Goal: Task Accomplishment & Management: Manage account settings

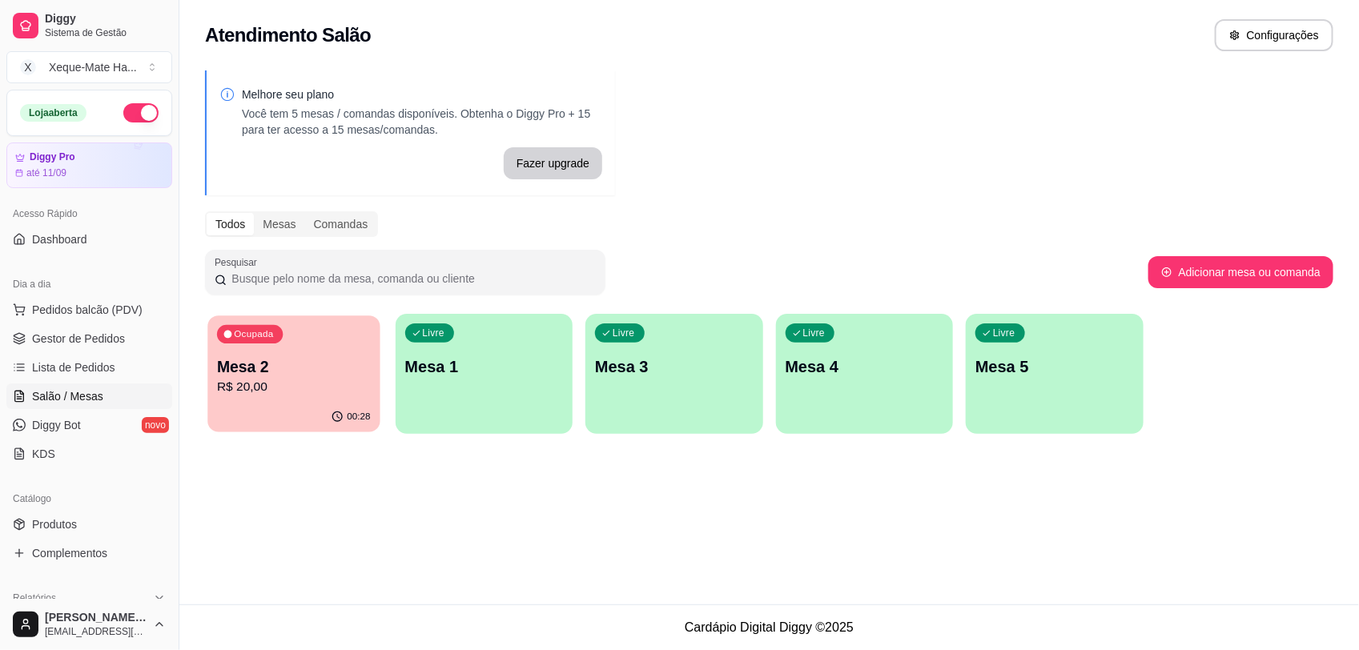
click at [264, 394] on p "R$ 20,00" at bounding box center [294, 387] width 154 height 18
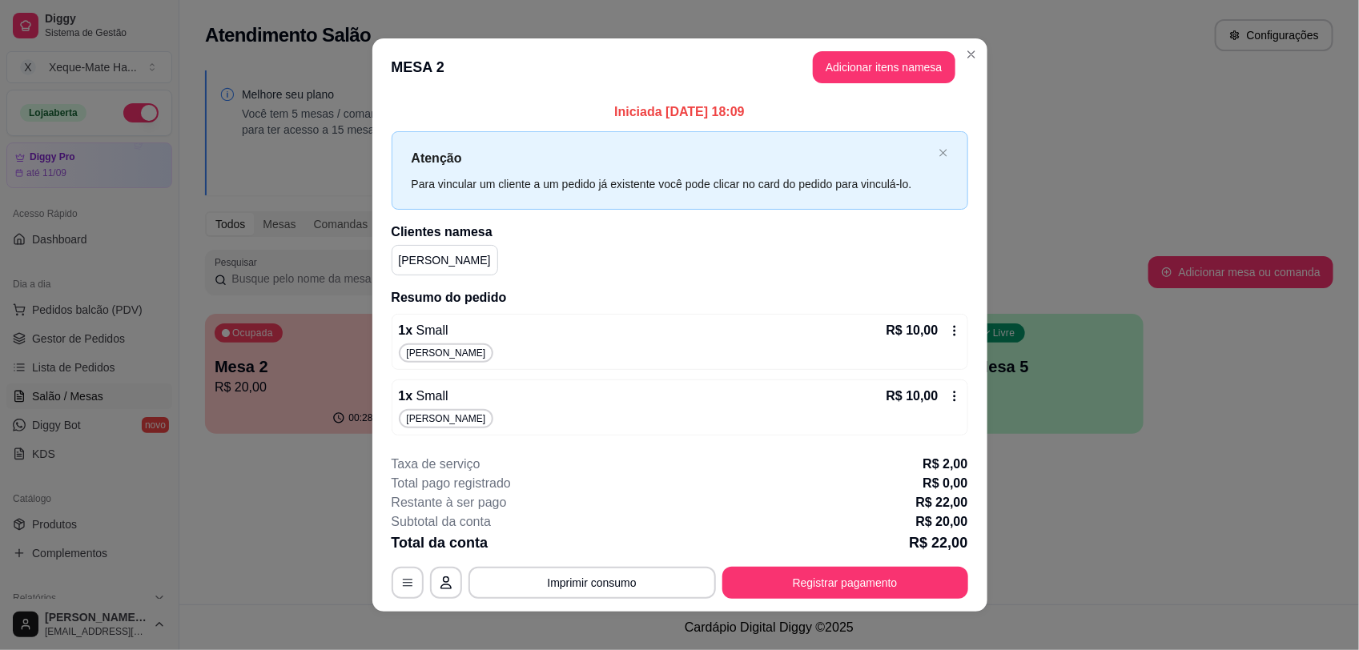
click at [948, 328] on icon at bounding box center [954, 330] width 13 height 13
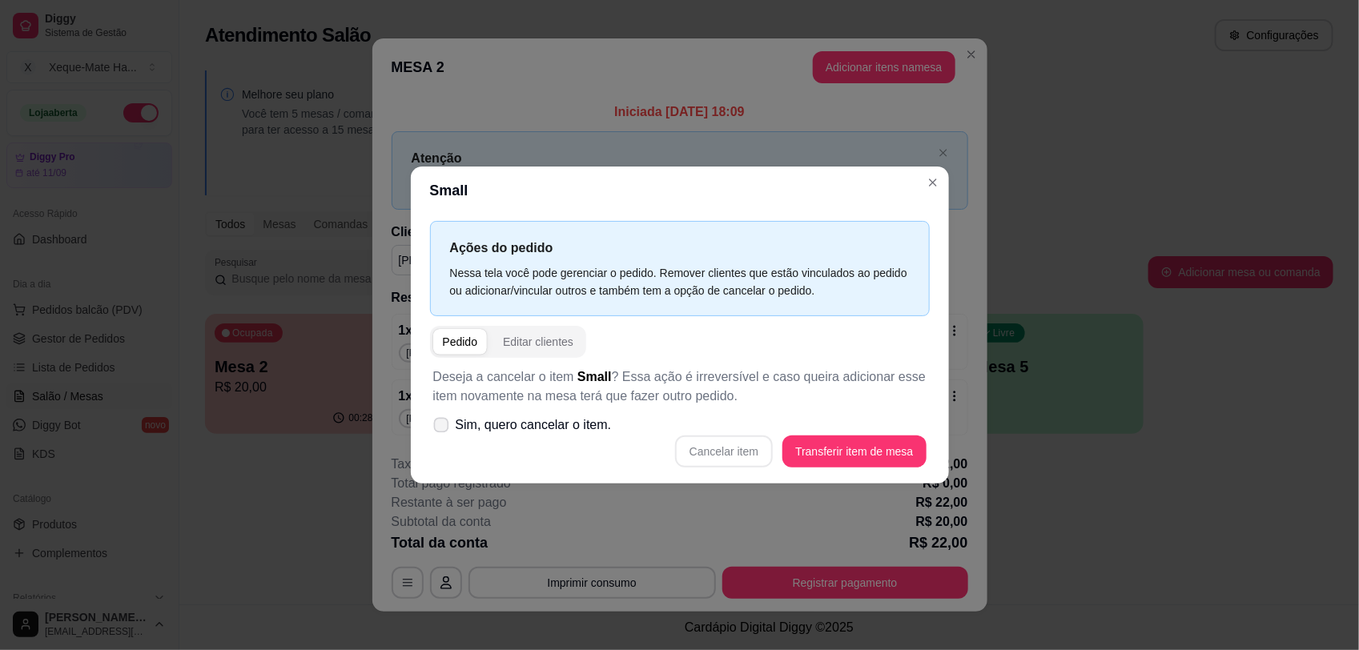
click at [530, 419] on span "Sim, quero cancelar o item." at bounding box center [534, 425] width 156 height 19
click at [443, 428] on input "Sim, quero cancelar o item." at bounding box center [437, 433] width 10 height 10
checkbox input "true"
click at [731, 457] on button "Cancelar item" at bounding box center [724, 452] width 98 height 32
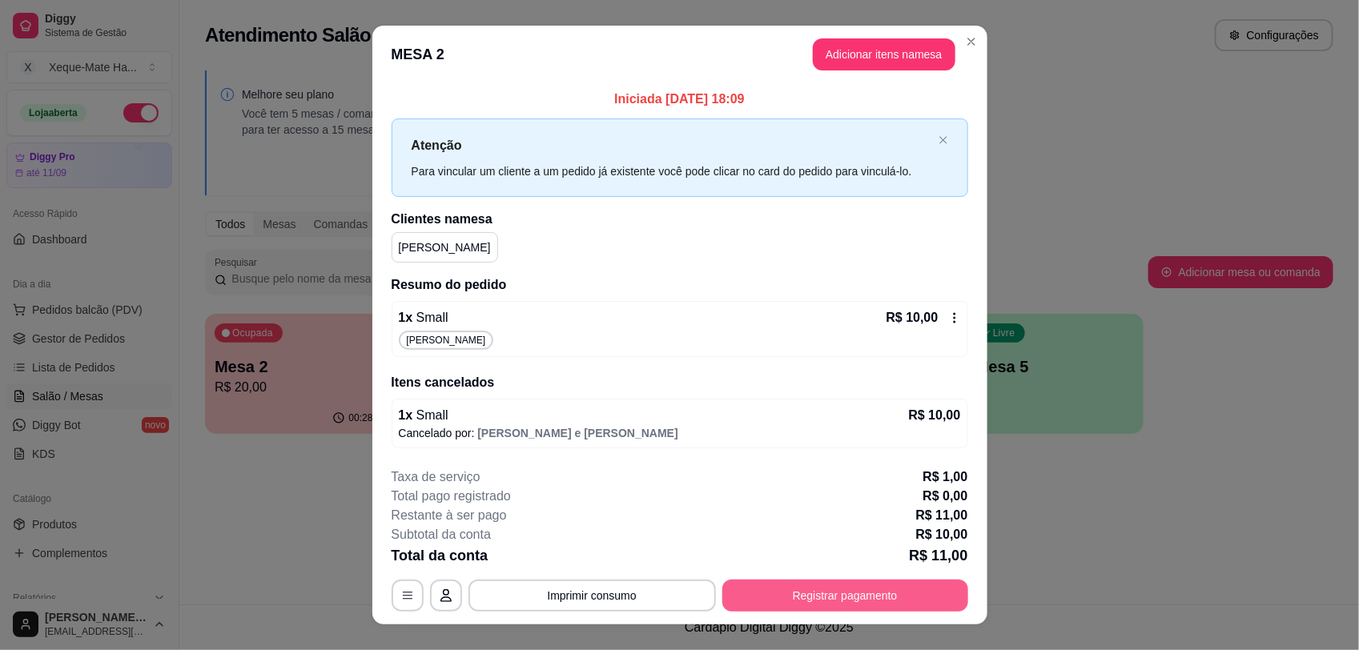
click at [831, 601] on button "Registrar pagamento" at bounding box center [845, 596] width 246 height 32
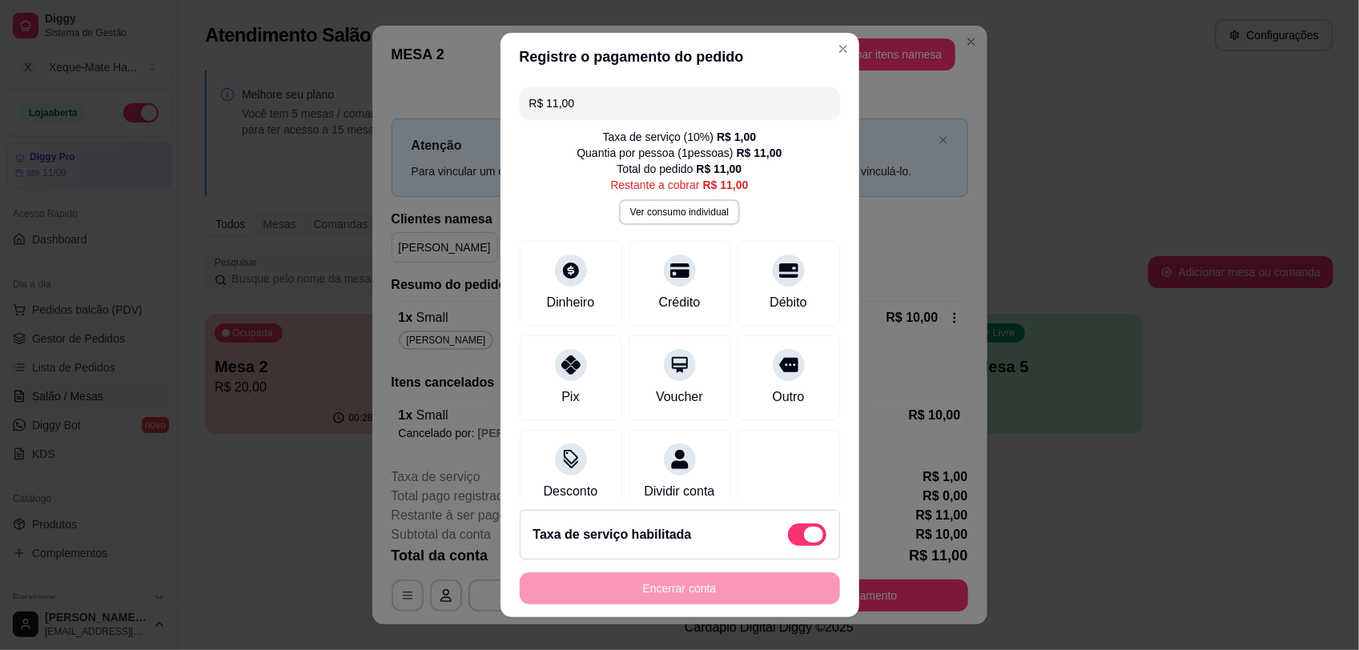
click at [804, 533] on span at bounding box center [813, 535] width 19 height 16
click at [789, 538] on input "checkbox" at bounding box center [792, 543] width 10 height 10
checkbox input "true"
type input "R$ 10,00"
click at [755, 376] on div "Outro" at bounding box center [788, 375] width 113 height 94
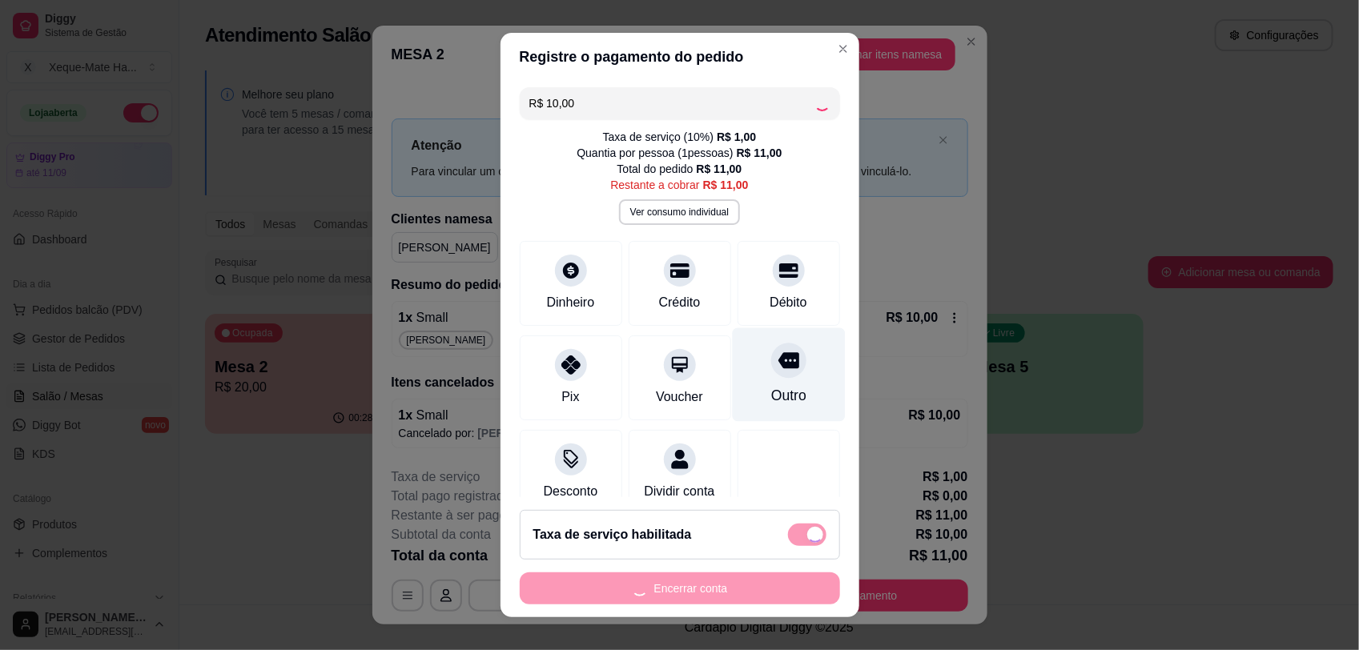
checkbox input "false"
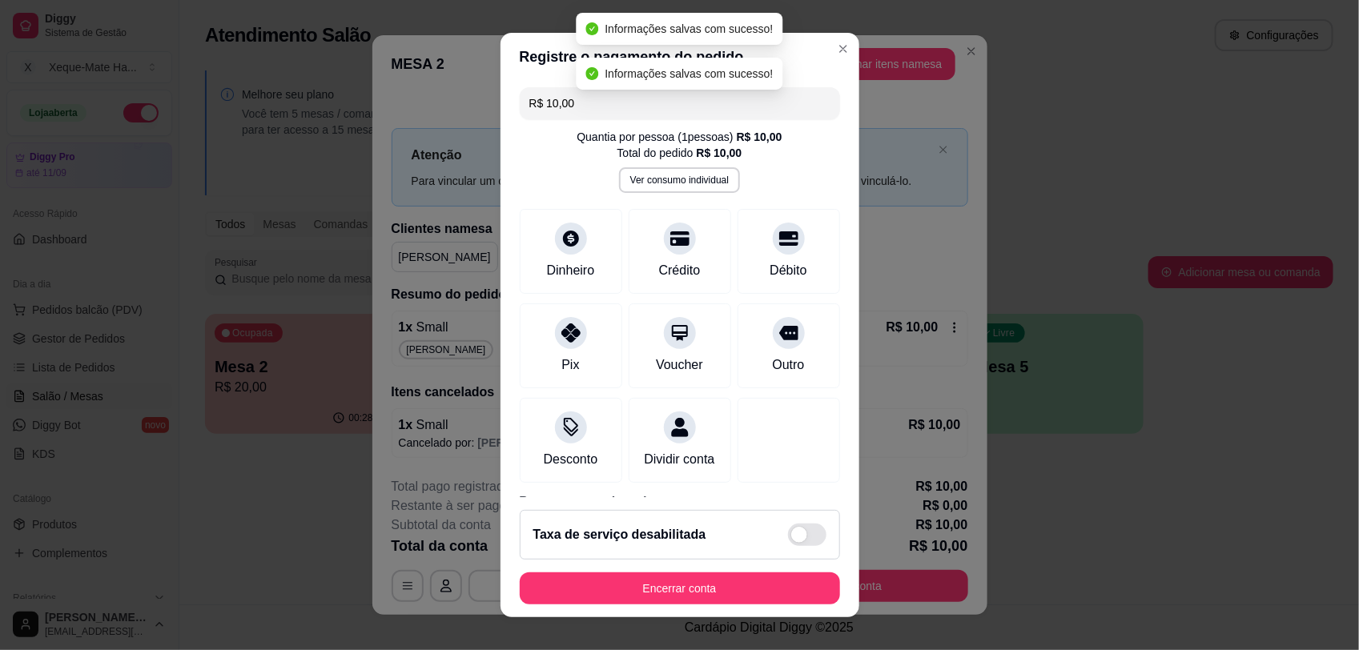
type input "R$ 0,00"
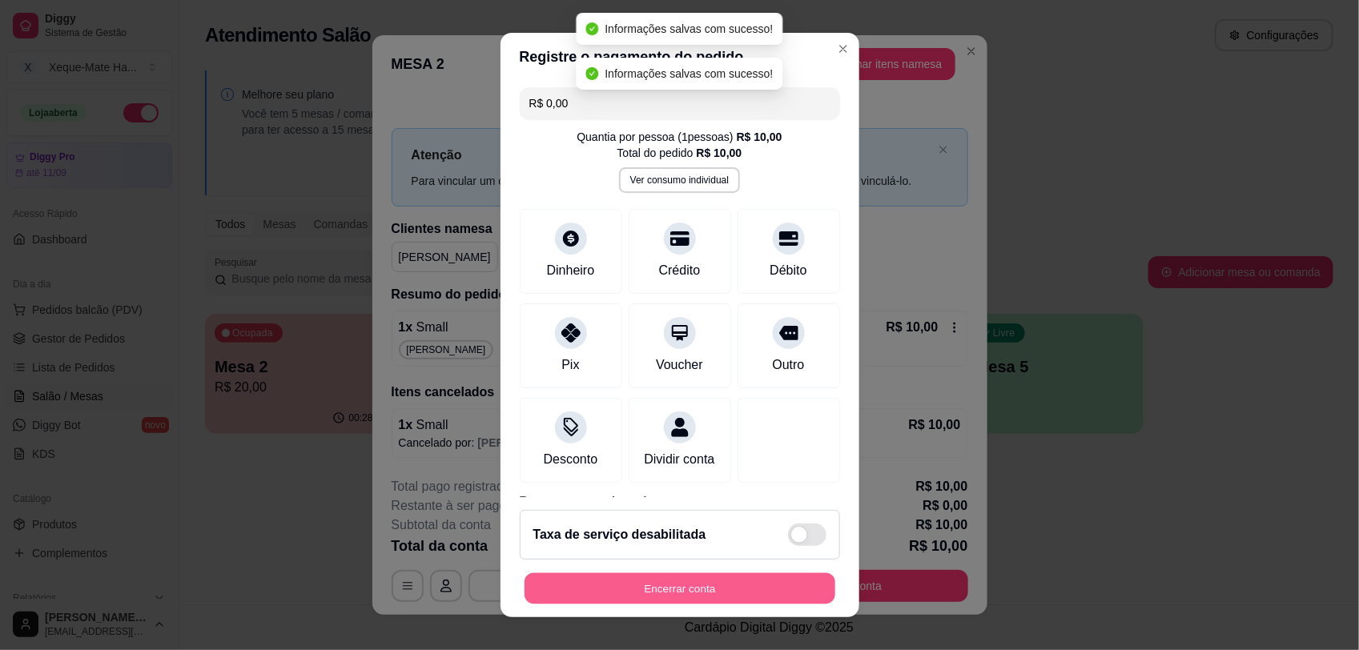
click at [710, 577] on button "Encerrar conta" at bounding box center [680, 588] width 311 height 31
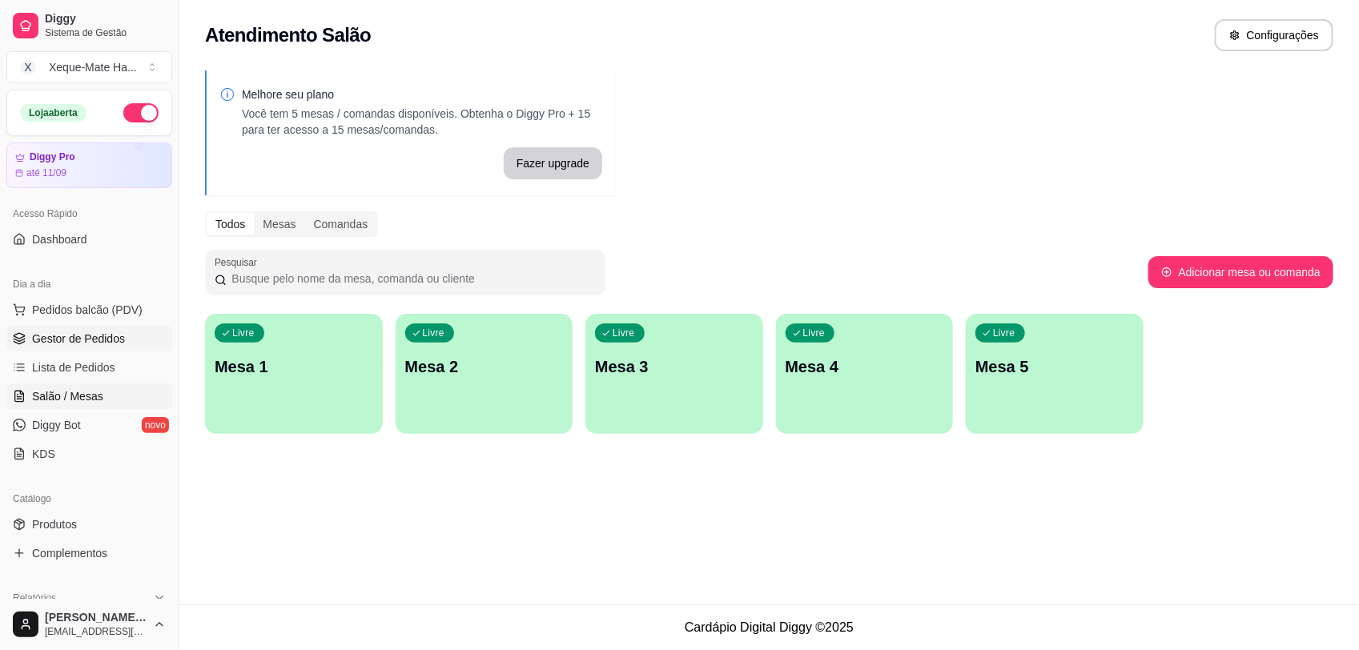
click at [106, 342] on span "Gestor de Pedidos" at bounding box center [78, 339] width 93 height 16
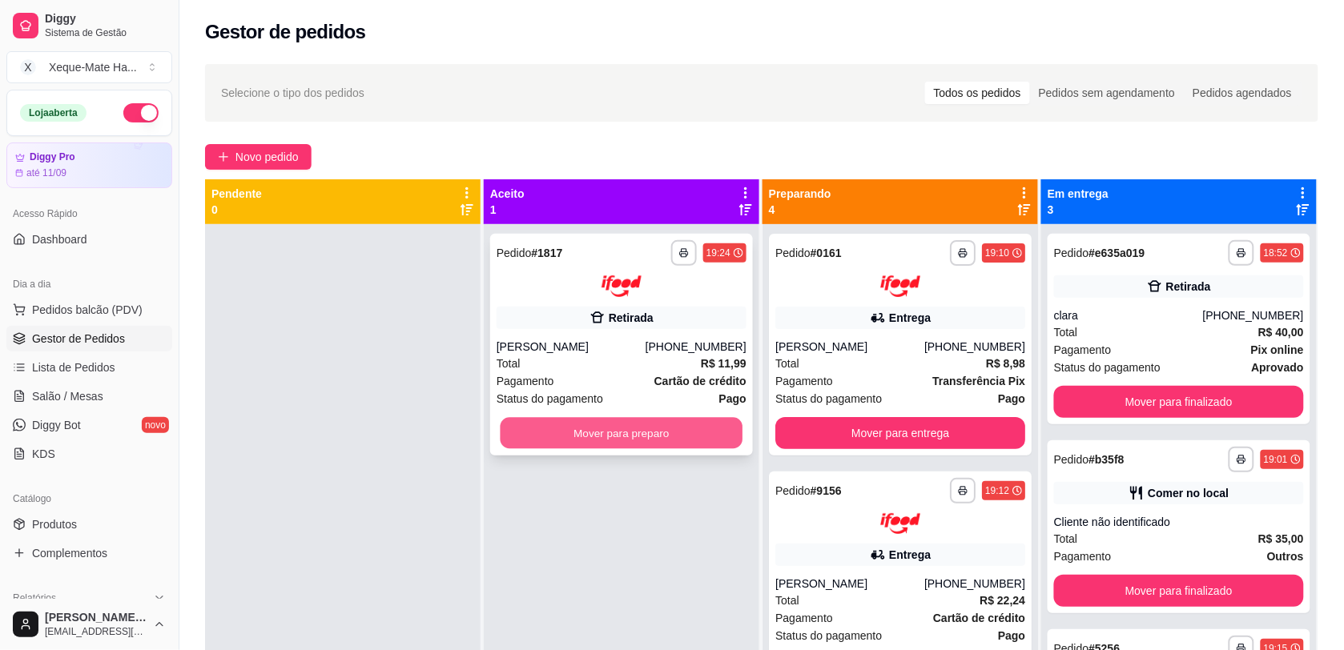
click at [674, 430] on button "Mover para preparo" at bounding box center [622, 432] width 243 height 31
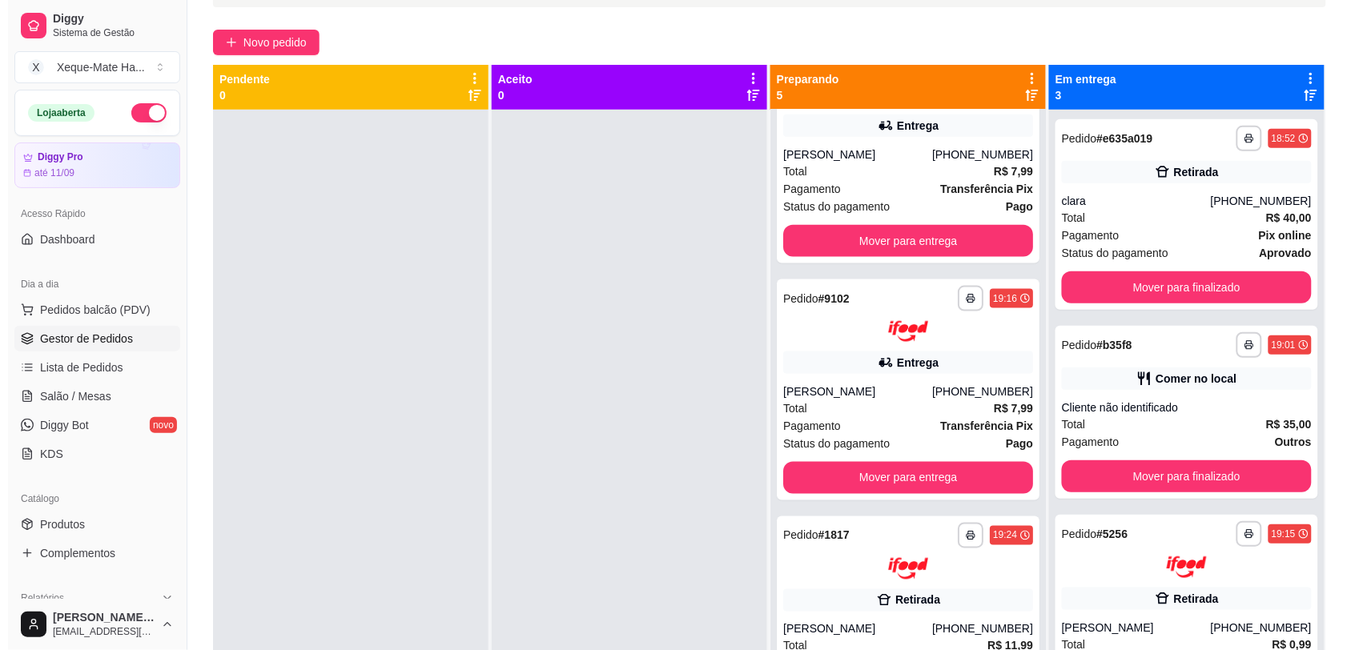
scroll to position [244, 0]
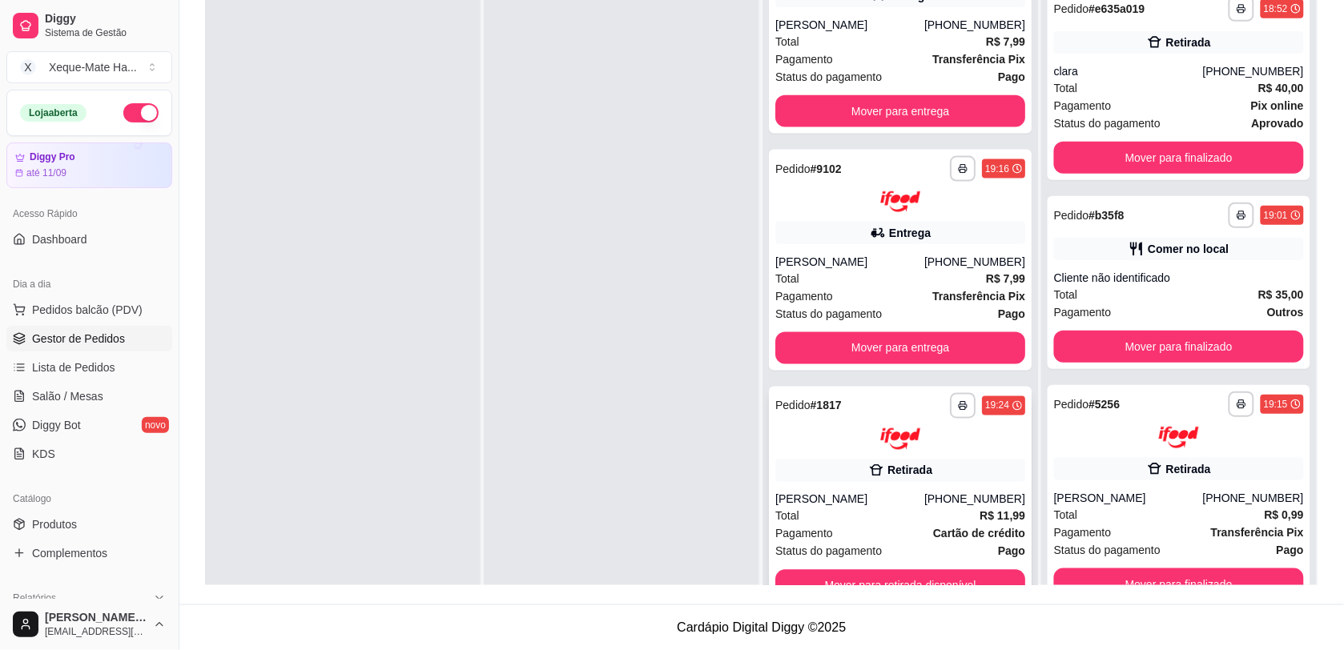
click at [951, 503] on div "[PHONE_NUMBER]" at bounding box center [974, 500] width 101 height 16
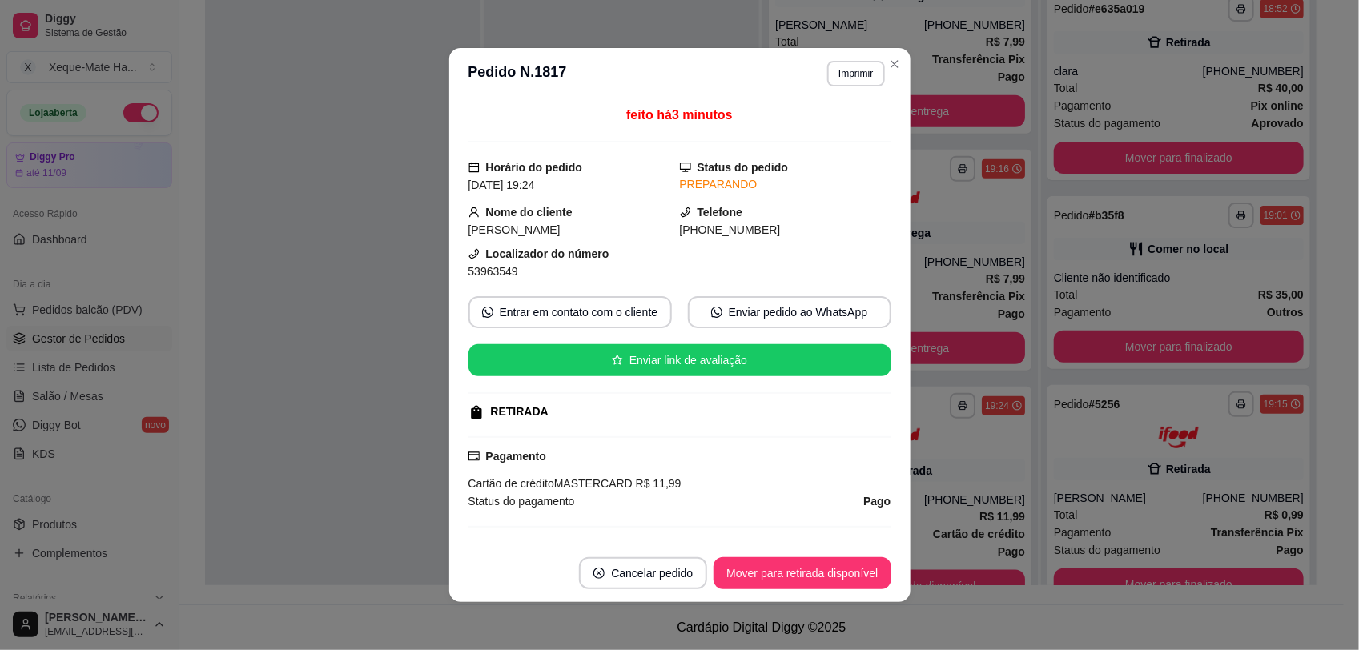
click at [866, 403] on div "feito há 3 minutos Horário do pedido [DATE] 19:24 Status do pedido PREPARANDO N…" at bounding box center [680, 322] width 423 height 432
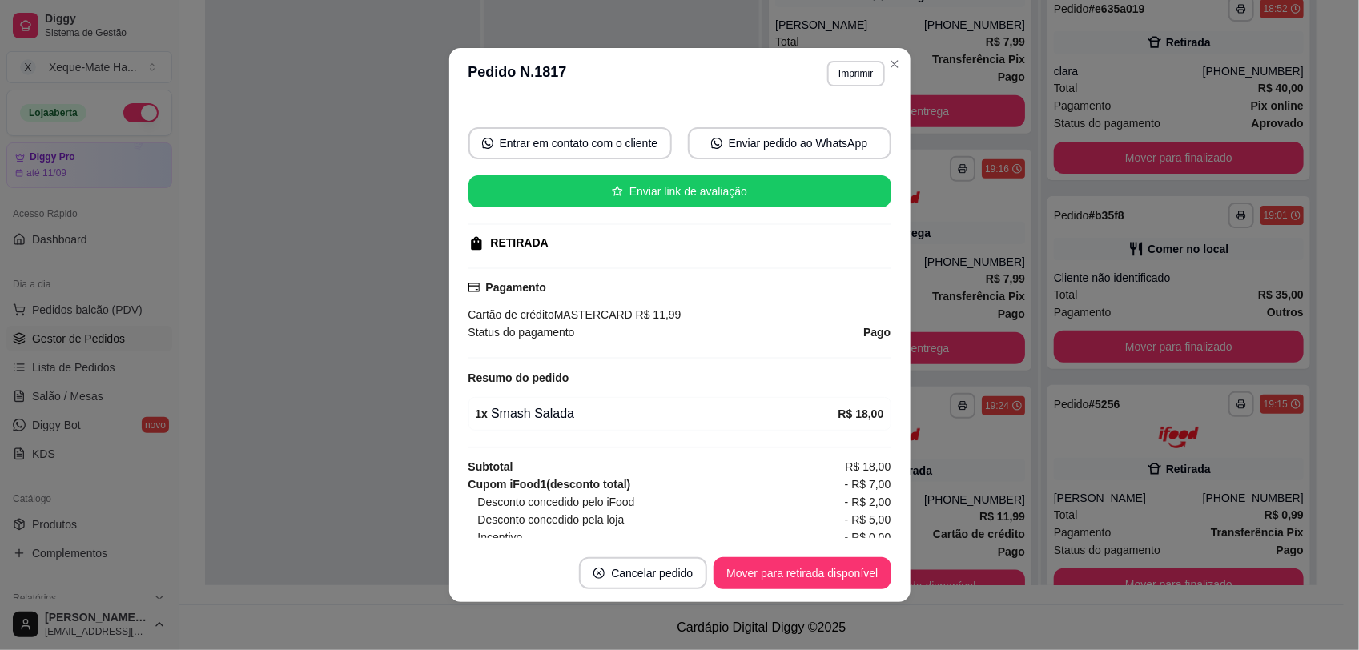
scroll to position [193, 0]
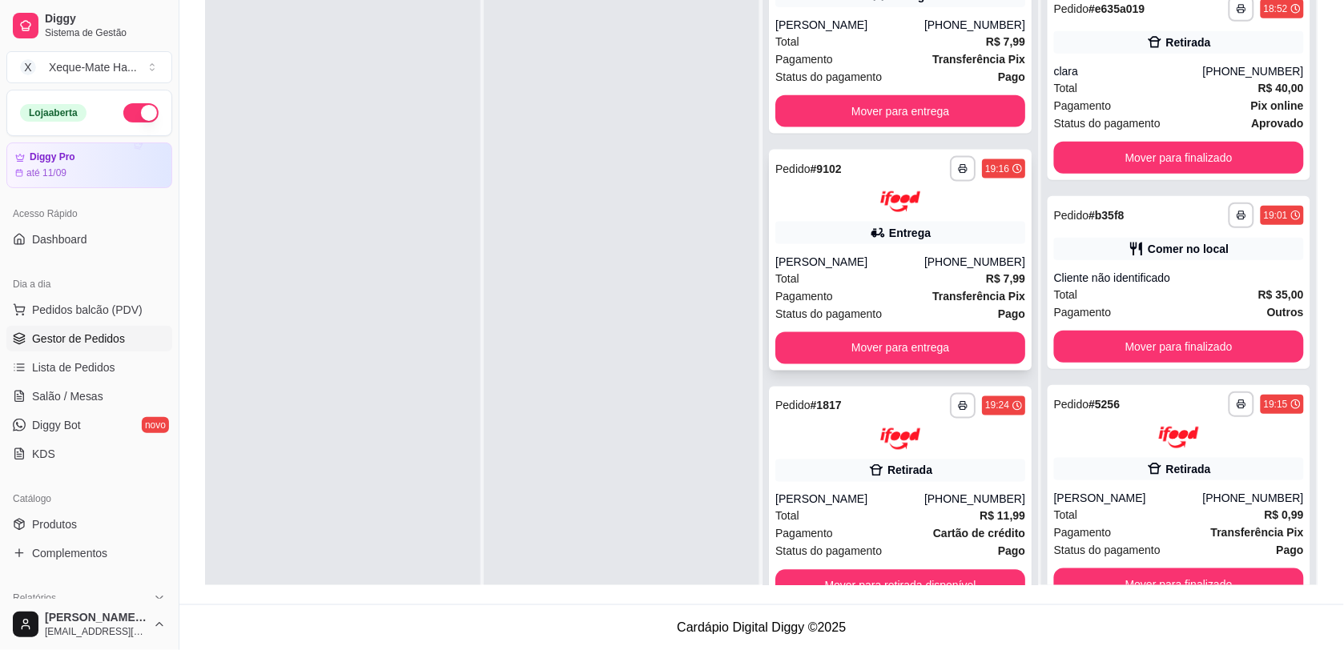
click at [803, 248] on div "**********" at bounding box center [900, 261] width 263 height 222
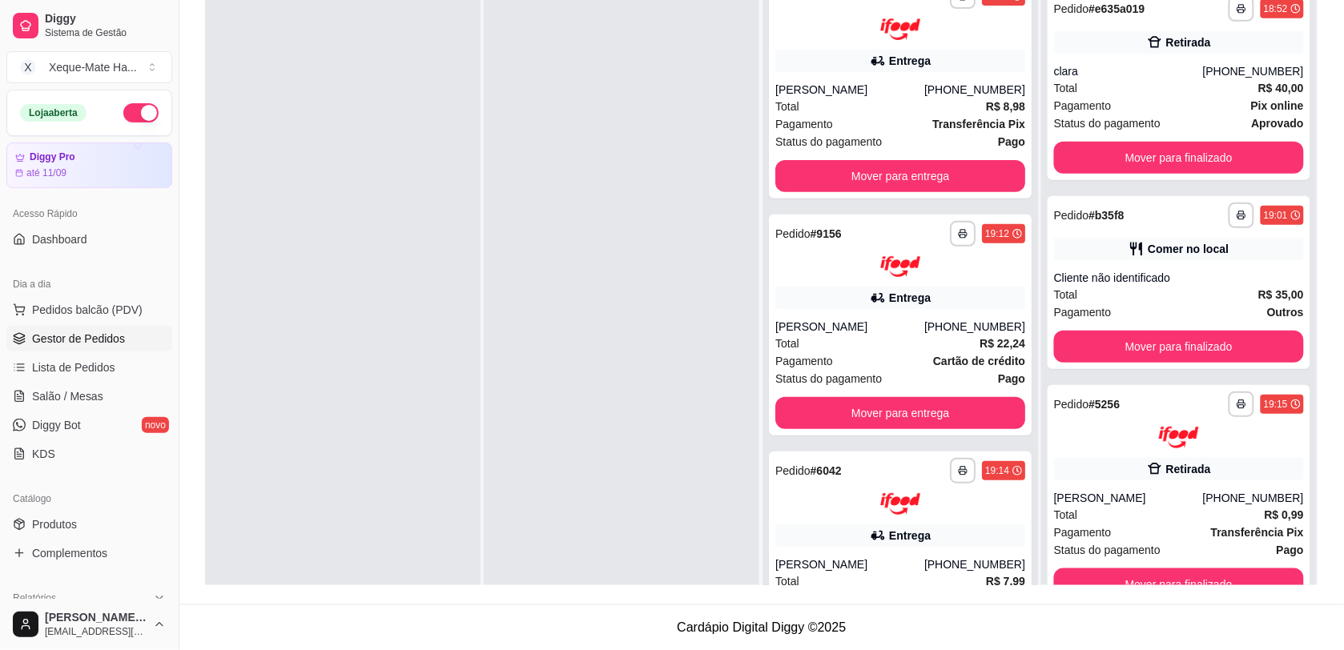
scroll to position [0, 0]
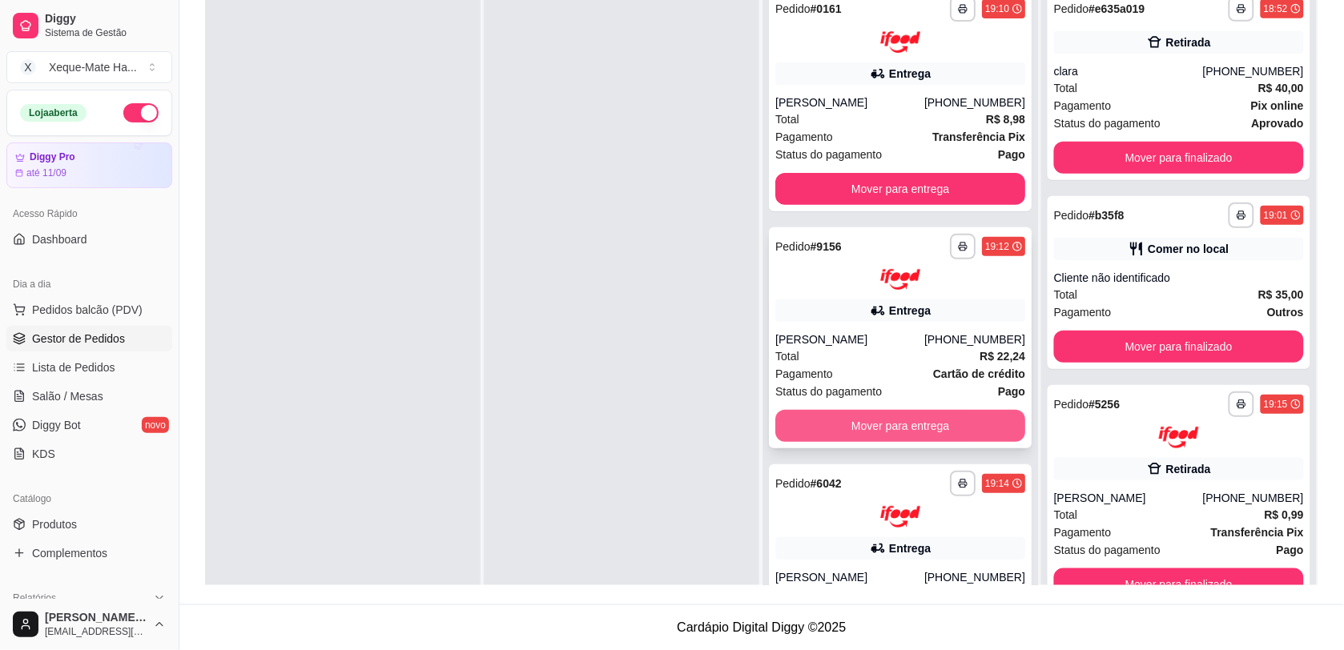
click at [875, 437] on button "Mover para entrega" at bounding box center [900, 426] width 250 height 32
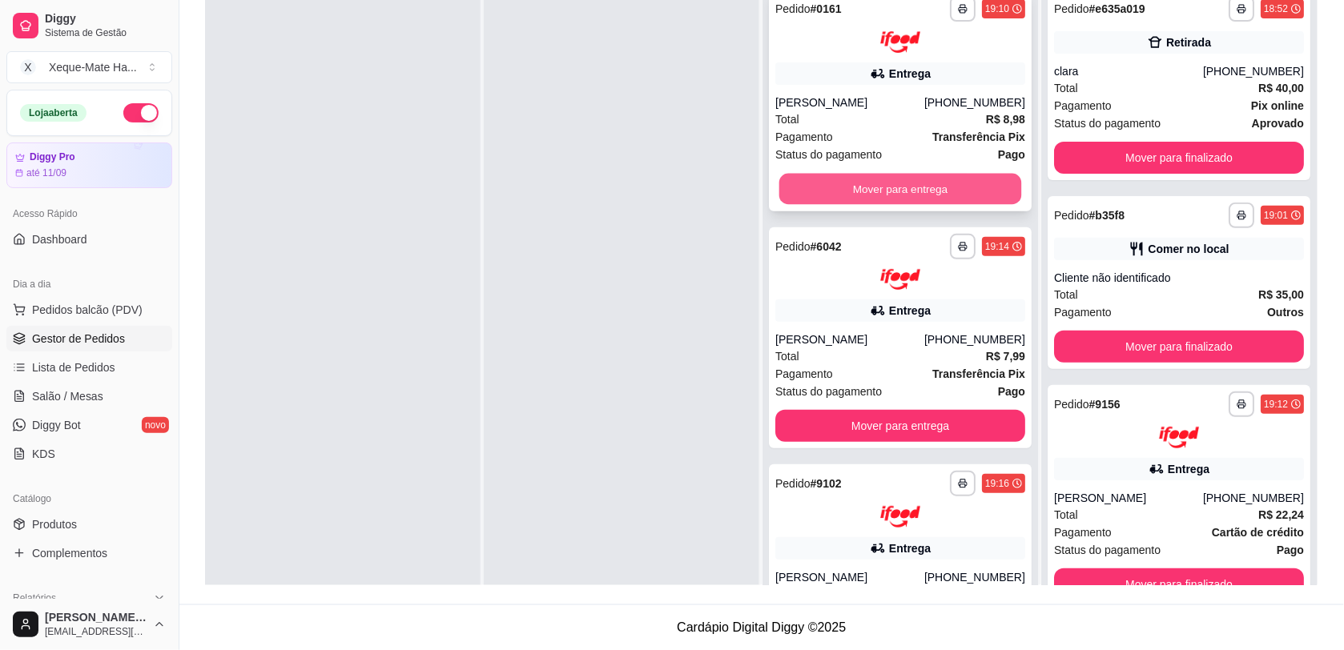
click at [873, 196] on button "Mover para entrega" at bounding box center [900, 188] width 243 height 31
click at [871, 199] on button "Mover para entrega" at bounding box center [900, 189] width 250 height 32
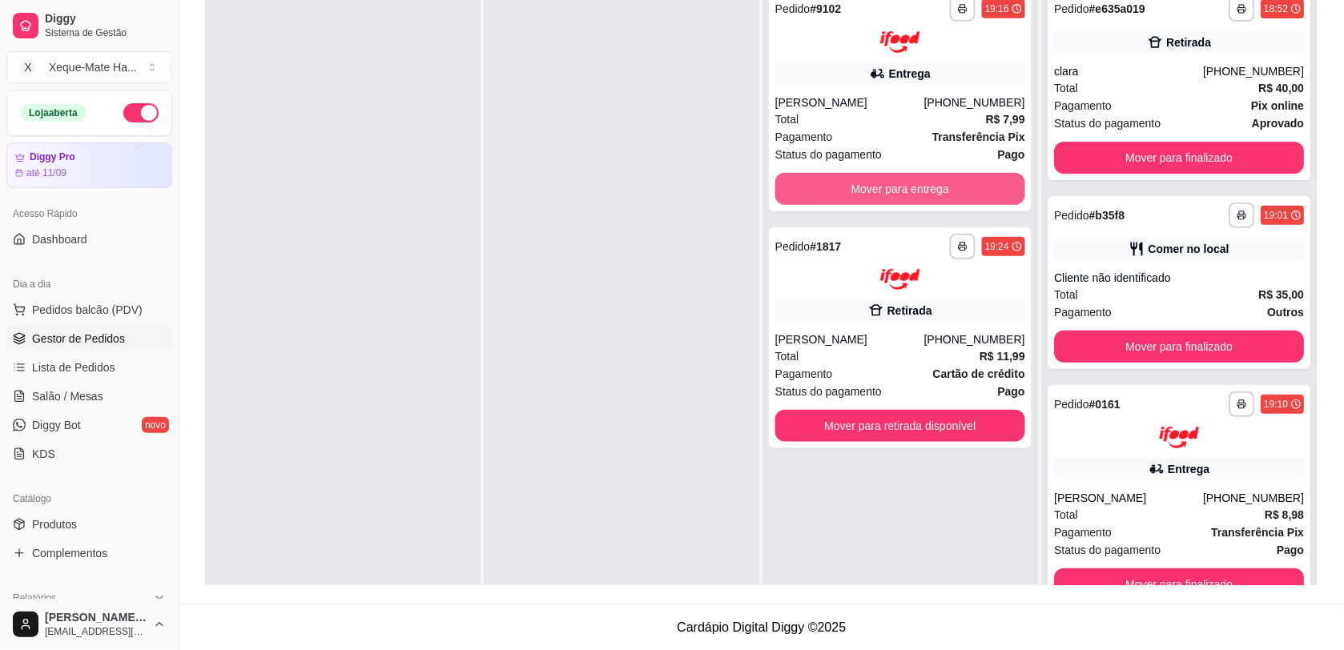
click at [871, 199] on button "Mover para entrega" at bounding box center [900, 189] width 250 height 32
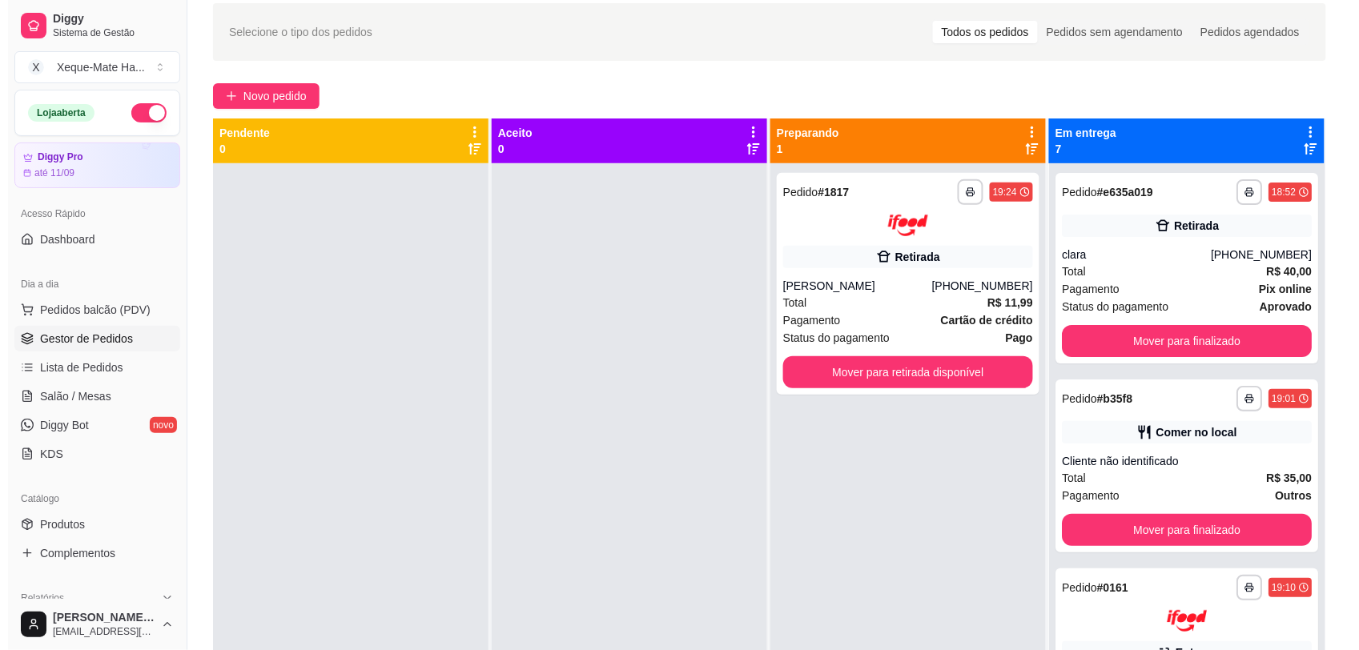
scroll to position [53, 0]
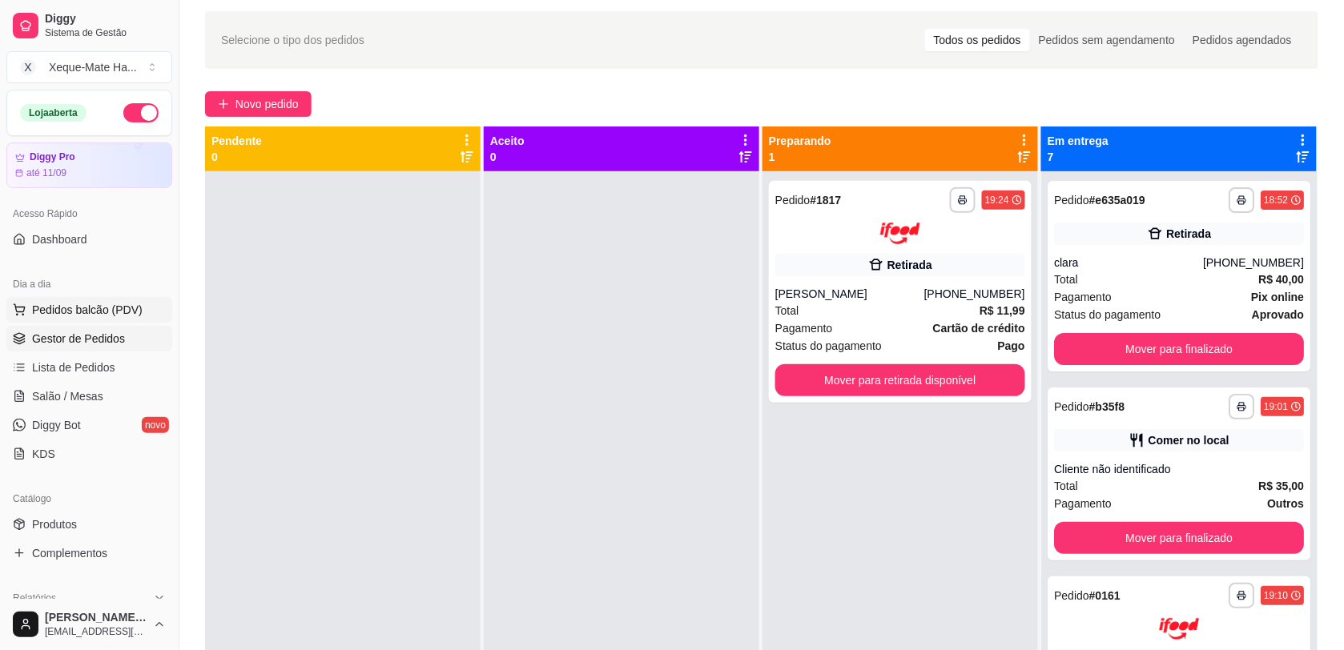
click at [58, 313] on span "Pedidos balcão (PDV)" at bounding box center [87, 310] width 111 height 16
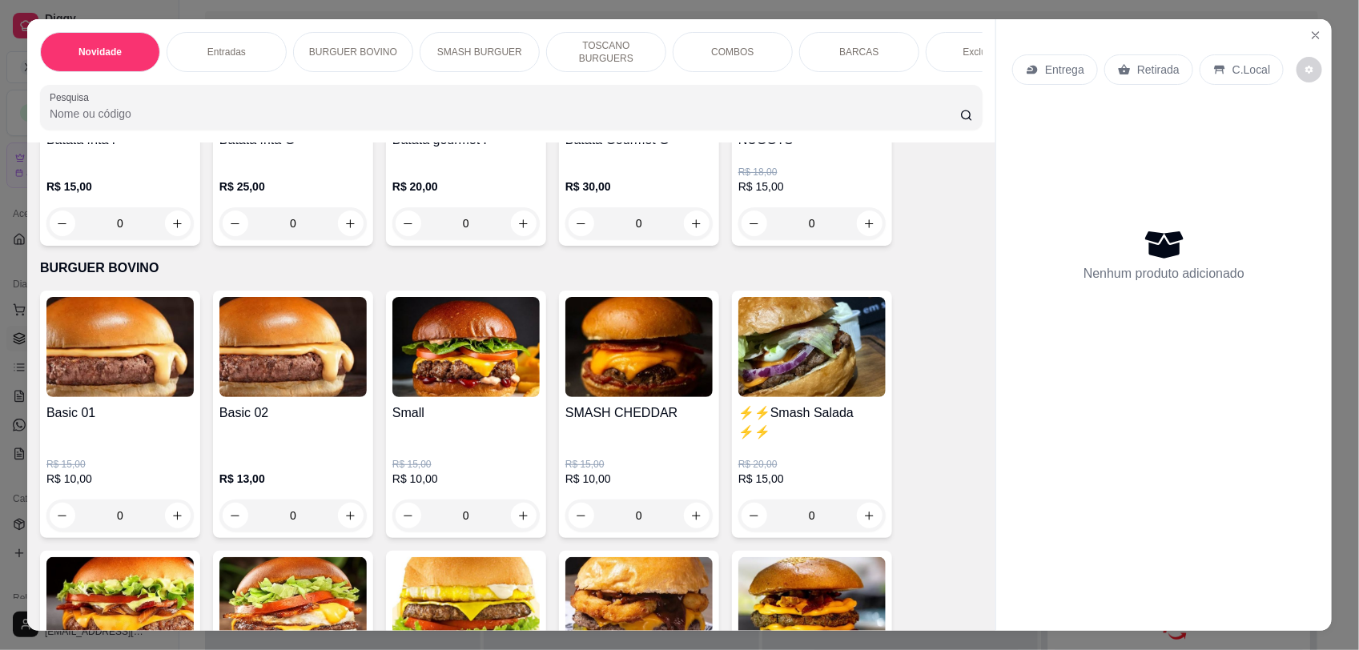
scroll to position [525, 0]
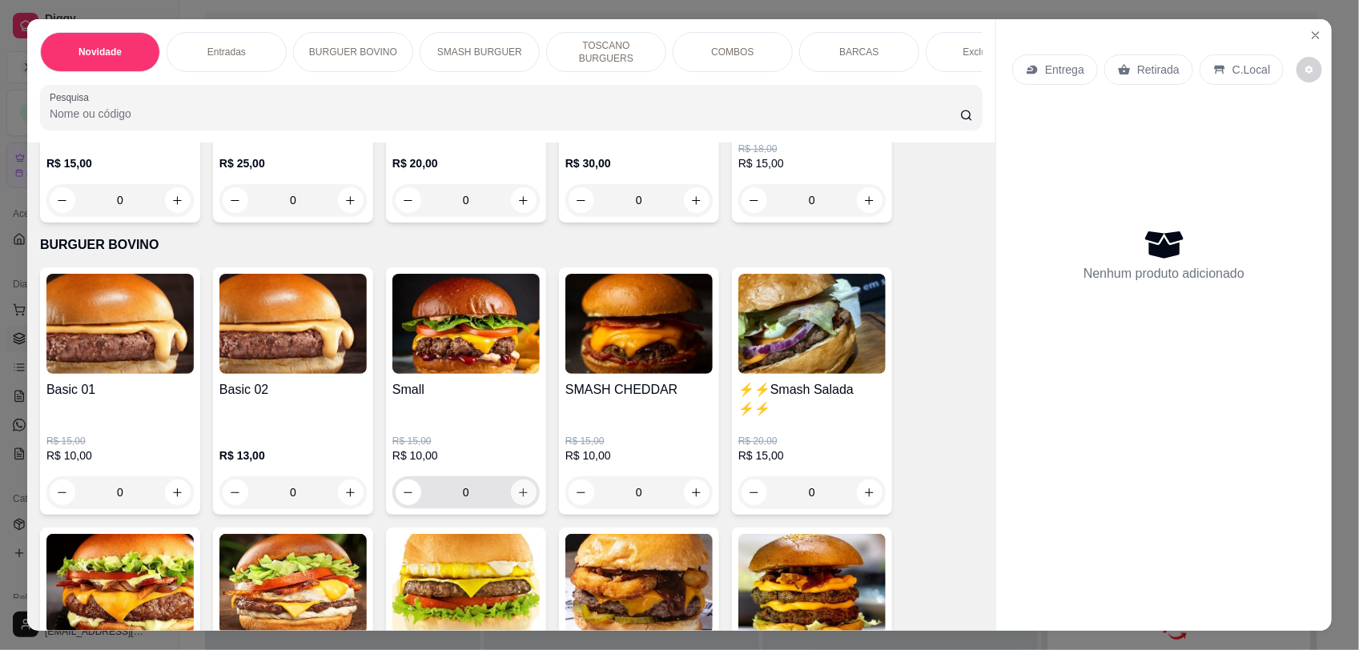
click at [520, 497] on icon "increase-product-quantity" at bounding box center [524, 493] width 9 height 9
type input "1"
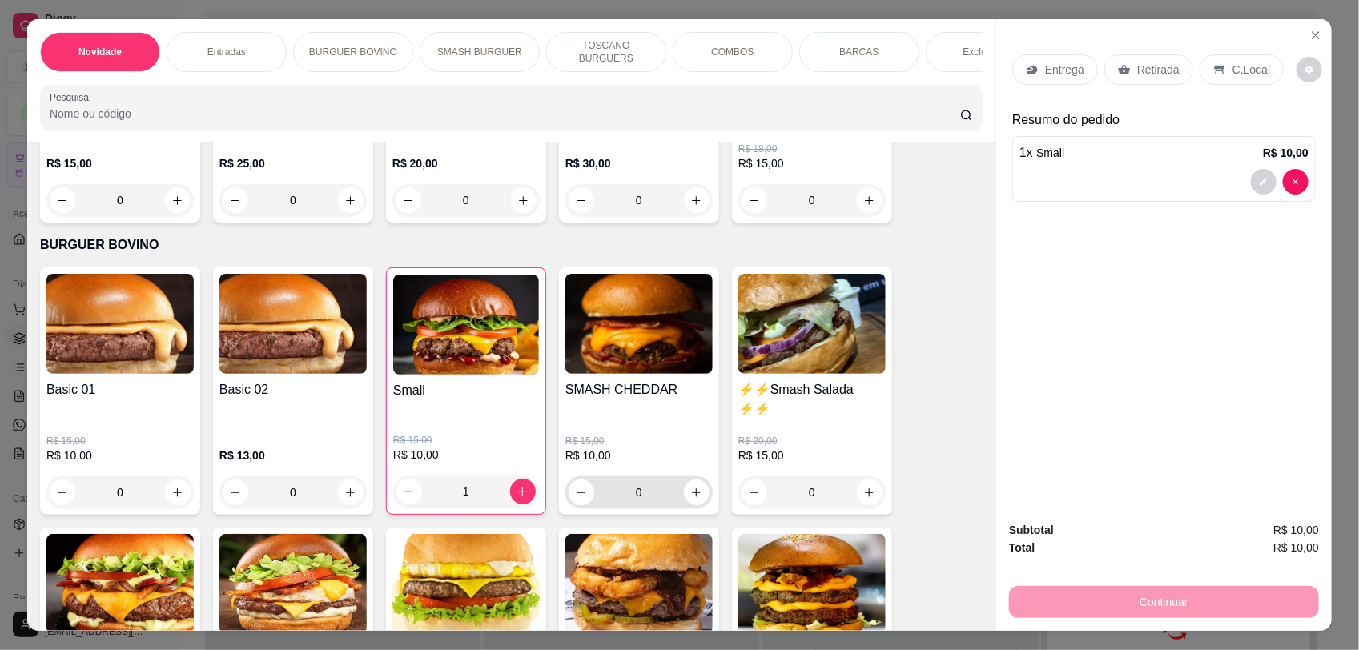
click at [690, 499] on icon "increase-product-quantity" at bounding box center [696, 493] width 12 height 12
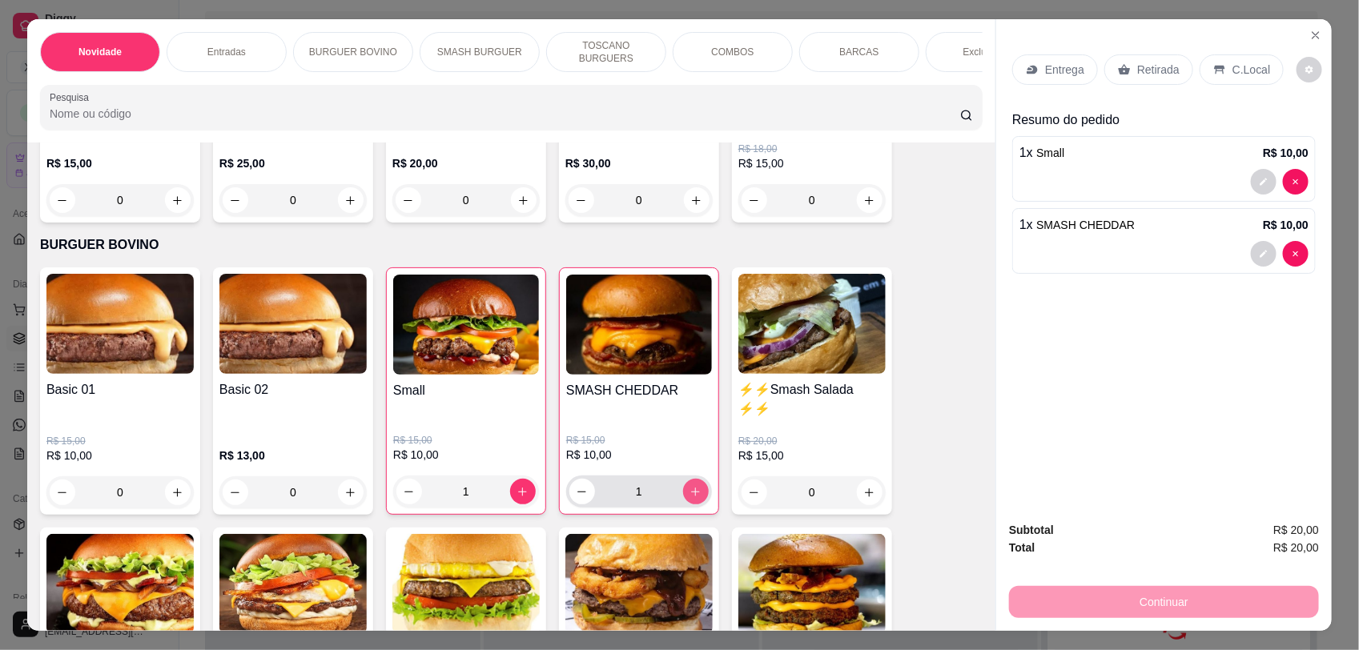
type input "1"
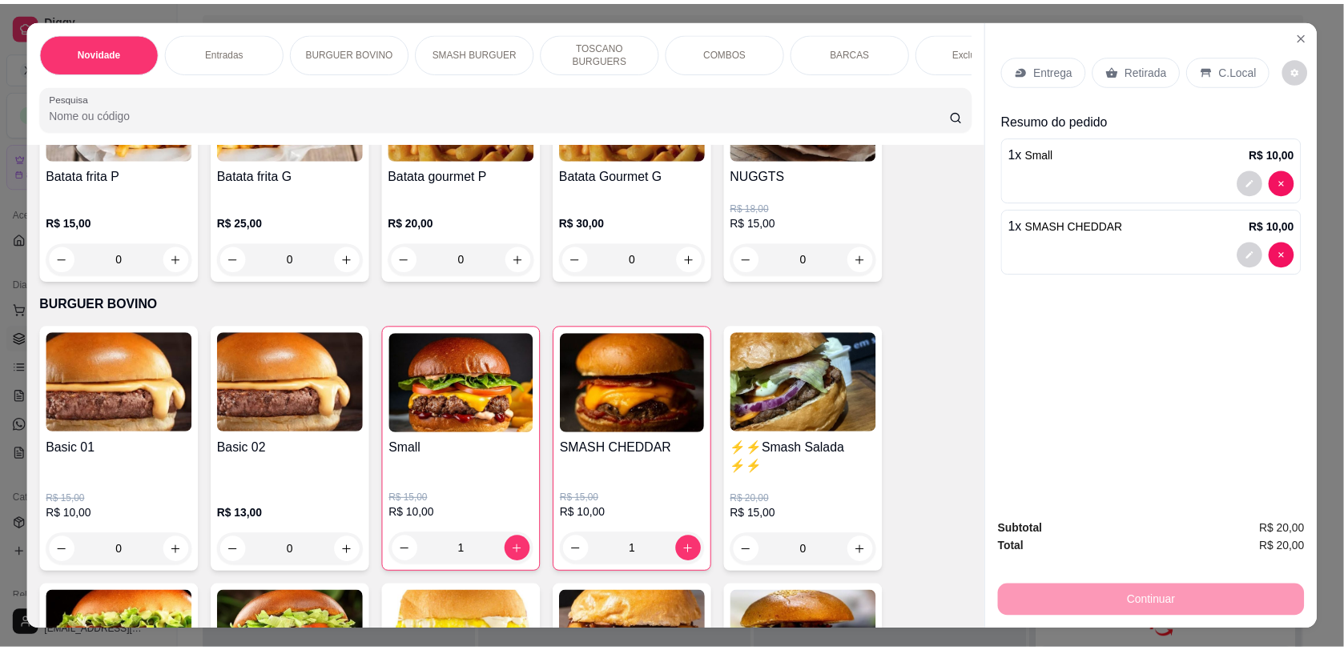
scroll to position [561, 0]
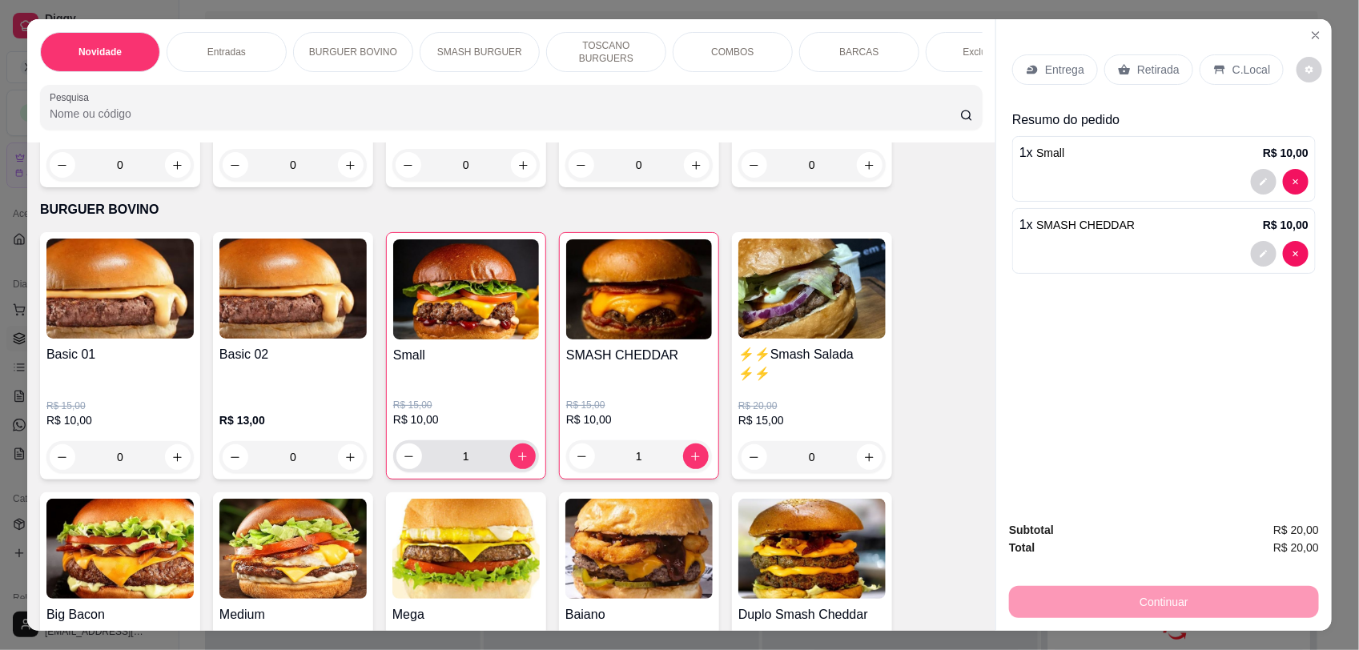
click at [517, 463] on icon "increase-product-quantity" at bounding box center [523, 457] width 12 height 12
type input "2"
click at [1137, 66] on p "Retirada" at bounding box center [1158, 70] width 42 height 16
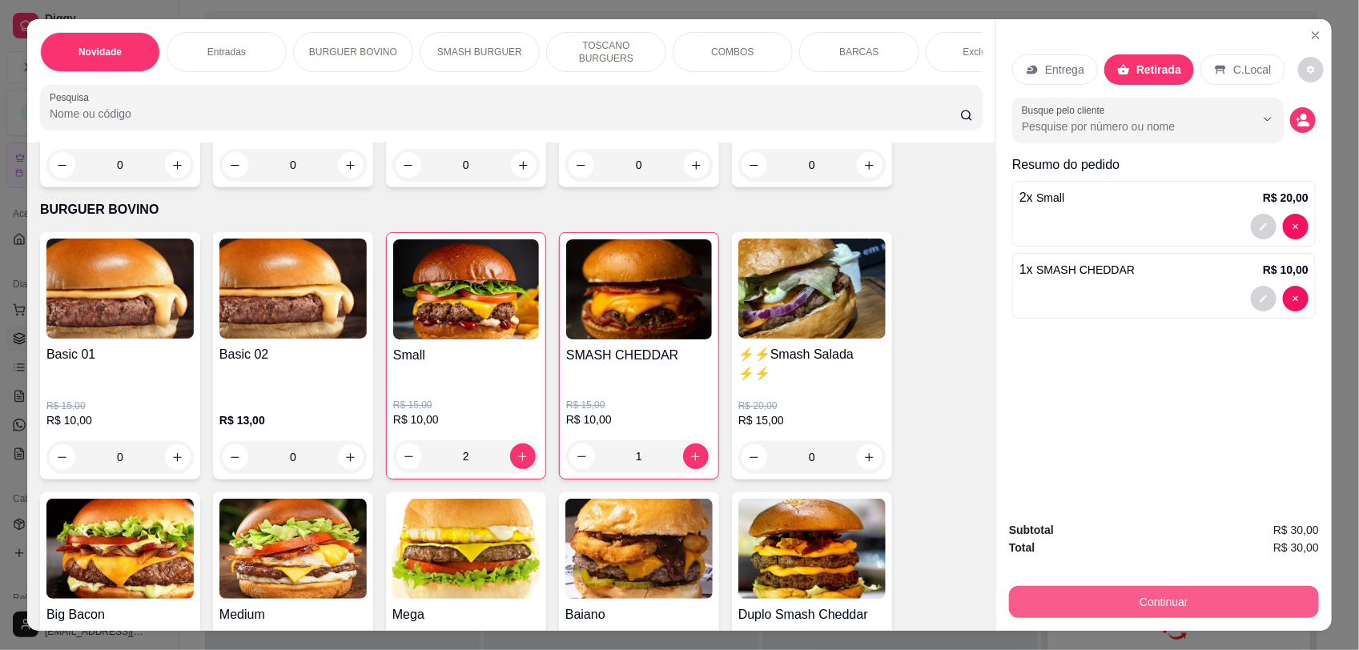
click at [1170, 599] on button "Continuar" at bounding box center [1164, 602] width 310 height 32
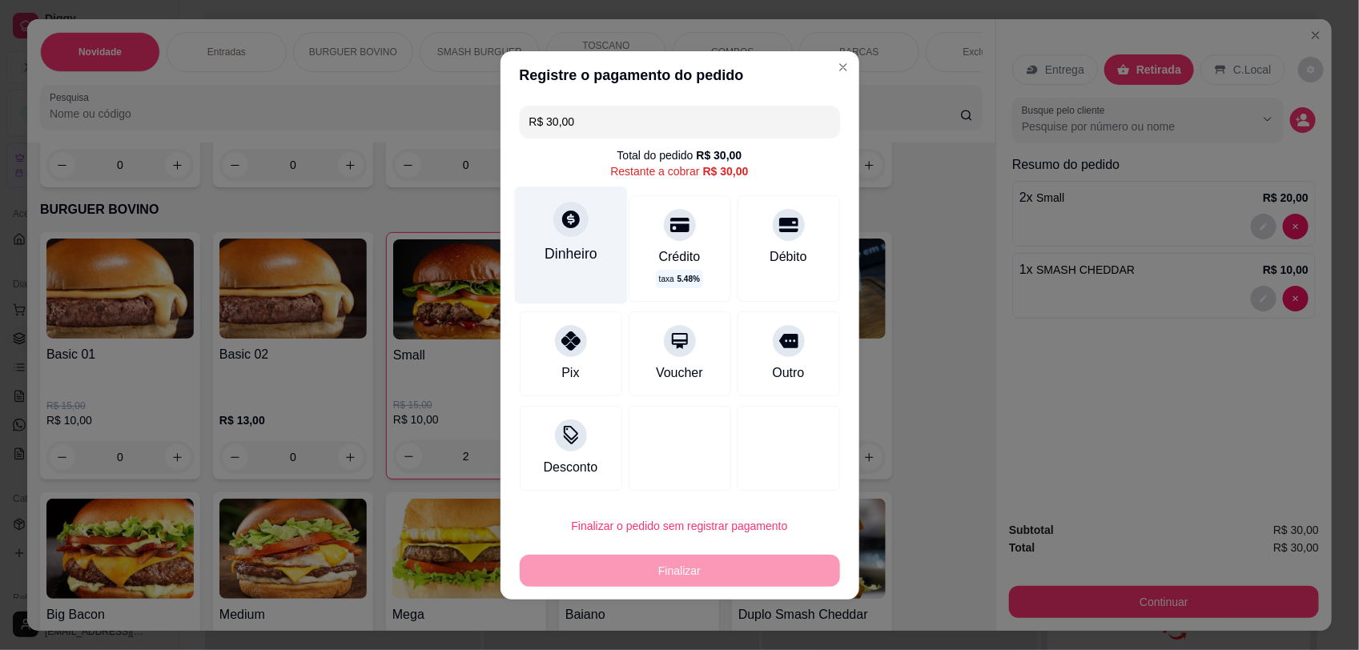
click at [560, 228] on icon at bounding box center [570, 218] width 21 height 21
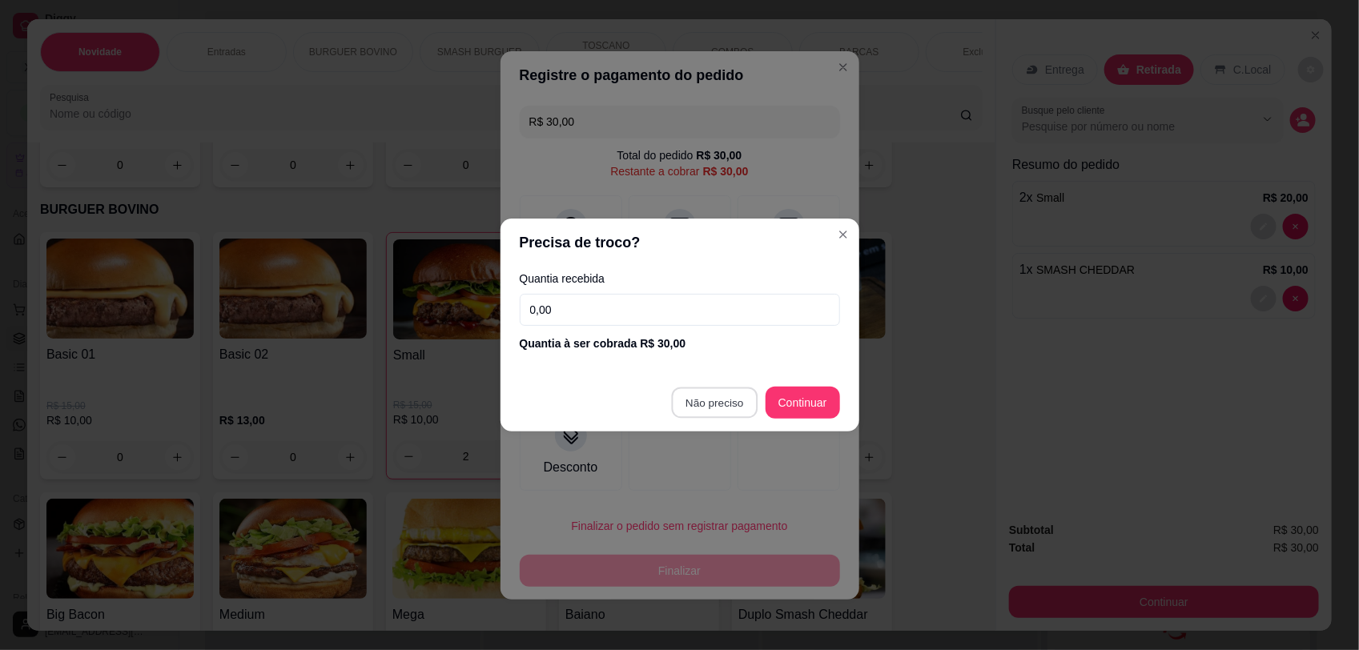
type input "R$ 0,00"
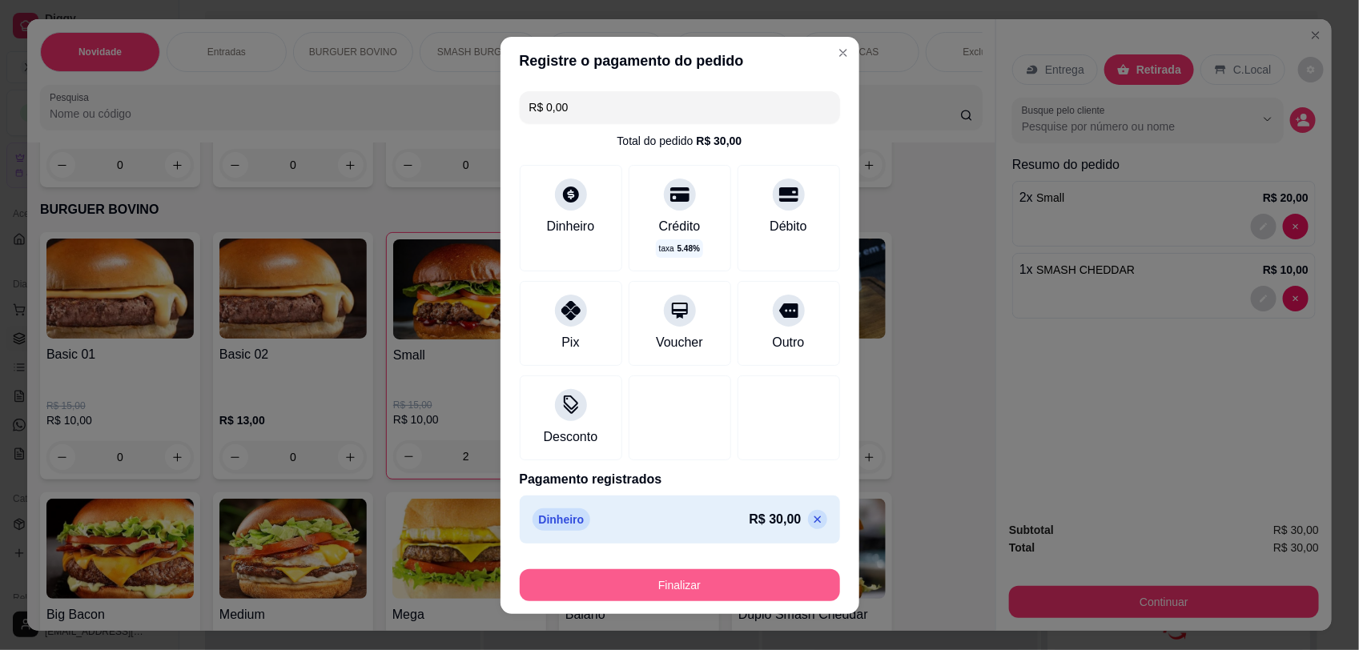
click at [682, 587] on button "Finalizar" at bounding box center [680, 585] width 320 height 32
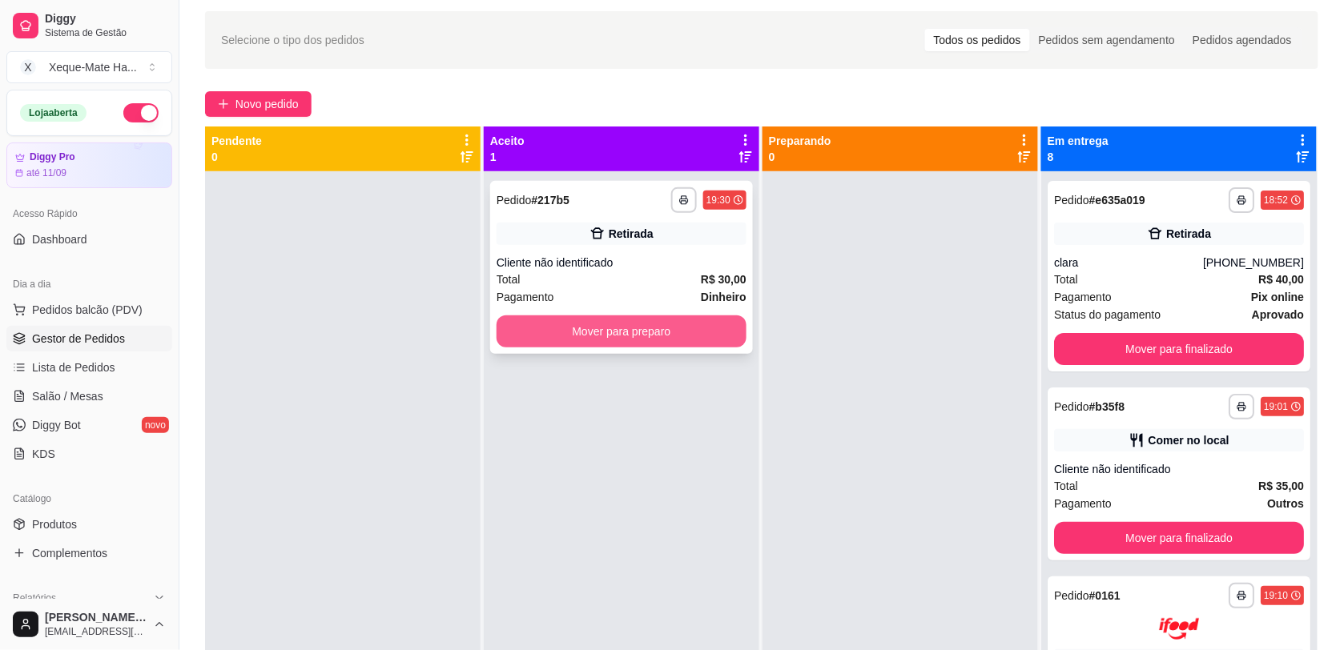
click at [574, 332] on button "Mover para preparo" at bounding box center [622, 332] width 250 height 32
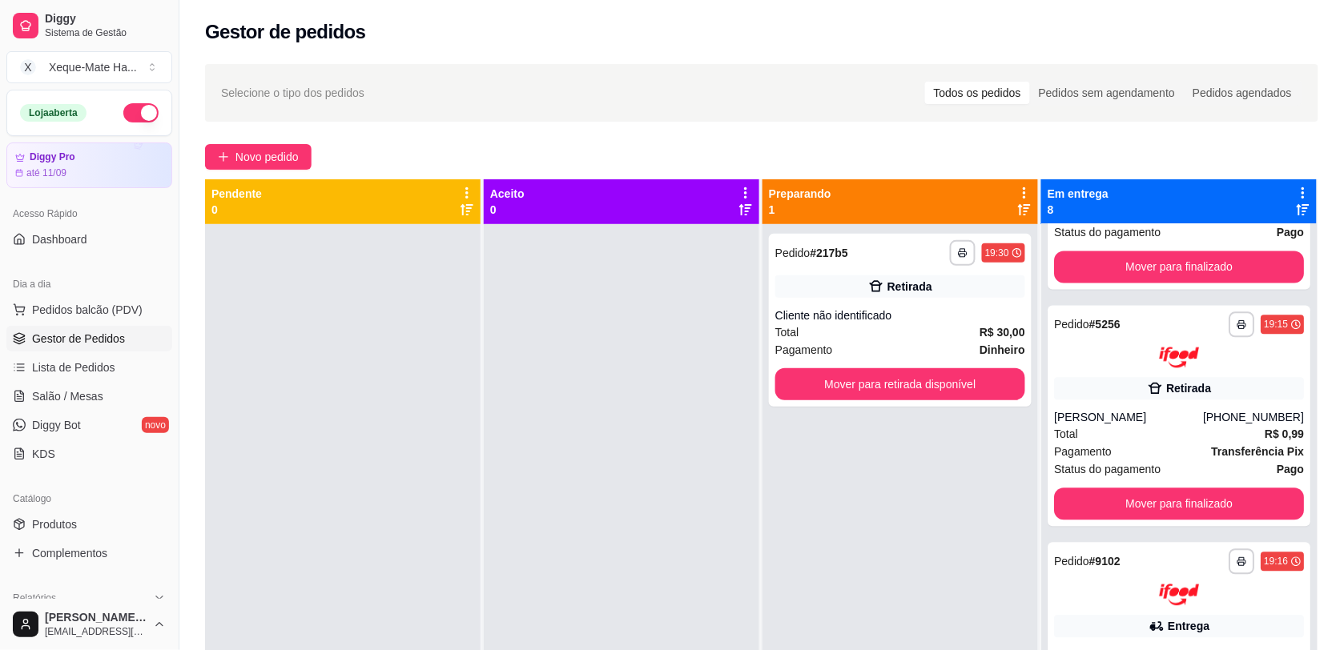
scroll to position [1042, 0]
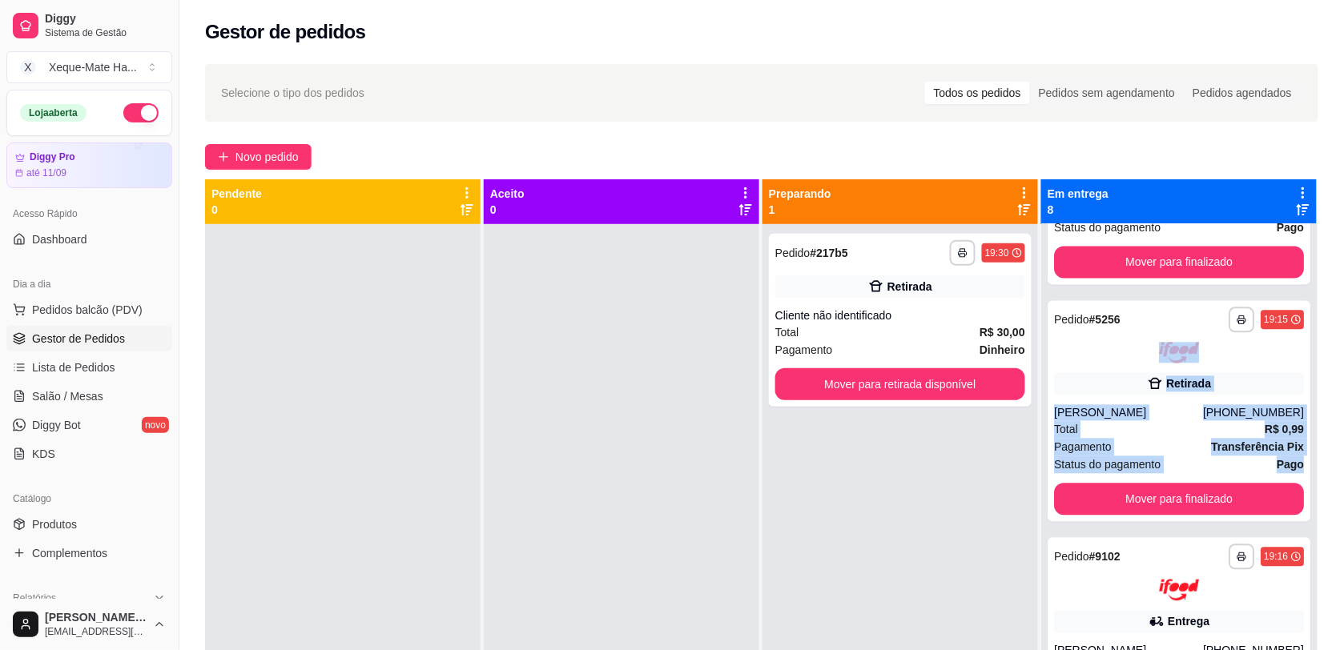
drag, startPoint x: 1342, startPoint y: 374, endPoint x: 1342, endPoint y: 455, distance: 80.9
click at [1342, 455] on div "**********" at bounding box center [761, 451] width 1165 height 795
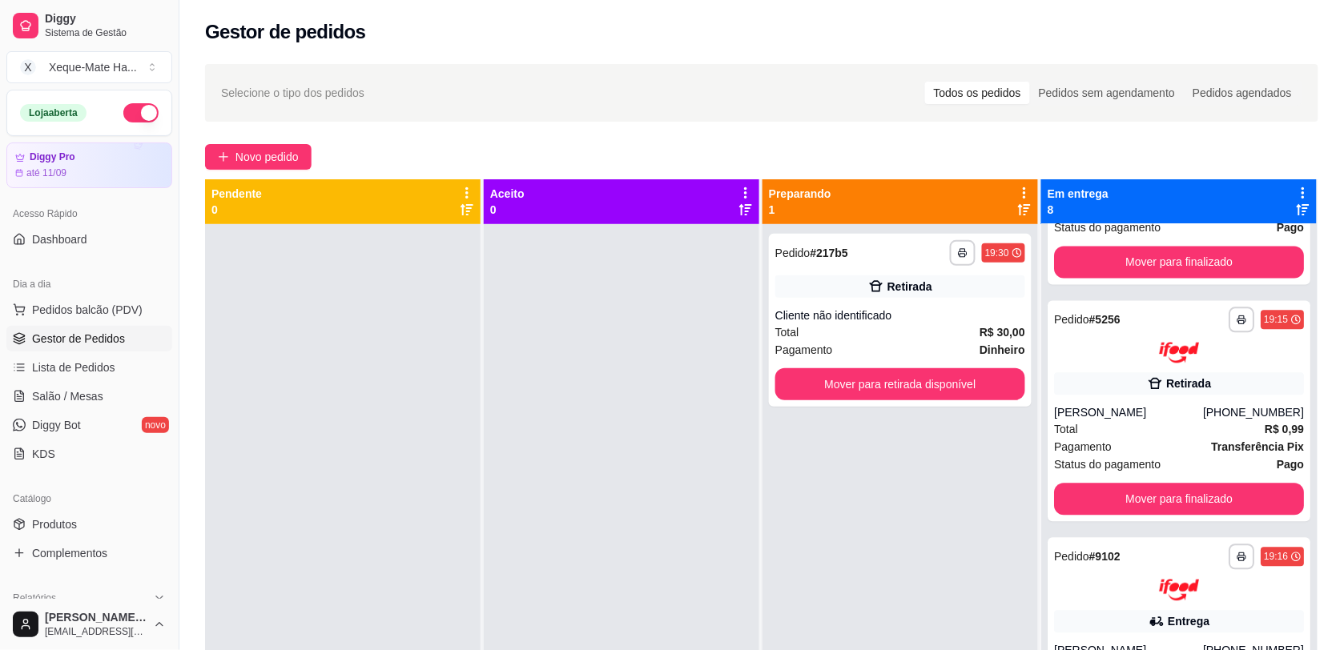
drag, startPoint x: 1342, startPoint y: 455, endPoint x: 1335, endPoint y: 515, distance: 60.4
click at [1335, 515] on div "**********" at bounding box center [761, 451] width 1165 height 795
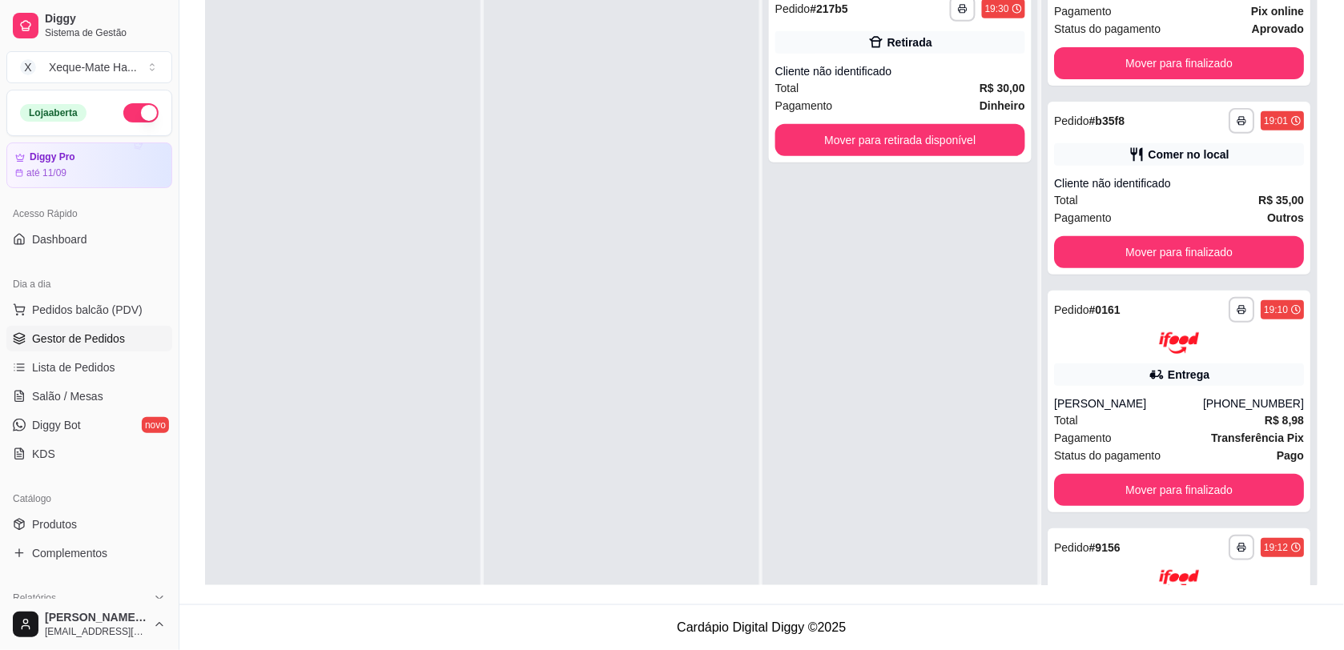
scroll to position [0, 0]
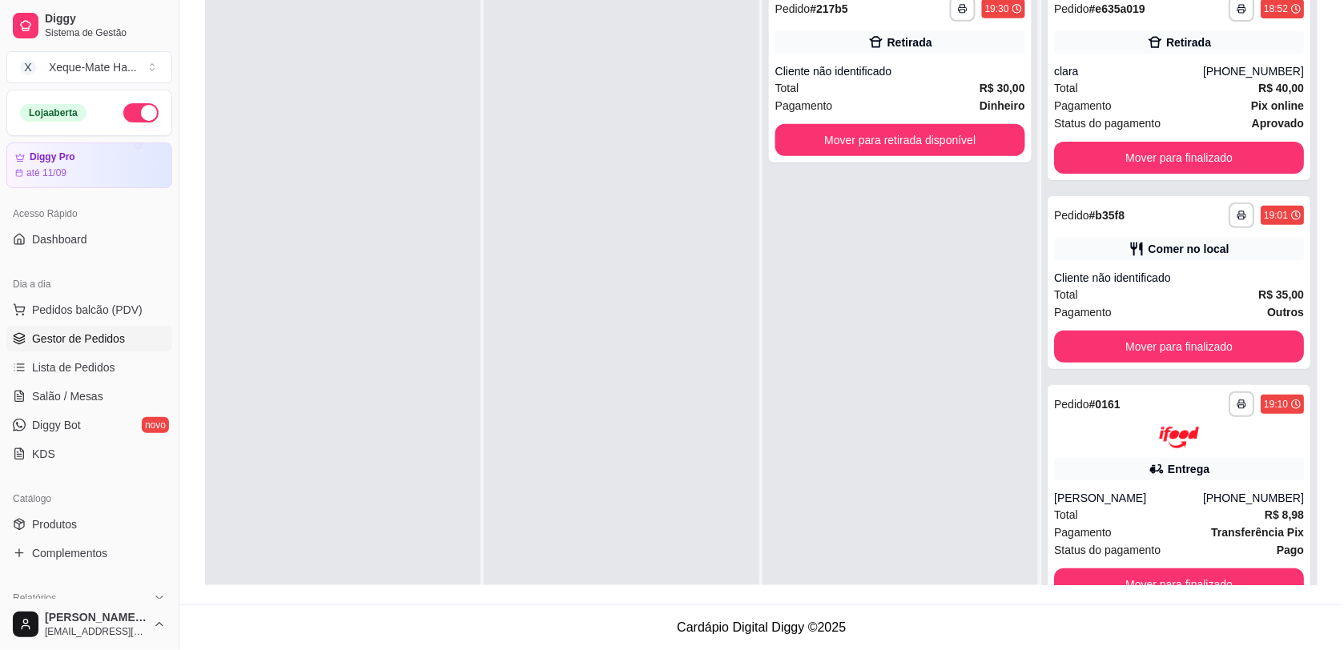
click at [1322, 119] on div "**********" at bounding box center [761, 207] width 1165 height 795
click at [1186, 279] on div "Cliente não identificado" at bounding box center [1179, 278] width 250 height 16
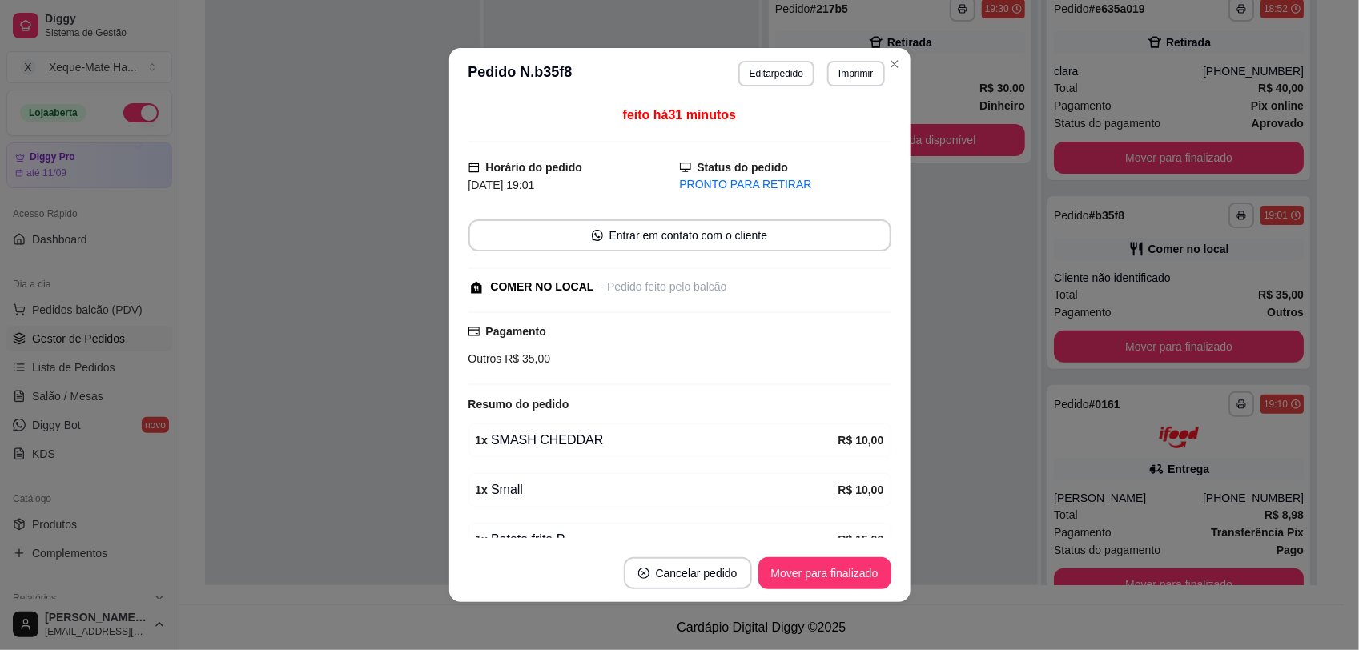
scroll to position [86, 0]
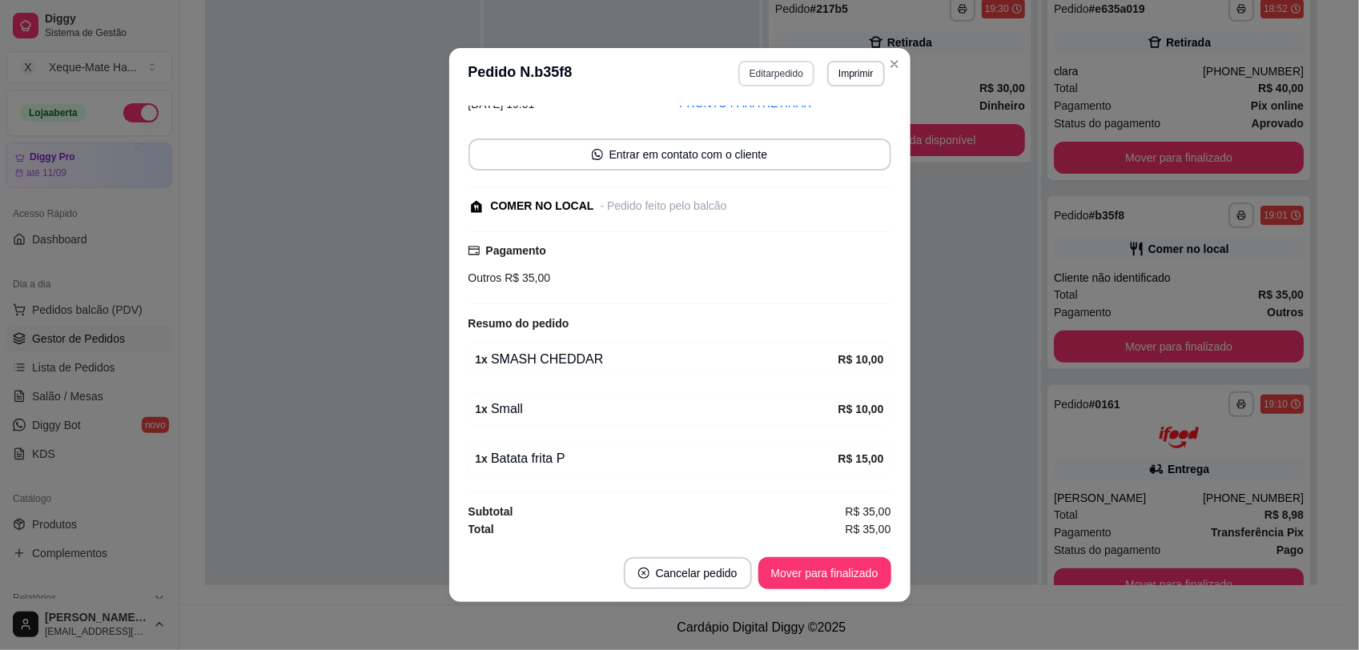
click at [766, 82] on button "Editar pedido" at bounding box center [776, 74] width 76 height 26
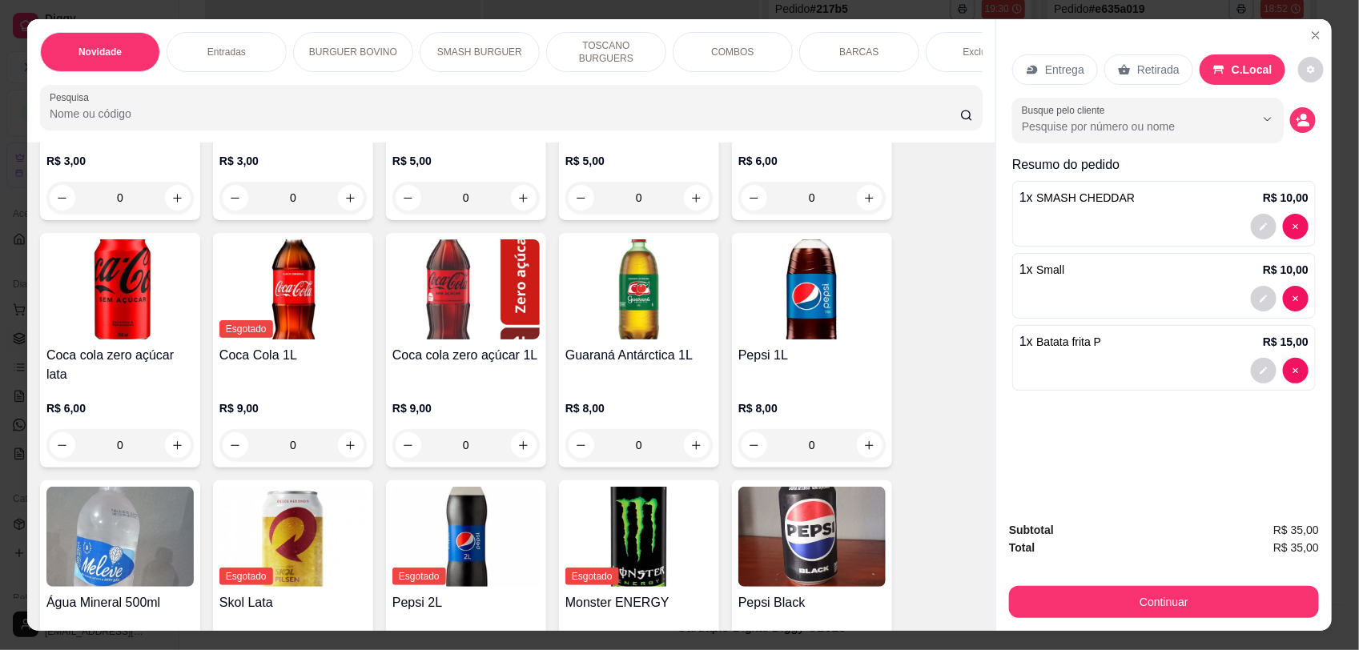
scroll to position [3760, 0]
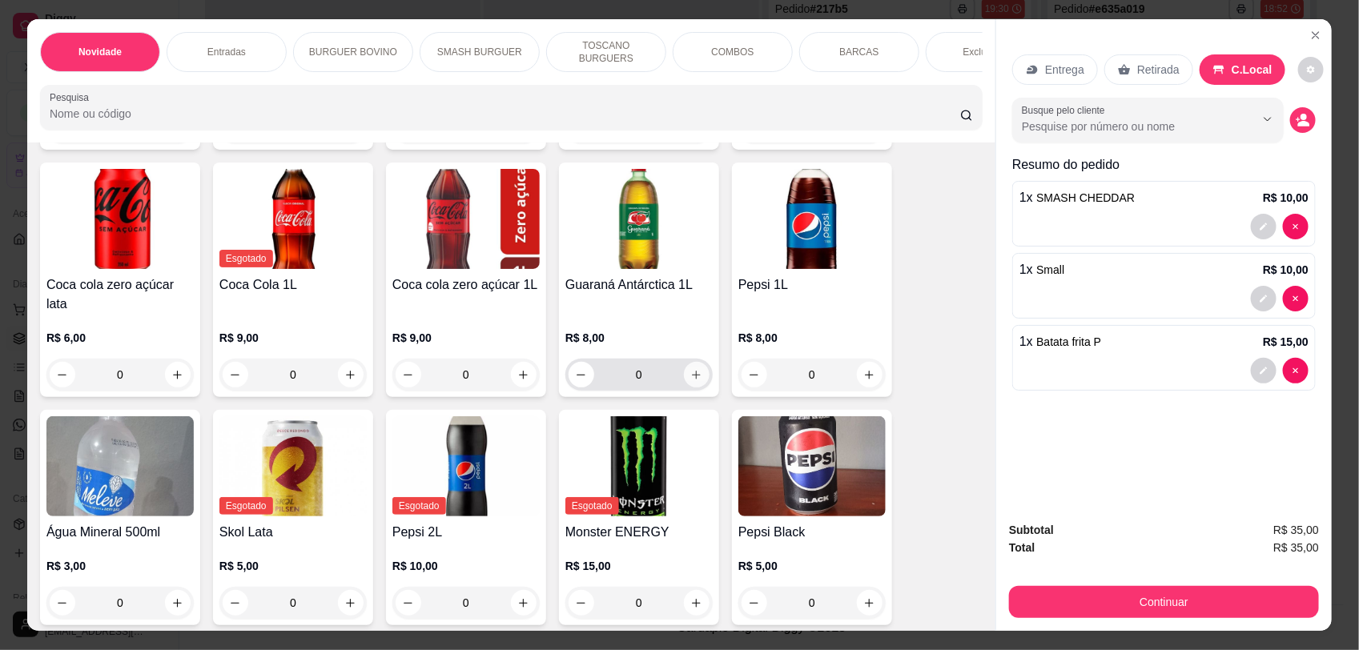
click at [690, 369] on icon "increase-product-quantity" at bounding box center [696, 375] width 12 height 12
type input "1"
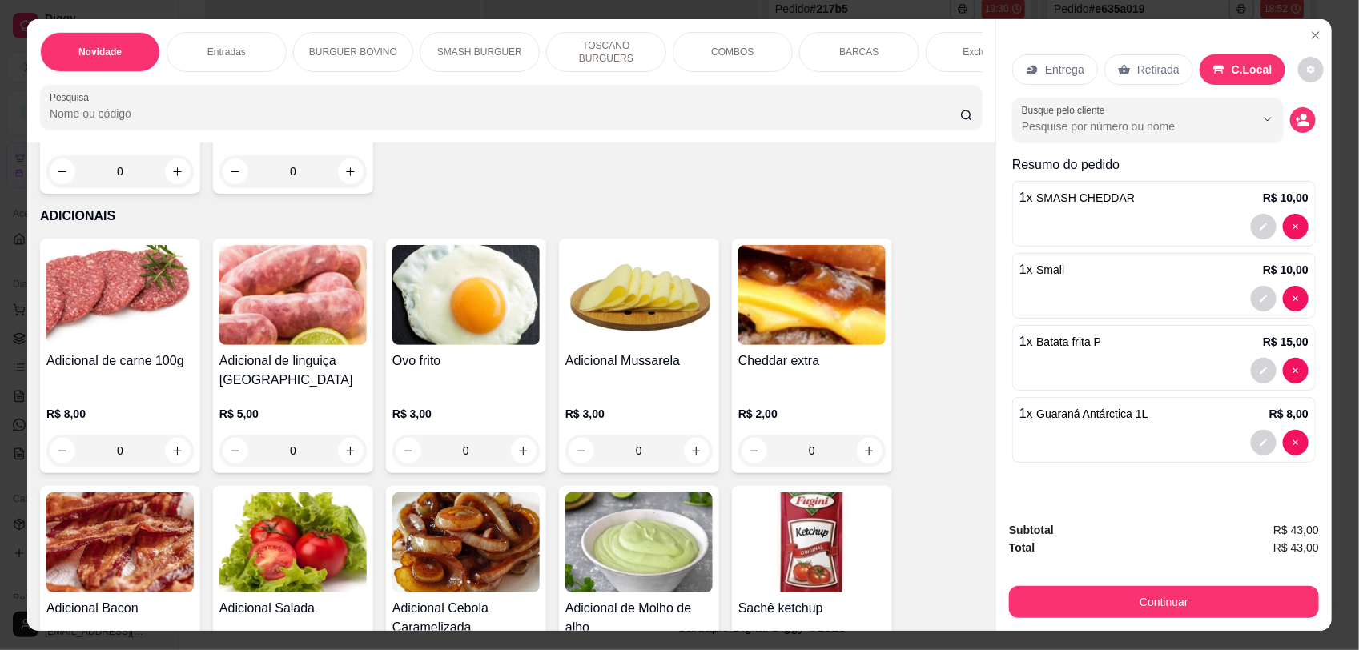
scroll to position [2886, 0]
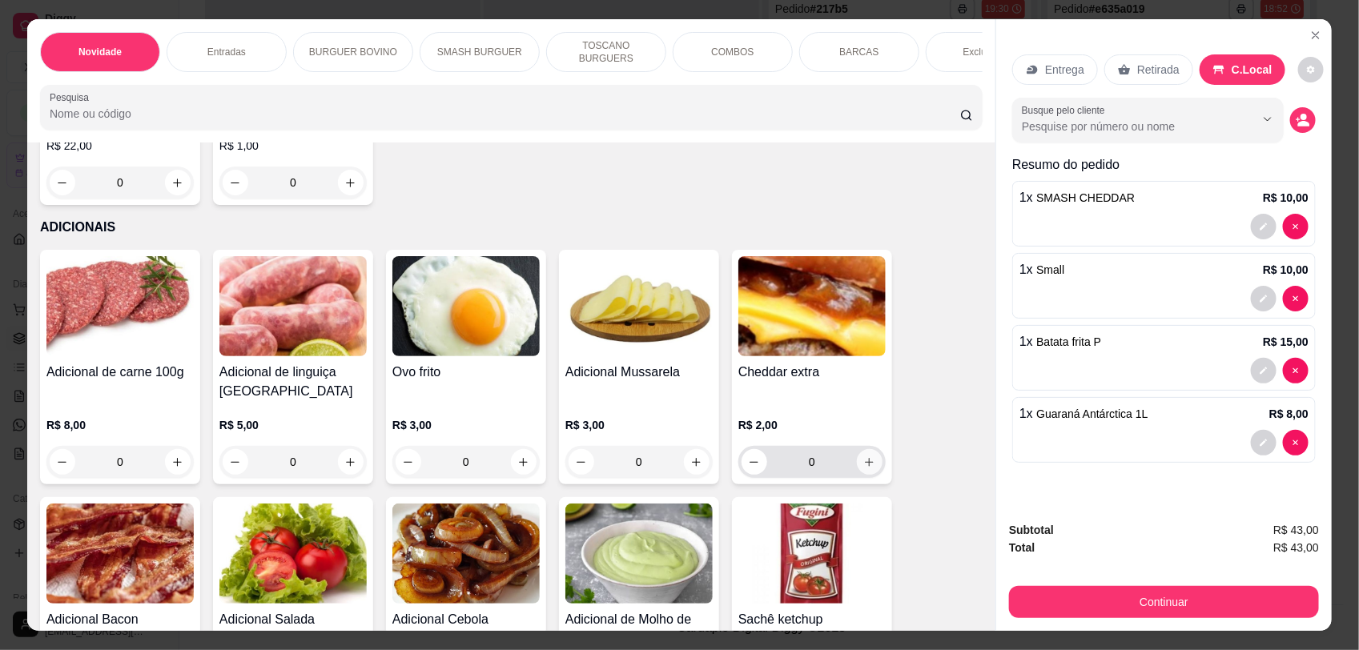
click at [863, 469] on icon "increase-product-quantity" at bounding box center [869, 463] width 12 height 12
click at [865, 465] on icon "increase-product-quantity" at bounding box center [869, 461] width 8 height 8
type input "3"
click at [1106, 493] on div "3 x Cheddar extra R$ 6,00" at bounding box center [1164, 486] width 289 height 19
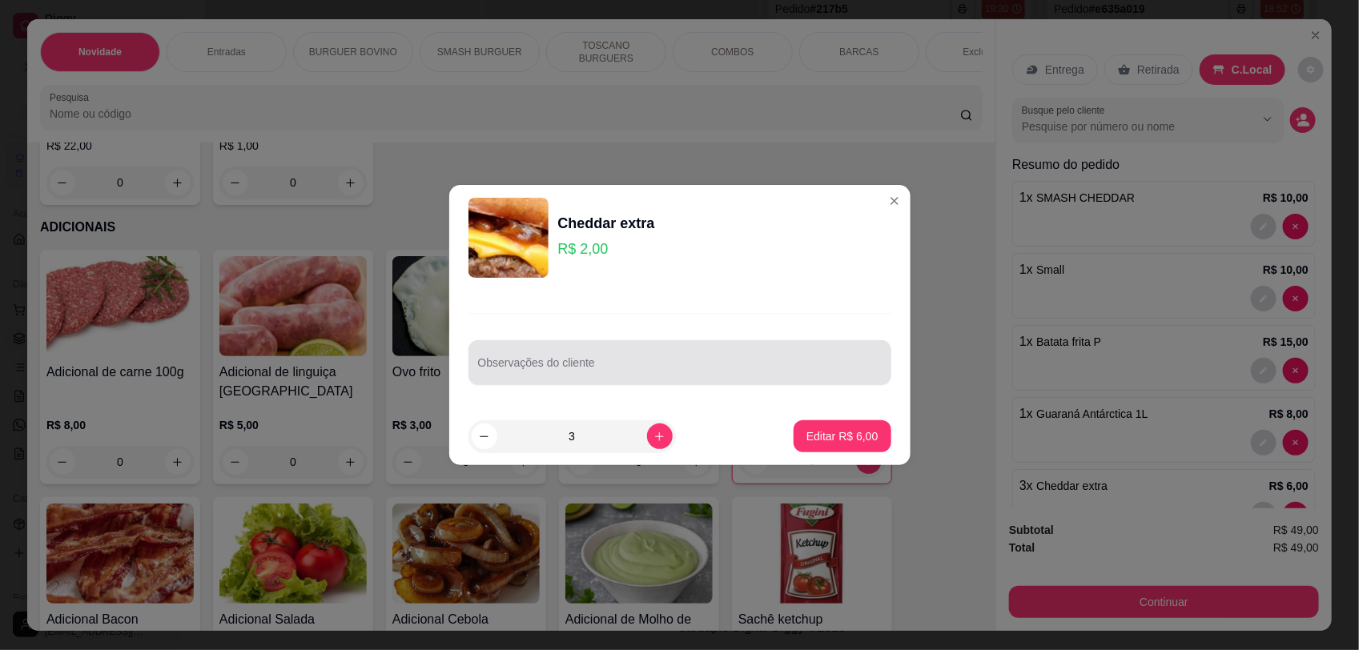
click at [681, 369] on input "Observações do cliente" at bounding box center [680, 369] width 404 height 16
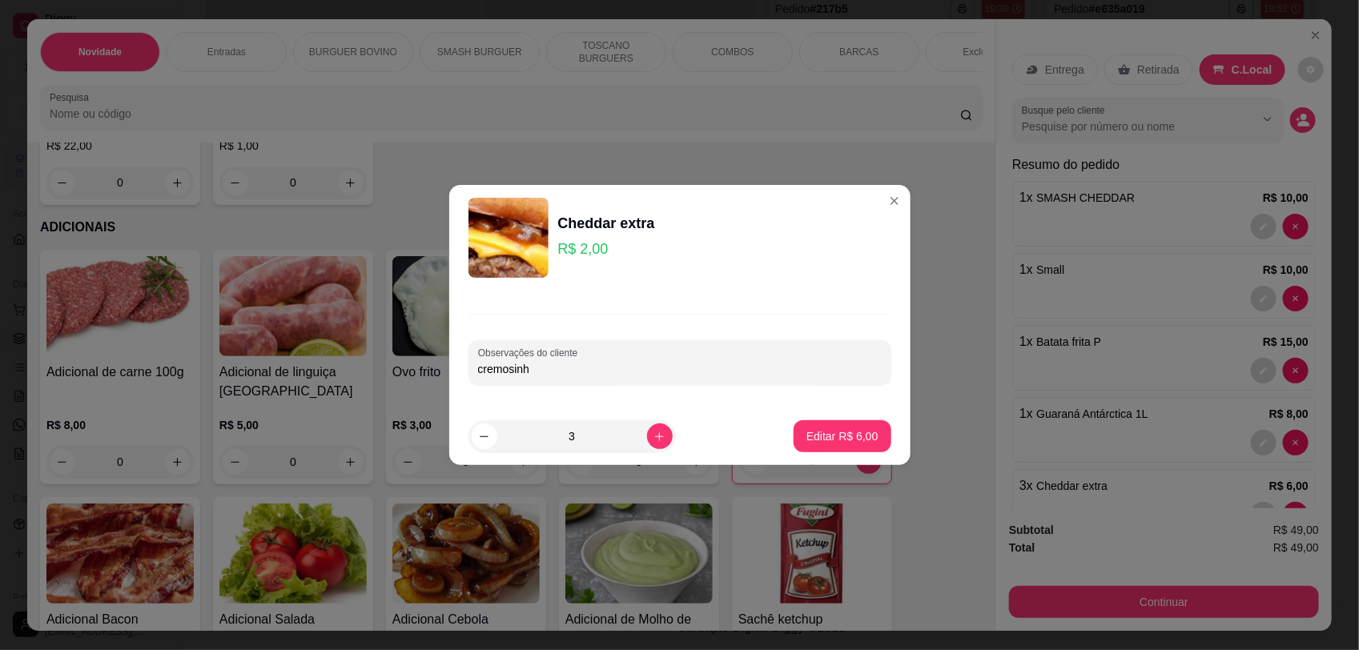
type input "cremosinho"
click at [835, 433] on p "Editar R$ 6,00" at bounding box center [843, 436] width 72 height 16
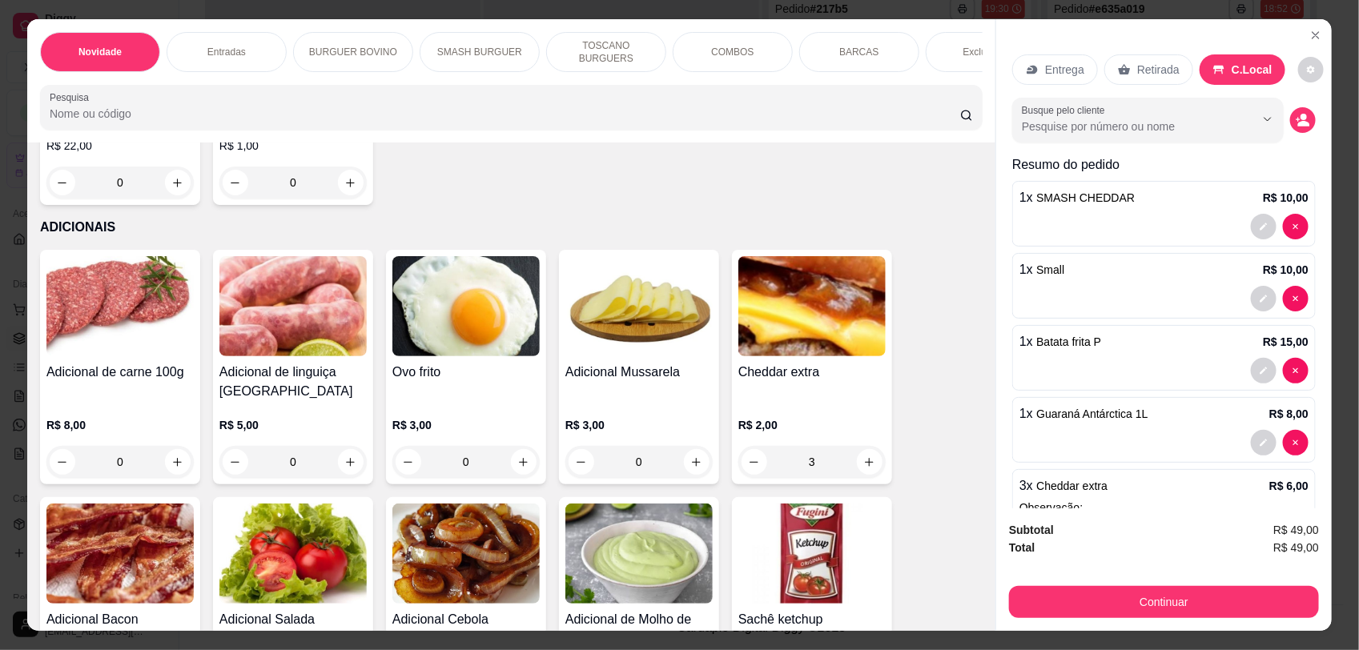
type input "0"
click at [1112, 603] on button "Continuar" at bounding box center [1164, 602] width 310 height 32
click at [560, 214] on icon at bounding box center [570, 218] width 21 height 21
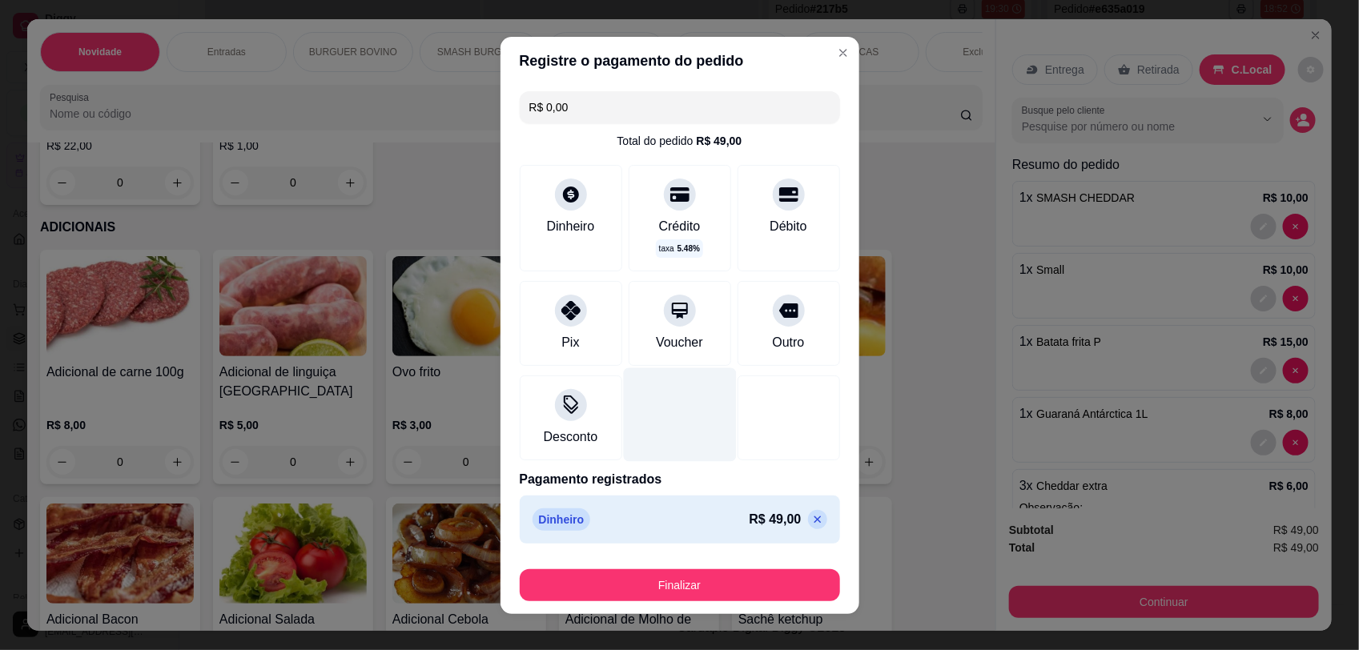
type input "R$ 0,00"
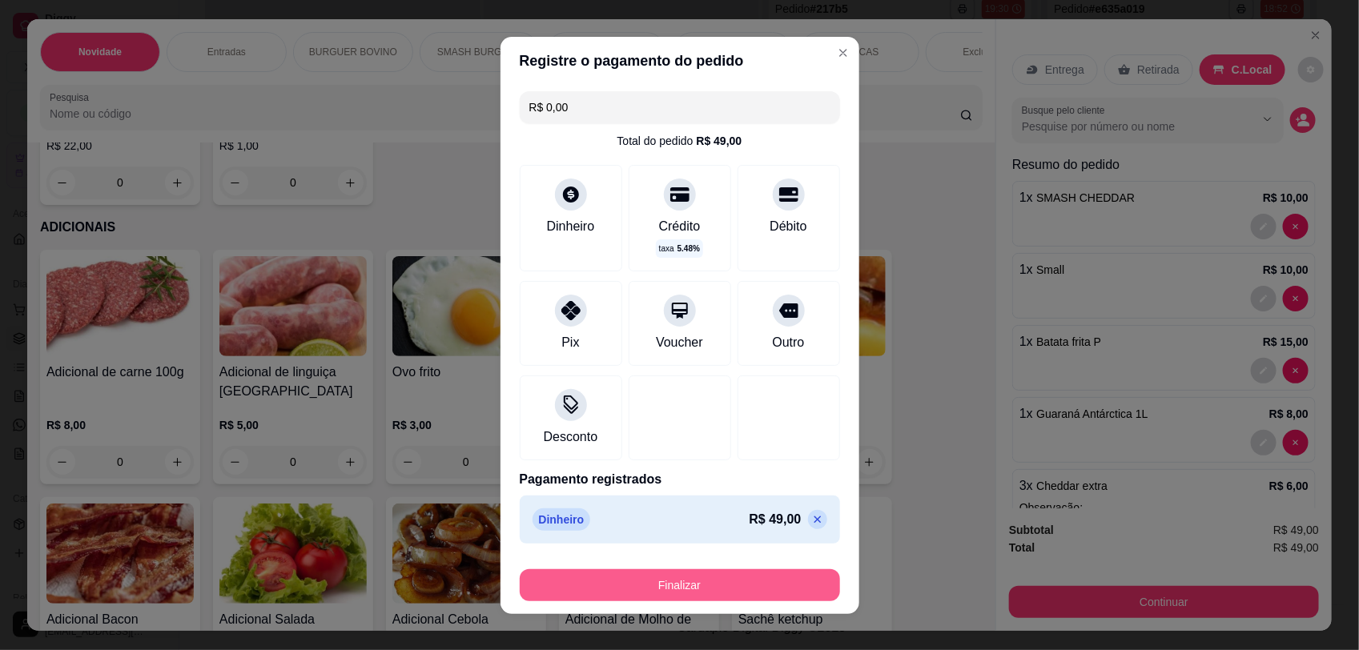
click at [739, 581] on button "Finalizar" at bounding box center [680, 585] width 320 height 32
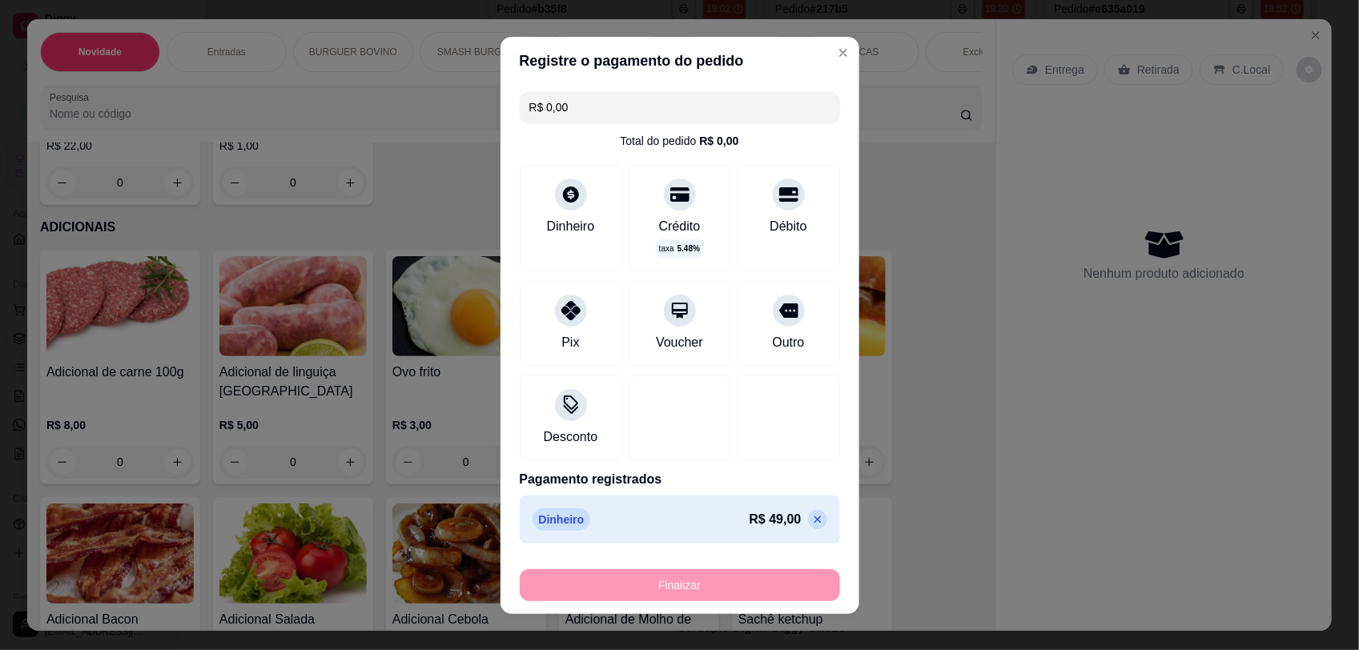
type input "0"
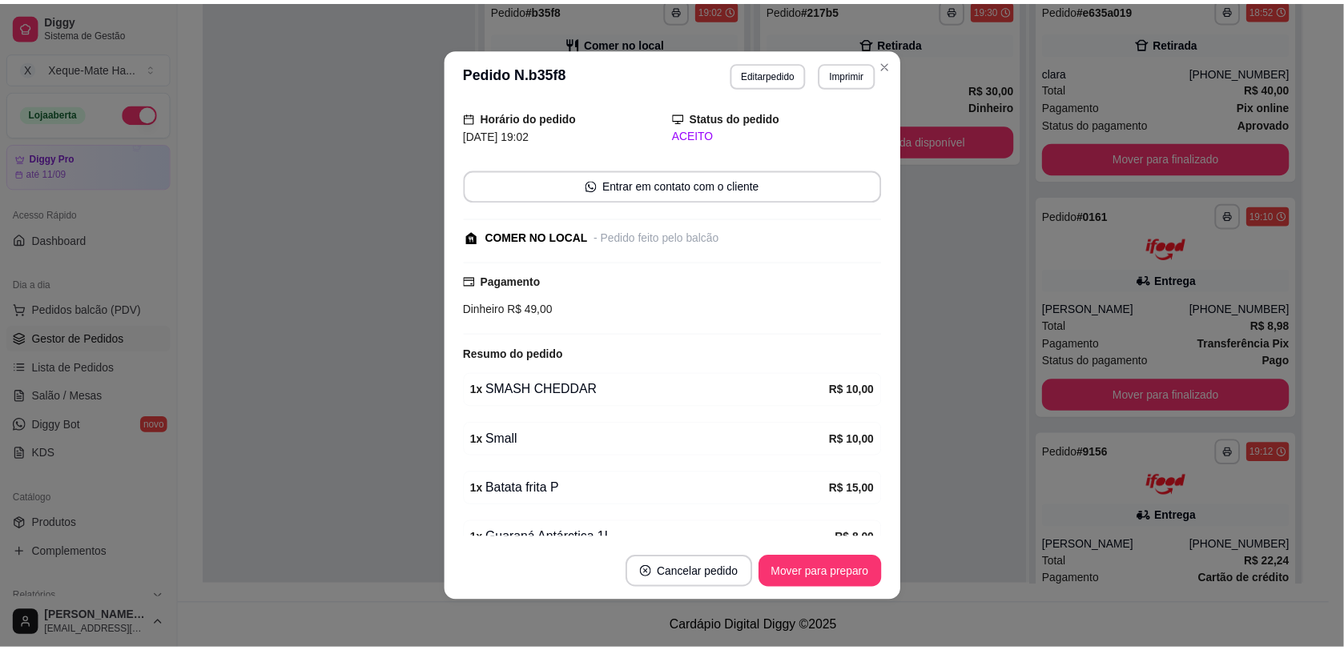
scroll to position [121, 0]
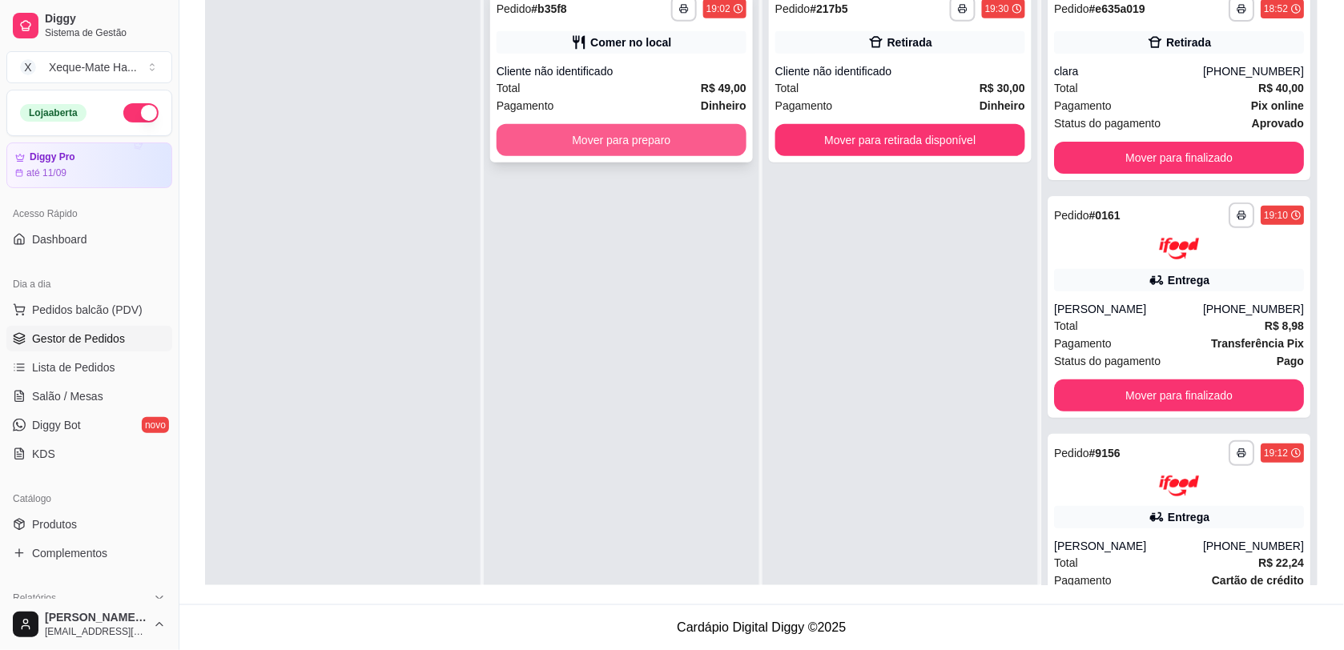
click at [551, 142] on button "Mover para preparo" at bounding box center [622, 140] width 250 height 32
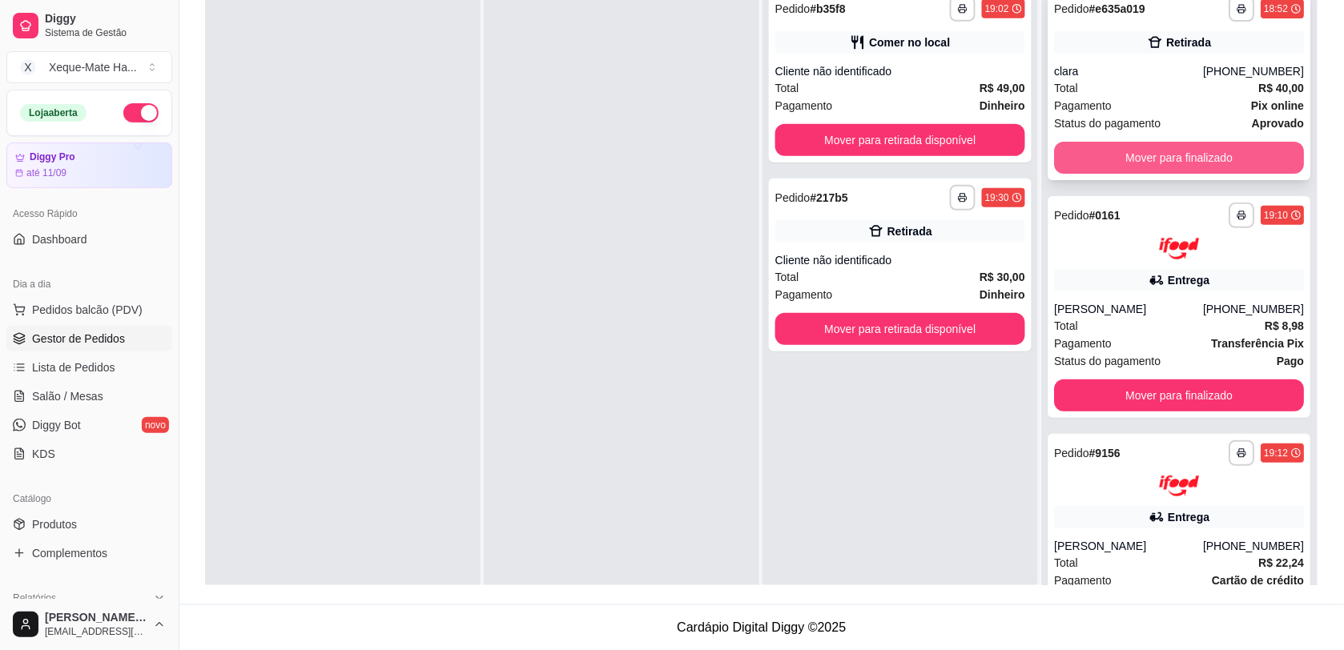
click at [1203, 159] on button "Mover para finalizado" at bounding box center [1179, 158] width 250 height 32
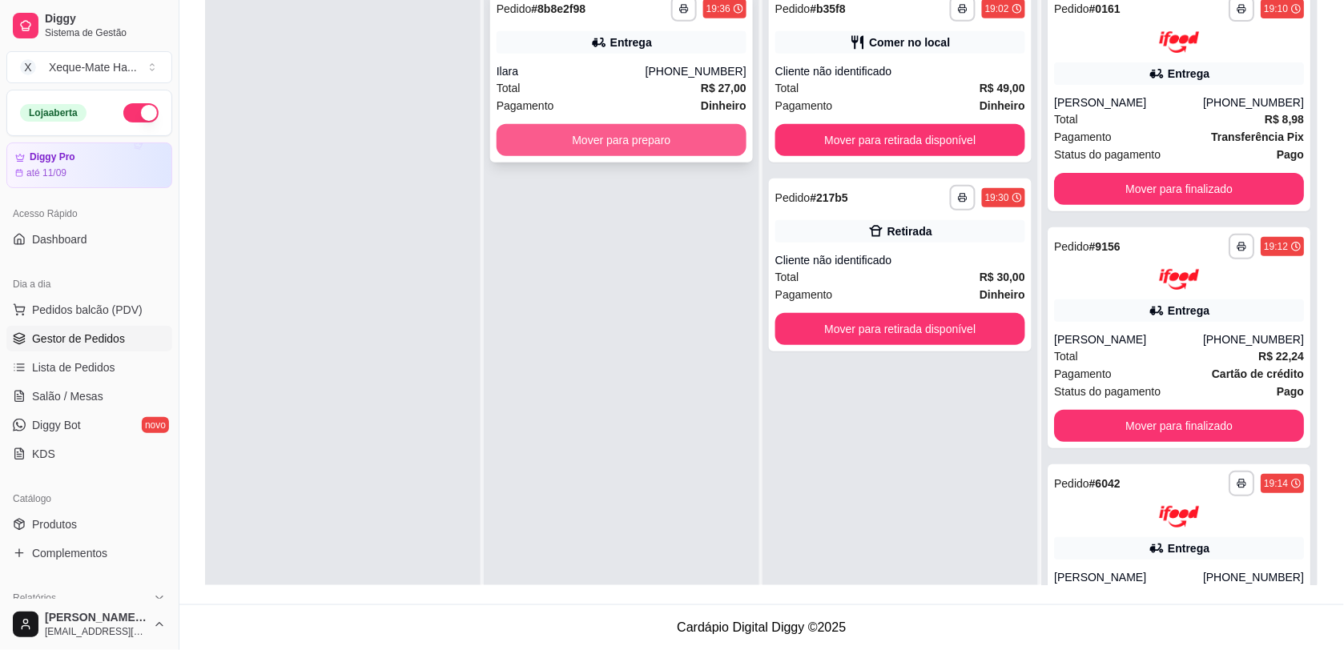
click at [617, 148] on button "Mover para preparo" at bounding box center [622, 140] width 250 height 32
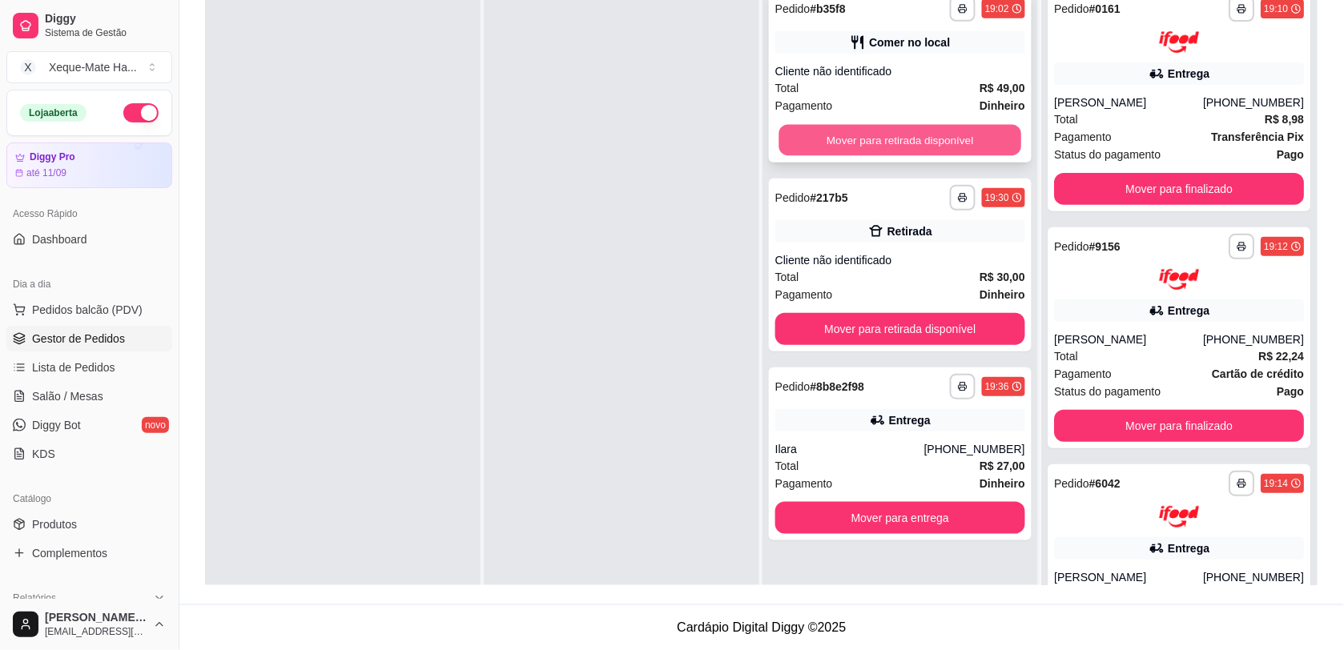
click at [861, 133] on button "Mover para retirada disponível" at bounding box center [900, 140] width 243 height 31
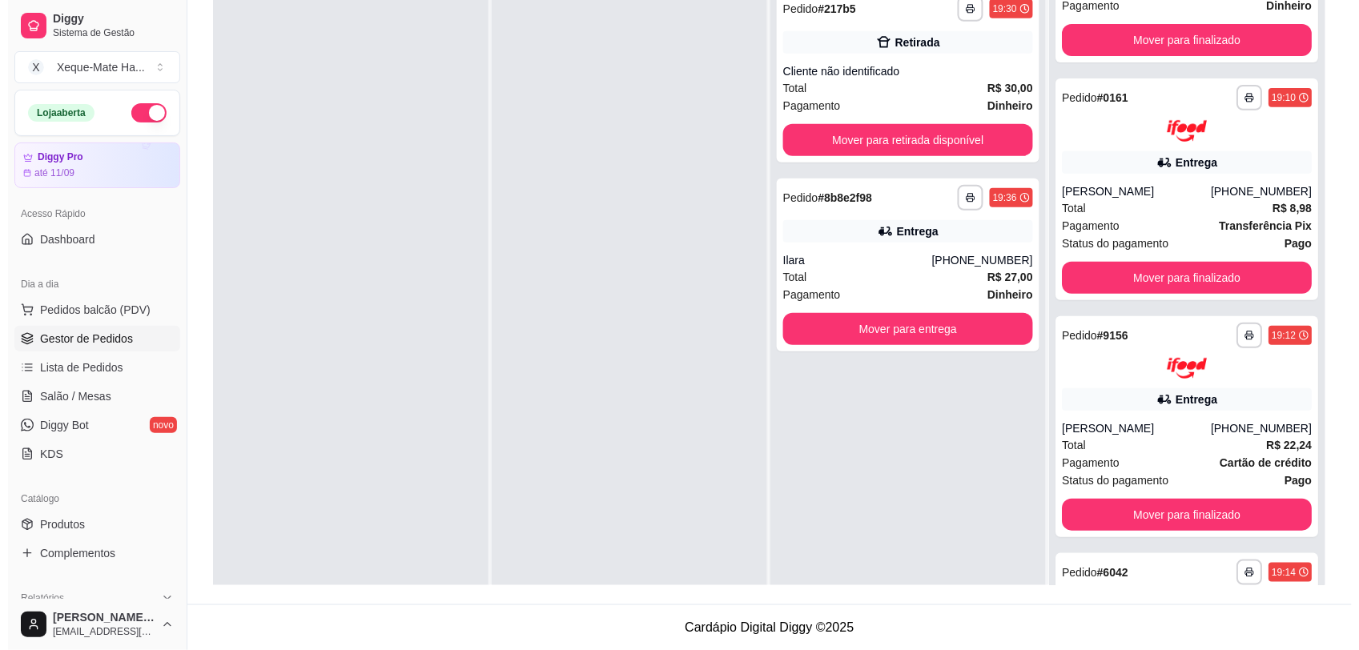
scroll to position [0, 0]
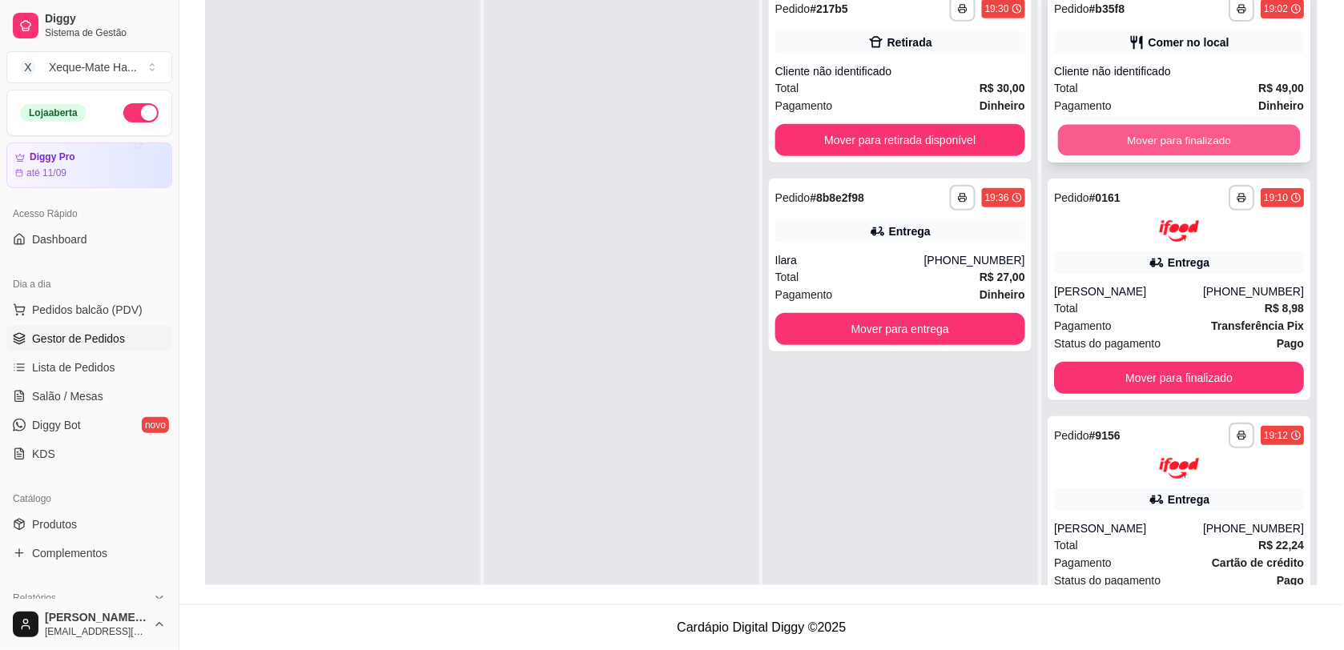
click at [1199, 139] on button "Mover para finalizado" at bounding box center [1179, 140] width 243 height 31
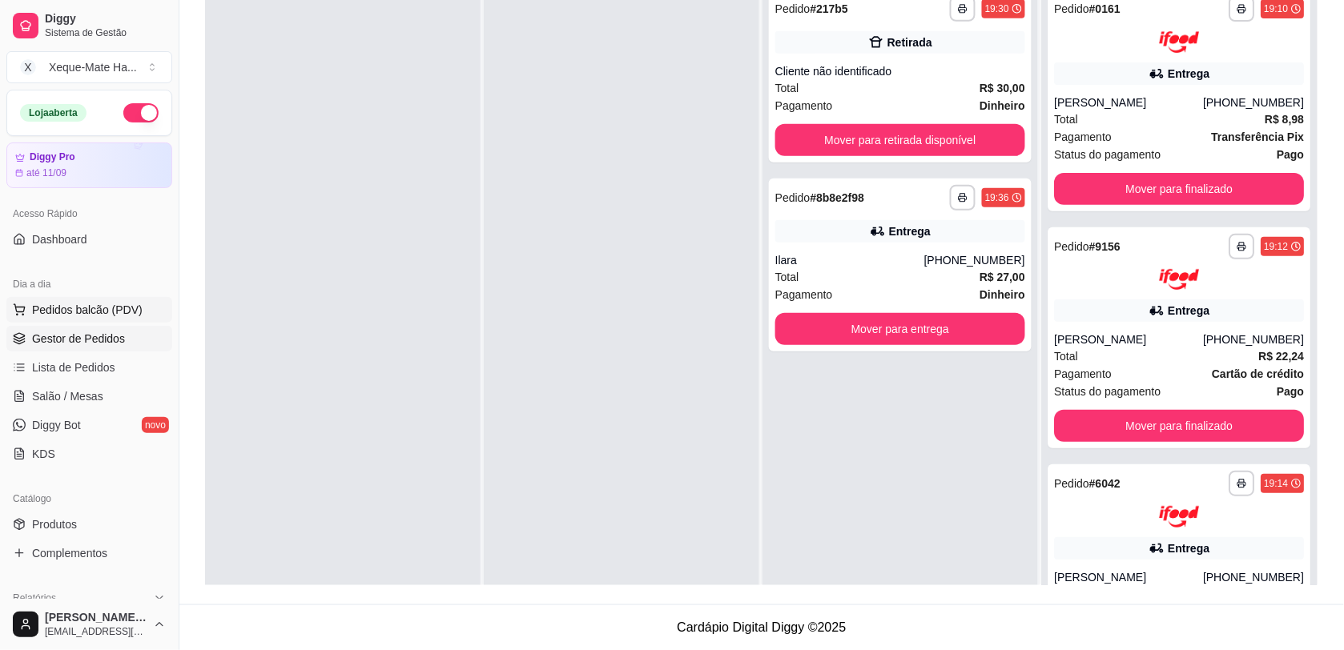
click at [42, 305] on span "Pedidos balcão (PDV)" at bounding box center [87, 310] width 111 height 16
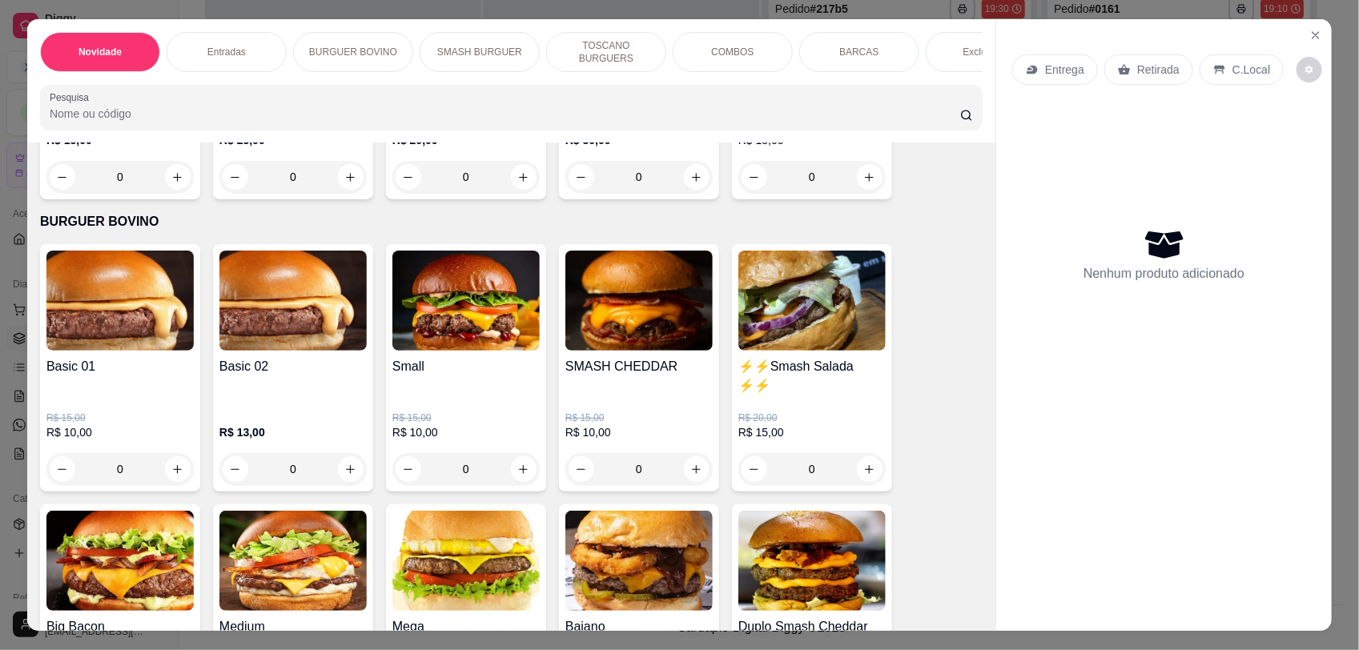
scroll to position [642, 0]
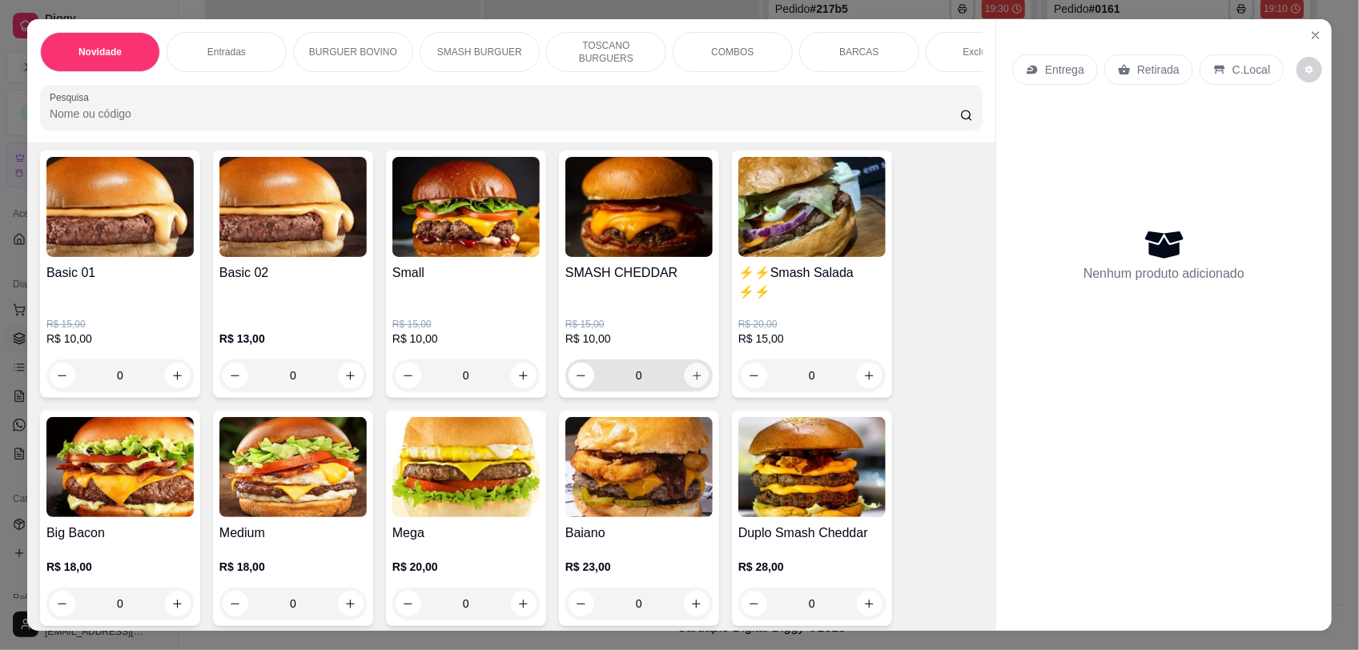
click at [691, 382] on icon "increase-product-quantity" at bounding box center [697, 376] width 12 height 12
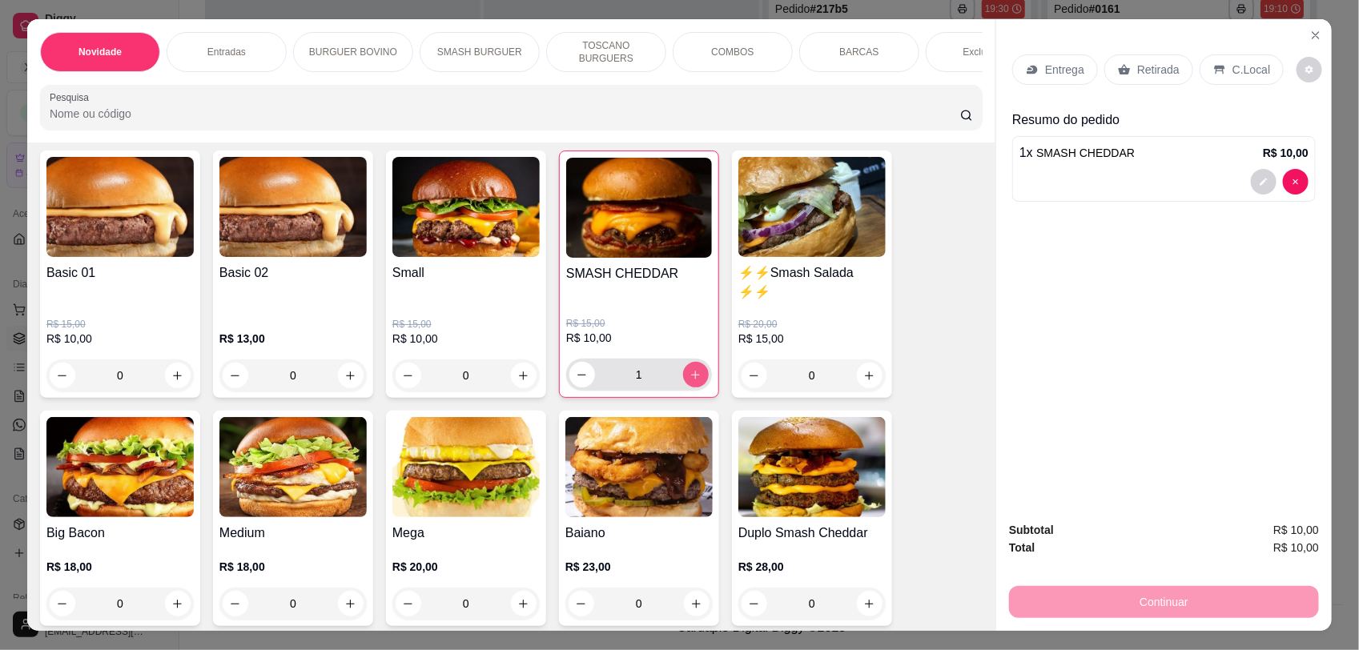
click at [691, 381] on icon "increase-product-quantity" at bounding box center [696, 375] width 12 height 12
click at [693, 381] on icon "increase-product-quantity" at bounding box center [696, 375] width 12 height 12
type input "4"
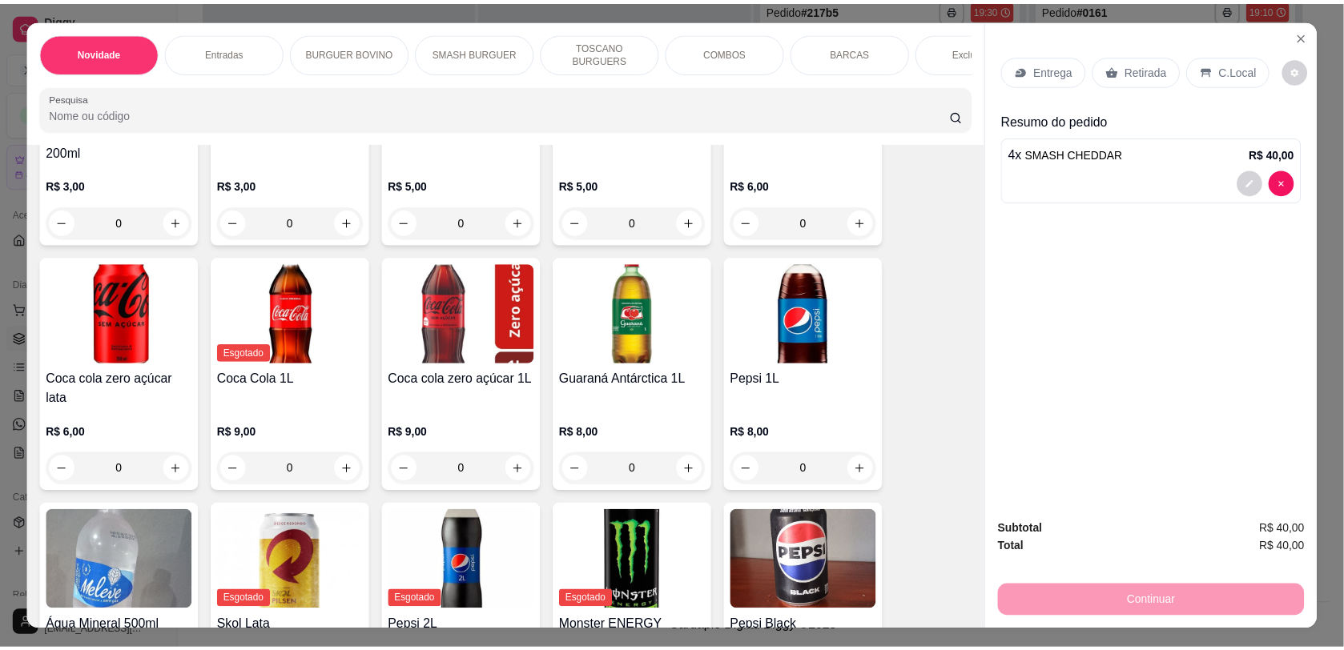
scroll to position [3702, 0]
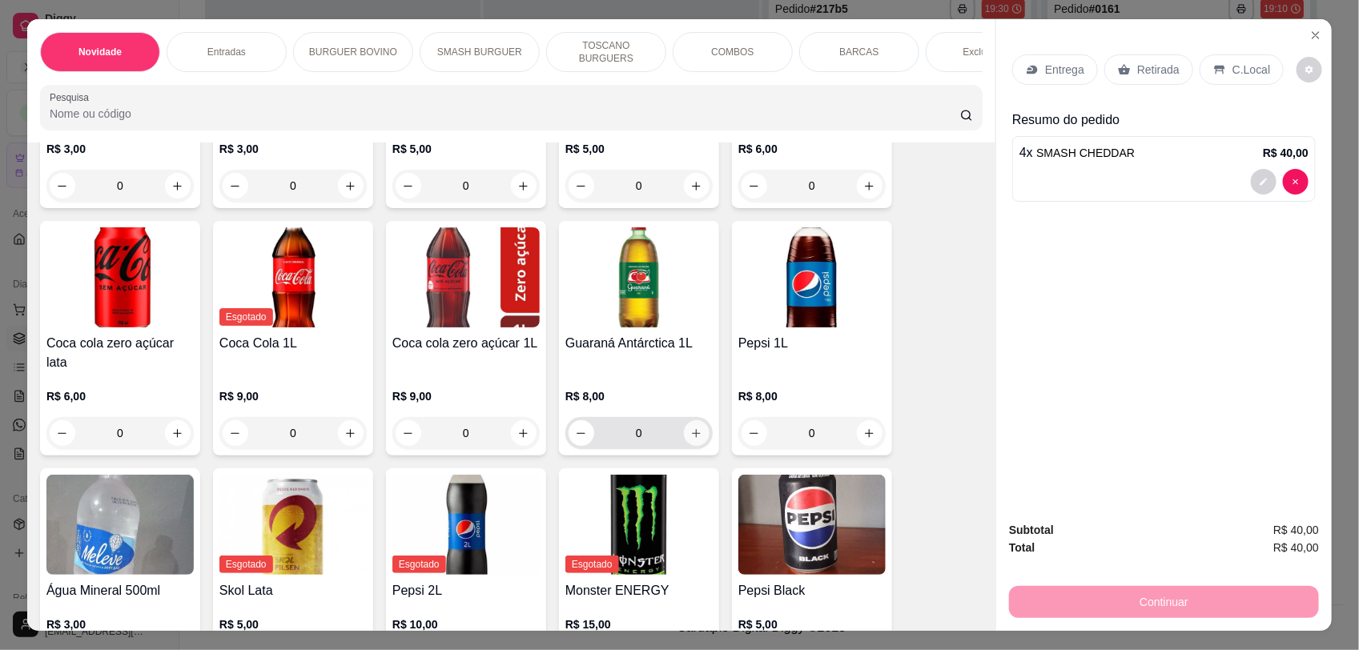
click at [690, 428] on icon "increase-product-quantity" at bounding box center [696, 434] width 12 height 12
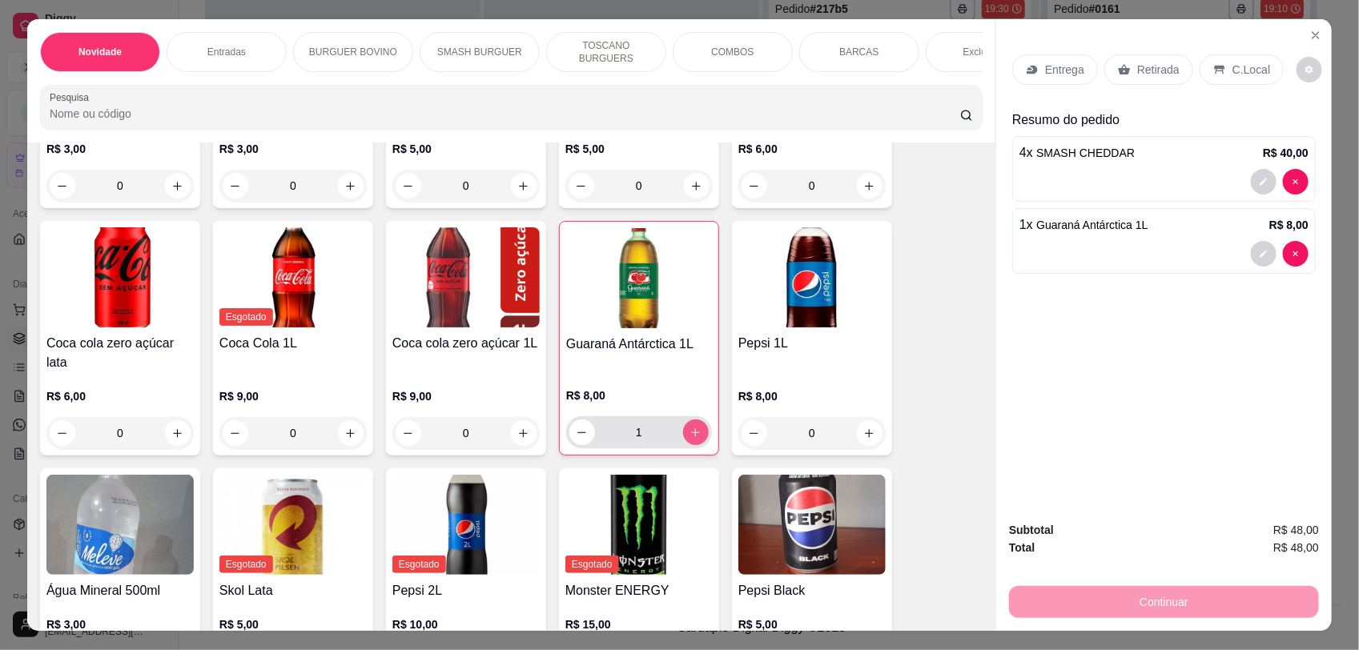
type input "1"
click at [1215, 66] on icon at bounding box center [1219, 70] width 10 height 9
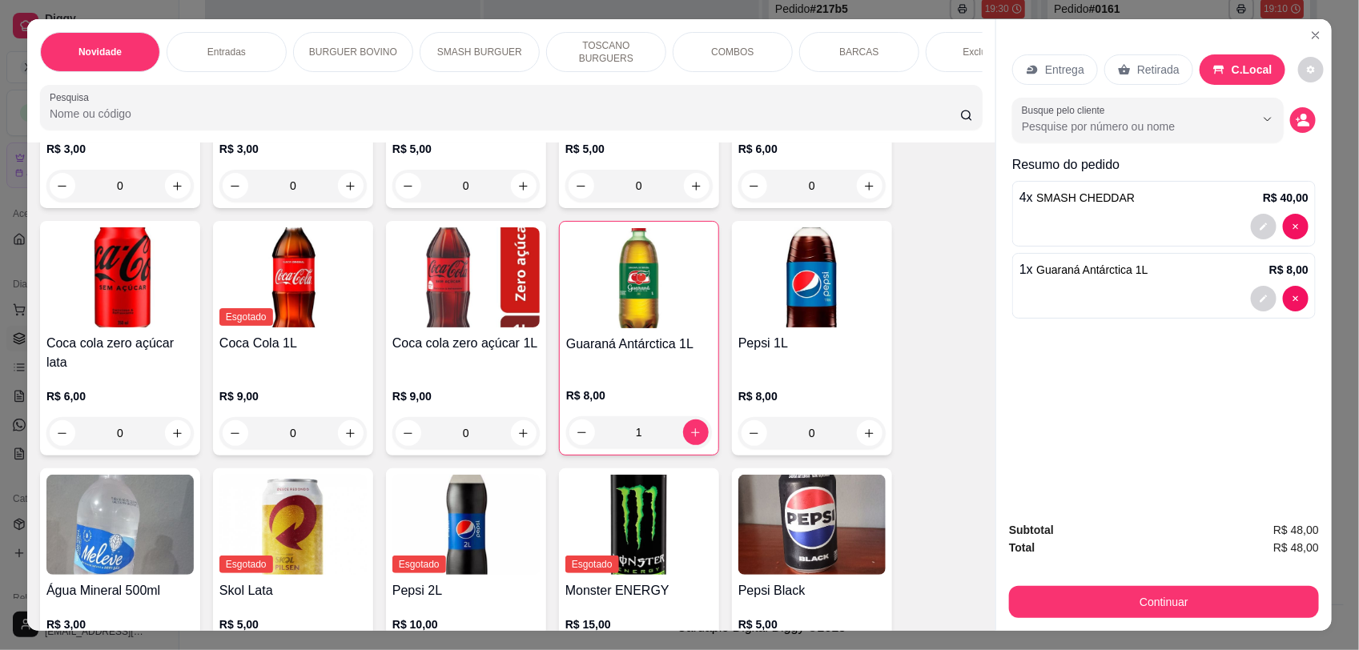
click at [1064, 601] on button "Continuar" at bounding box center [1164, 602] width 310 height 32
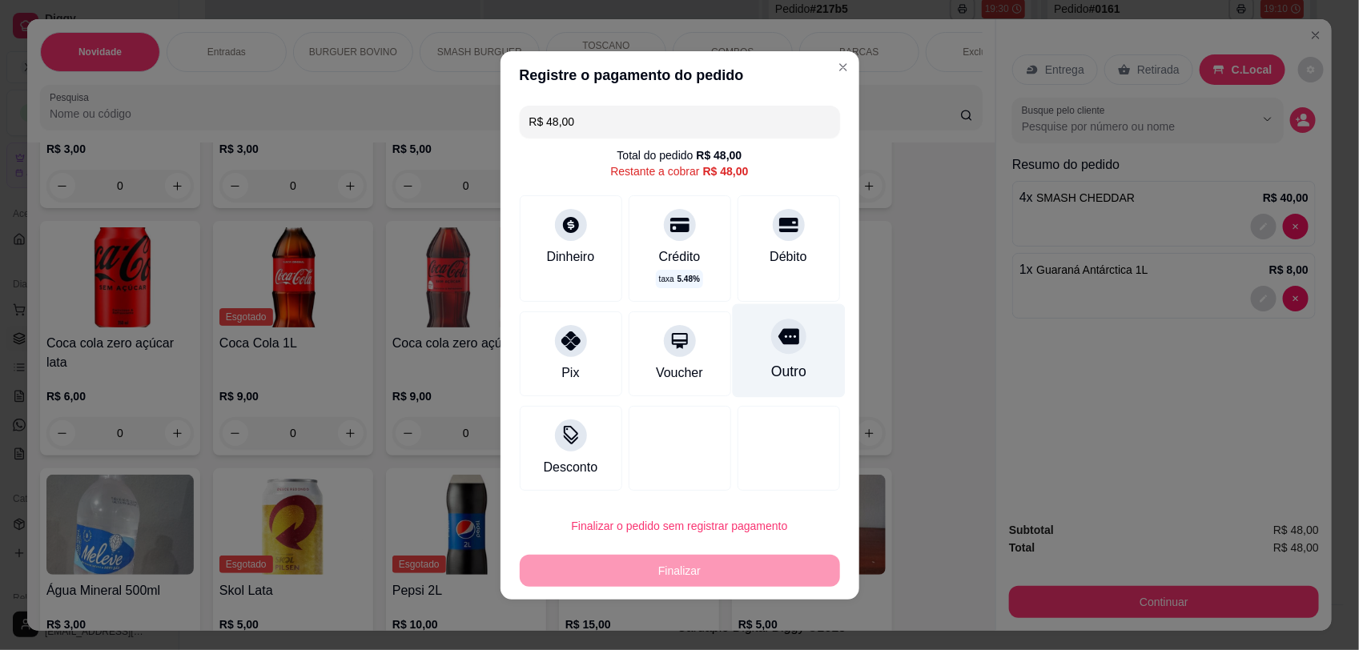
click at [778, 347] on icon at bounding box center [788, 336] width 21 height 21
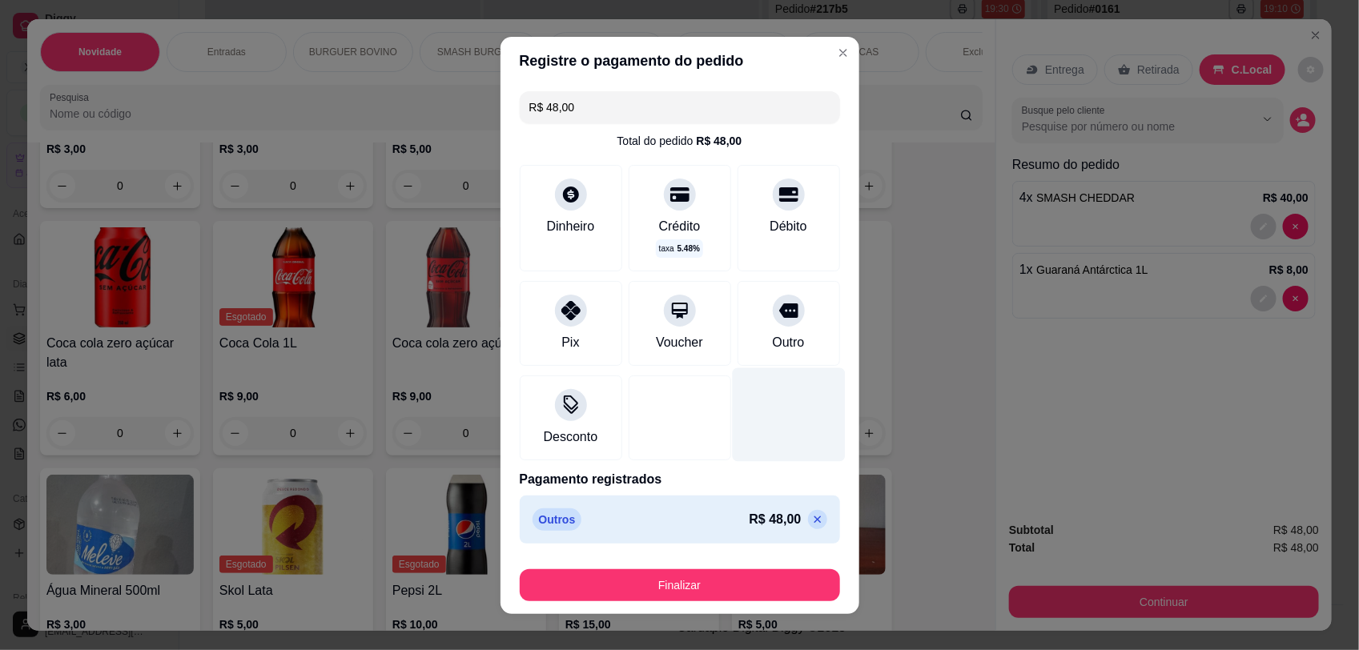
type input "R$ 0,00"
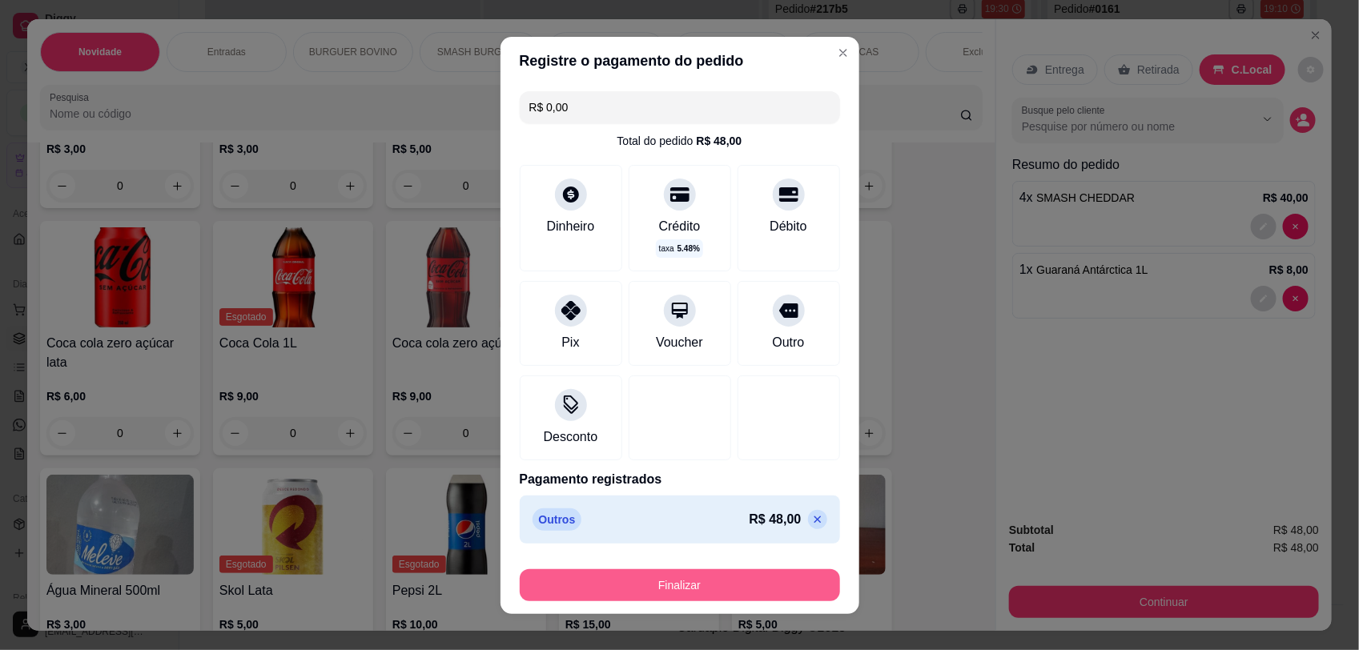
click at [711, 583] on button "Finalizar" at bounding box center [680, 585] width 320 height 32
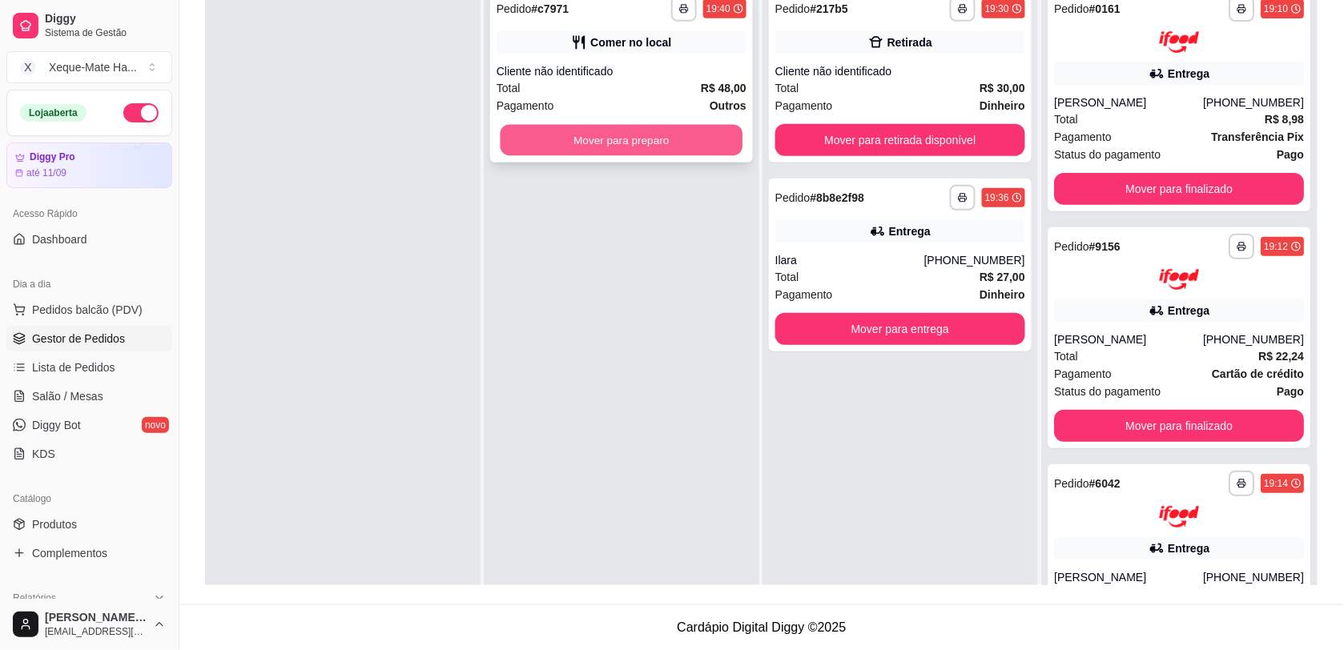
click at [614, 134] on button "Mover para preparo" at bounding box center [622, 140] width 243 height 31
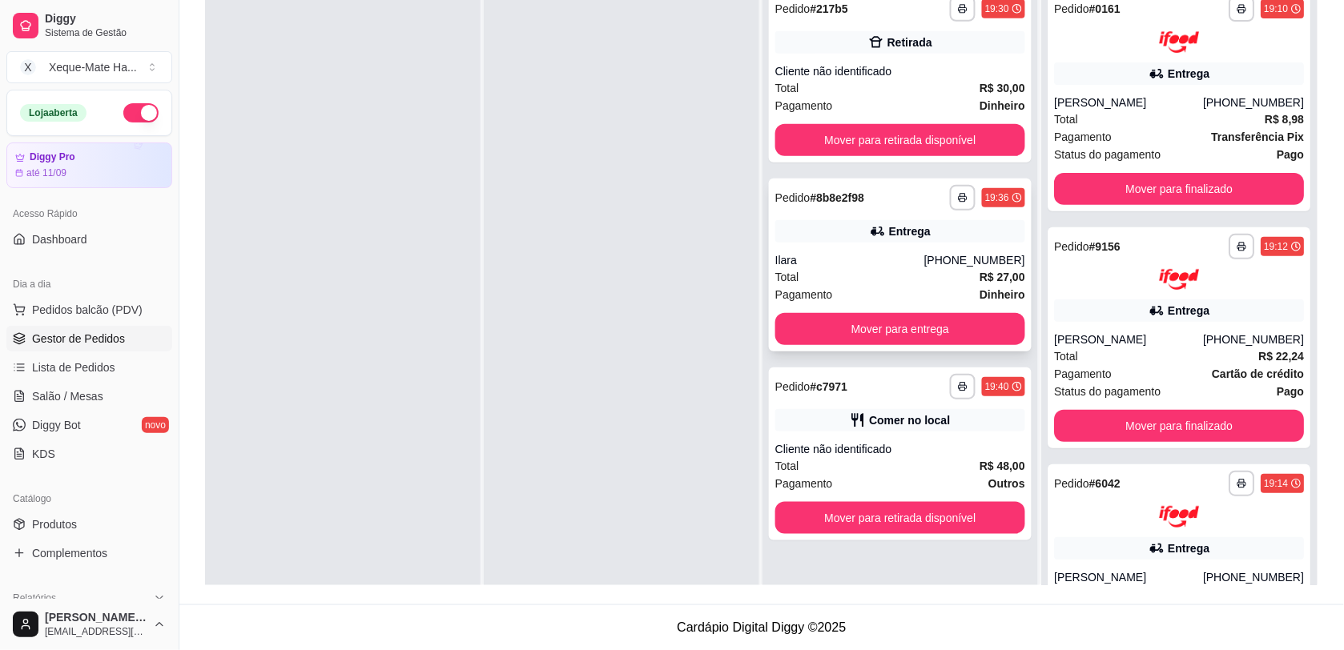
click at [935, 266] on div "[PHONE_NUMBER]" at bounding box center [974, 260] width 101 height 16
click at [850, 136] on button "Mover para retirada disponível" at bounding box center [900, 140] width 250 height 32
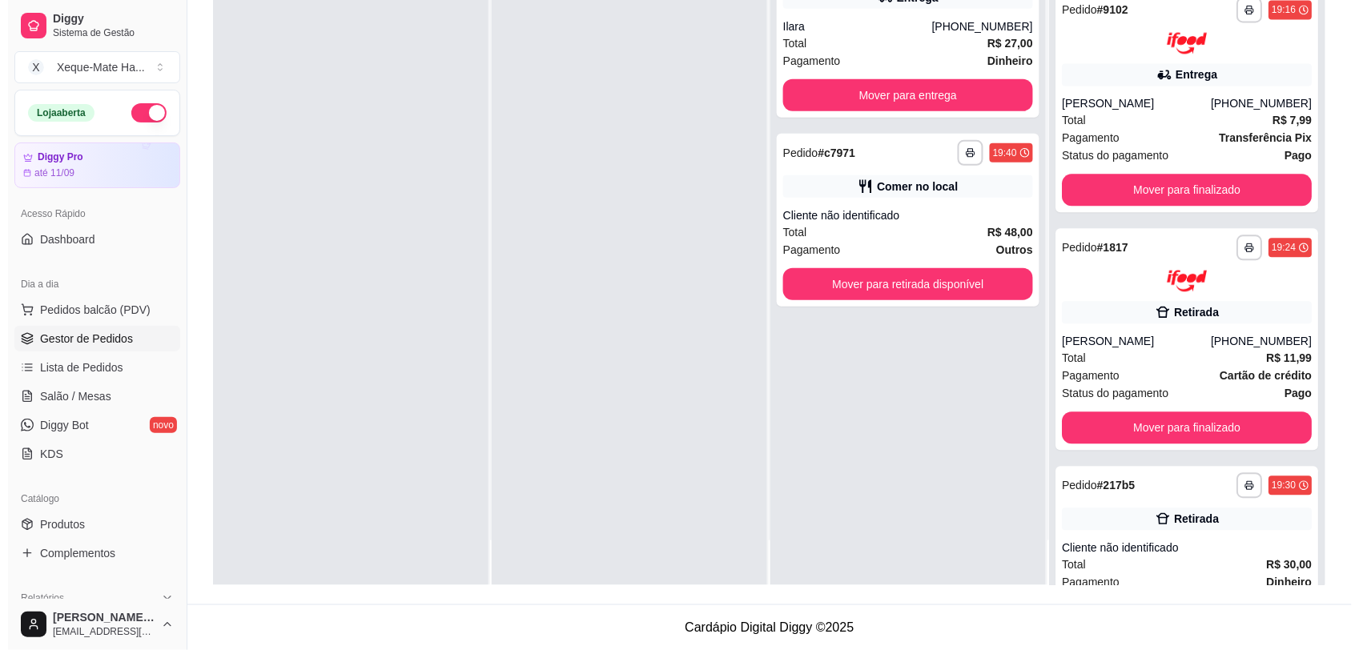
scroll to position [979, 0]
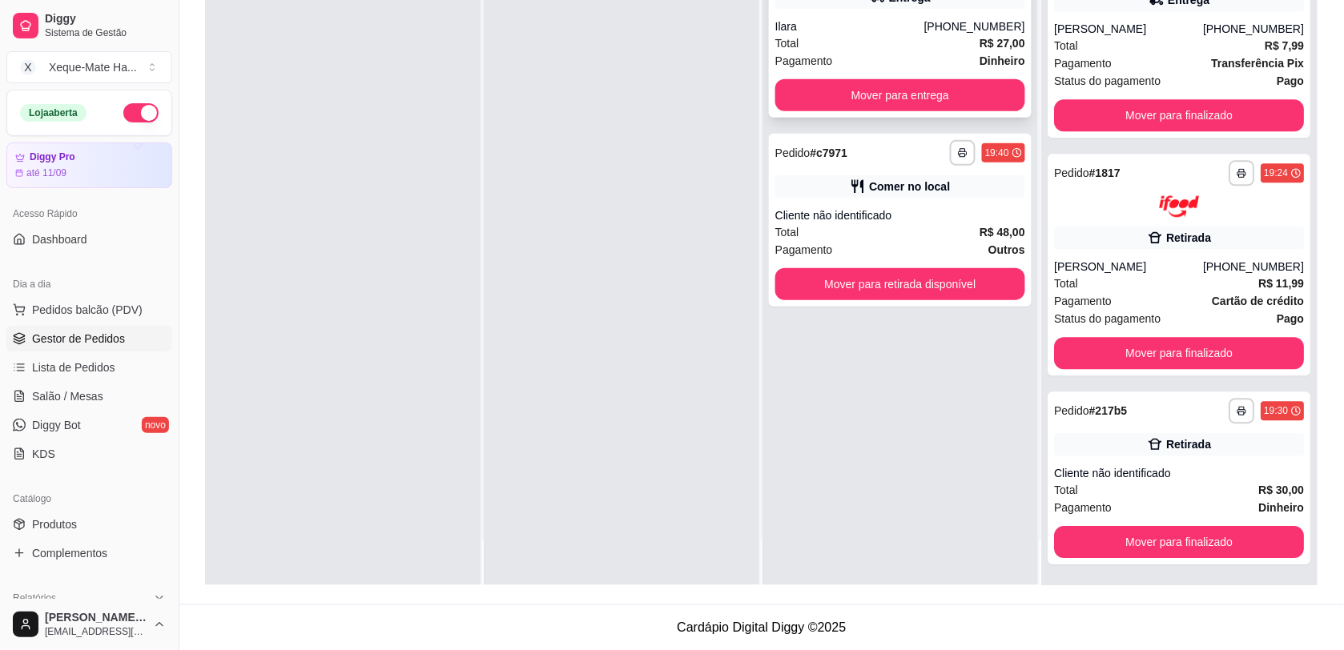
click at [877, 50] on div "Total R$ 27,00" at bounding box center [900, 43] width 250 height 18
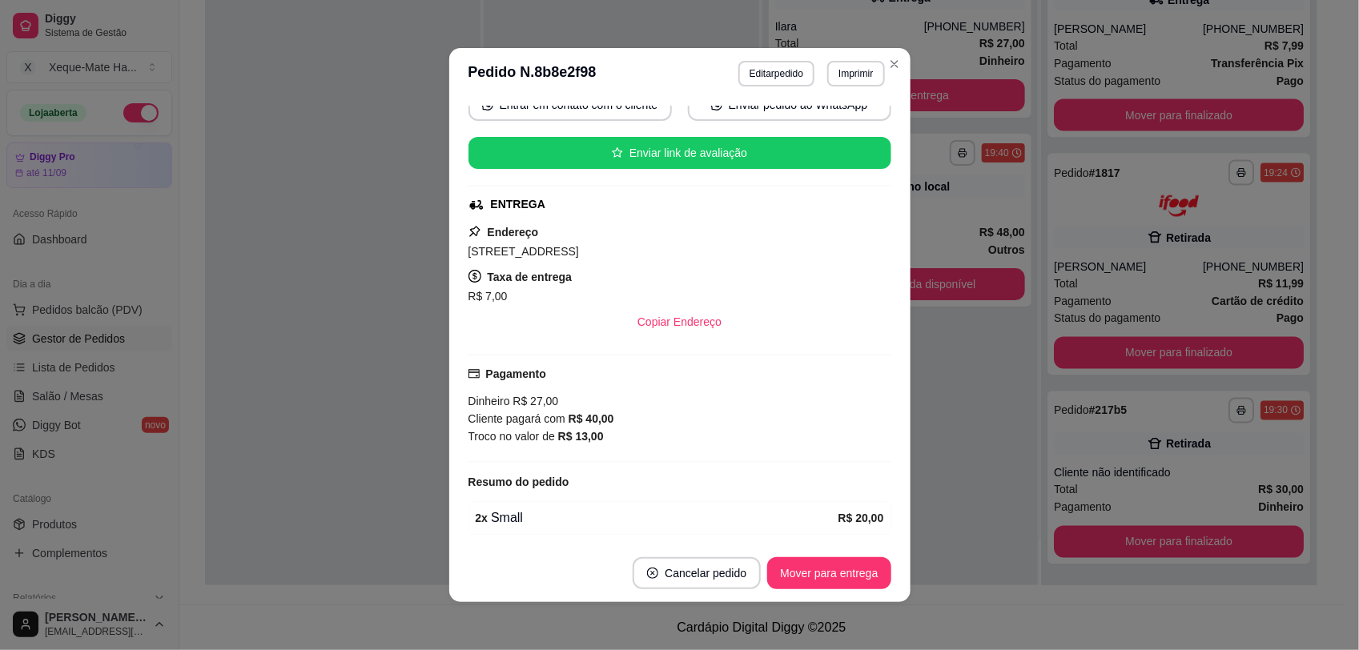
scroll to position [126, 0]
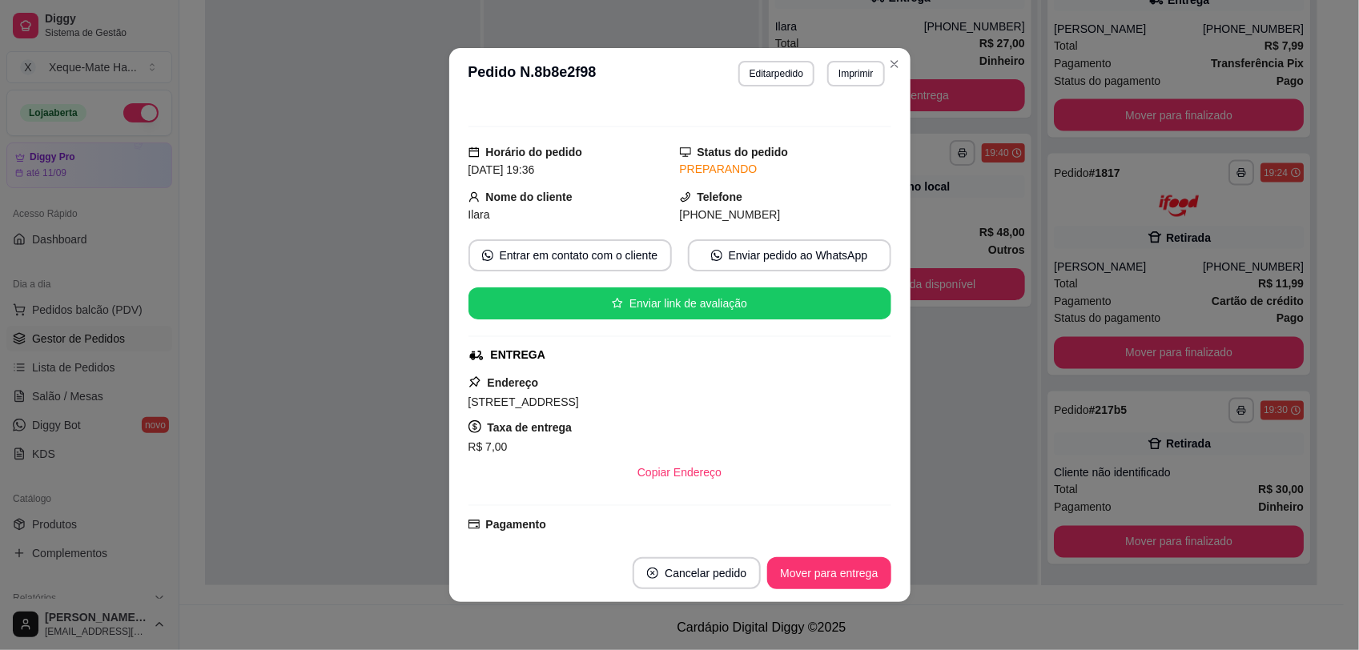
click at [883, 253] on div "Atenção Seu período de teste acabou no dia [DATE] . Essa funcionalidade está di…" at bounding box center [679, 321] width 461 height 445
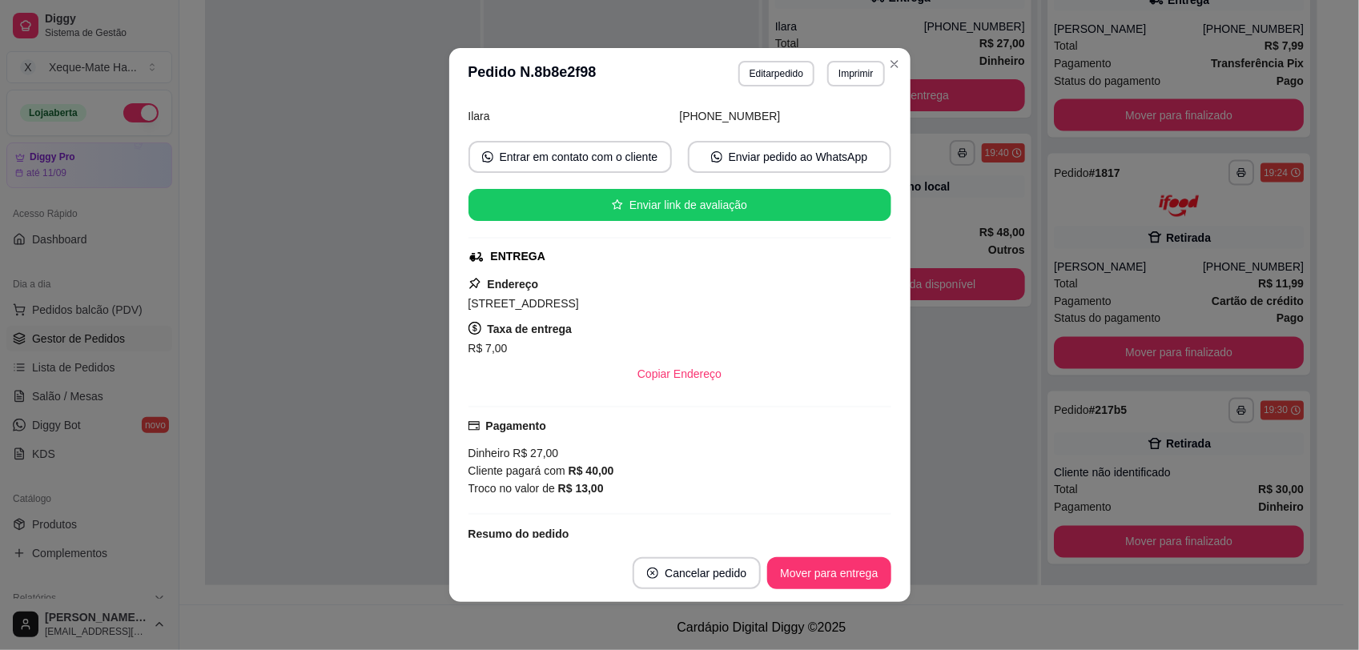
scroll to position [342, 0]
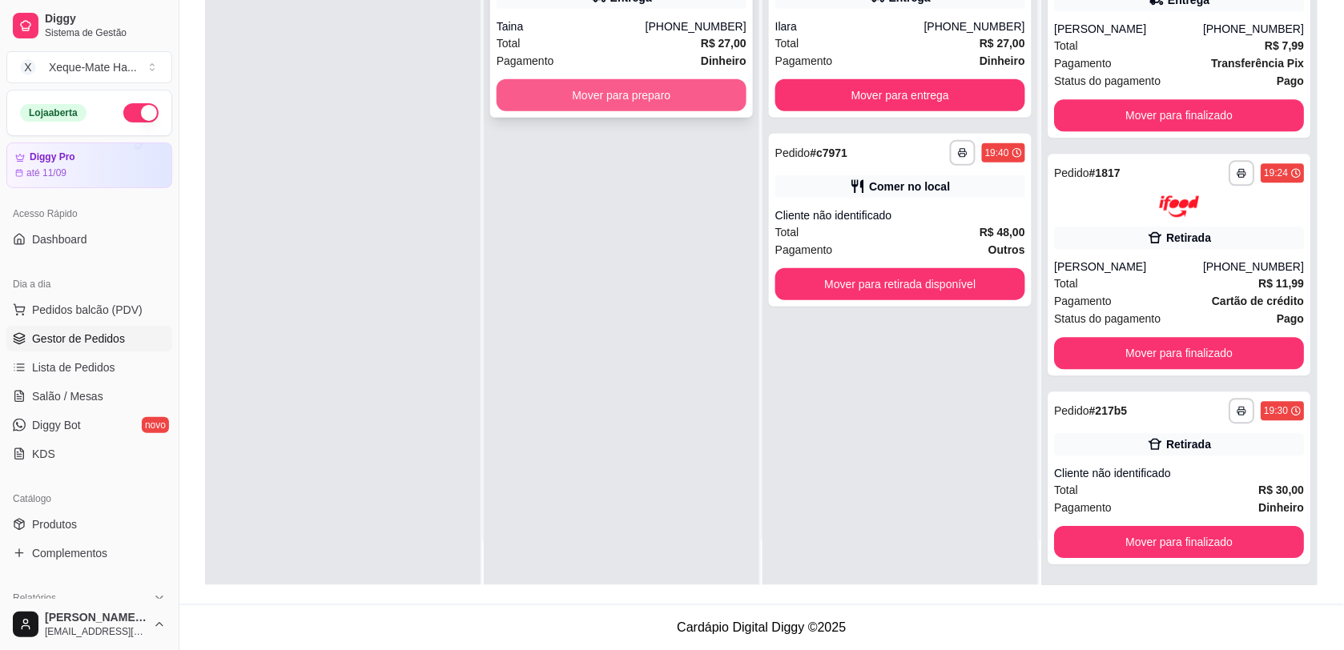
click at [521, 97] on button "Mover para preparo" at bounding box center [622, 95] width 250 height 32
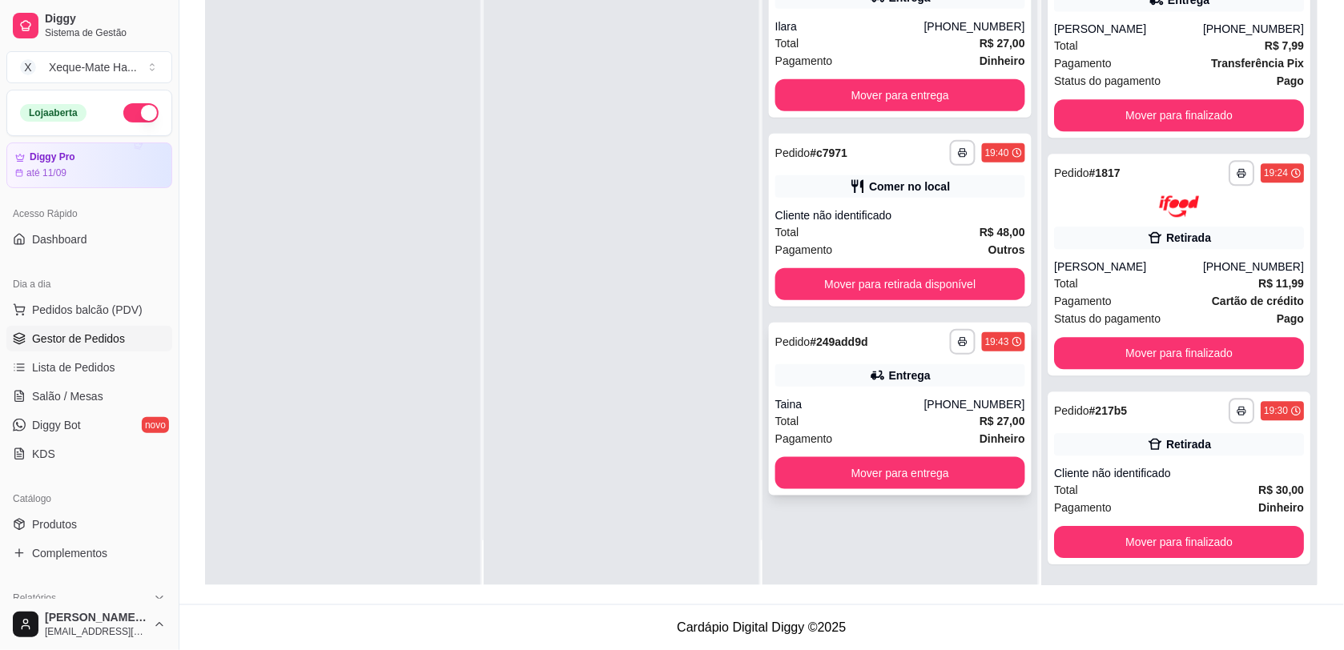
click at [831, 370] on div "Entrega" at bounding box center [900, 375] width 250 height 22
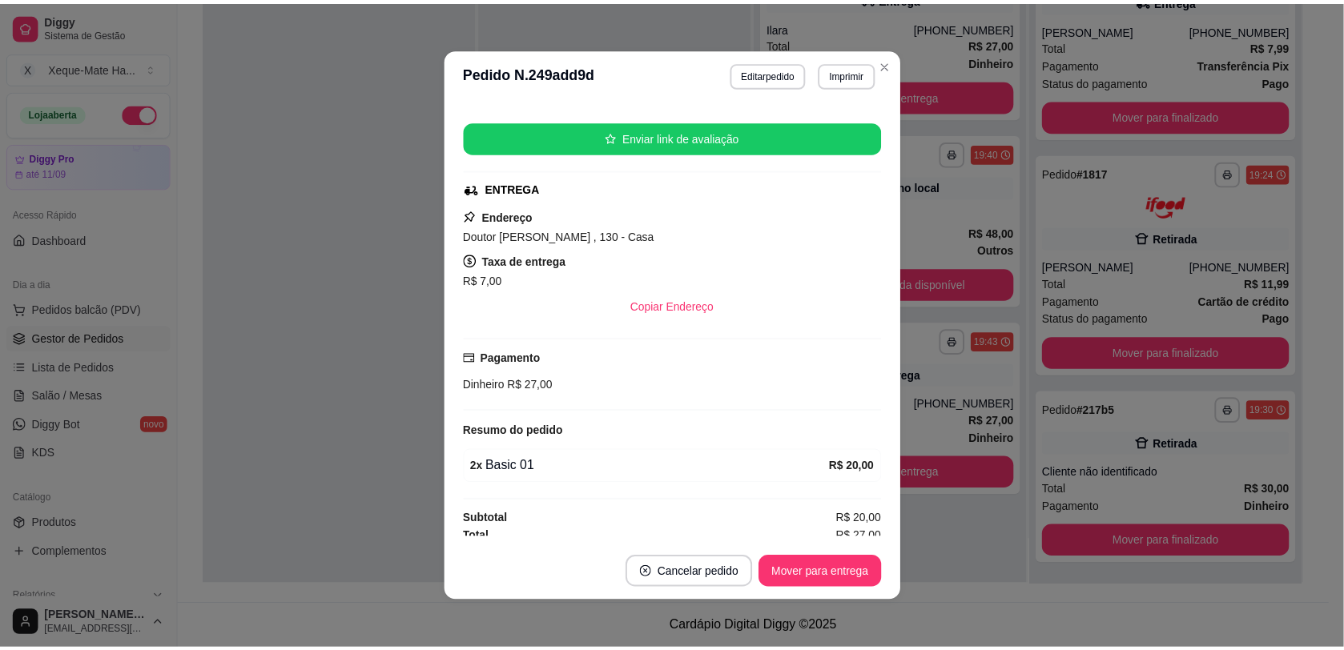
scroll to position [306, 0]
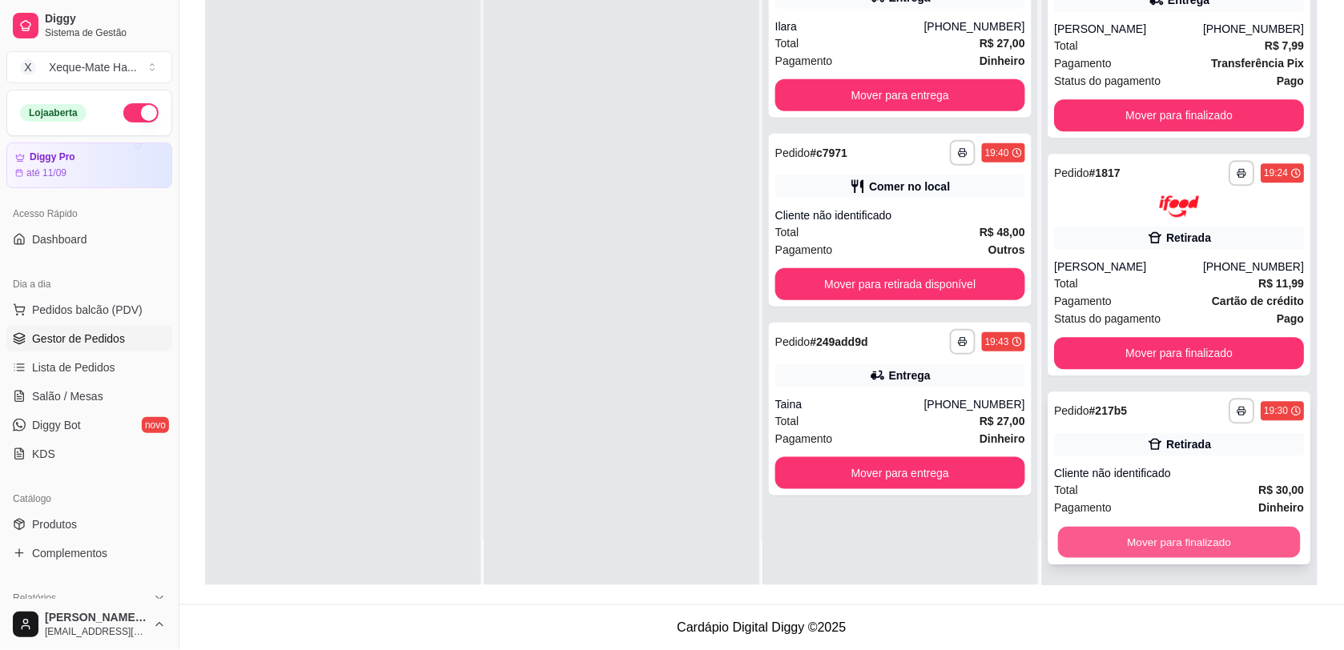
click at [1203, 537] on button "Mover para finalizado" at bounding box center [1179, 541] width 243 height 31
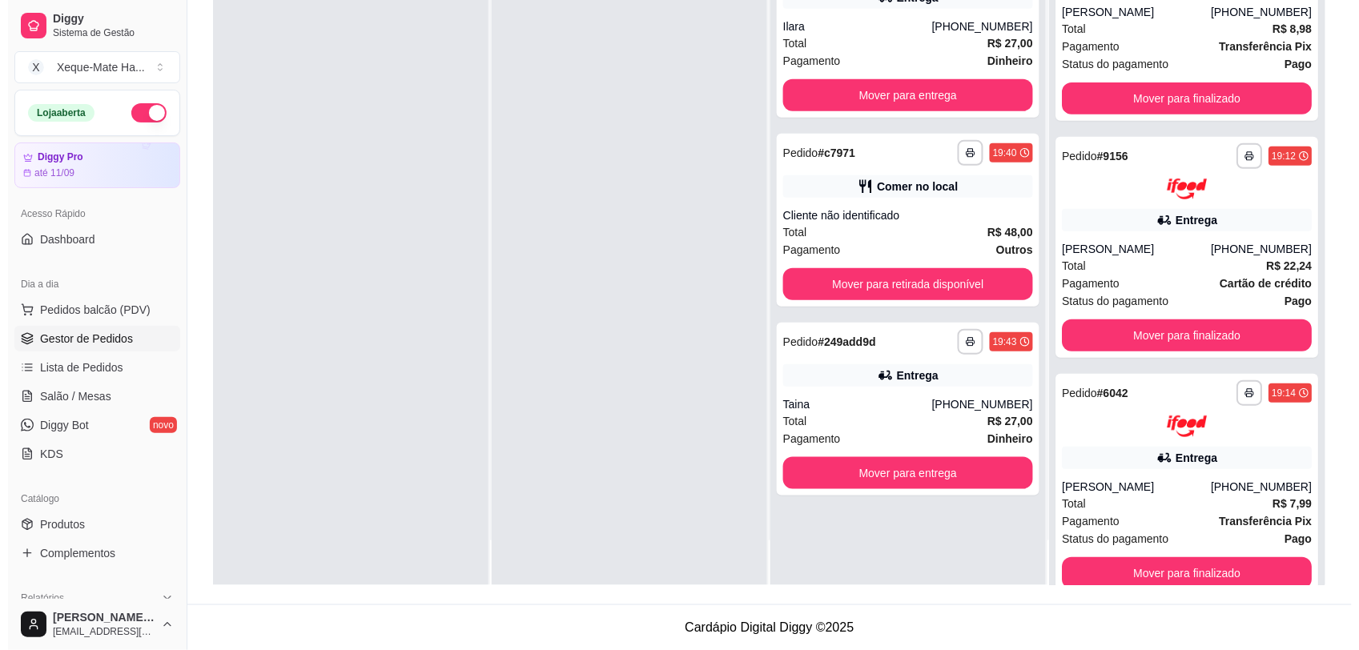
scroll to position [0, 0]
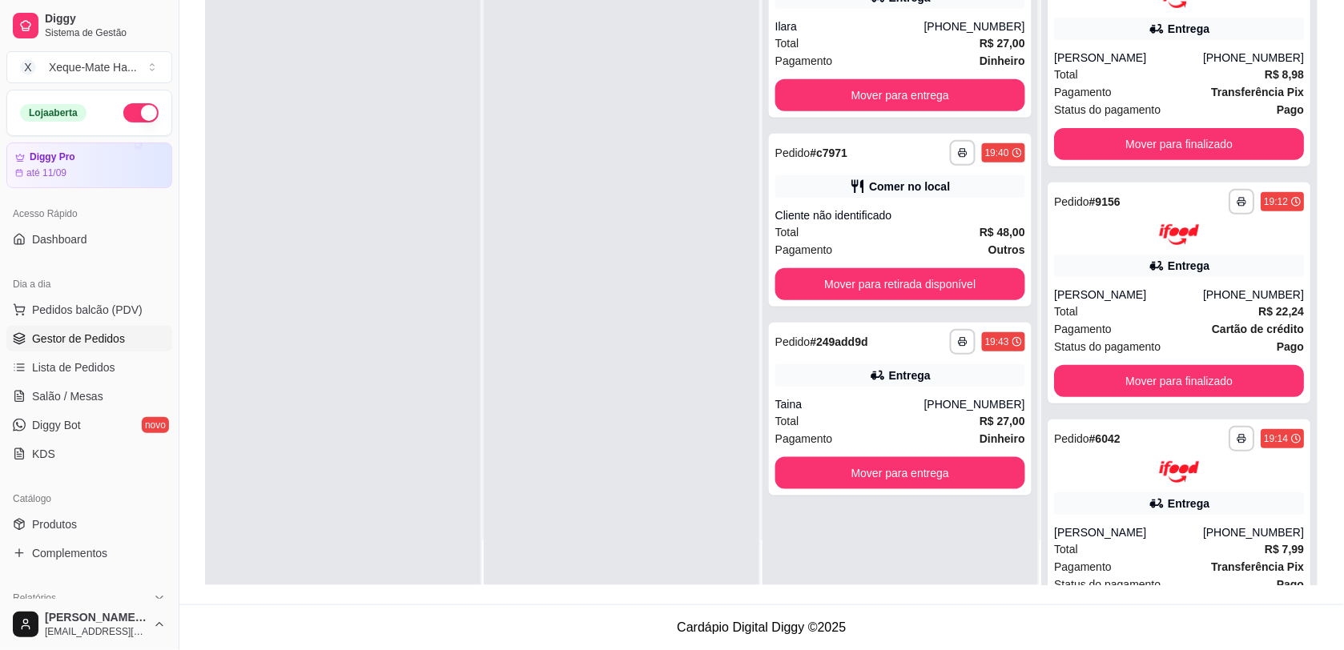
click at [469, 287] on div at bounding box center [343, 260] width 276 height 650
click at [885, 386] on div "**********" at bounding box center [900, 409] width 263 height 173
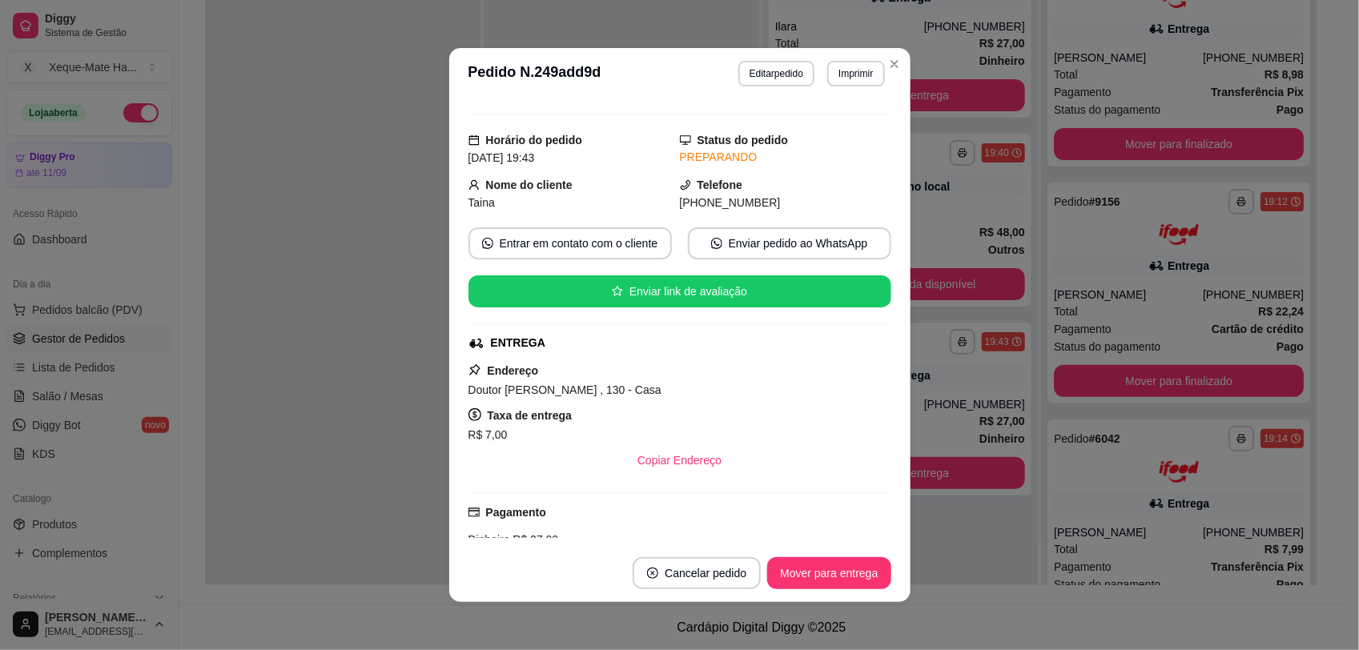
scroll to position [306, 0]
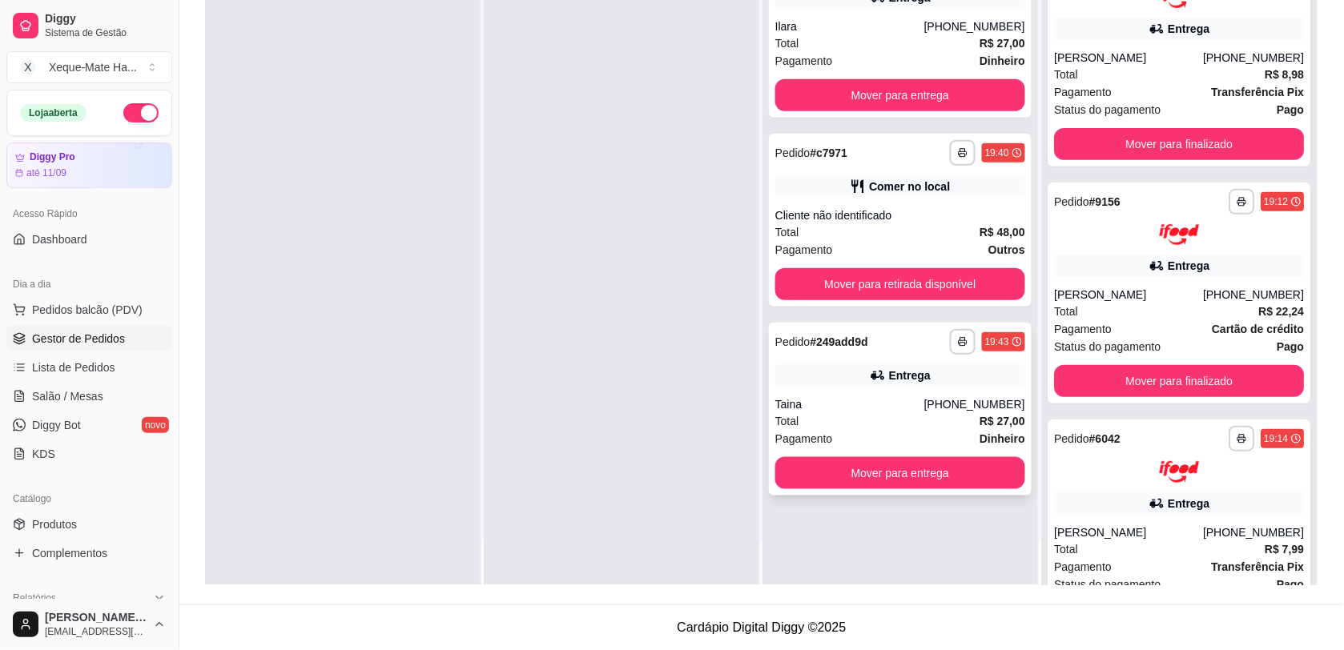
click at [850, 401] on div "Taina" at bounding box center [849, 404] width 149 height 16
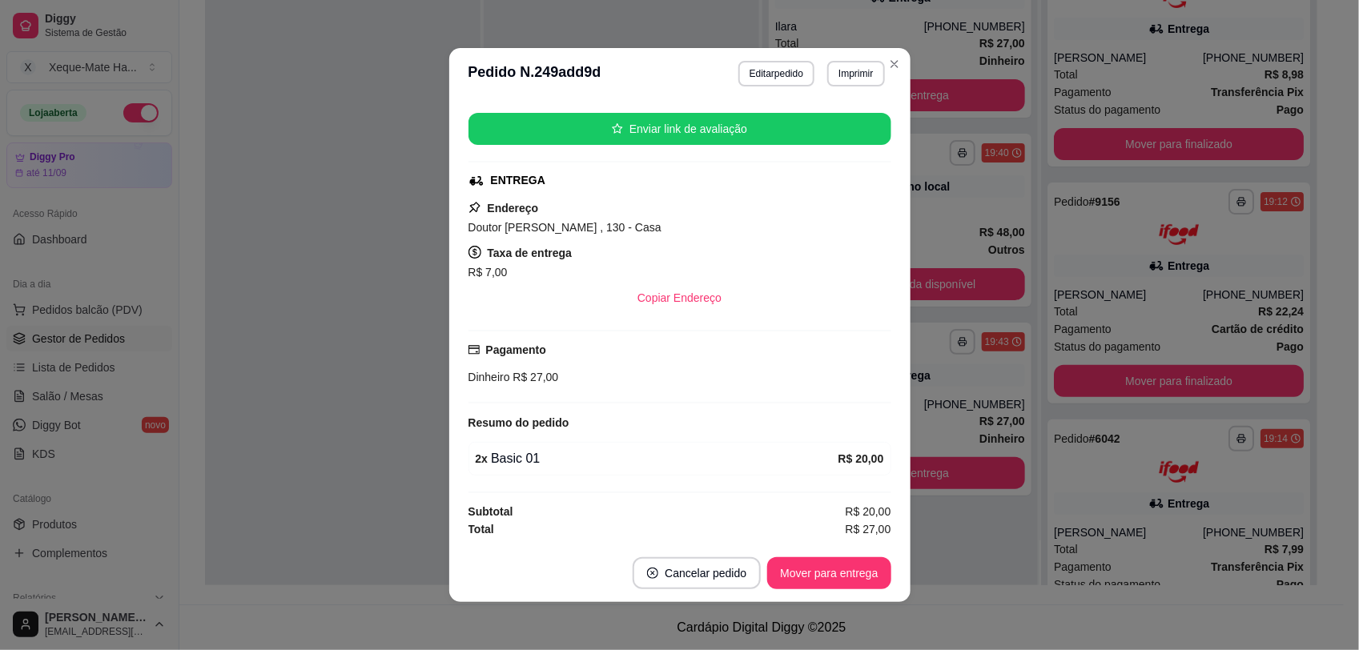
scroll to position [302, 0]
click at [849, 347] on div "Pagamento Dinheiro R$ 27,00" at bounding box center [680, 363] width 423 height 45
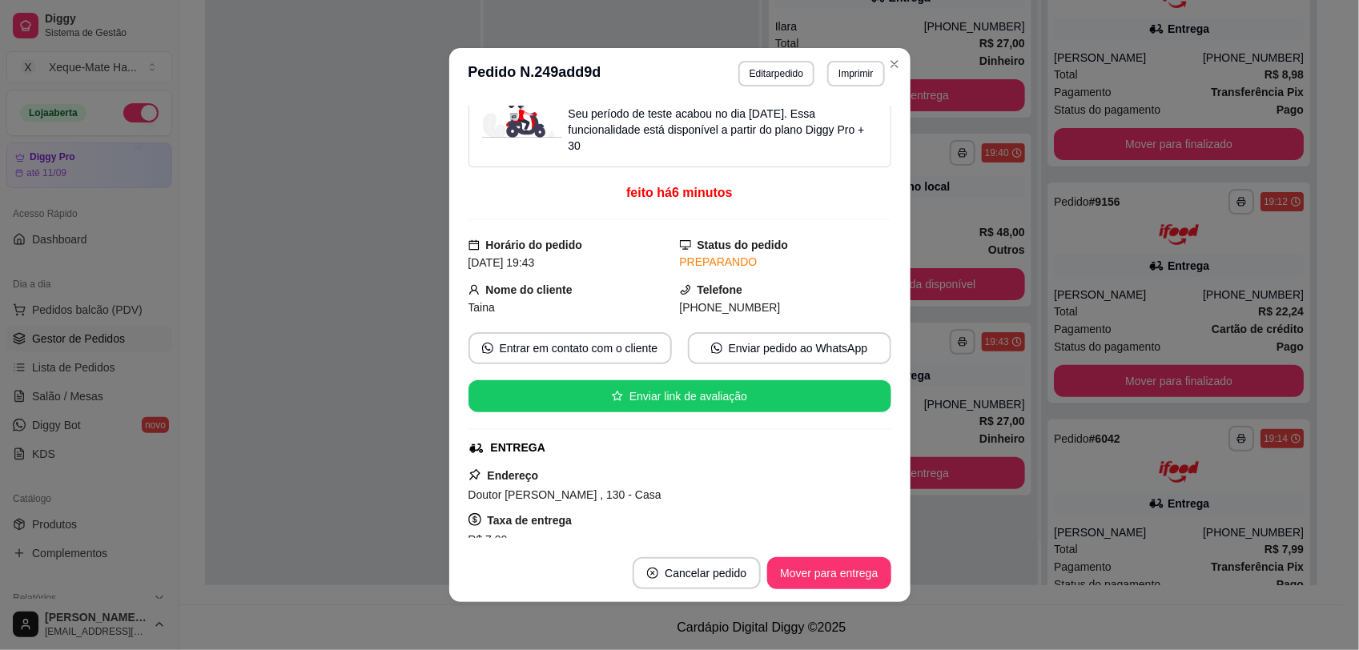
scroll to position [0, 0]
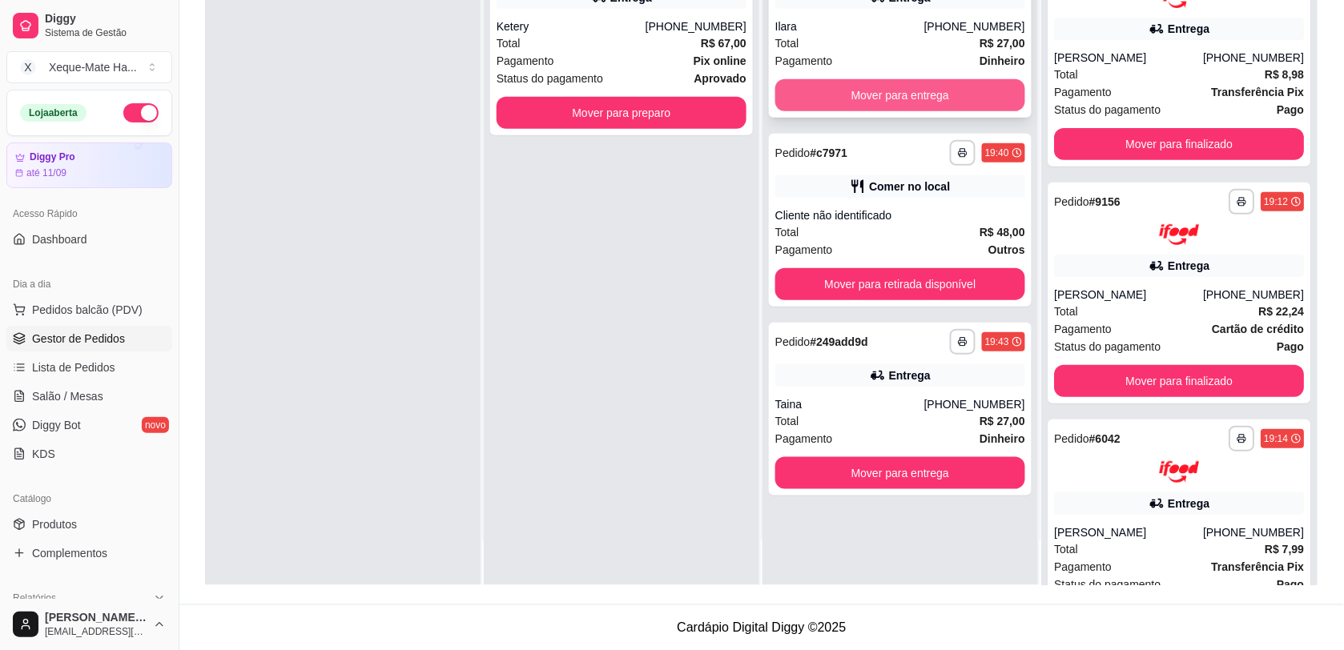
click at [875, 97] on button "Mover para entrega" at bounding box center [900, 95] width 250 height 32
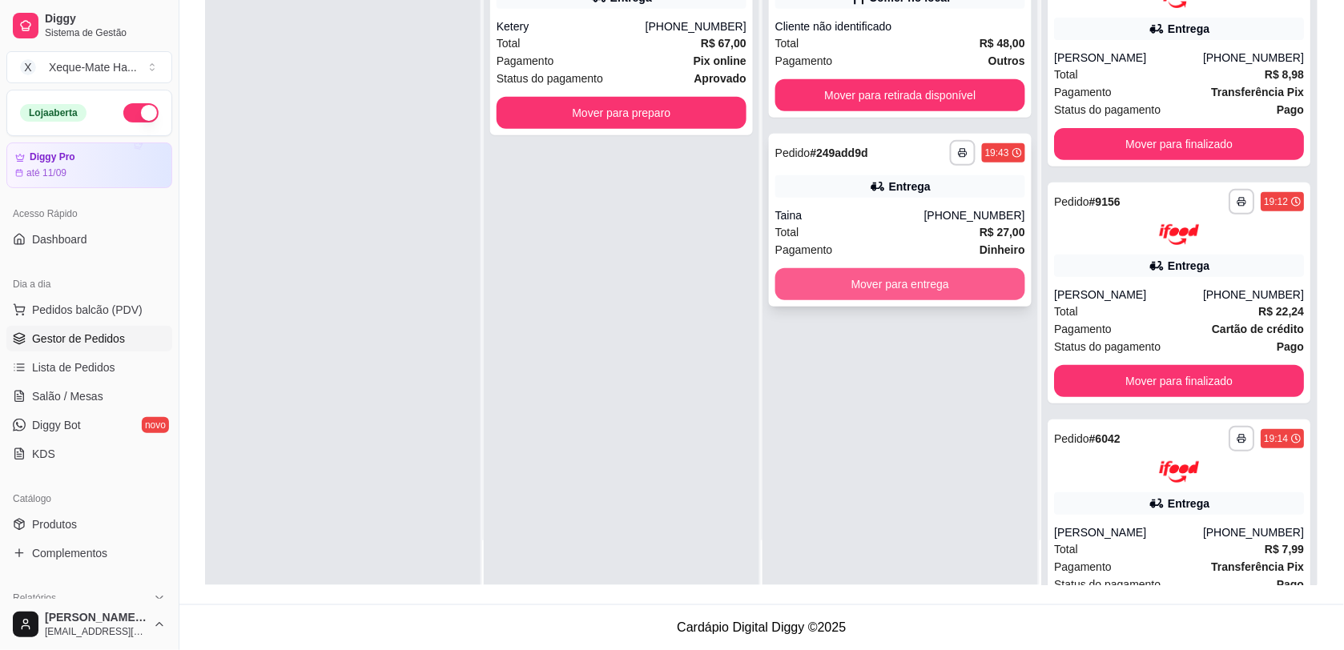
click at [883, 290] on button "Mover para entrega" at bounding box center [900, 284] width 250 height 32
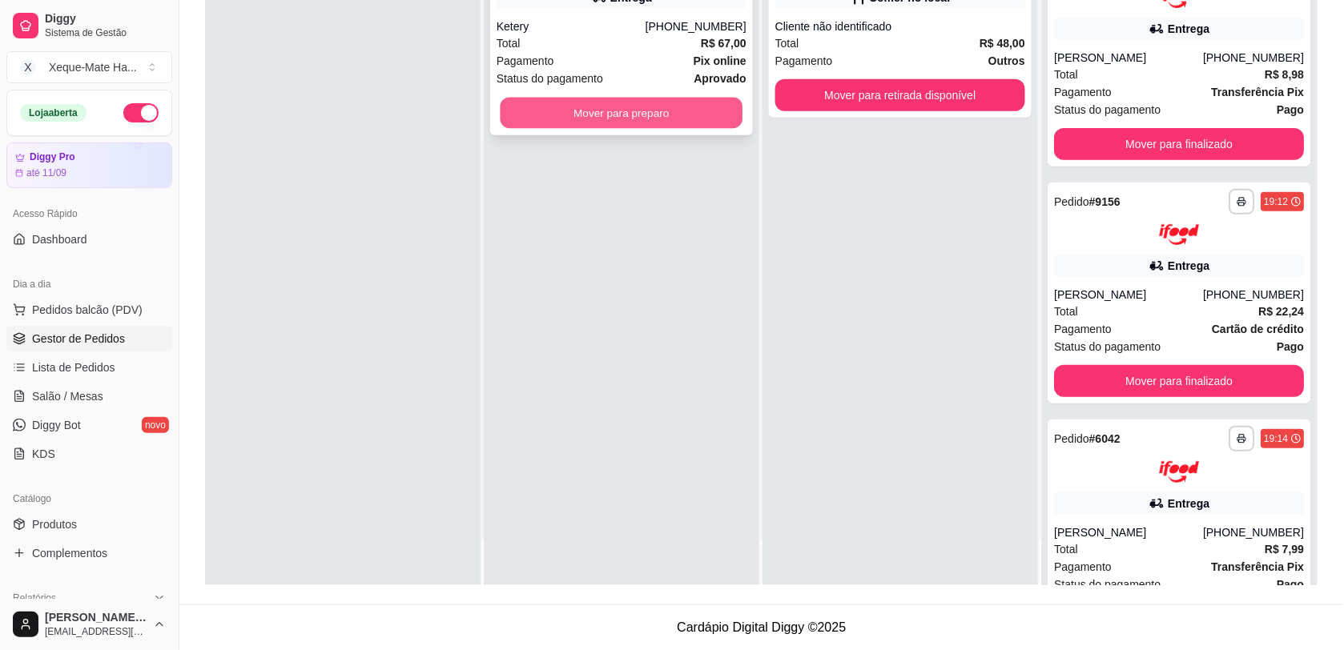
click at [683, 117] on button "Mover para preparo" at bounding box center [622, 113] width 243 height 31
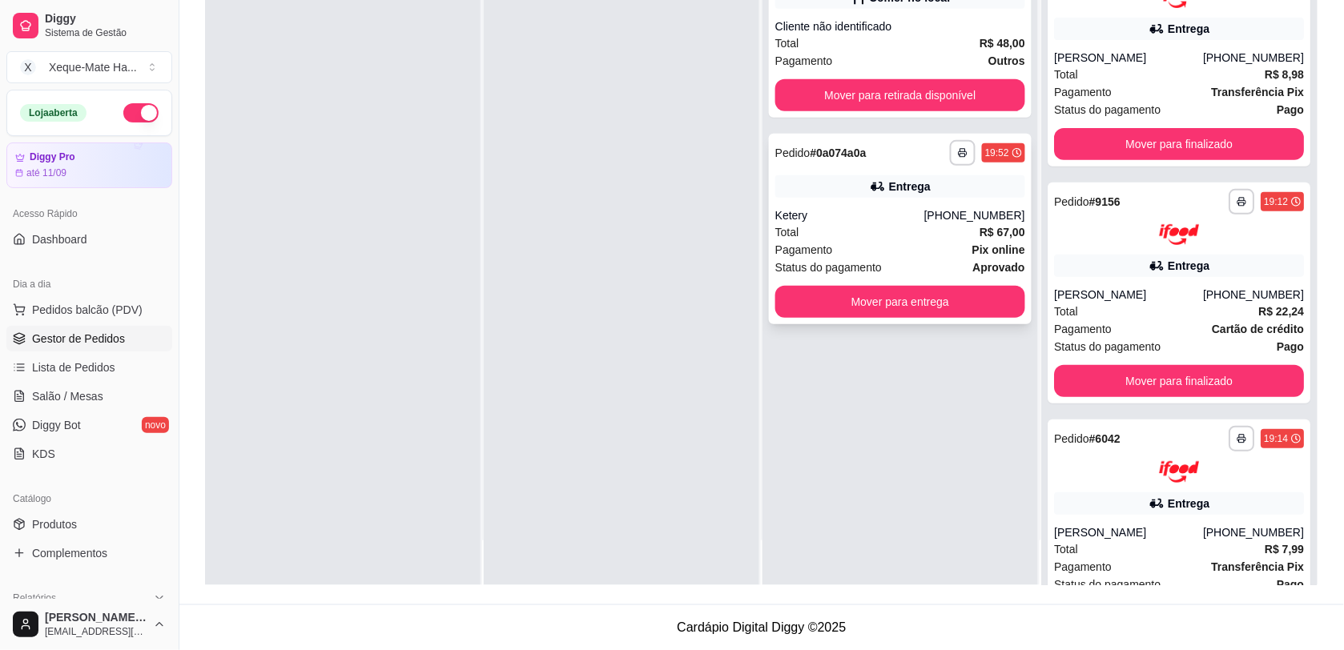
click at [819, 190] on div "Entrega" at bounding box center [900, 186] width 250 height 22
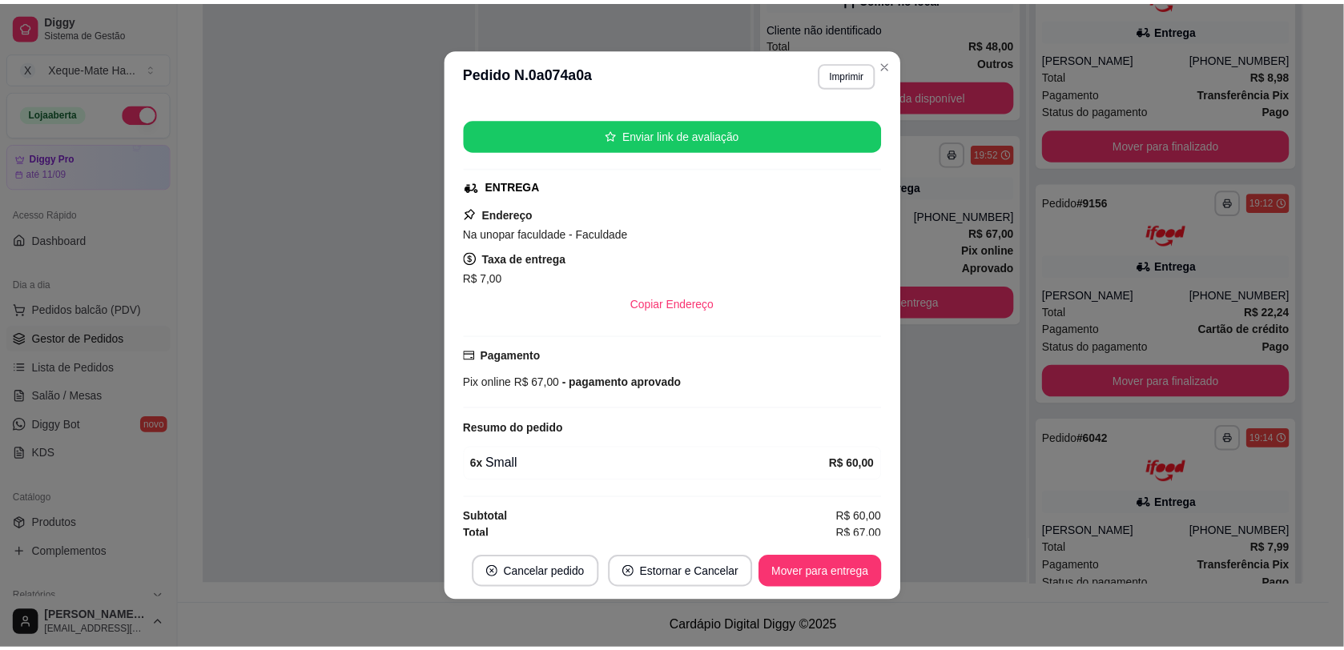
scroll to position [306, 0]
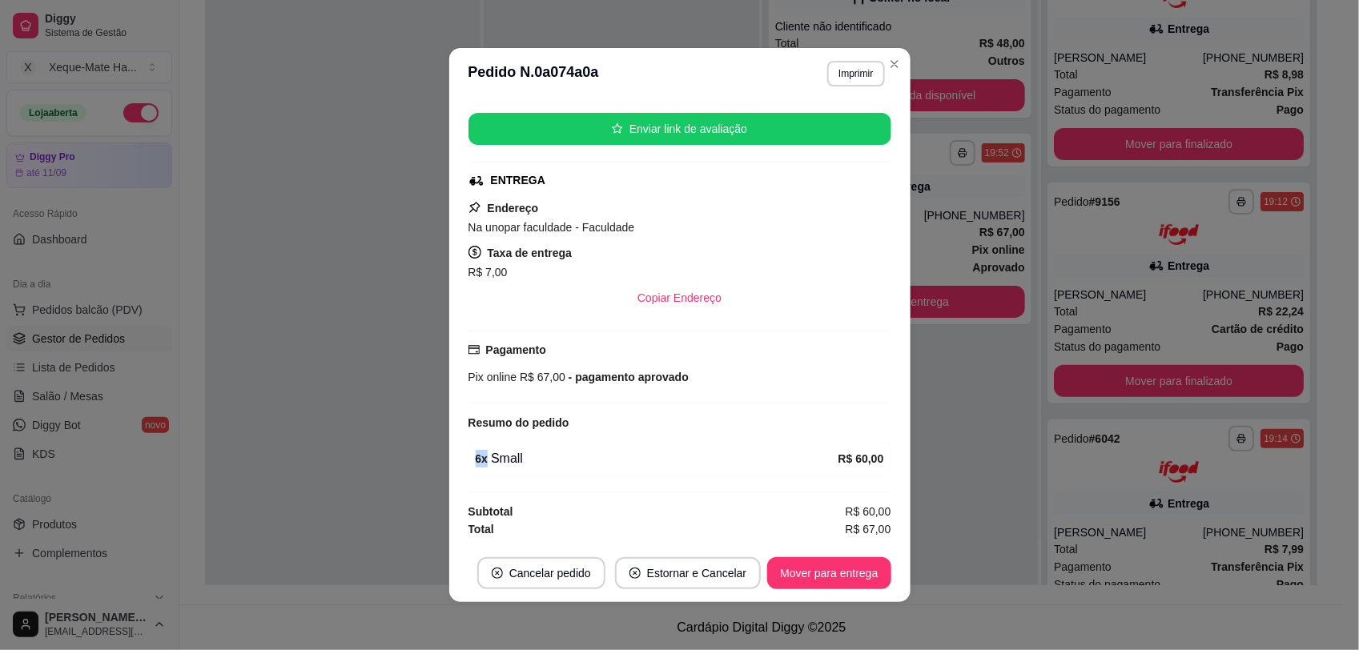
drag, startPoint x: 473, startPoint y: 461, endPoint x: 549, endPoint y: 458, distance: 75.3
click at [549, 458] on div "6 x Small" at bounding box center [657, 458] width 363 height 19
drag, startPoint x: 549, startPoint y: 458, endPoint x: 709, endPoint y: 241, distance: 269.8
click at [703, 240] on div "Endereço Na unopar faculdade - Faculdade Taxa de entrega R$ 7,00 Copiar Endereço" at bounding box center [680, 256] width 423 height 115
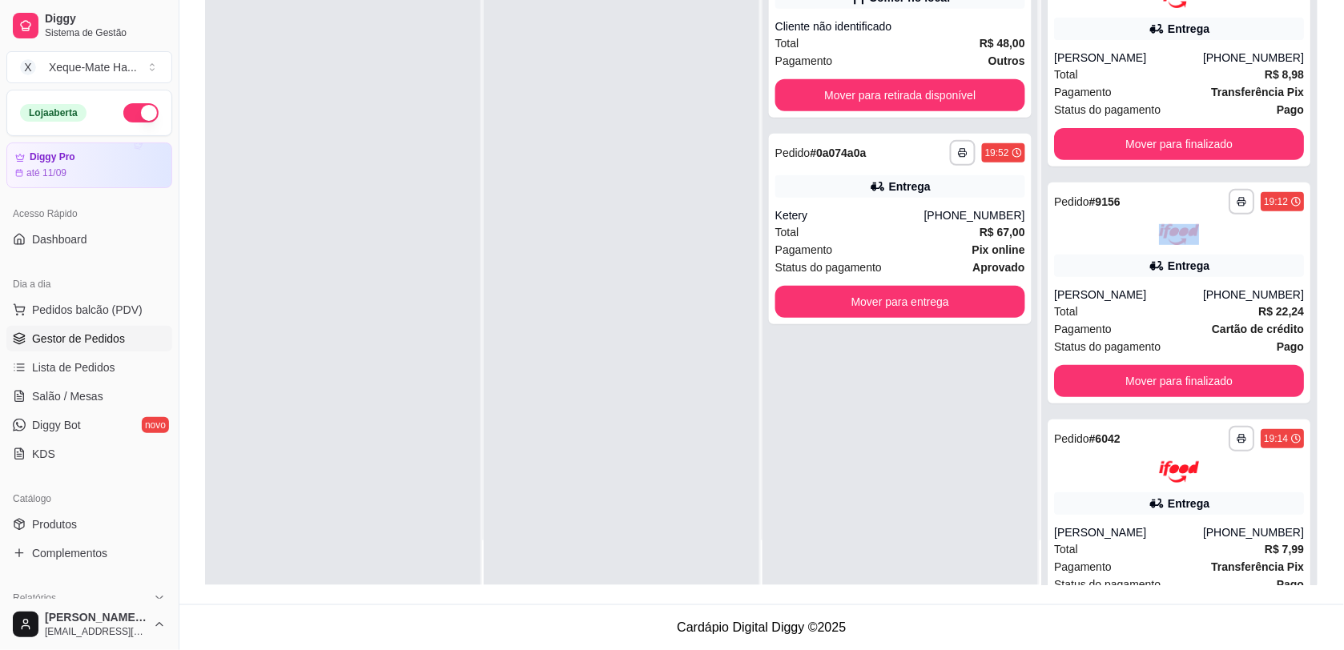
drag, startPoint x: 1342, startPoint y: 234, endPoint x: 1343, endPoint y: 173, distance: 60.9
click at [1343, 173] on div "**********" at bounding box center [761, 207] width 1165 height 795
click at [871, 86] on button "Mover para retirada disponível" at bounding box center [900, 95] width 243 height 31
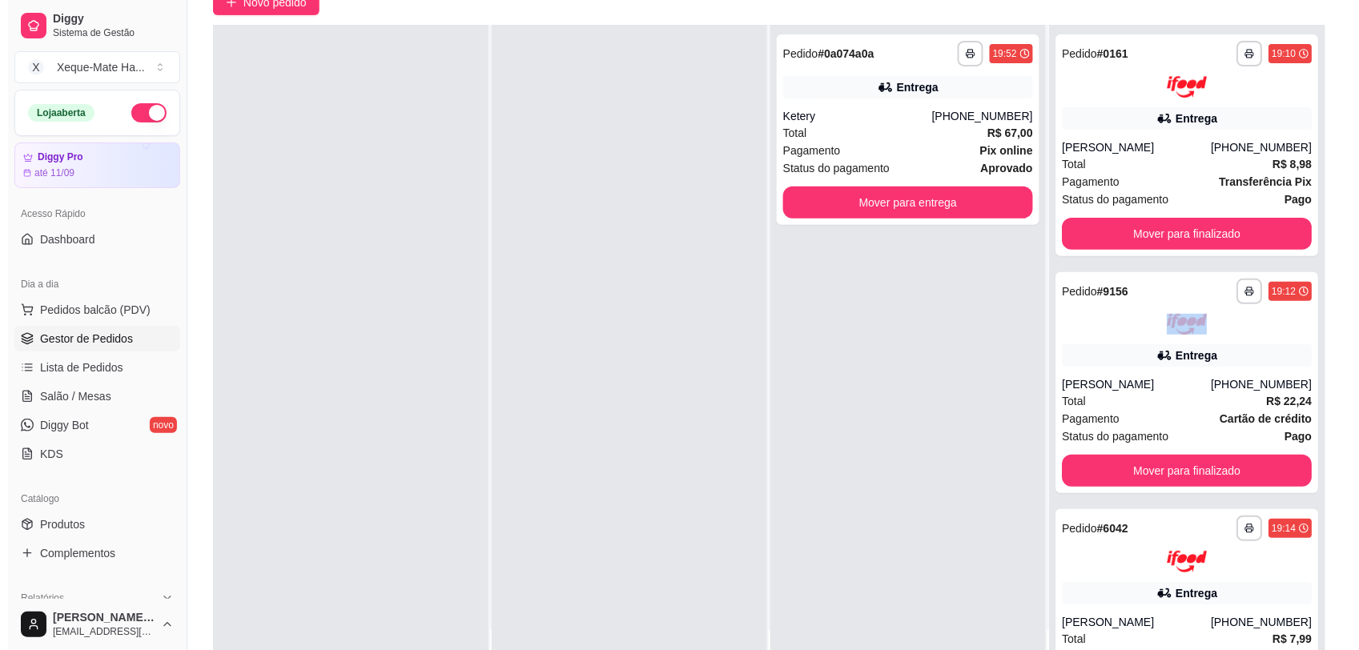
scroll to position [16, 0]
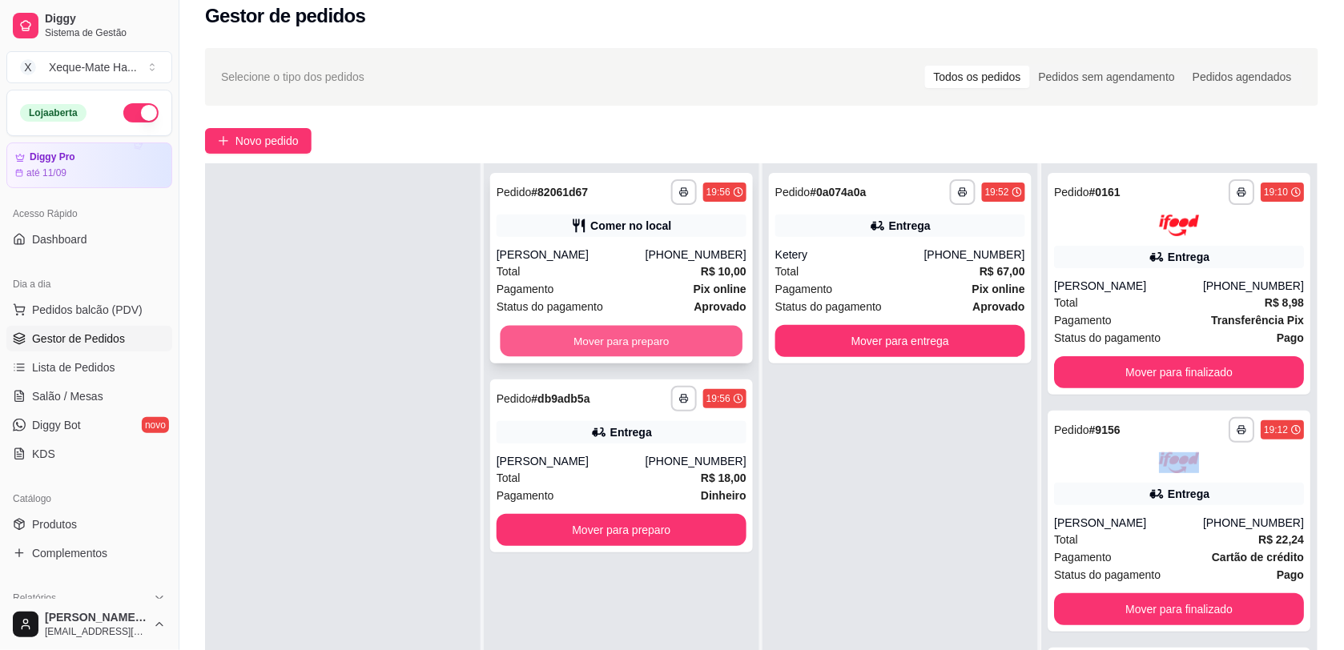
click at [579, 341] on button "Mover para preparo" at bounding box center [622, 341] width 243 height 31
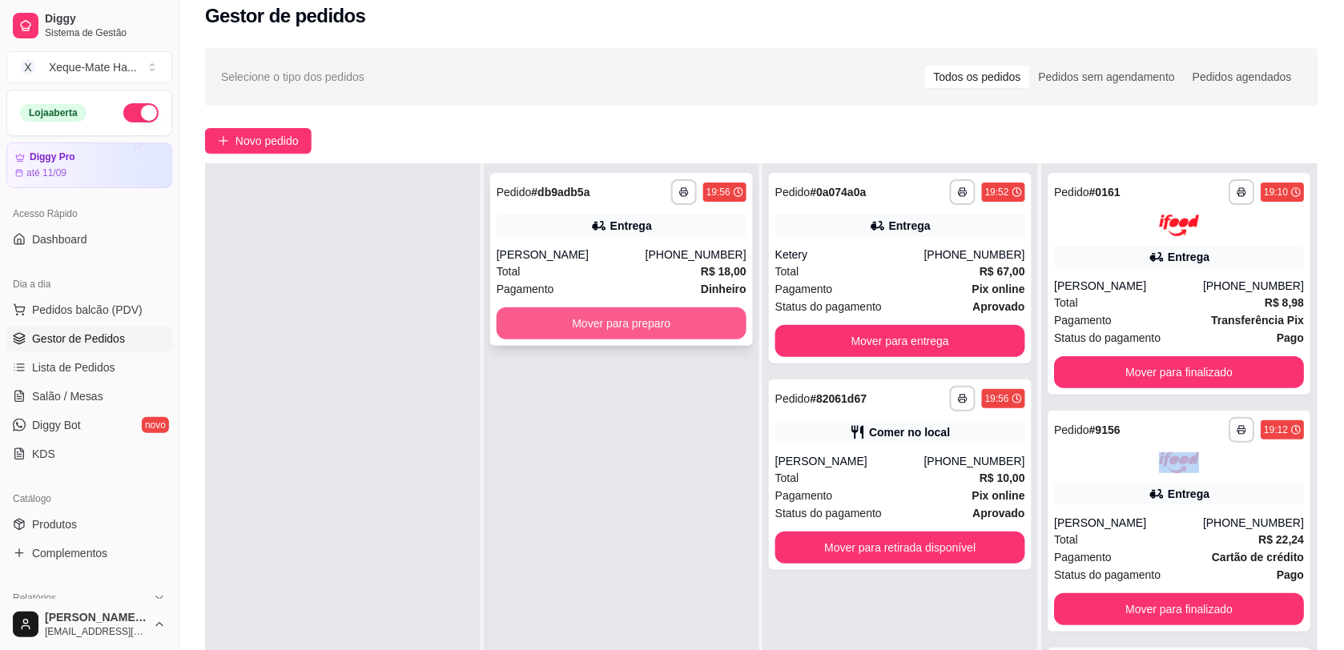
click at [586, 322] on button "Mover para preparo" at bounding box center [622, 324] width 250 height 32
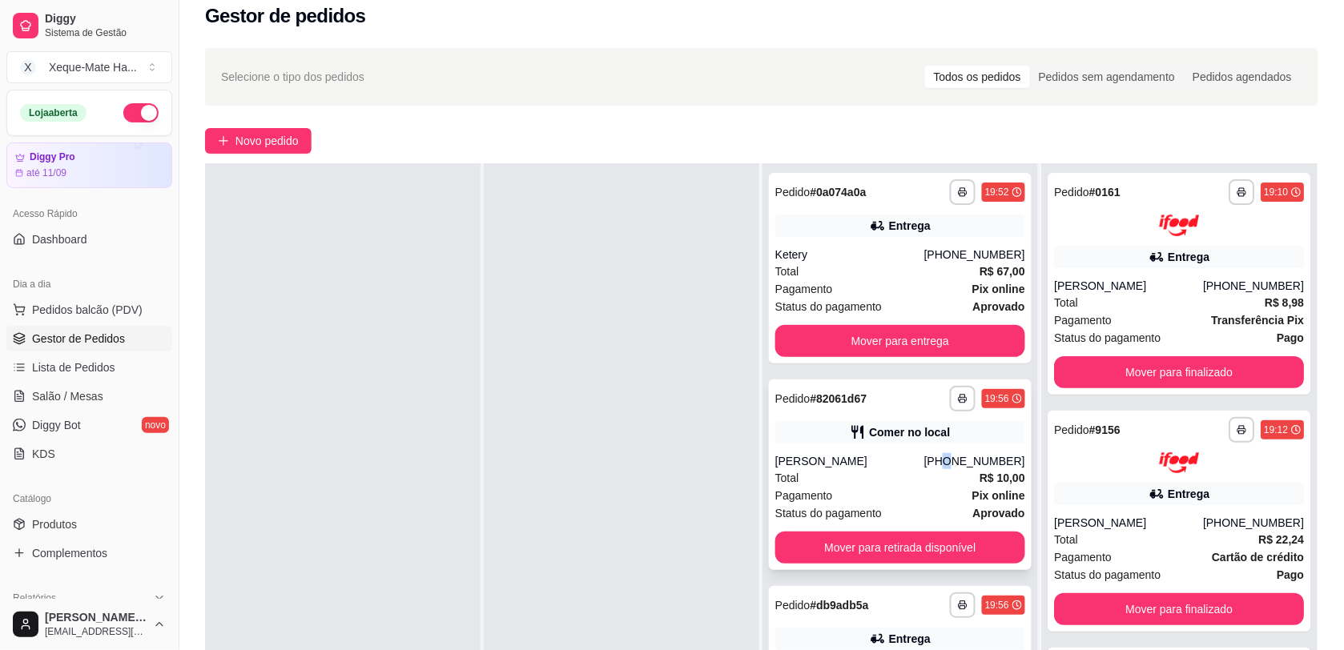
click at [950, 459] on div "[PHONE_NUMBER]" at bounding box center [974, 461] width 101 height 16
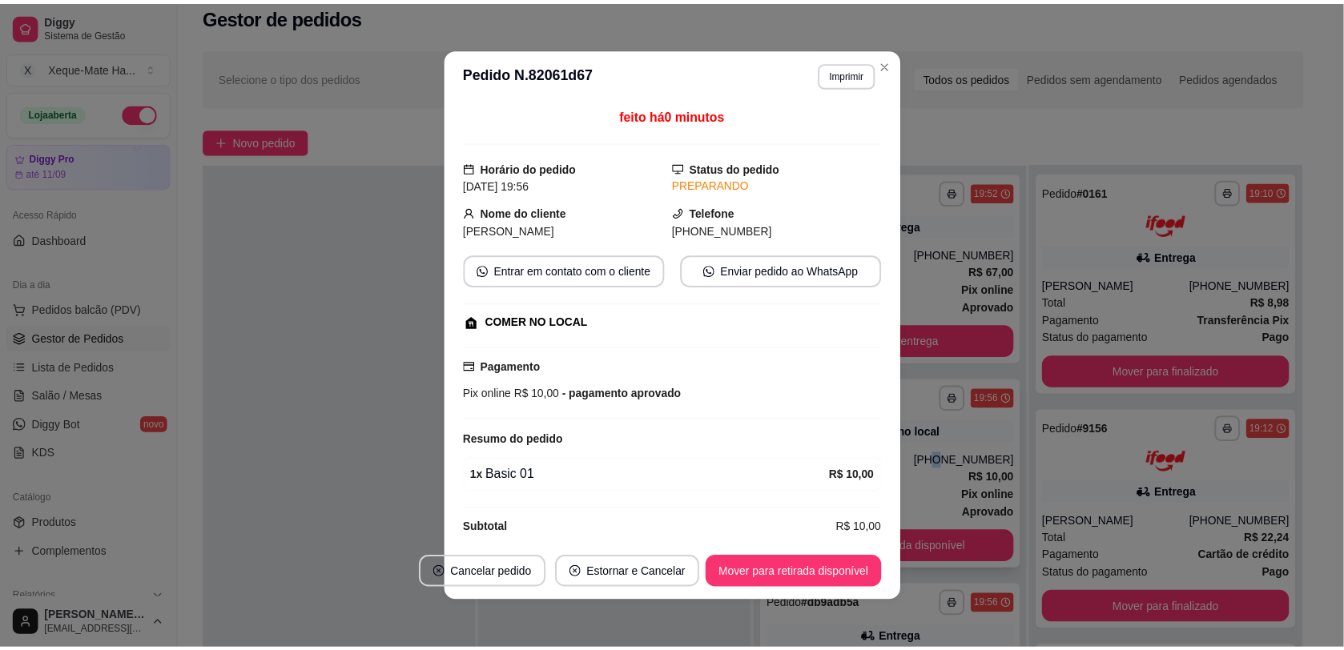
scroll to position [21, 0]
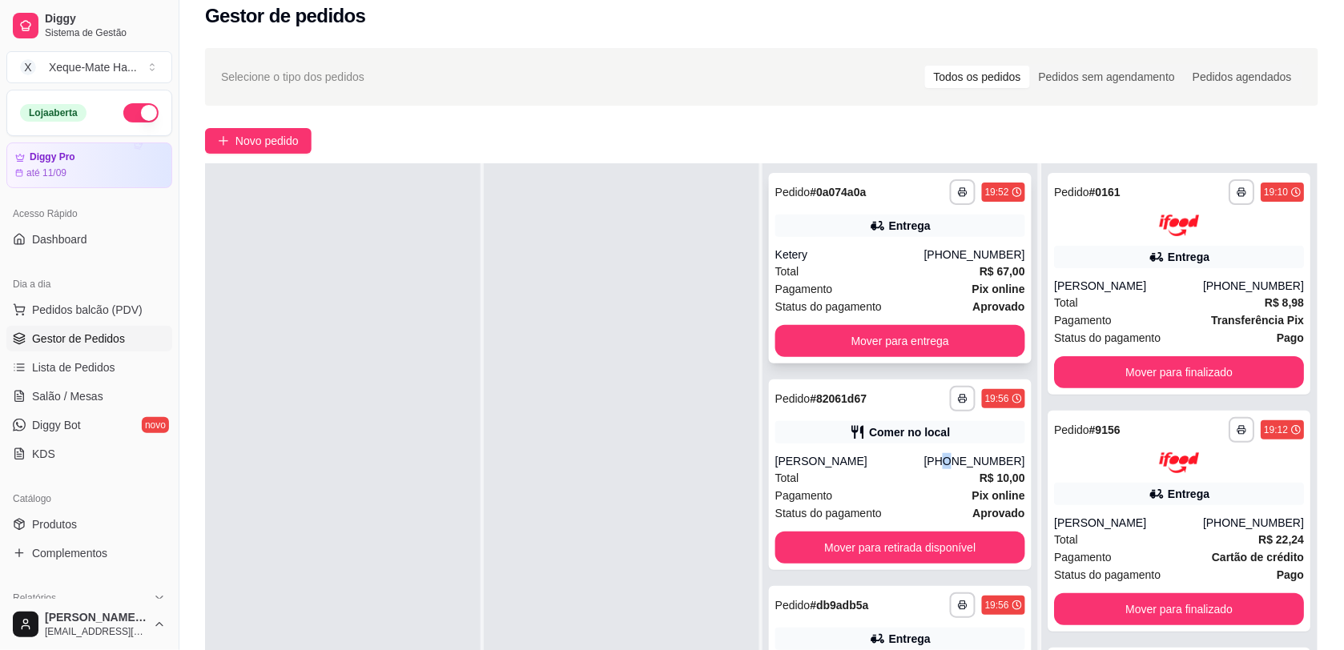
click at [859, 244] on div "**********" at bounding box center [900, 268] width 263 height 191
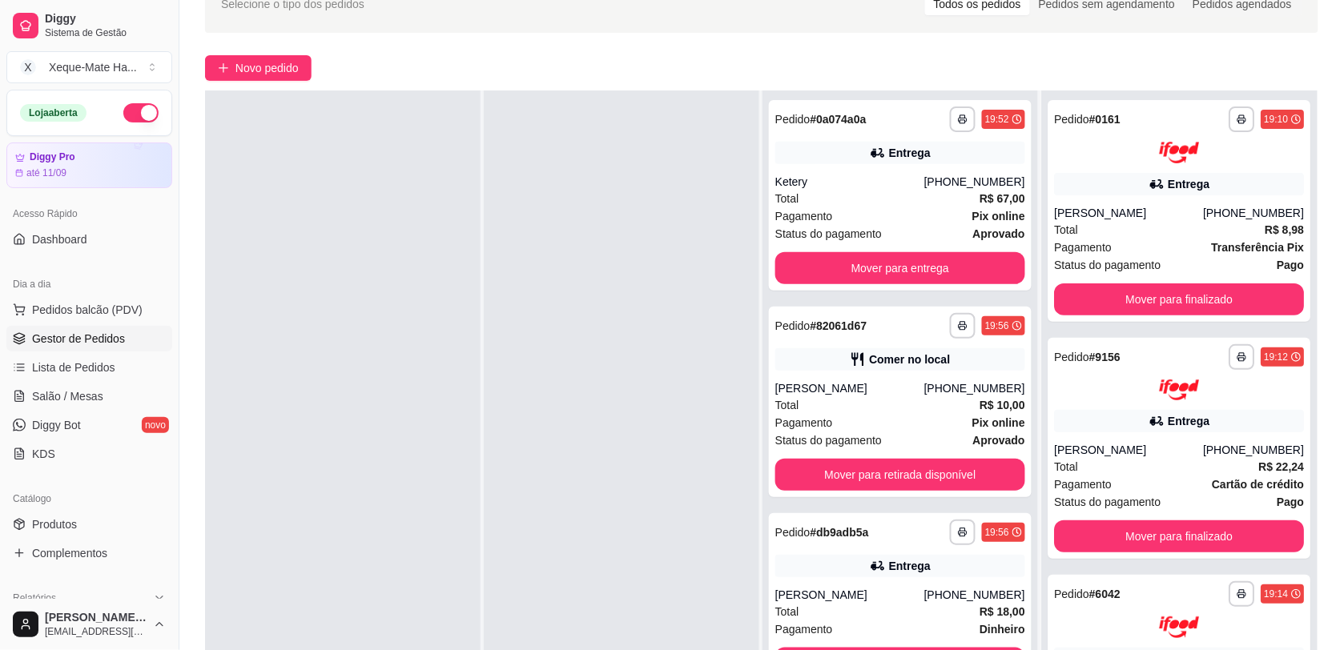
scroll to position [236, 0]
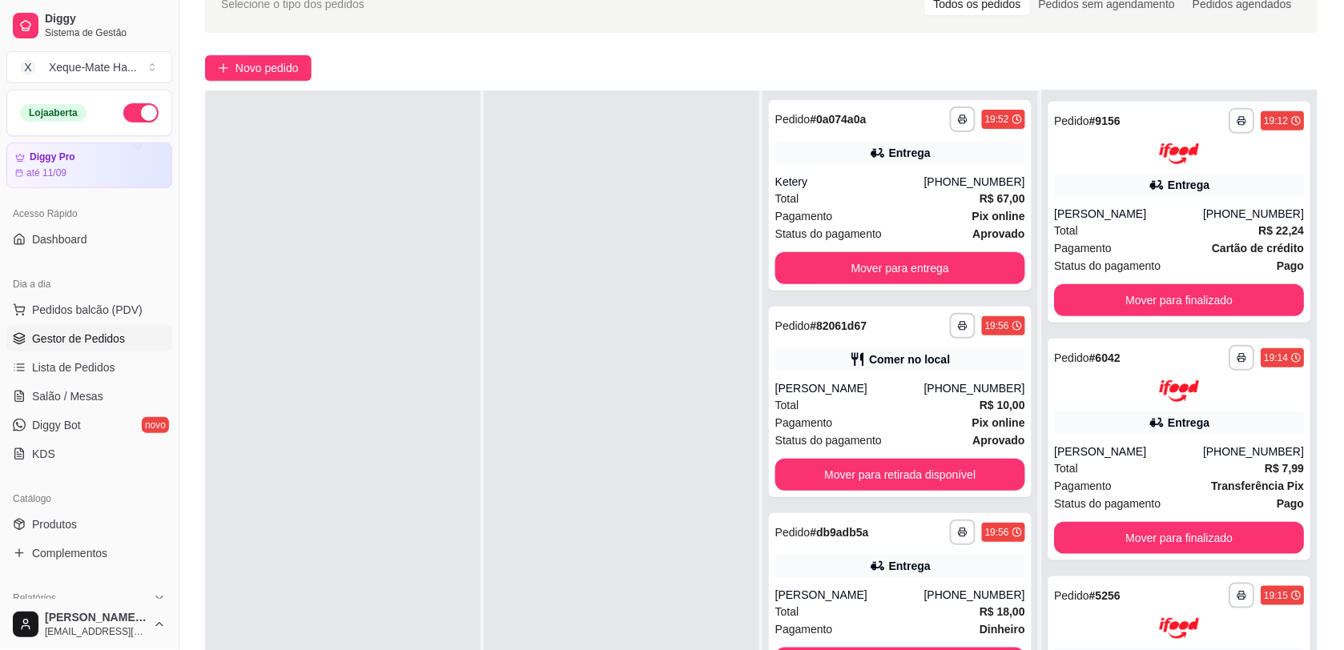
click at [1307, 359] on div "**********" at bounding box center [761, 416] width 1113 height 650
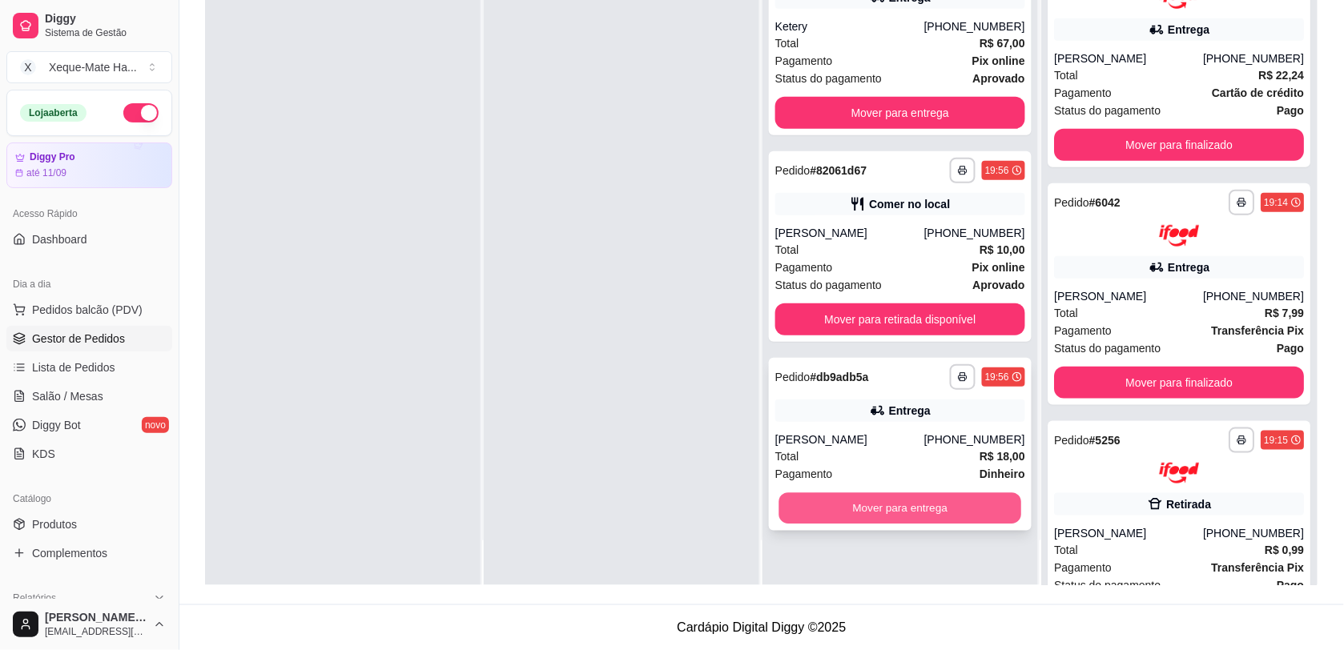
click at [909, 517] on button "Mover para entrega" at bounding box center [900, 508] width 243 height 31
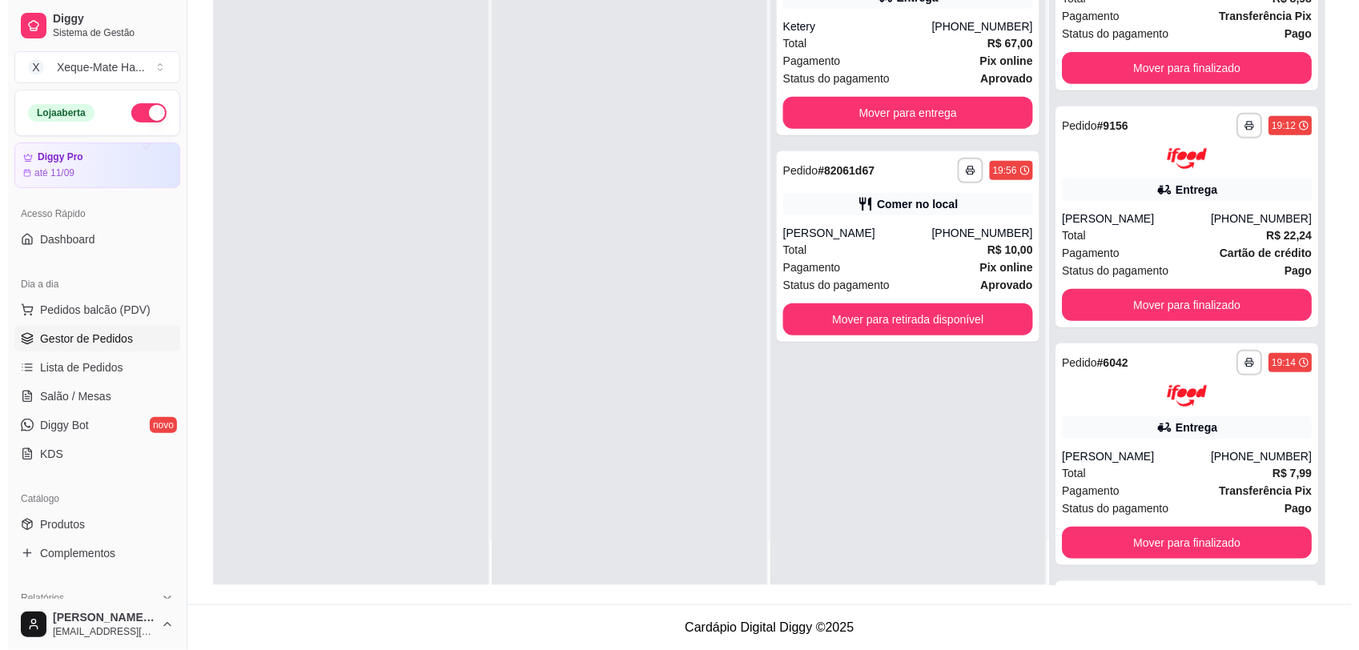
scroll to position [0, 0]
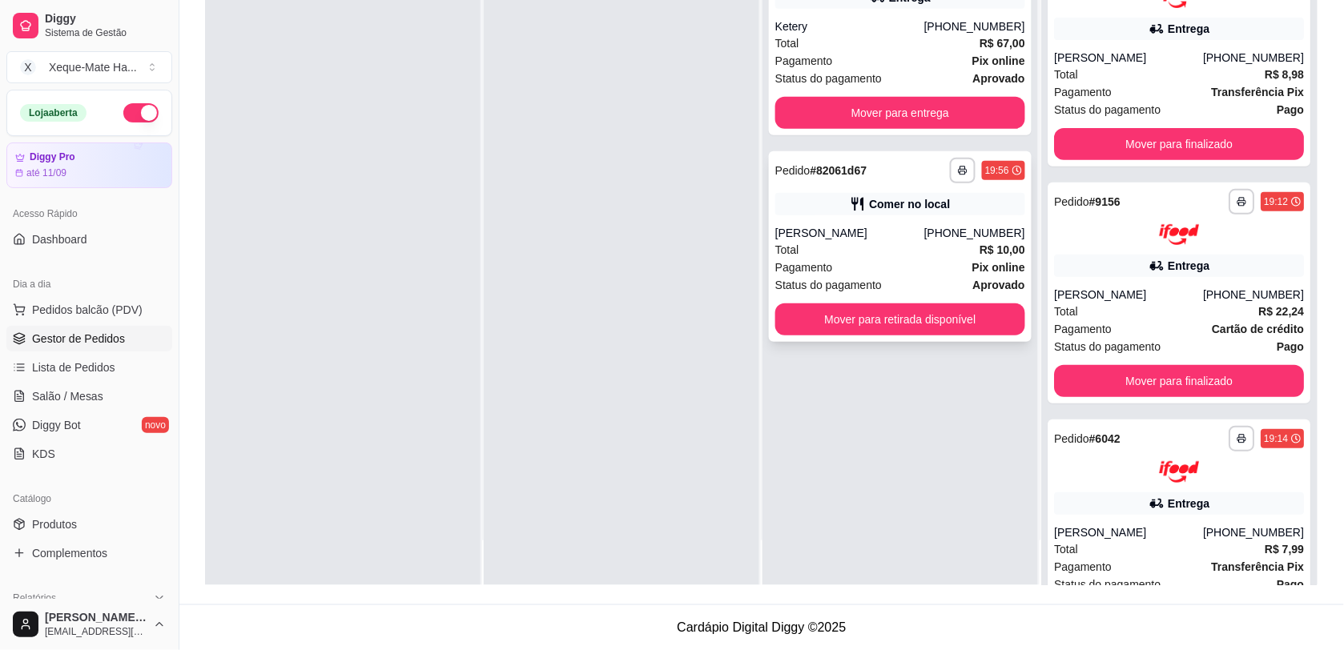
click at [887, 248] on div "Total R$ 10,00" at bounding box center [900, 250] width 250 height 18
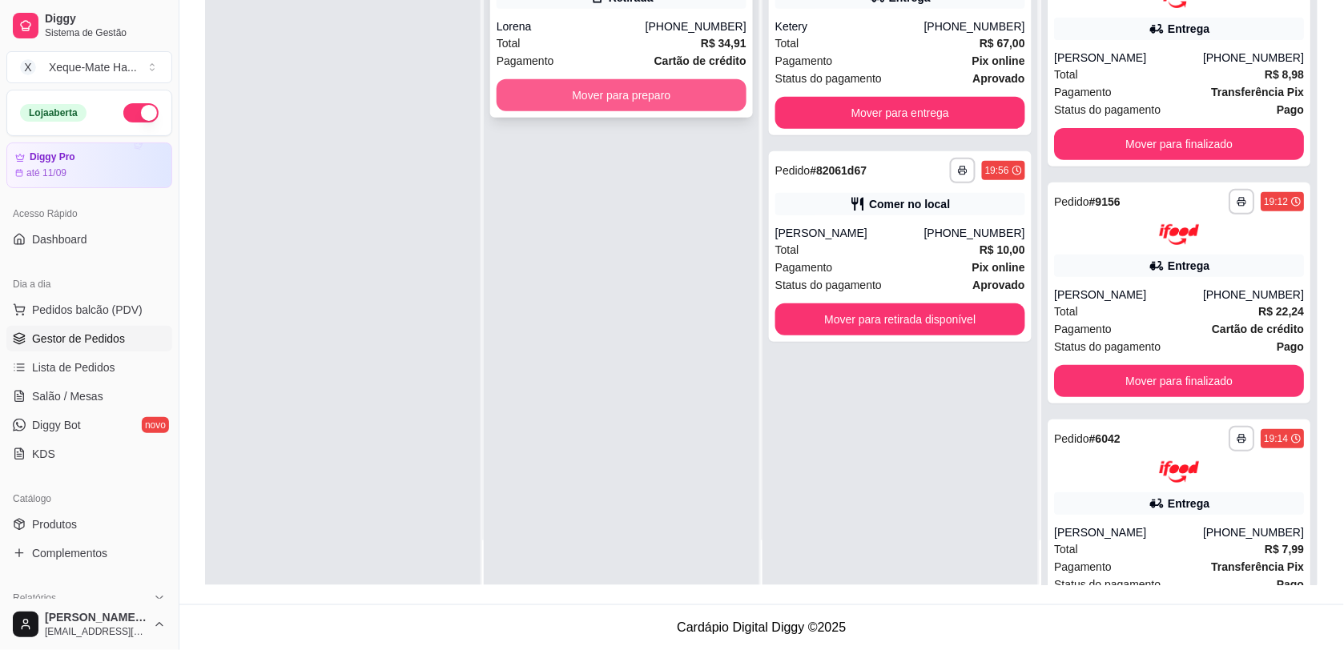
click at [691, 106] on button "Mover para preparo" at bounding box center [622, 95] width 250 height 32
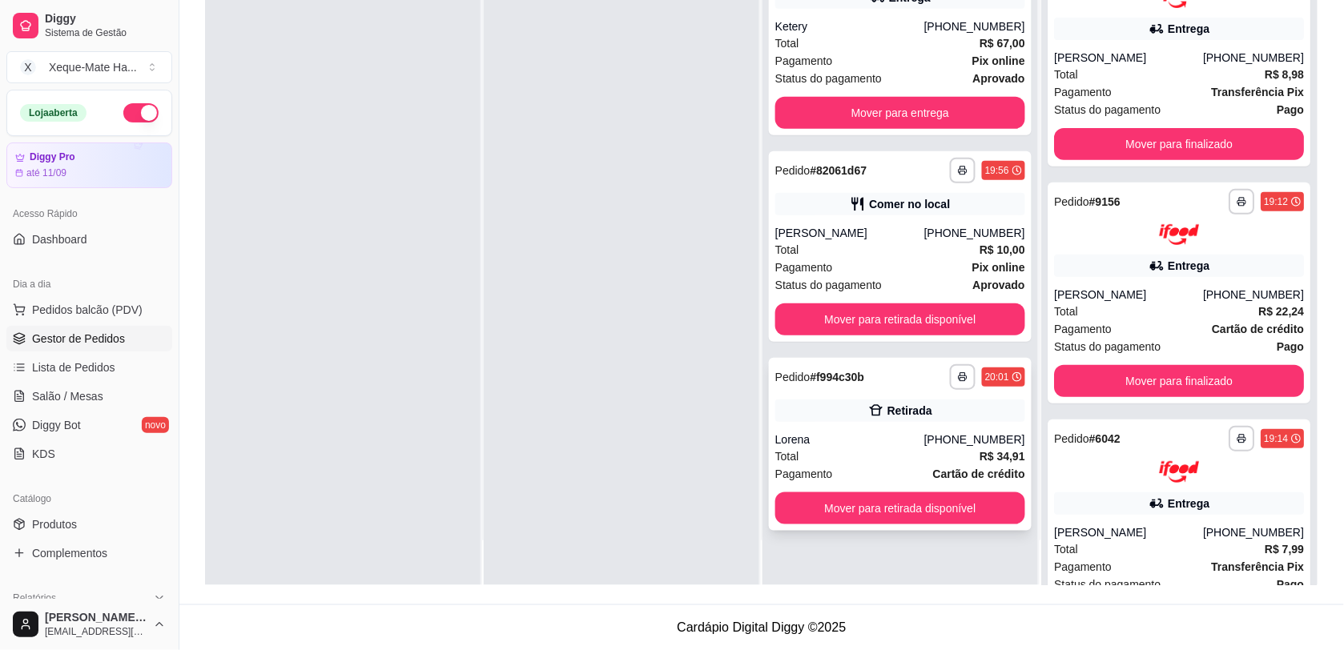
click at [838, 393] on div "**********" at bounding box center [900, 444] width 263 height 173
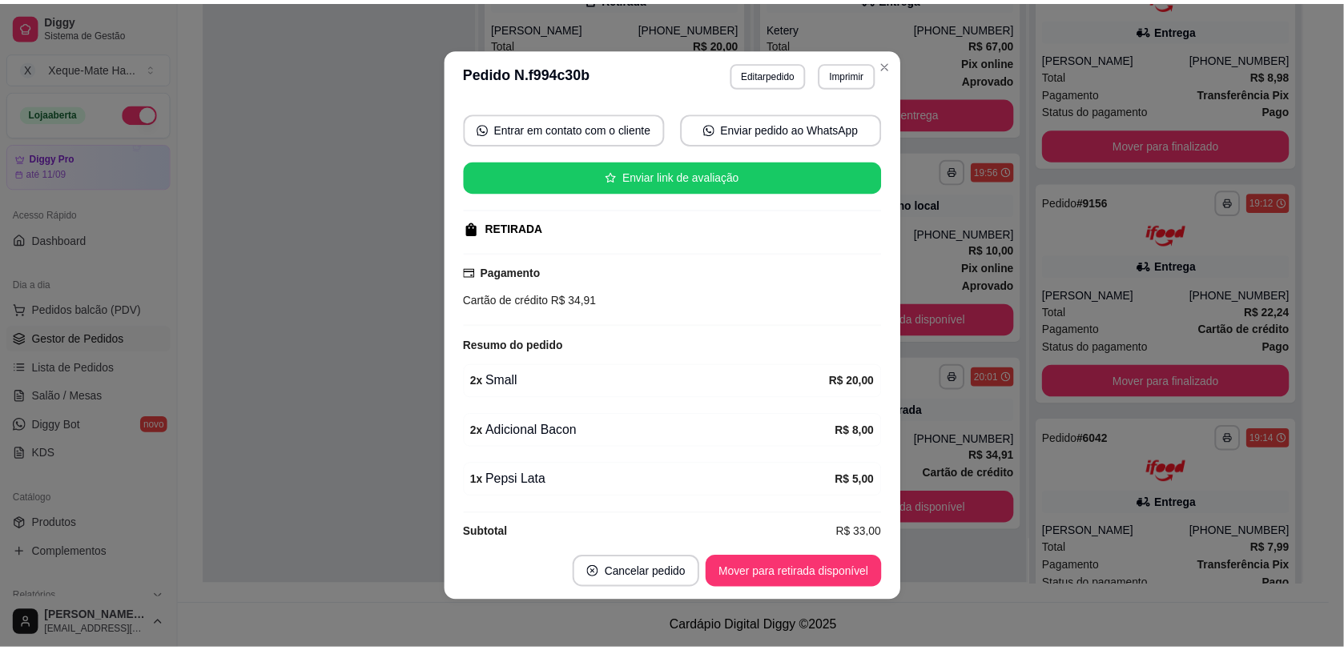
scroll to position [170, 0]
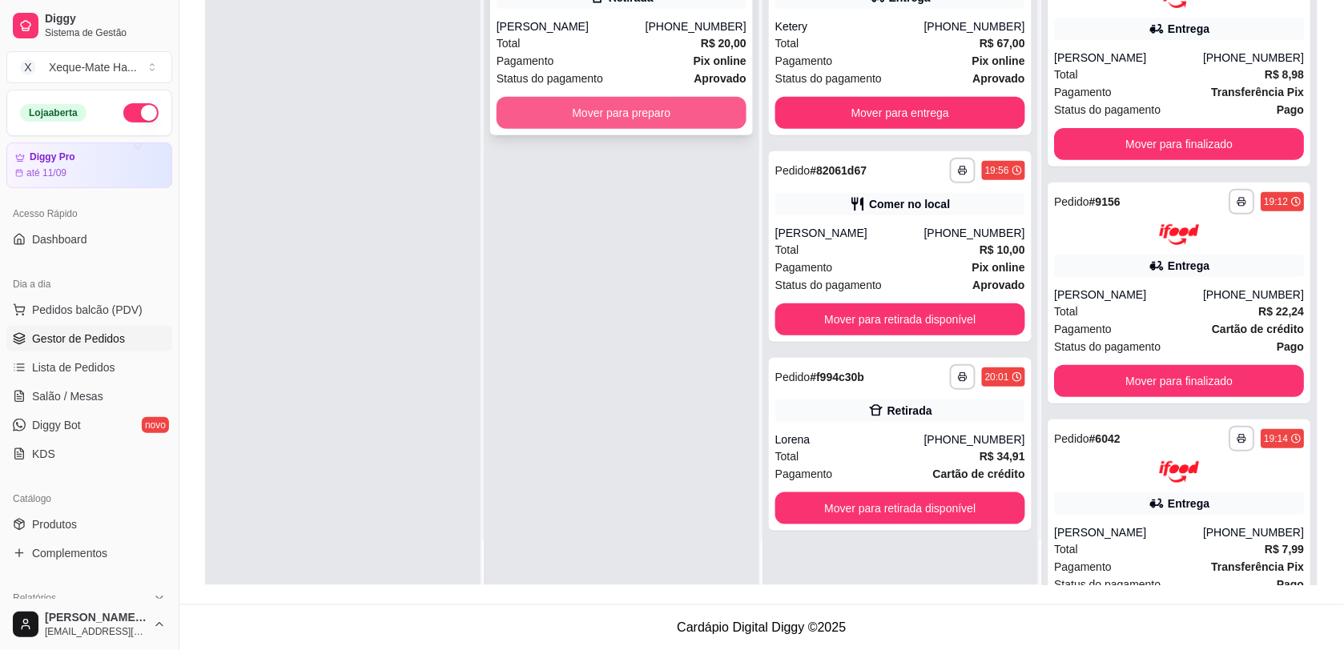
click at [535, 123] on button "Mover para preparo" at bounding box center [622, 113] width 250 height 32
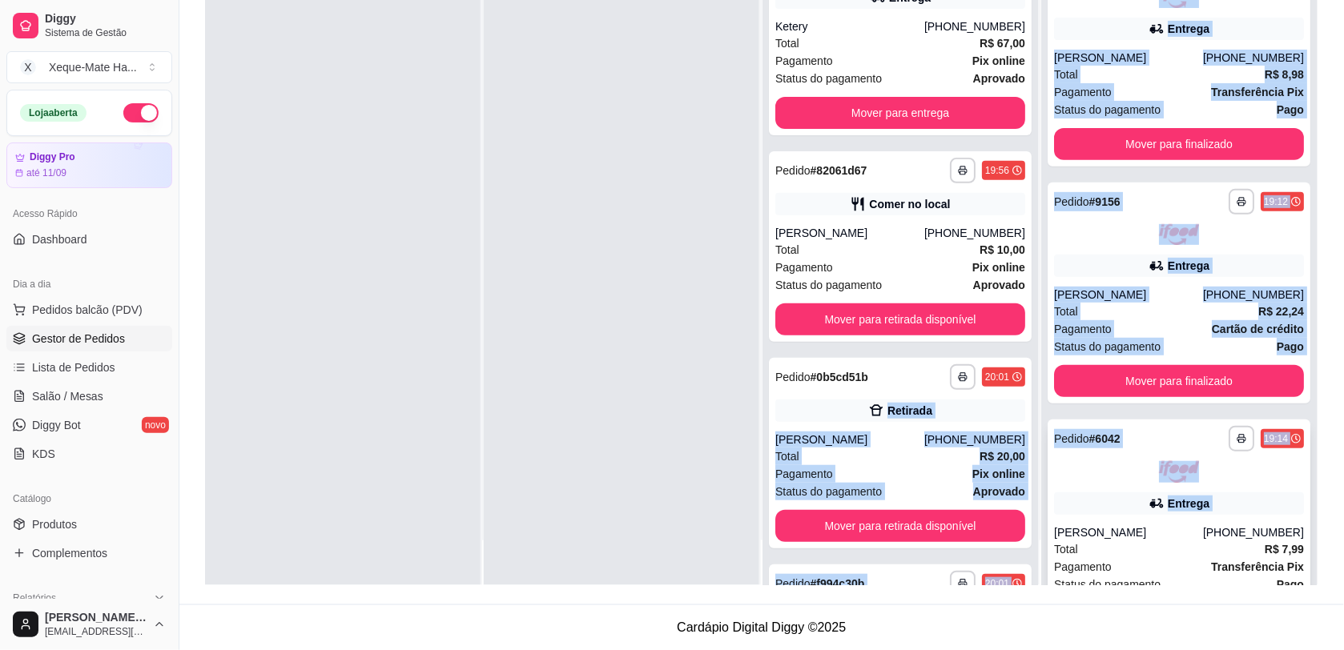
drag, startPoint x: 1012, startPoint y: 379, endPoint x: 1038, endPoint y: 517, distance: 140.3
click at [1038, 517] on div "**********" at bounding box center [761, 260] width 1113 height 650
click at [669, 441] on div at bounding box center [622, 260] width 276 height 650
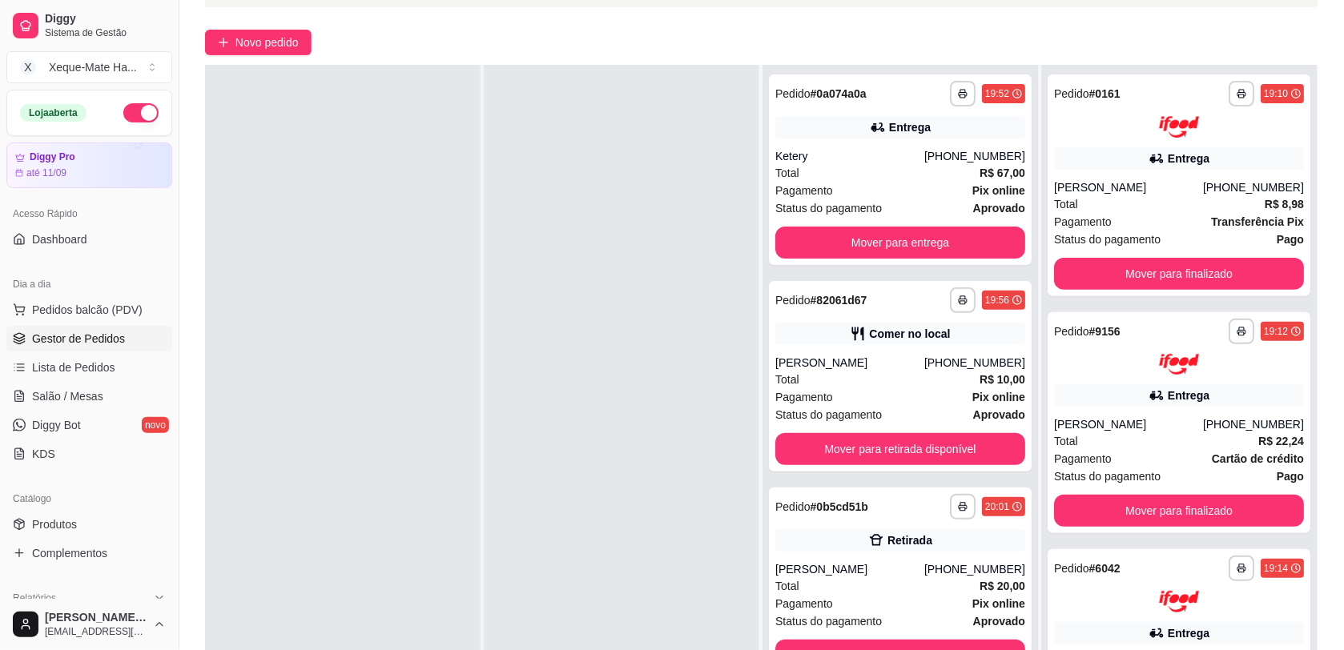
scroll to position [95, 0]
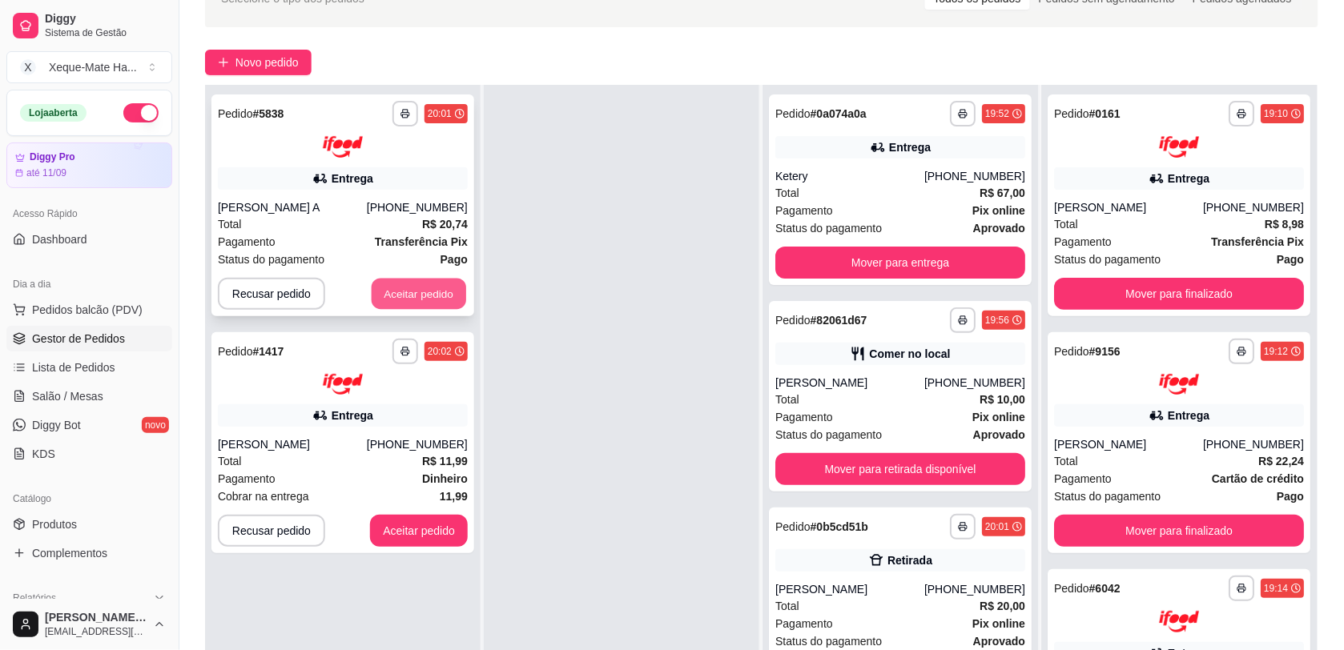
click at [430, 301] on button "Aceitar pedido" at bounding box center [419, 293] width 95 height 31
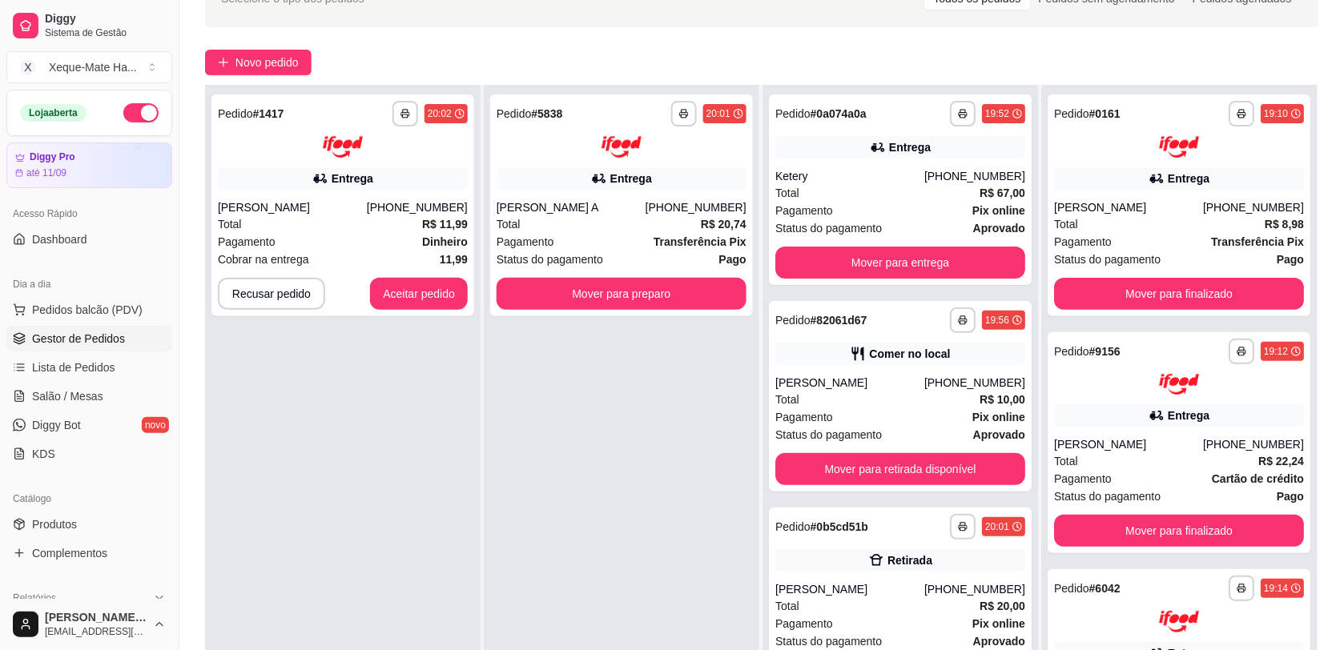
scroll to position [0, 0]
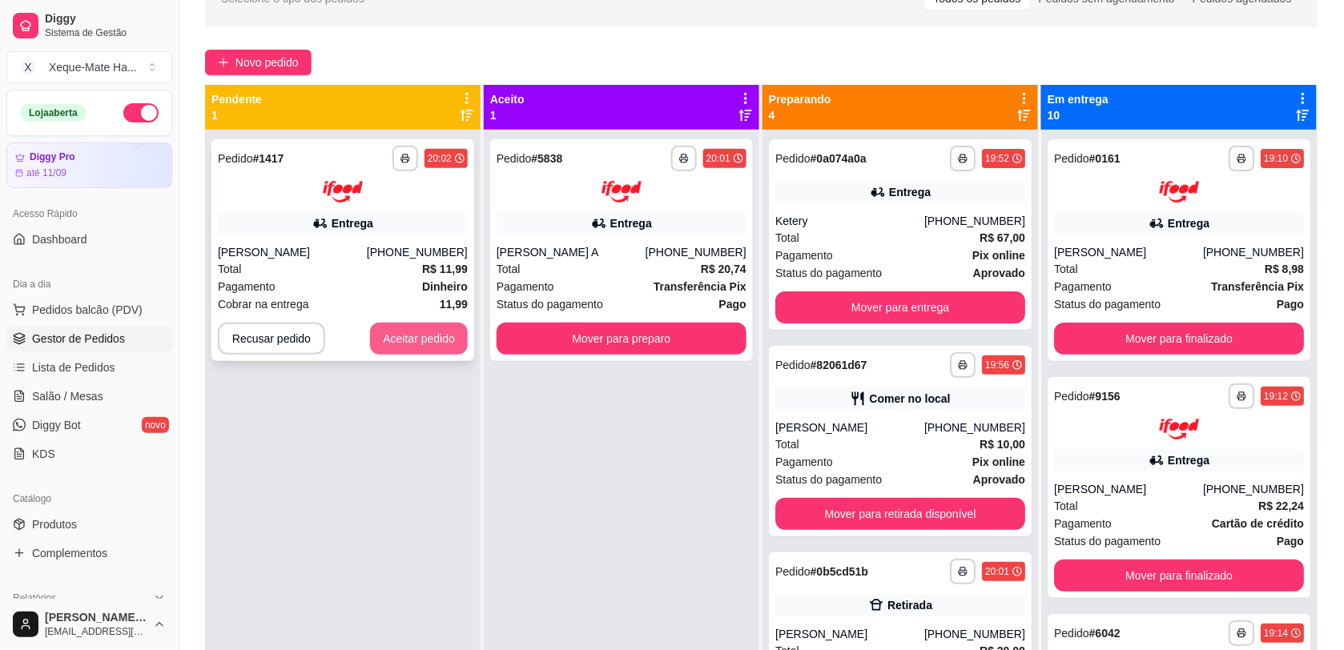
click at [418, 341] on button "Aceitar pedido" at bounding box center [419, 339] width 98 height 32
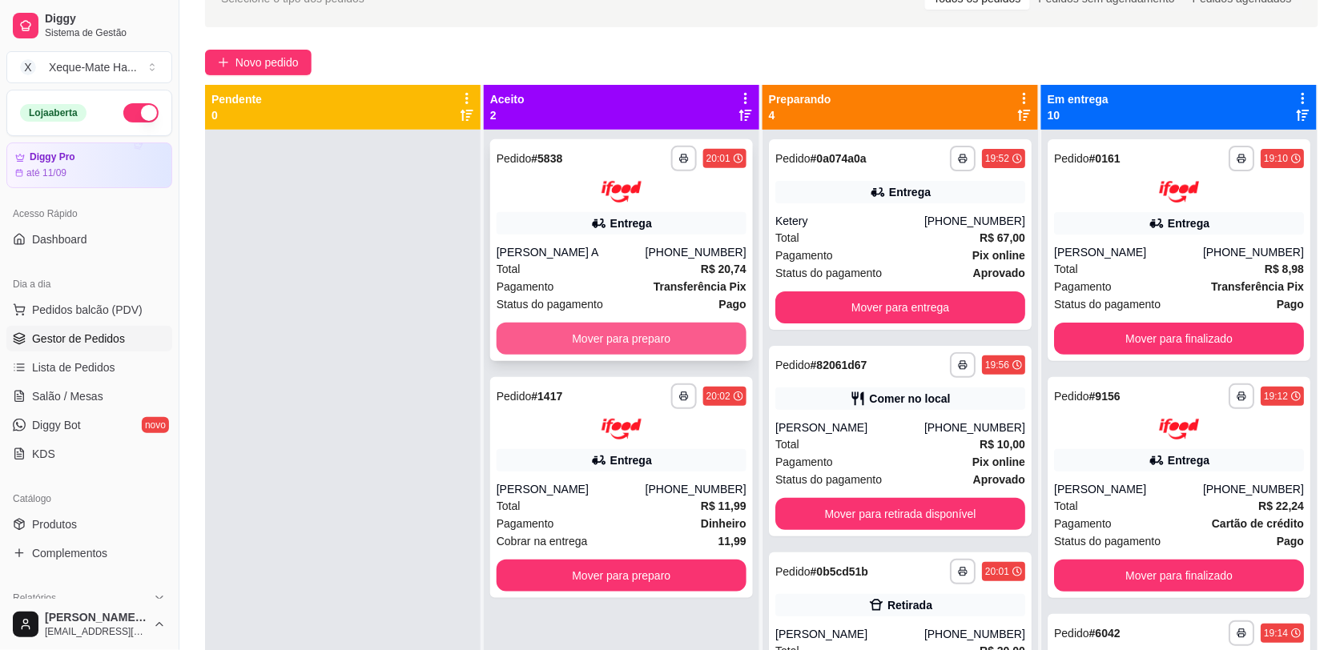
click at [663, 343] on button "Mover para preparo" at bounding box center [622, 339] width 250 height 32
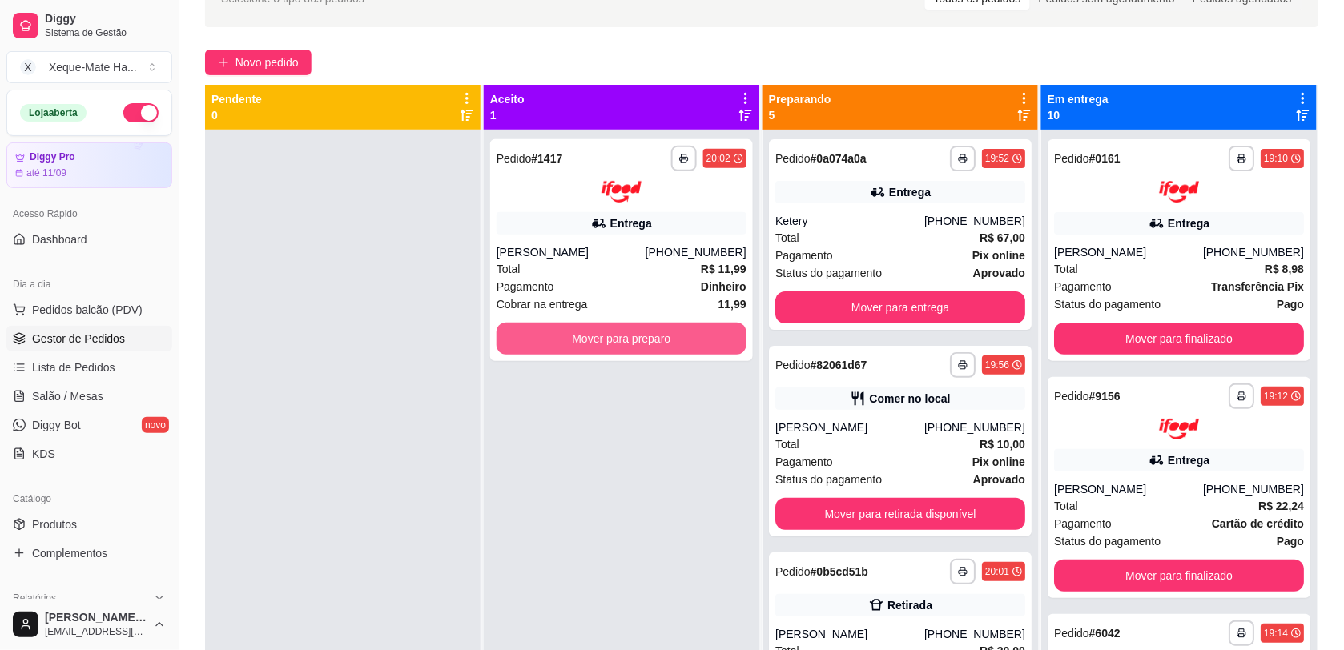
click at [663, 343] on button "Mover para preparo" at bounding box center [622, 339] width 250 height 32
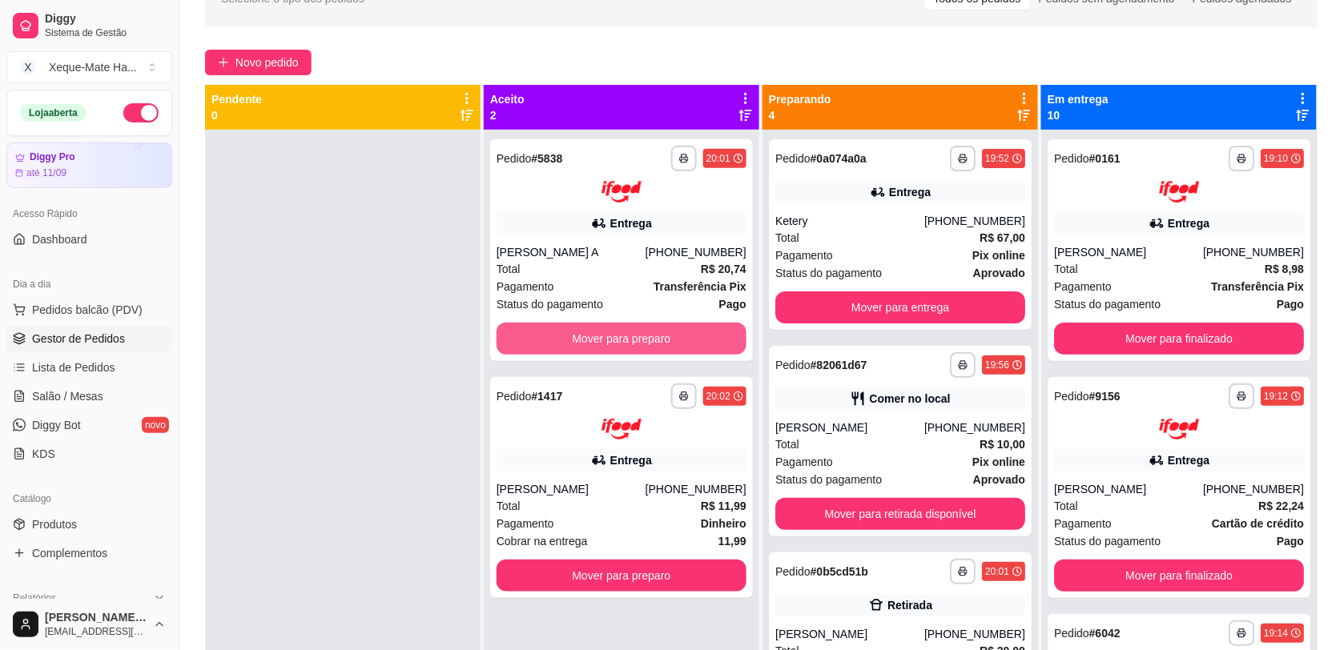
click at [663, 344] on button "Mover para preparo" at bounding box center [622, 339] width 250 height 32
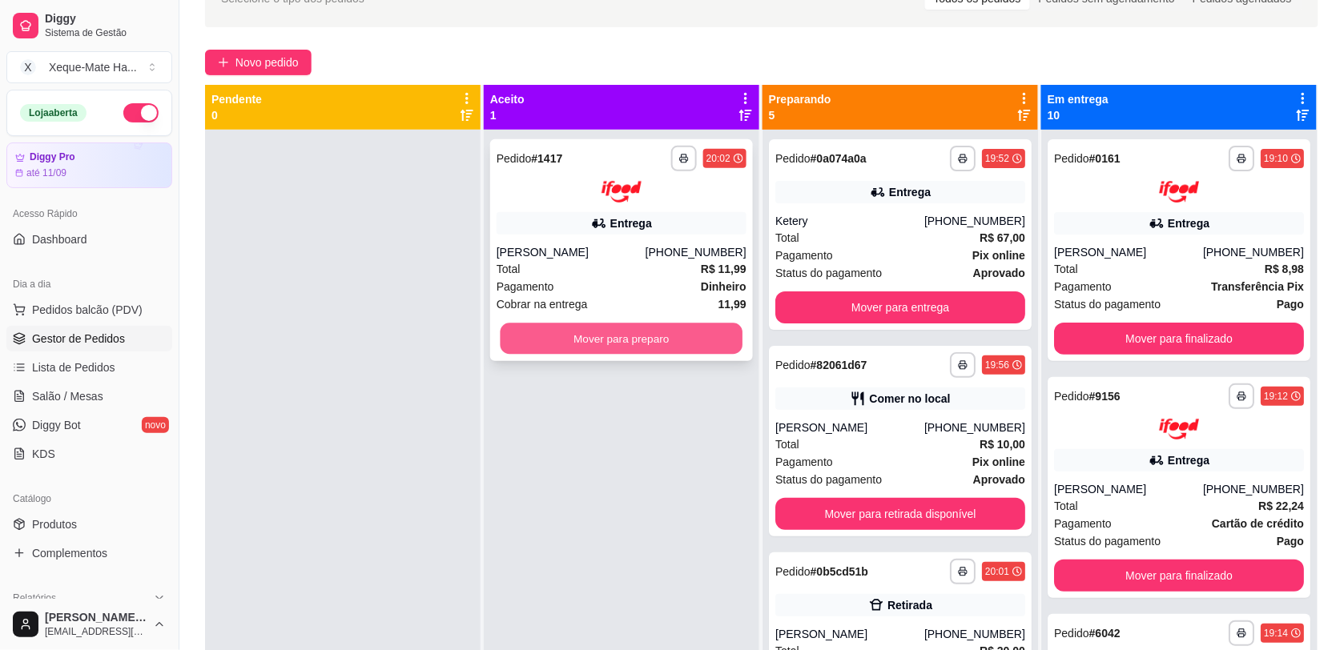
click at [657, 338] on button "Mover para preparo" at bounding box center [622, 338] width 243 height 31
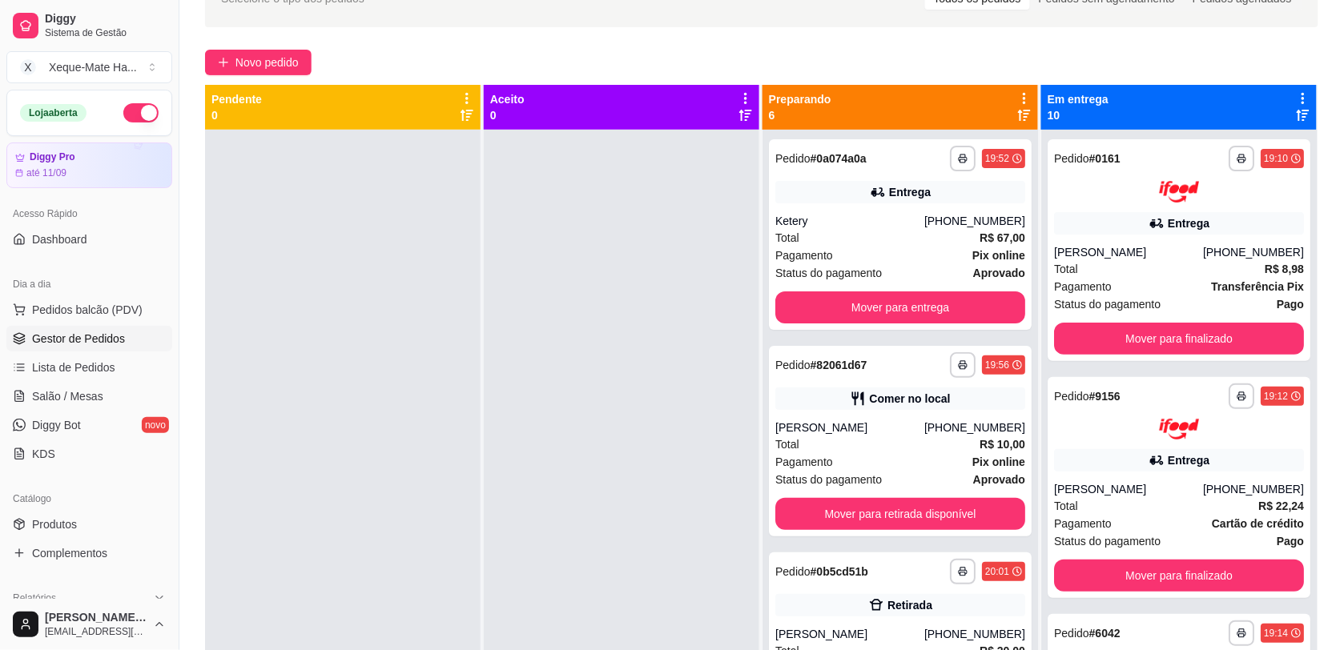
scroll to position [54, 0]
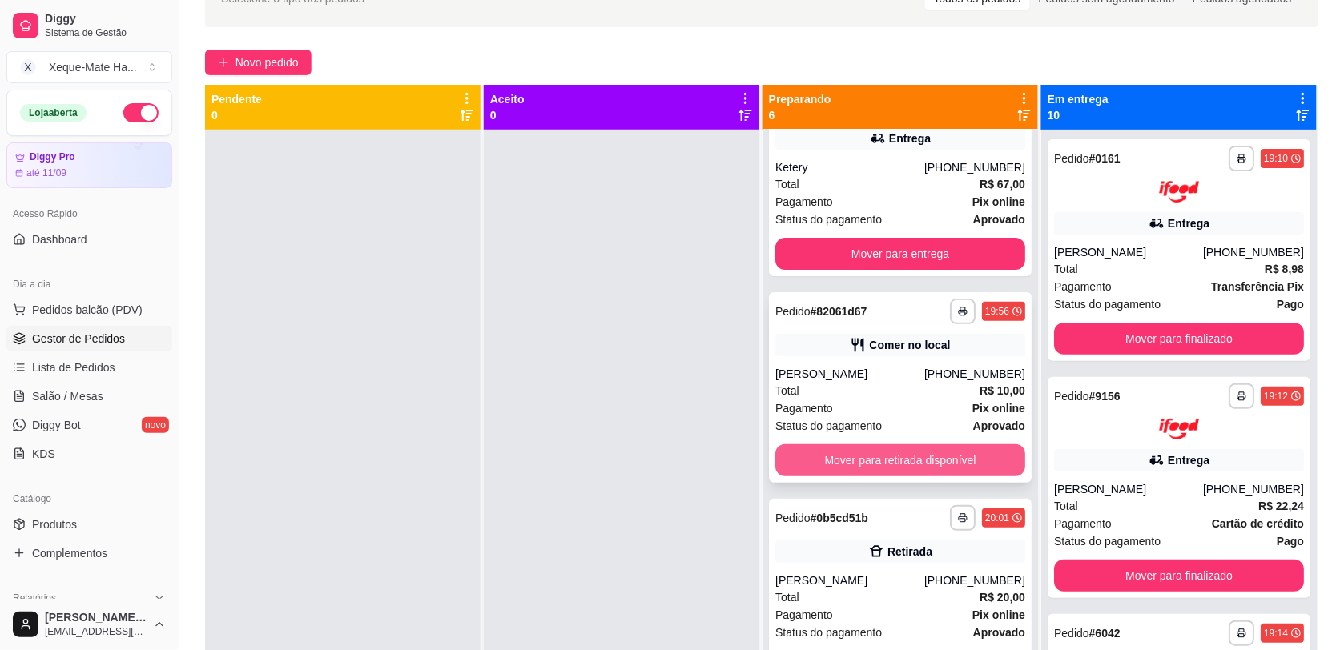
click at [970, 463] on button "Mover para retirada disponível" at bounding box center [900, 461] width 250 height 32
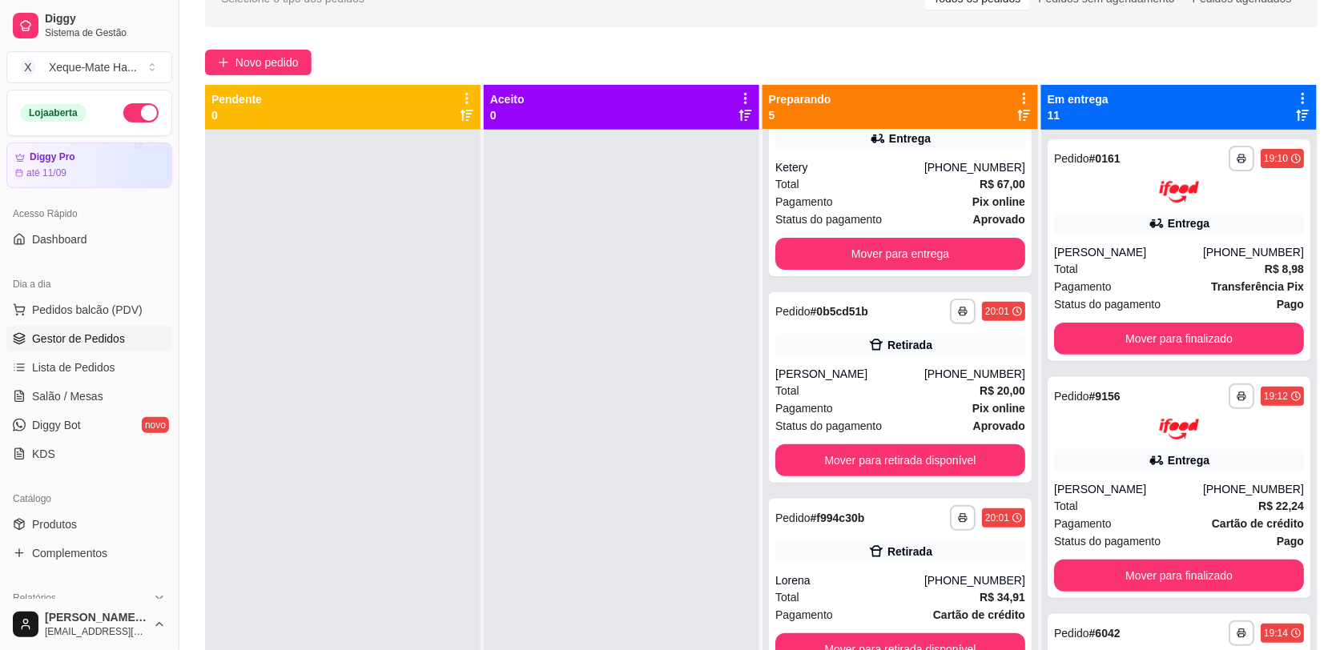
scroll to position [0, 0]
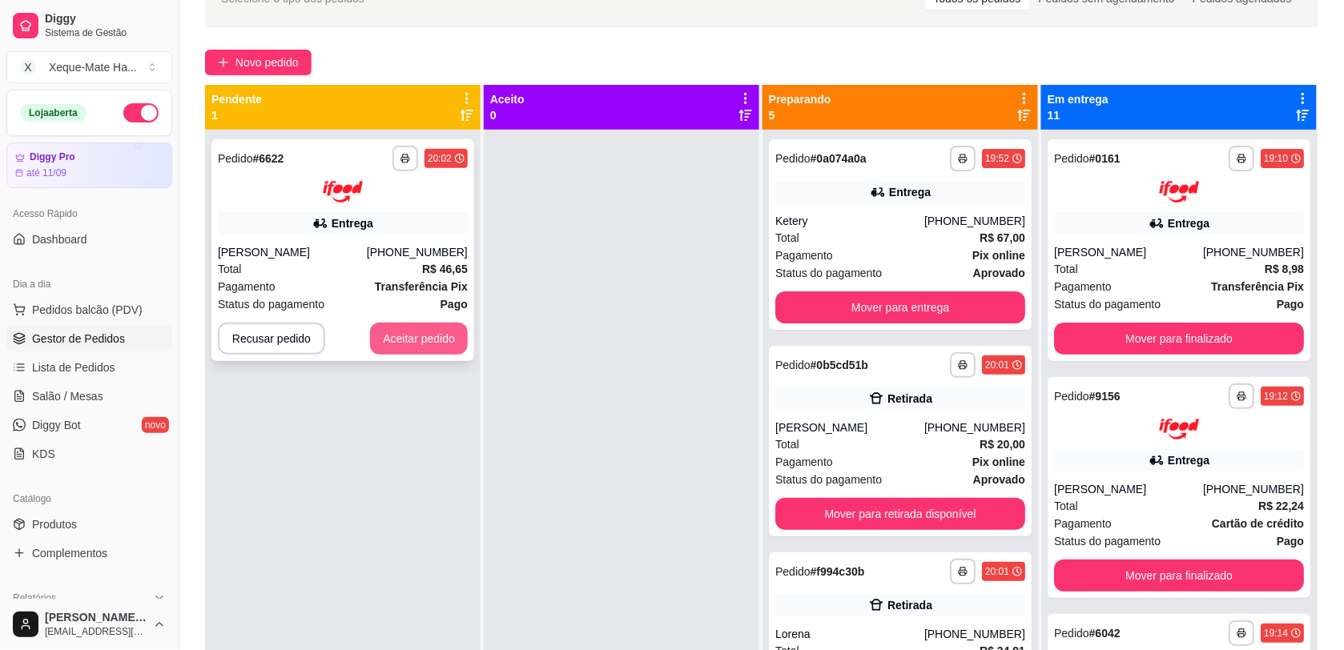
click at [459, 335] on button "Aceitar pedido" at bounding box center [419, 339] width 98 height 32
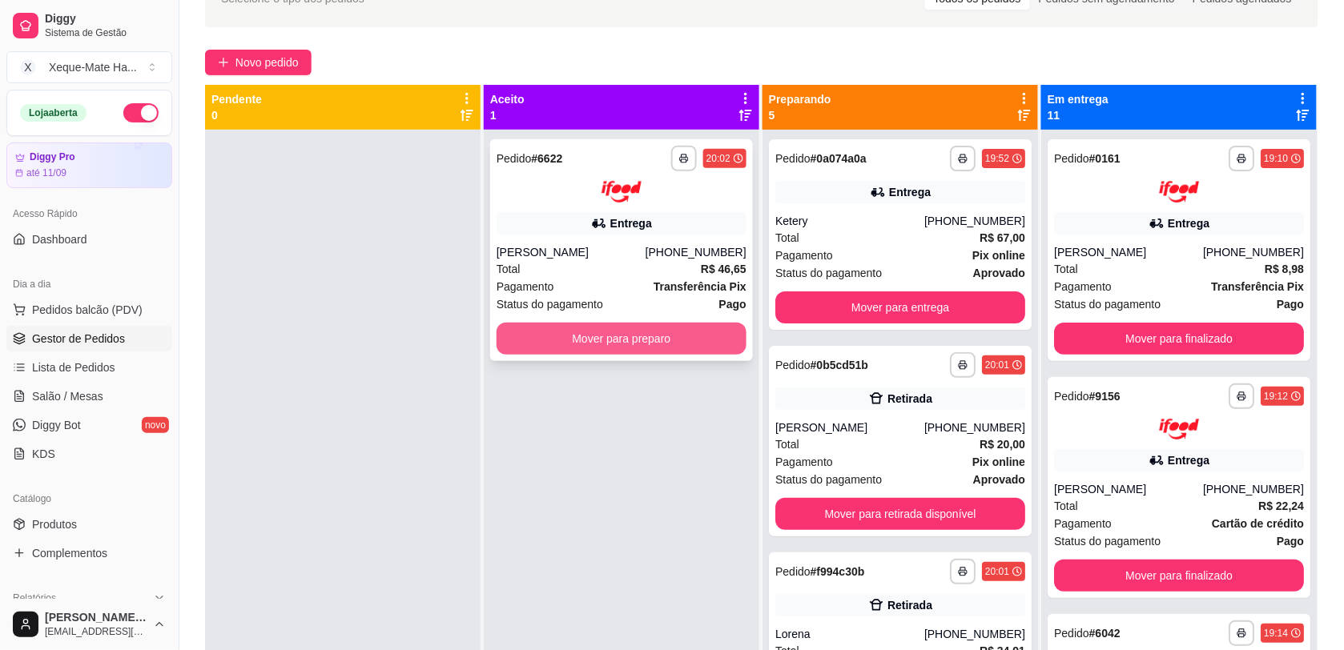
click at [557, 331] on button "Mover para preparo" at bounding box center [622, 339] width 250 height 32
click at [671, 329] on button "Mover para preparo" at bounding box center [622, 339] width 250 height 32
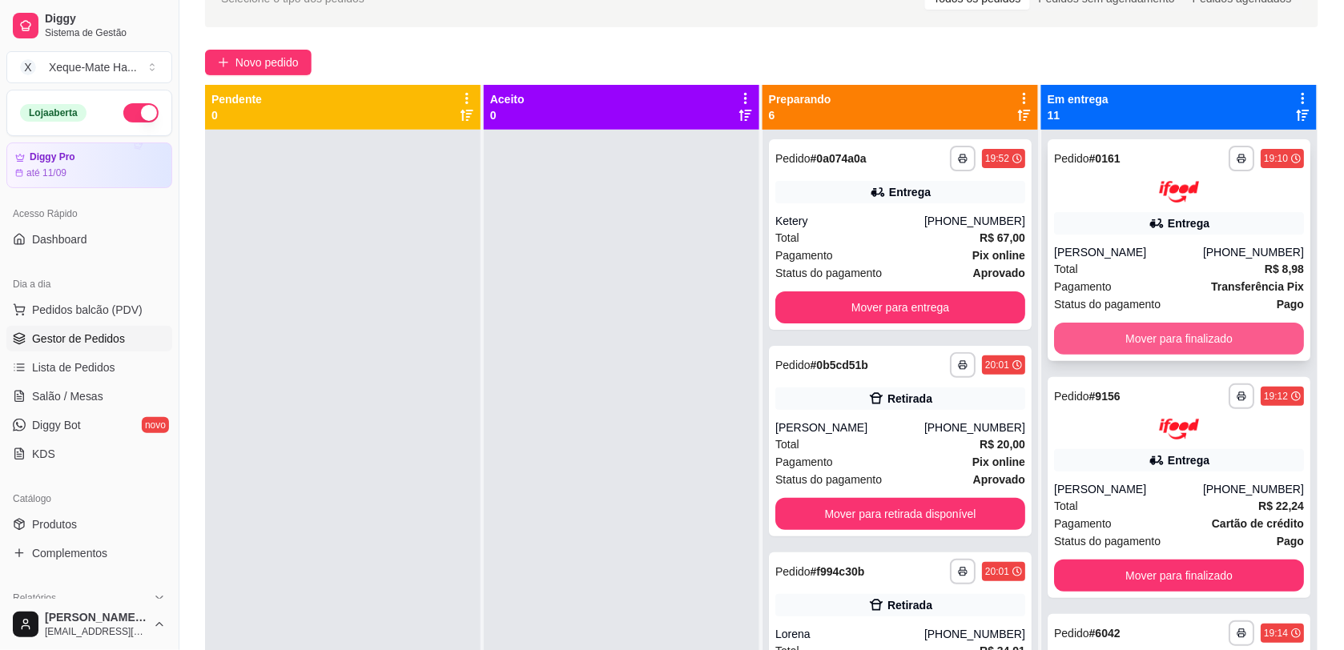
click at [1189, 328] on button "Mover para finalizado" at bounding box center [1179, 339] width 250 height 32
click at [1186, 333] on button "Mover para finalizado" at bounding box center [1179, 339] width 250 height 32
click at [1190, 327] on button "Mover para finalizado" at bounding box center [1179, 339] width 250 height 32
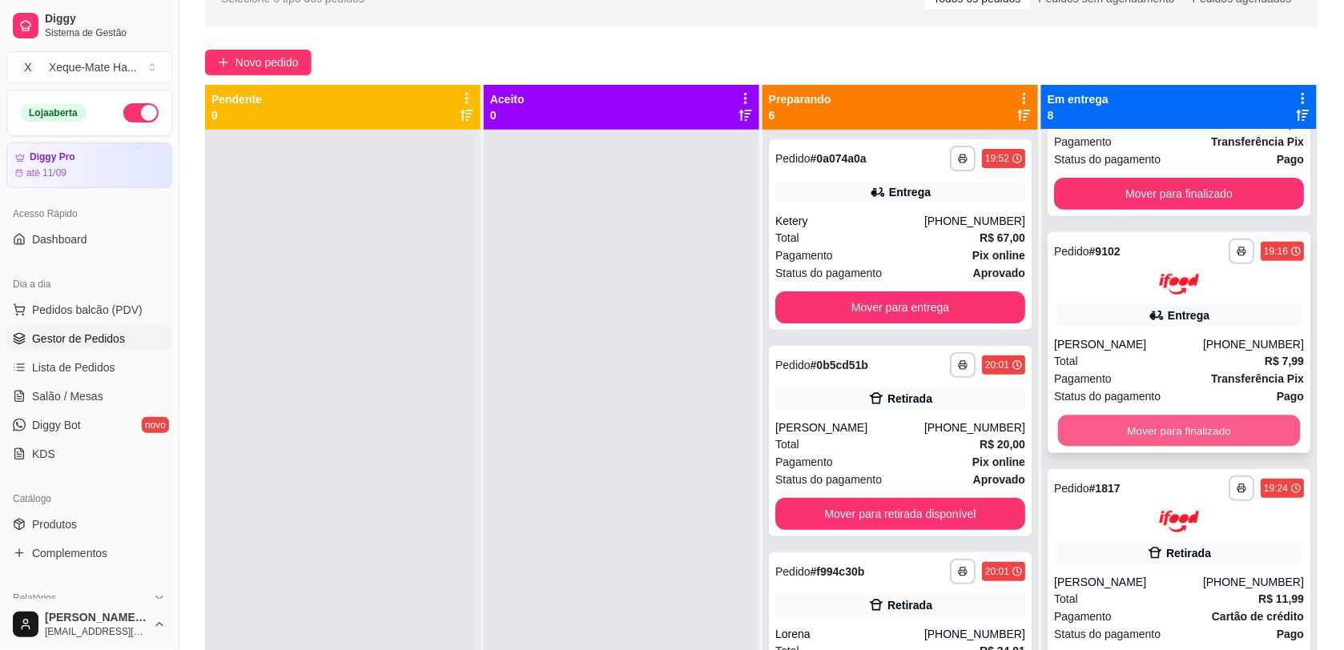
click at [1210, 419] on button "Mover para finalizado" at bounding box center [1179, 431] width 243 height 31
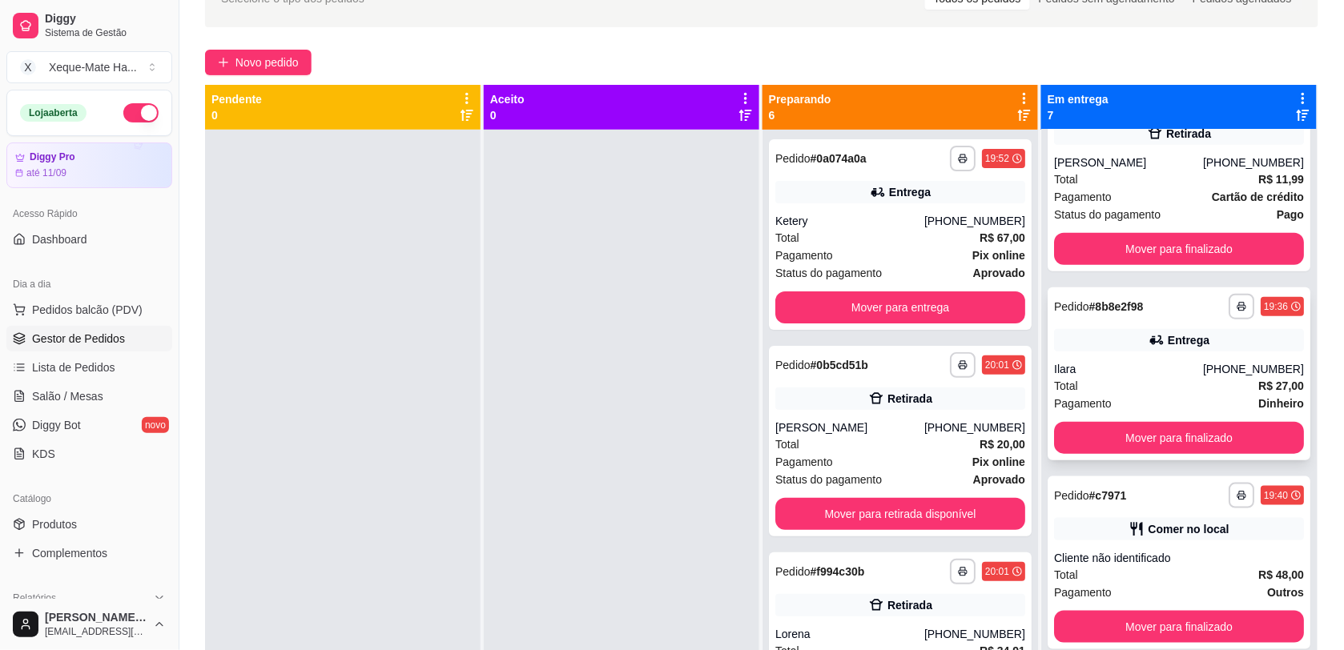
scroll to position [334, 0]
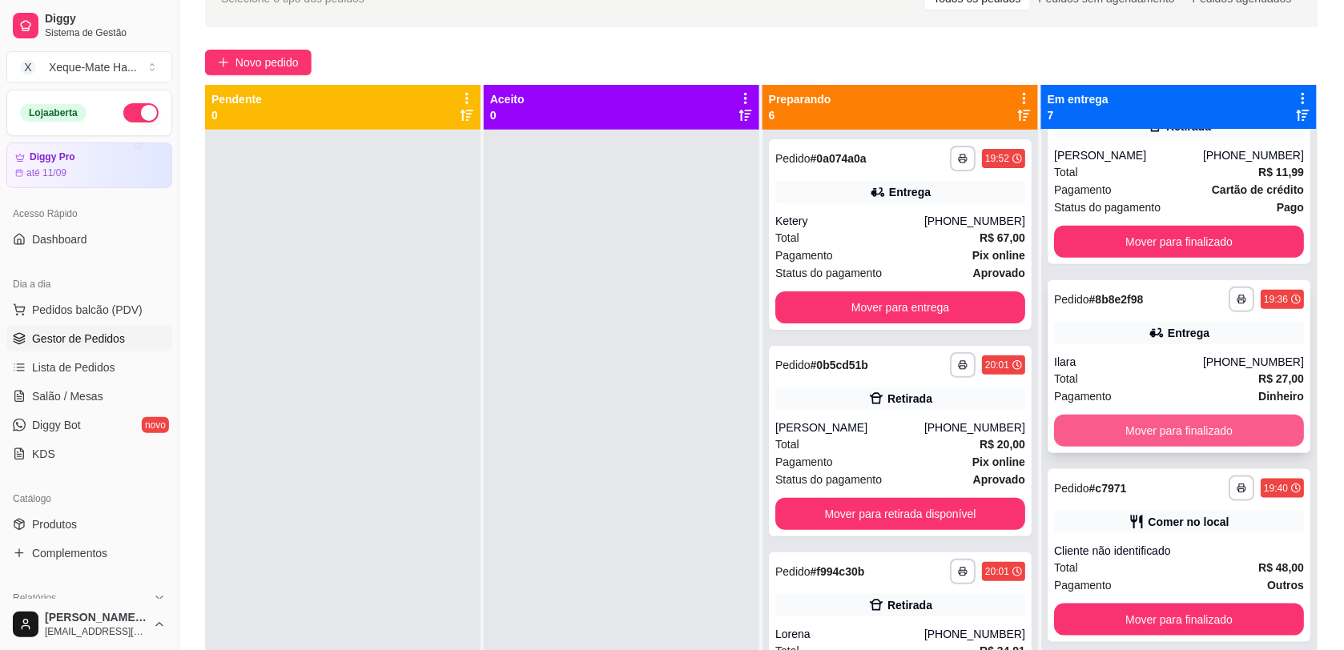
click at [1248, 427] on button "Mover para finalizado" at bounding box center [1179, 431] width 250 height 32
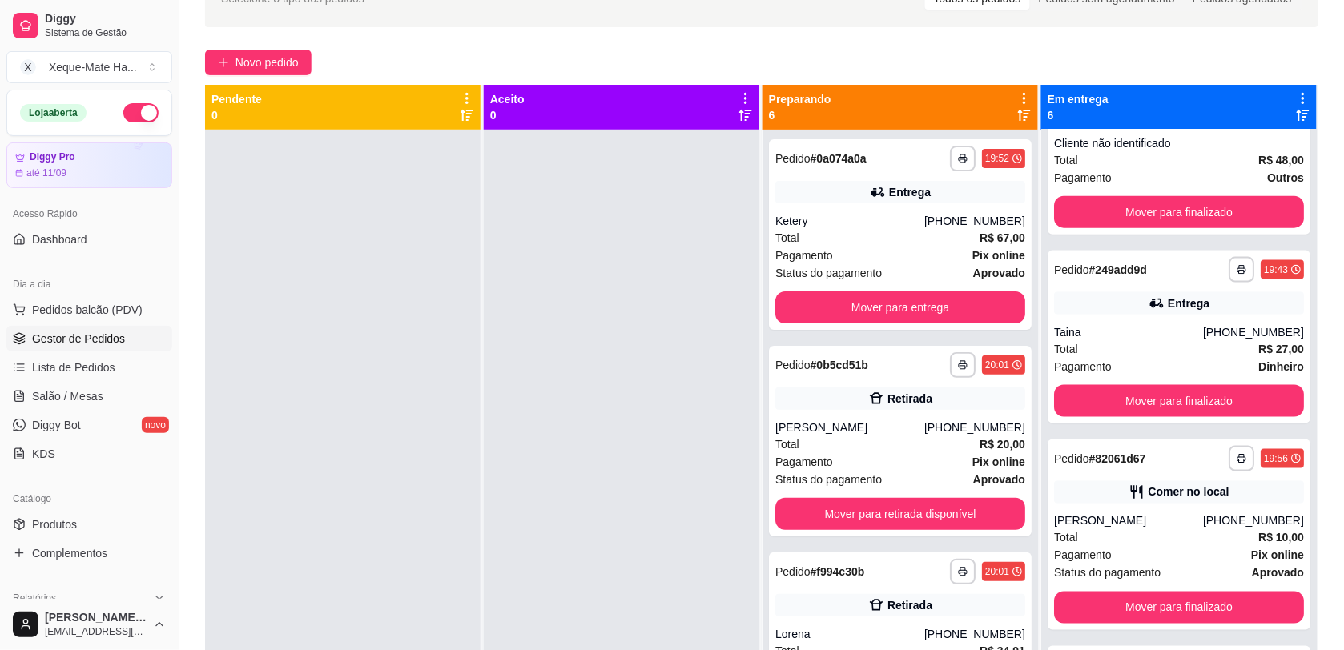
scroll to position [614, 0]
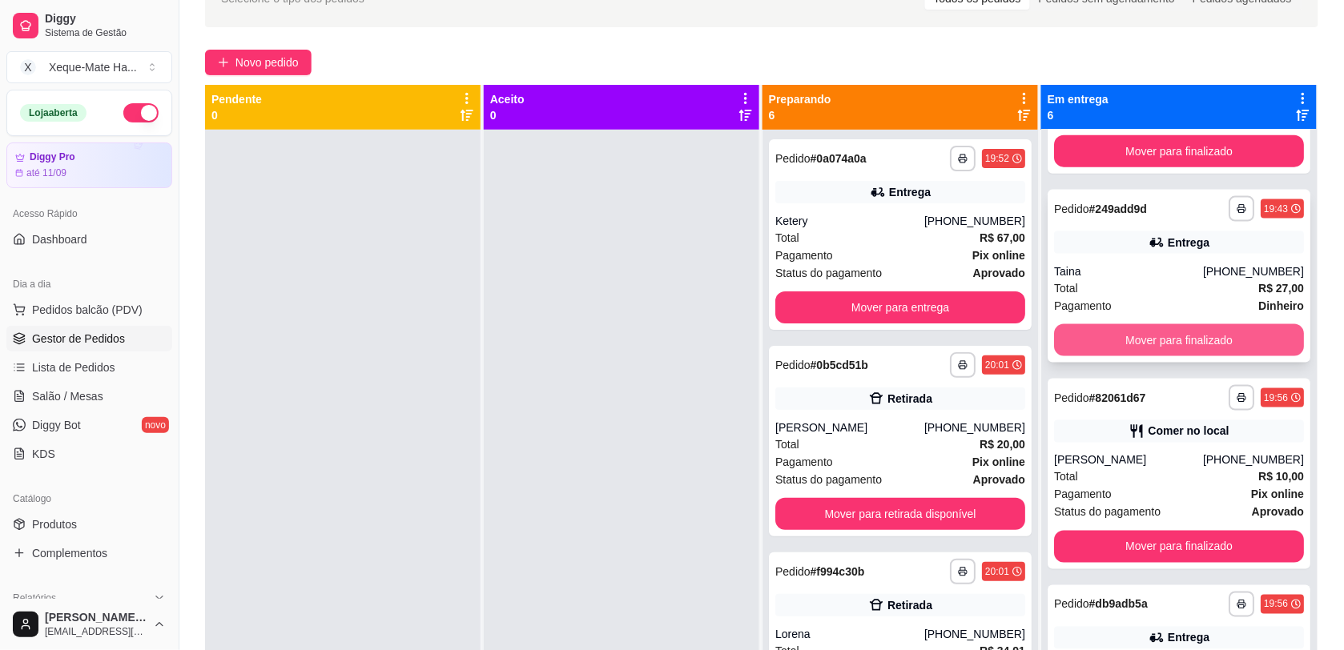
click at [1178, 337] on button "Mover para finalizado" at bounding box center [1179, 340] width 250 height 32
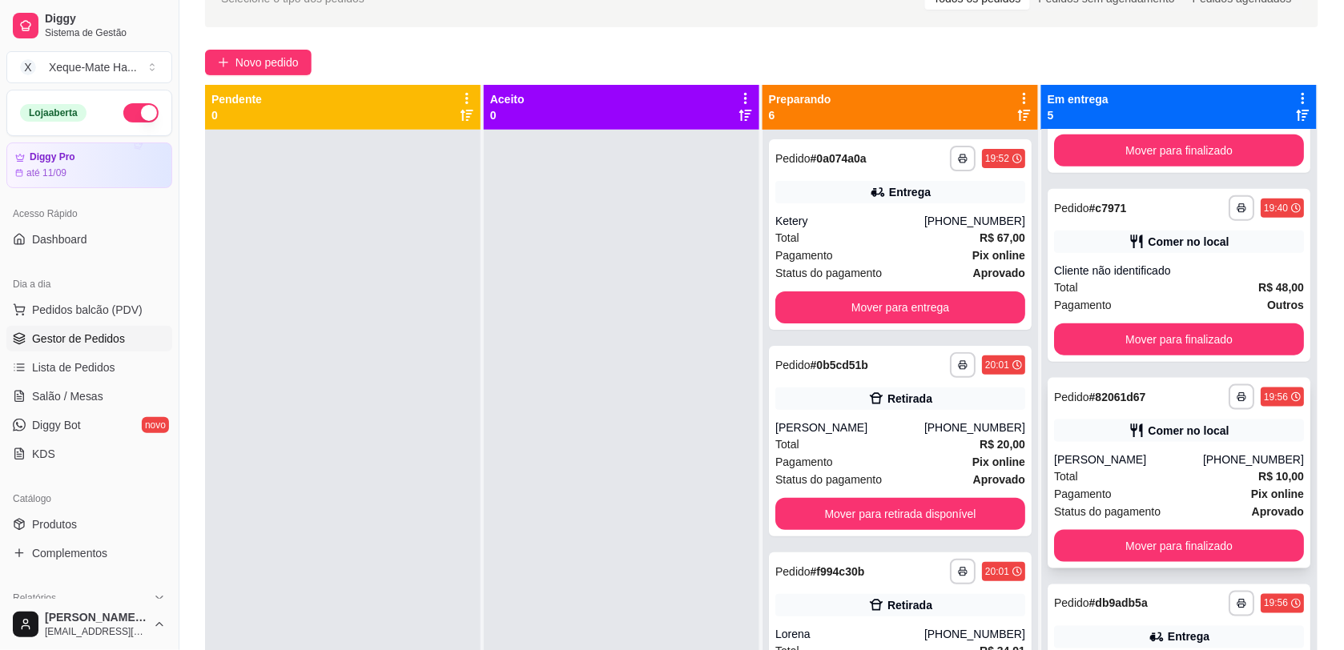
scroll to position [424, 0]
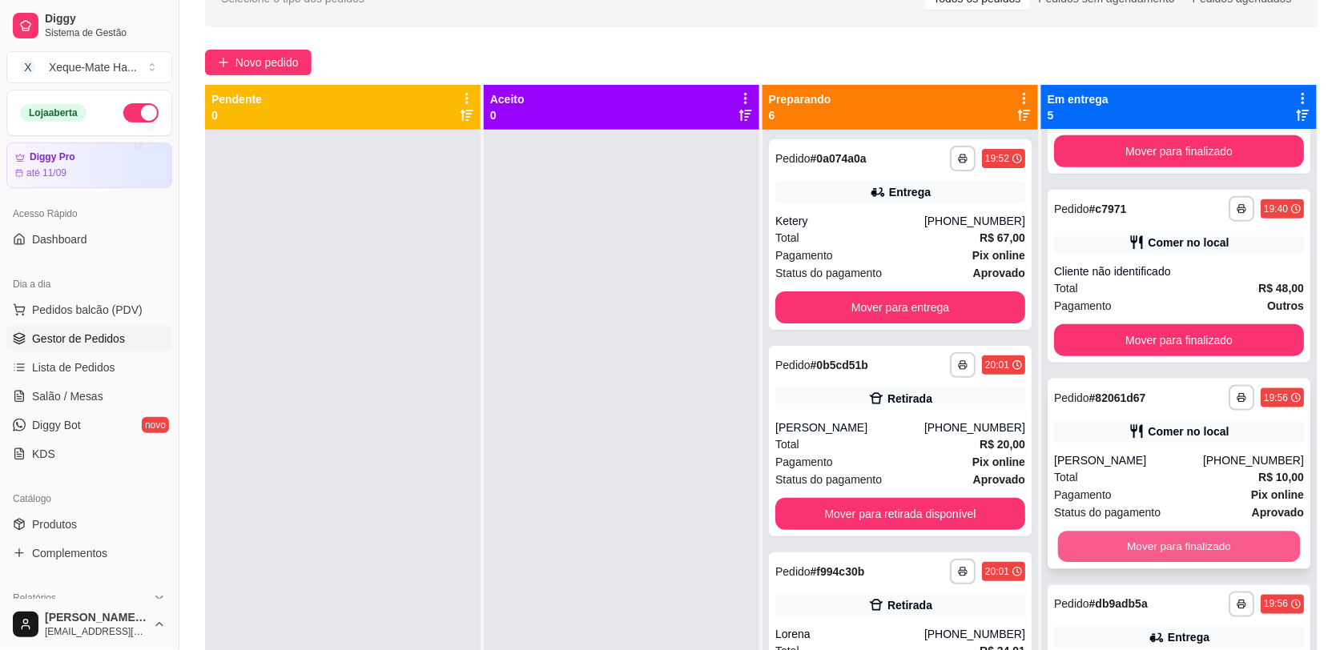
click at [1220, 541] on button "Mover para finalizado" at bounding box center [1179, 547] width 243 height 31
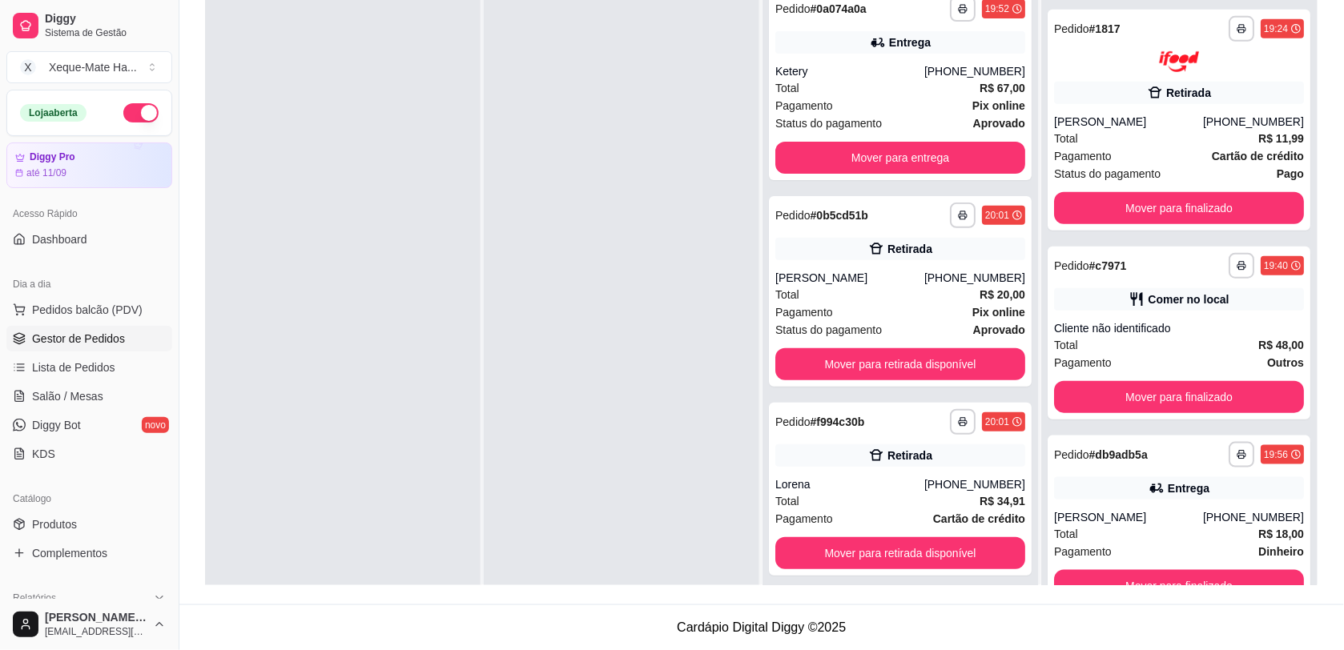
scroll to position [45, 0]
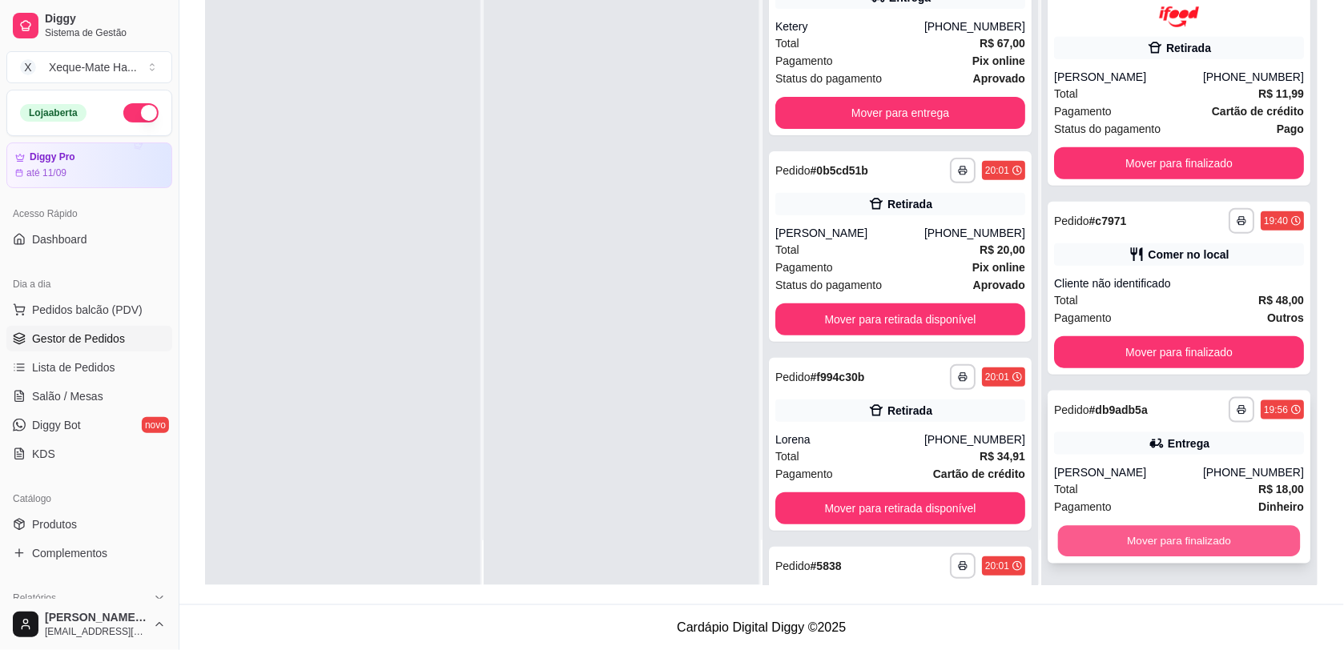
click at [1233, 541] on button "Mover para finalizado" at bounding box center [1179, 541] width 243 height 31
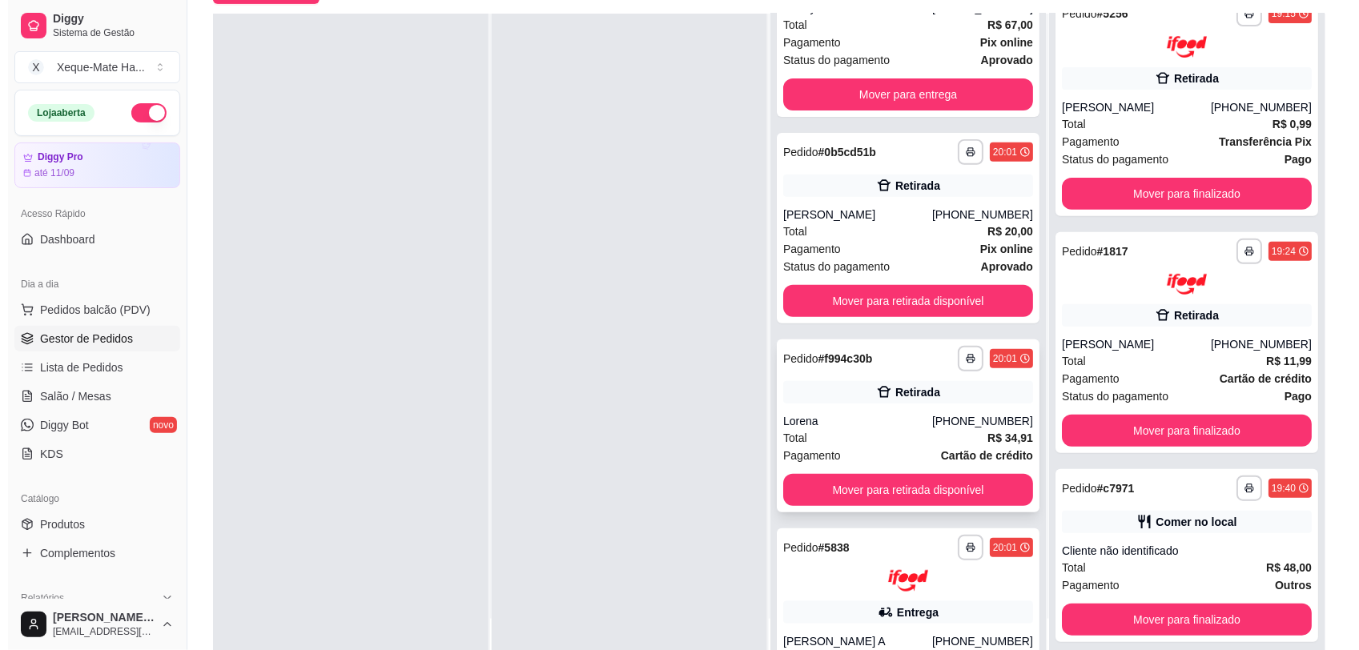
scroll to position [107, 0]
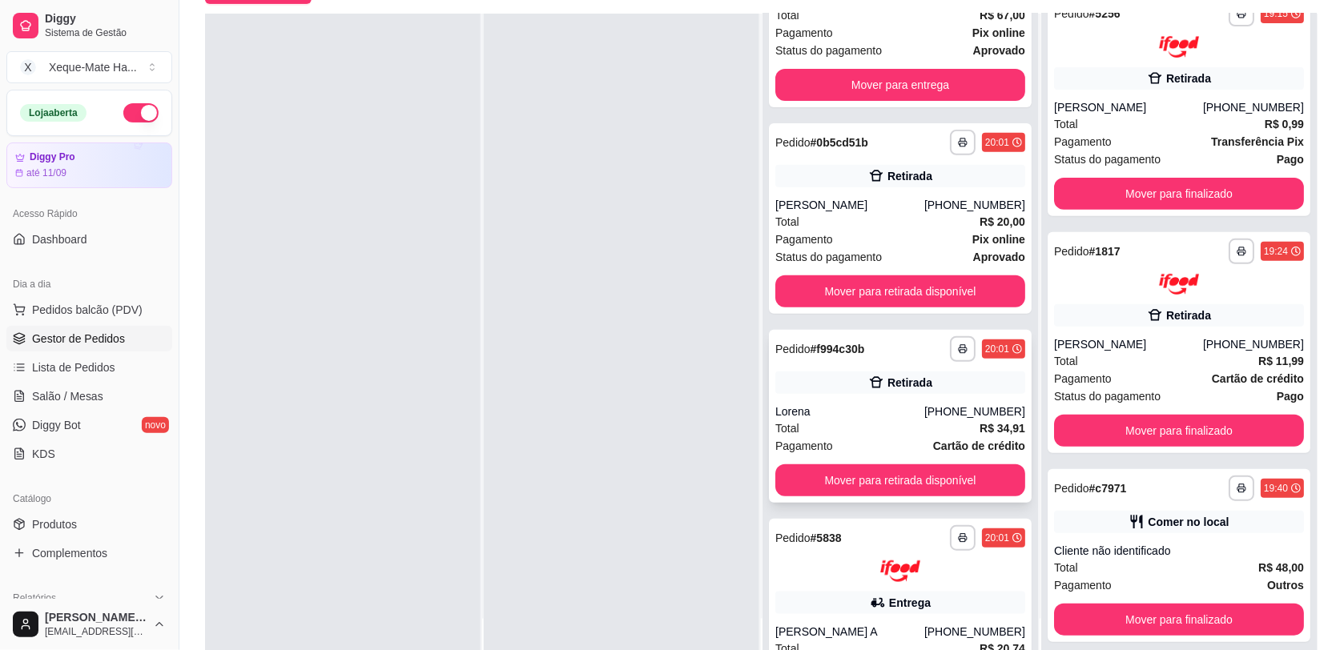
click at [972, 392] on div "Retirada" at bounding box center [900, 383] width 250 height 22
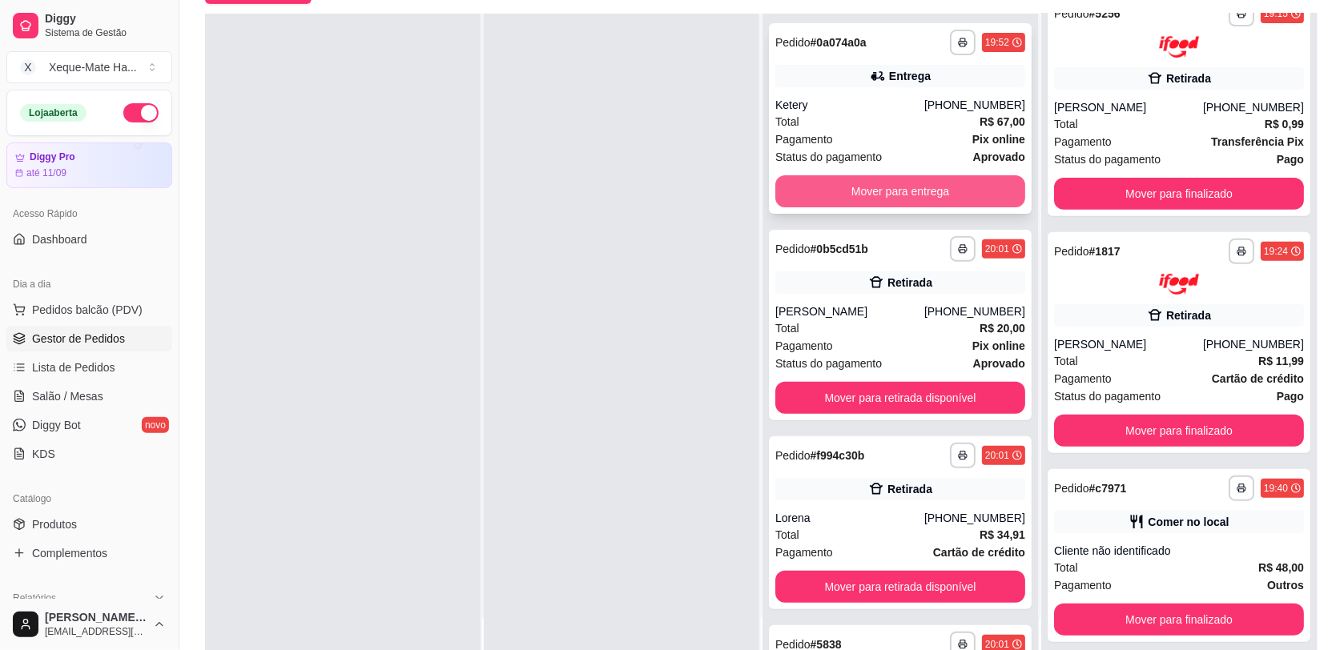
click at [941, 196] on button "Mover para entrega" at bounding box center [900, 191] width 250 height 32
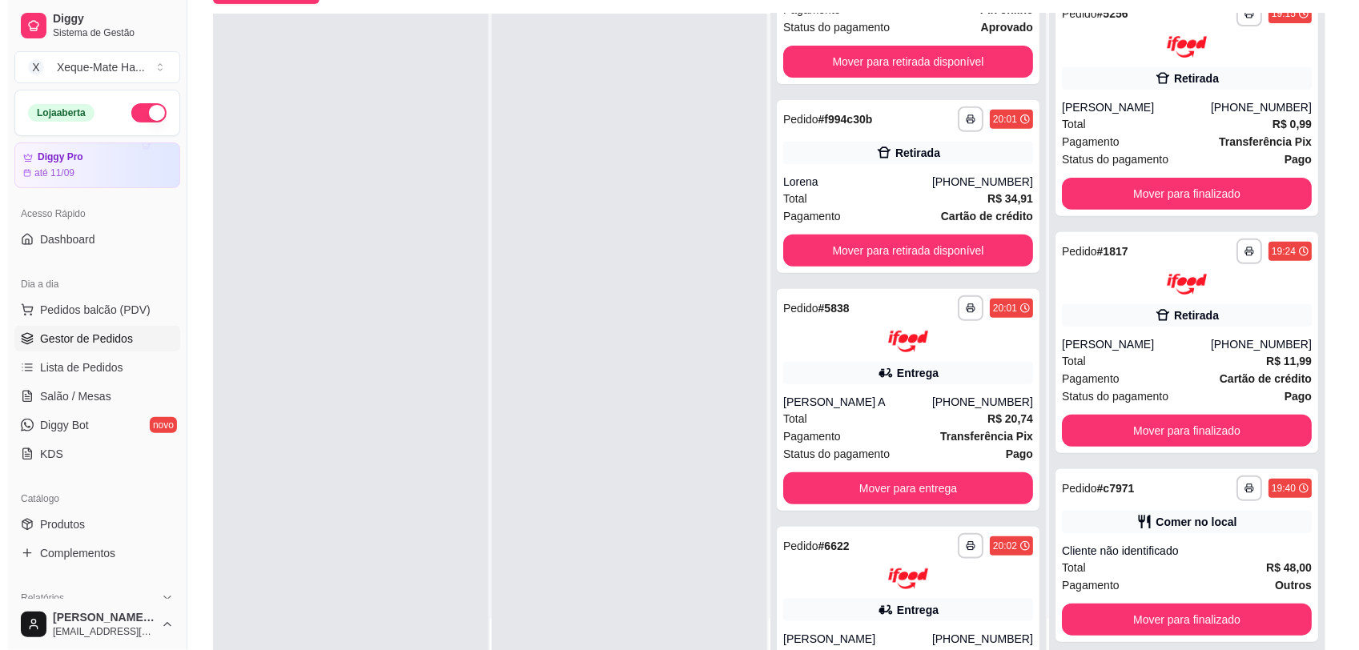
scroll to position [108, 0]
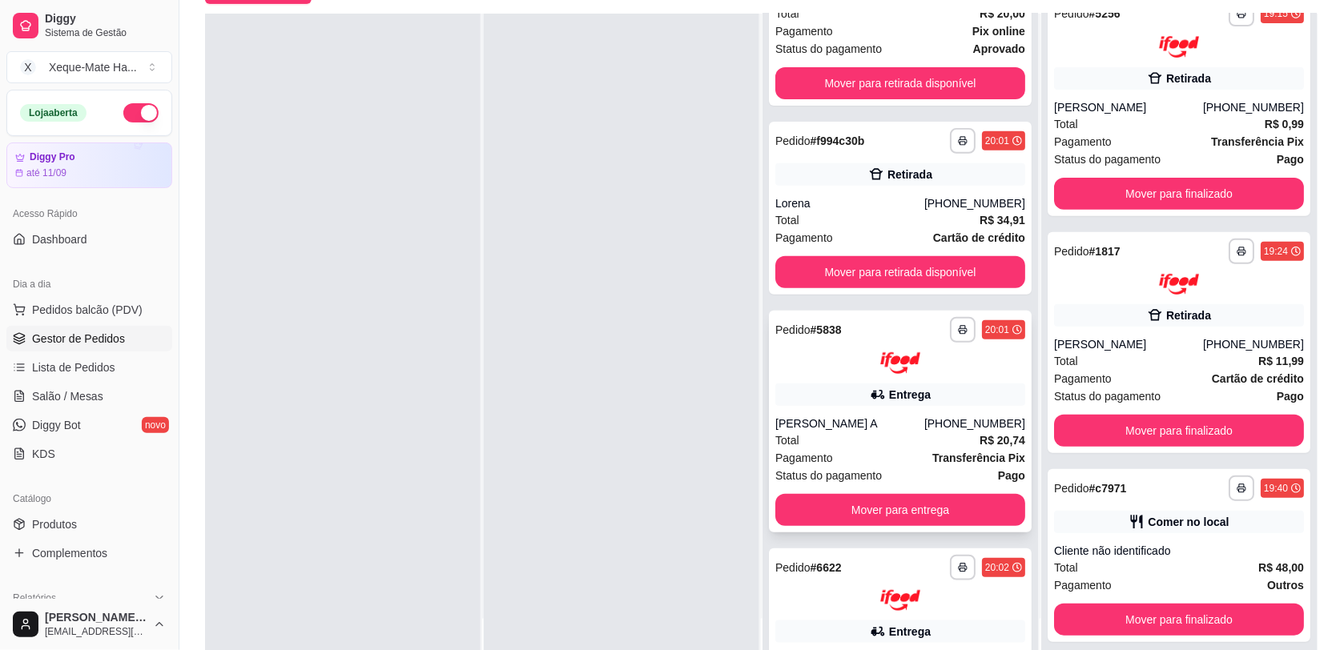
click at [846, 416] on div "[PERSON_NAME] A" at bounding box center [849, 424] width 149 height 16
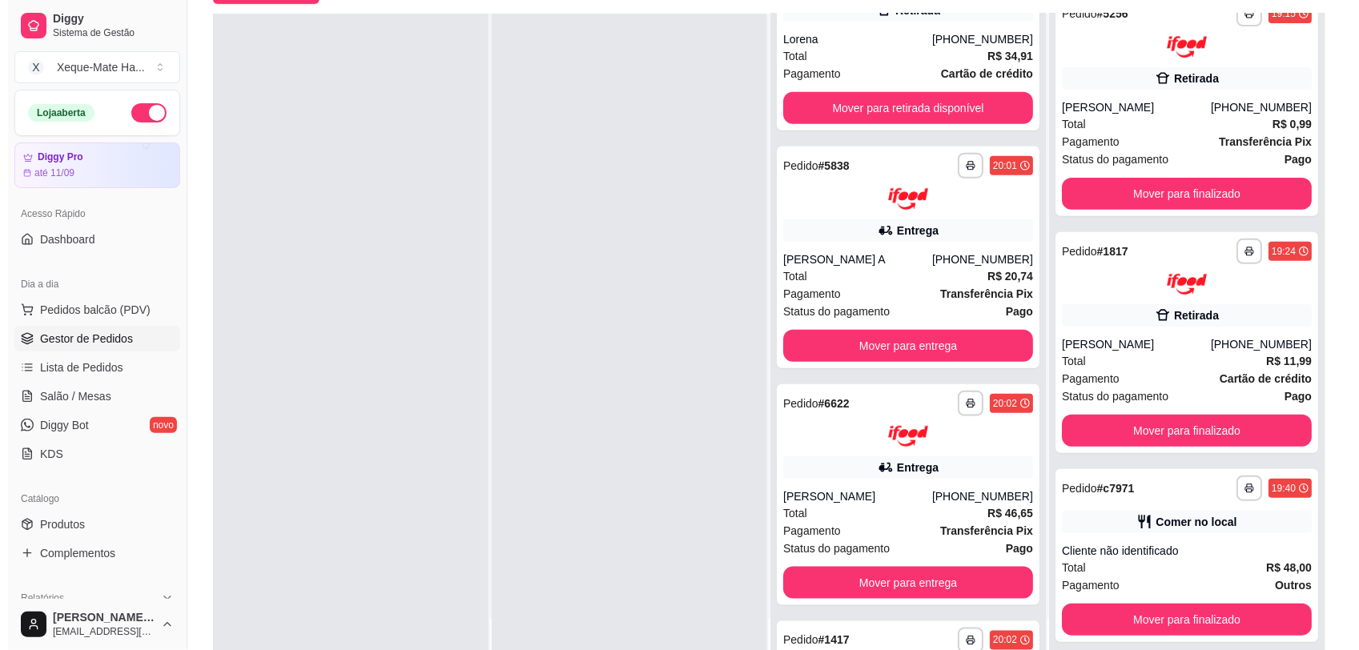
scroll to position [473, 0]
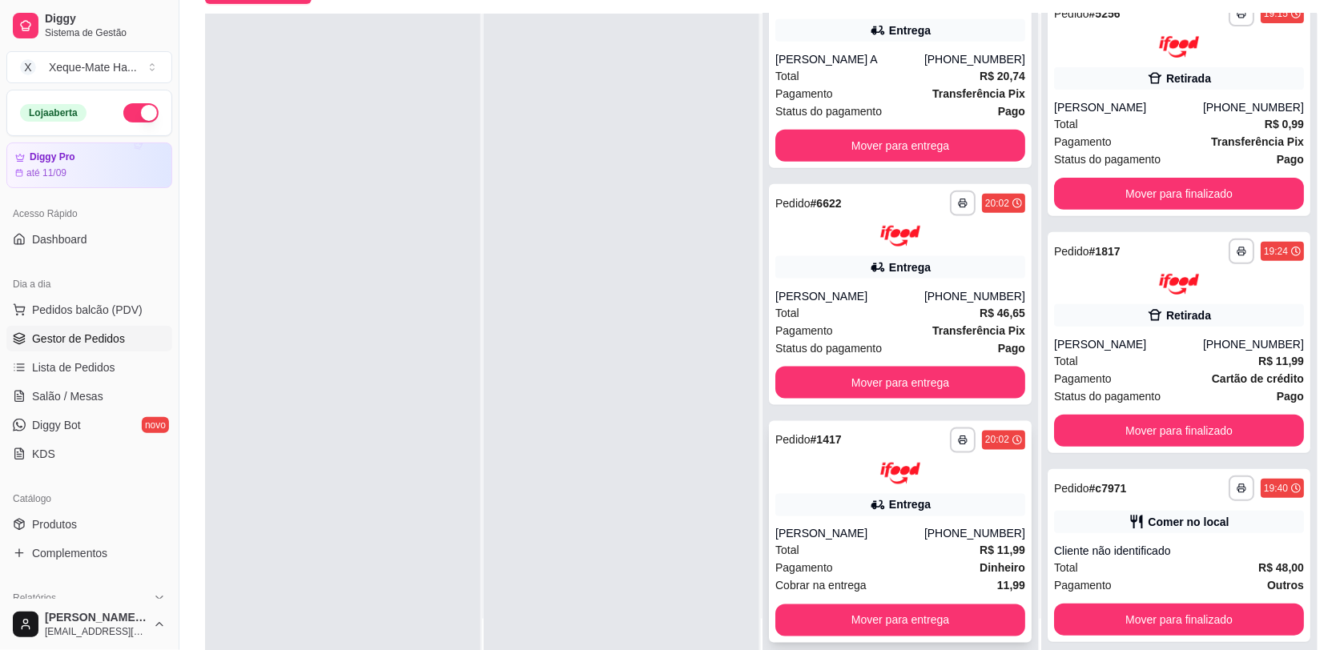
click at [984, 545] on strong "R$ 11,99" at bounding box center [1003, 551] width 46 height 13
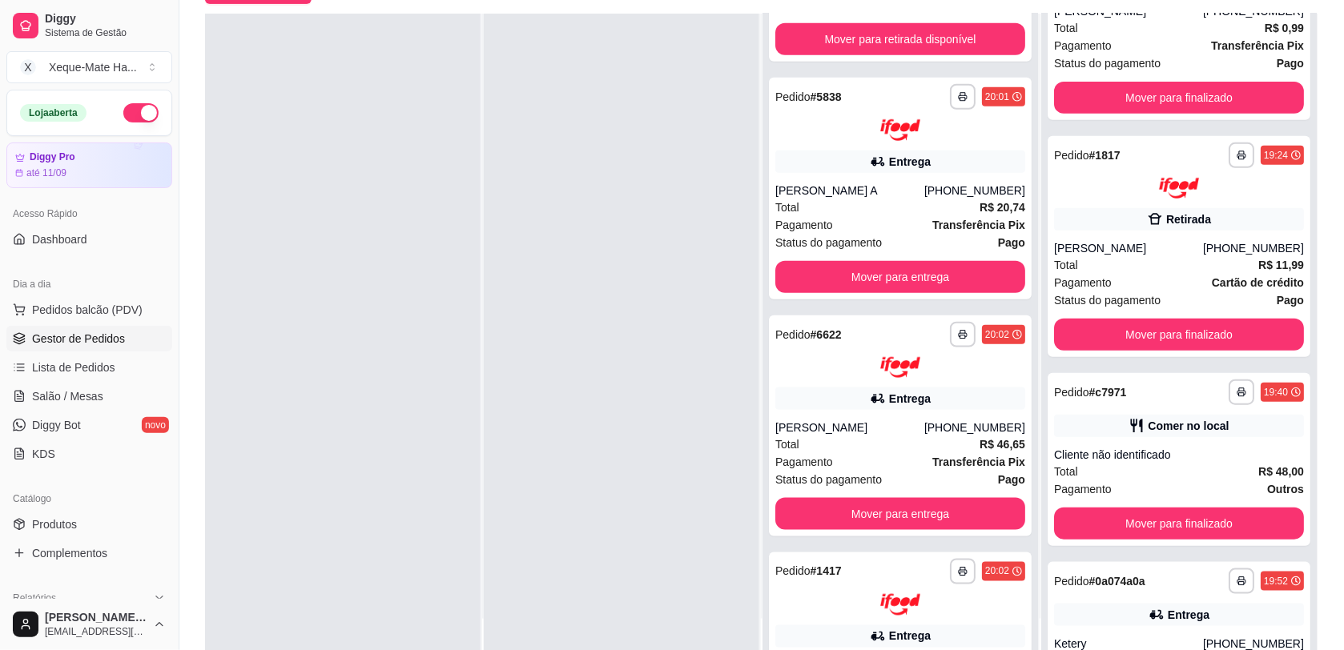
scroll to position [0, 0]
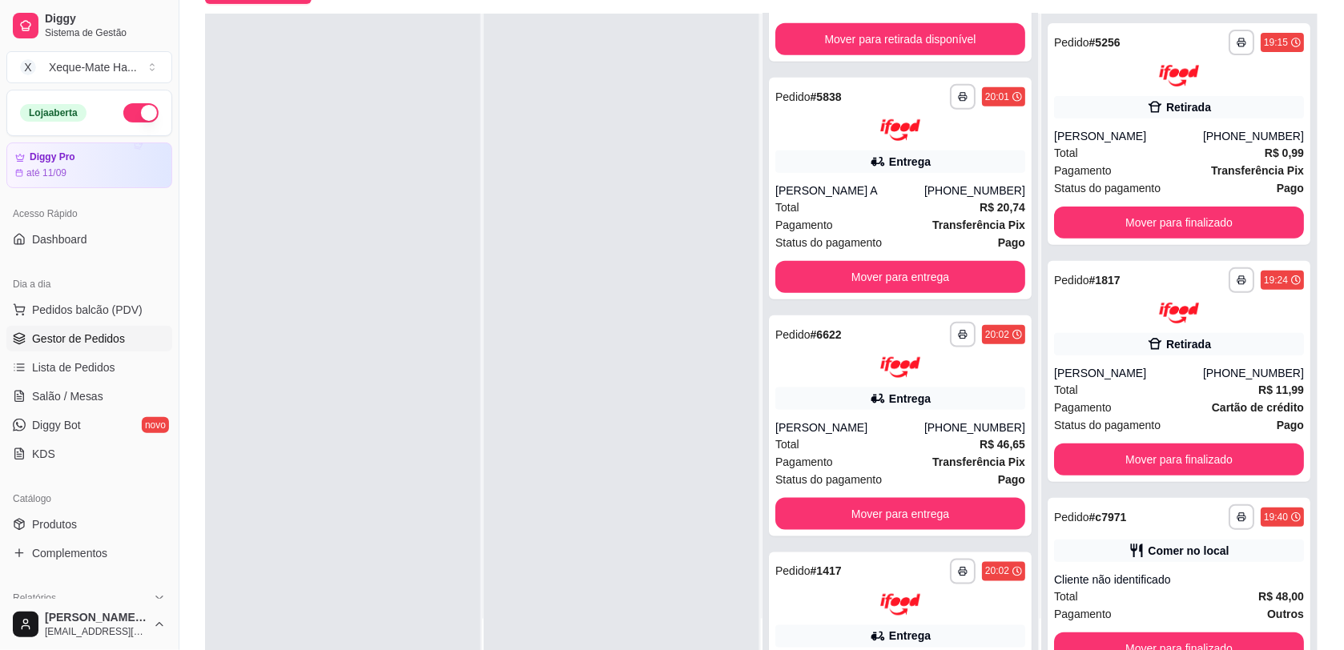
click at [1136, 494] on div "**********" at bounding box center [1179, 339] width 276 height 650
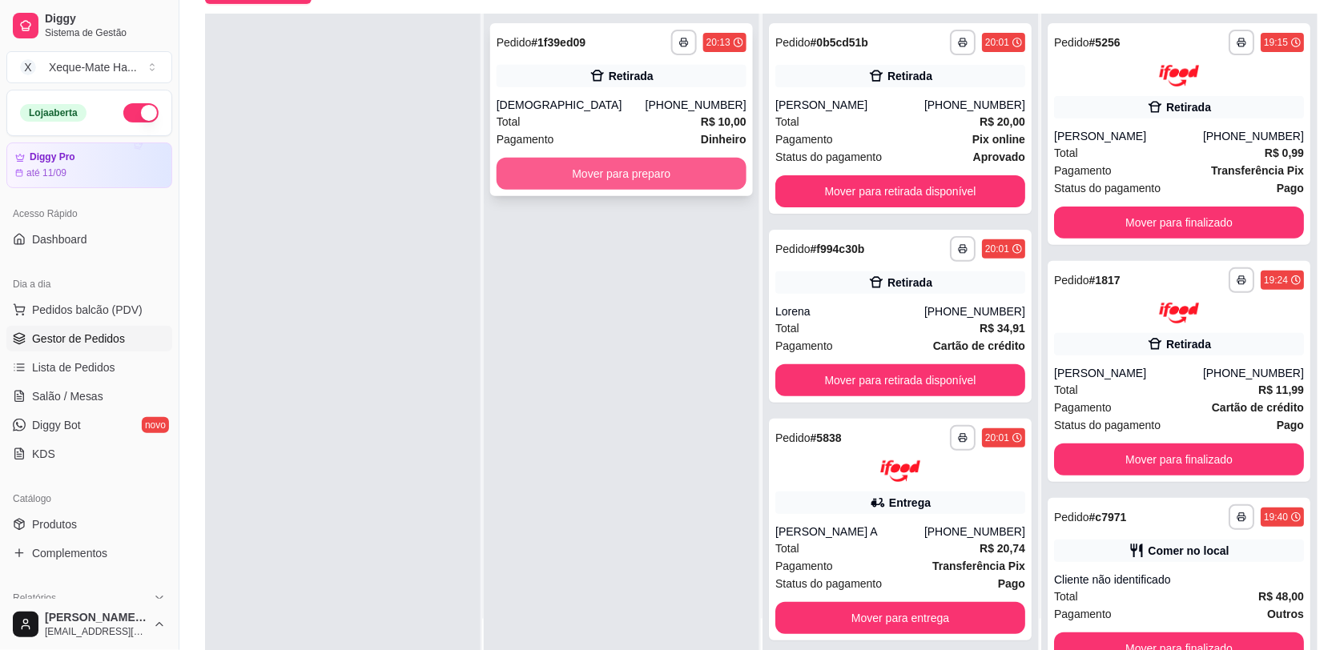
click at [587, 177] on button "Mover para preparo" at bounding box center [622, 174] width 250 height 32
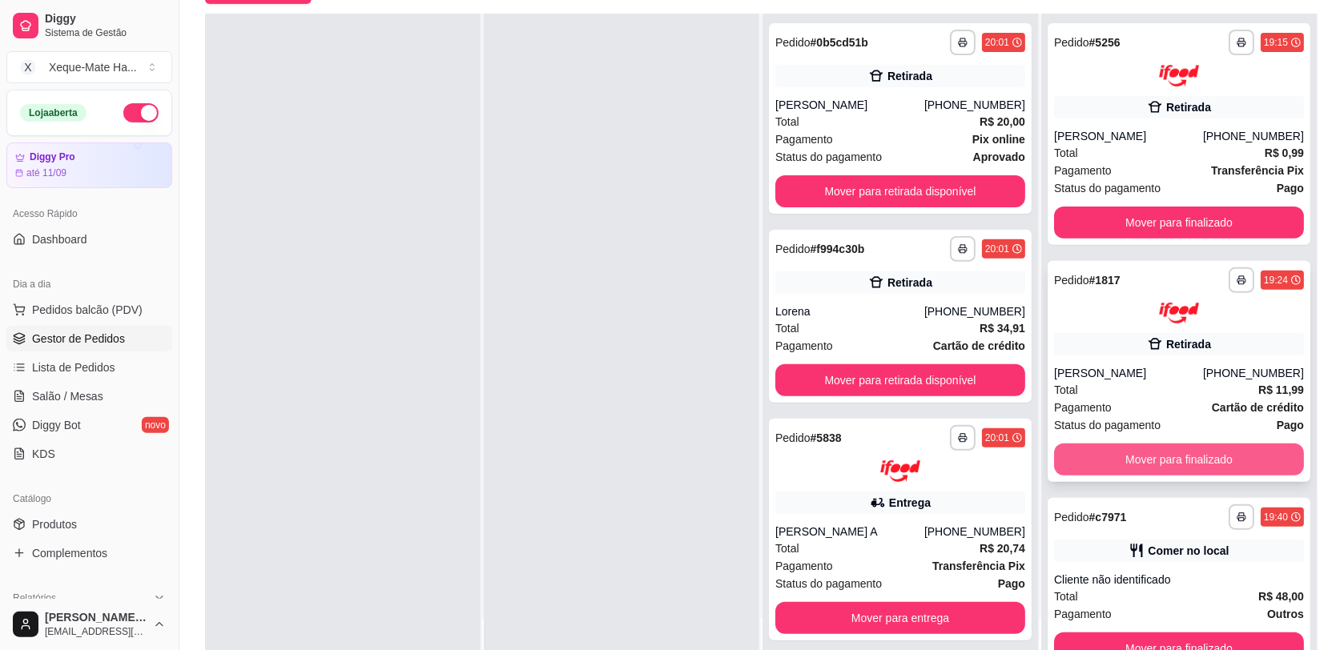
drag, startPoint x: 1060, startPoint y: 437, endPoint x: 1066, endPoint y: 474, distance: 37.4
click at [1066, 474] on div "**********" at bounding box center [761, 339] width 1113 height 650
click at [690, 459] on div at bounding box center [622, 339] width 276 height 650
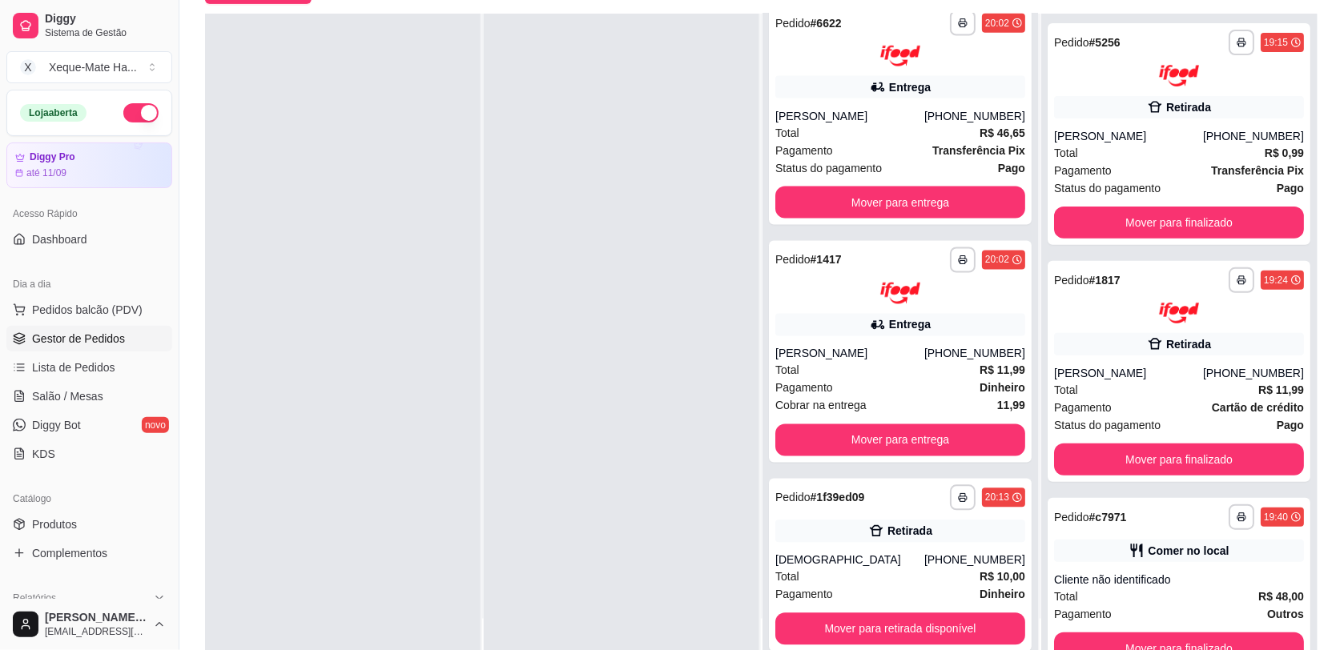
scroll to position [662, 0]
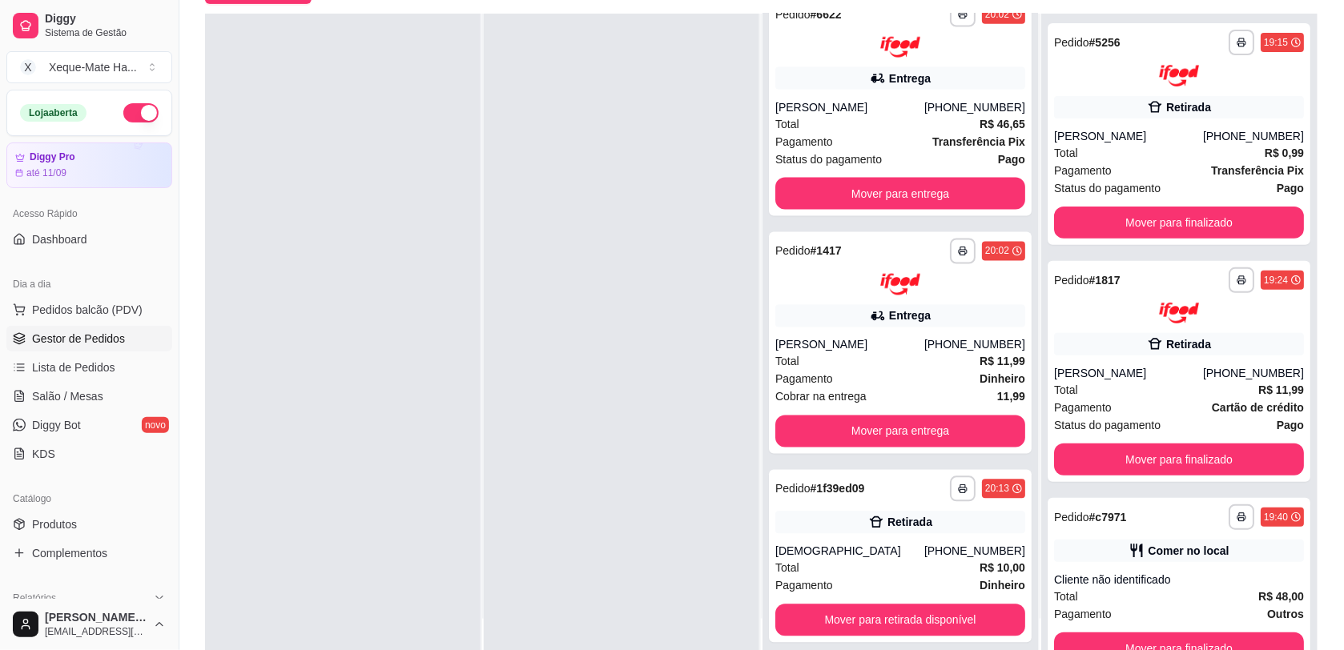
click at [278, 498] on div at bounding box center [343, 339] width 276 height 650
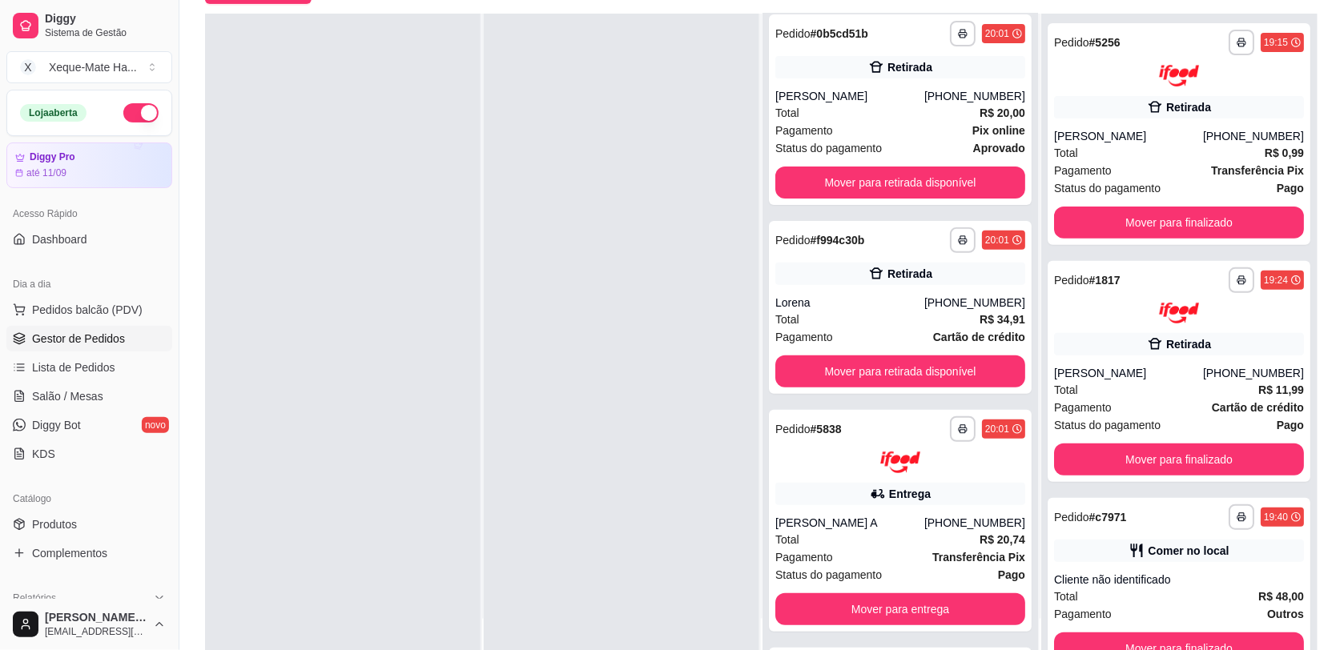
scroll to position [0, 0]
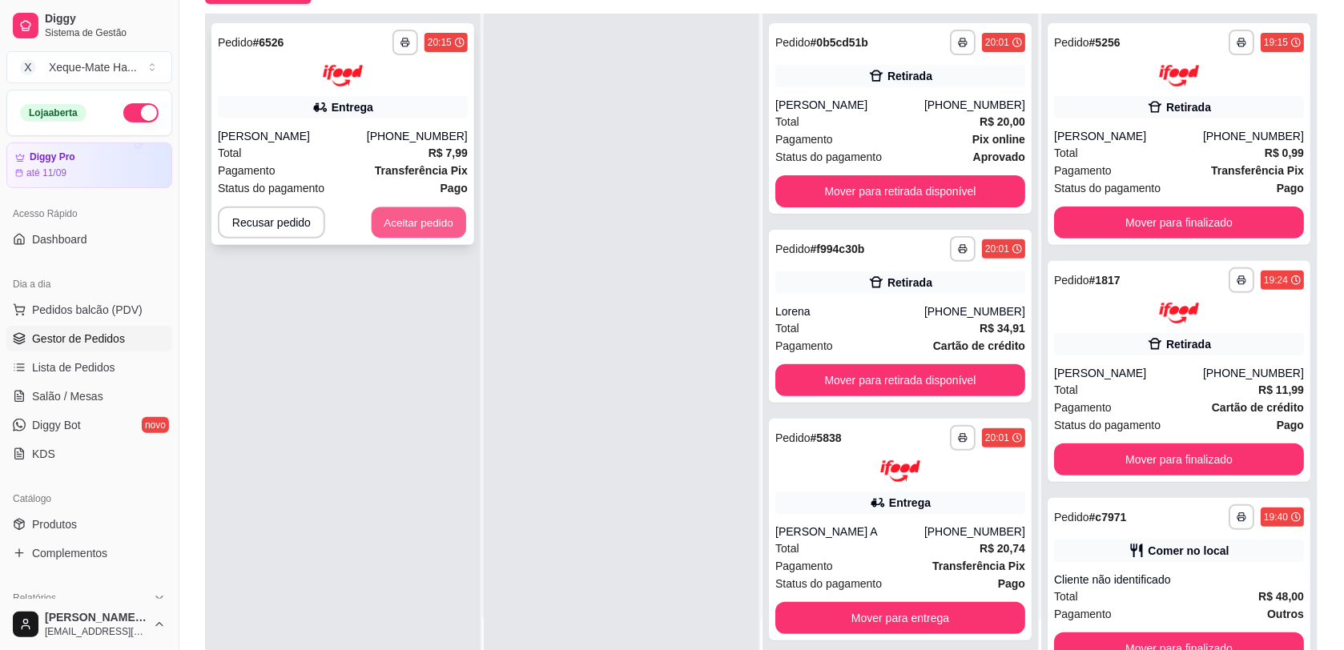
click at [416, 222] on button "Aceitar pedido" at bounding box center [419, 222] width 95 height 31
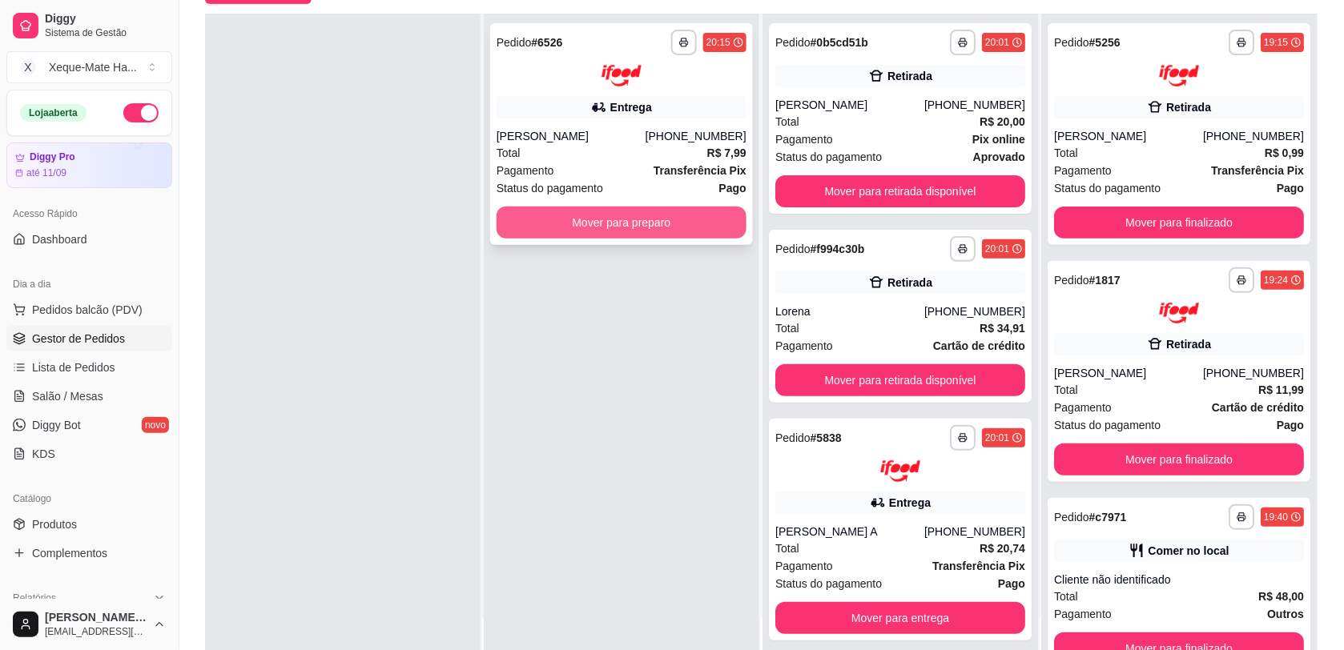
click at [634, 229] on button "Mover para preparo" at bounding box center [622, 223] width 250 height 32
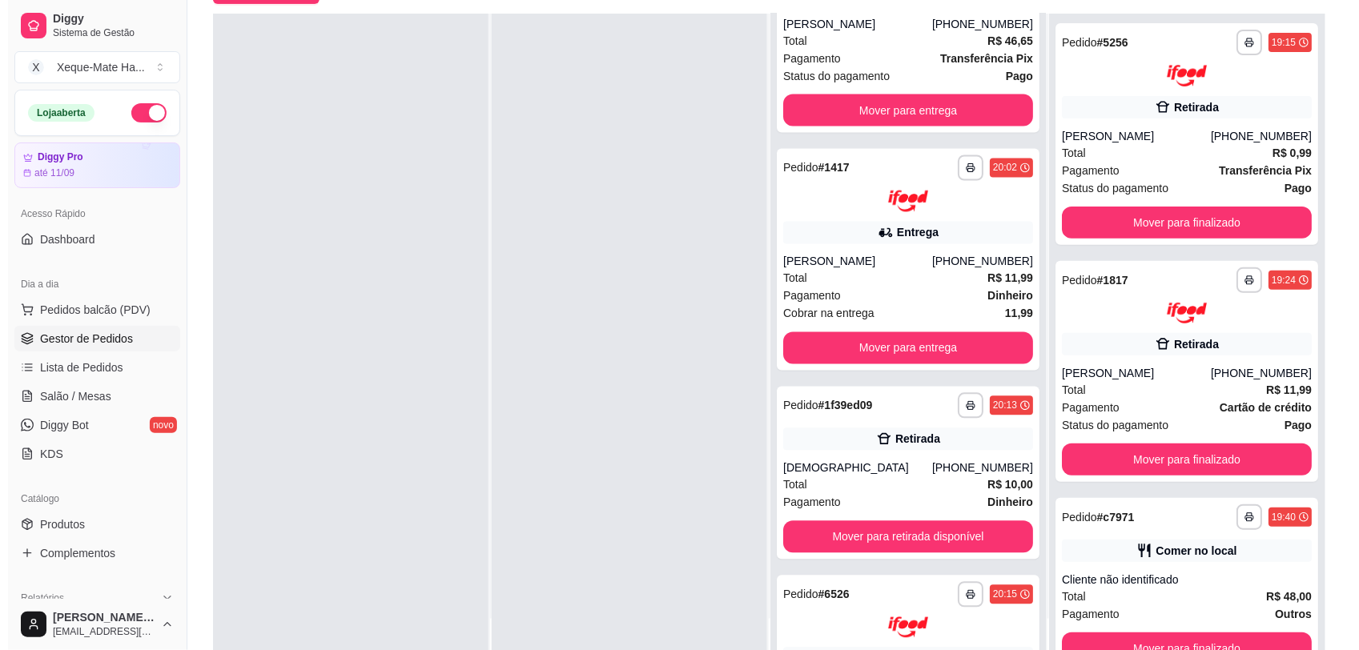
scroll to position [899, 0]
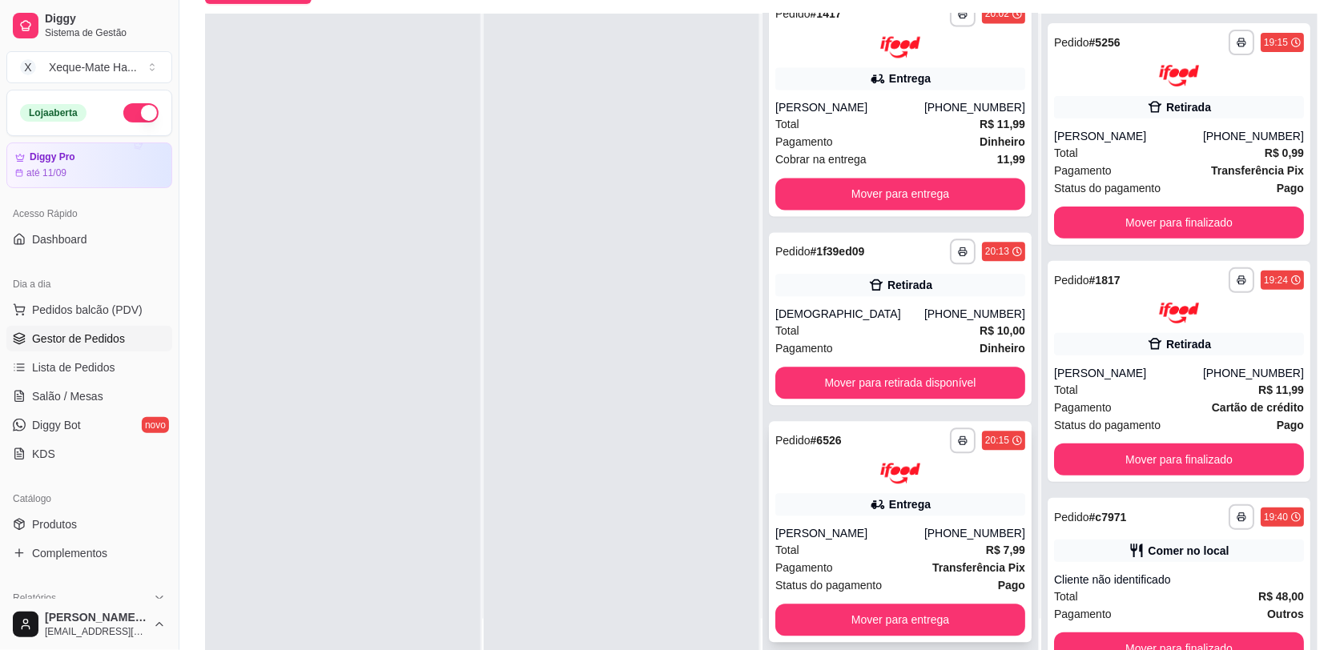
click at [921, 510] on div "Entrega" at bounding box center [900, 505] width 250 height 22
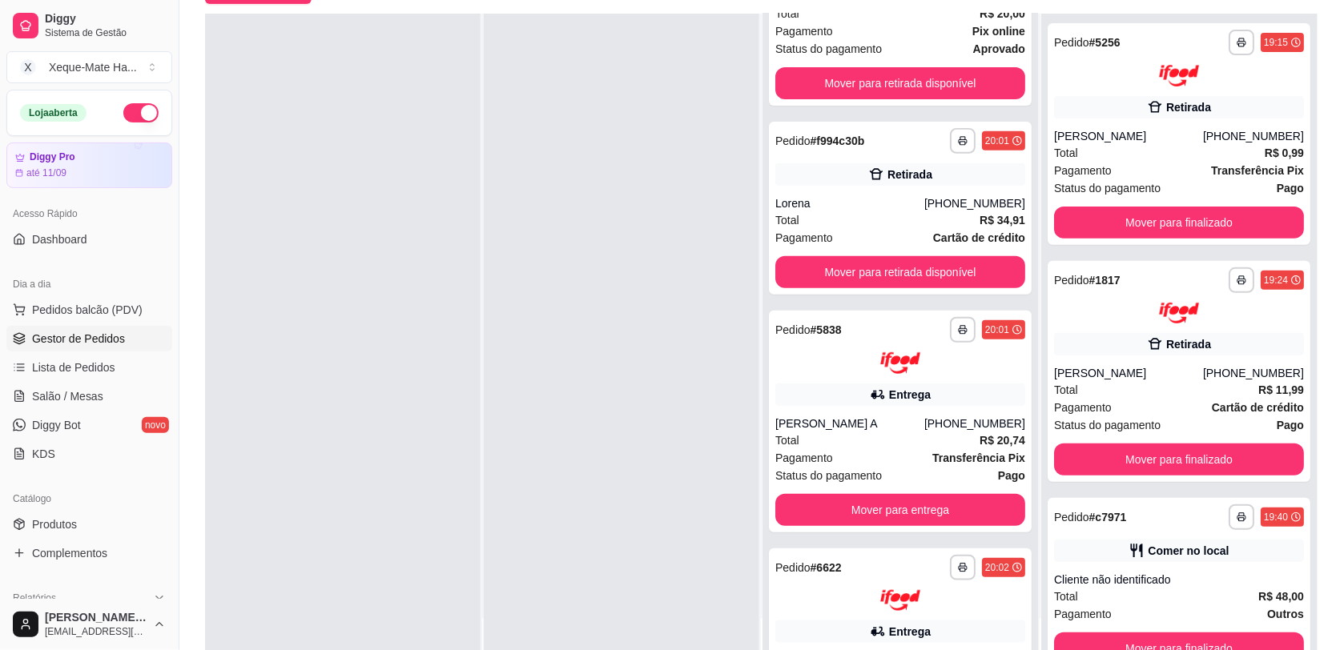
scroll to position [0, 0]
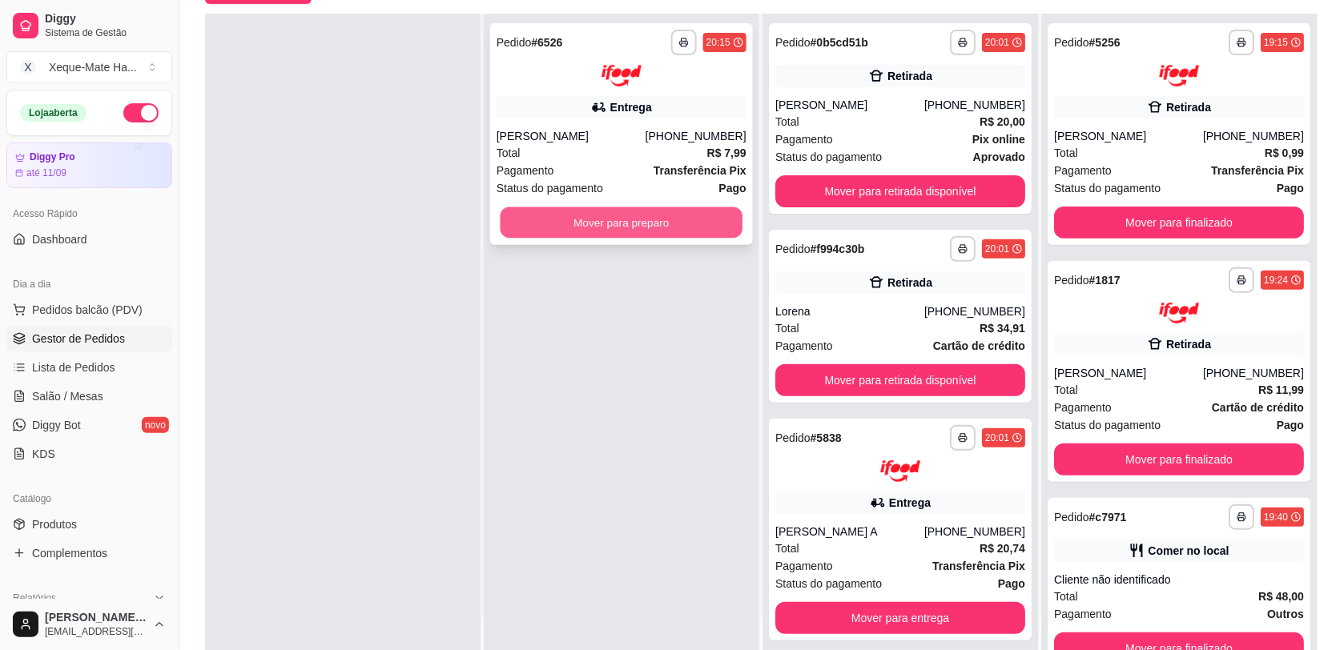
click at [622, 224] on button "Mover para preparo" at bounding box center [622, 222] width 243 height 31
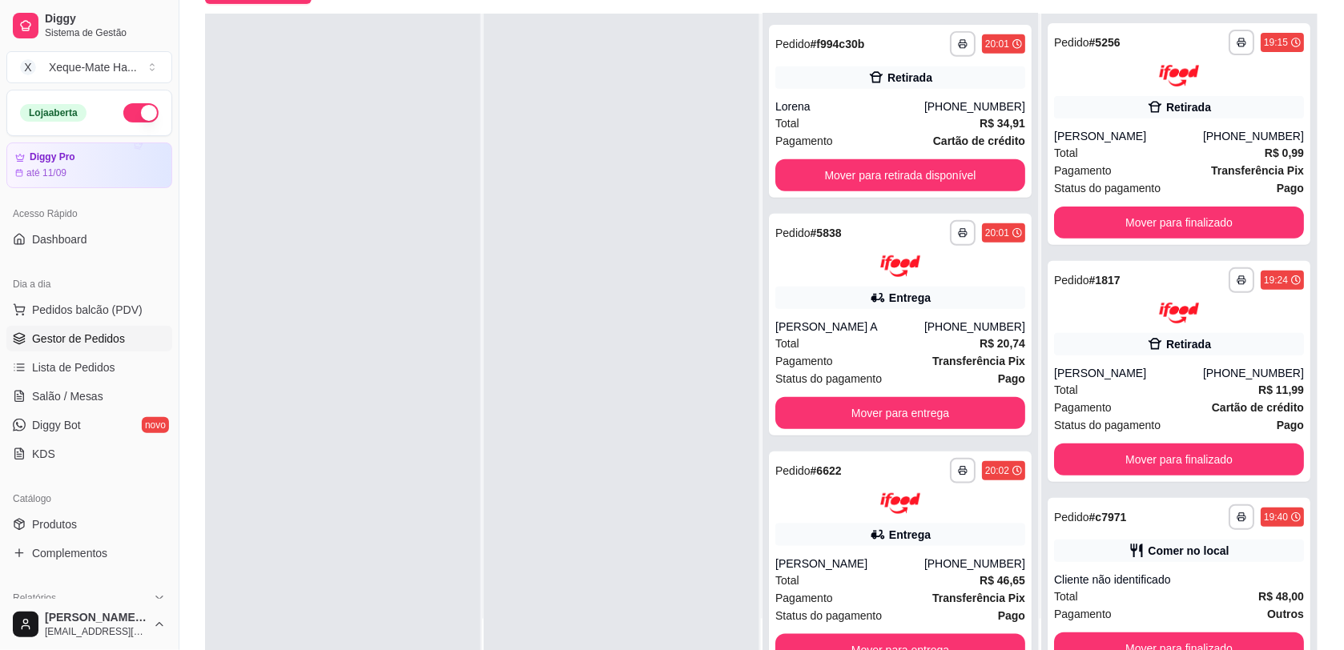
scroll to position [231, 0]
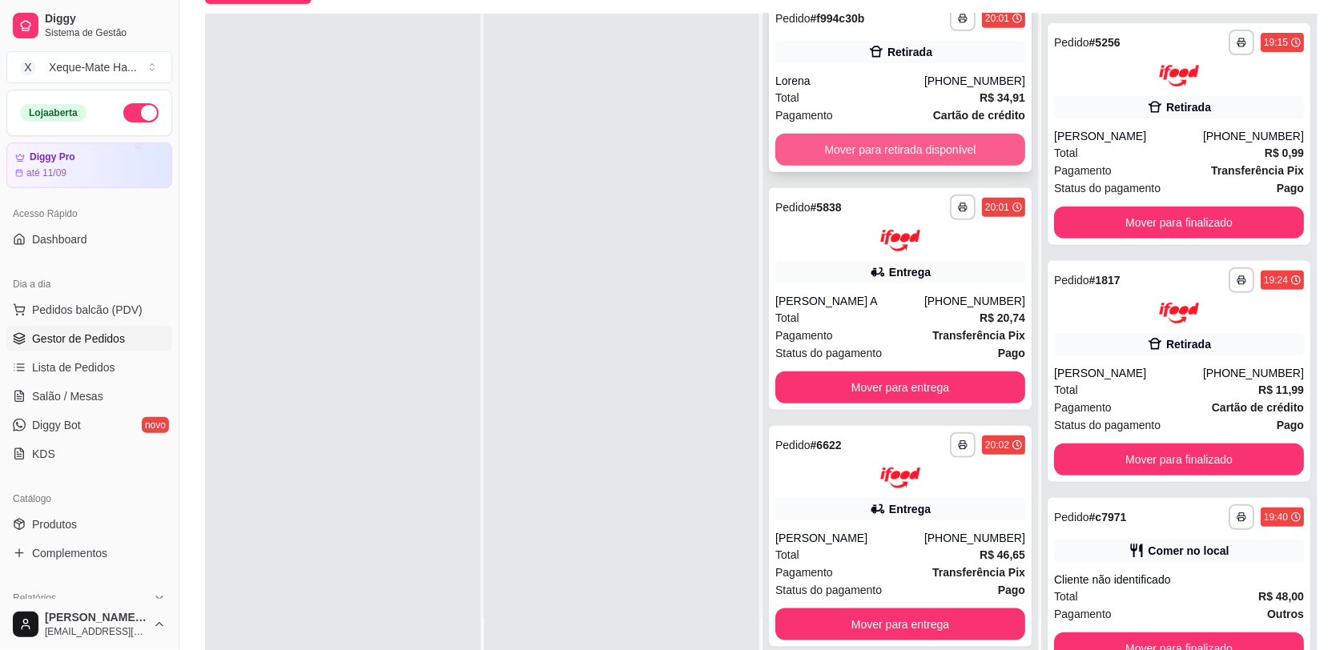
click at [918, 156] on button "Mover para retirada disponível" at bounding box center [900, 150] width 250 height 32
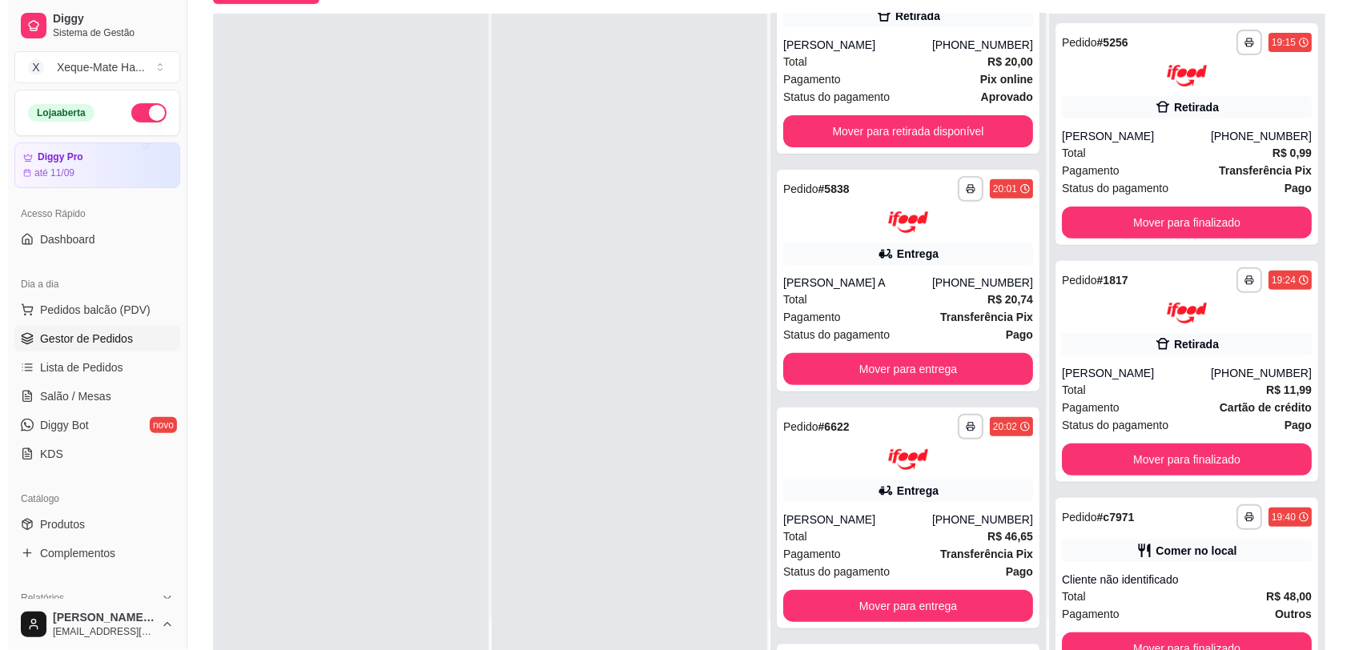
scroll to position [0, 0]
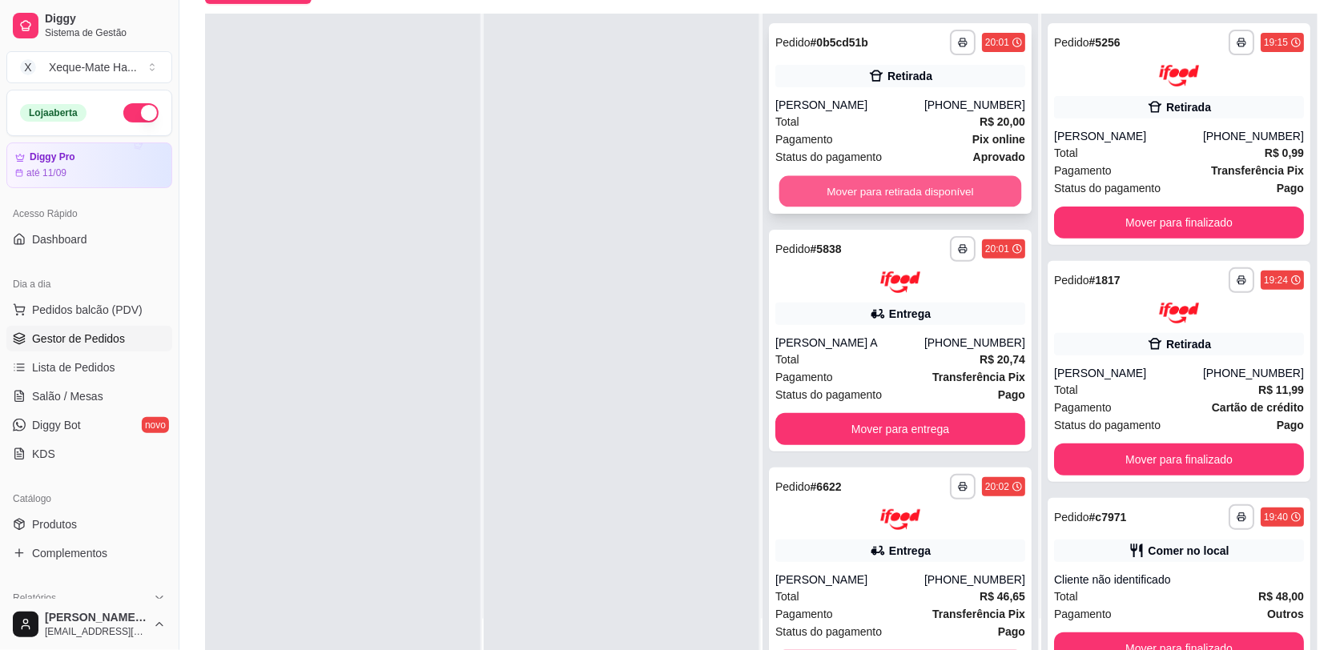
click at [946, 188] on button "Mover para retirada disponível" at bounding box center [900, 191] width 243 height 31
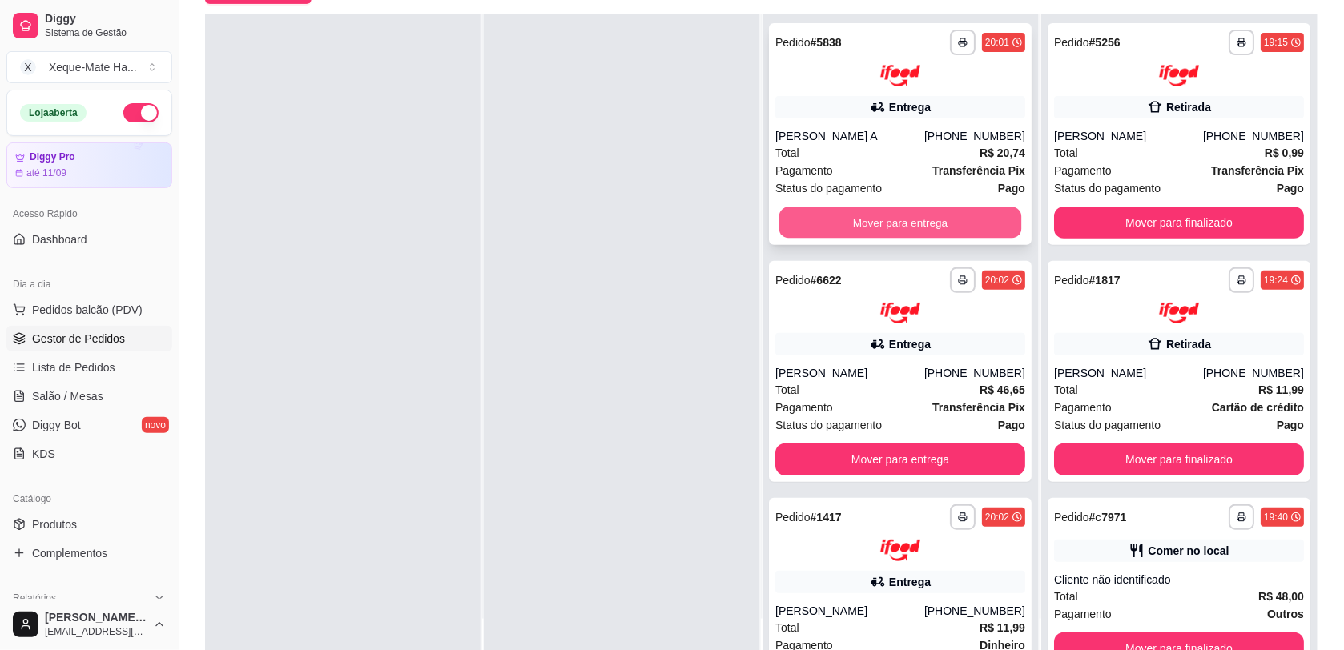
click at [897, 219] on button "Mover para entrega" at bounding box center [900, 222] width 243 height 31
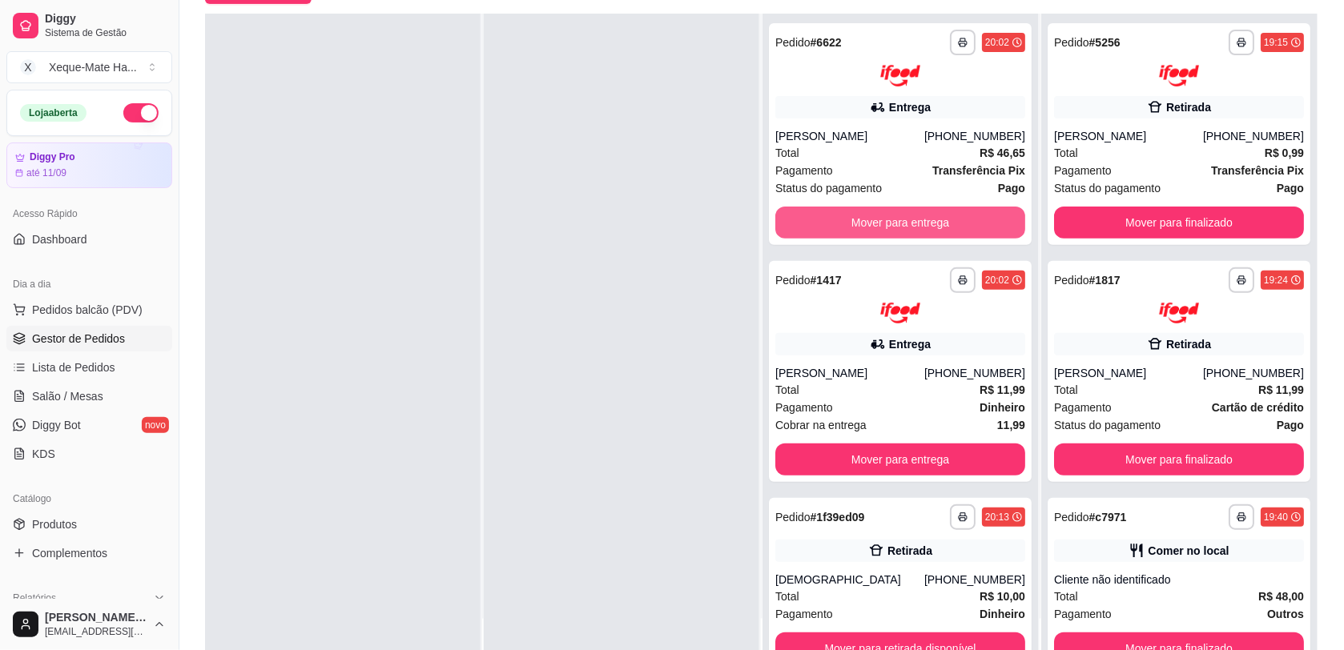
click at [897, 219] on button "Mover para entrega" at bounding box center [900, 223] width 250 height 32
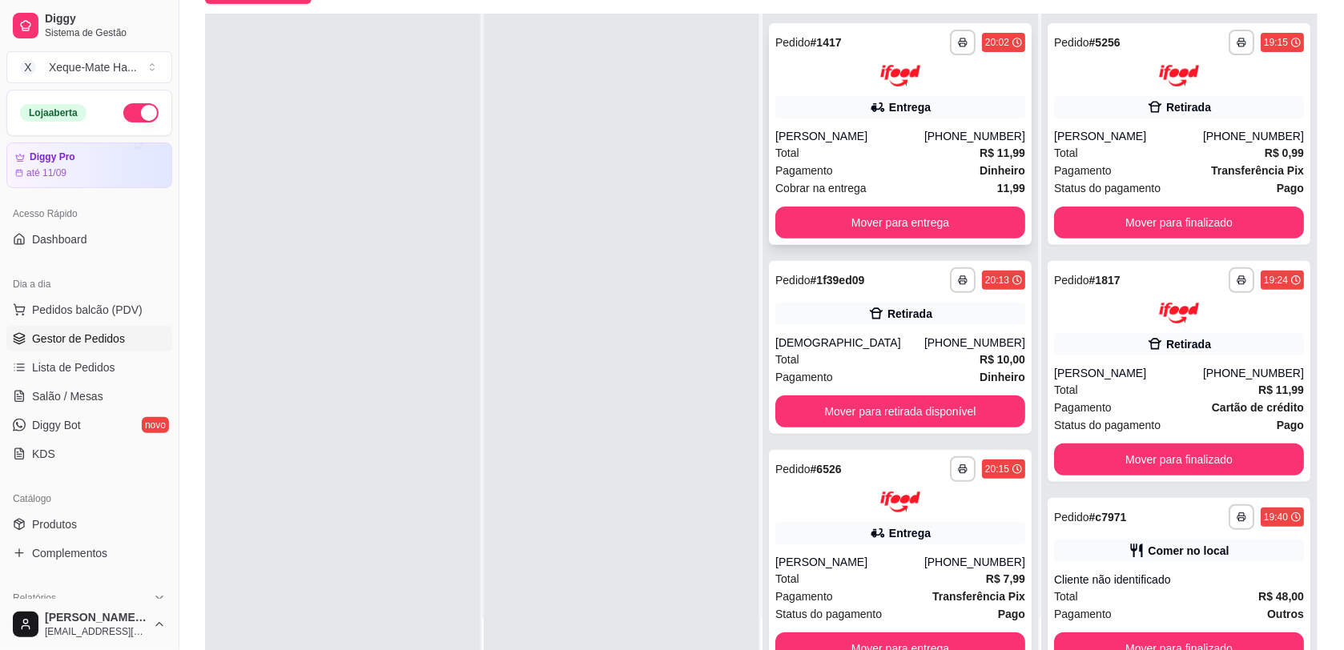
click at [889, 162] on div "Pagamento Dinheiro" at bounding box center [900, 171] width 250 height 18
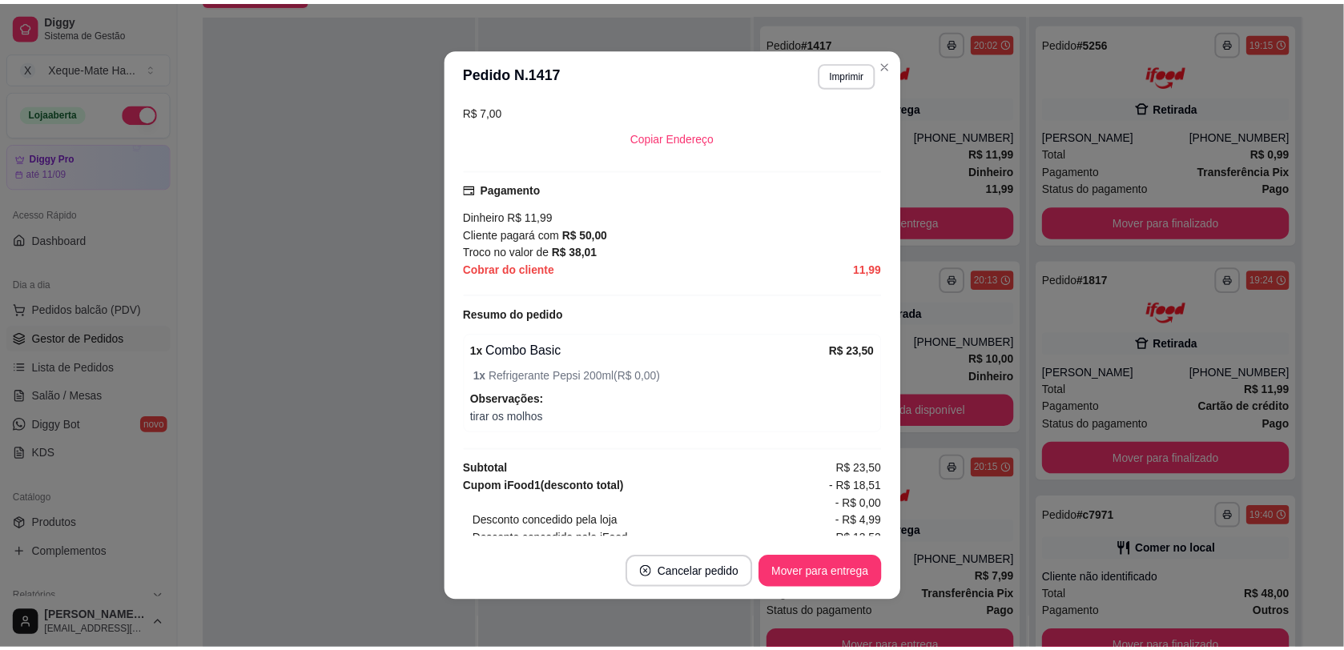
scroll to position [393, 0]
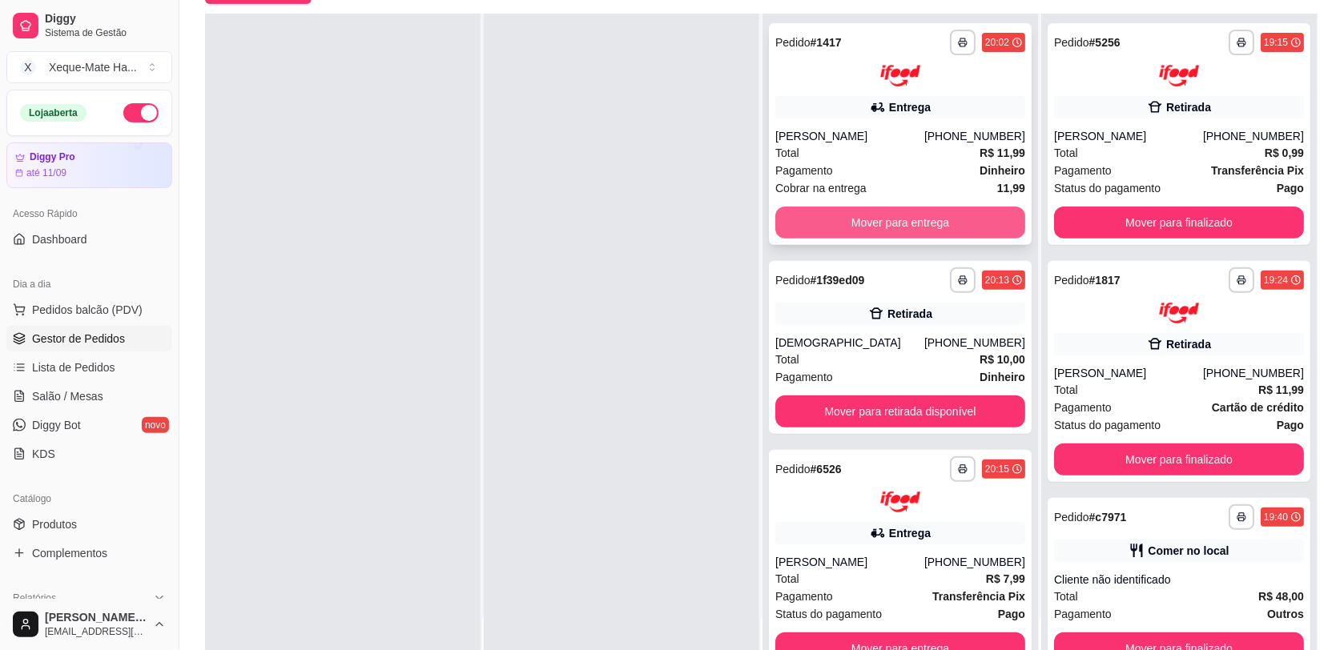
click at [919, 217] on button "Mover para entrega" at bounding box center [900, 223] width 250 height 32
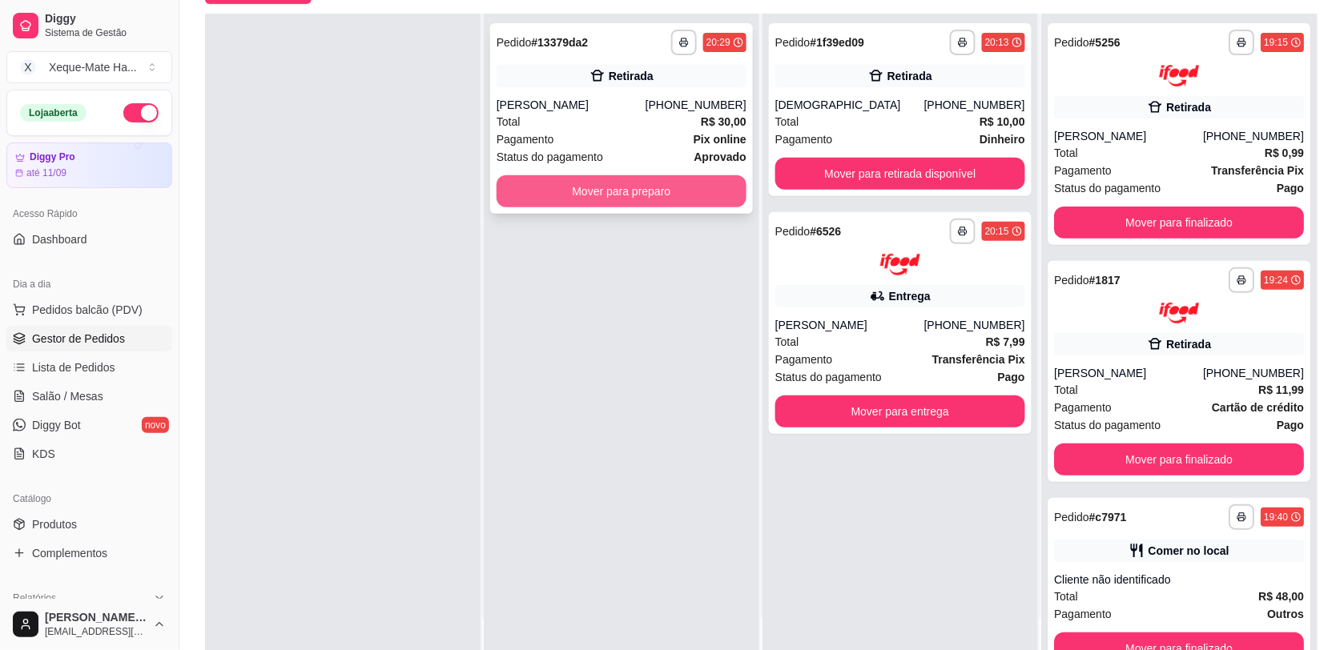
click at [619, 191] on button "Mover para preparo" at bounding box center [622, 191] width 250 height 32
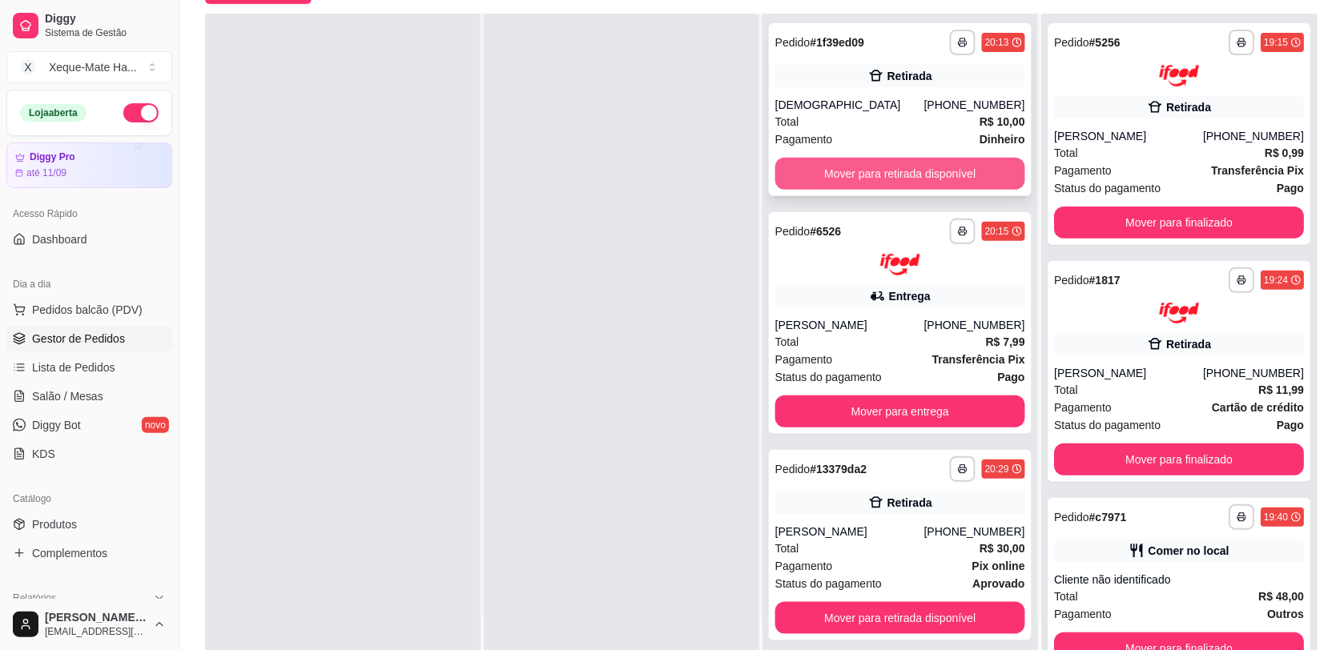
click at [947, 174] on button "Mover para retirada disponível" at bounding box center [900, 174] width 250 height 32
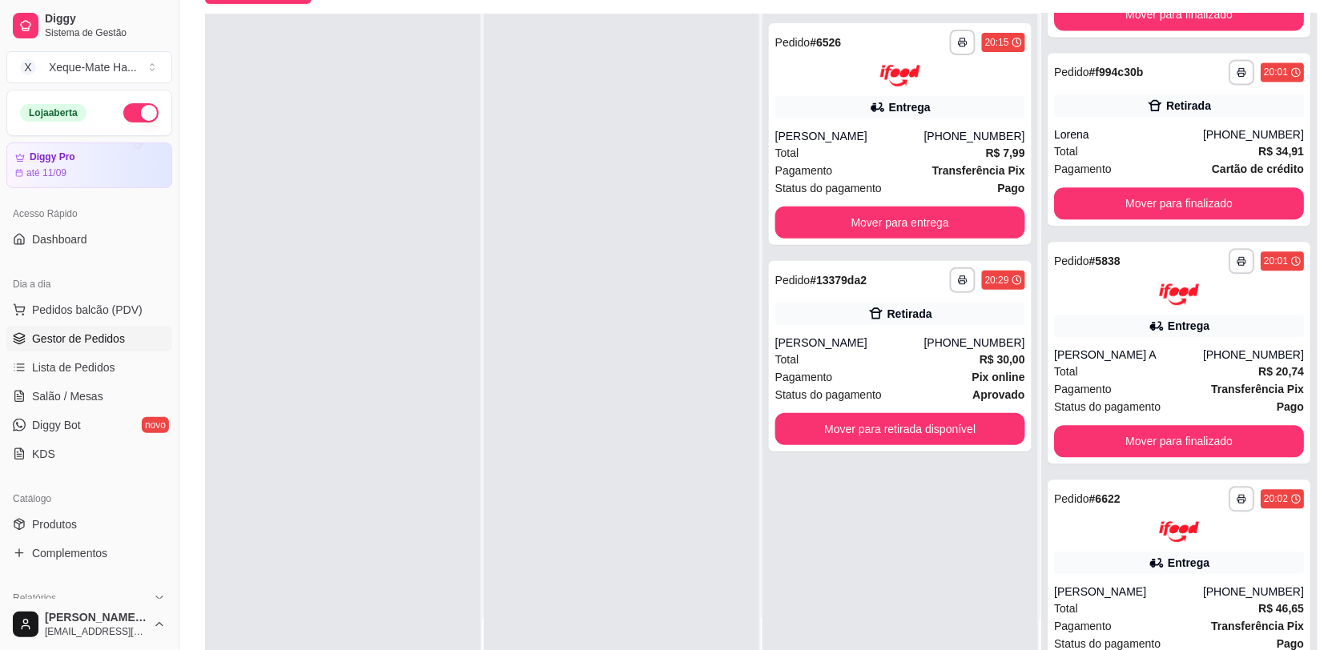
scroll to position [1099, 0]
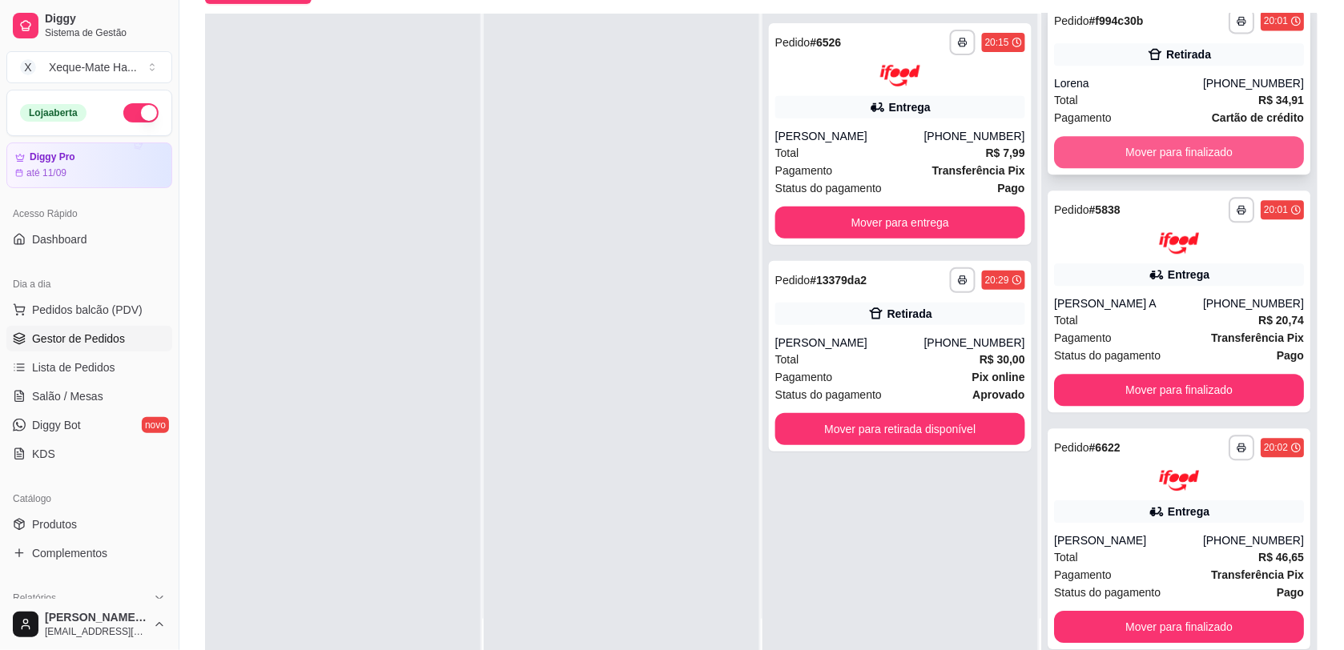
click at [1191, 159] on button "Mover para finalizado" at bounding box center [1179, 152] width 250 height 32
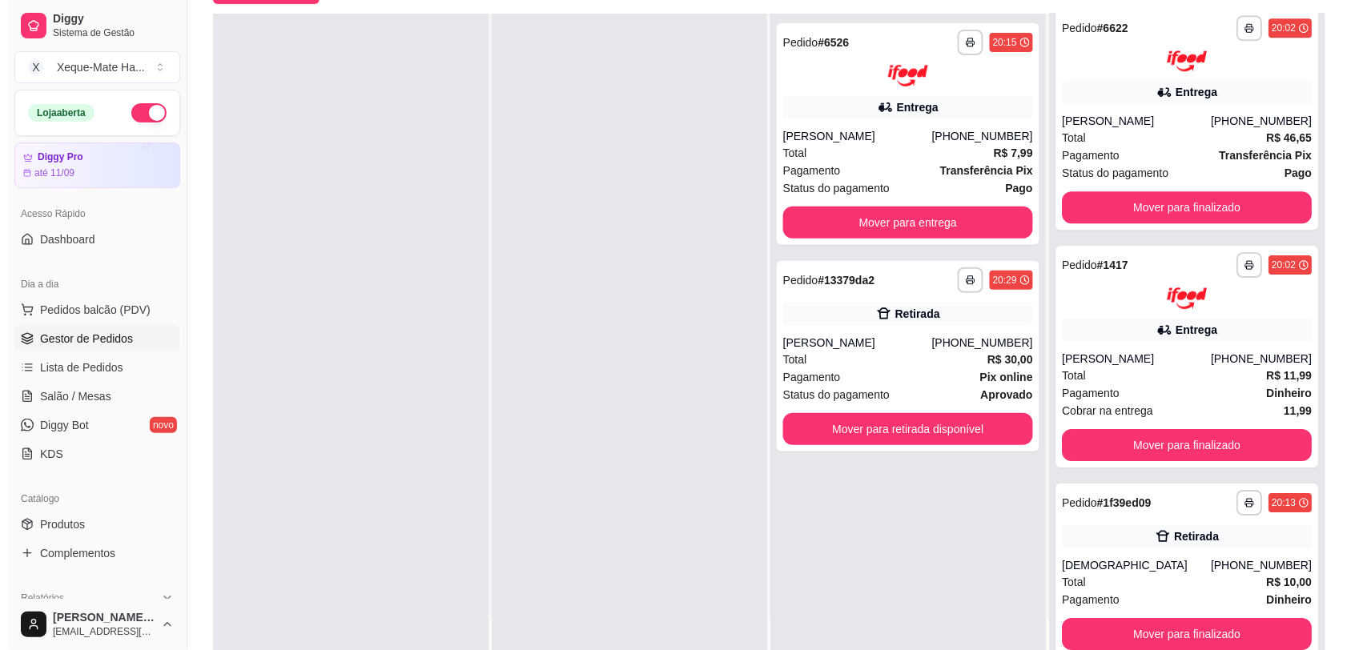
scroll to position [1343, 0]
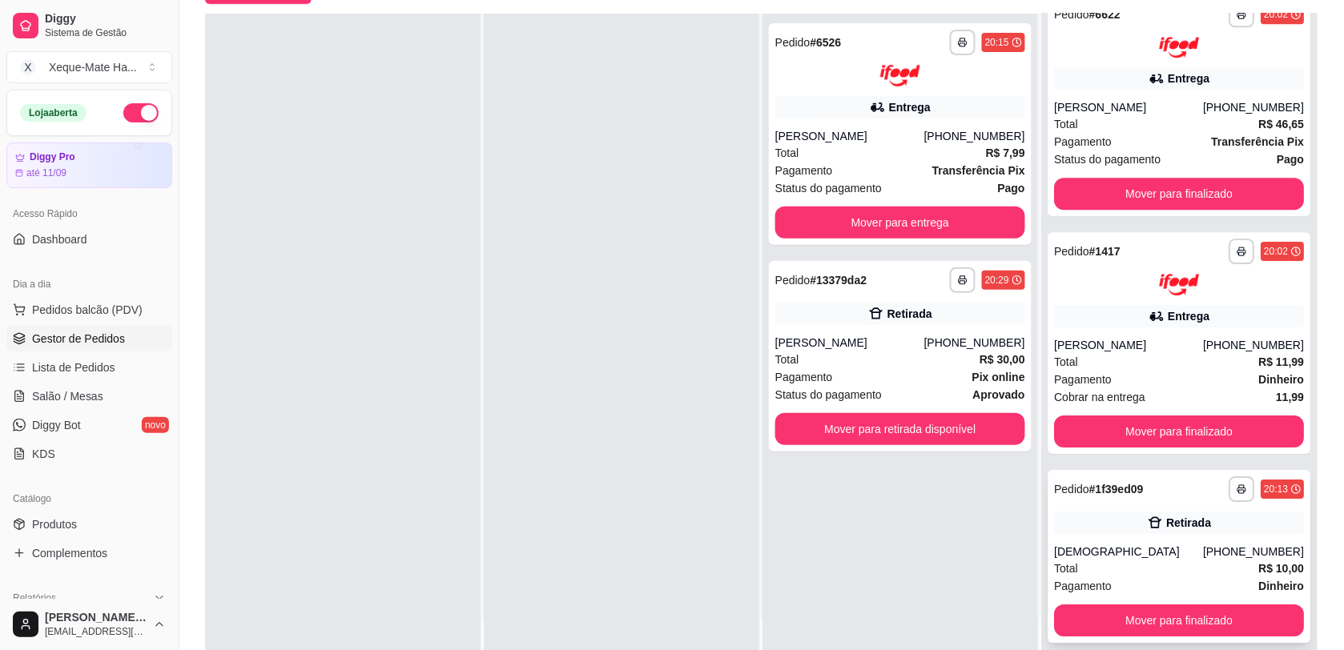
click at [1163, 535] on div "**********" at bounding box center [1179, 556] width 263 height 173
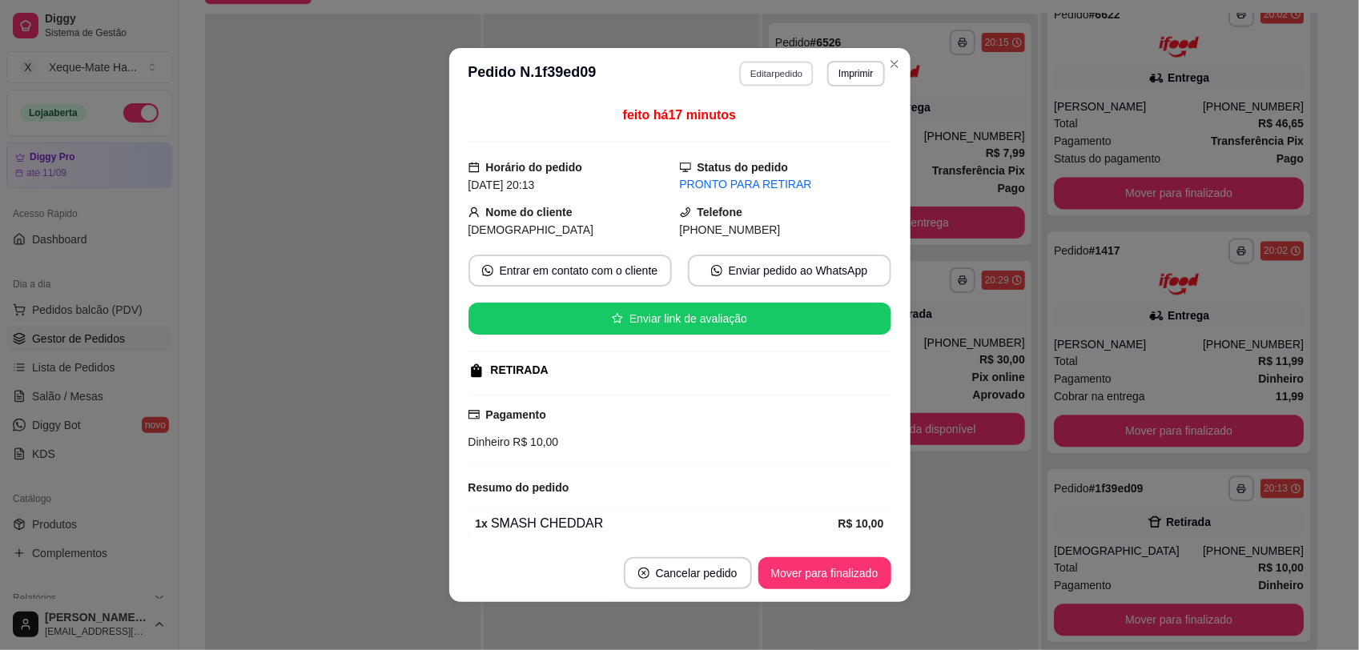
click at [771, 68] on button "Editar pedido" at bounding box center [776, 73] width 74 height 25
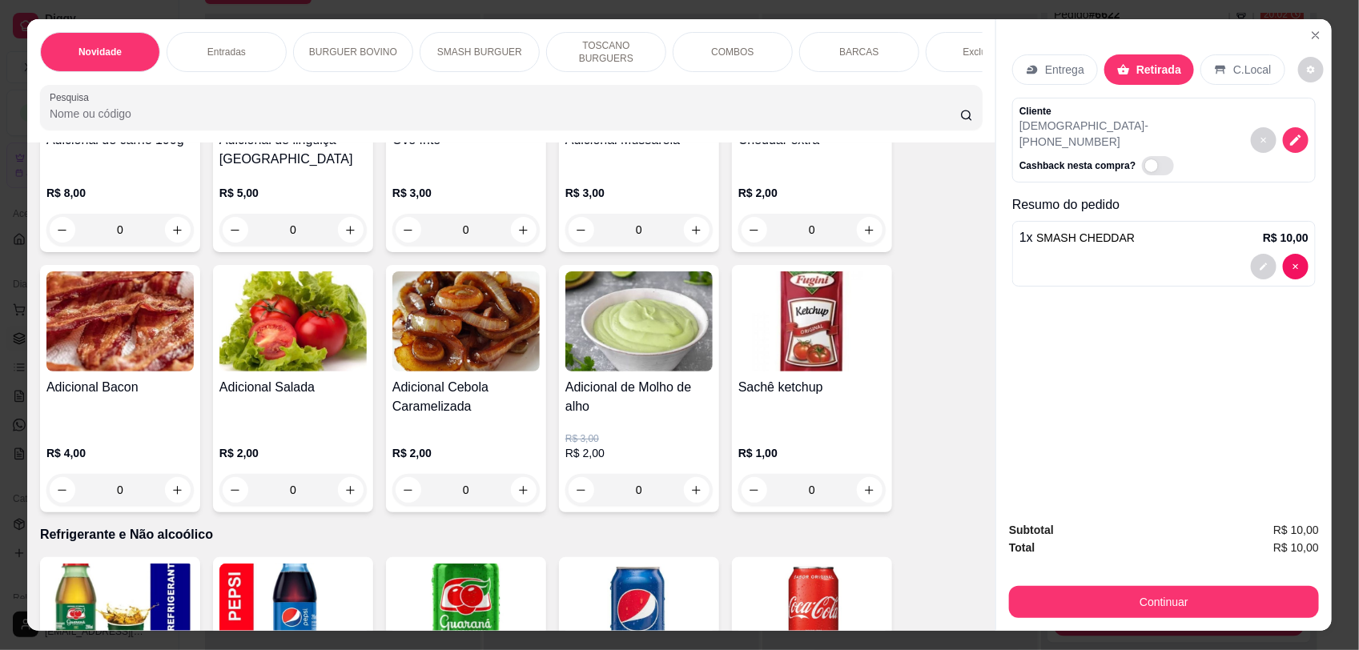
scroll to position [3433, 0]
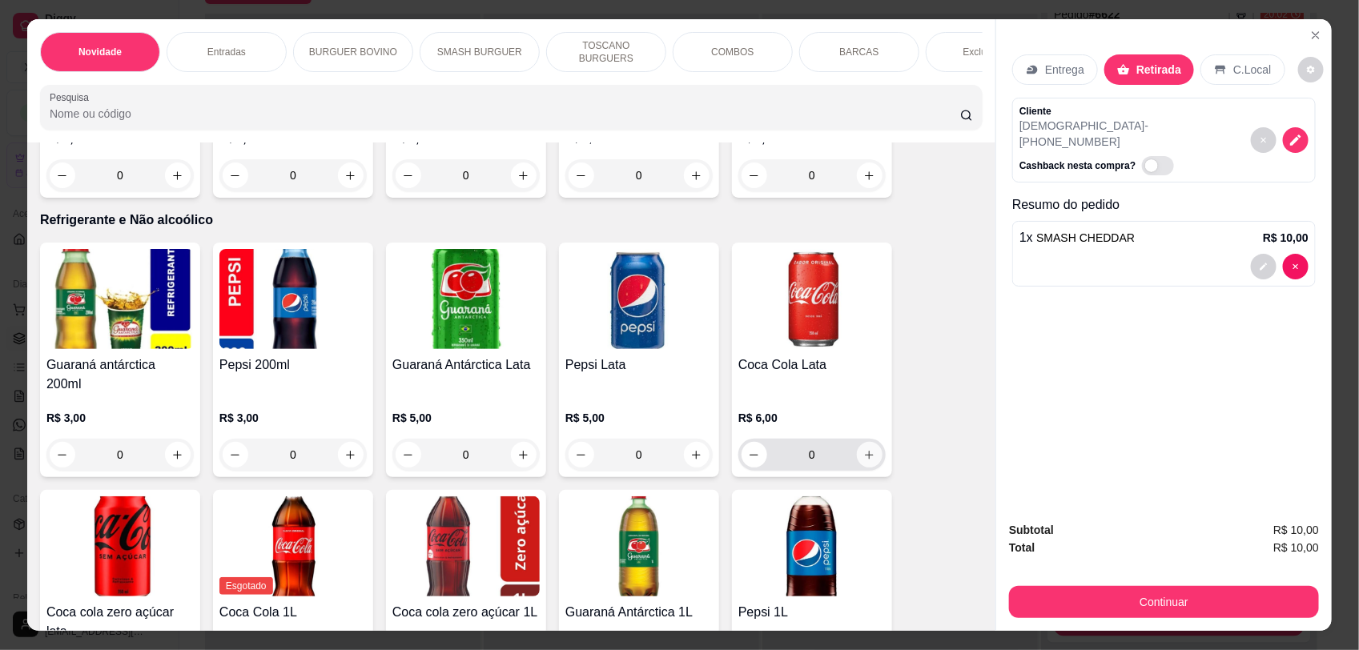
click at [857, 442] on button "increase-product-quantity" at bounding box center [870, 455] width 26 height 26
type input "1"
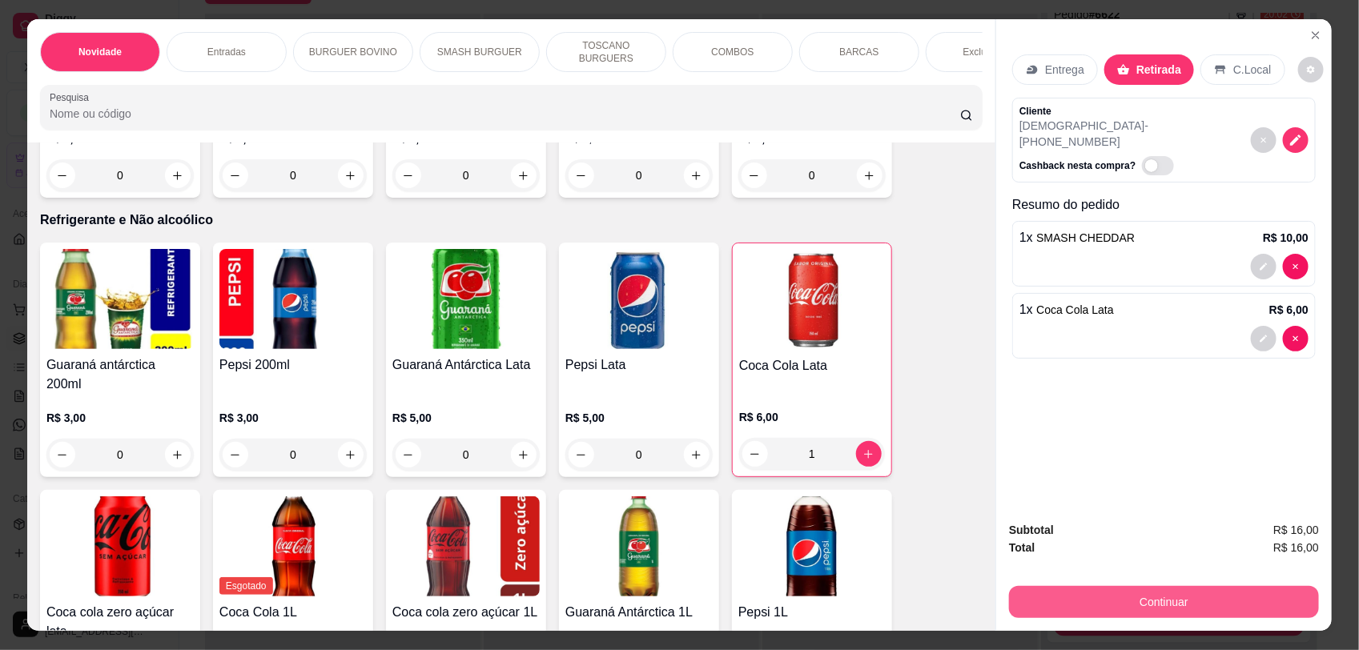
click at [1113, 609] on button "Continuar" at bounding box center [1164, 602] width 310 height 32
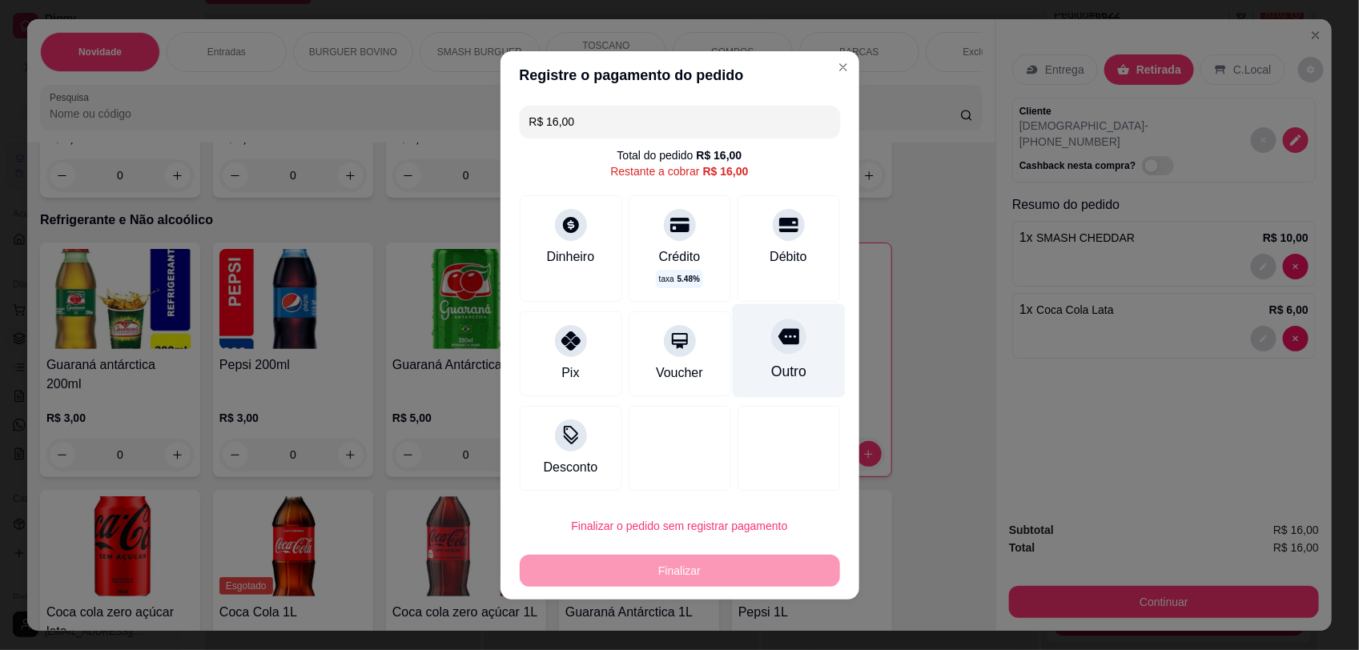
click at [782, 346] on div at bounding box center [788, 336] width 35 height 35
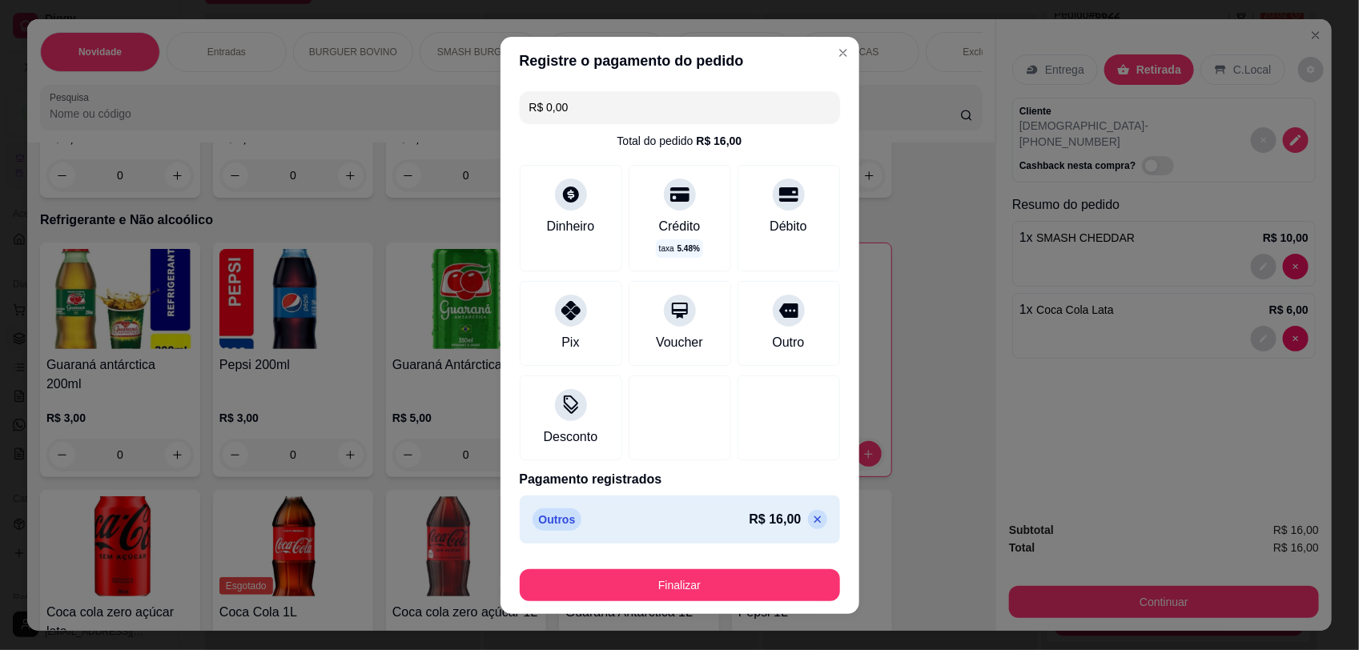
type input "R$ 0,00"
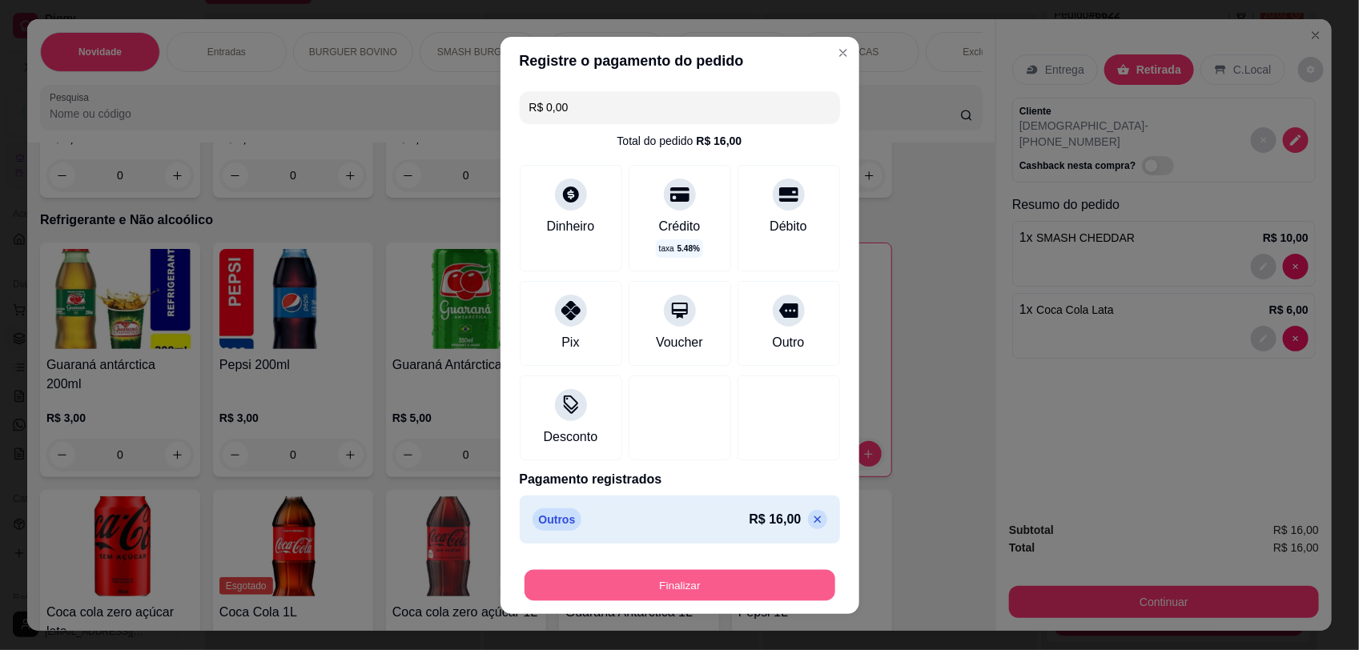
click at [766, 581] on button "Finalizar" at bounding box center [680, 584] width 311 height 31
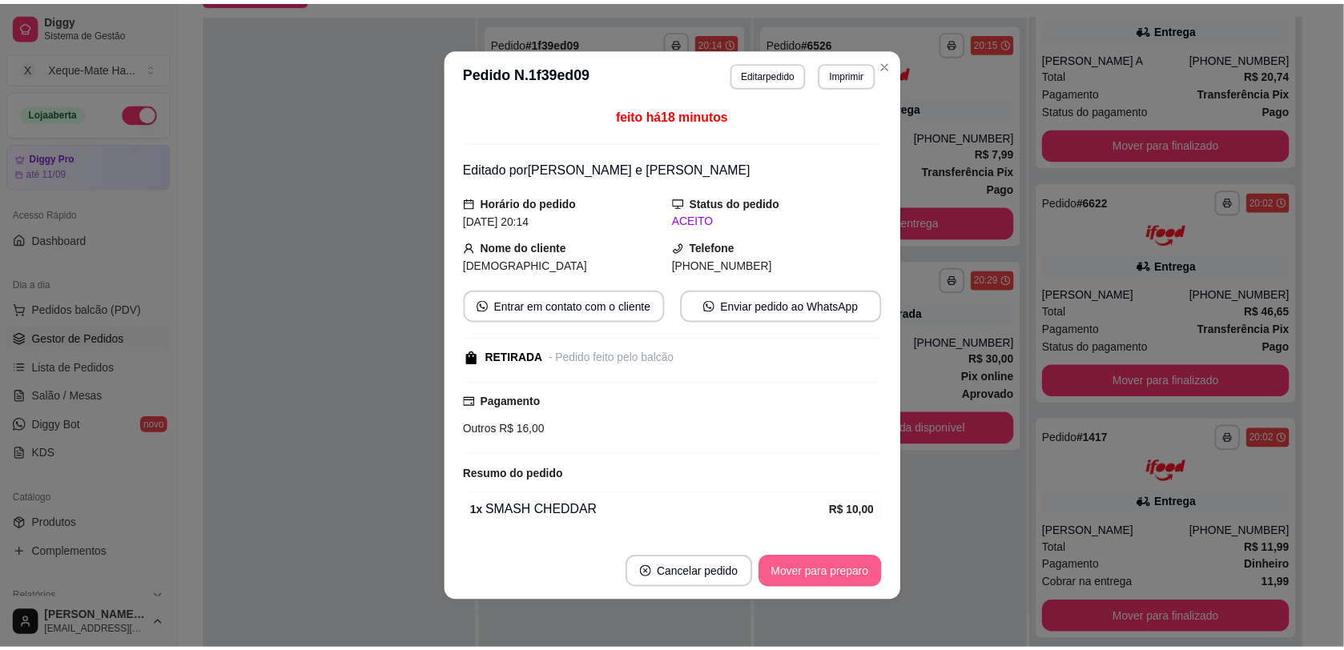
scroll to position [1154, 0]
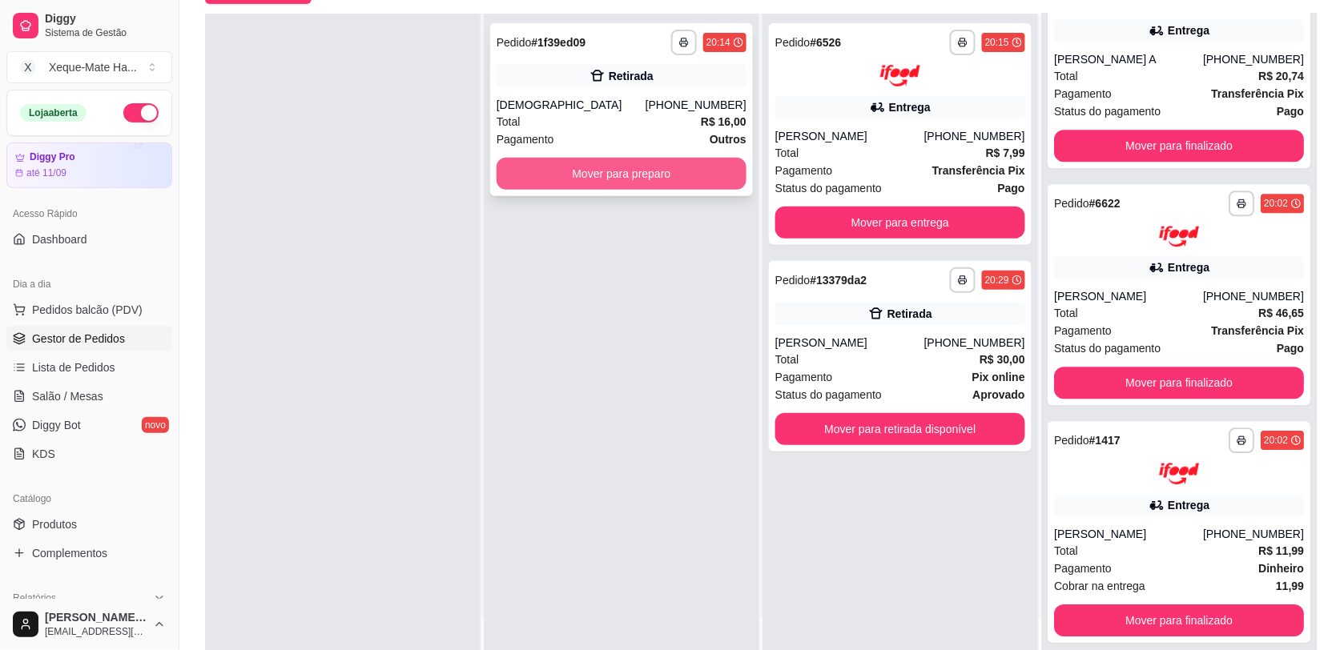
click at [602, 184] on button "Mover para preparo" at bounding box center [622, 174] width 250 height 32
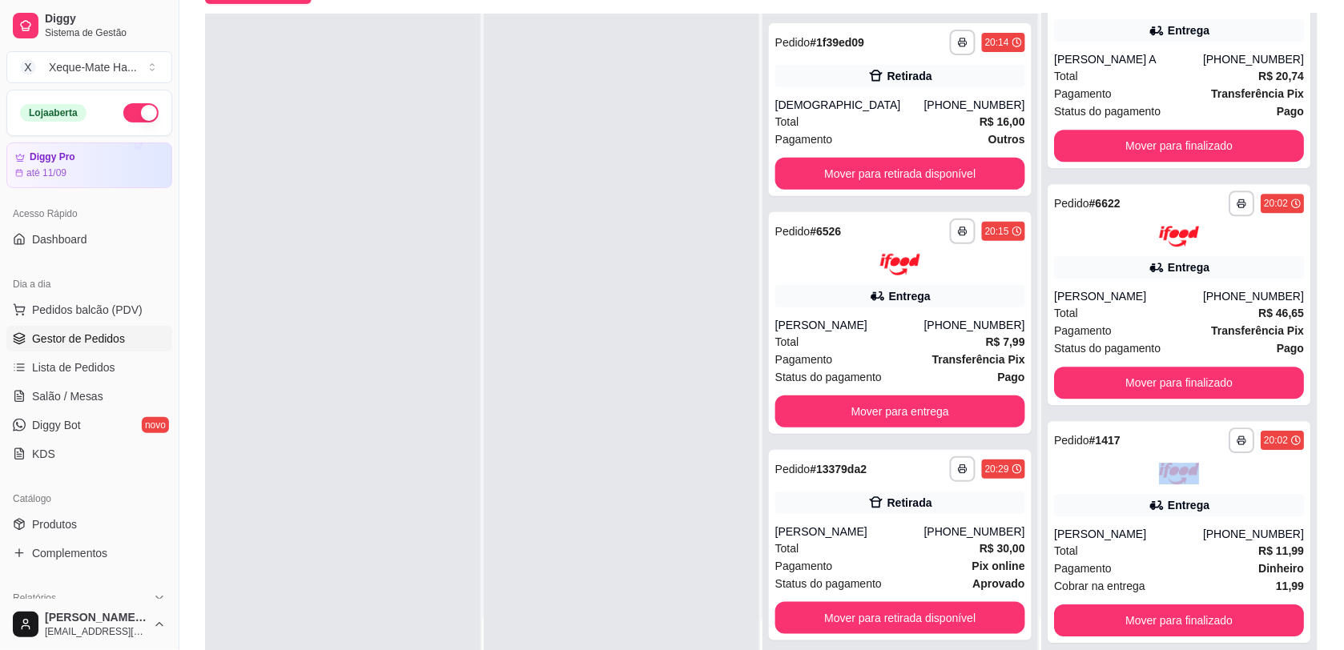
drag, startPoint x: 1283, startPoint y: 459, endPoint x: 1293, endPoint y: 436, distance: 24.7
click at [1293, 436] on div "**********" at bounding box center [1179, 339] width 276 height 650
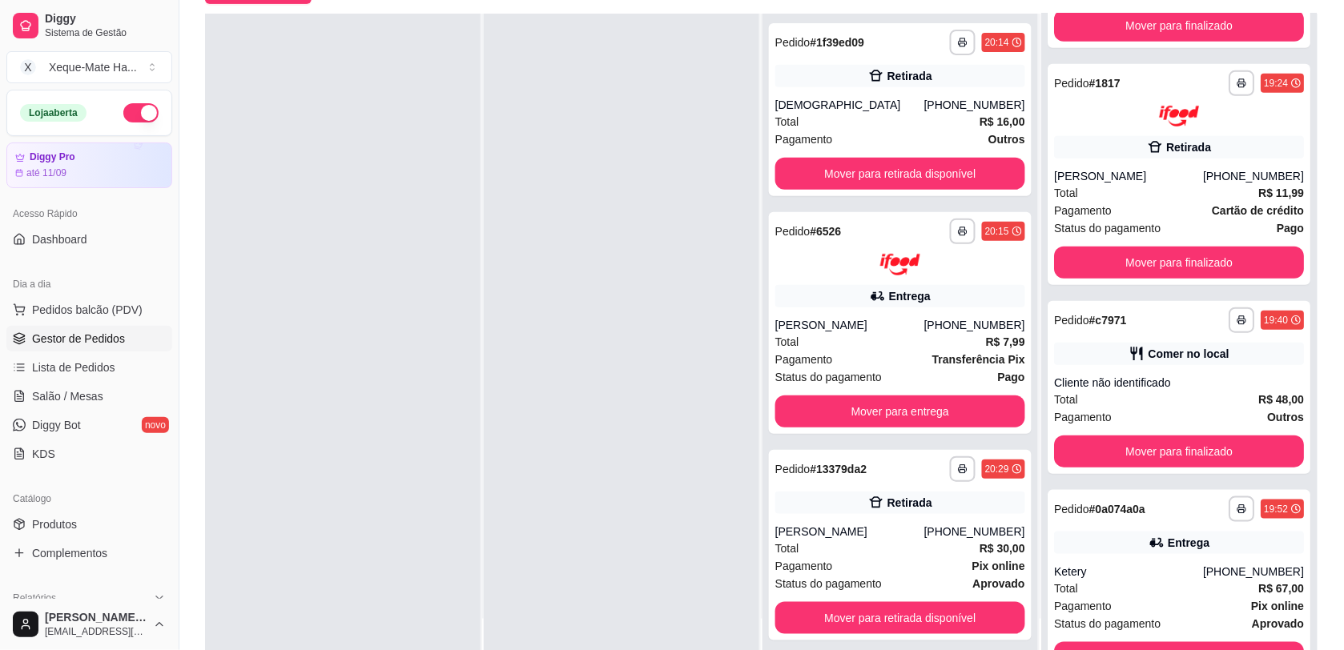
scroll to position [278, 0]
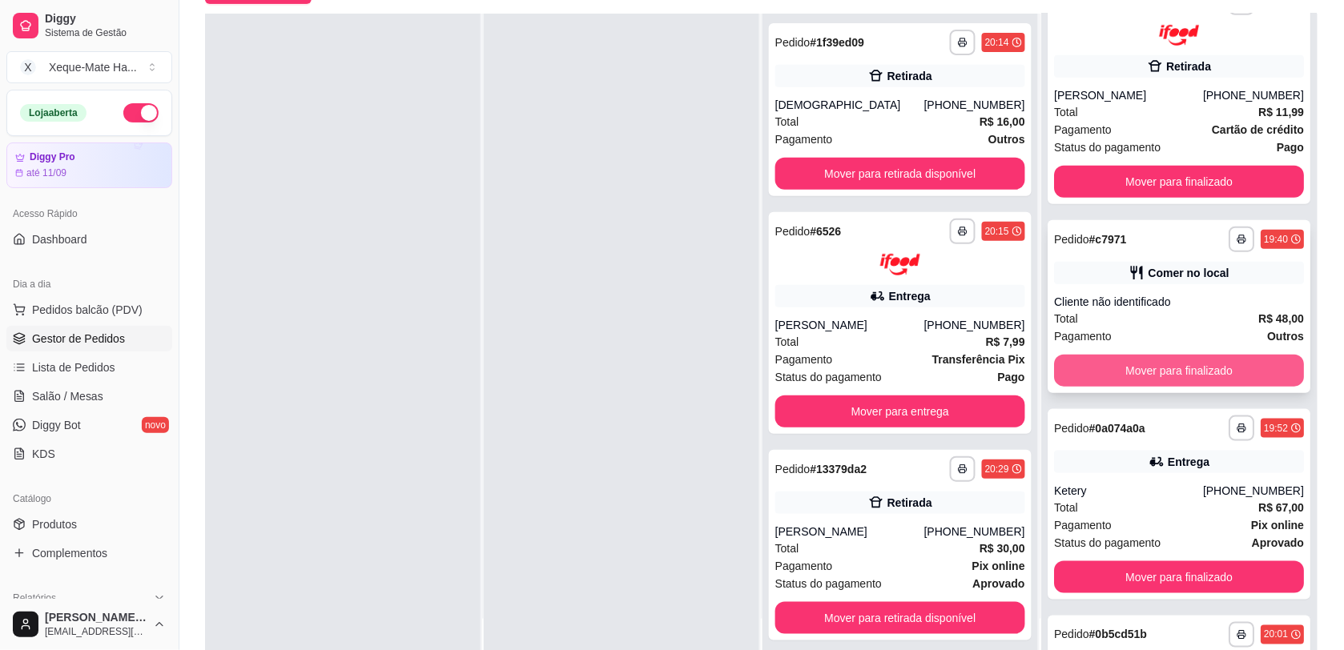
click at [1204, 366] on button "Mover para finalizado" at bounding box center [1179, 371] width 250 height 32
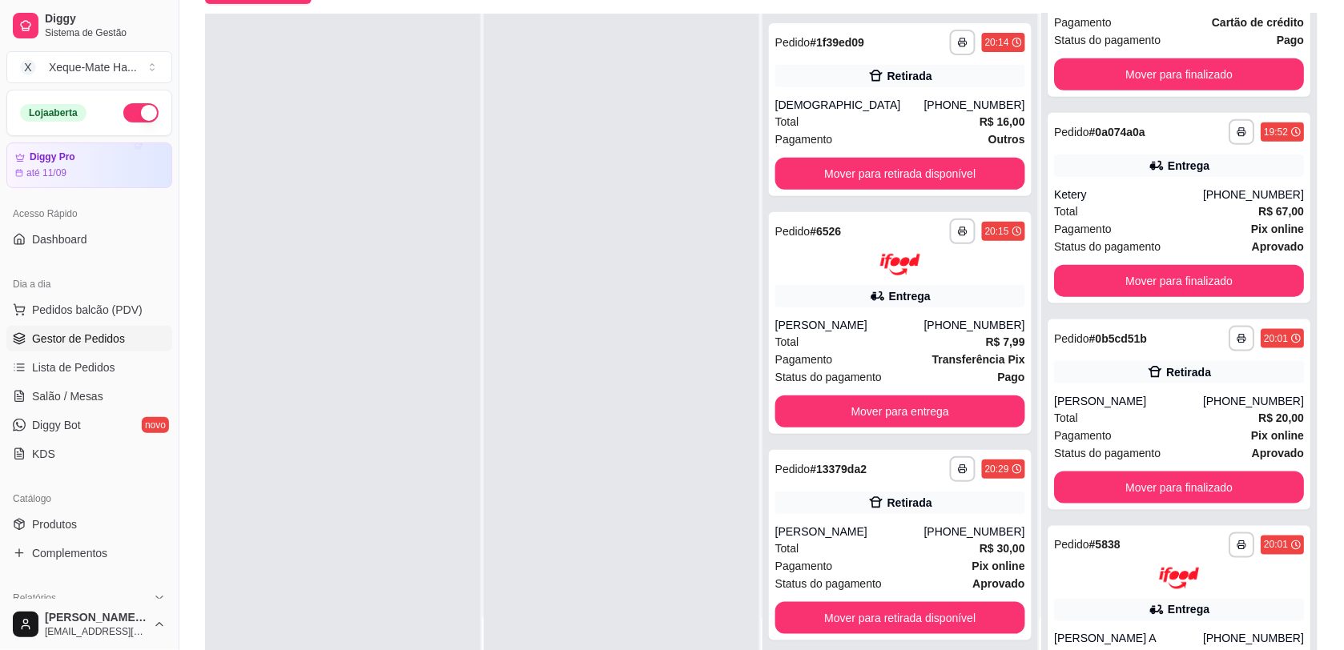
scroll to position [387, 0]
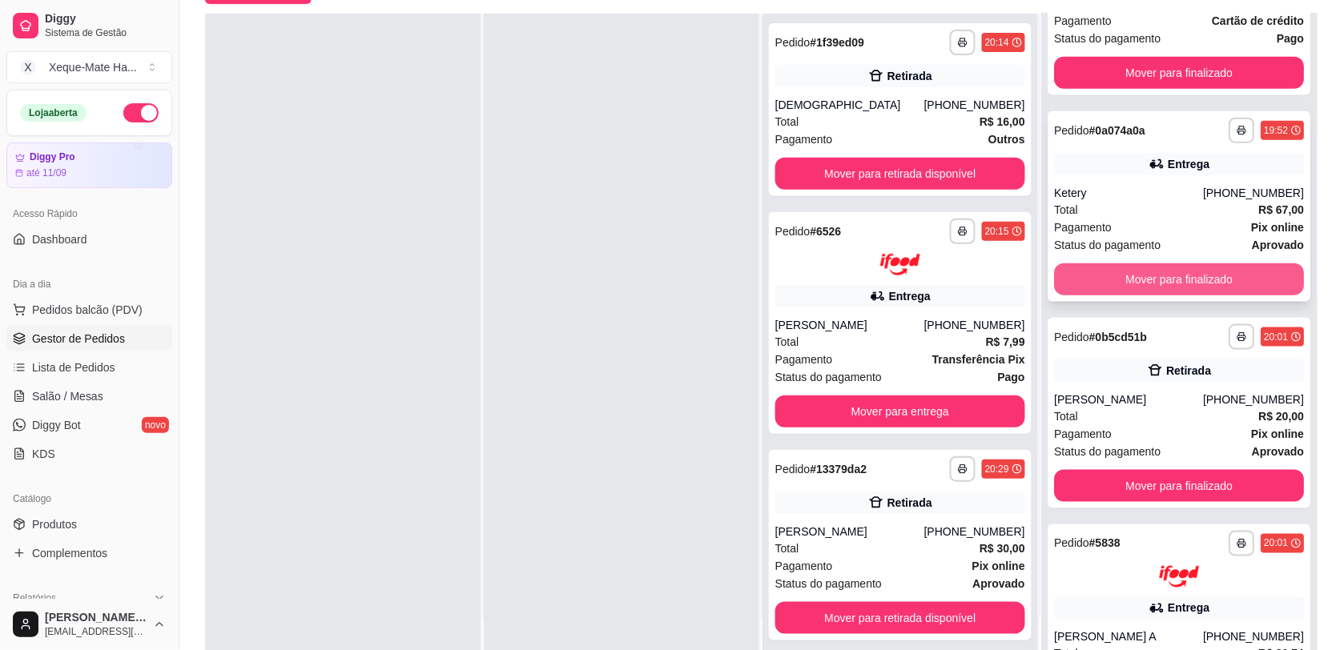
click at [1141, 277] on button "Mover para finalizado" at bounding box center [1179, 280] width 250 height 32
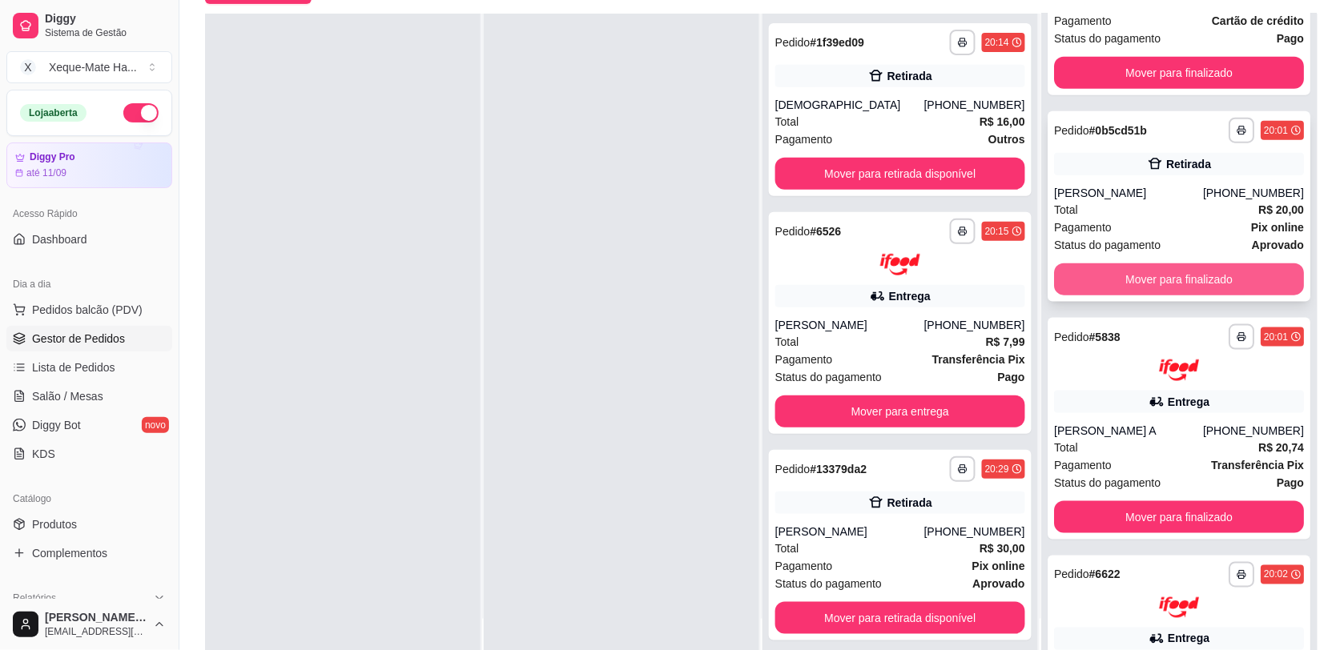
click at [1116, 278] on button "Mover para finalizado" at bounding box center [1179, 280] width 250 height 32
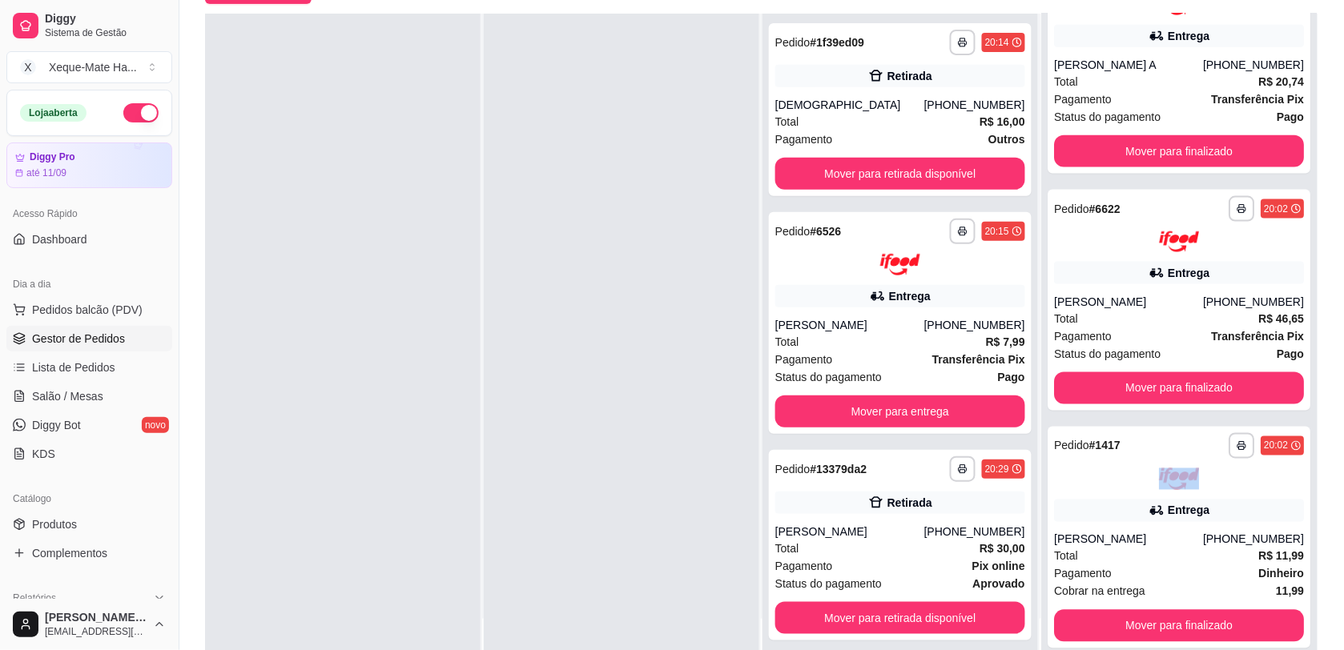
scroll to position [553, 0]
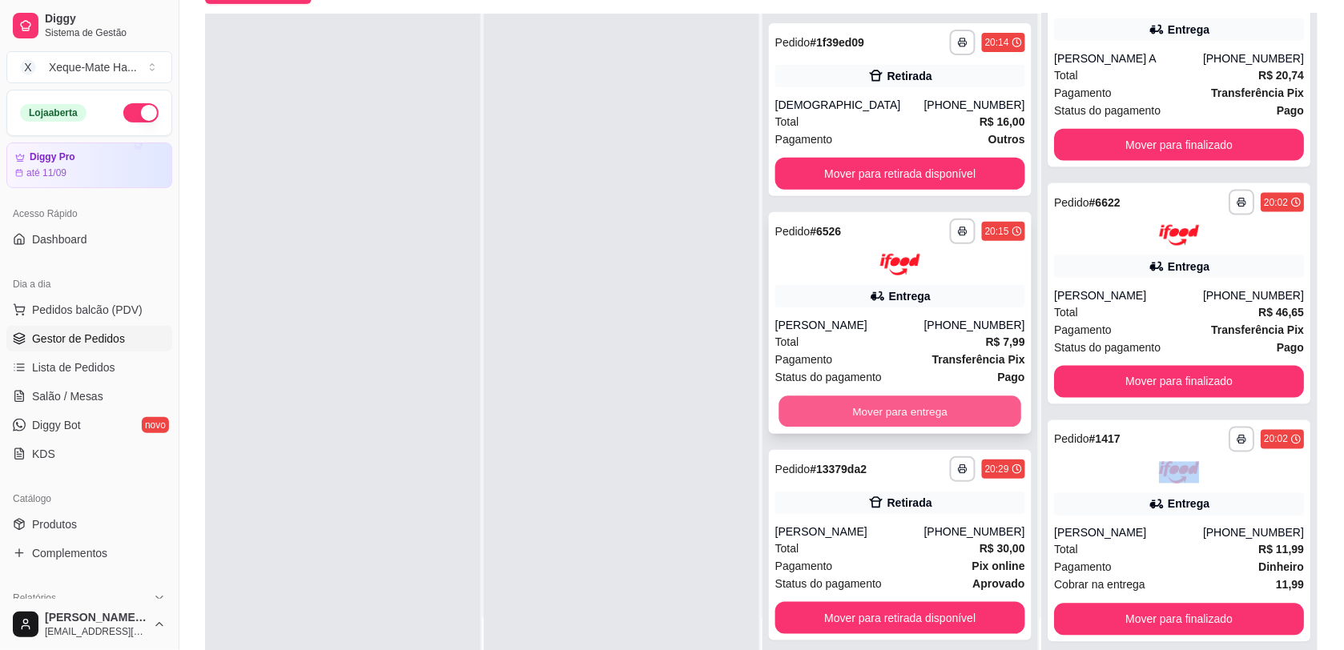
click at [859, 402] on button "Mover para entrega" at bounding box center [900, 411] width 243 height 31
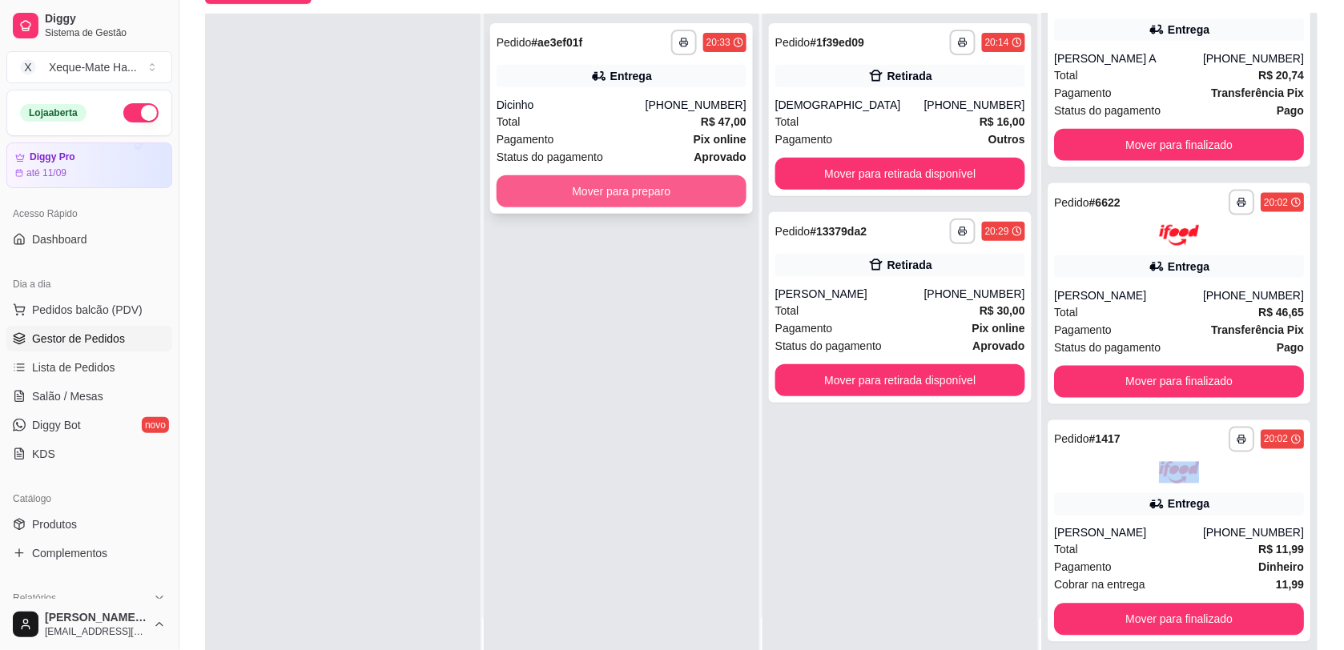
click at [633, 201] on button "Mover para preparo" at bounding box center [622, 191] width 250 height 32
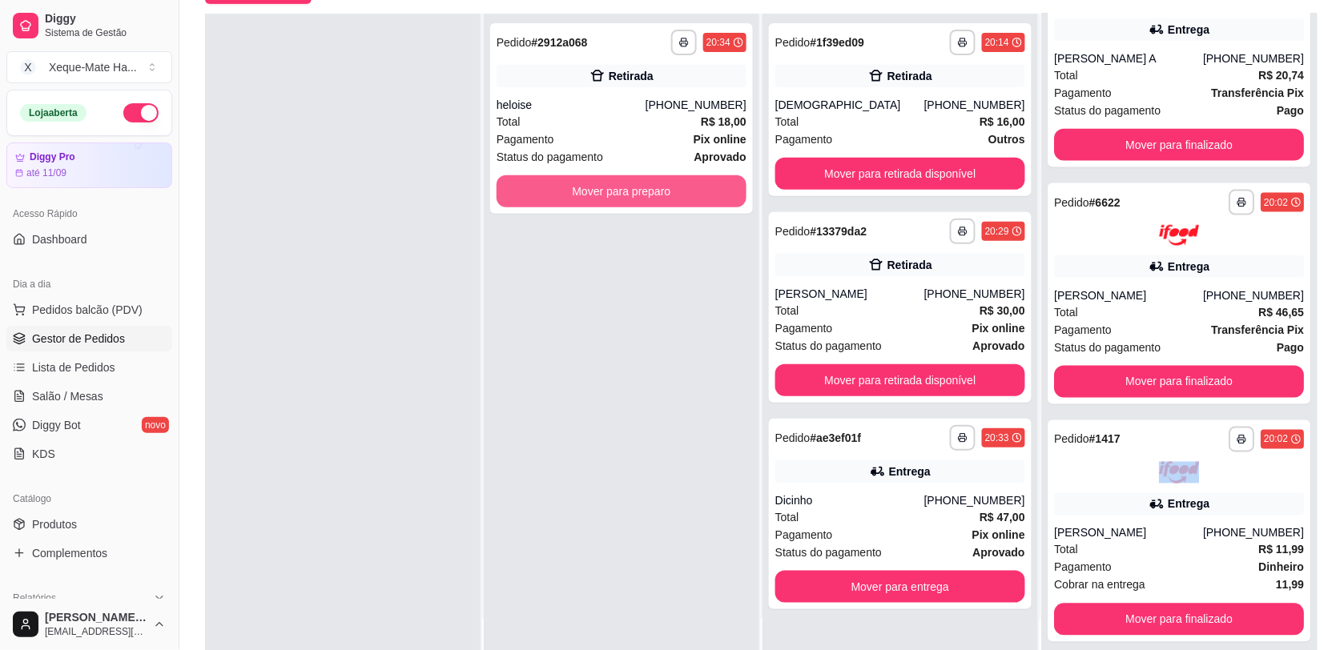
click at [633, 201] on button "Mover para preparo" at bounding box center [622, 191] width 250 height 32
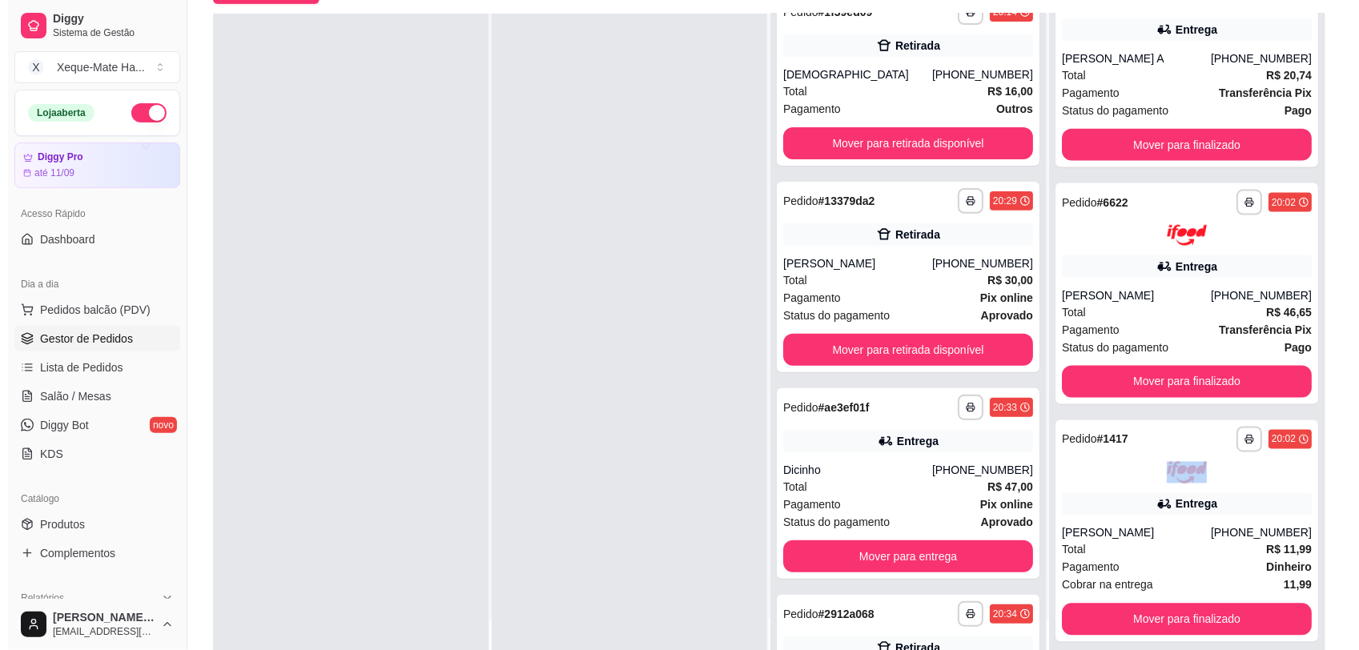
scroll to position [174, 0]
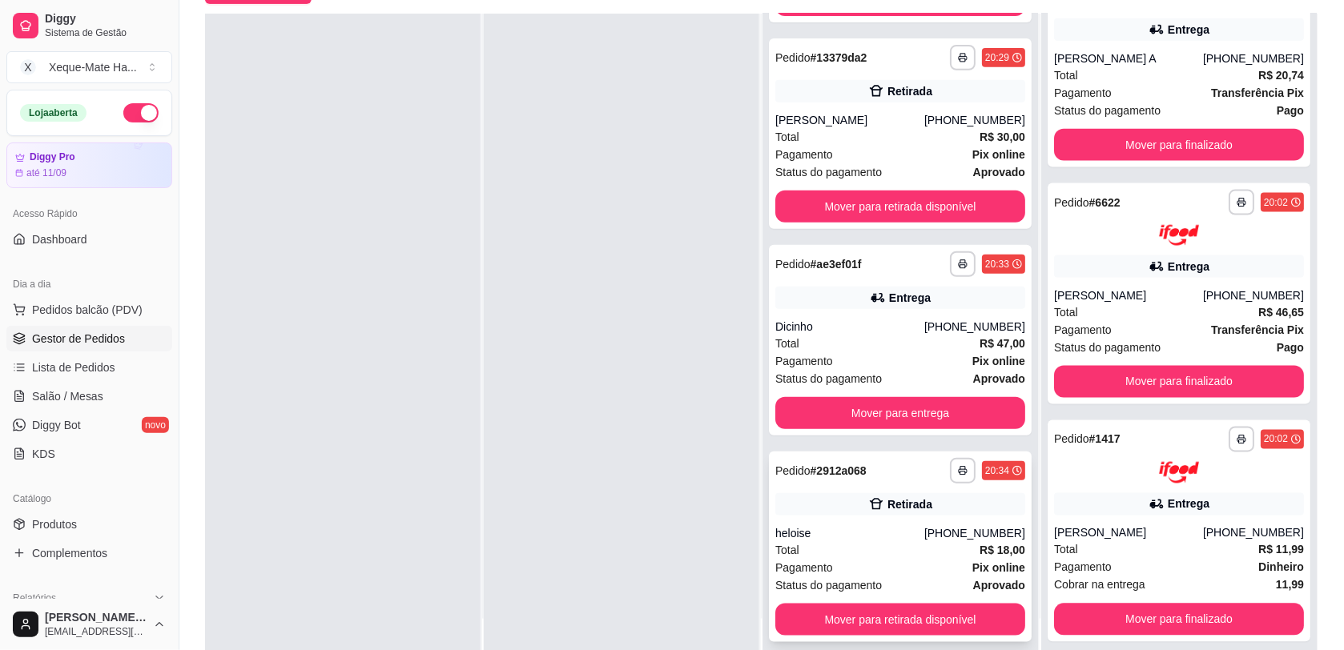
click at [966, 537] on div "[PHONE_NUMBER]" at bounding box center [974, 533] width 101 height 16
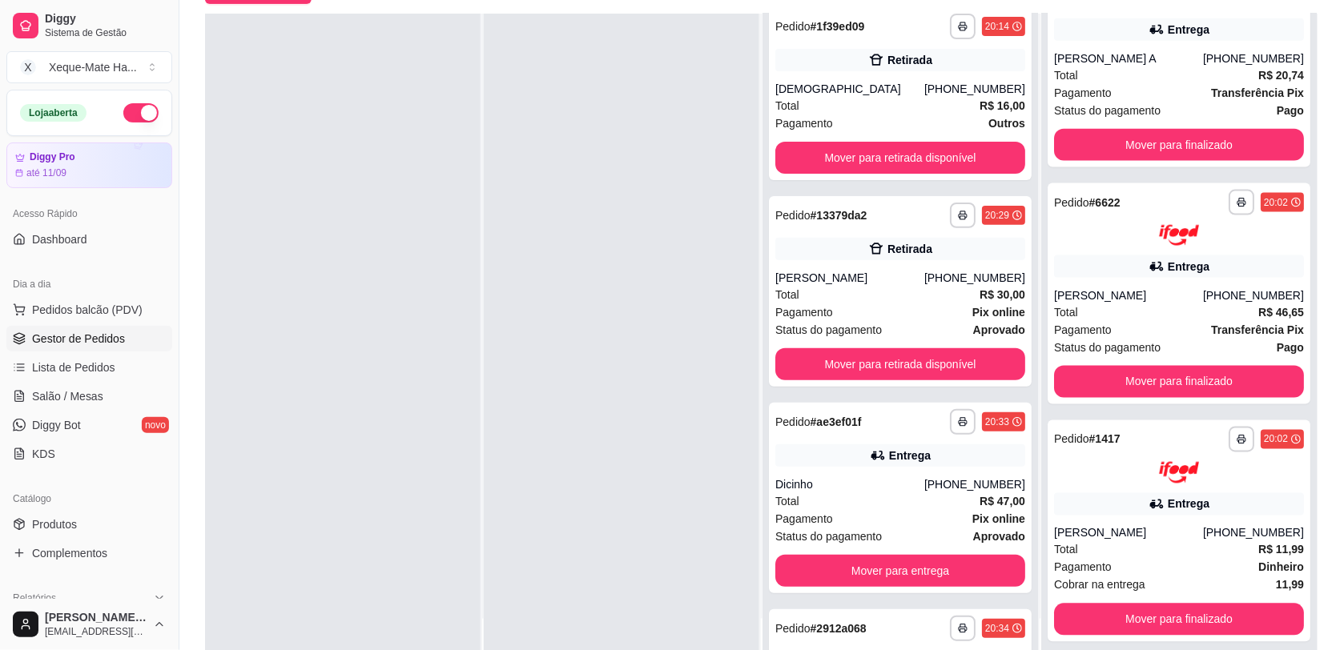
scroll to position [0, 0]
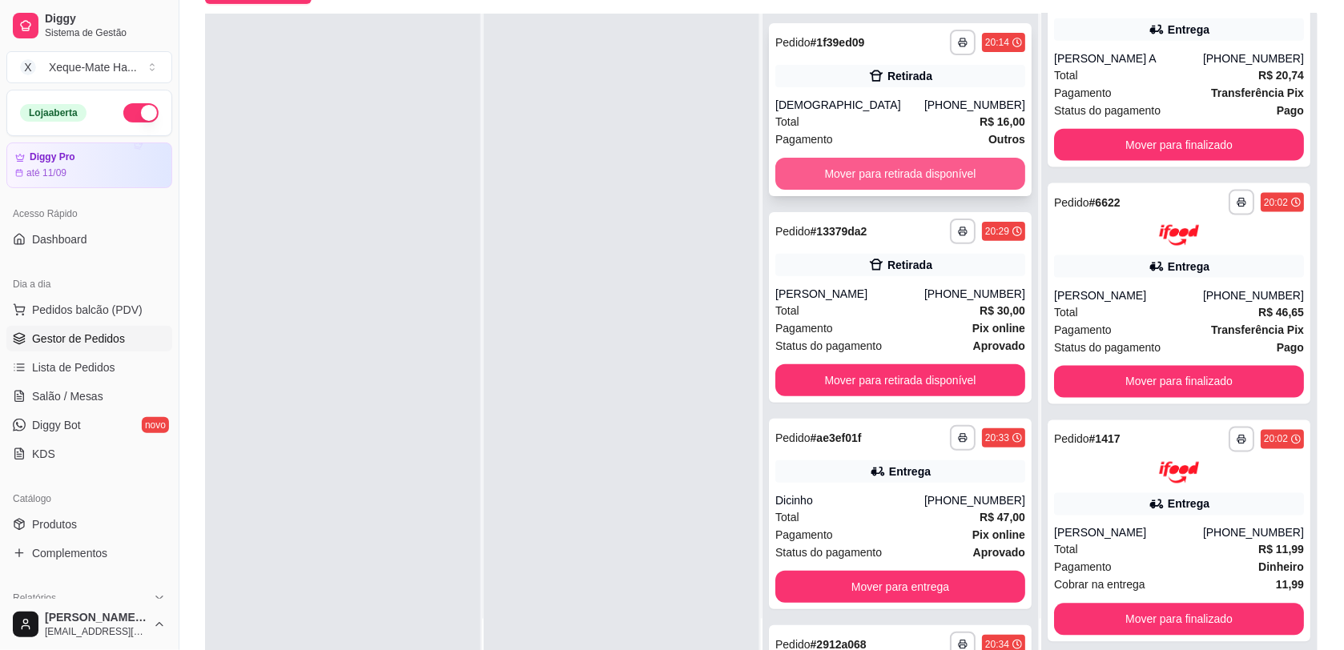
click at [943, 171] on button "Mover para retirada disponível" at bounding box center [900, 174] width 250 height 32
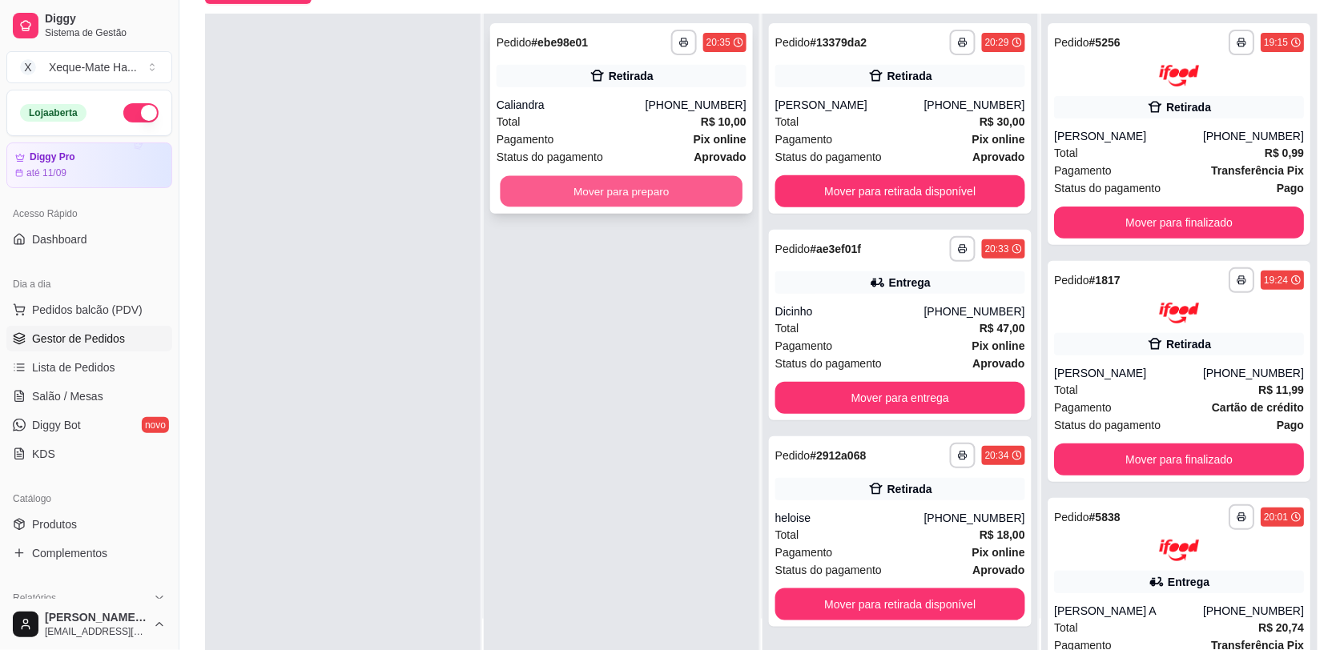
click at [598, 202] on button "Mover para preparo" at bounding box center [622, 191] width 243 height 31
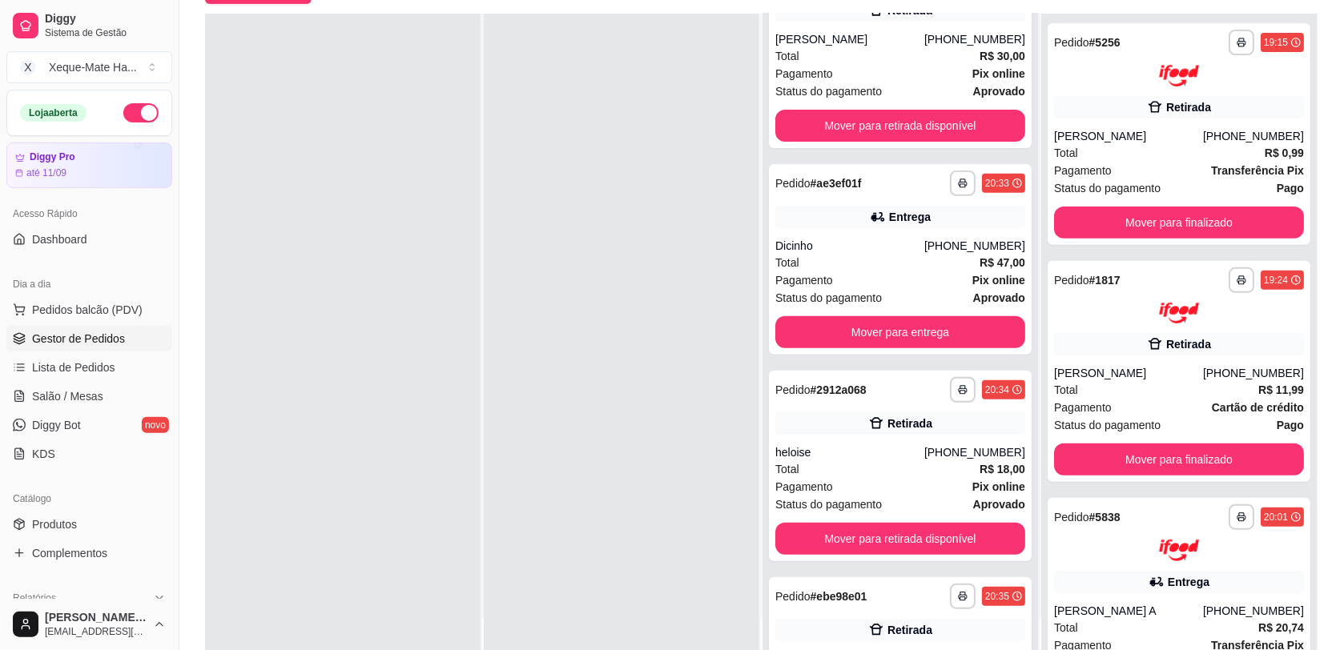
scroll to position [191, 0]
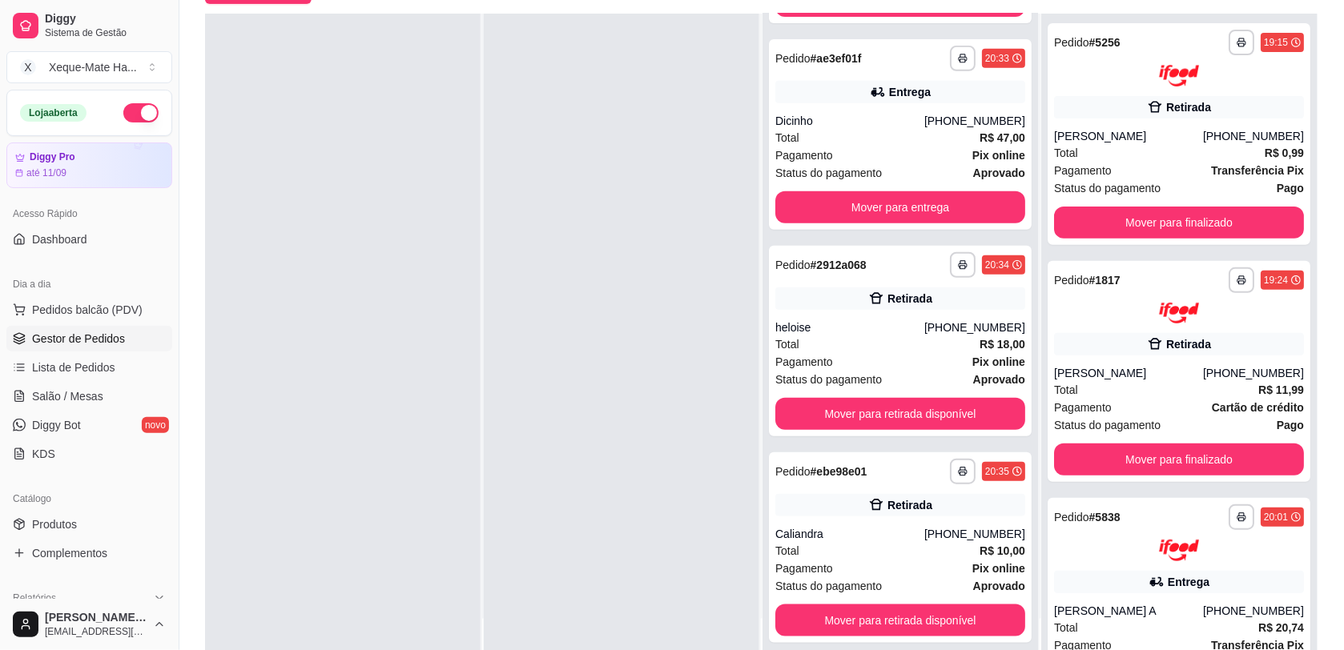
drag, startPoint x: 605, startPoint y: 459, endPoint x: 603, endPoint y: 449, distance: 9.7
click at [603, 449] on div at bounding box center [622, 339] width 276 height 650
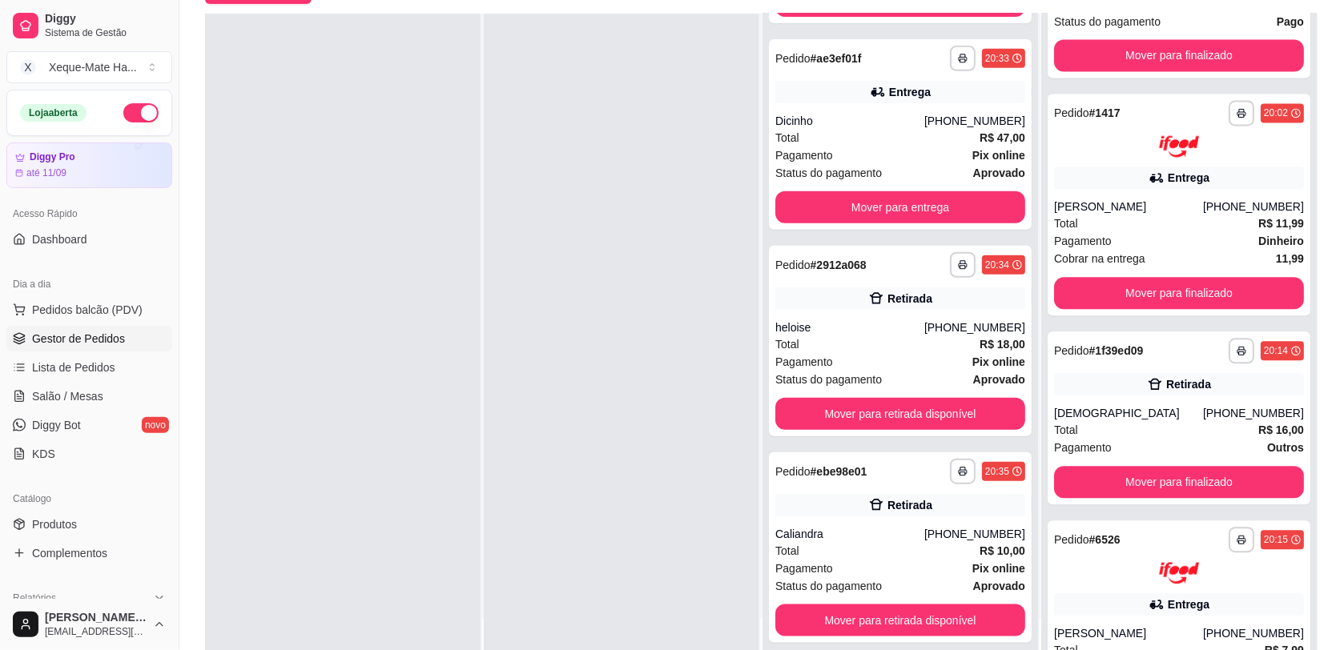
scroll to position [979, 0]
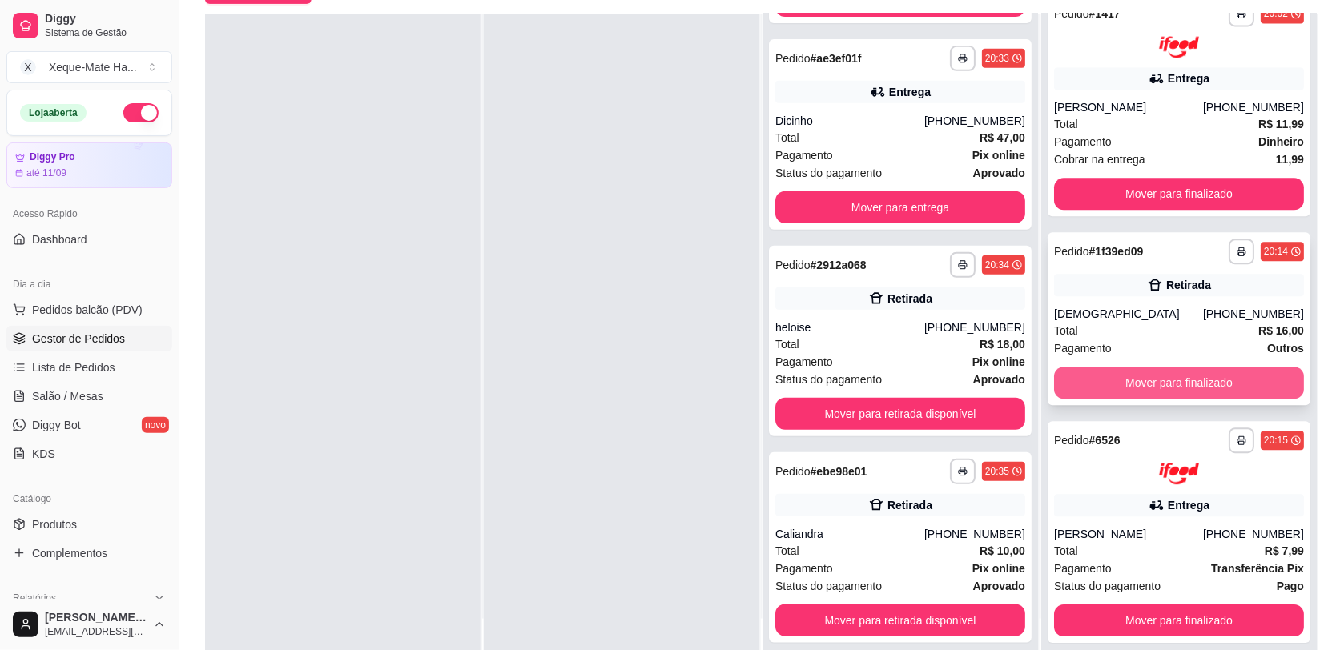
click at [1241, 383] on button "Mover para finalizado" at bounding box center [1179, 383] width 250 height 32
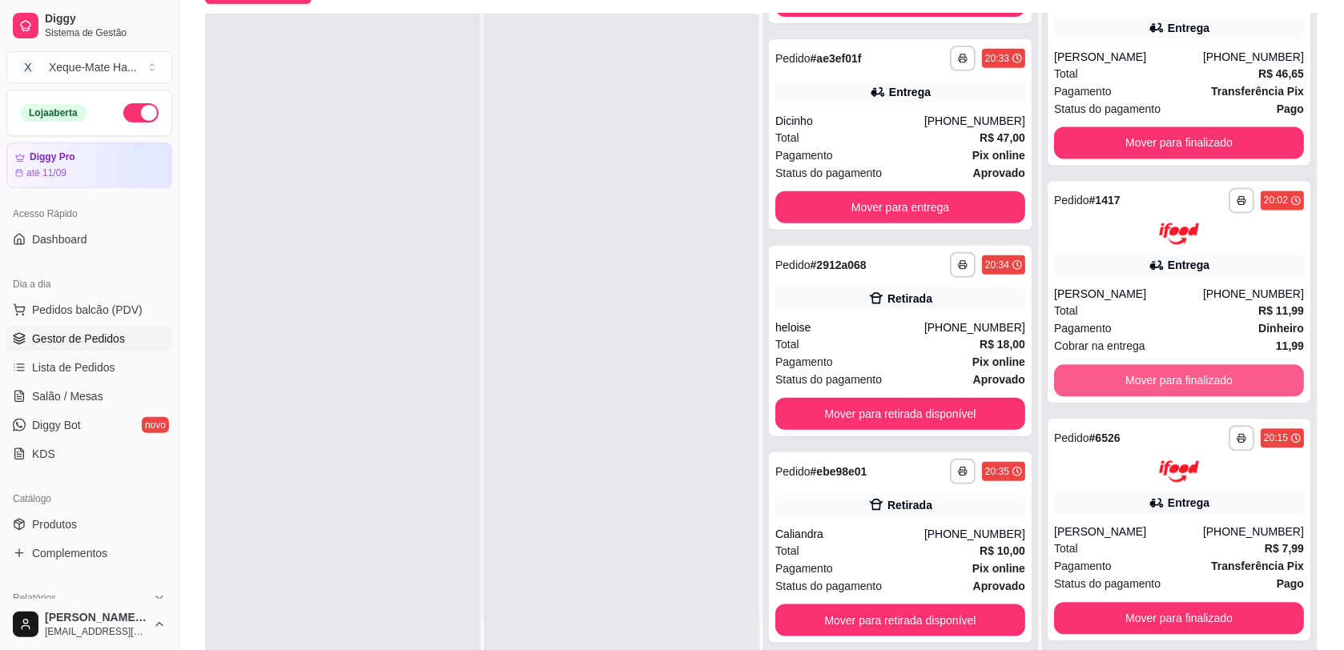
scroll to position [790, 0]
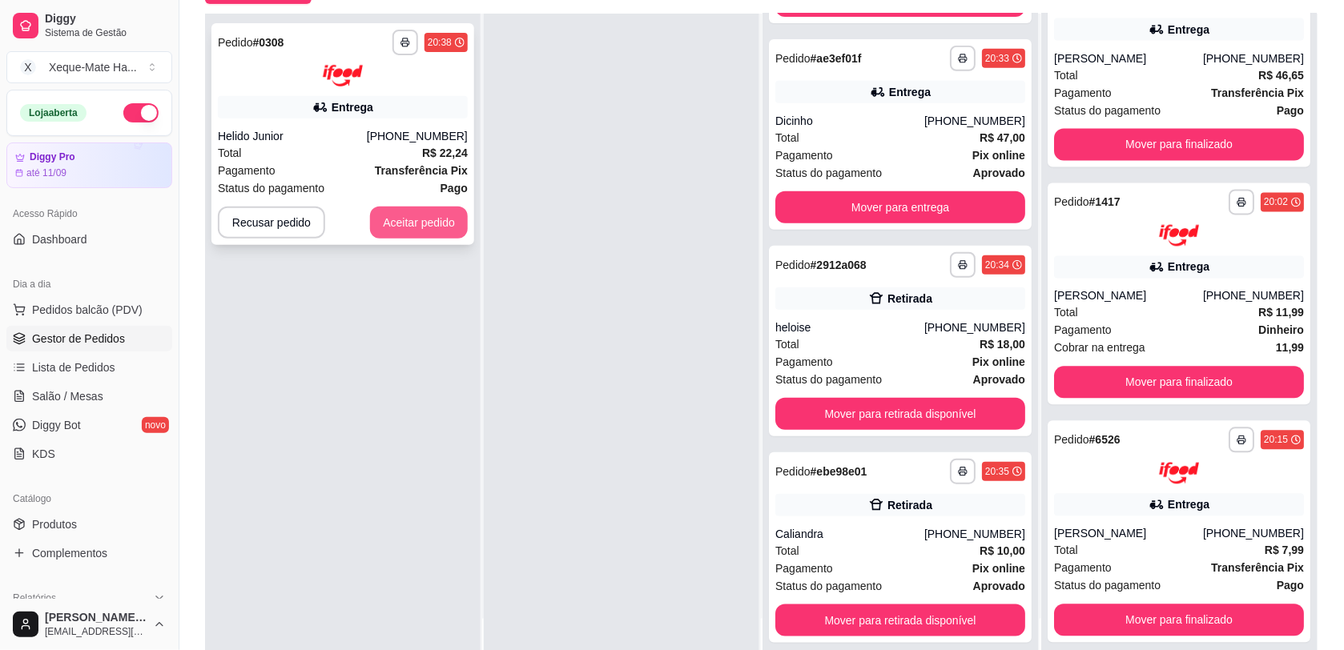
click at [445, 221] on button "Aceitar pedido" at bounding box center [419, 223] width 98 height 32
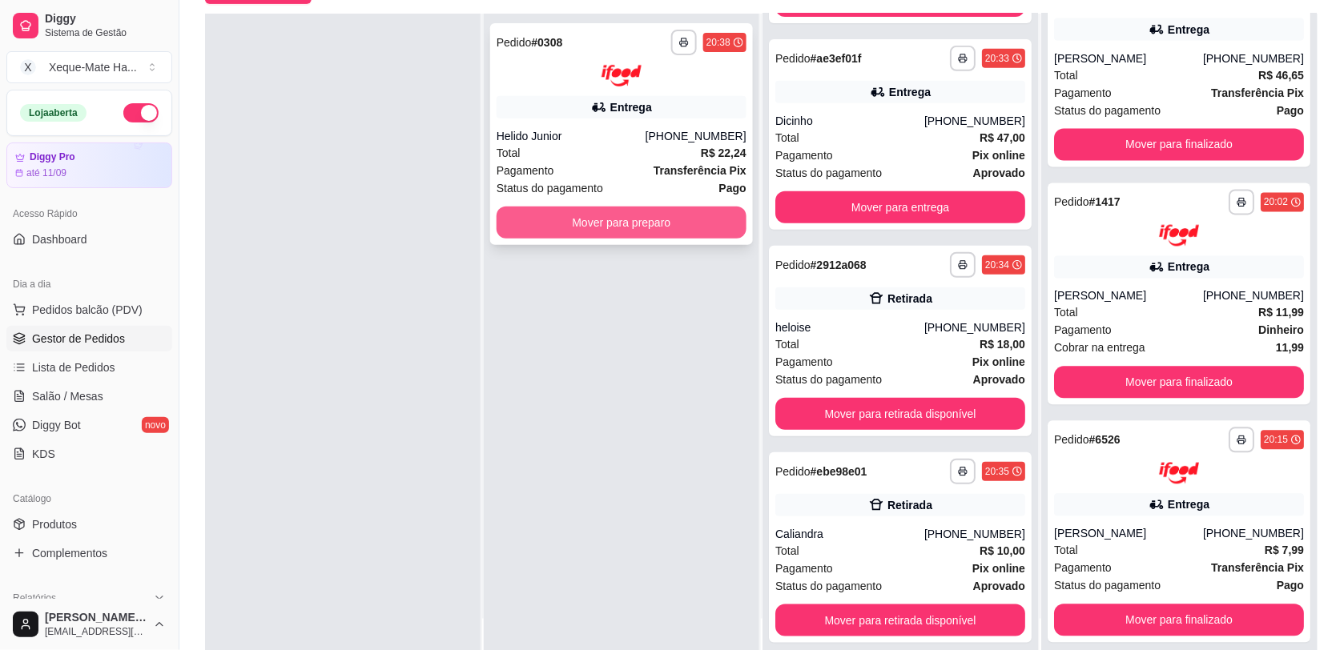
click at [569, 217] on button "Mover para preparo" at bounding box center [622, 223] width 250 height 32
click at [574, 235] on button "Mover para preparo" at bounding box center [622, 223] width 250 height 32
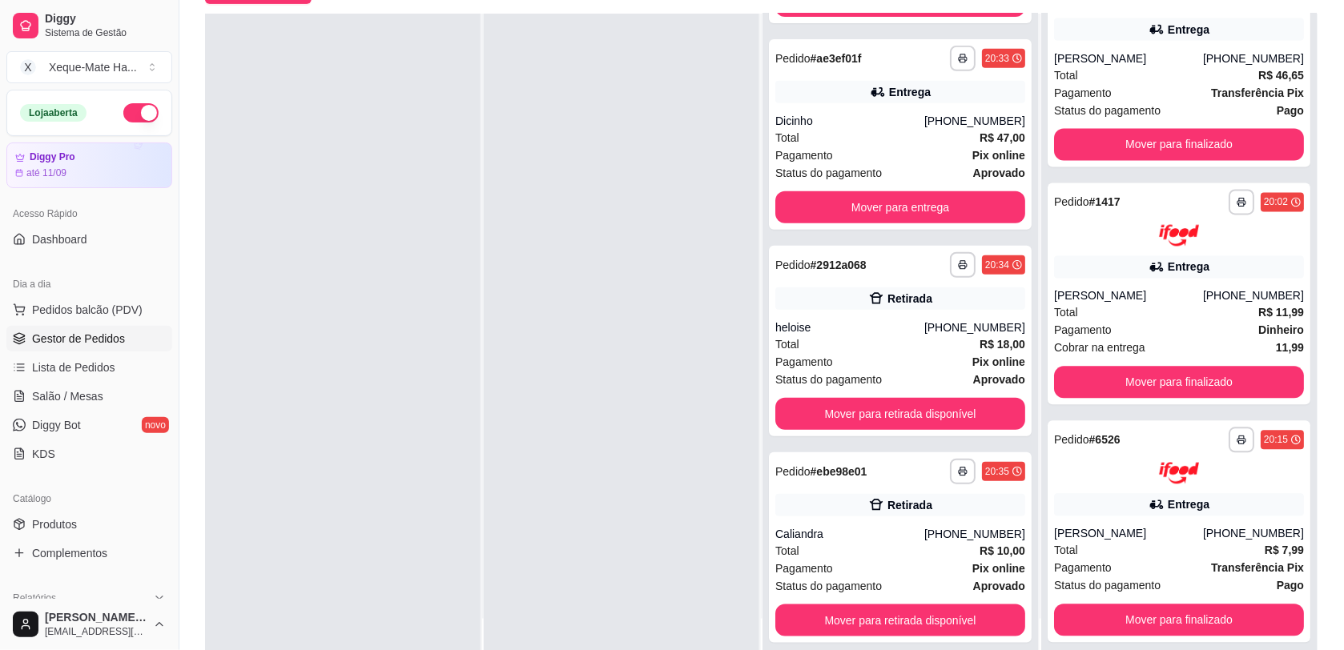
scroll to position [0, 0]
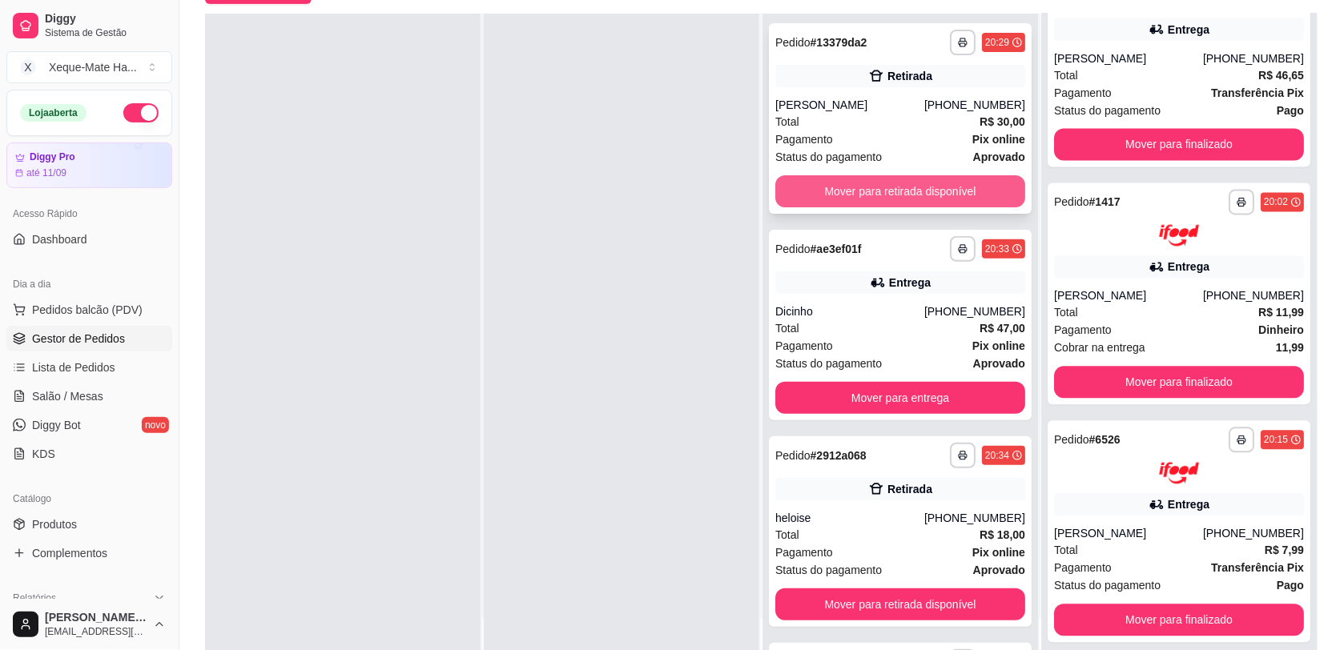
click at [991, 172] on div "**********" at bounding box center [900, 118] width 263 height 191
click at [867, 179] on button "Mover para retirada disponível" at bounding box center [900, 191] width 250 height 32
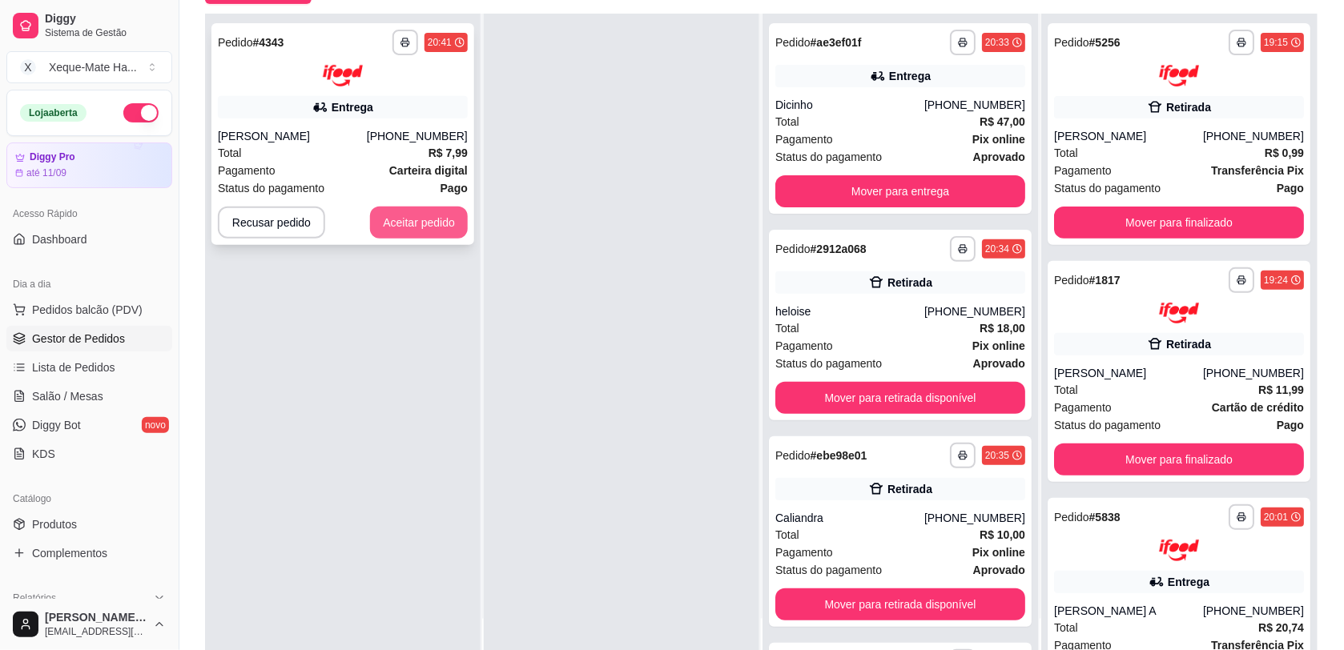
click at [409, 212] on button "Aceitar pedido" at bounding box center [419, 223] width 98 height 32
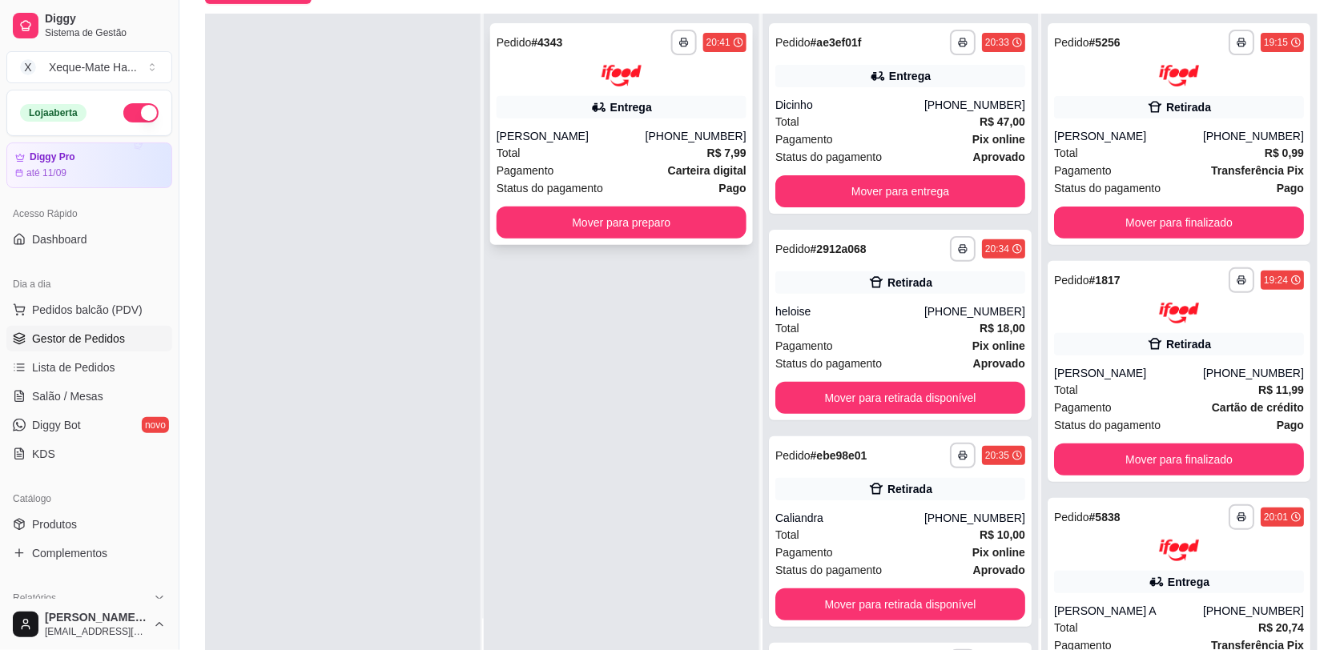
click at [593, 111] on icon at bounding box center [599, 107] width 16 height 16
click at [630, 217] on button "Mover para preparo" at bounding box center [622, 223] width 250 height 32
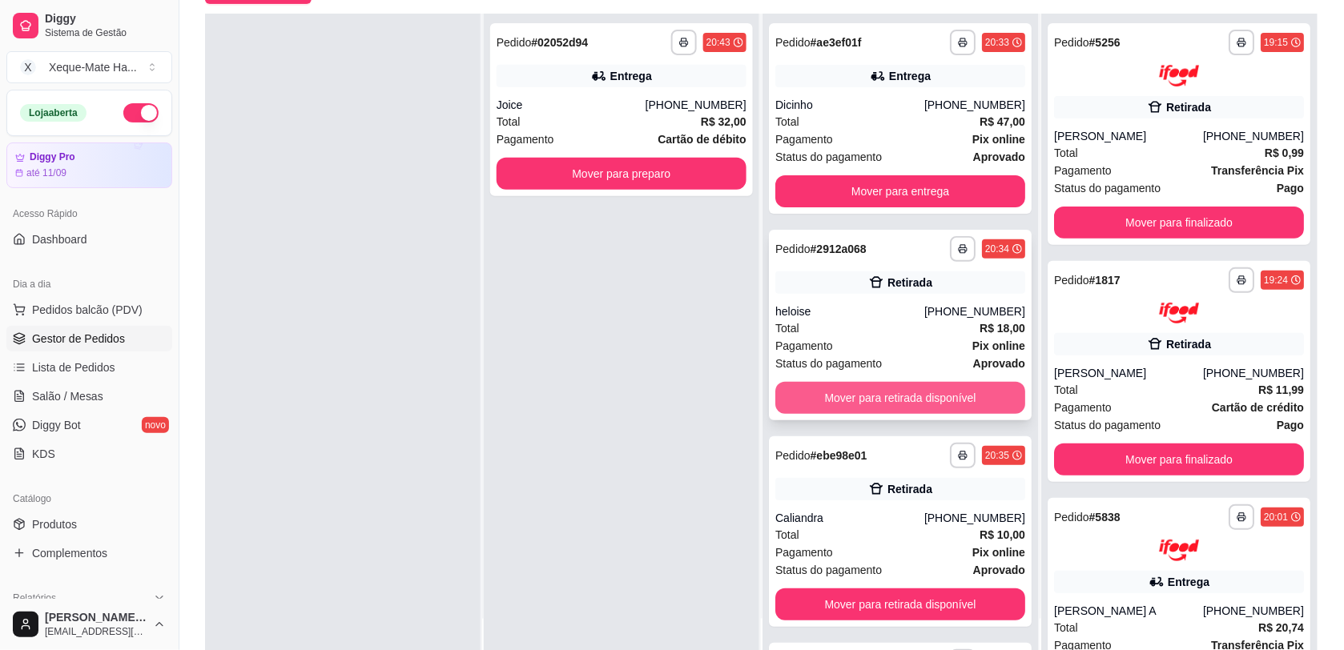
click at [886, 394] on button "Mover para retirada disponível" at bounding box center [900, 398] width 250 height 32
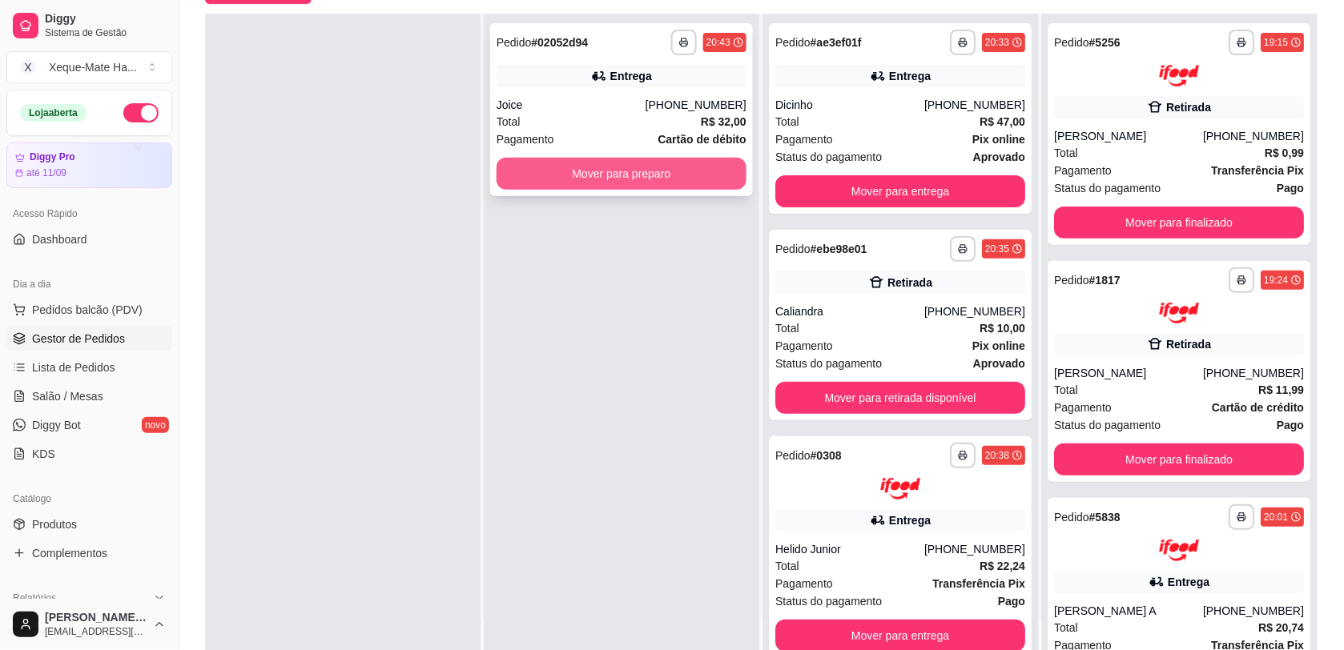
click at [585, 172] on button "Mover para preparo" at bounding box center [622, 174] width 250 height 32
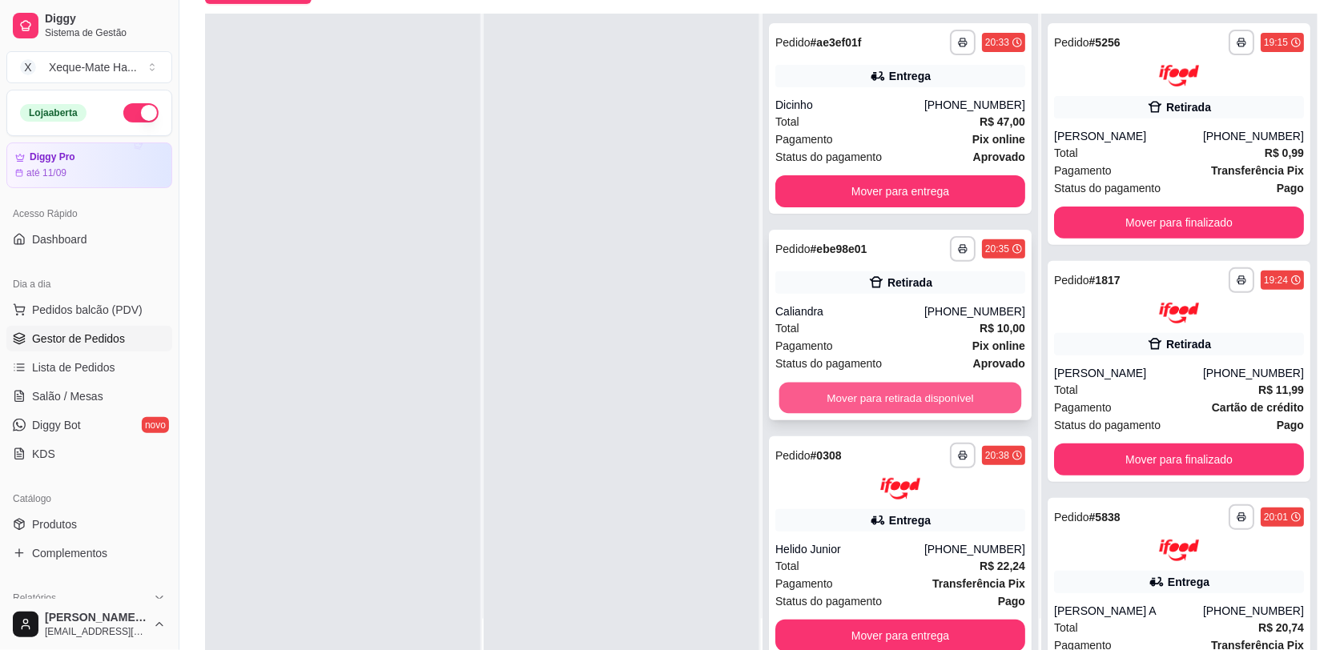
click at [865, 391] on button "Mover para retirada disponível" at bounding box center [900, 398] width 243 height 31
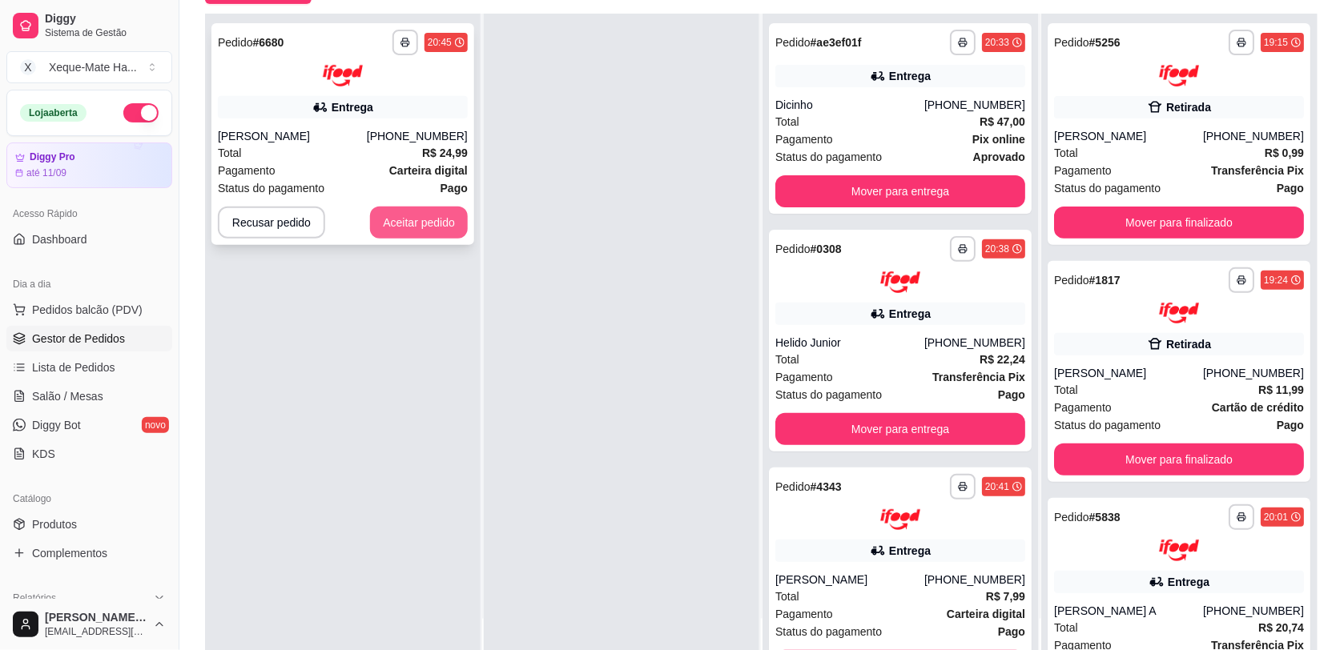
click at [438, 214] on button "Aceitar pedido" at bounding box center [419, 223] width 98 height 32
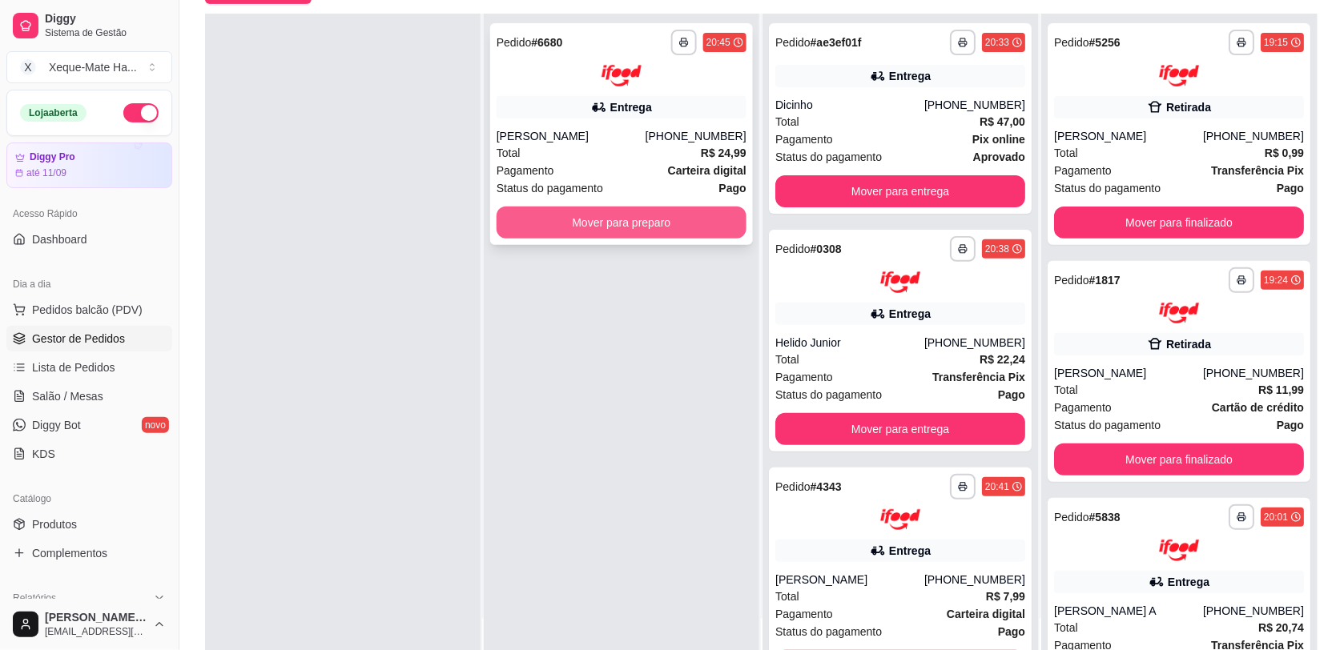
click at [549, 217] on button "Mover para preparo" at bounding box center [622, 223] width 250 height 32
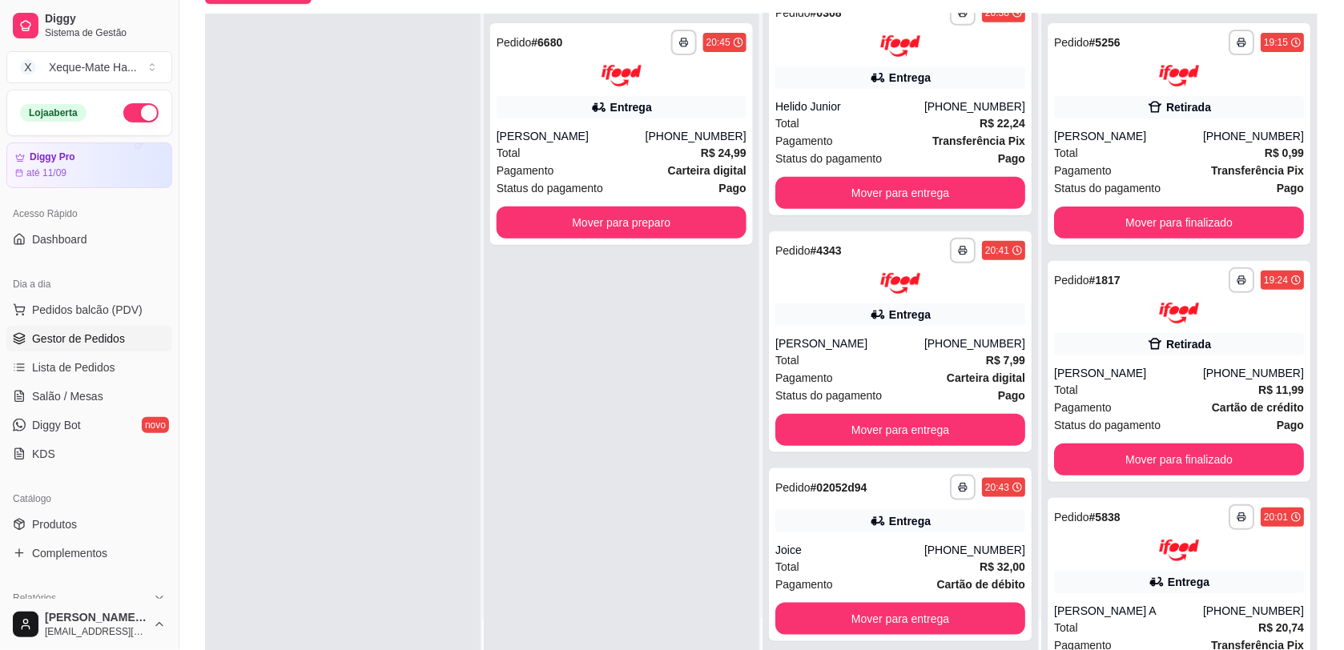
scroll to position [235, 0]
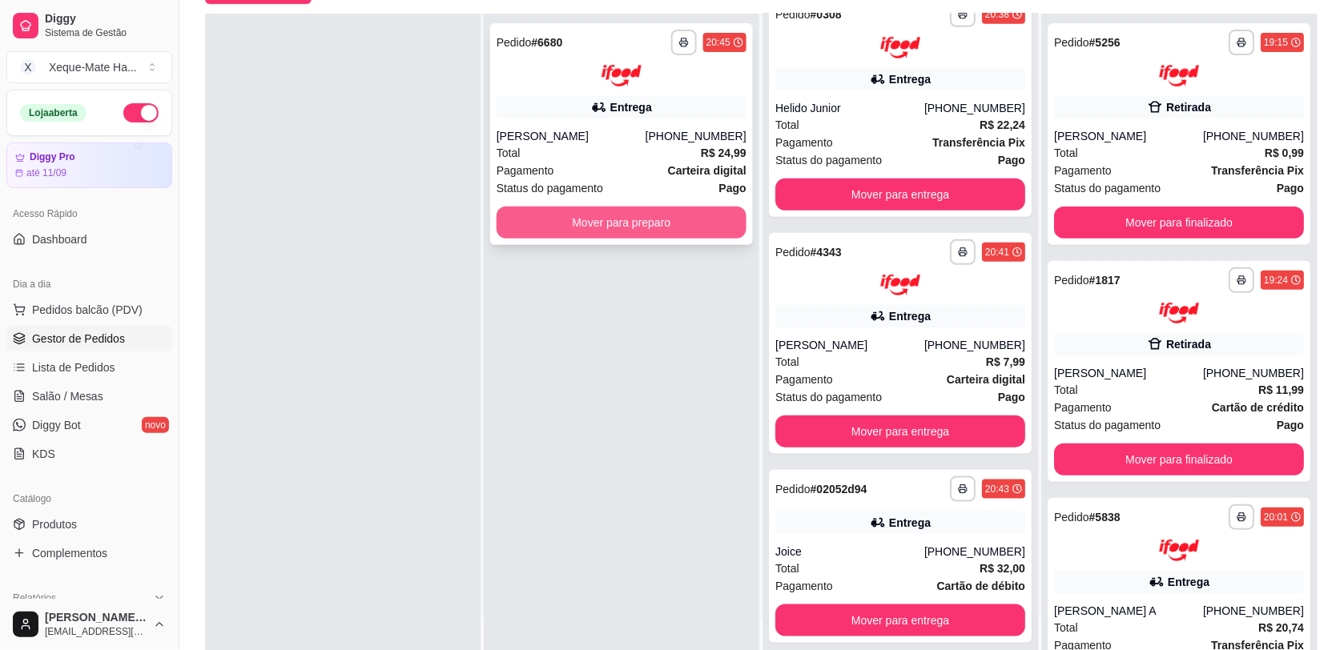
click at [577, 217] on button "Mover para preparo" at bounding box center [622, 223] width 250 height 32
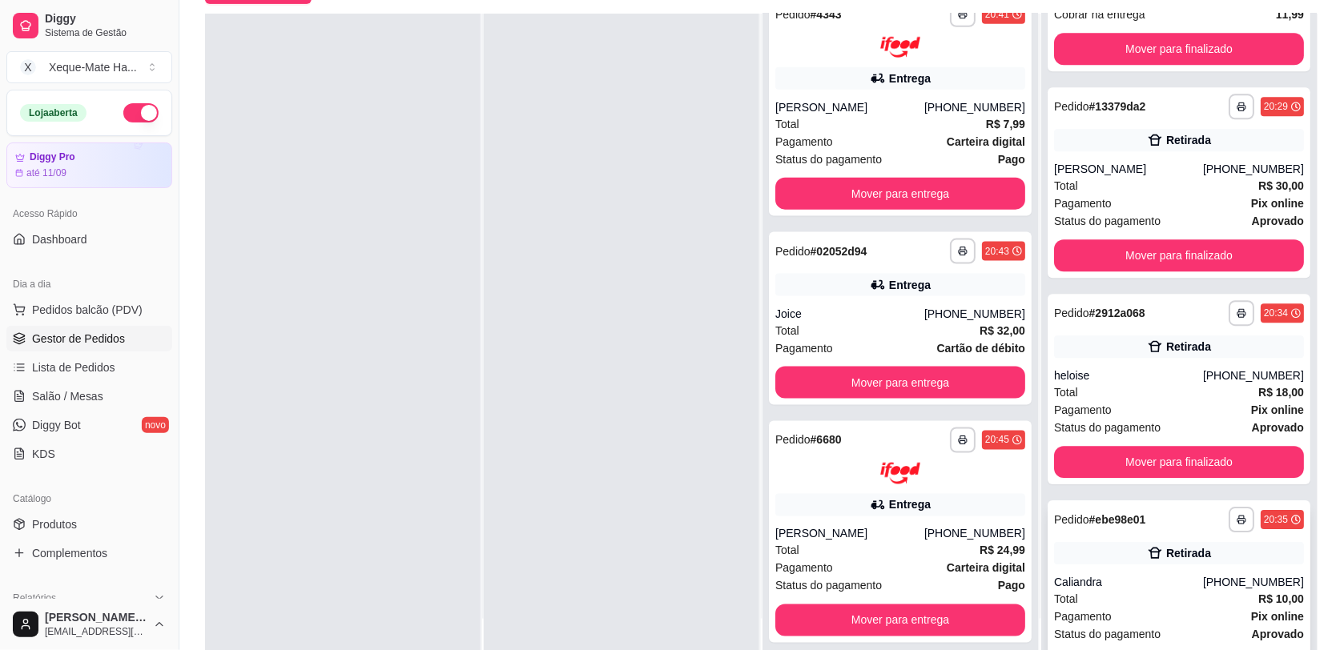
scroll to position [1135, 0]
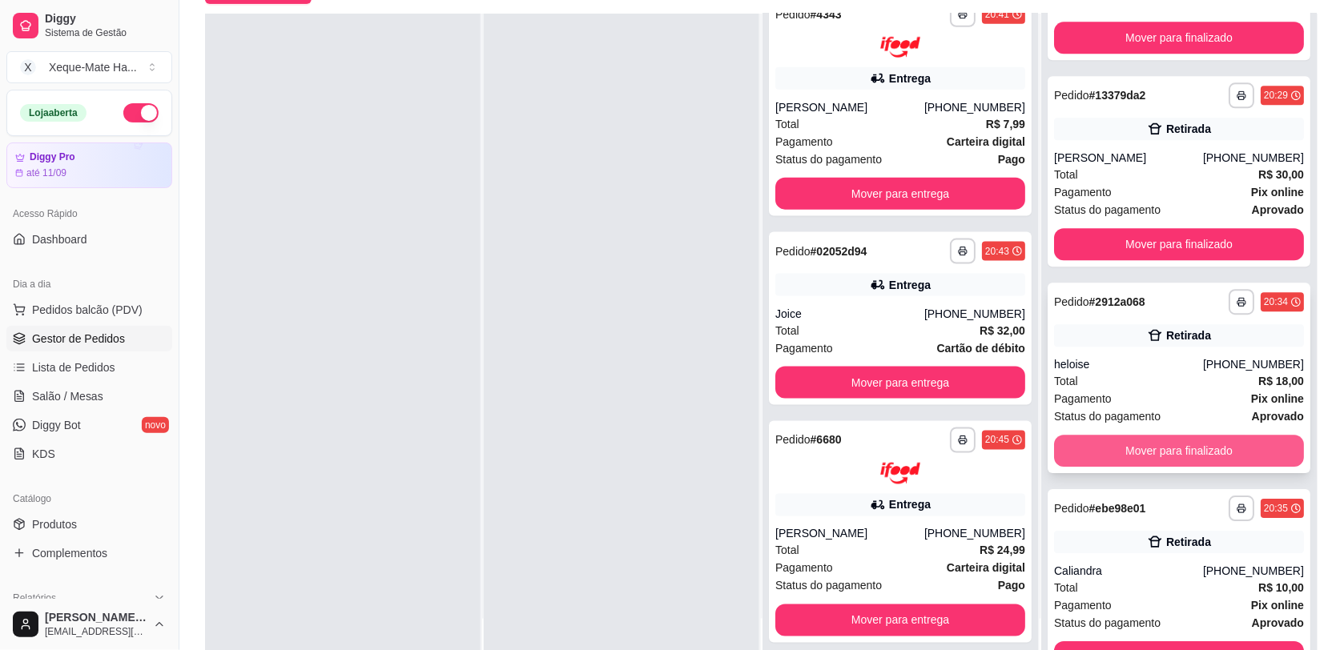
click at [1215, 450] on button "Mover para finalizado" at bounding box center [1179, 451] width 250 height 32
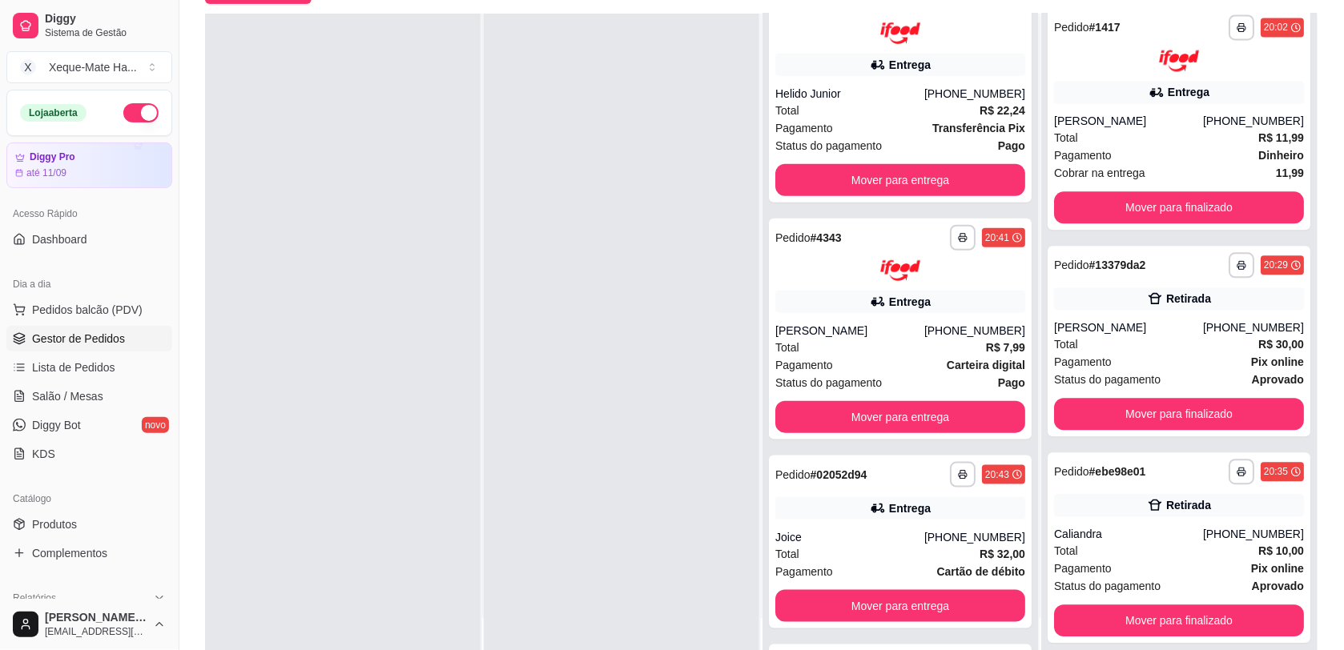
scroll to position [275, 0]
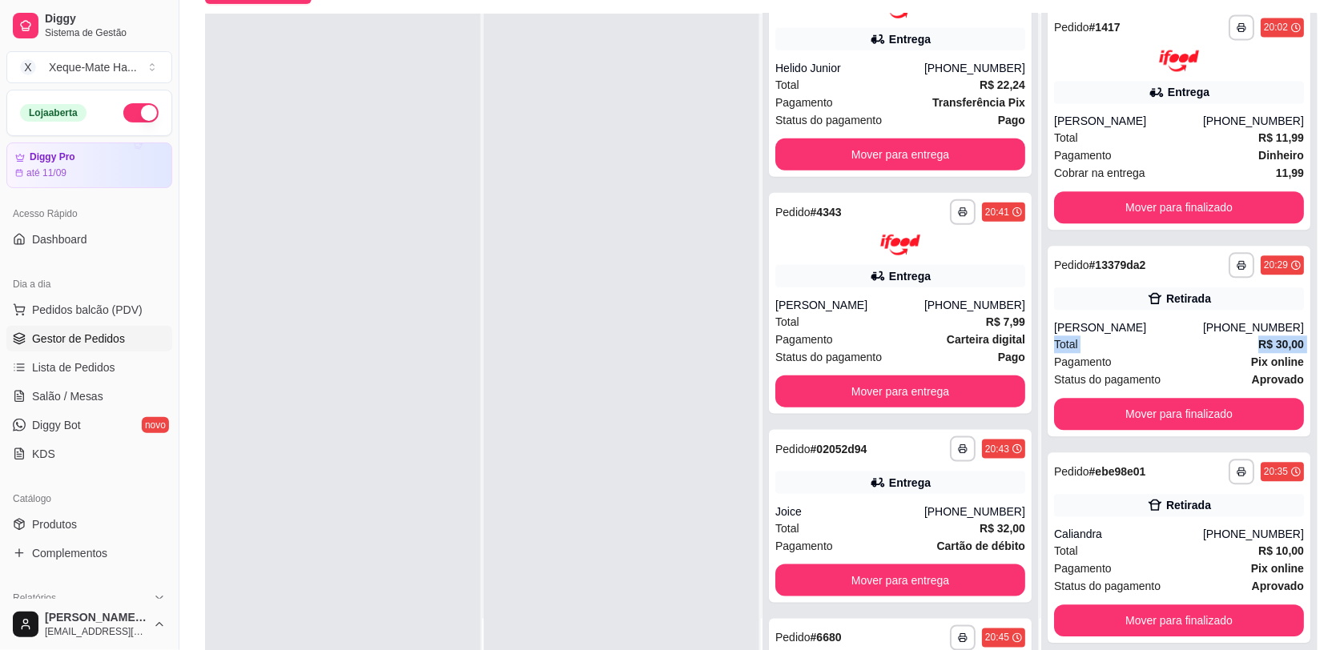
drag, startPoint x: 1031, startPoint y: 368, endPoint x: 1030, endPoint y: 397, distance: 28.8
click at [1041, 371] on div "**********" at bounding box center [1179, 339] width 276 height 650
click at [1041, 423] on div "**********" at bounding box center [1179, 339] width 276 height 650
click at [1041, 424] on div "**********" at bounding box center [1179, 339] width 276 height 650
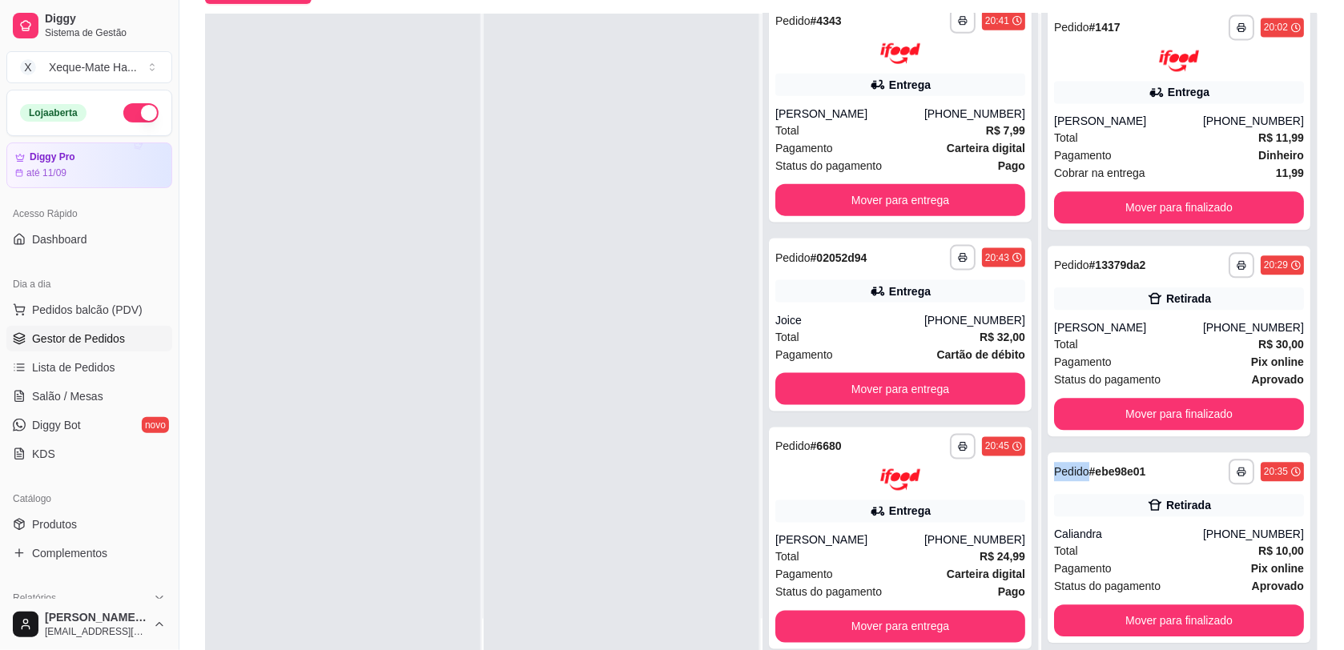
scroll to position [473, 0]
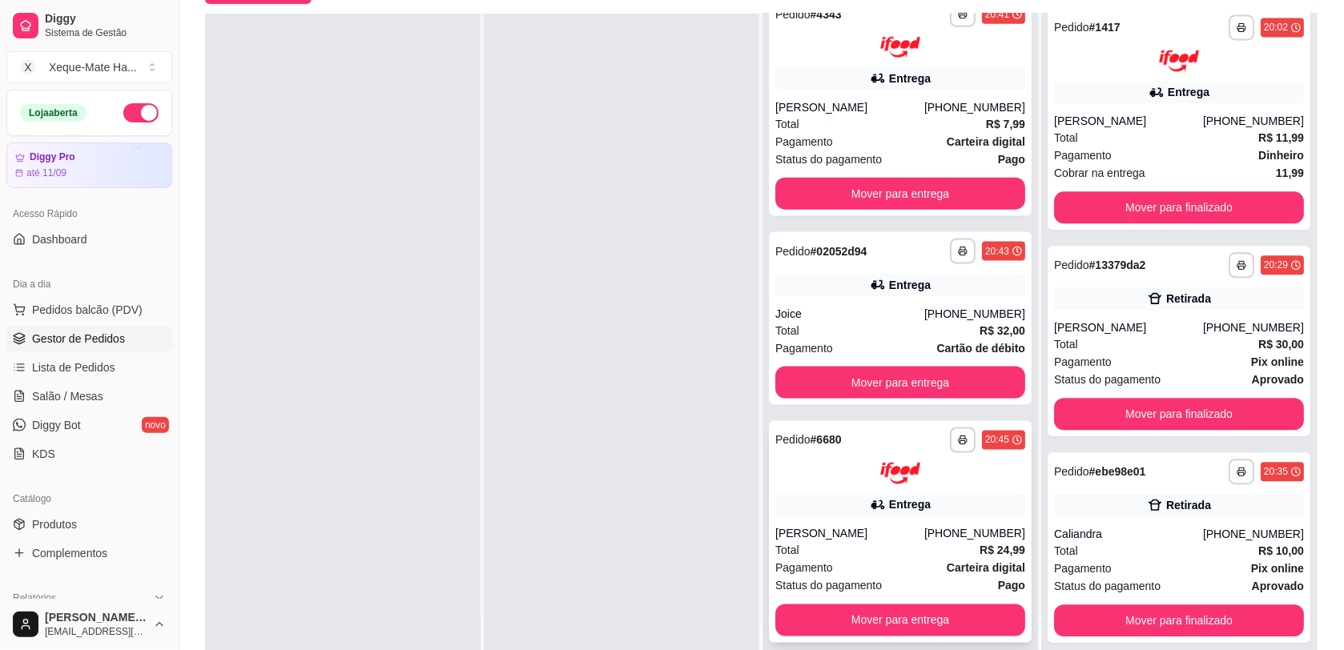
click at [927, 513] on div "Entrega" at bounding box center [900, 505] width 250 height 22
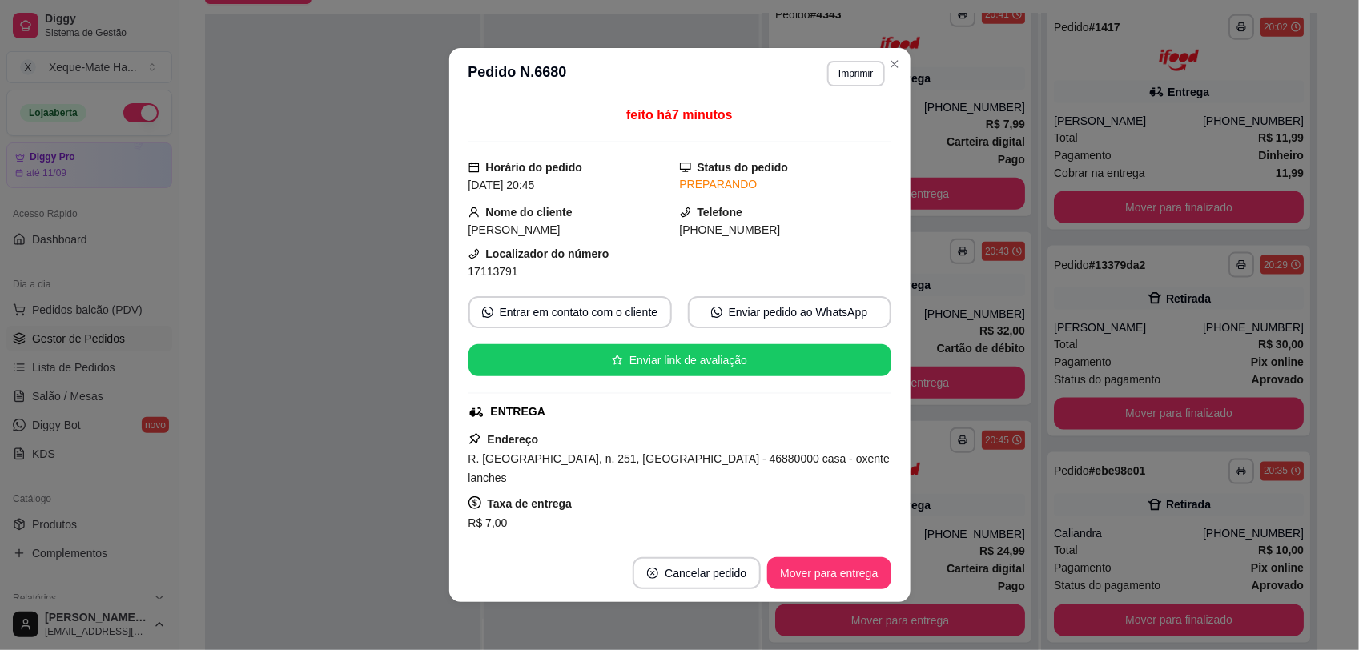
drag, startPoint x: 457, startPoint y: 237, endPoint x: 465, endPoint y: 239, distance: 9.0
click at [465, 239] on div "feito há 7 minutos Horário do pedido [DATE] 20:45 Status do pedido PREPARANDO N…" at bounding box center [679, 321] width 461 height 445
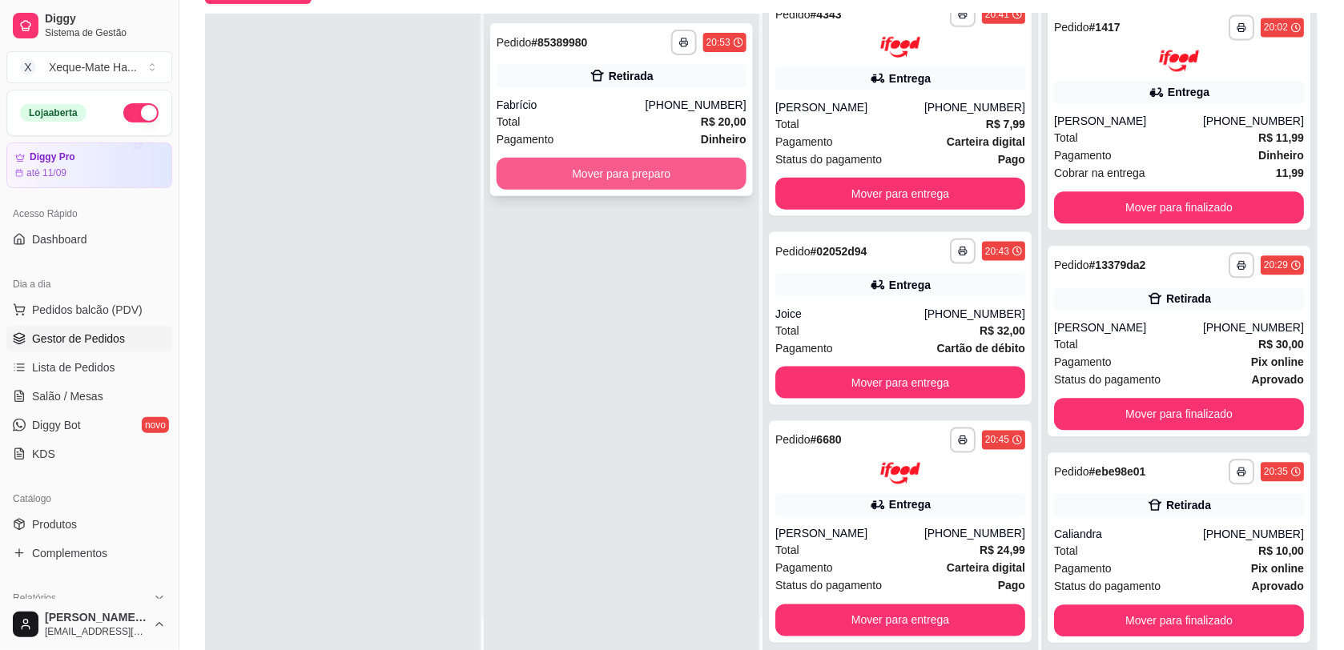
click at [597, 173] on button "Mover para preparo" at bounding box center [622, 174] width 250 height 32
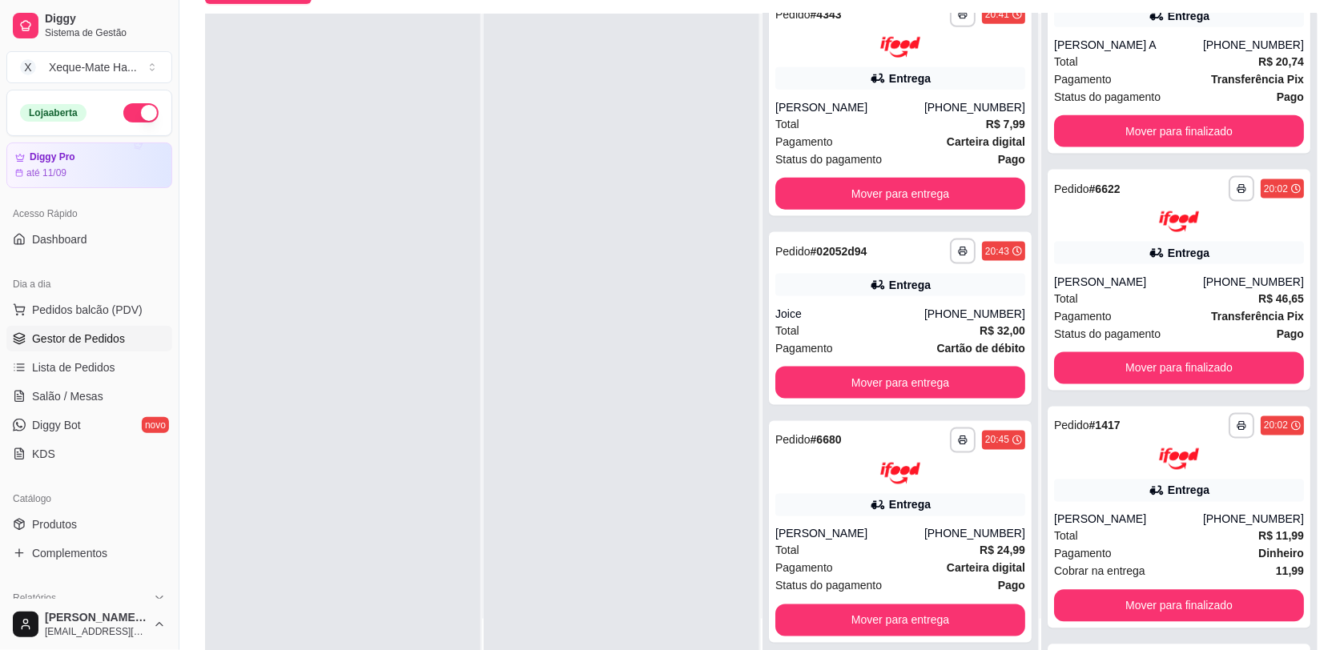
scroll to position [0, 0]
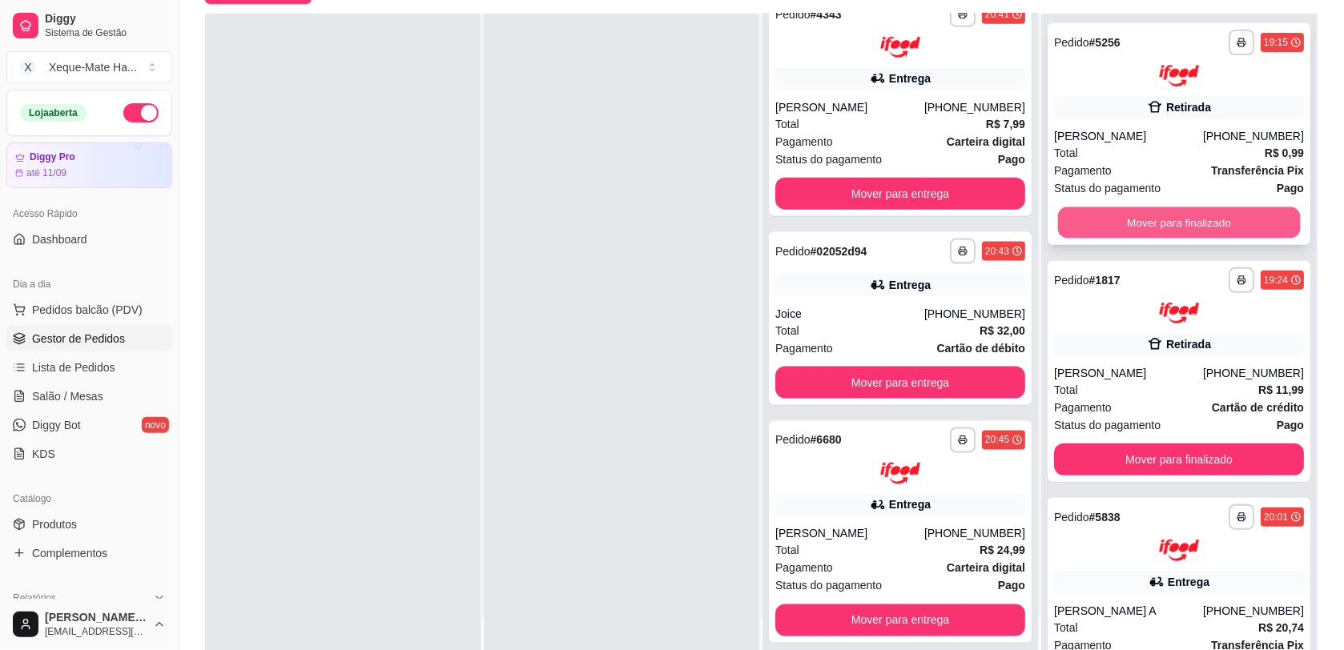
click at [1154, 222] on button "Mover para finalizado" at bounding box center [1179, 222] width 243 height 31
click at [1151, 216] on button "Mover para finalizado" at bounding box center [1179, 223] width 250 height 32
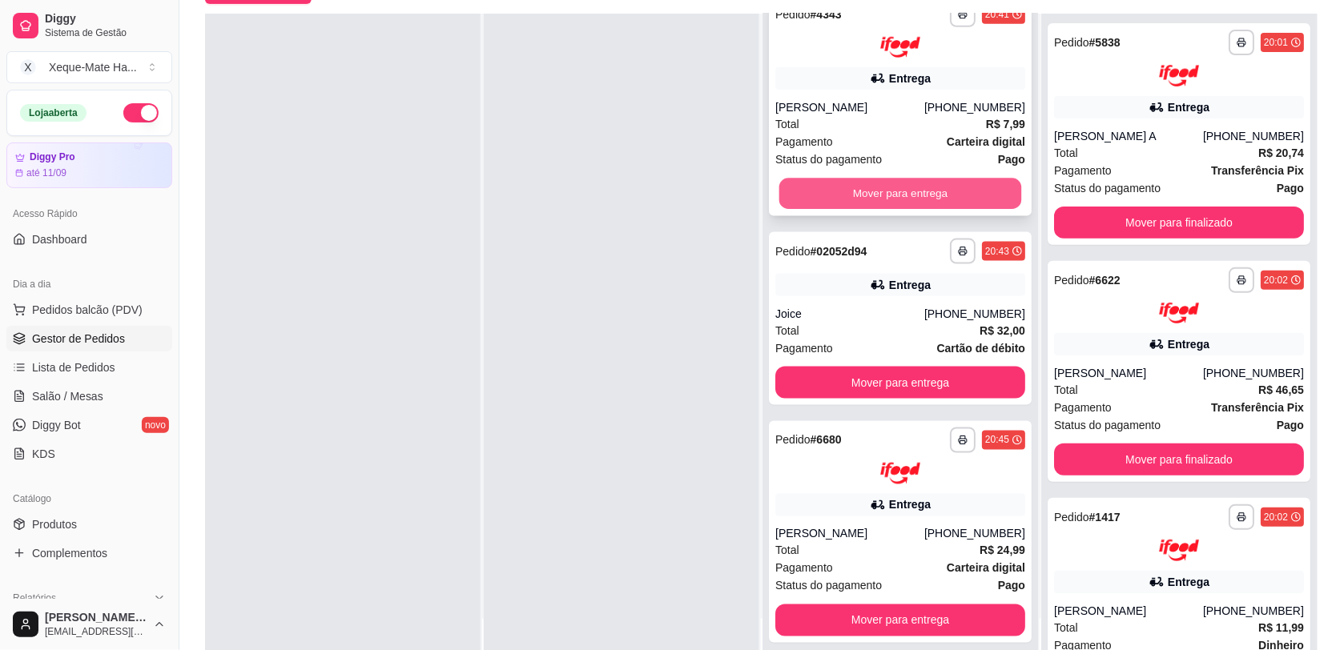
click at [950, 188] on button "Mover para entrega" at bounding box center [900, 194] width 243 height 31
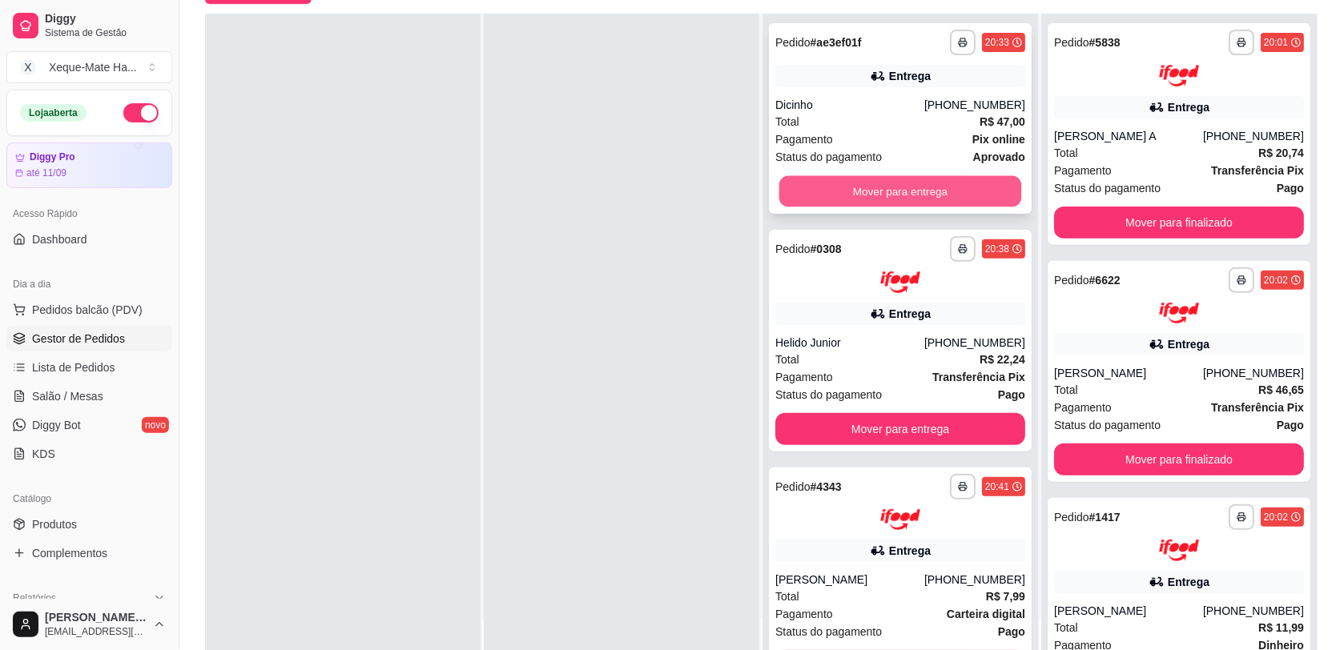
click at [927, 195] on button "Mover para entrega" at bounding box center [900, 191] width 243 height 31
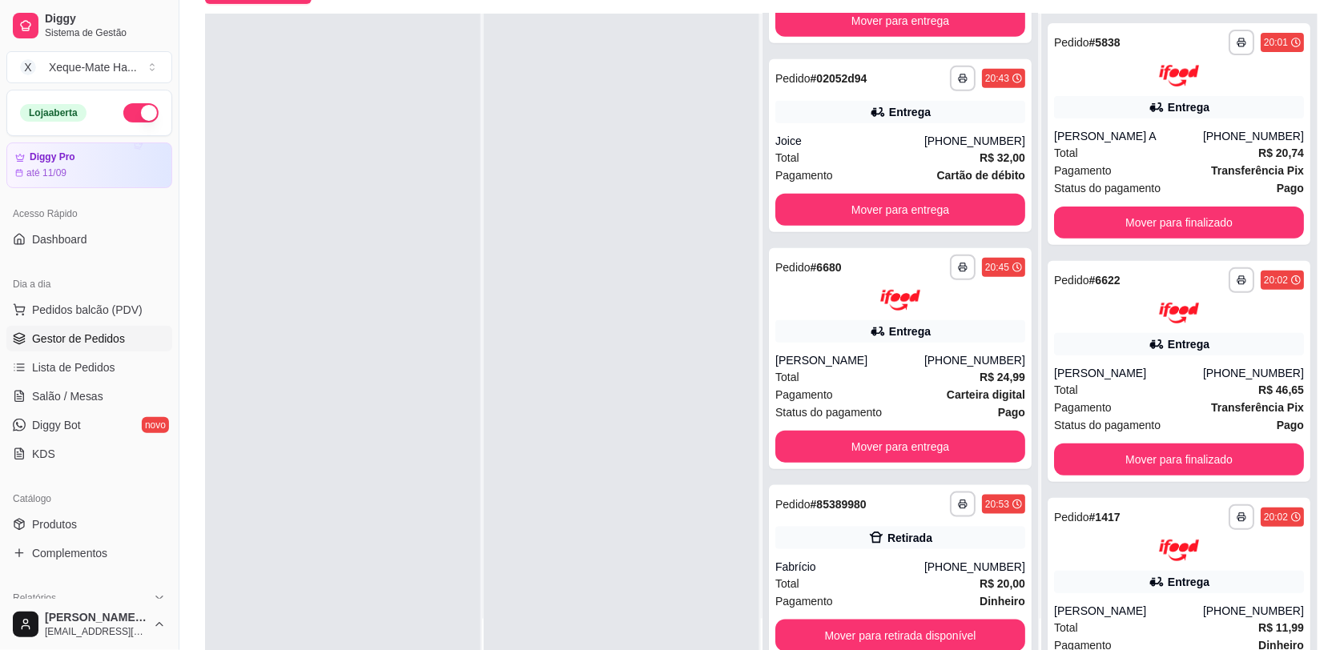
scroll to position [218, 0]
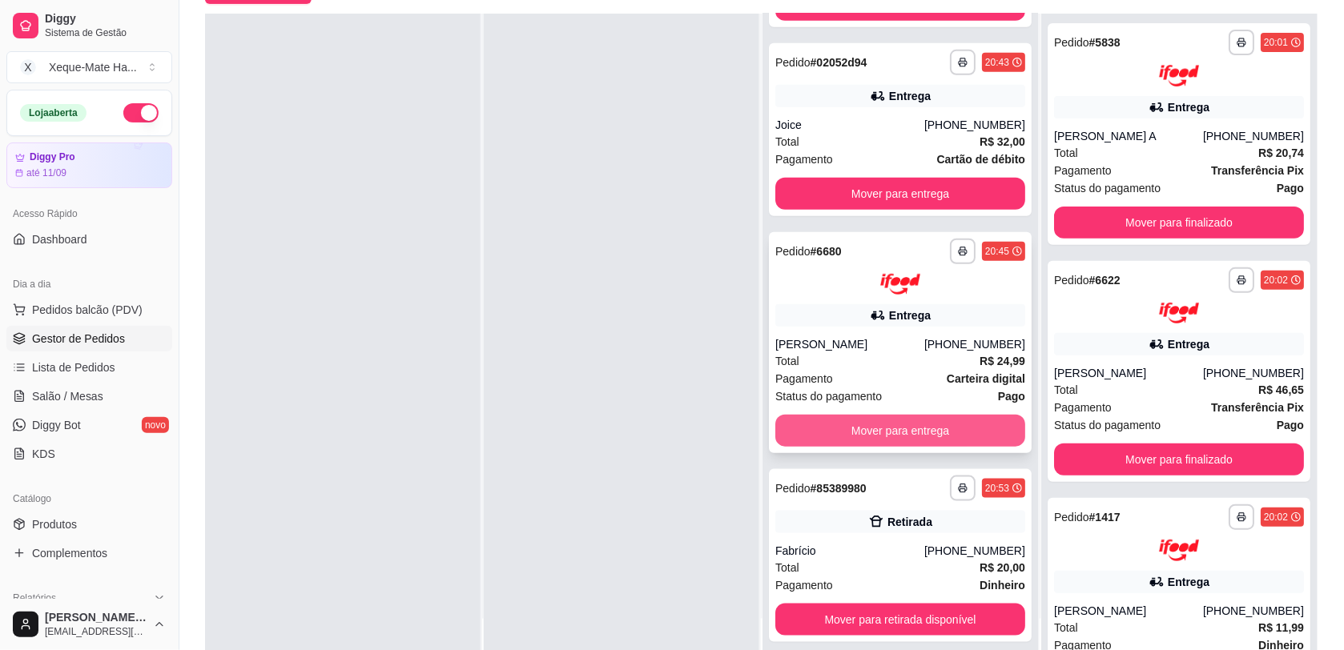
click at [955, 432] on button "Mover para entrega" at bounding box center [900, 431] width 250 height 32
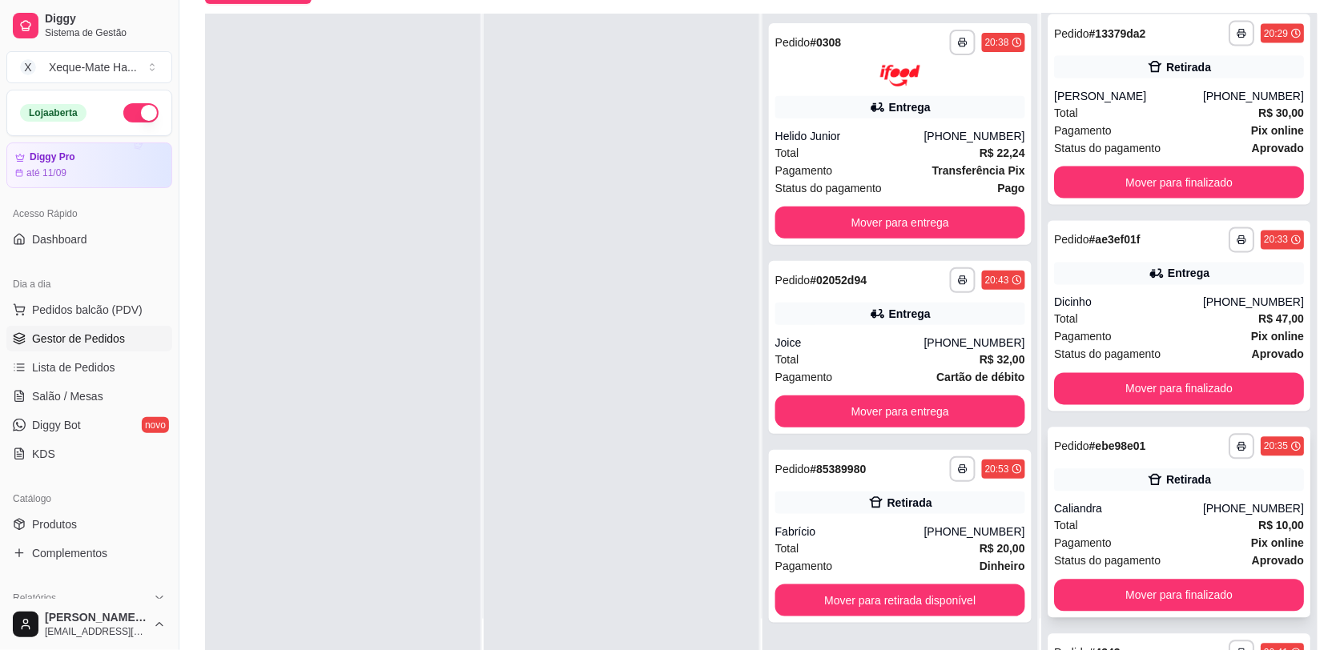
scroll to position [742, 0]
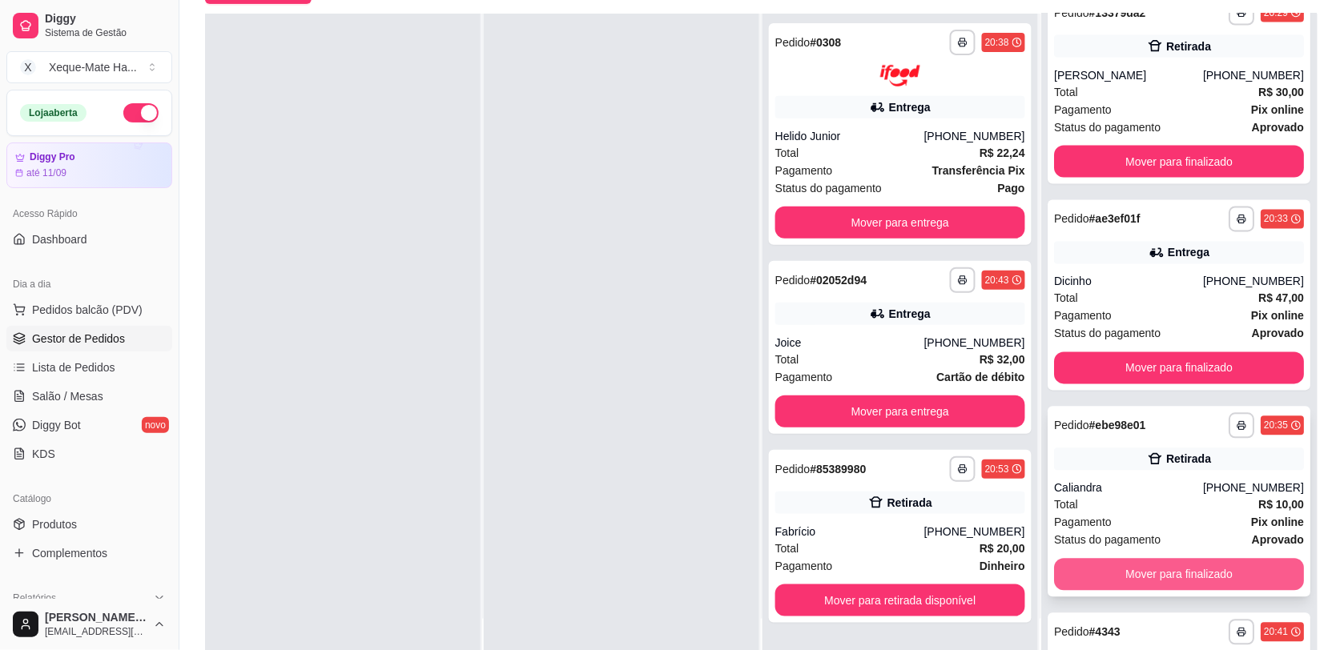
click at [1155, 575] on button "Mover para finalizado" at bounding box center [1179, 575] width 250 height 32
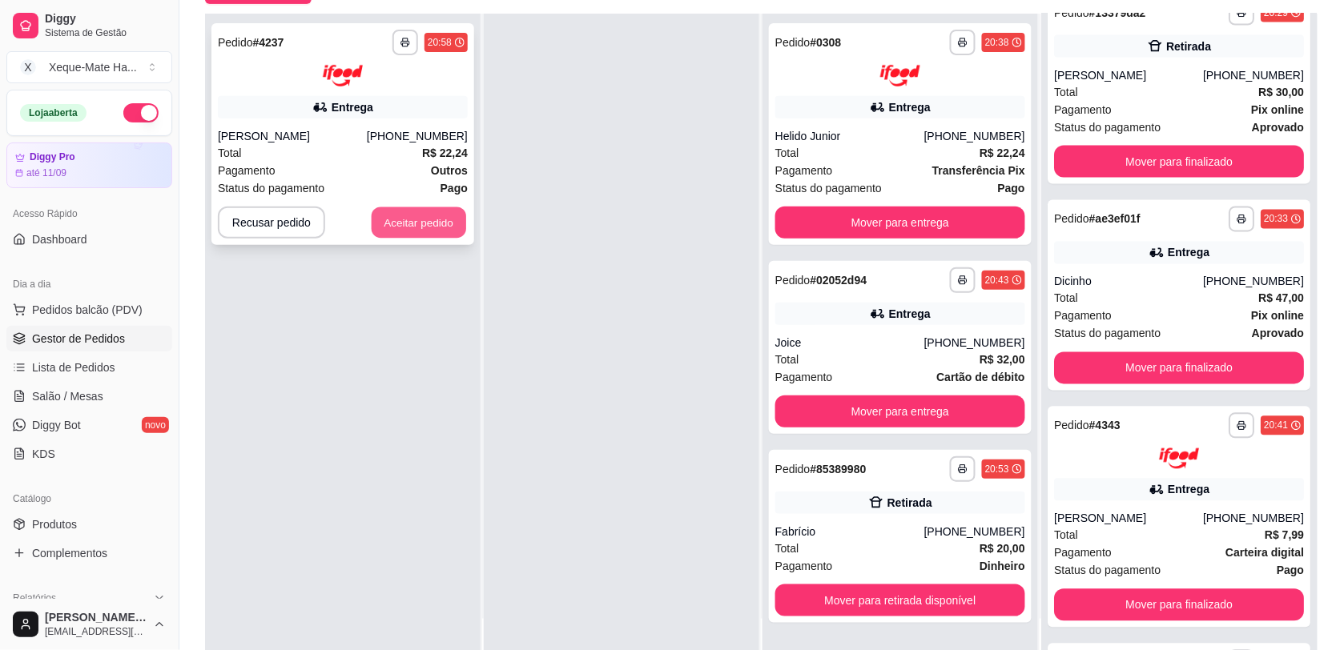
click at [431, 226] on button "Aceitar pedido" at bounding box center [419, 222] width 95 height 31
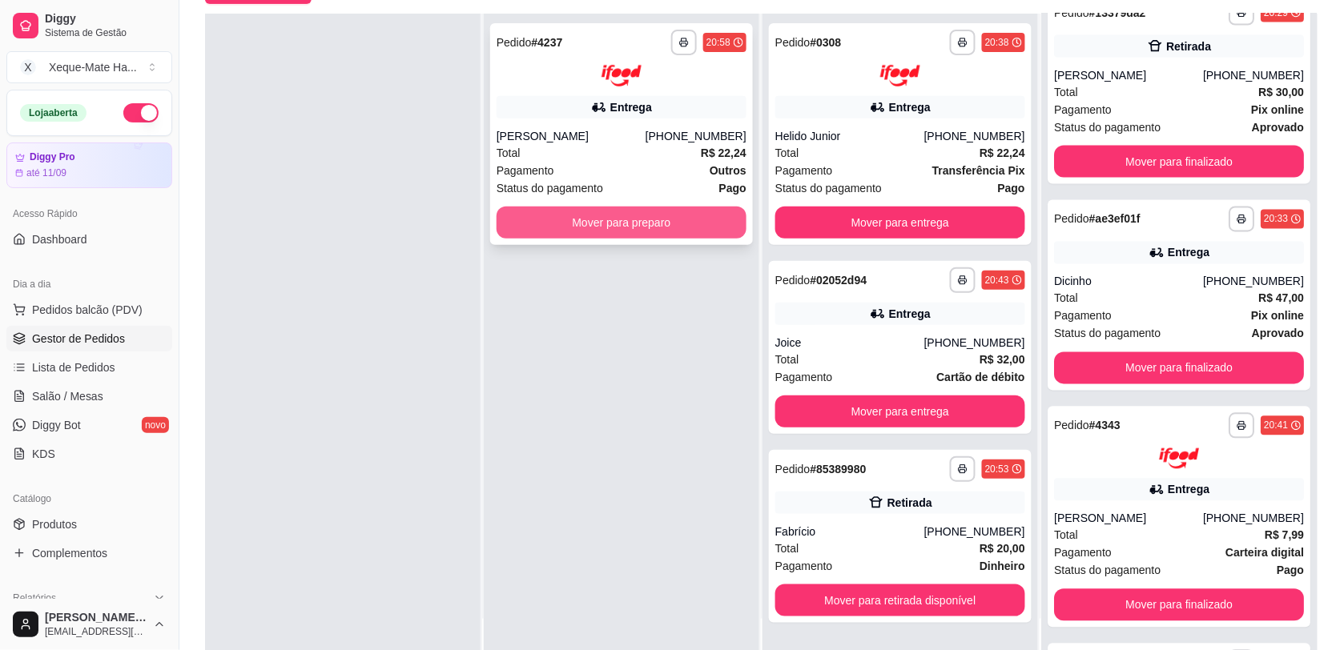
click at [585, 217] on button "Mover para preparo" at bounding box center [622, 223] width 250 height 32
click at [642, 226] on button "Mover para preparo" at bounding box center [622, 223] width 250 height 32
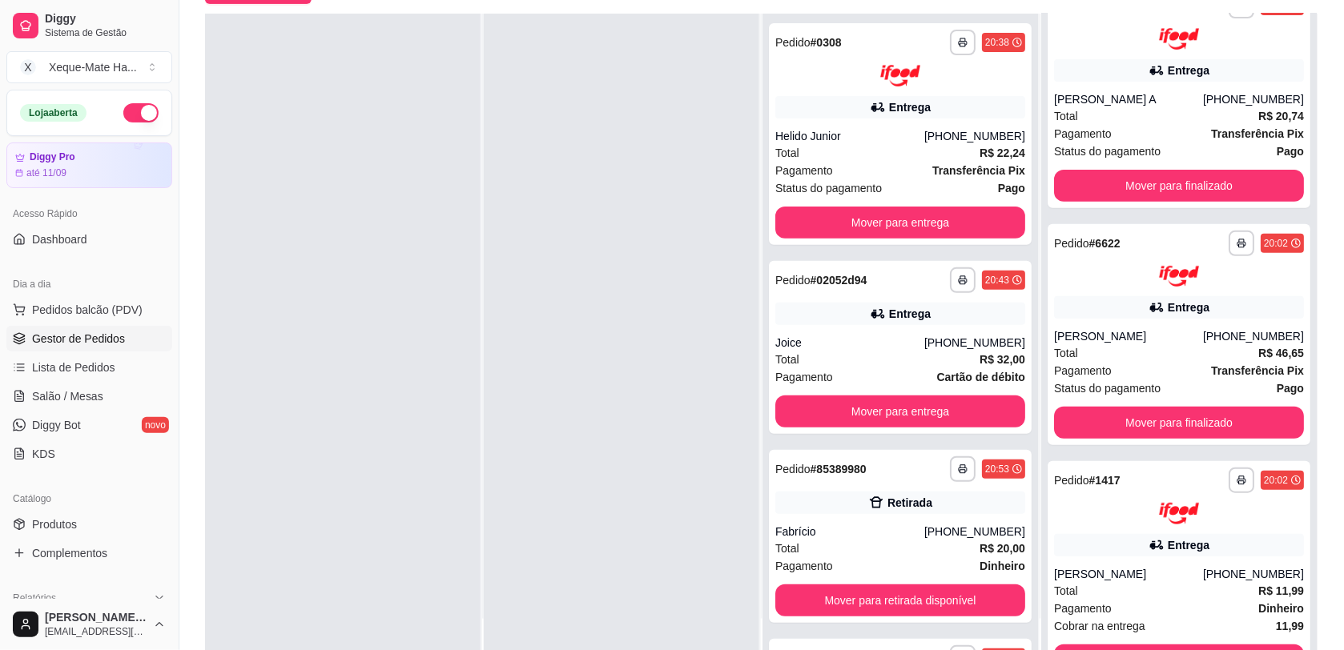
scroll to position [0, 0]
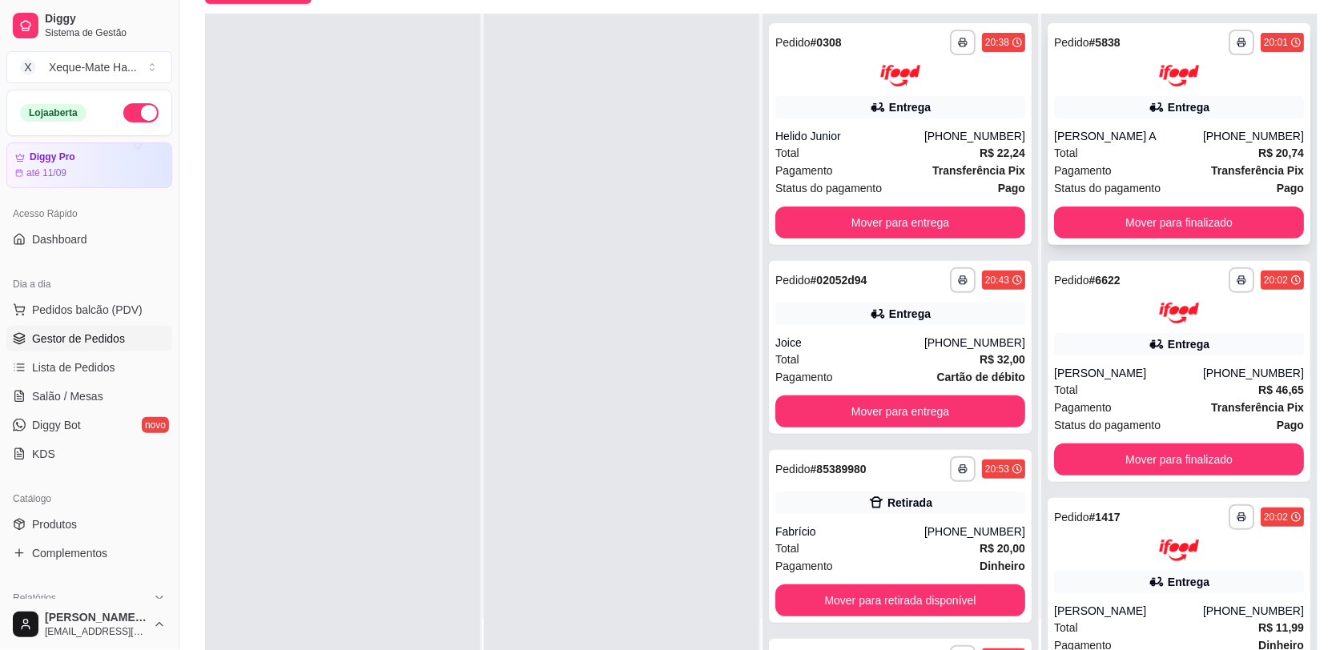
click at [1191, 115] on div "Entrega" at bounding box center [1179, 107] width 250 height 22
click at [1099, 330] on div "**********" at bounding box center [1179, 372] width 263 height 222
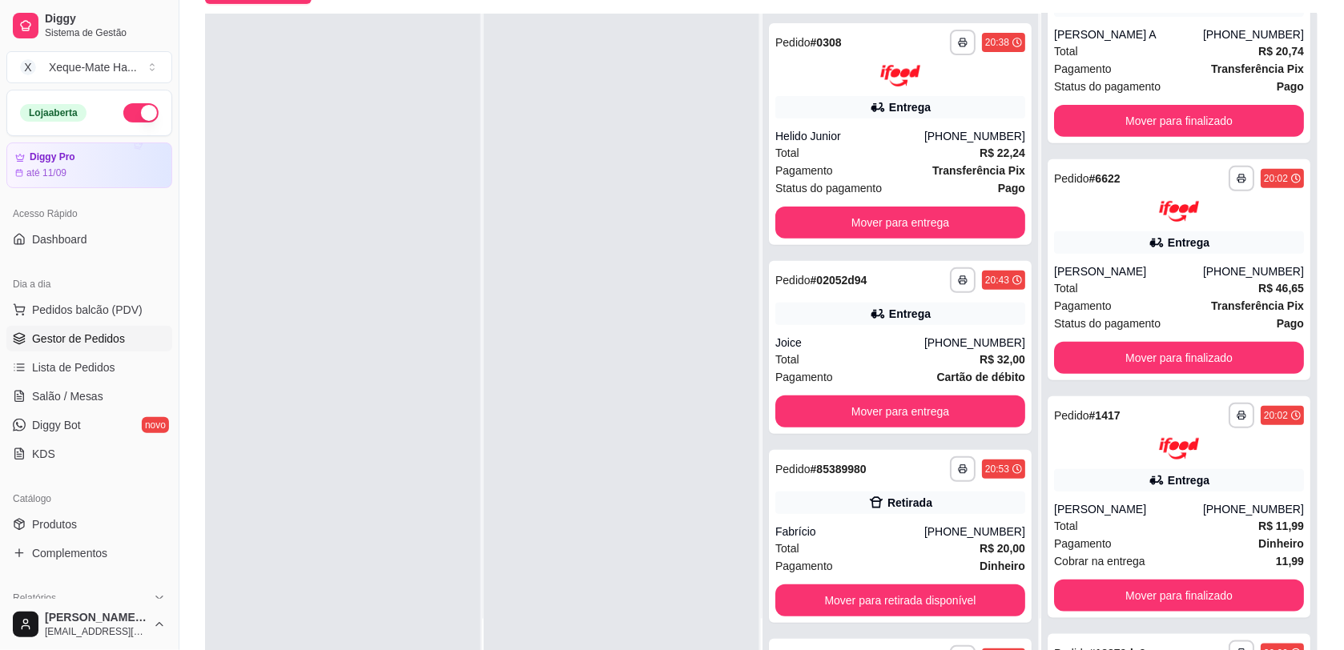
scroll to position [187, 0]
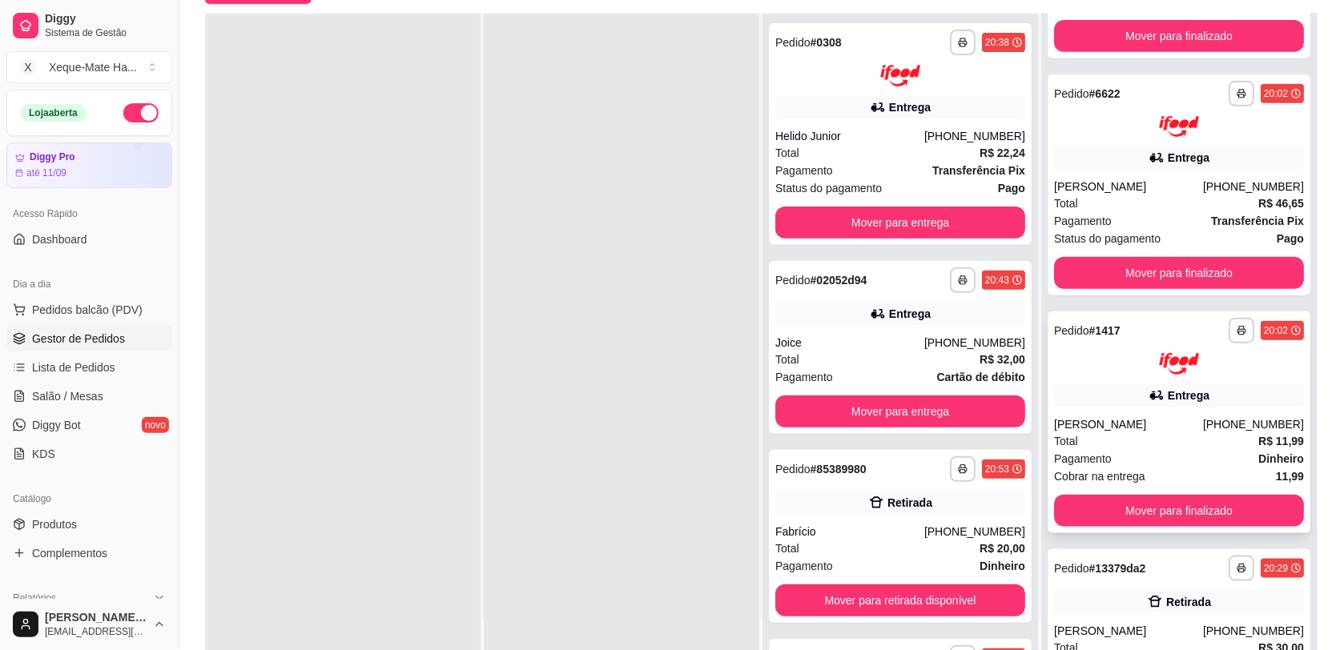
click at [1164, 429] on div "[PERSON_NAME]" at bounding box center [1128, 424] width 149 height 16
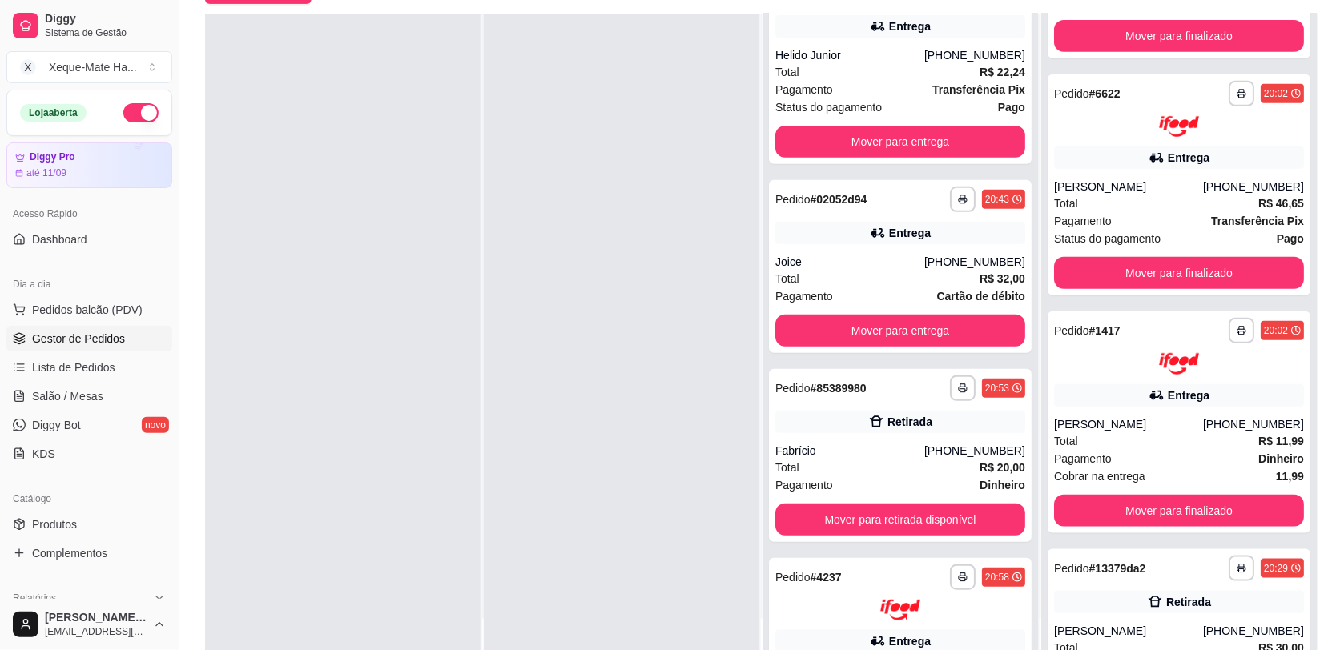
scroll to position [218, 0]
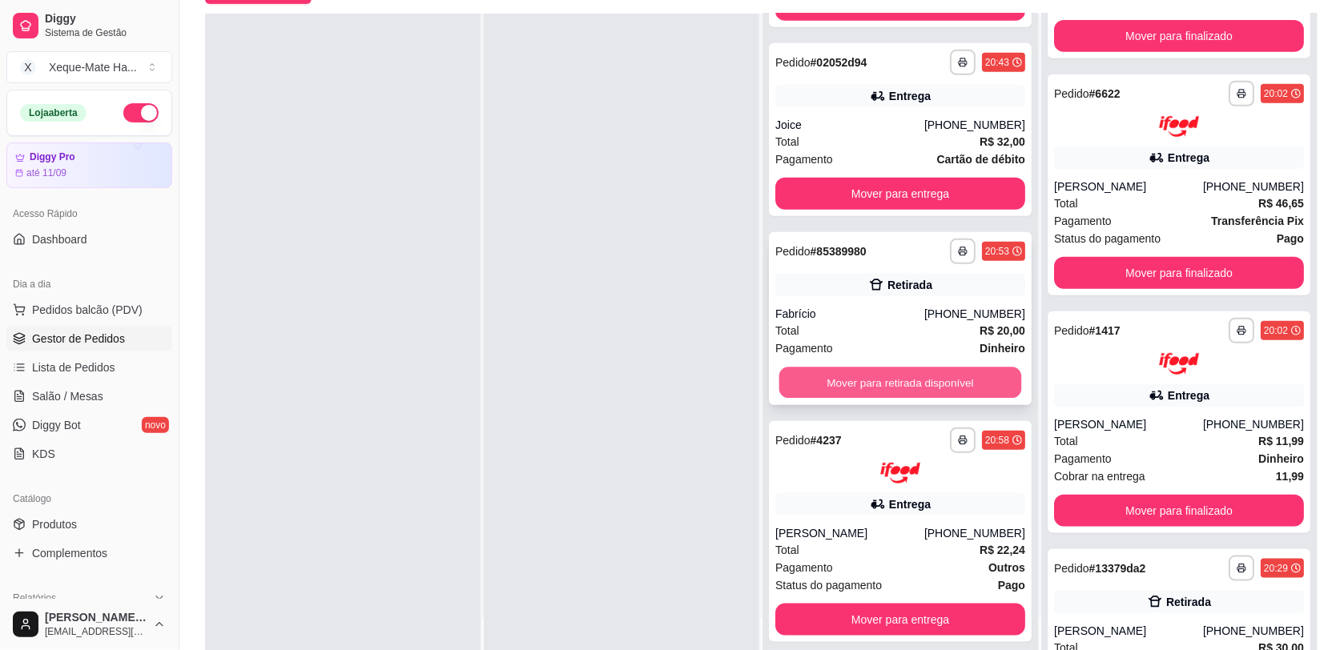
click at [923, 382] on button "Mover para retirada disponível" at bounding box center [900, 382] width 243 height 31
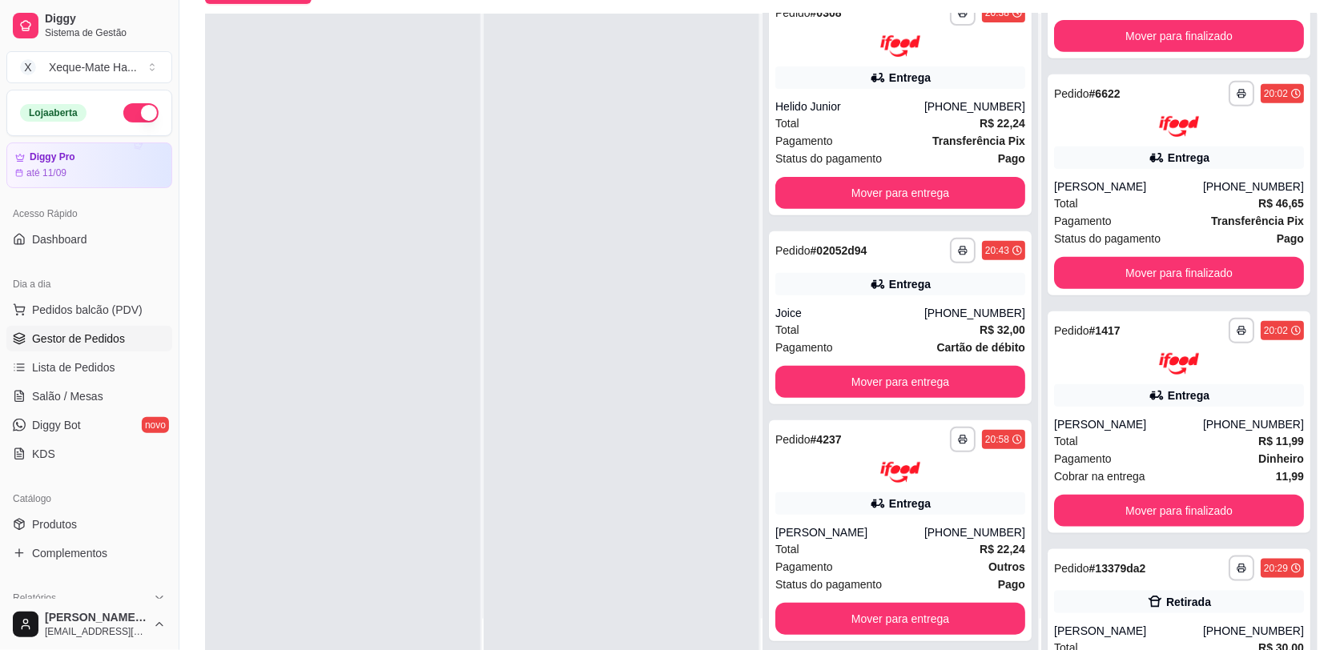
scroll to position [29, 0]
drag, startPoint x: 885, startPoint y: 531, endPoint x: 879, endPoint y: 514, distance: 17.7
click at [879, 514] on div "**********" at bounding box center [900, 532] width 263 height 222
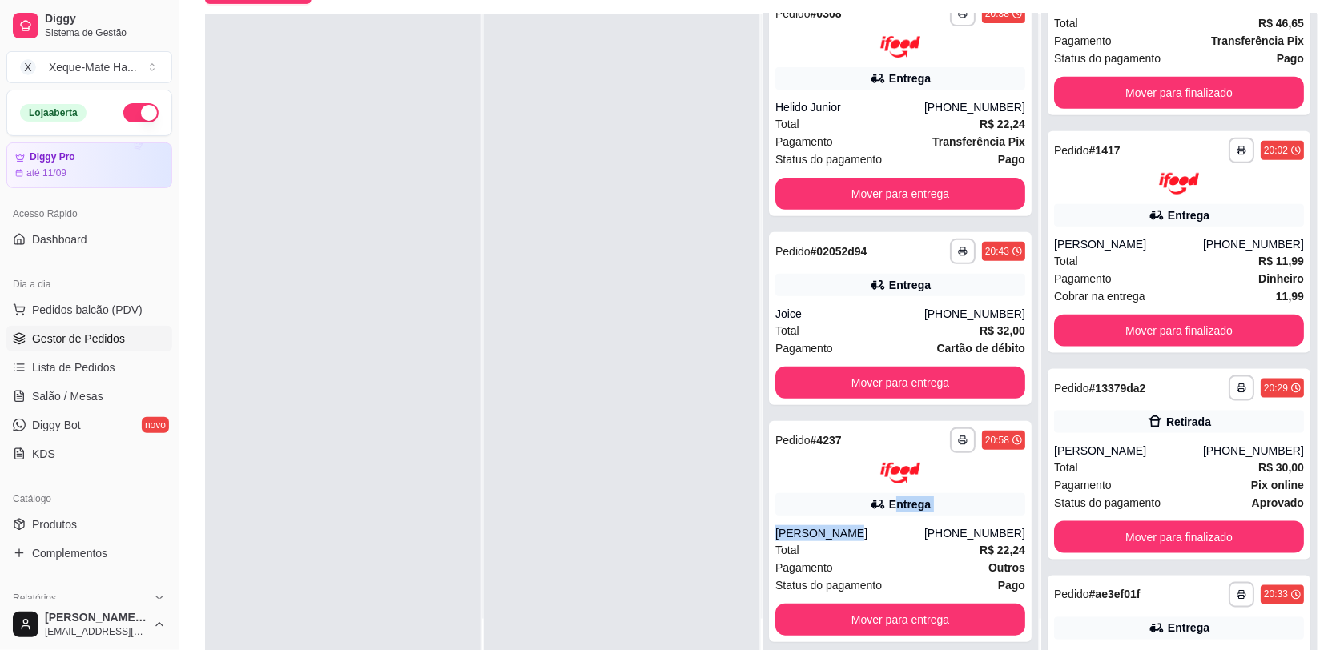
scroll to position [424, 0]
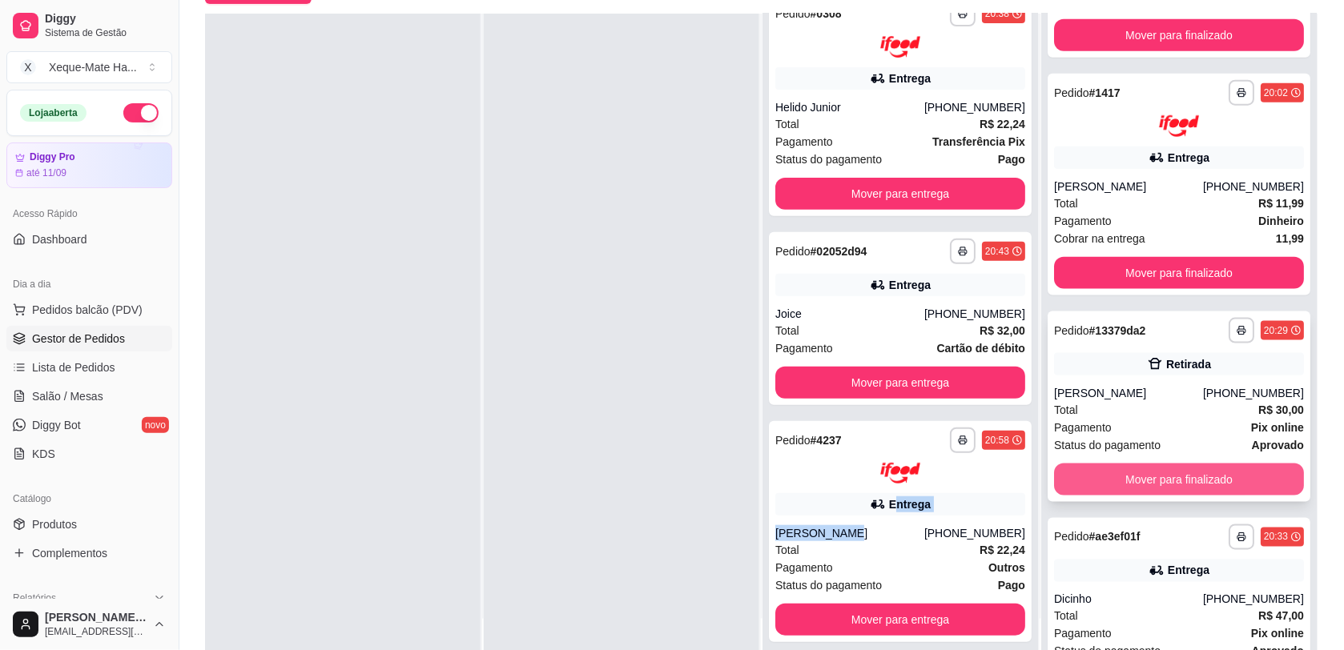
click at [1210, 474] on button "Mover para finalizado" at bounding box center [1179, 480] width 250 height 32
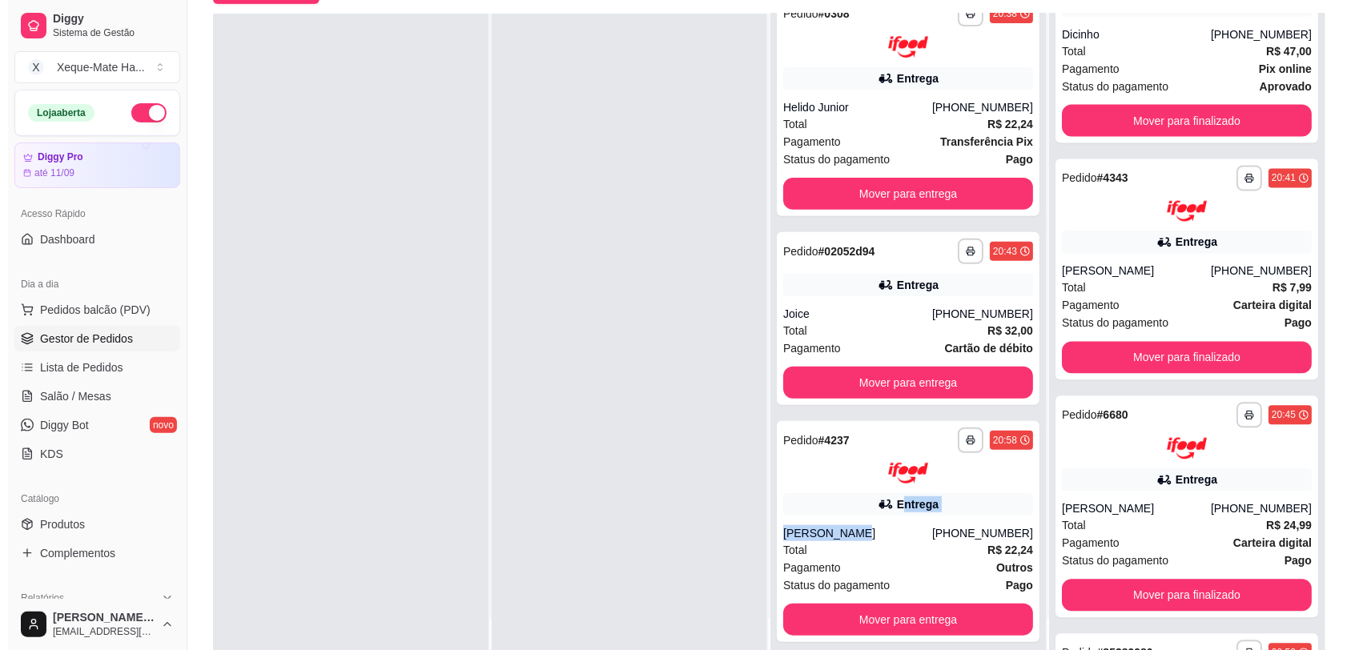
scroll to position [799, 0]
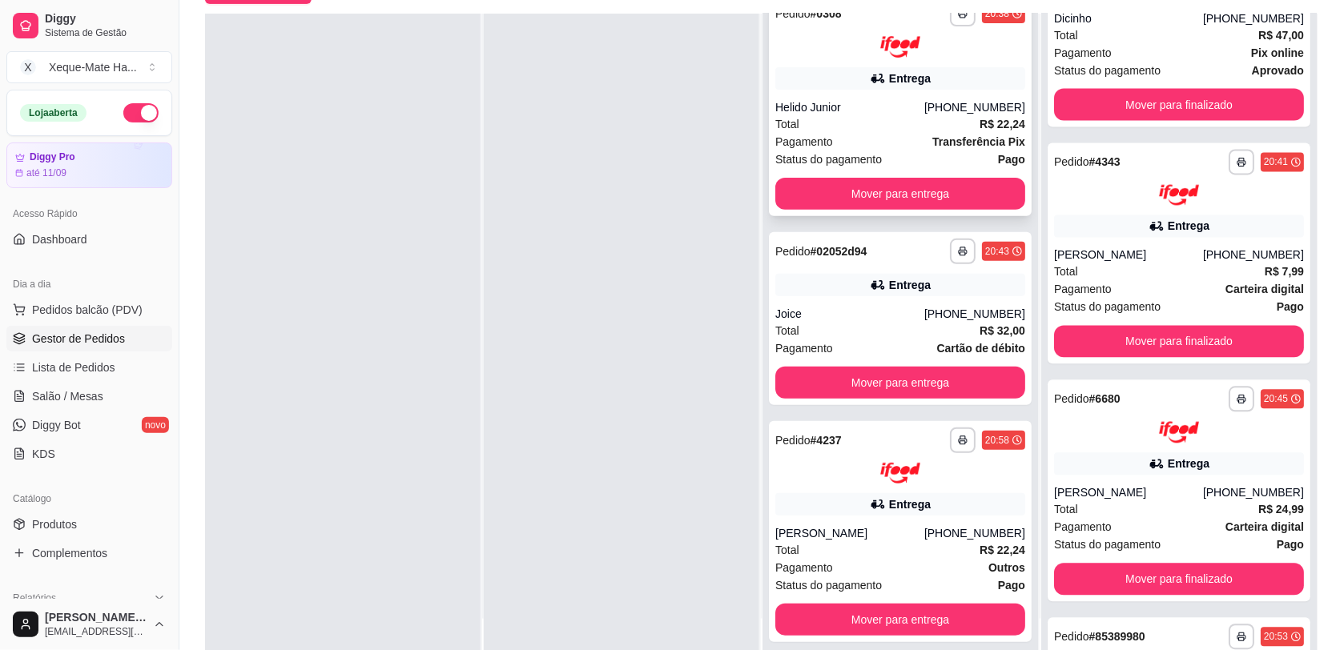
click at [906, 126] on div "Total R$ 22,24" at bounding box center [900, 124] width 250 height 18
click at [994, 271] on div "**********" at bounding box center [900, 318] width 263 height 173
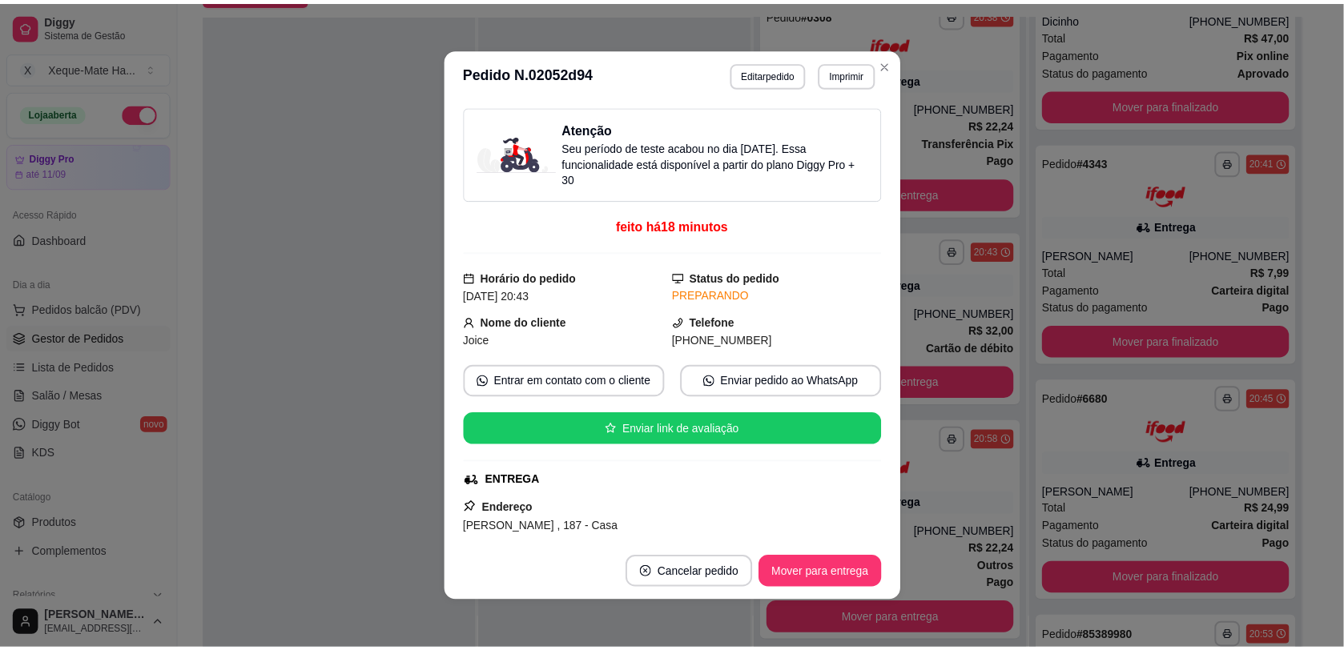
scroll to position [357, 0]
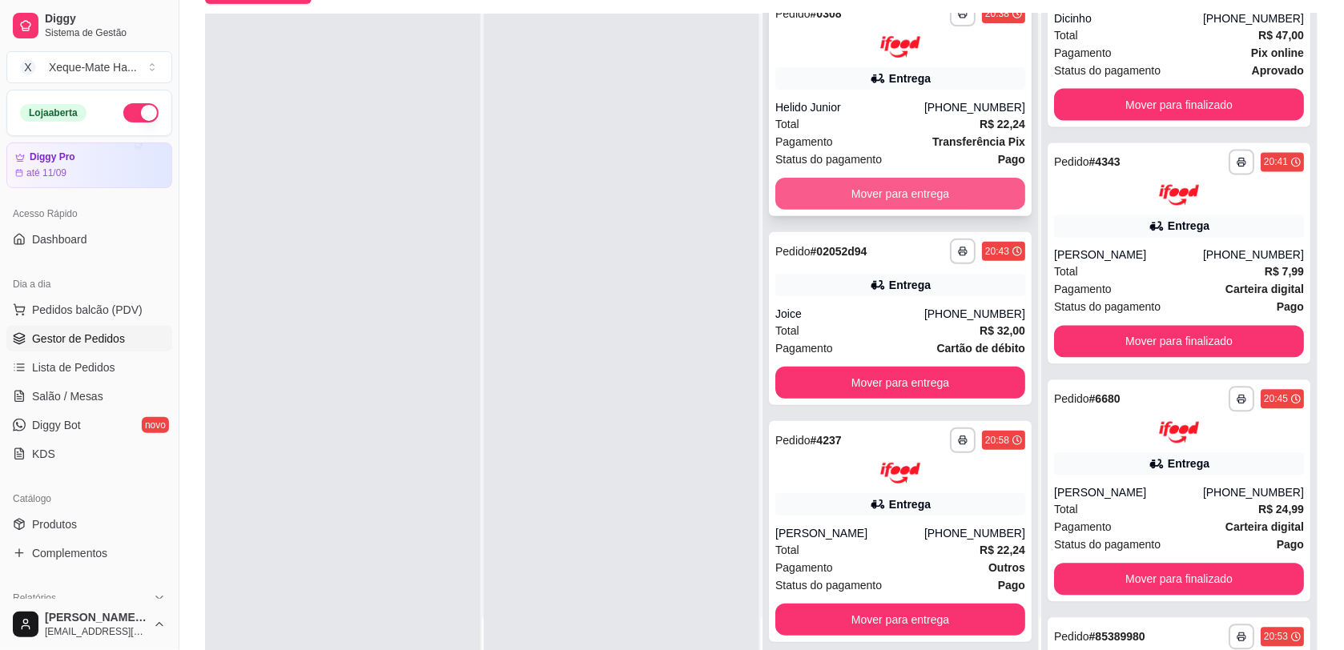
click at [905, 191] on button "Mover para entrega" at bounding box center [900, 194] width 250 height 32
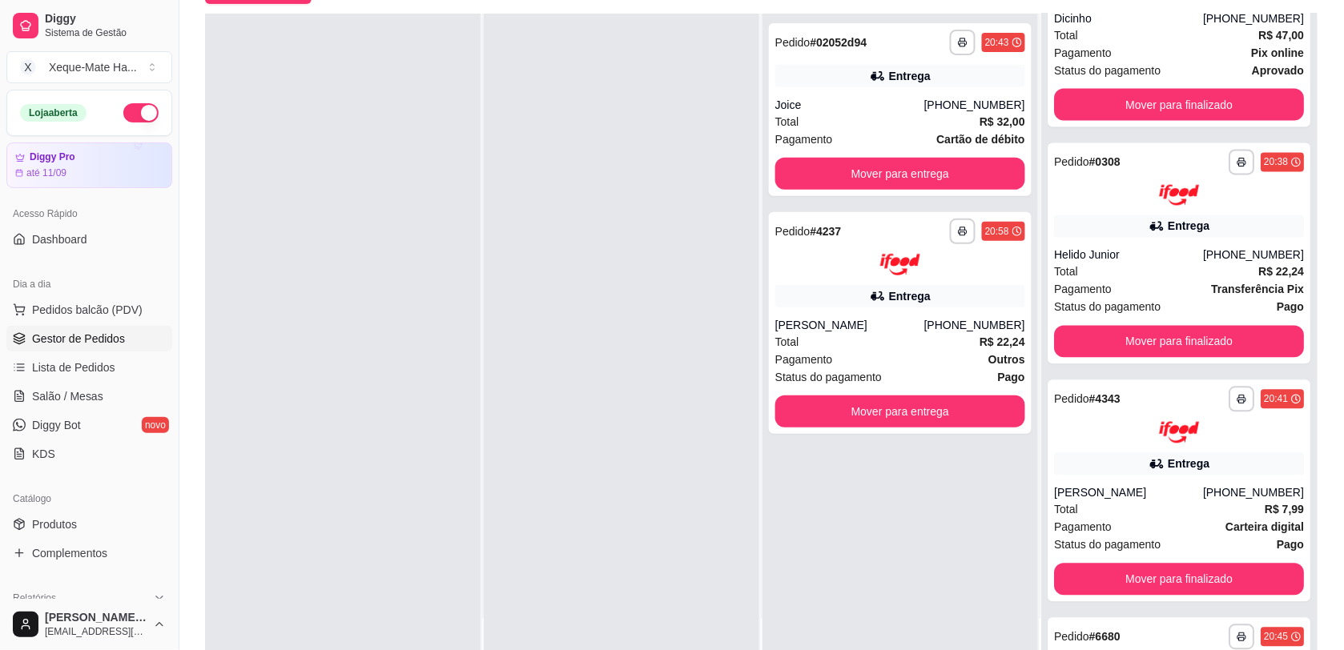
scroll to position [0, 0]
click at [895, 169] on button "Mover para entrega" at bounding box center [900, 174] width 243 height 31
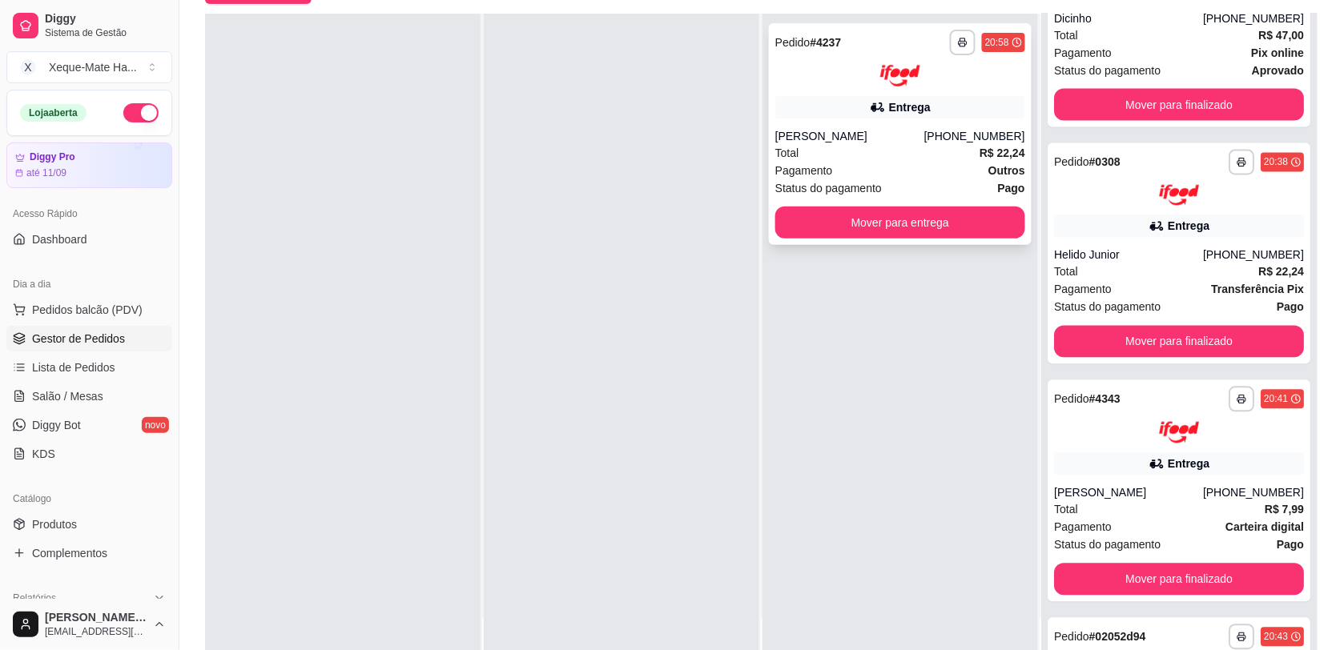
click at [899, 225] on button "Mover para entrega" at bounding box center [900, 223] width 250 height 32
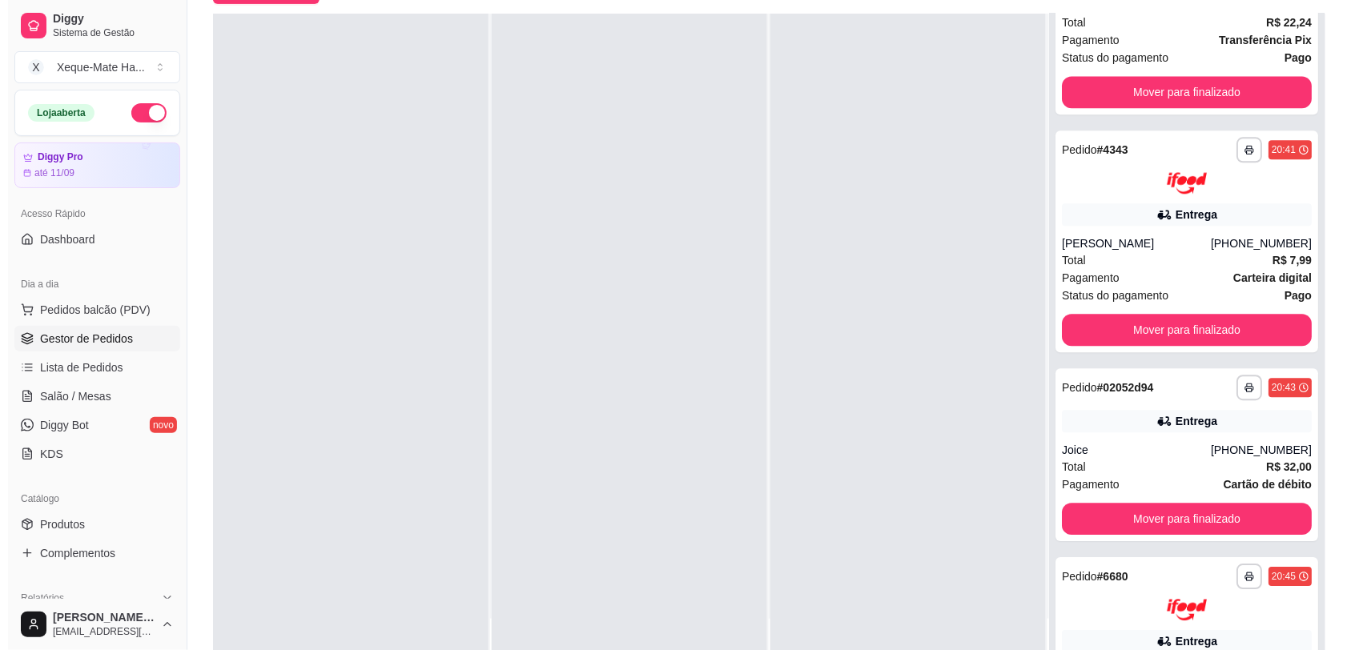
scroll to position [1057, 0]
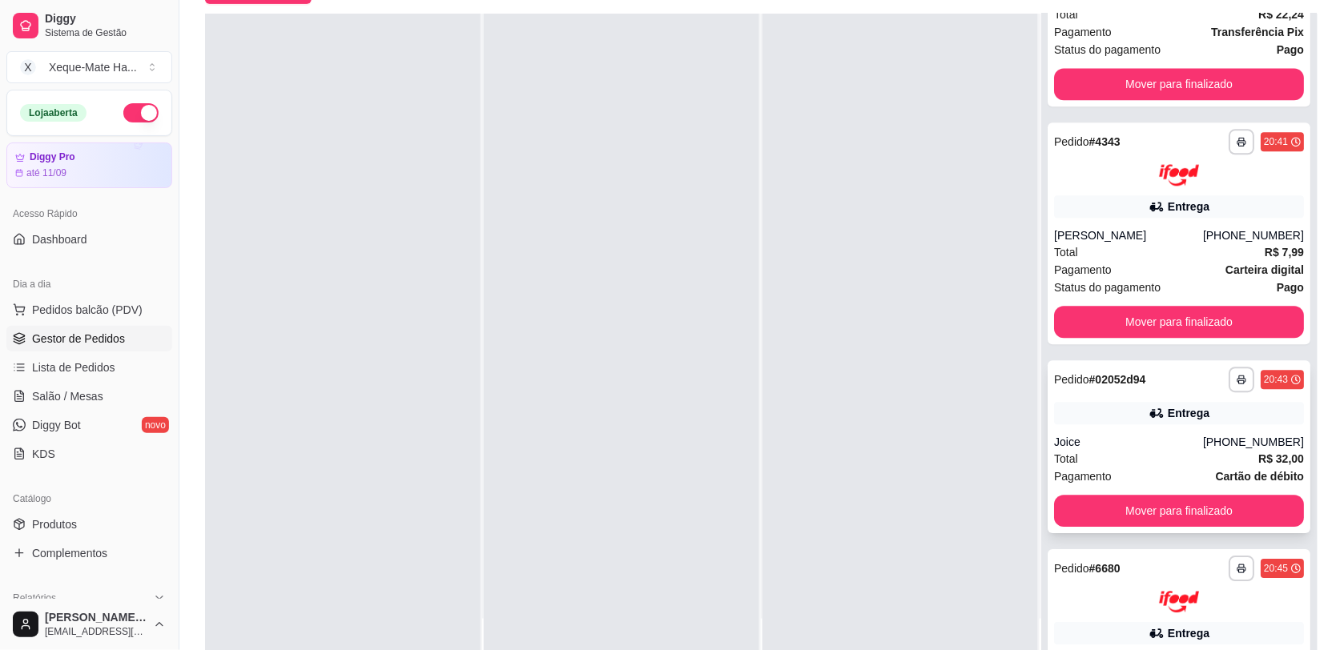
click at [1245, 414] on div "Entrega" at bounding box center [1179, 413] width 250 height 22
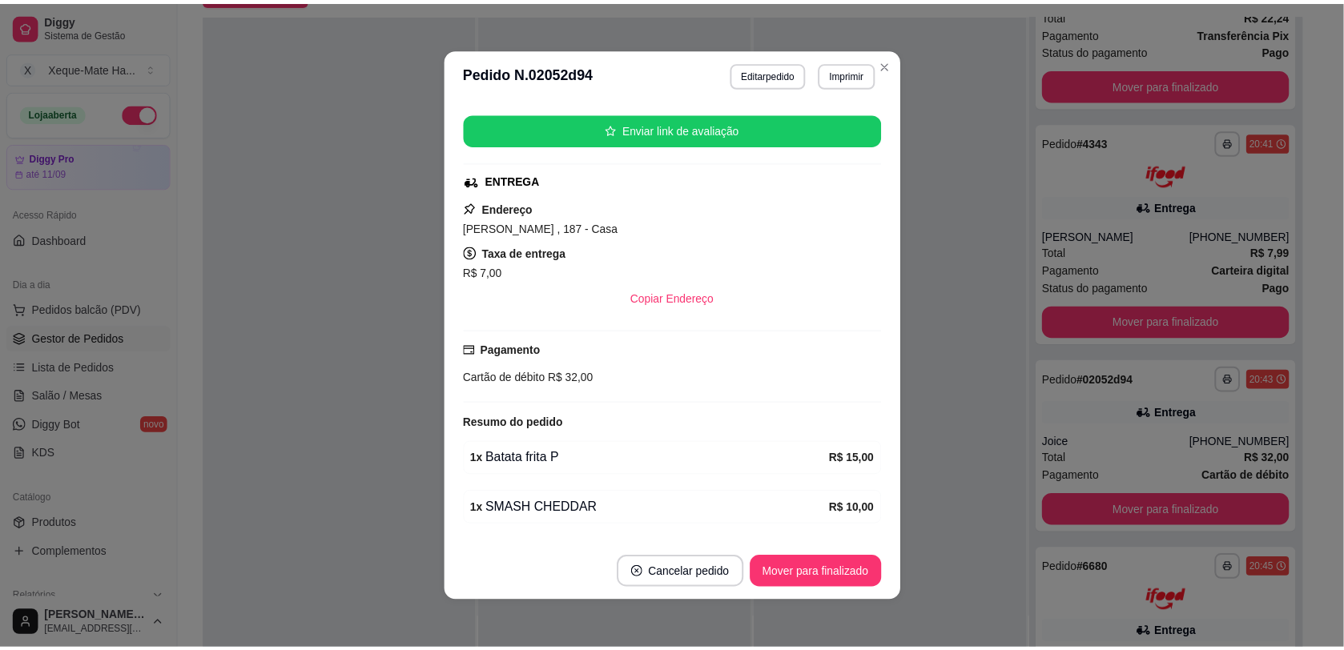
scroll to position [357, 0]
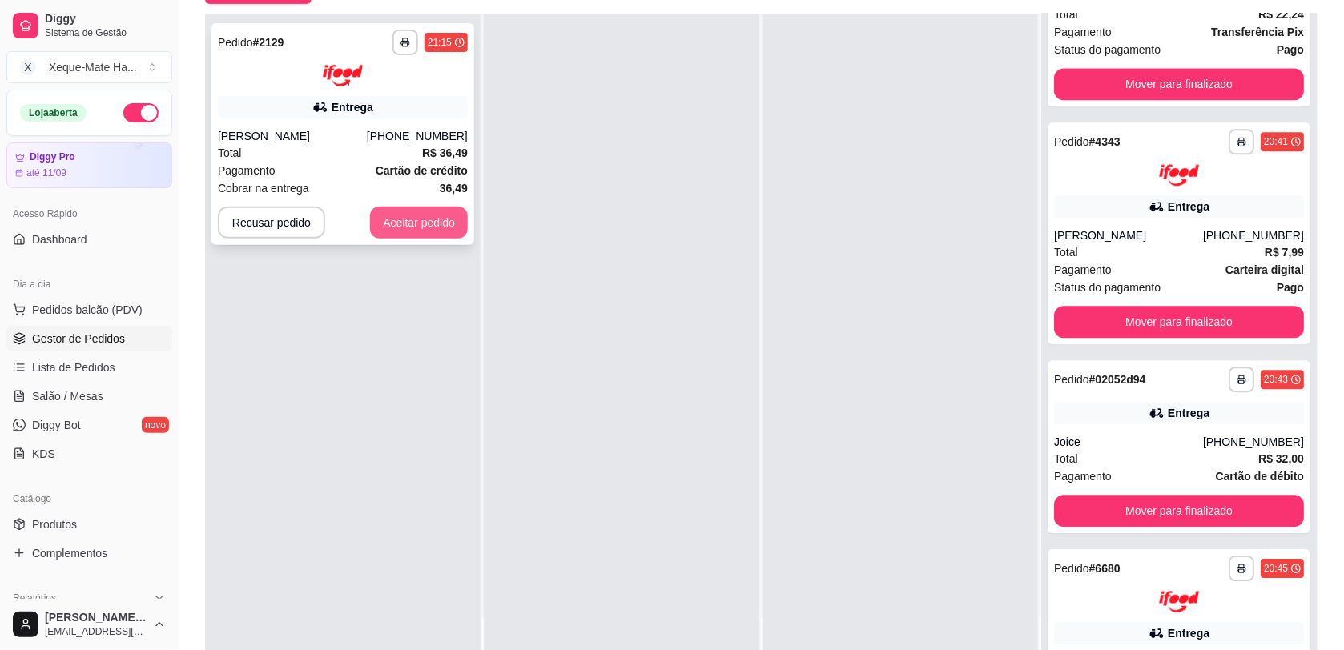
click at [394, 218] on button "Aceitar pedido" at bounding box center [419, 223] width 98 height 32
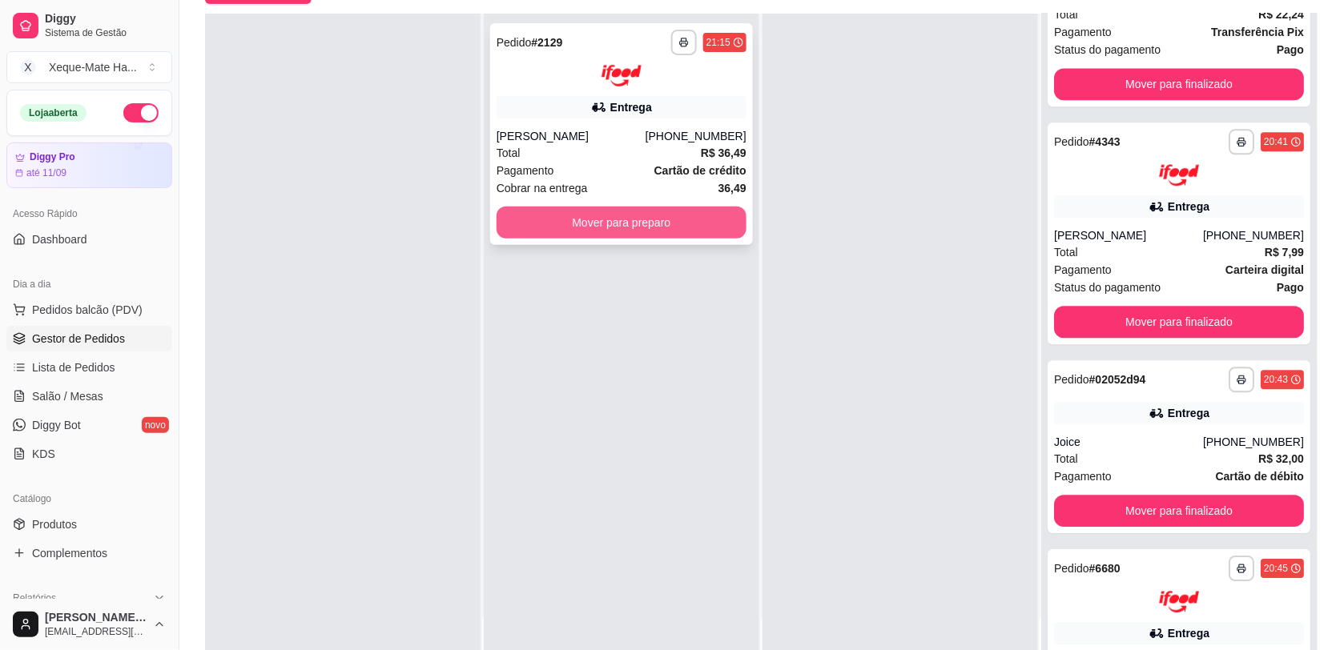
click at [567, 214] on button "Mover para preparo" at bounding box center [622, 223] width 250 height 32
click at [567, 214] on button "Mover para preparo" at bounding box center [622, 222] width 243 height 31
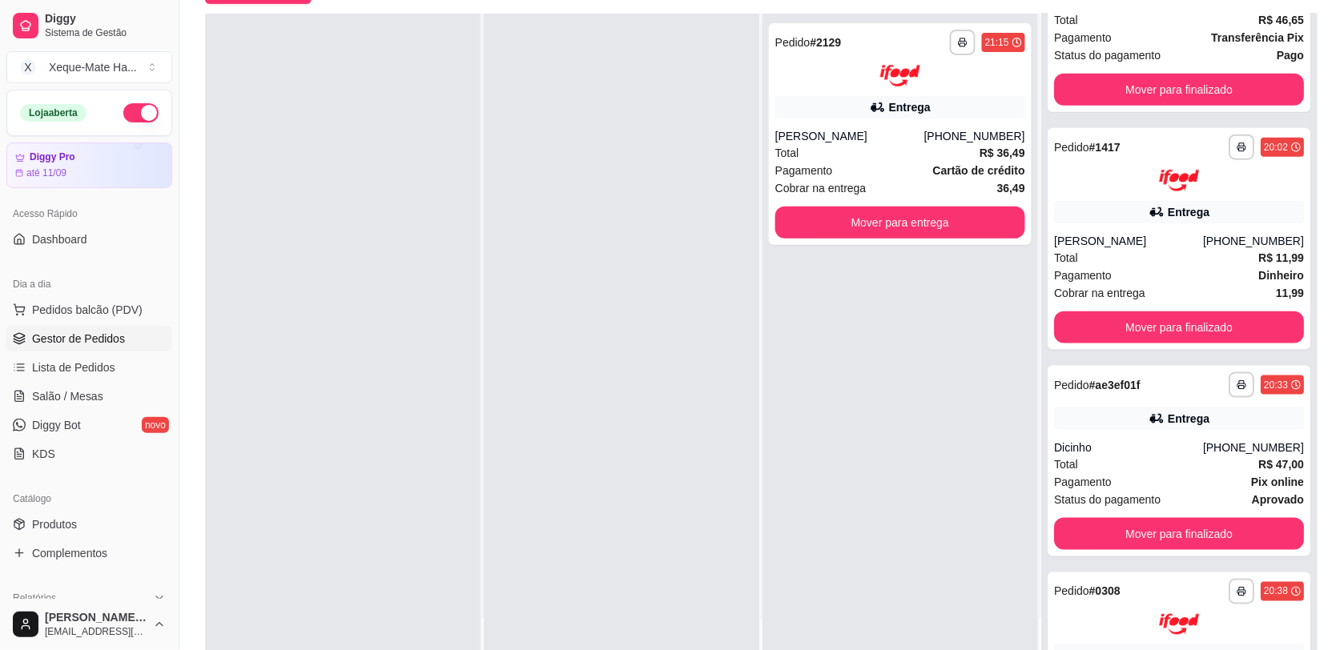
scroll to position [0, 0]
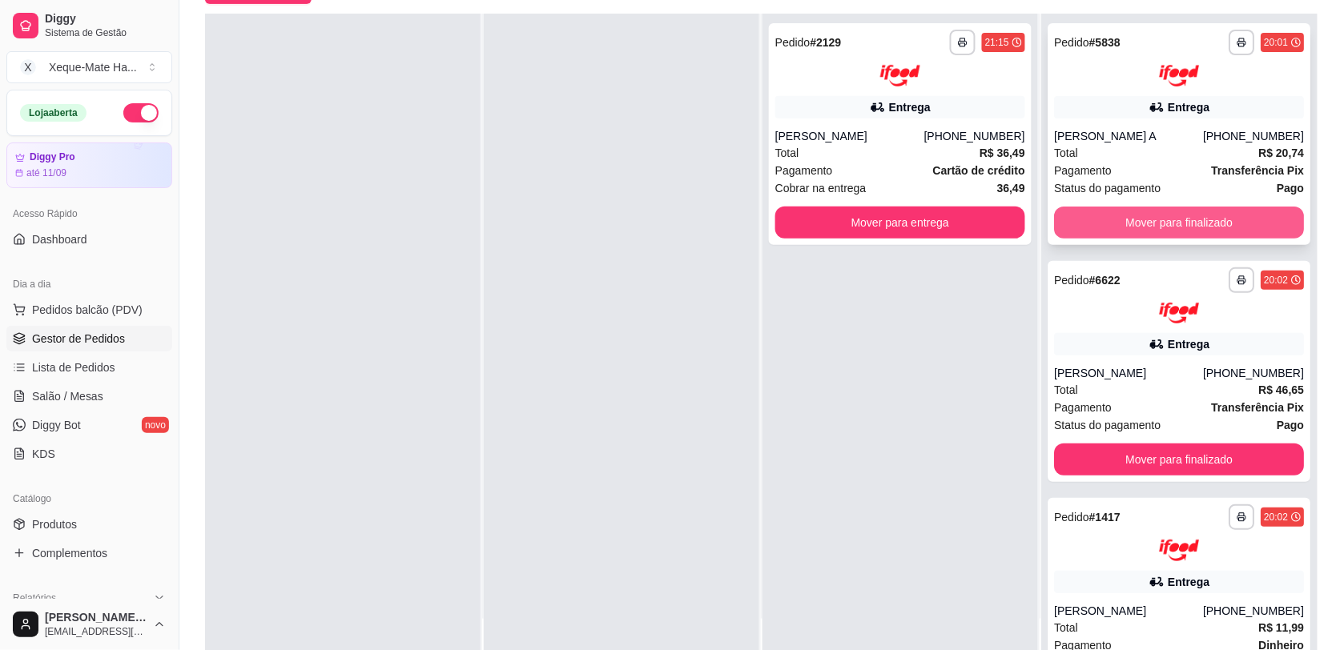
click at [1201, 225] on button "Mover para finalizado" at bounding box center [1179, 223] width 250 height 32
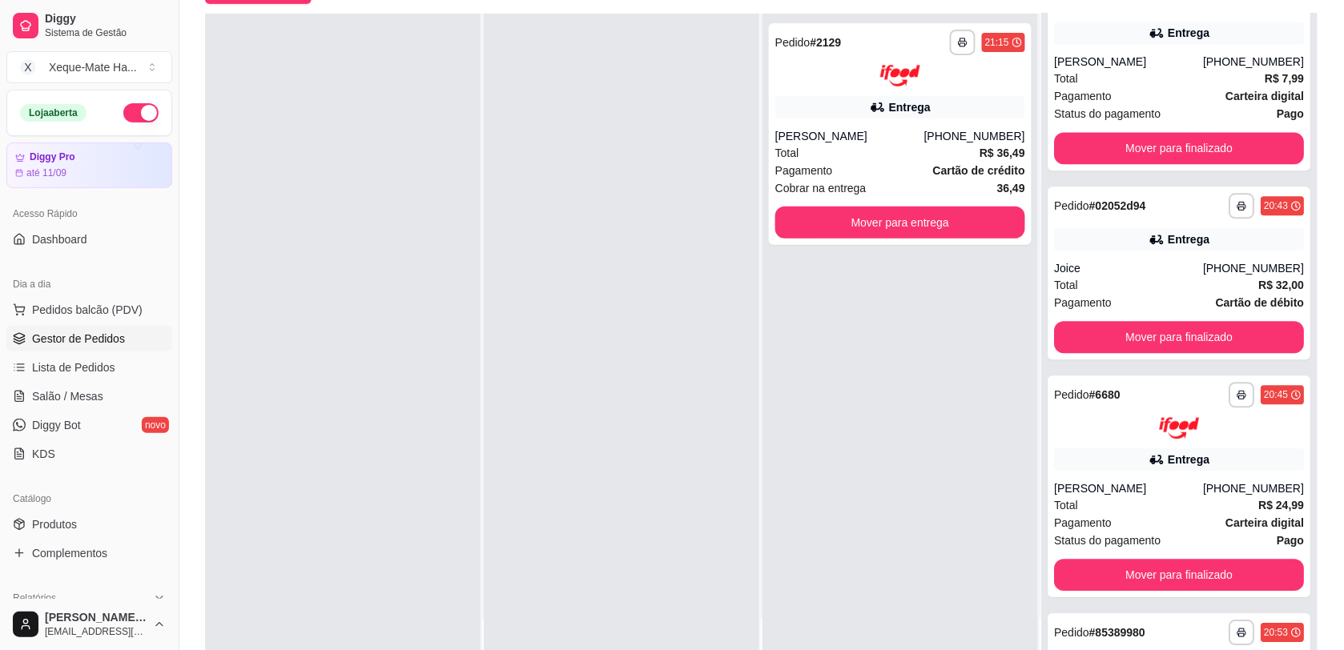
scroll to position [1073, 0]
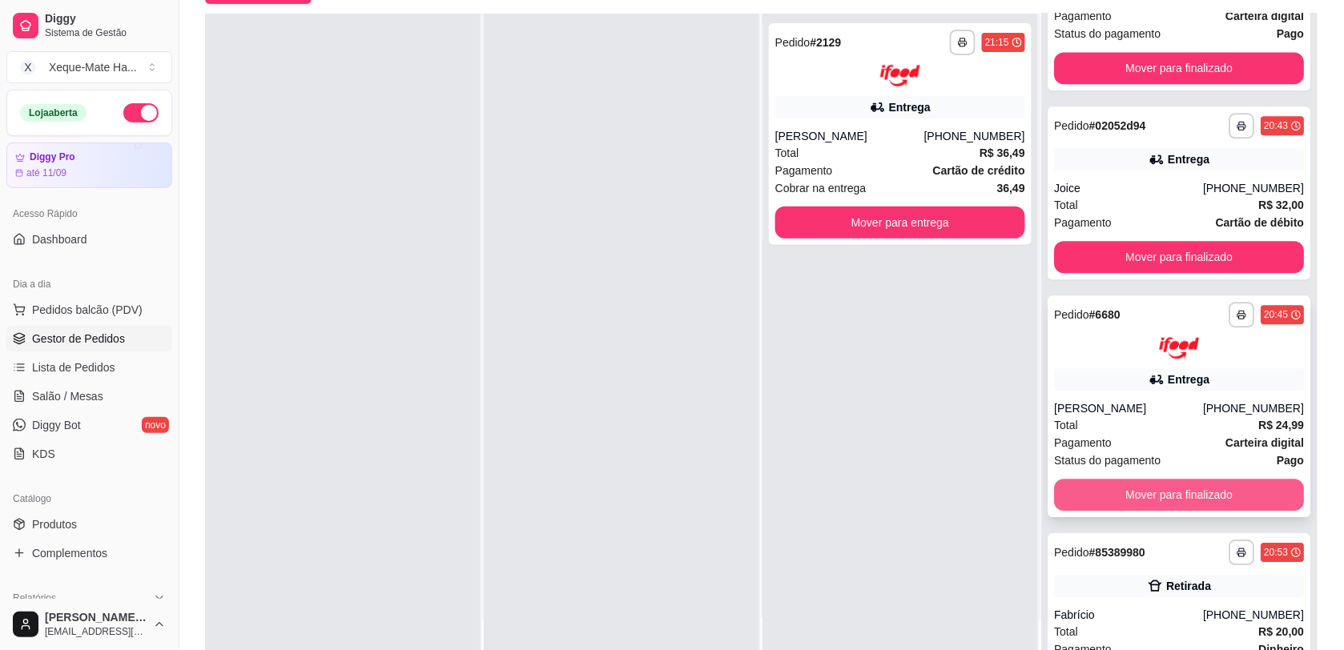
click at [1219, 487] on button "Mover para finalizado" at bounding box center [1179, 495] width 250 height 32
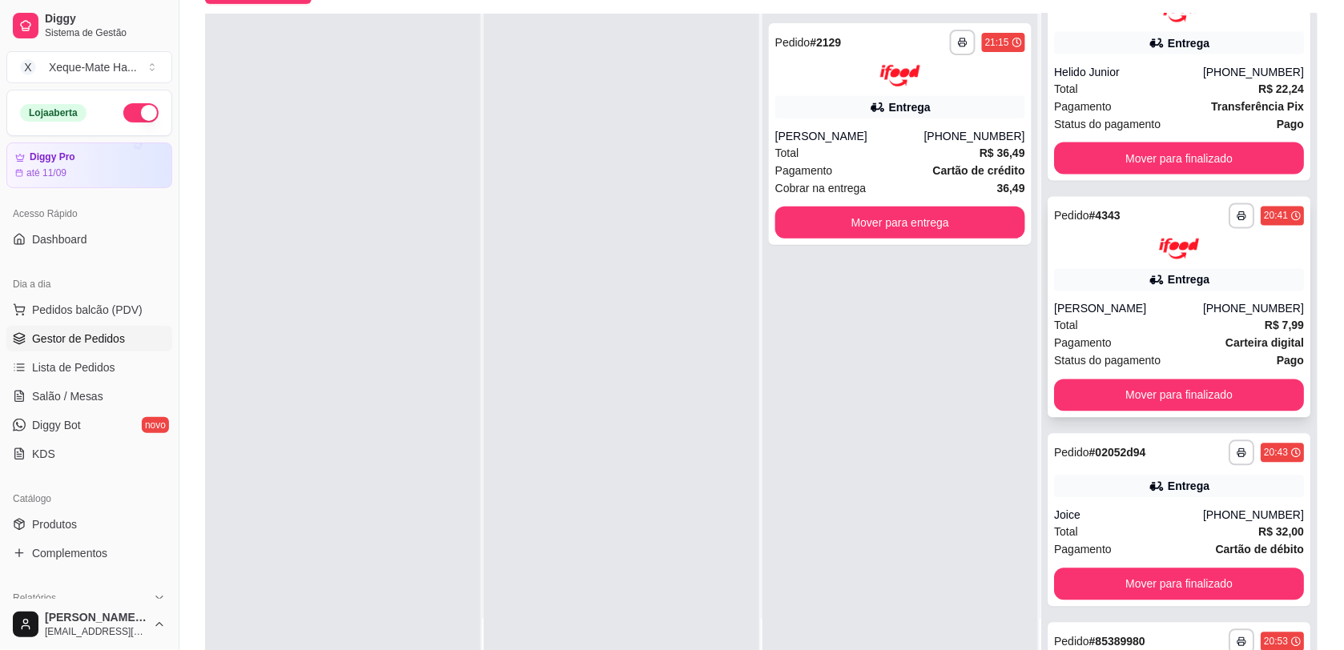
scroll to position [722, 0]
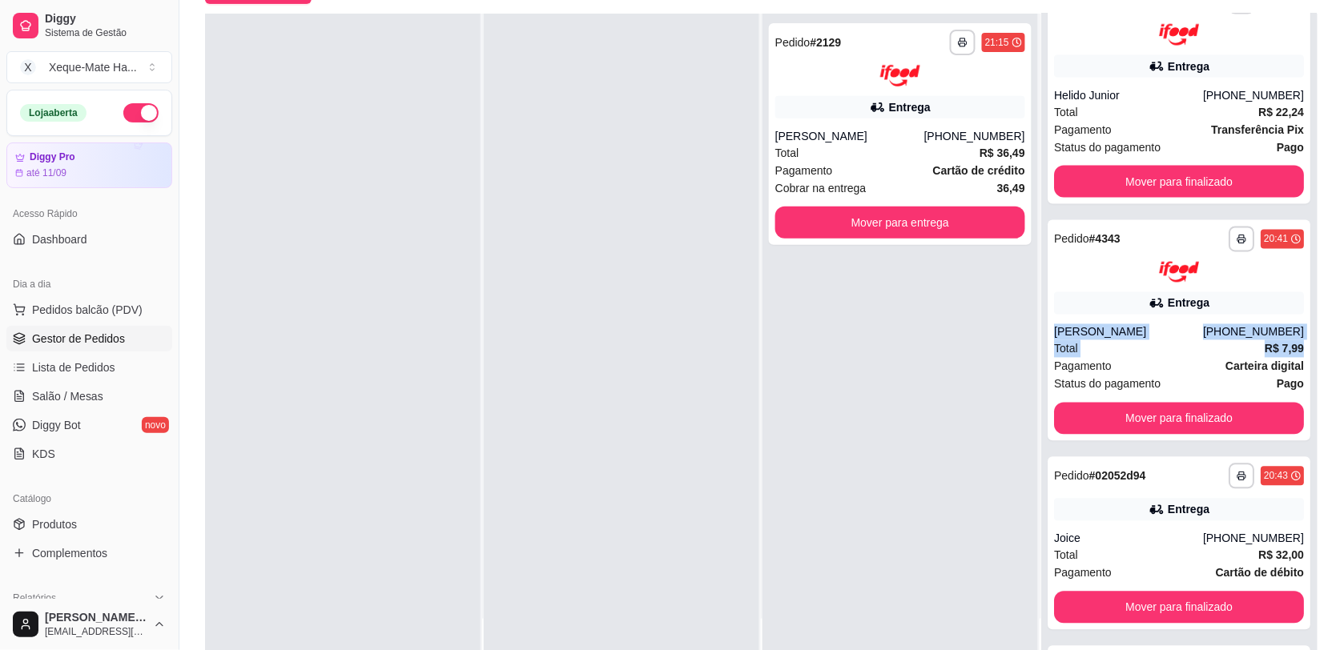
drag, startPoint x: 1281, startPoint y: 340, endPoint x: 1282, endPoint y: 303, distance: 37.7
click at [1282, 303] on div "**********" at bounding box center [1179, 339] width 276 height 650
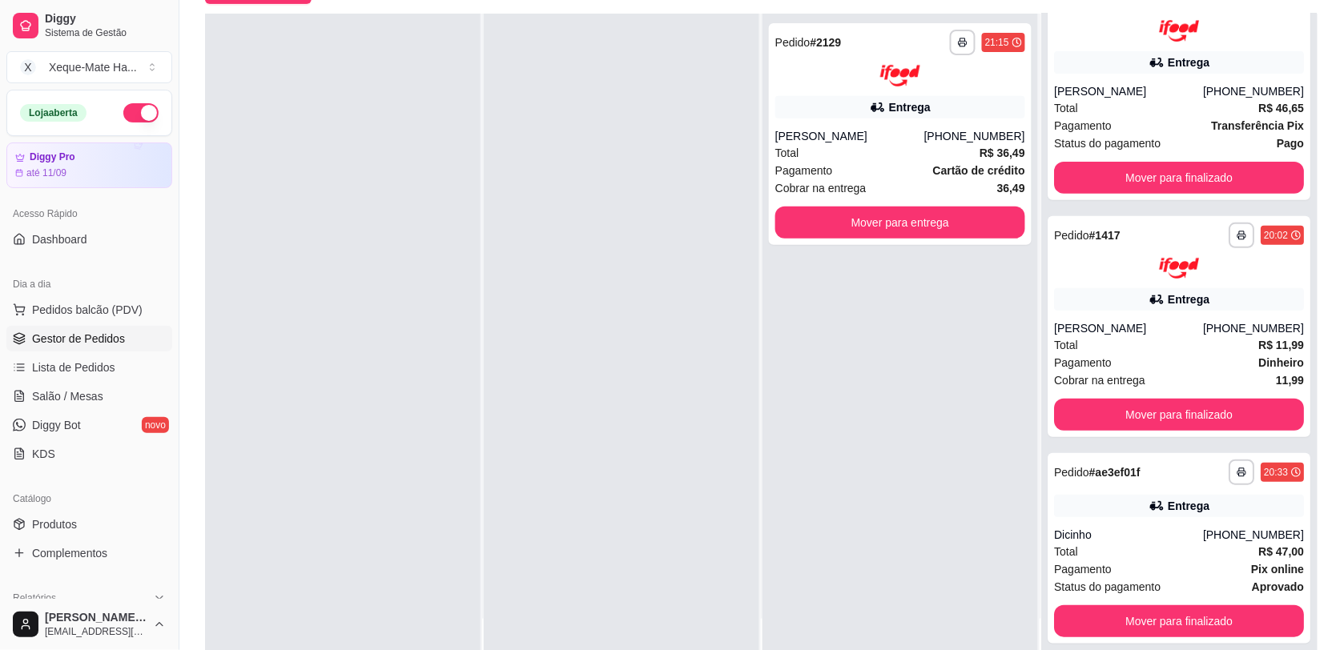
scroll to position [0, 0]
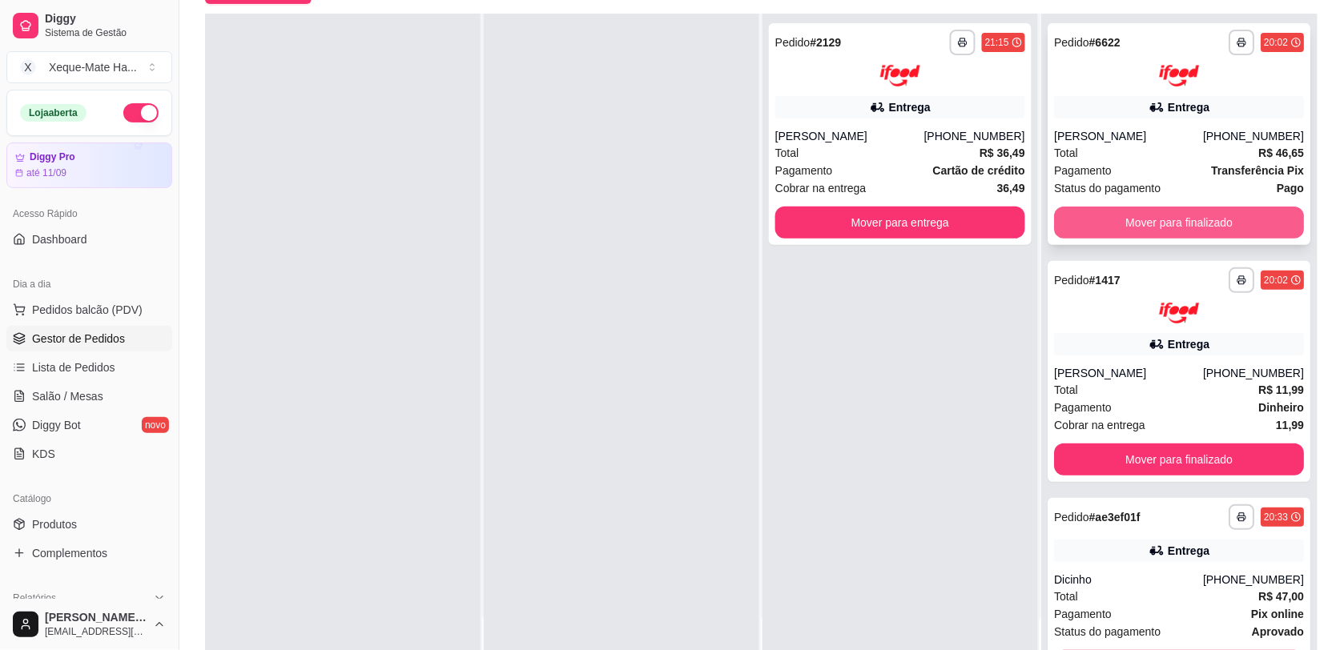
click at [1233, 212] on button "Mover para finalizado" at bounding box center [1179, 223] width 250 height 32
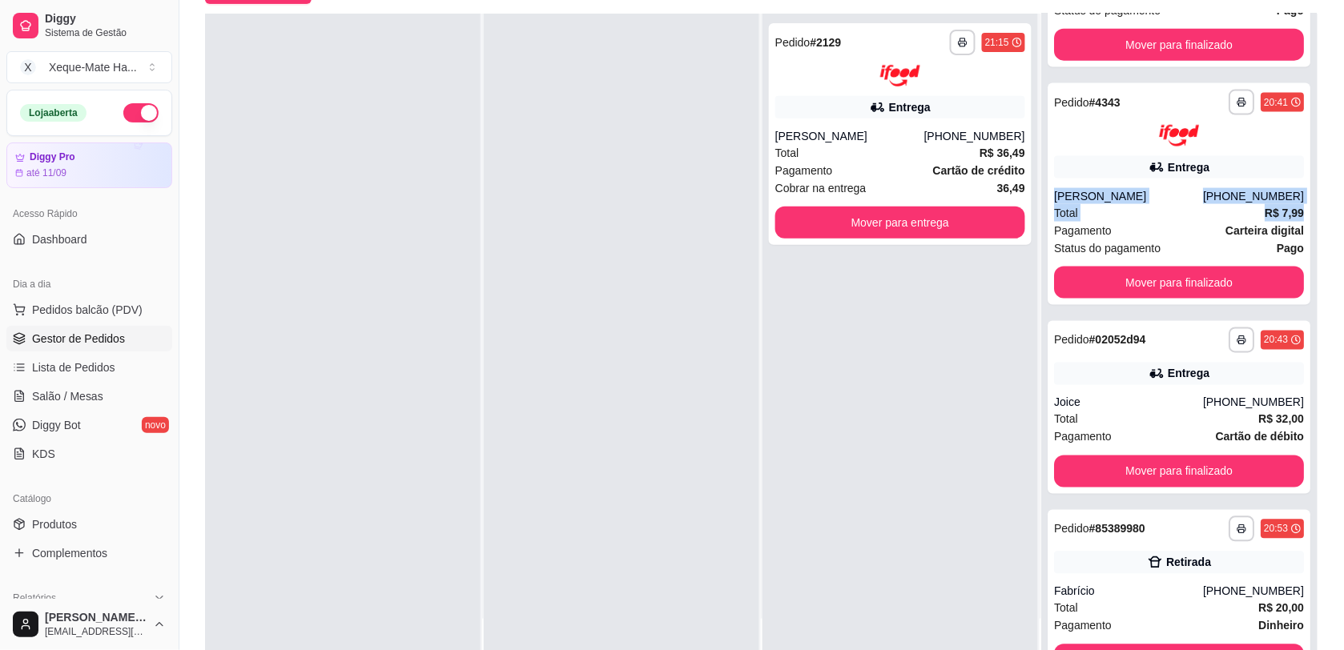
scroll to position [597, 0]
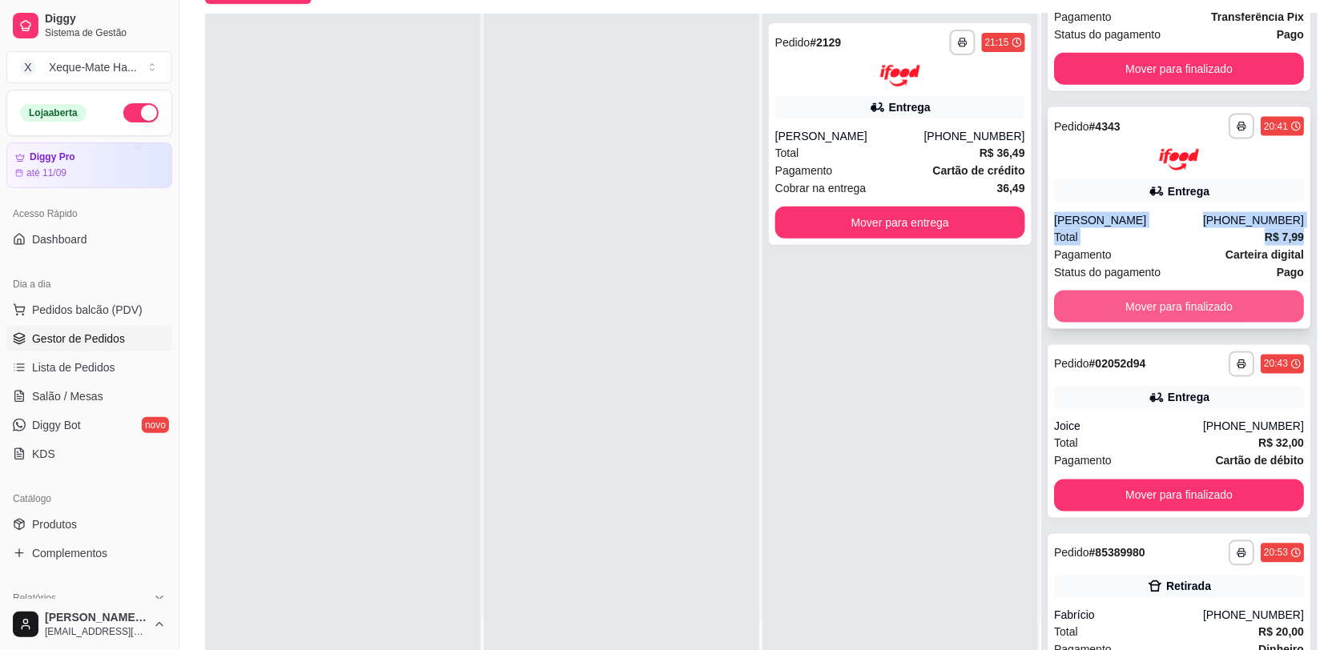
click at [1210, 307] on button "Mover para finalizado" at bounding box center [1179, 307] width 250 height 32
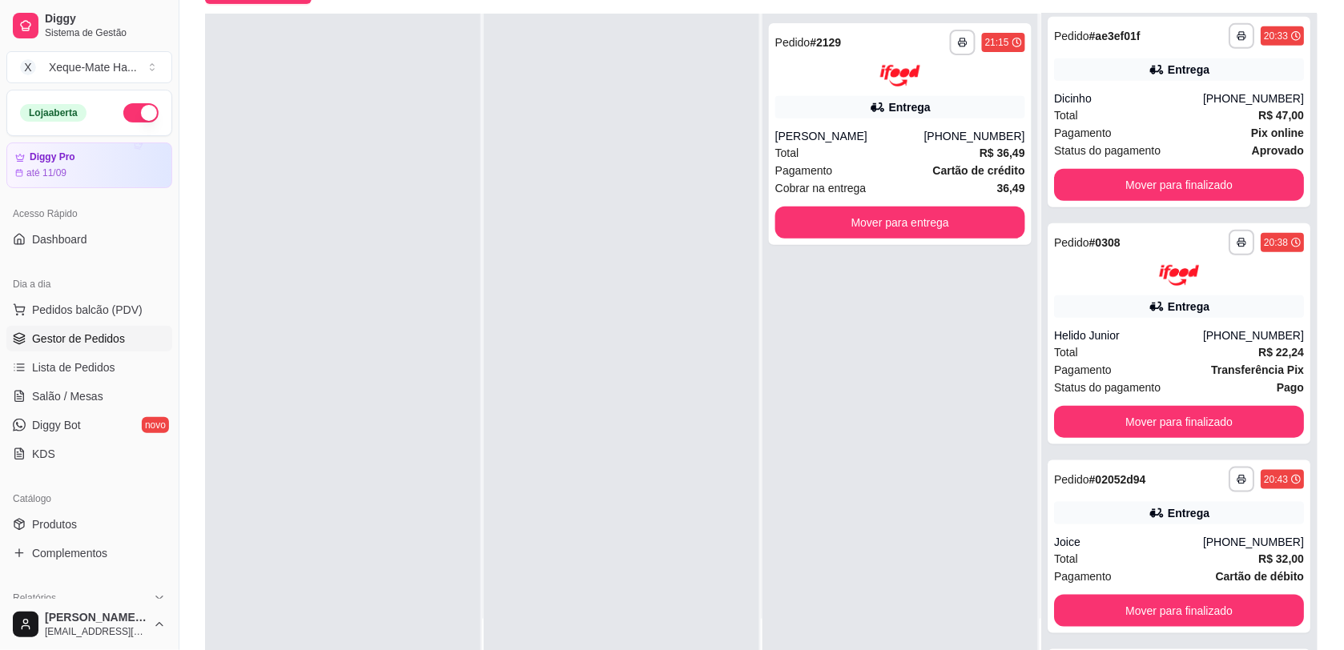
scroll to position [182, 0]
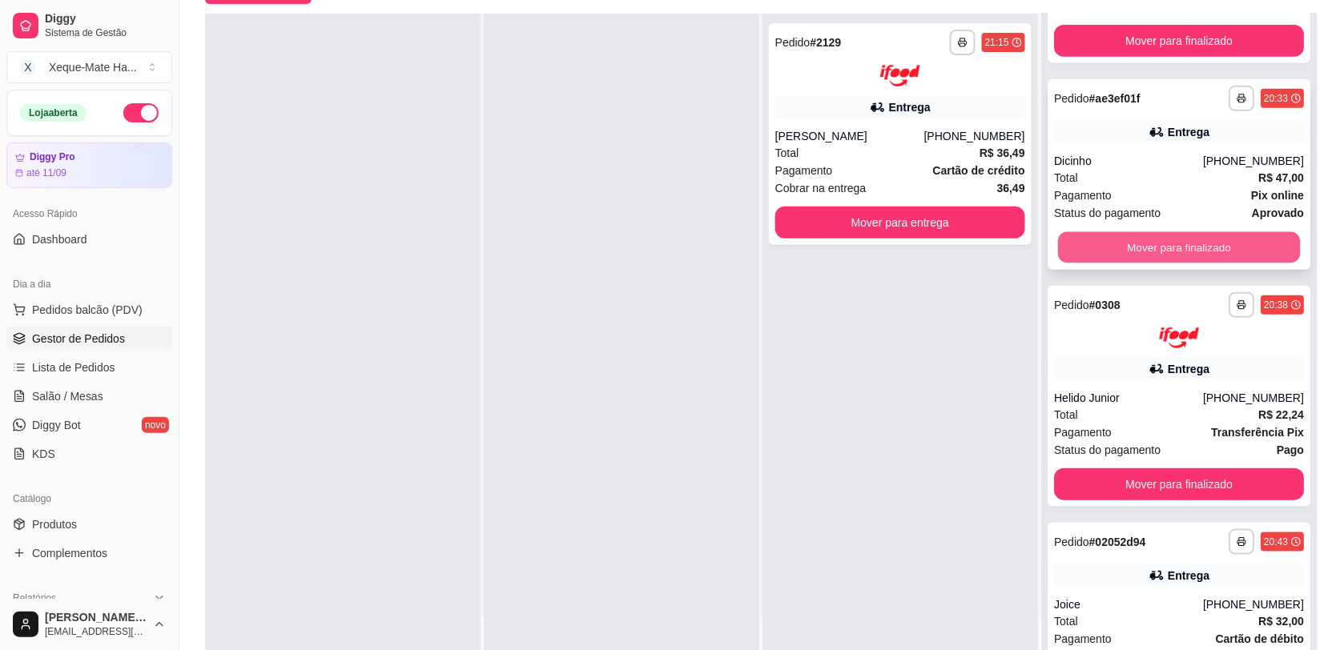
click at [1229, 245] on button "Mover para finalizado" at bounding box center [1179, 246] width 243 height 31
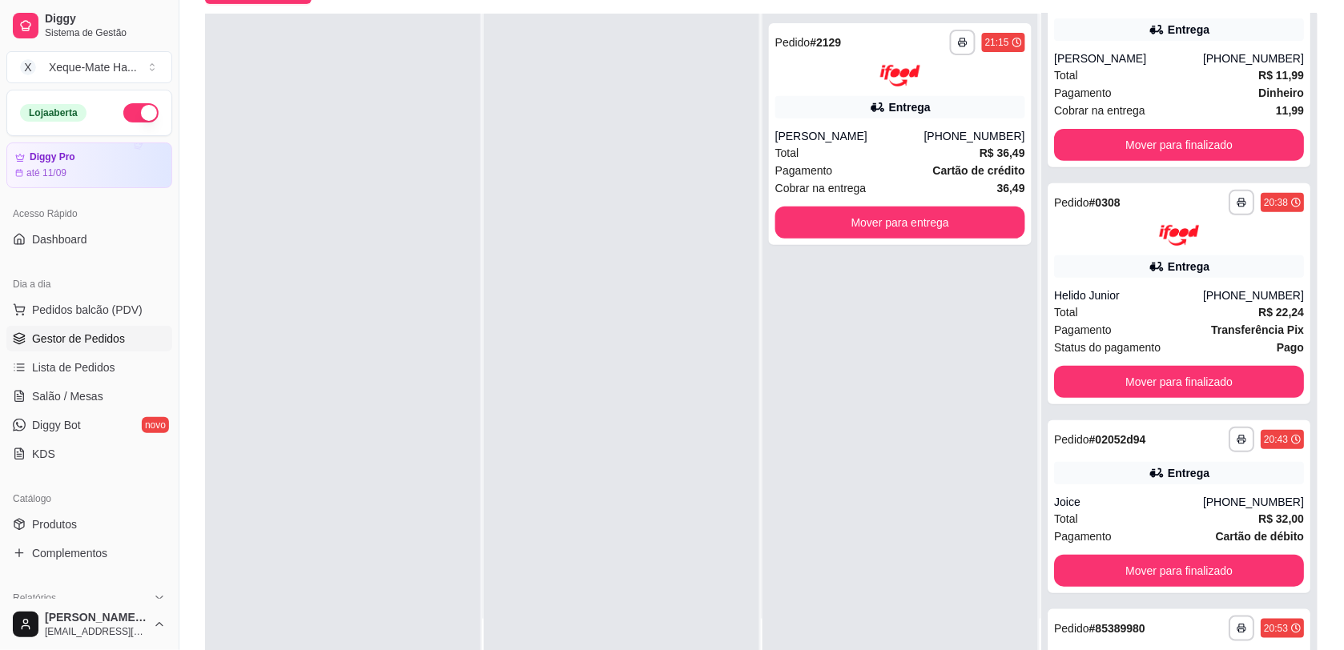
scroll to position [42, 0]
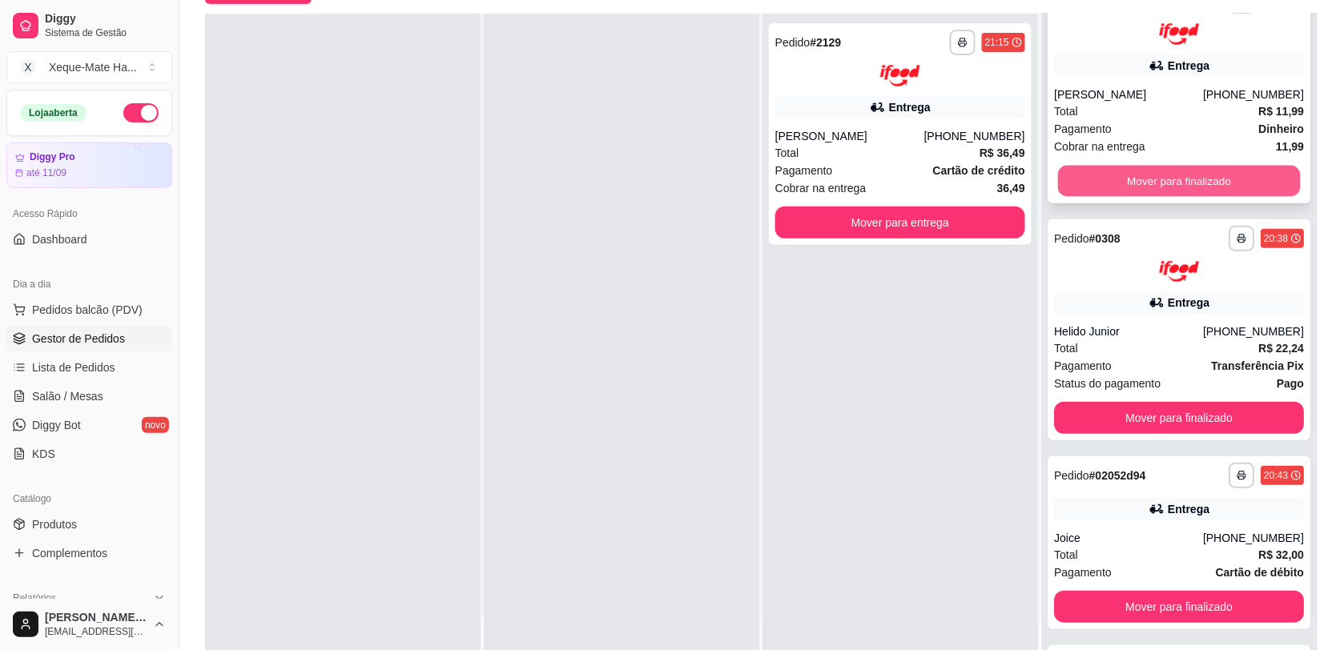
click at [1223, 176] on button "Mover para finalizado" at bounding box center [1179, 180] width 243 height 31
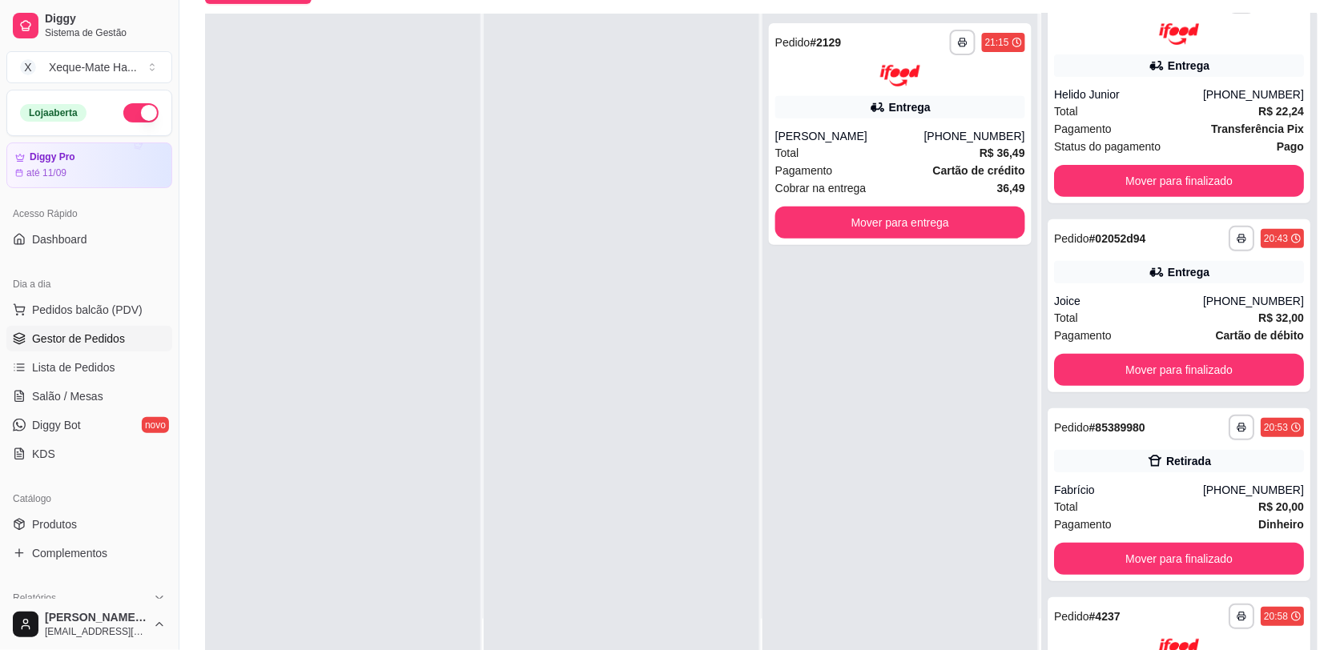
scroll to position [0, 0]
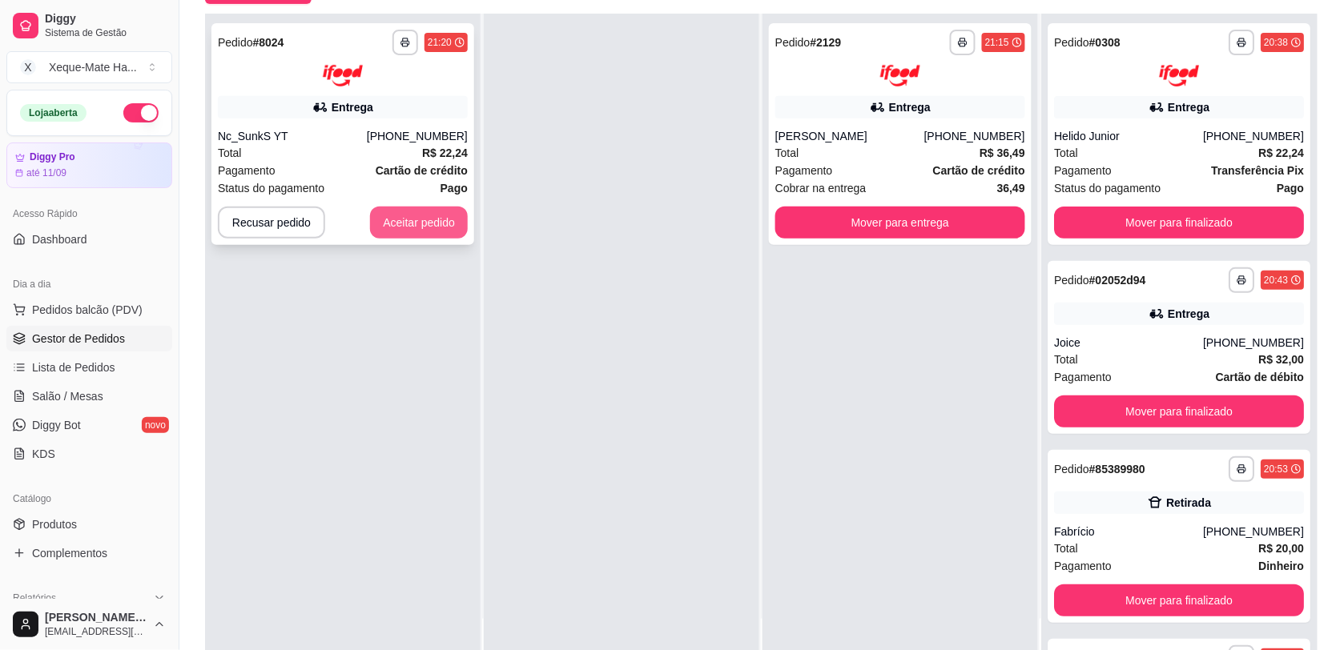
click at [443, 213] on button "Aceitar pedido" at bounding box center [419, 223] width 98 height 32
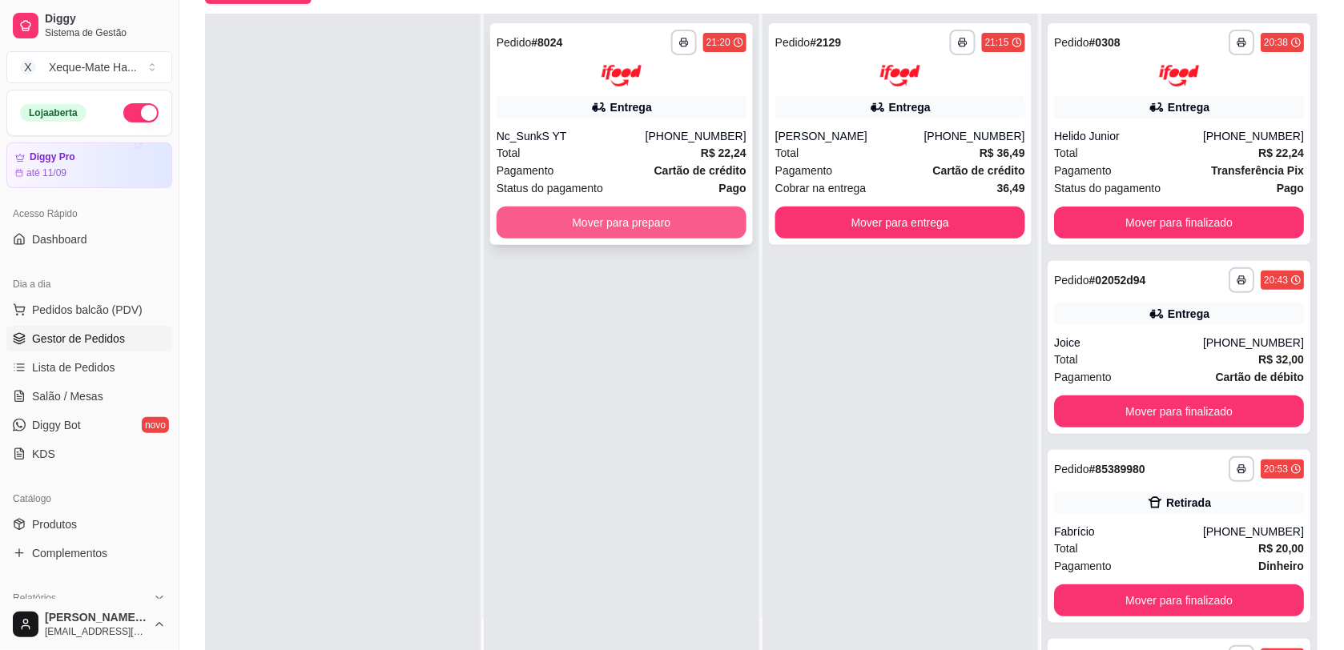
click at [525, 209] on button "Mover para preparo" at bounding box center [622, 223] width 250 height 32
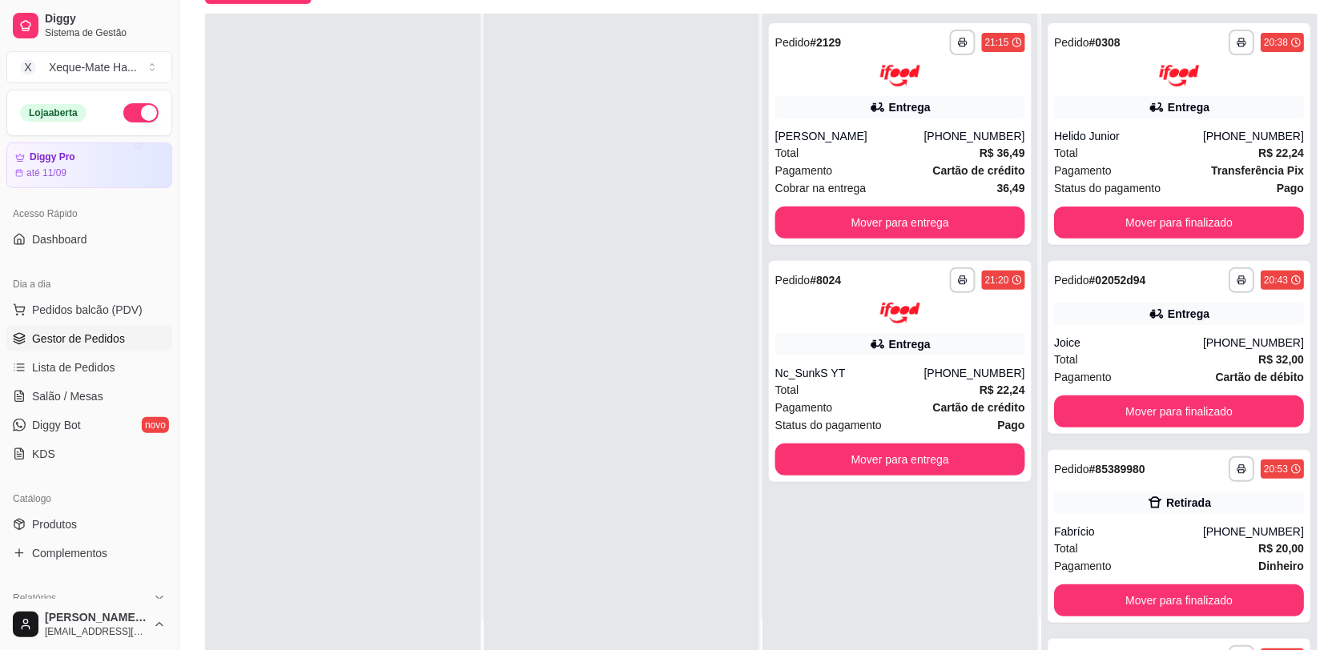
click at [525, 209] on div at bounding box center [622, 339] width 276 height 650
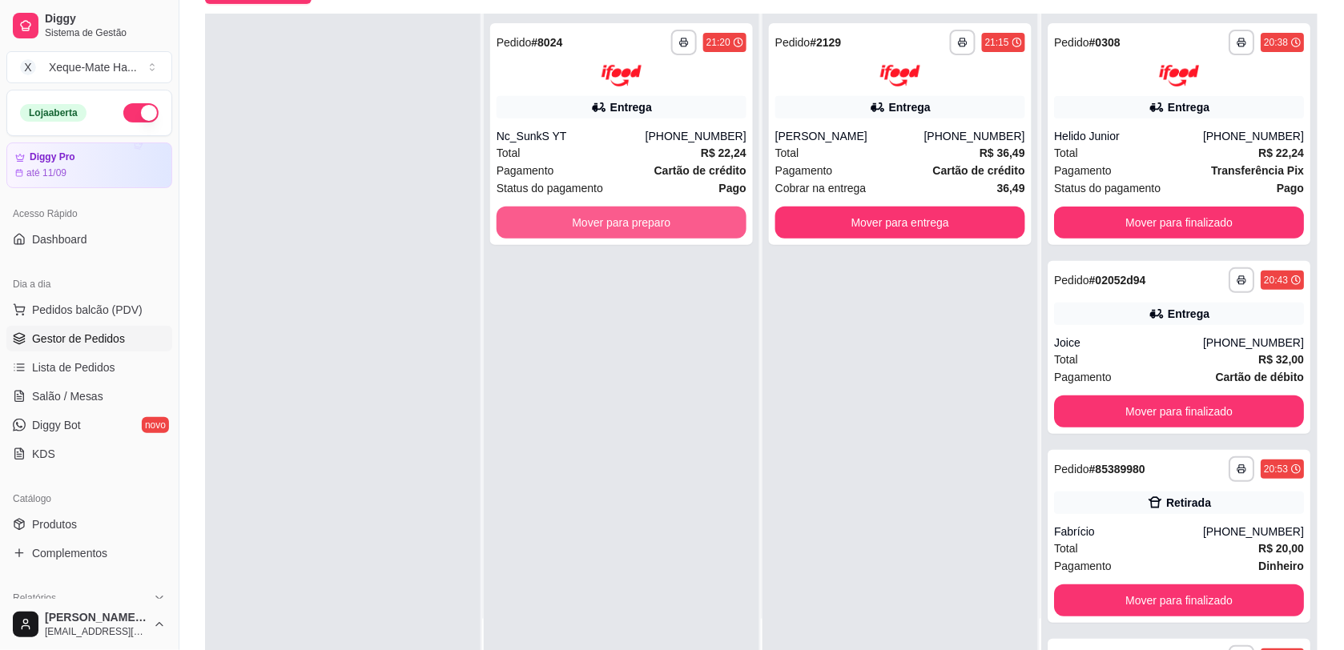
click at [525, 209] on button "Mover para preparo" at bounding box center [622, 223] width 250 height 32
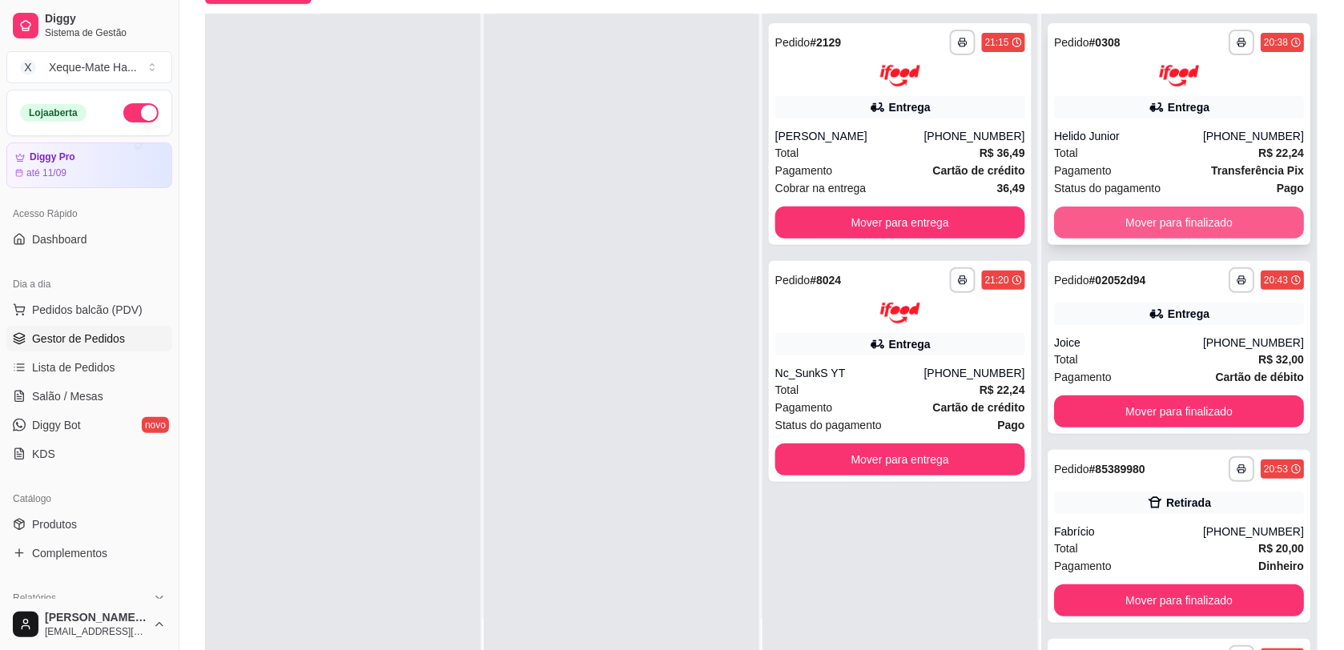
click at [1197, 209] on button "Mover para finalizado" at bounding box center [1179, 223] width 250 height 32
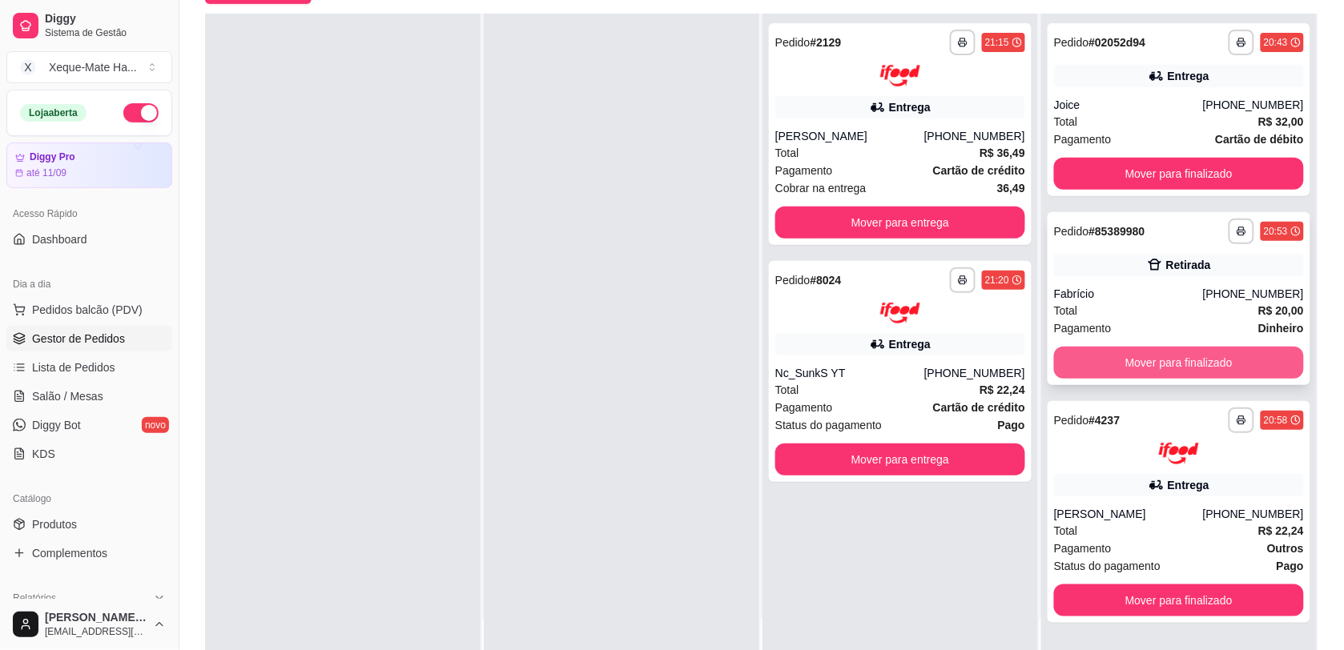
click at [1237, 354] on button "Mover para finalizado" at bounding box center [1179, 363] width 250 height 32
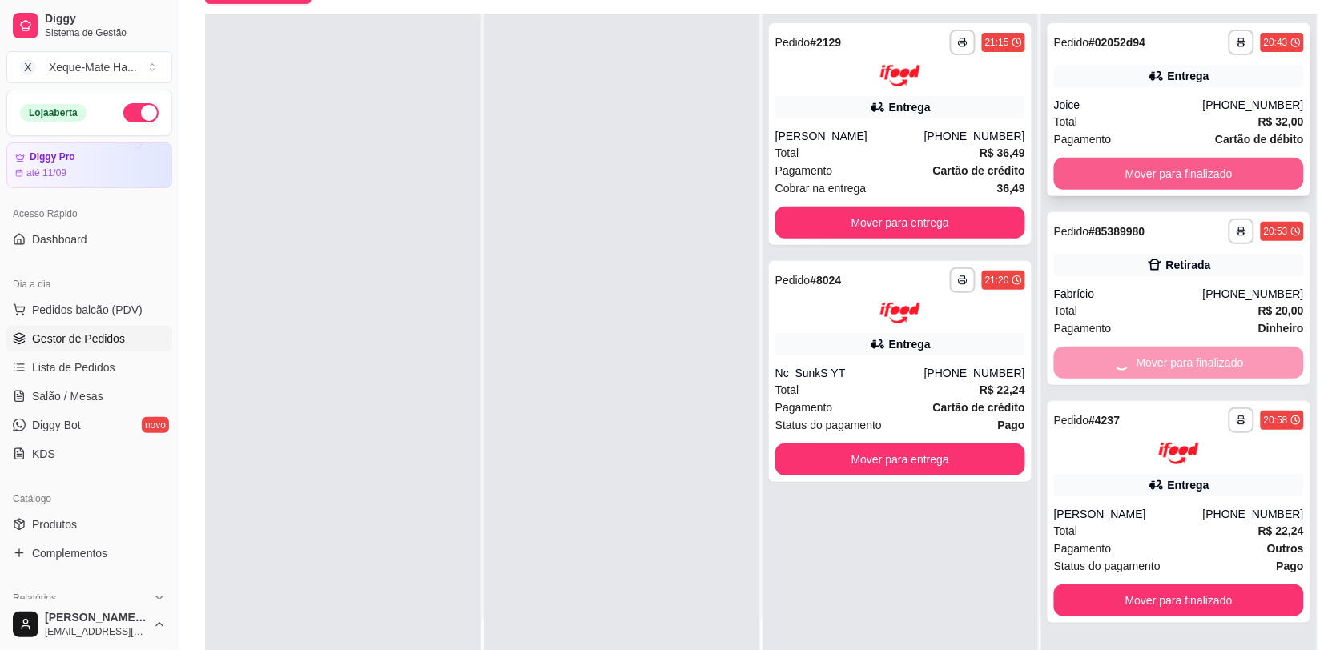
click at [1207, 173] on button "Mover para finalizado" at bounding box center [1179, 174] width 250 height 32
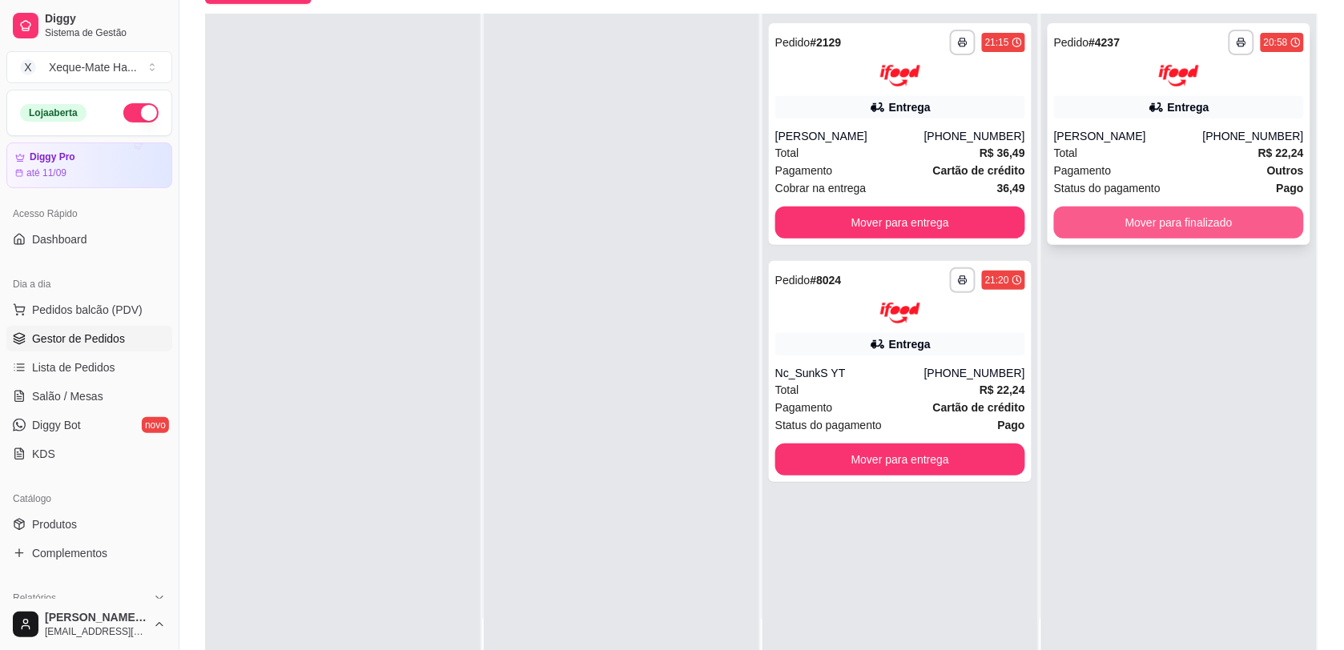
click at [1201, 239] on div "**********" at bounding box center [1179, 134] width 263 height 222
click at [1230, 226] on button "Mover para finalizado" at bounding box center [1179, 222] width 243 height 31
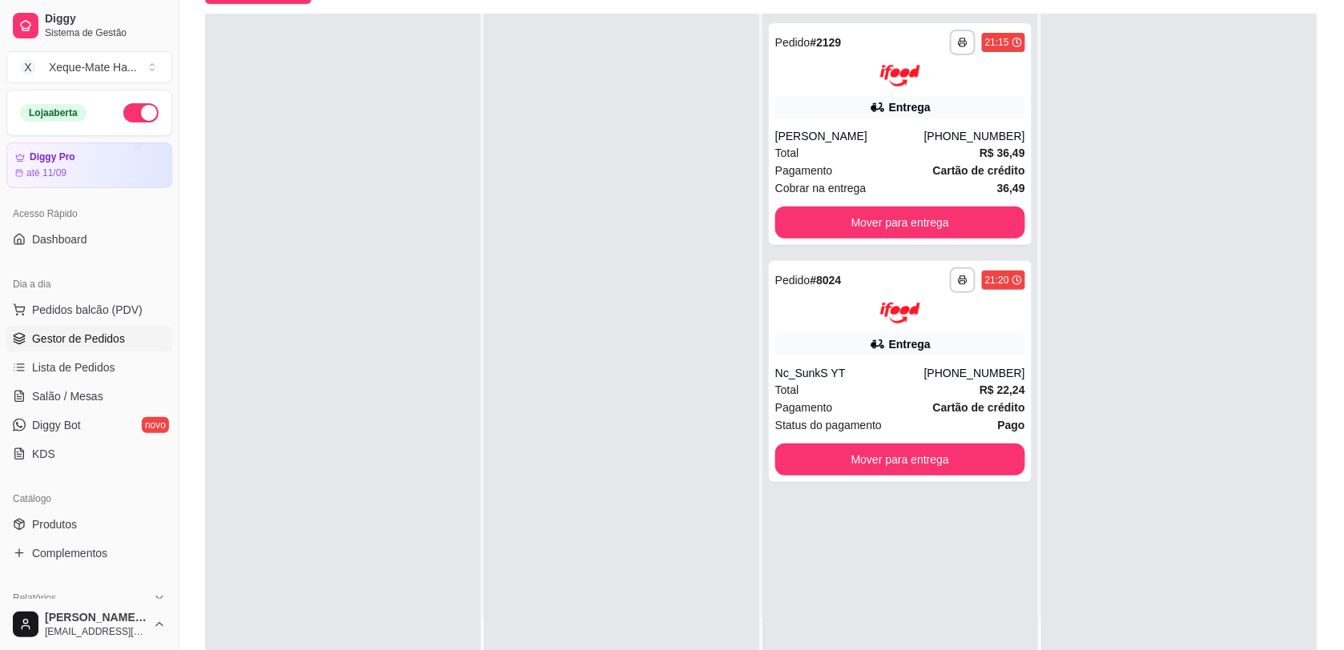
click at [1223, 290] on div at bounding box center [1179, 339] width 276 height 650
drag, startPoint x: 1138, startPoint y: 254, endPoint x: 1072, endPoint y: 169, distance: 107.8
click at [1138, 252] on div at bounding box center [1179, 339] width 276 height 650
click at [850, 77] on div at bounding box center [900, 76] width 250 height 22
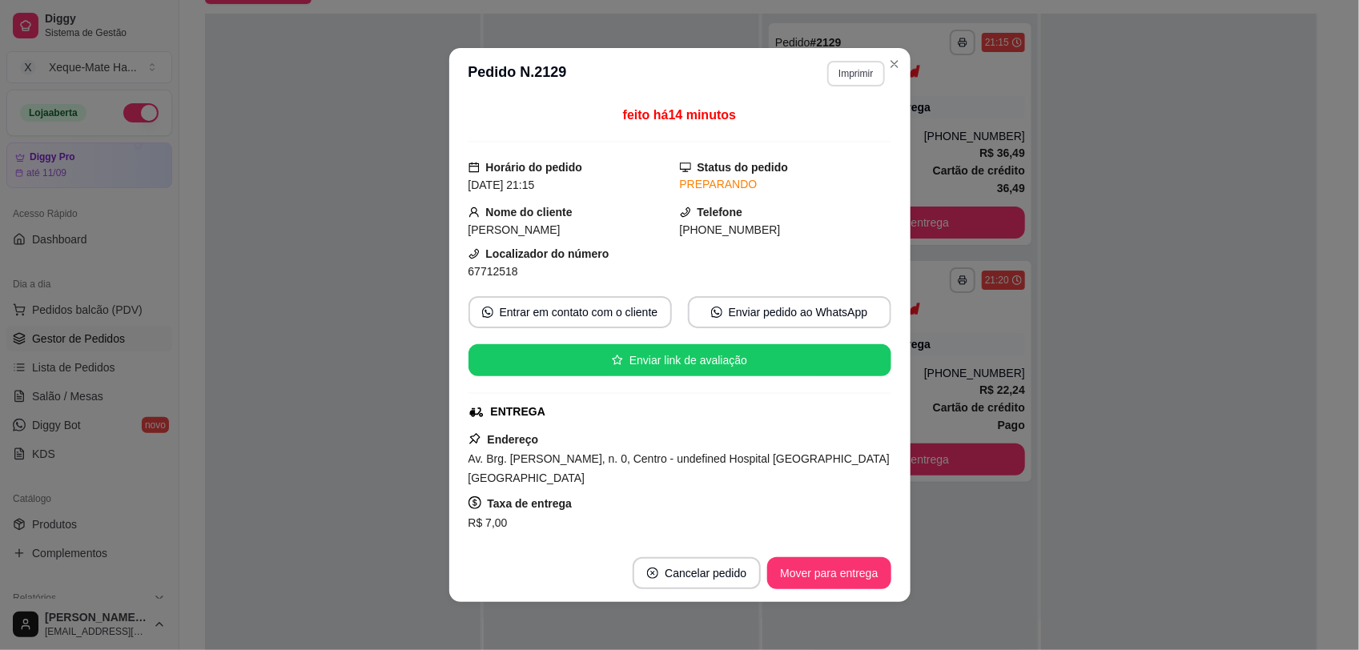
click at [850, 68] on button "Imprimir" at bounding box center [855, 74] width 57 height 26
click at [846, 80] on button "Imprimir" at bounding box center [855, 73] width 55 height 25
drag, startPoint x: 846, startPoint y: 80, endPoint x: 809, endPoint y: 57, distance: 43.6
click at [809, 57] on header "**********" at bounding box center [679, 73] width 461 height 51
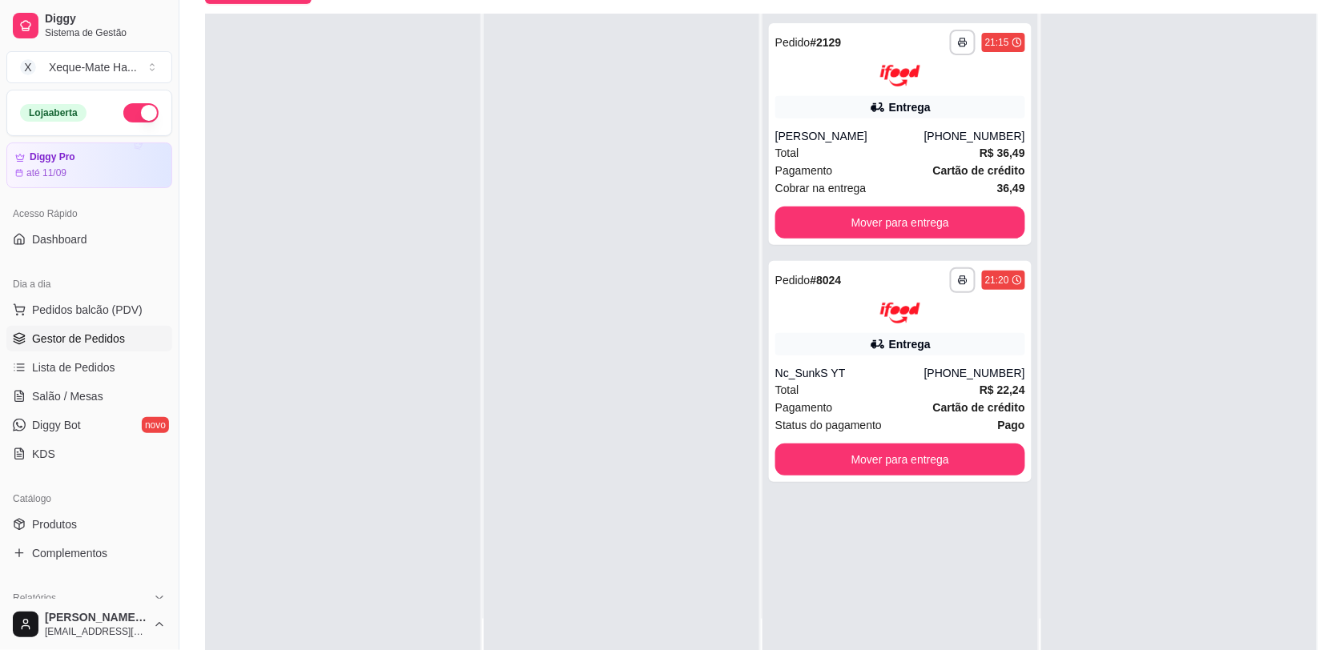
click at [793, 37] on span "Pedido" at bounding box center [792, 42] width 35 height 13
click at [798, 36] on span "Pedido" at bounding box center [792, 42] width 35 height 13
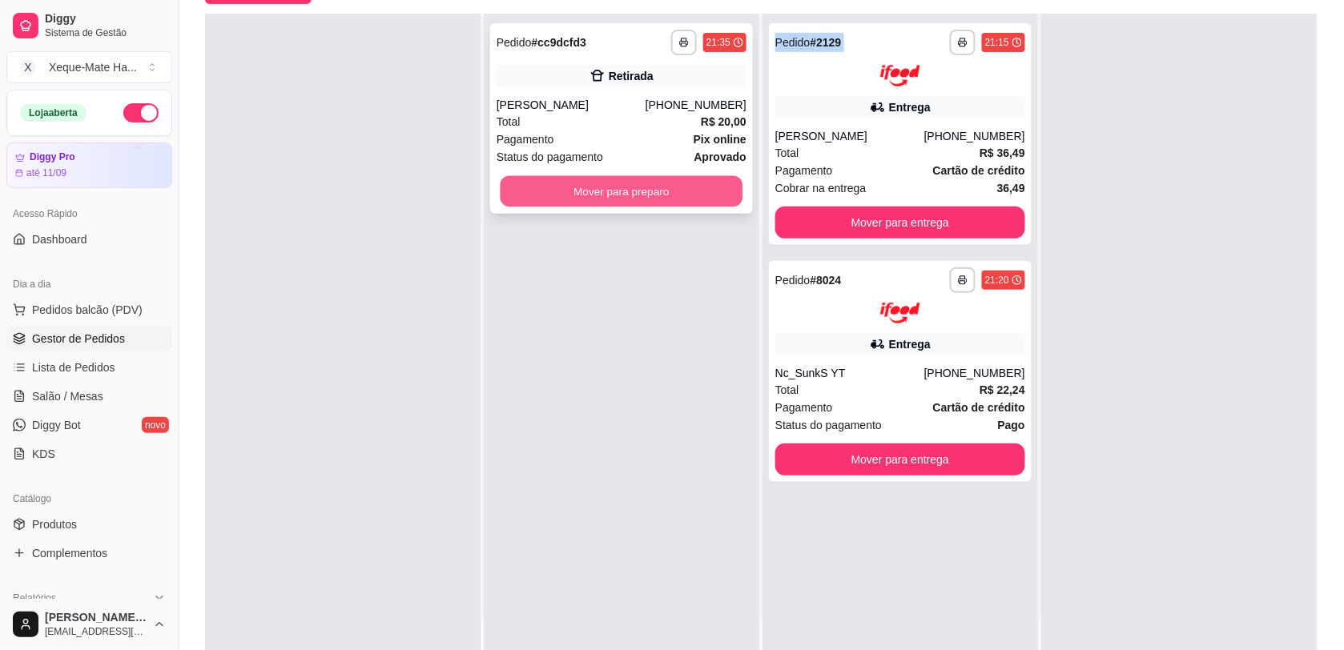
click at [625, 200] on button "Mover para preparo" at bounding box center [622, 191] width 243 height 31
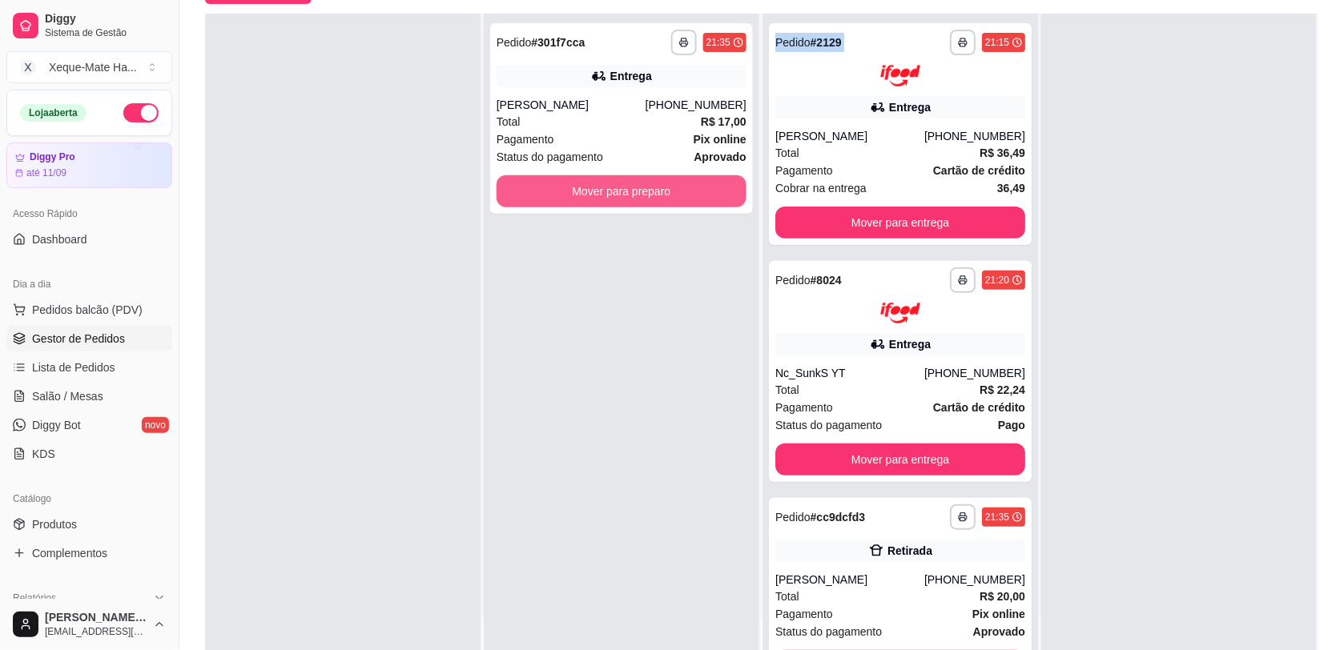
click at [621, 188] on button "Mover para preparo" at bounding box center [622, 191] width 250 height 32
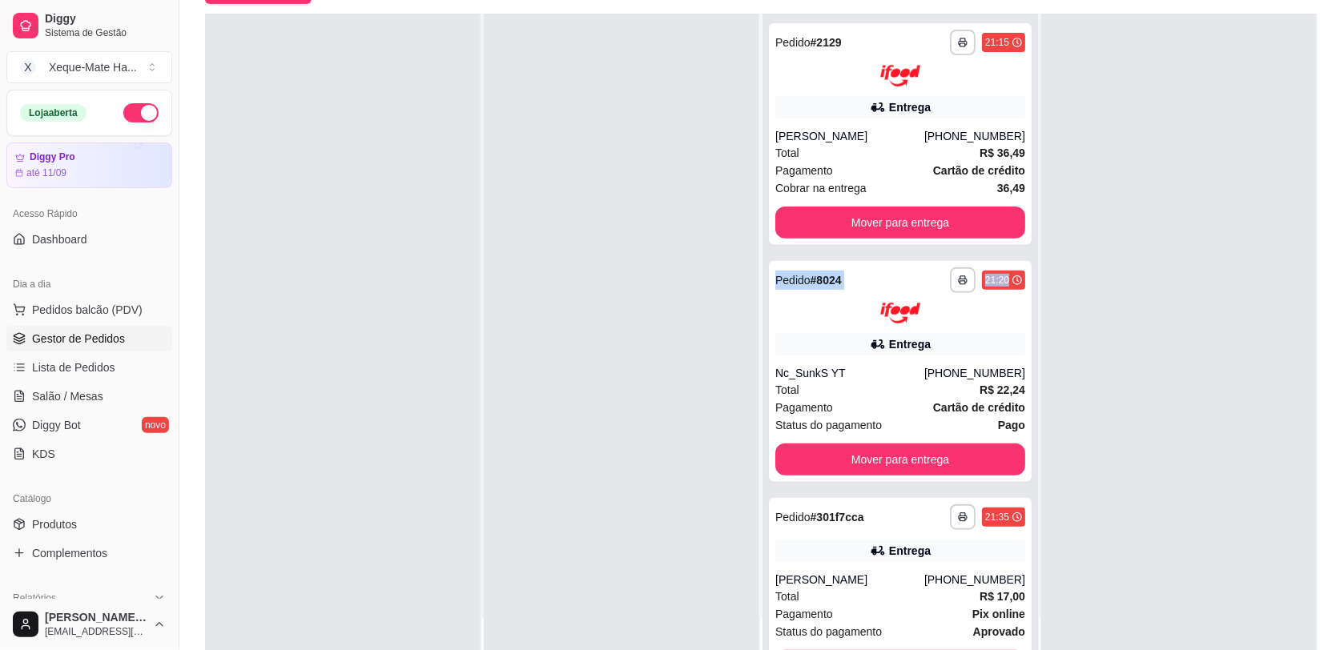
drag, startPoint x: 1008, startPoint y: 231, endPoint x: 1014, endPoint y: 201, distance: 30.3
click at [1014, 201] on div "**********" at bounding box center [900, 339] width 276 height 650
click at [635, 187] on div at bounding box center [622, 339] width 276 height 650
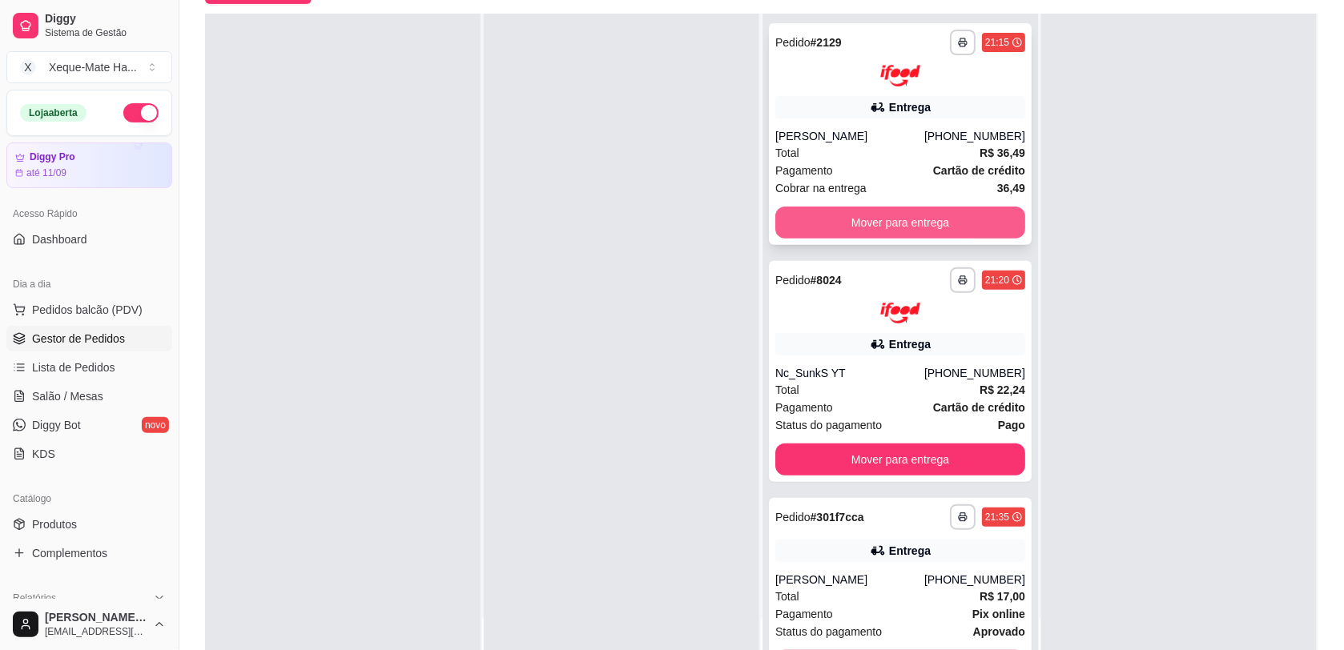
click at [949, 222] on button "Mover para entrega" at bounding box center [900, 223] width 250 height 32
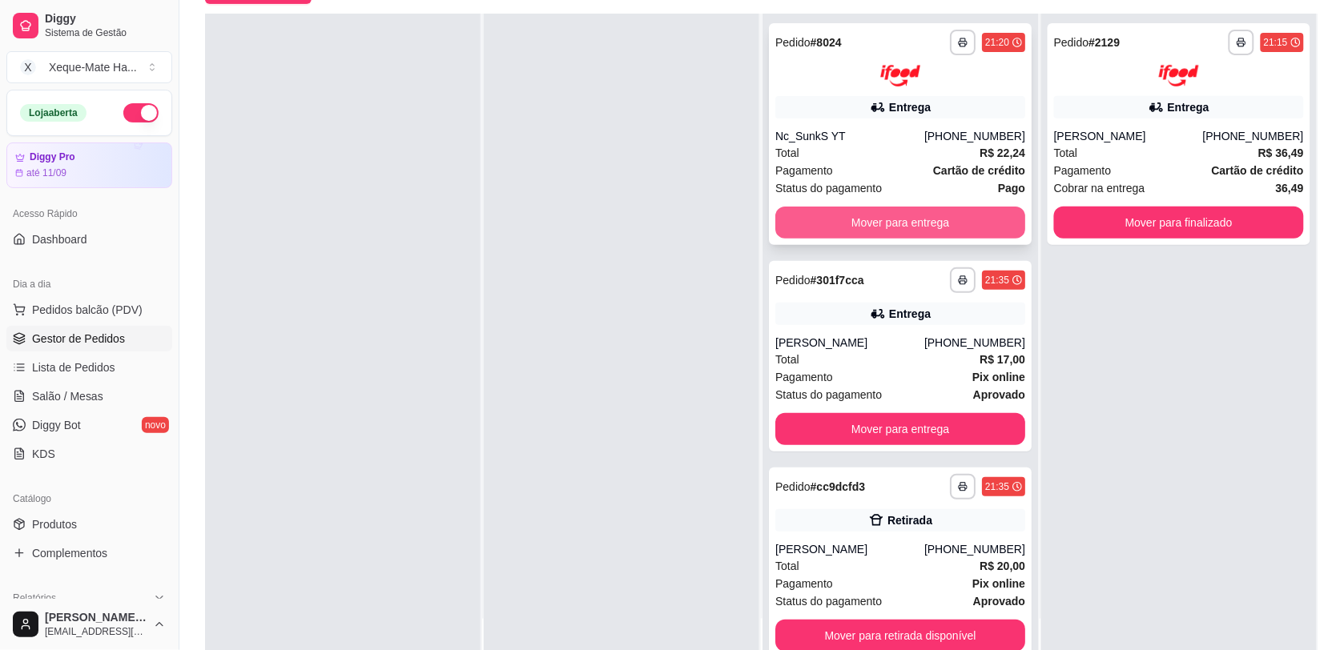
click at [943, 220] on button "Mover para entrega" at bounding box center [900, 223] width 250 height 32
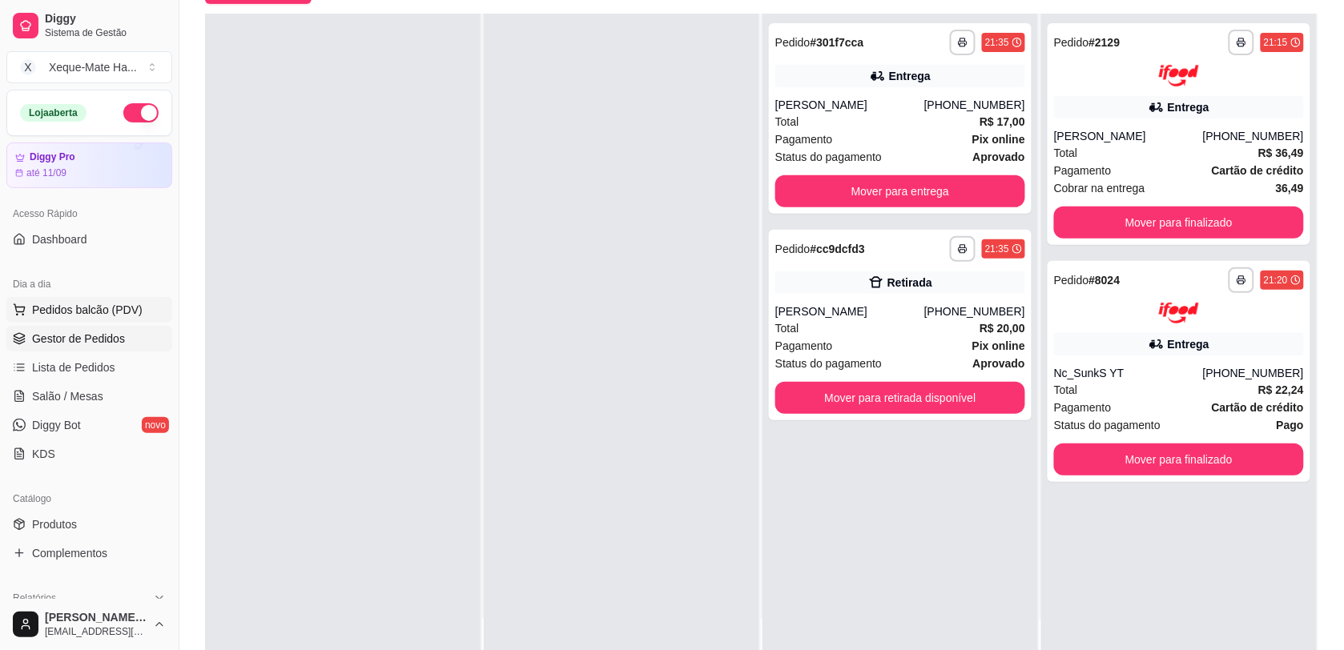
click at [84, 313] on span "Pedidos balcão (PDV)" at bounding box center [87, 310] width 111 height 16
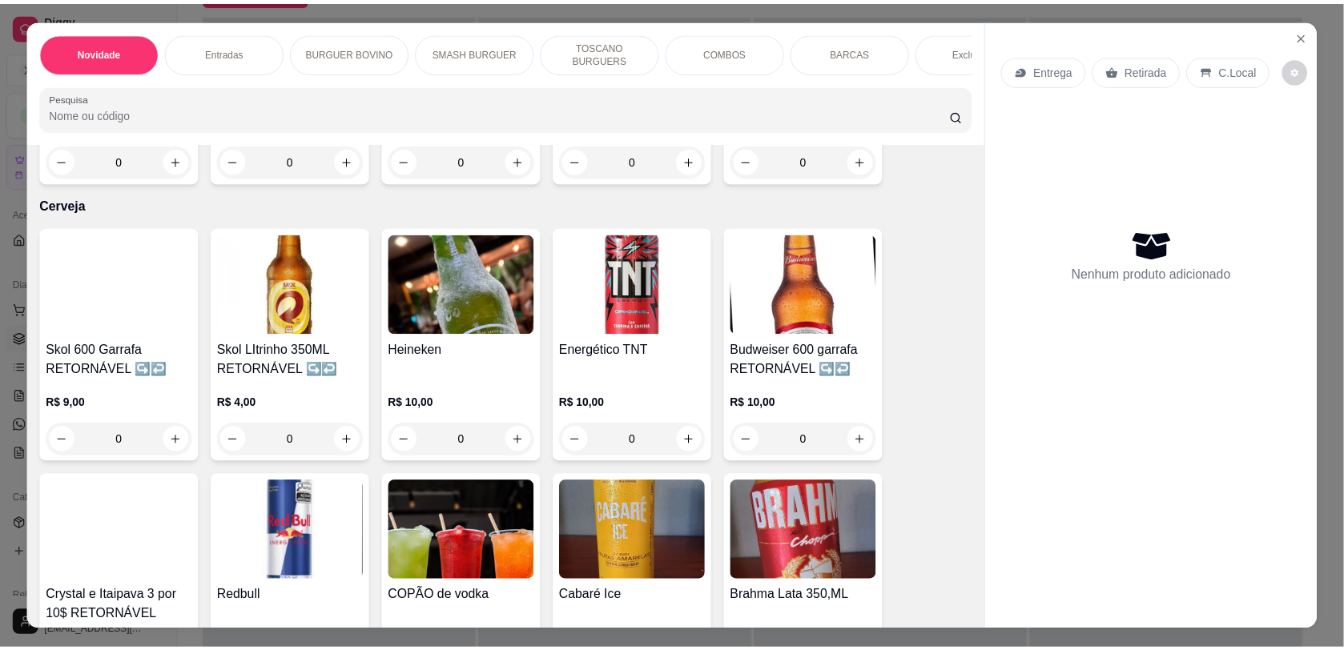
scroll to position [4227, 0]
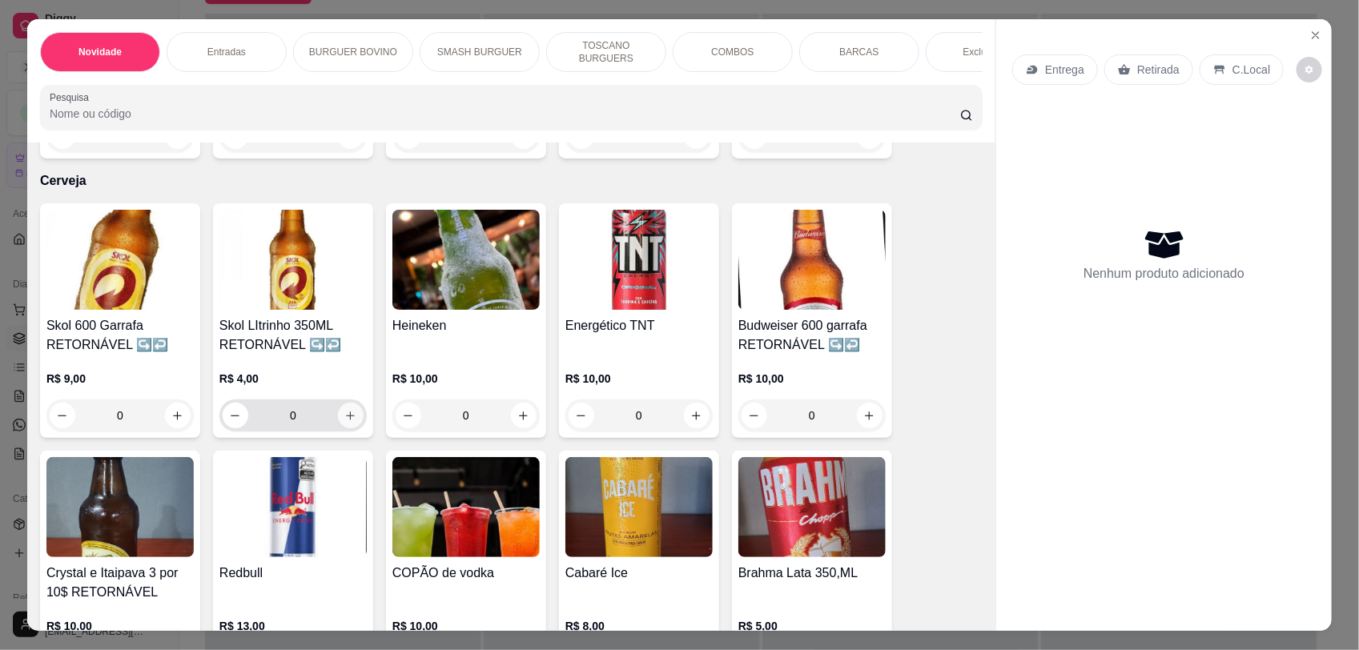
click at [346, 410] on icon "increase-product-quantity" at bounding box center [350, 416] width 12 height 12
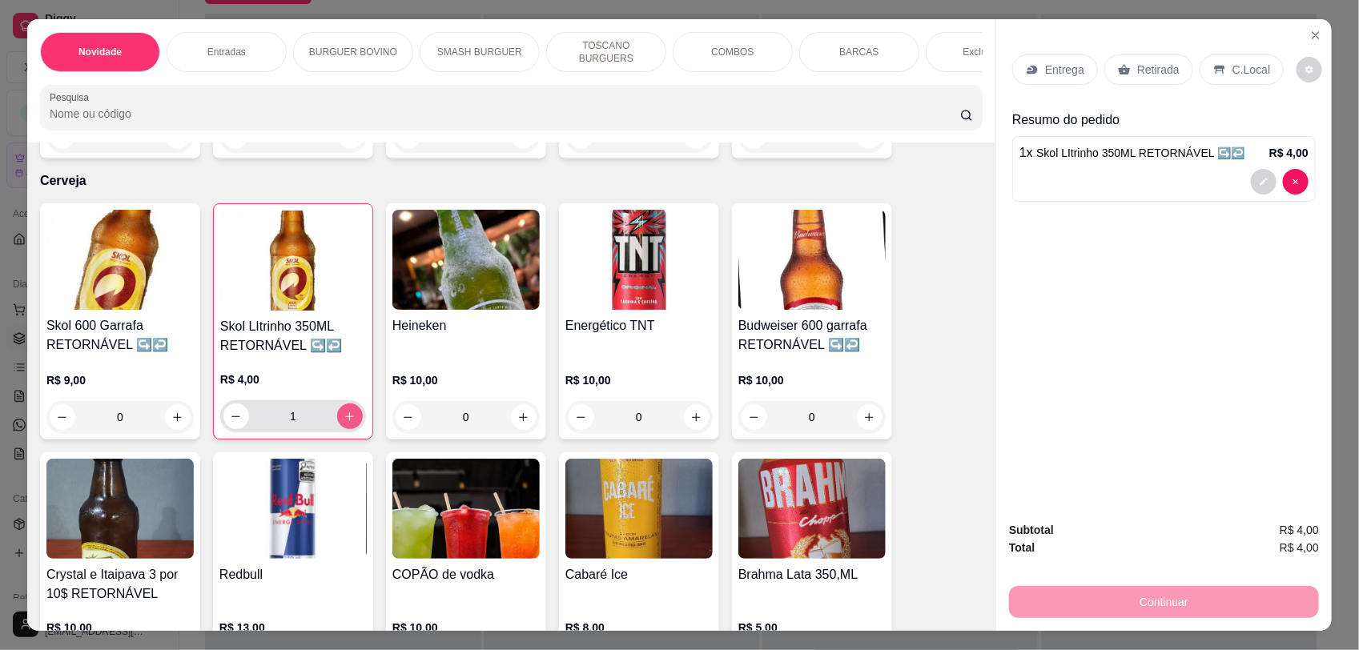
type input "1"
click at [1240, 66] on p "C.Local" at bounding box center [1252, 70] width 38 height 16
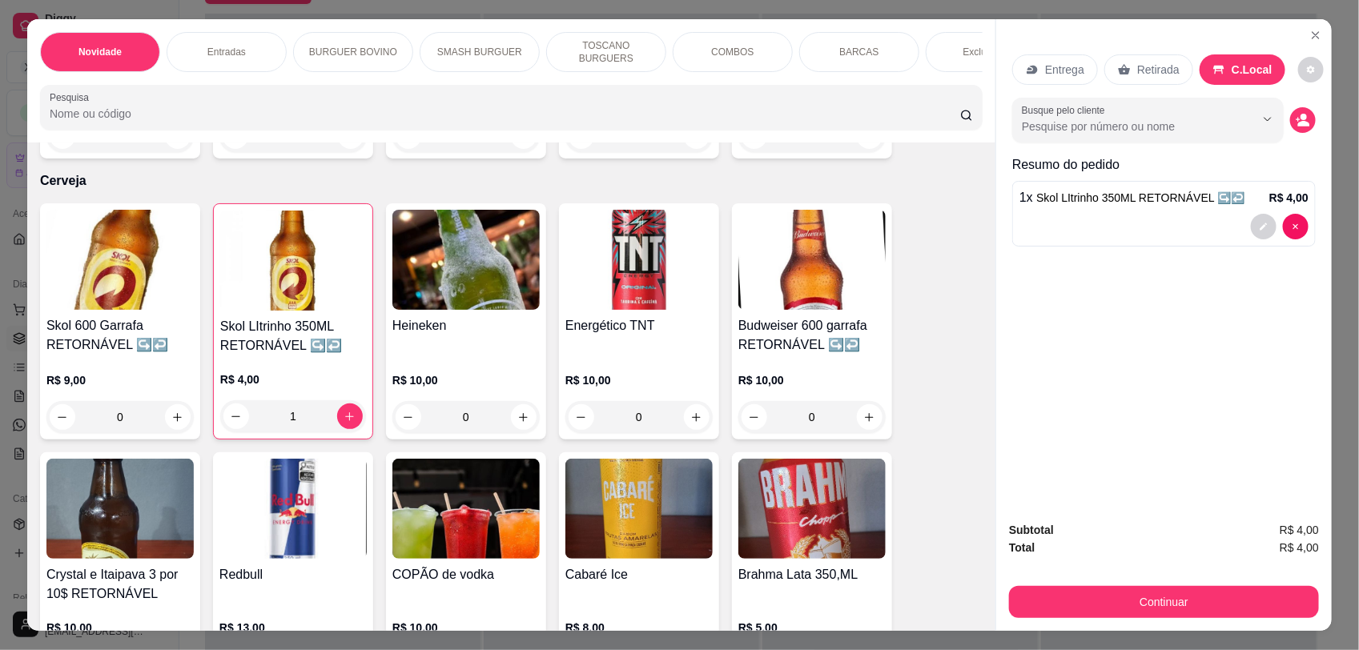
click at [1167, 64] on p "Retirada" at bounding box center [1158, 70] width 42 height 16
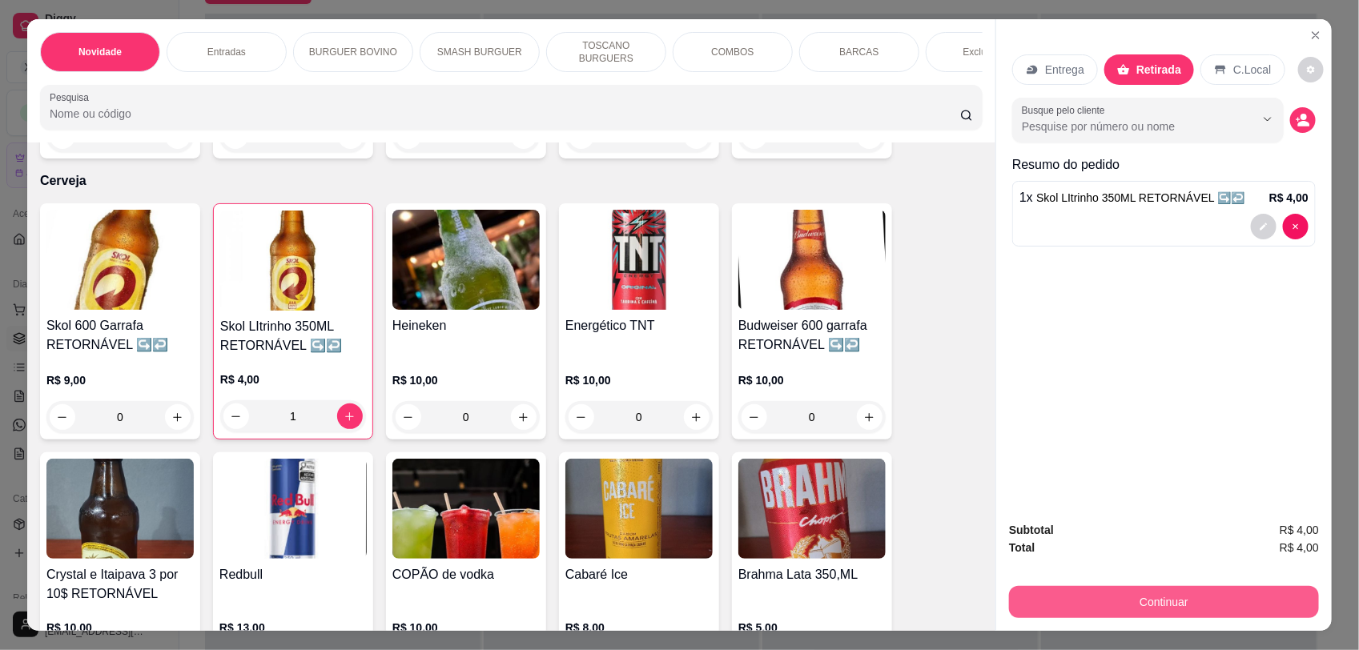
click at [1188, 601] on button "Continuar" at bounding box center [1164, 602] width 310 height 32
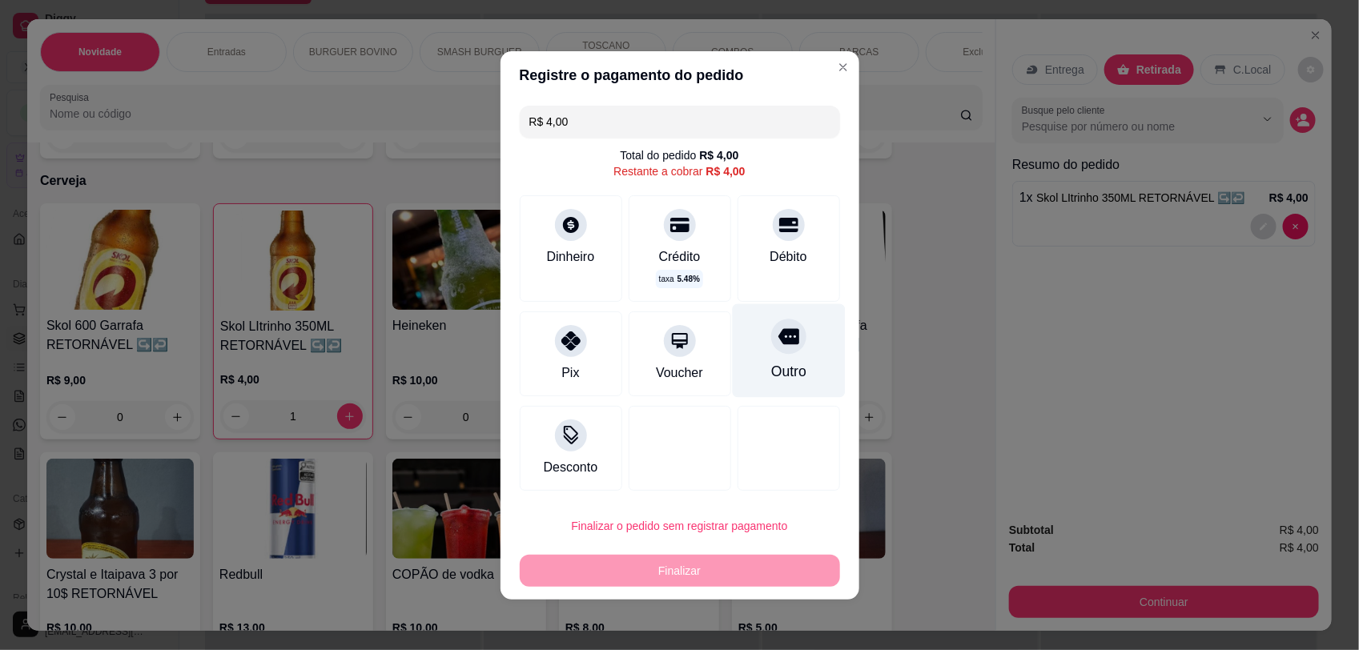
click at [771, 329] on div at bounding box center [788, 336] width 35 height 35
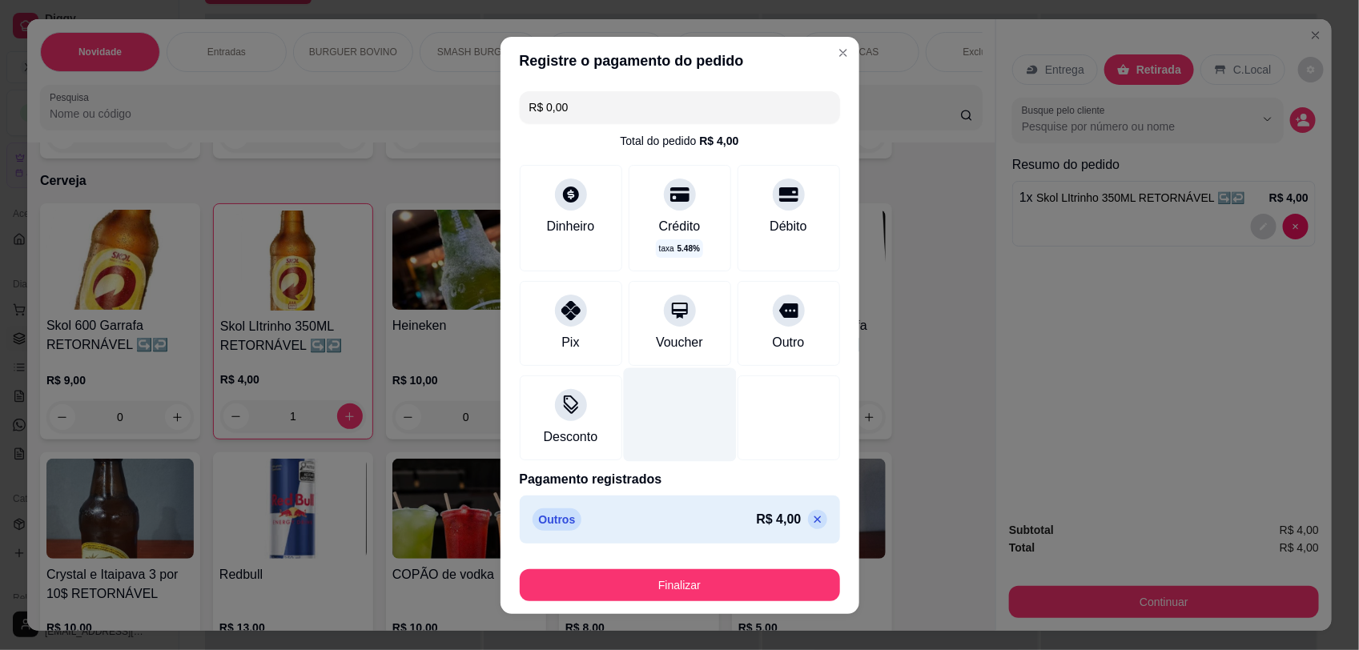
click at [814, 518] on icon at bounding box center [817, 519] width 7 height 7
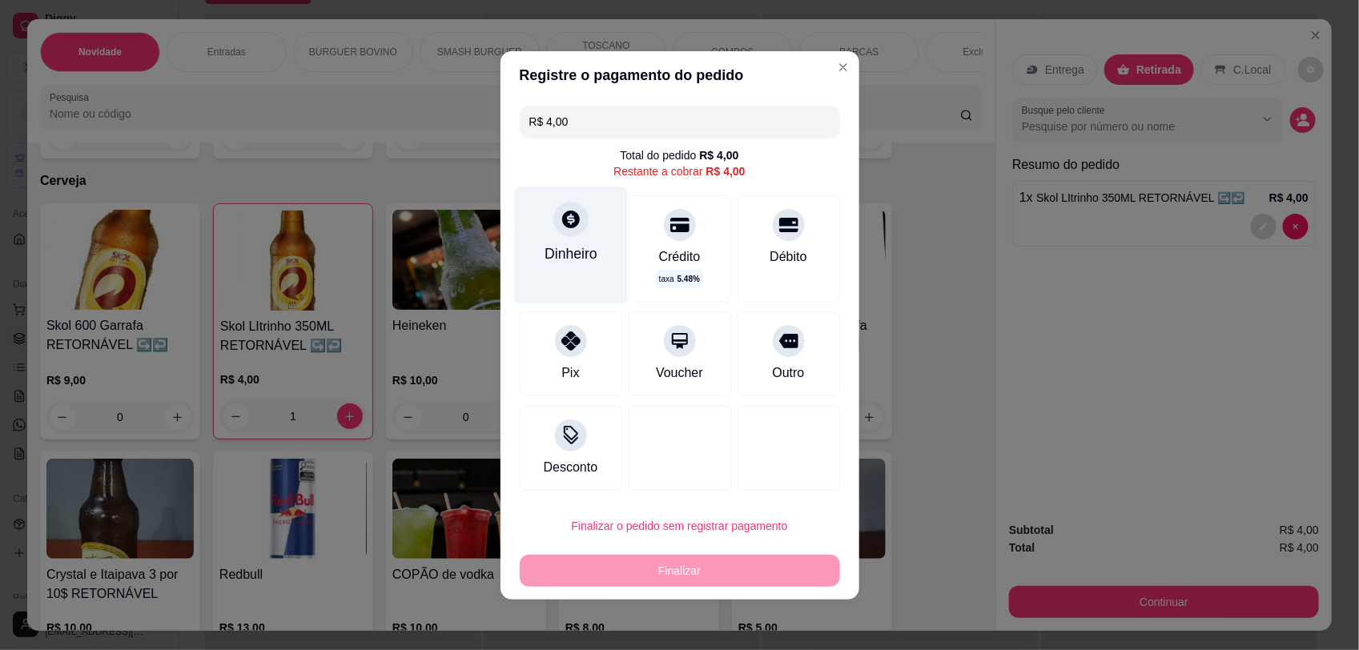
click at [561, 224] on icon at bounding box center [570, 218] width 21 height 21
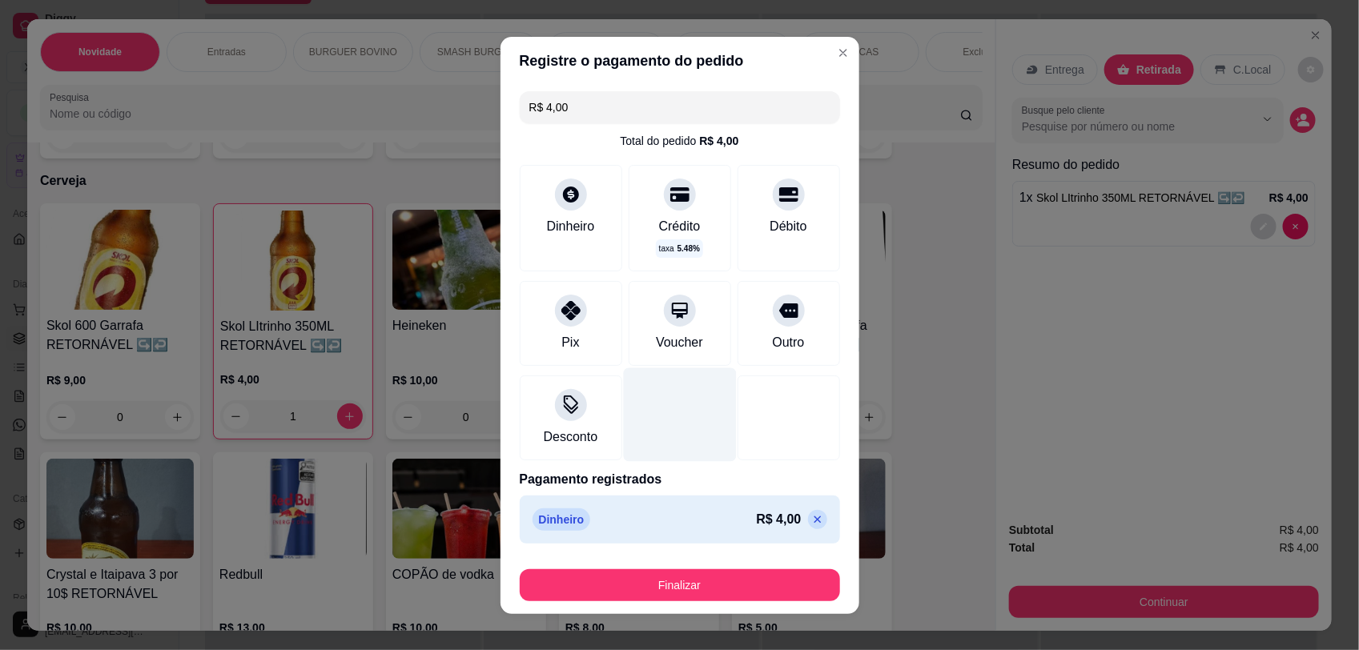
type input "R$ 0,00"
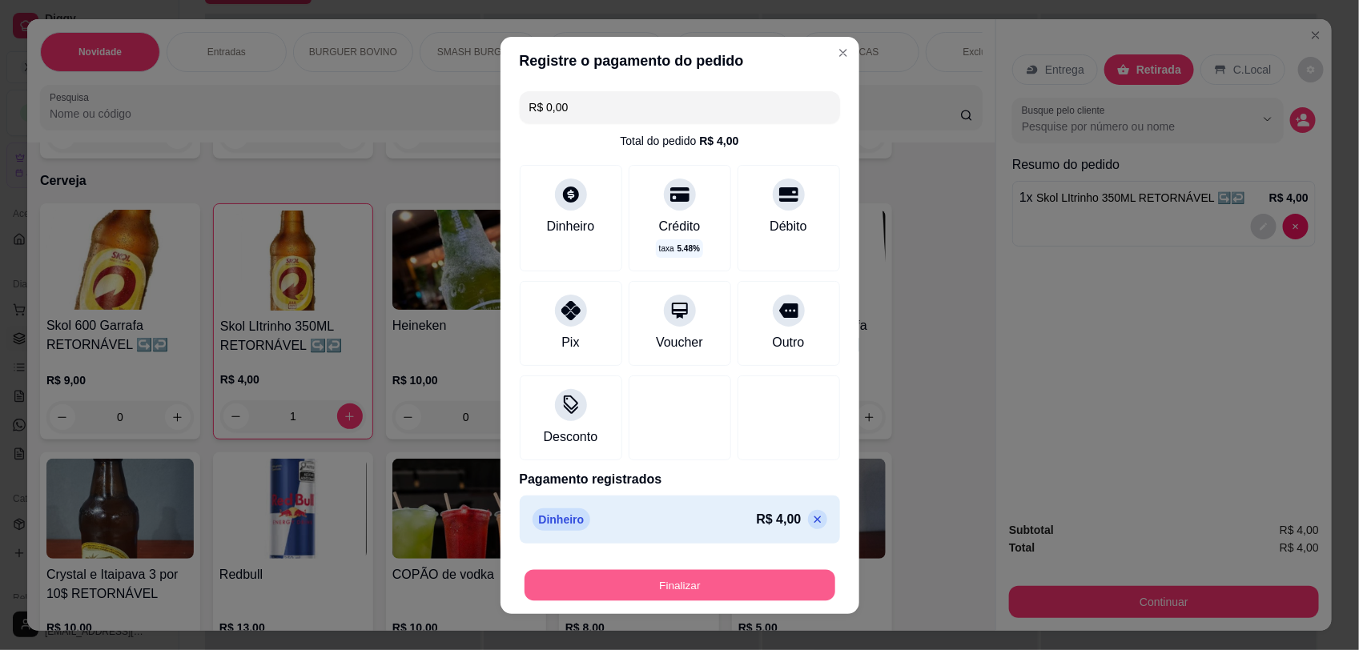
click at [691, 593] on button "Finalizar" at bounding box center [680, 584] width 311 height 31
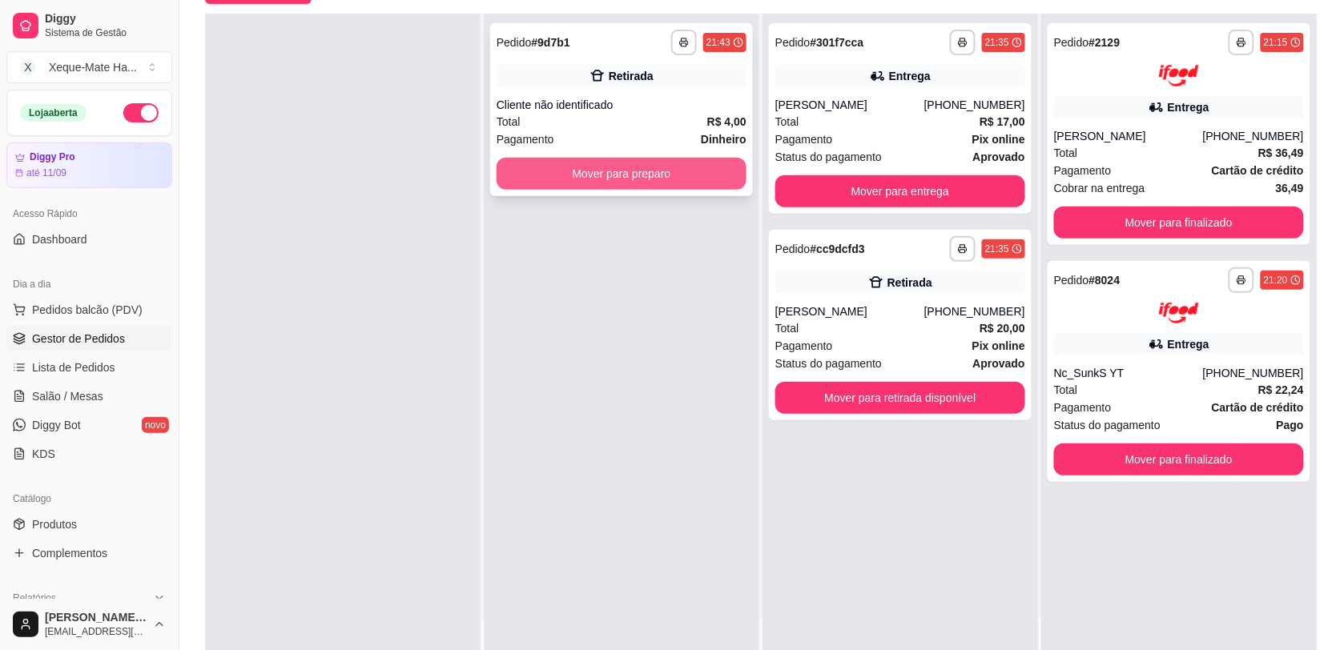
click at [674, 160] on button "Mover para preparo" at bounding box center [622, 174] width 250 height 32
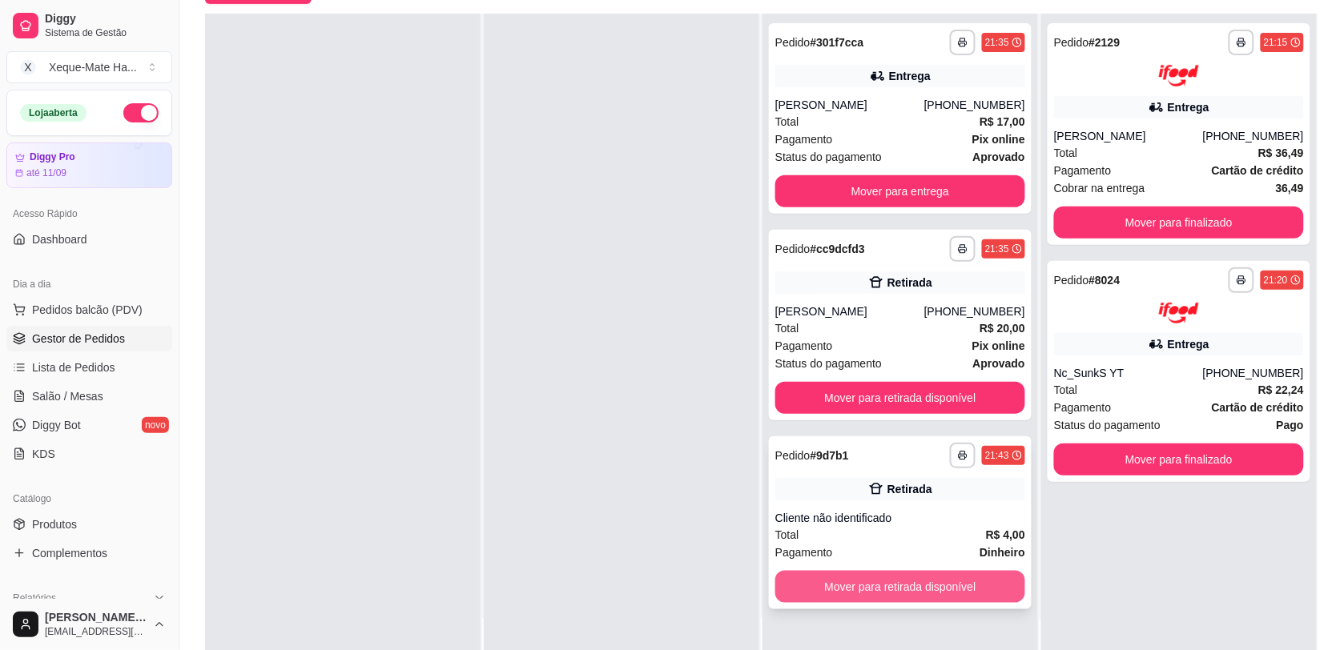
click at [972, 586] on button "Mover para retirada disponível" at bounding box center [900, 587] width 250 height 32
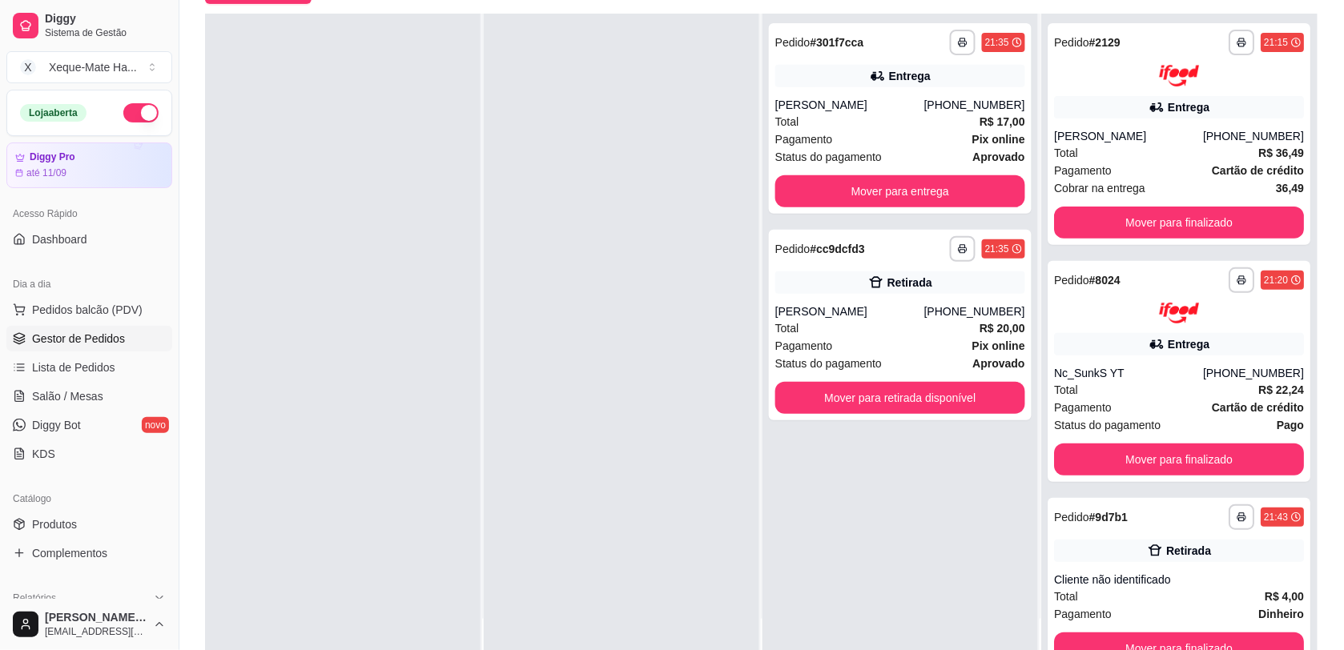
scroll to position [29, 0]
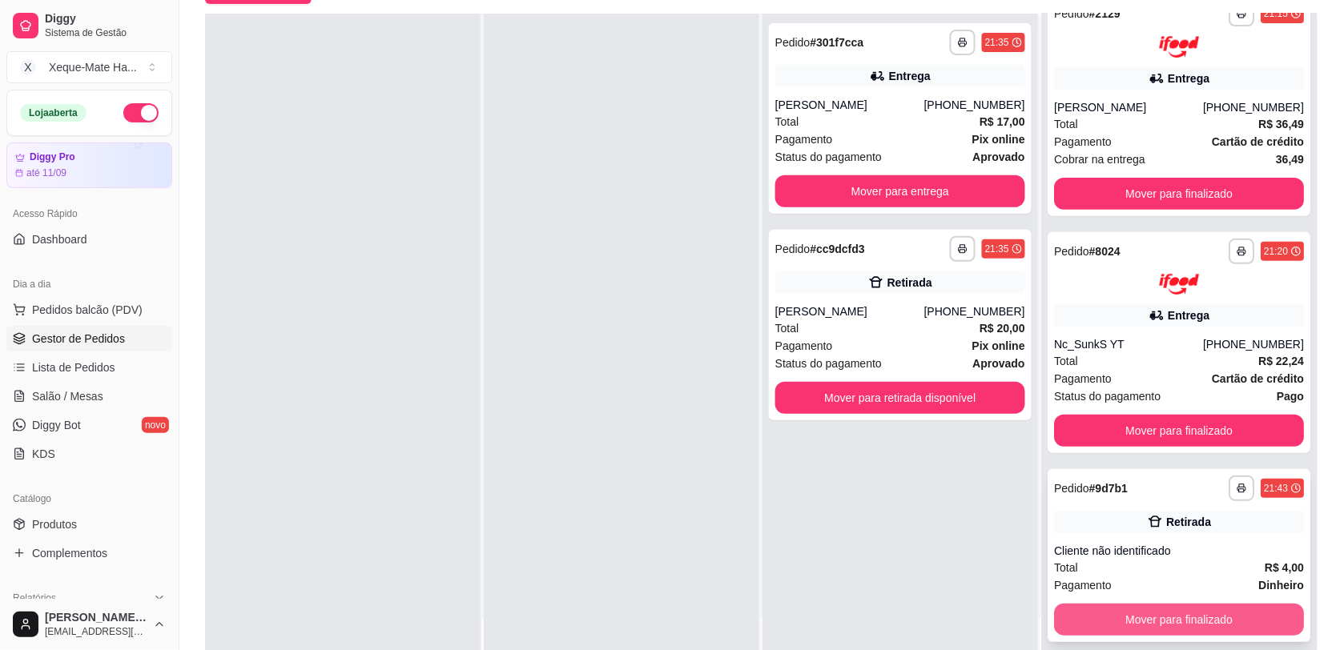
click at [1201, 634] on button "Mover para finalizado" at bounding box center [1179, 620] width 250 height 32
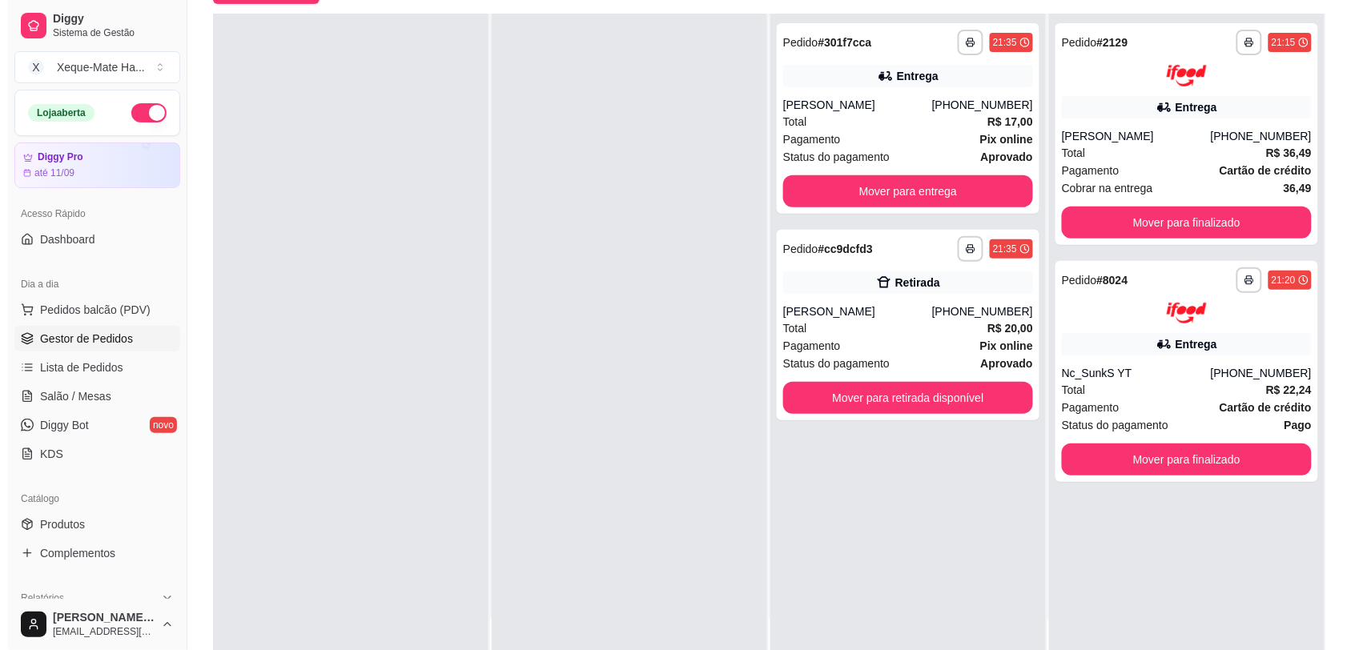
scroll to position [0, 0]
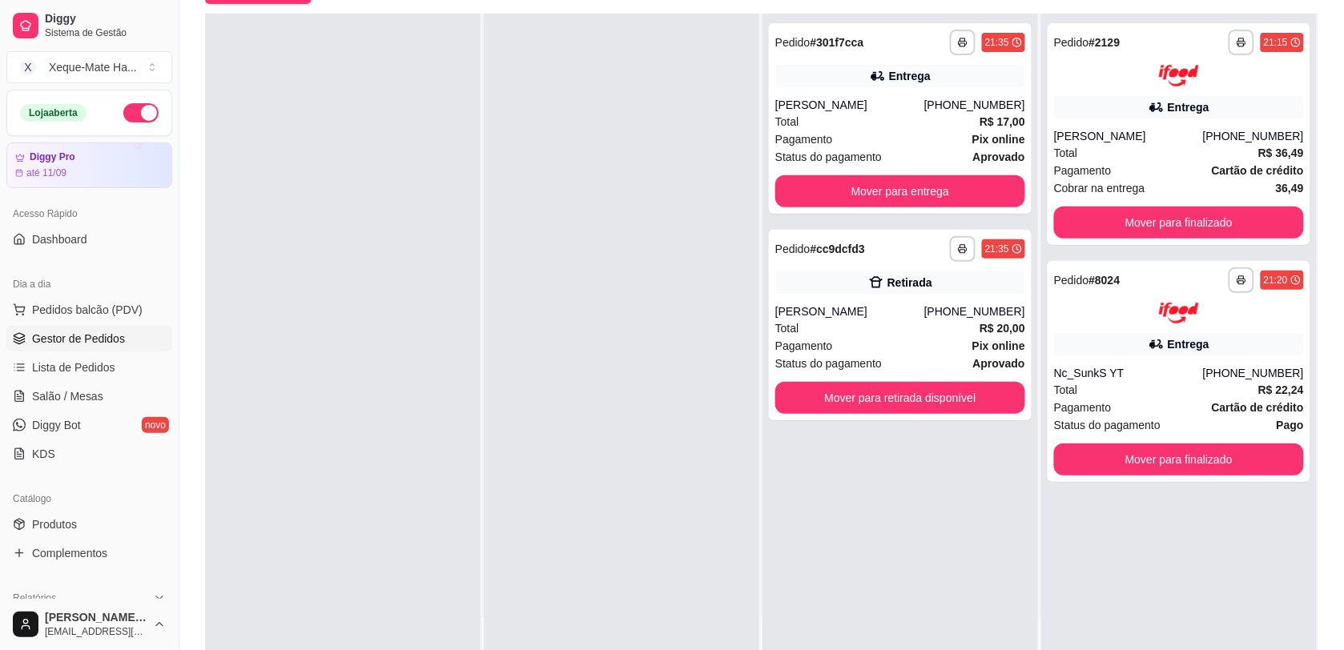
click at [1183, 601] on div "**********" at bounding box center [1179, 339] width 276 height 650
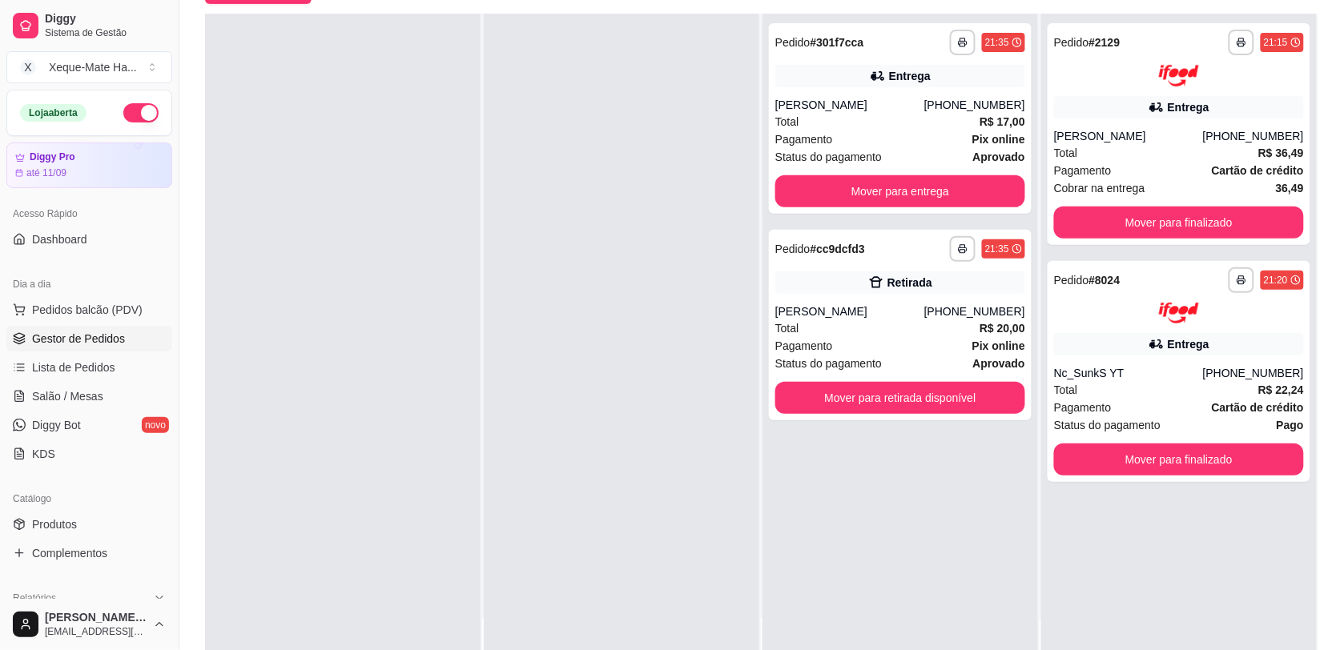
click at [1183, 601] on div "**********" at bounding box center [1179, 339] width 276 height 650
click at [846, 313] on div "[PERSON_NAME]" at bounding box center [849, 312] width 149 height 16
click at [938, 391] on button "Mover para retirada disponível" at bounding box center [900, 398] width 243 height 31
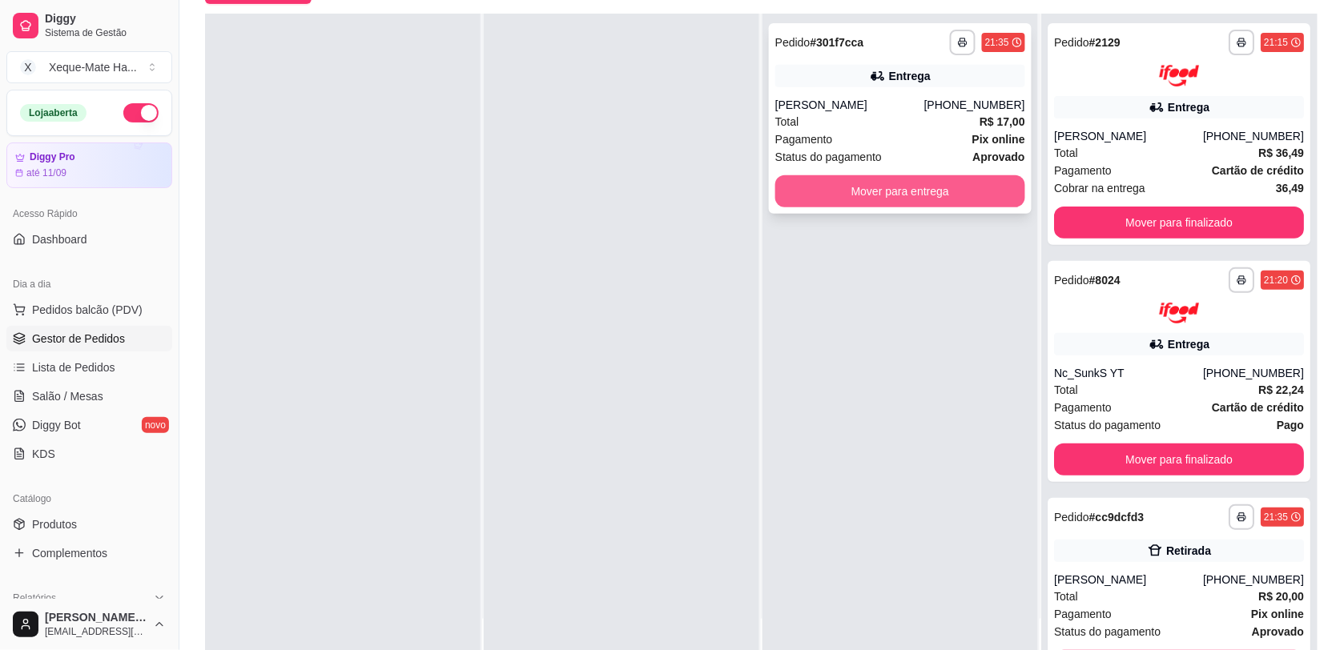
click at [965, 192] on button "Mover para entrega" at bounding box center [900, 191] width 250 height 32
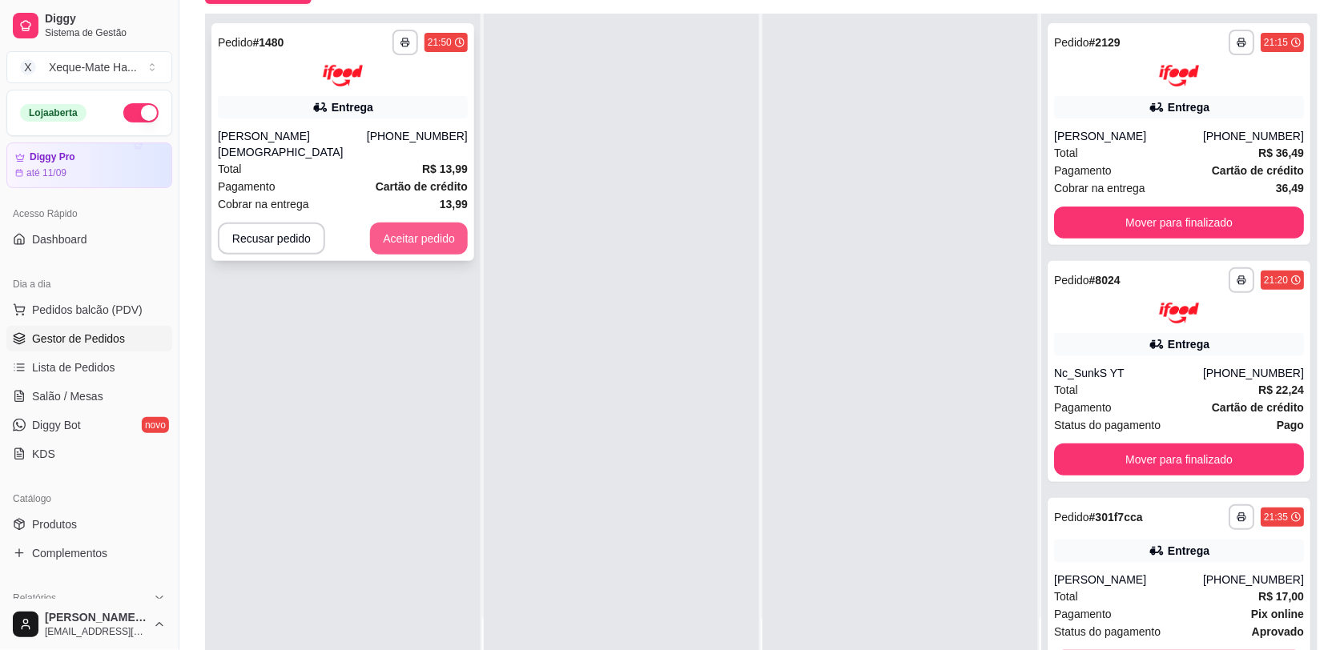
click at [431, 231] on button "Aceitar pedido" at bounding box center [419, 239] width 98 height 32
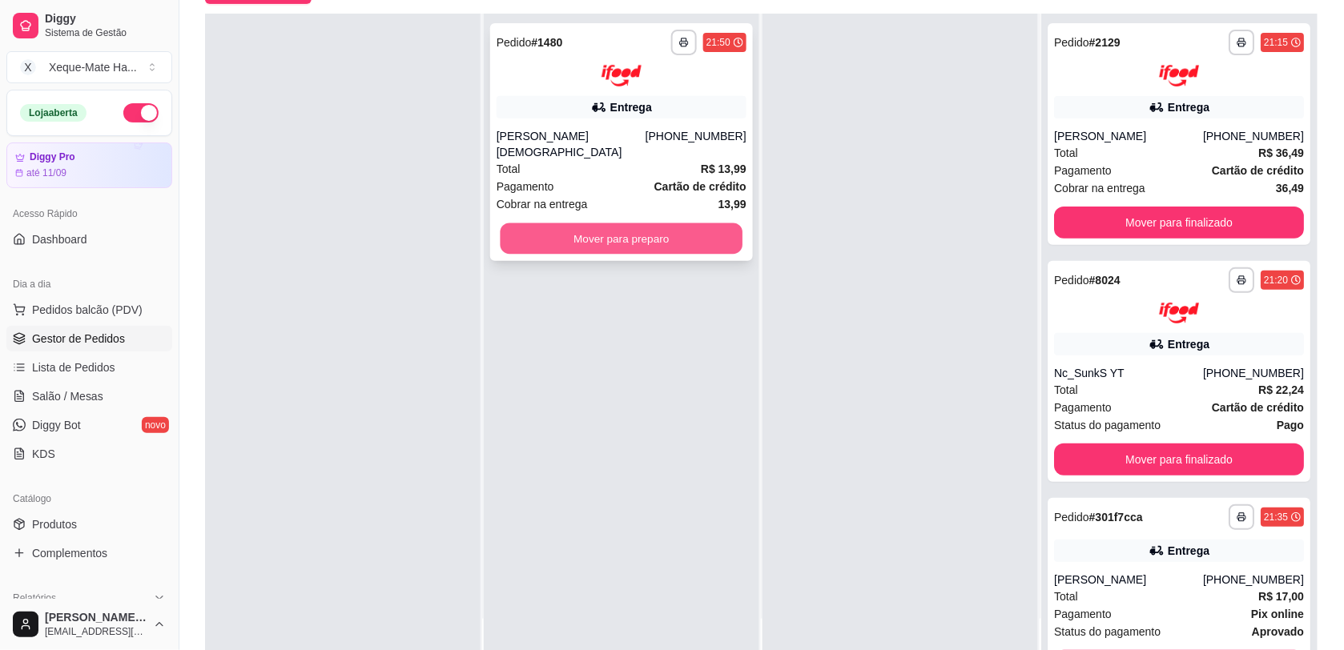
click at [537, 230] on button "Mover para preparo" at bounding box center [622, 238] width 243 height 31
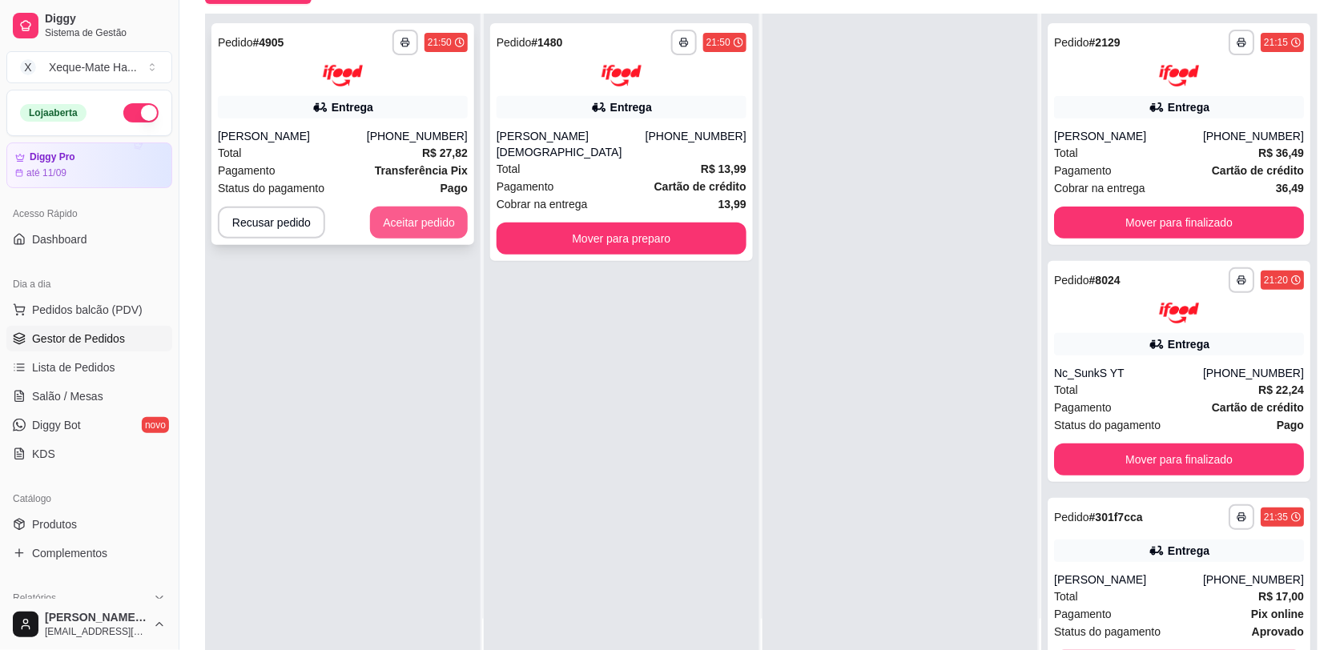
click at [429, 228] on button "Aceitar pedido" at bounding box center [419, 223] width 98 height 32
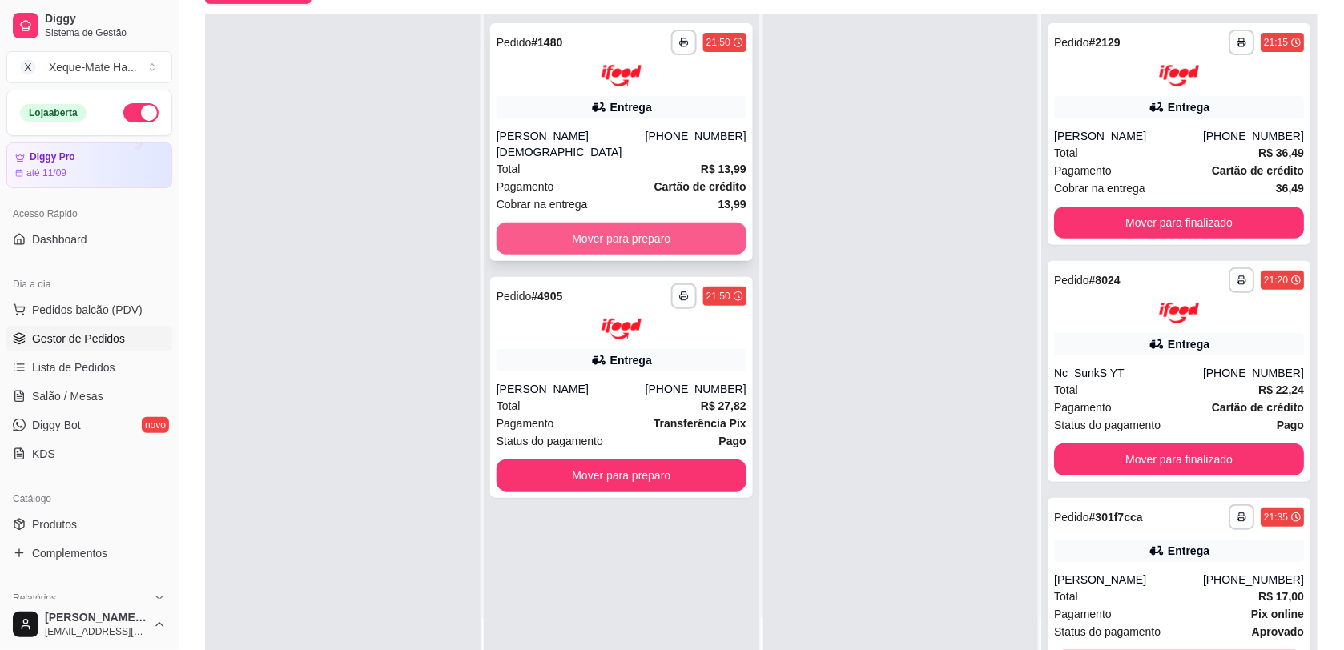
click at [534, 231] on button "Mover para preparo" at bounding box center [622, 239] width 250 height 32
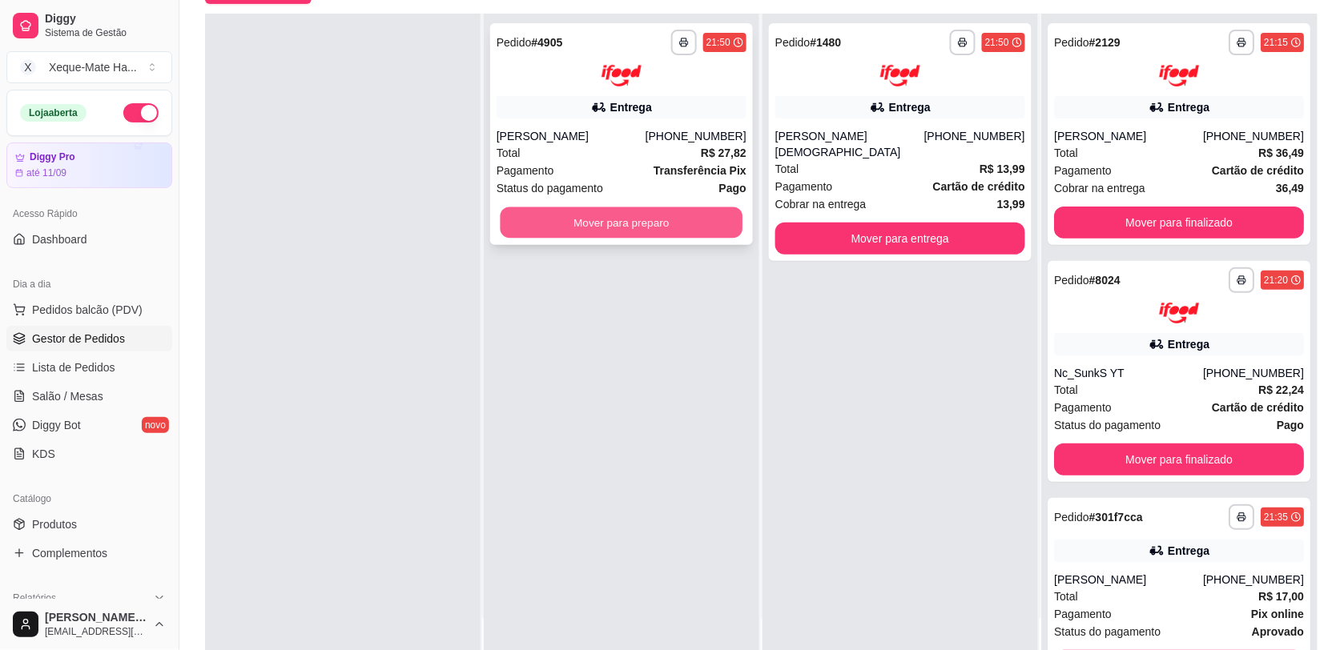
click at [553, 221] on button "Mover para preparo" at bounding box center [622, 222] width 243 height 31
click at [551, 219] on button "Mover para preparo" at bounding box center [622, 223] width 250 height 32
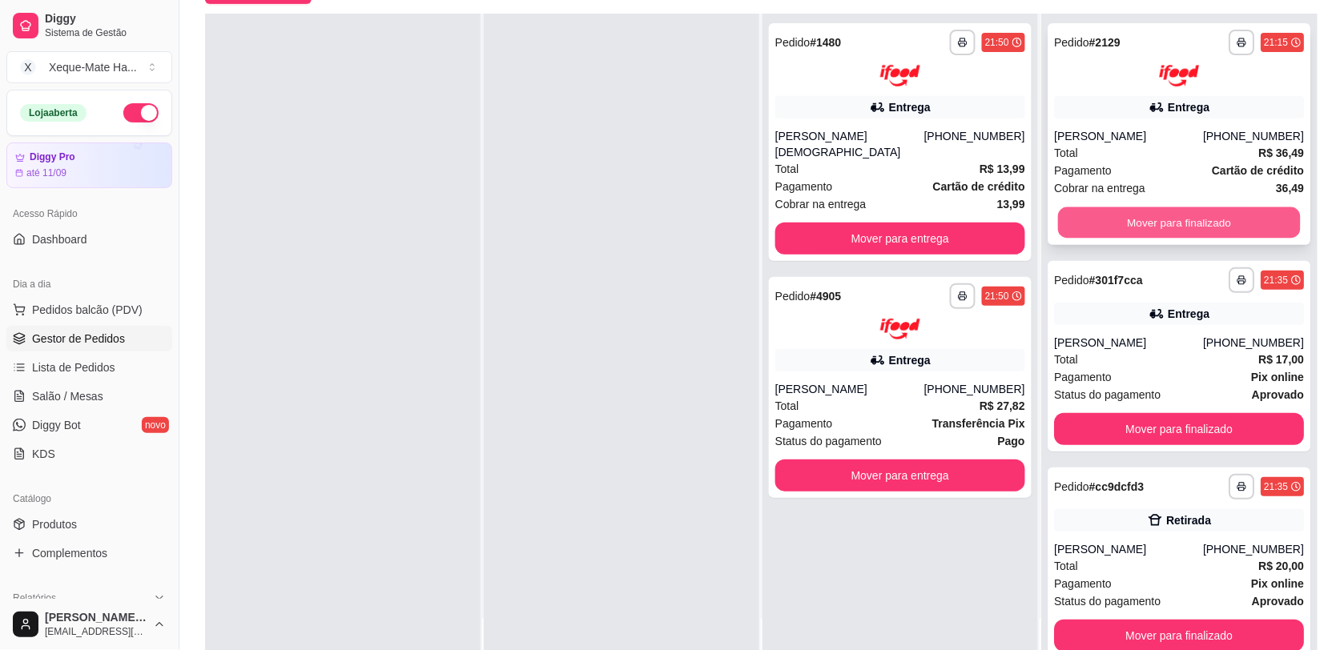
click at [1231, 223] on button "Mover para finalizado" at bounding box center [1179, 222] width 243 height 31
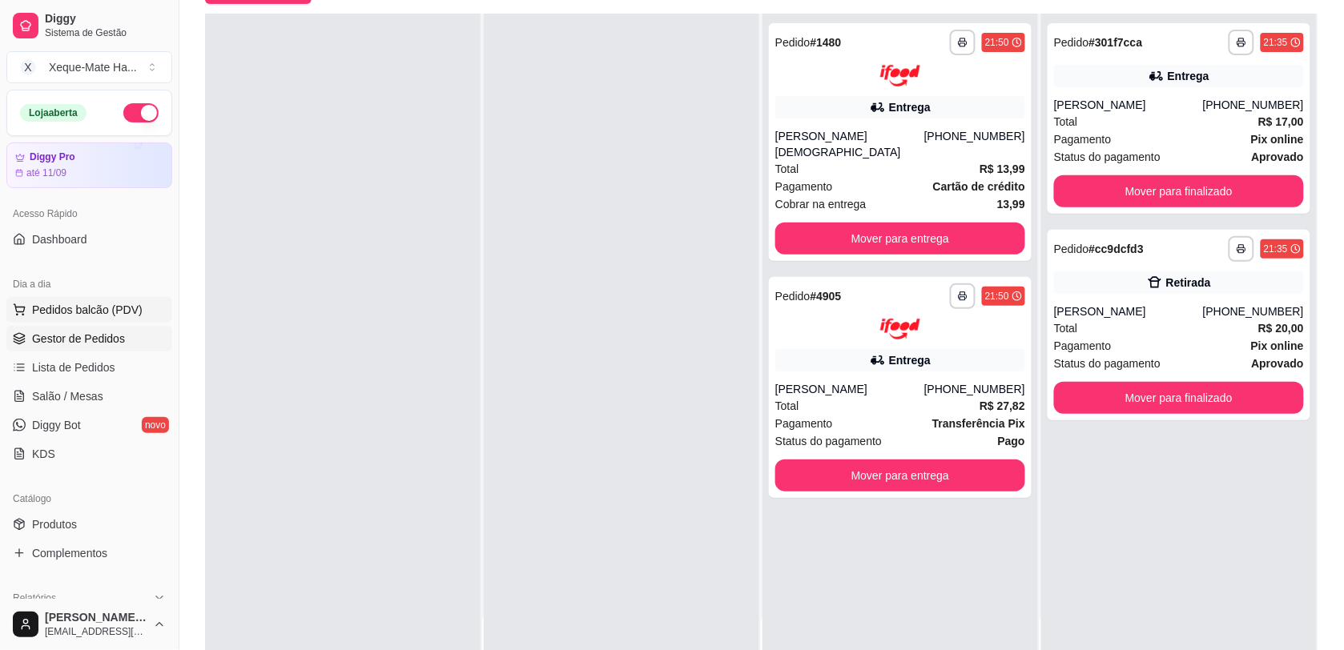
click at [53, 310] on span "Pedidos balcão (PDV)" at bounding box center [87, 310] width 111 height 16
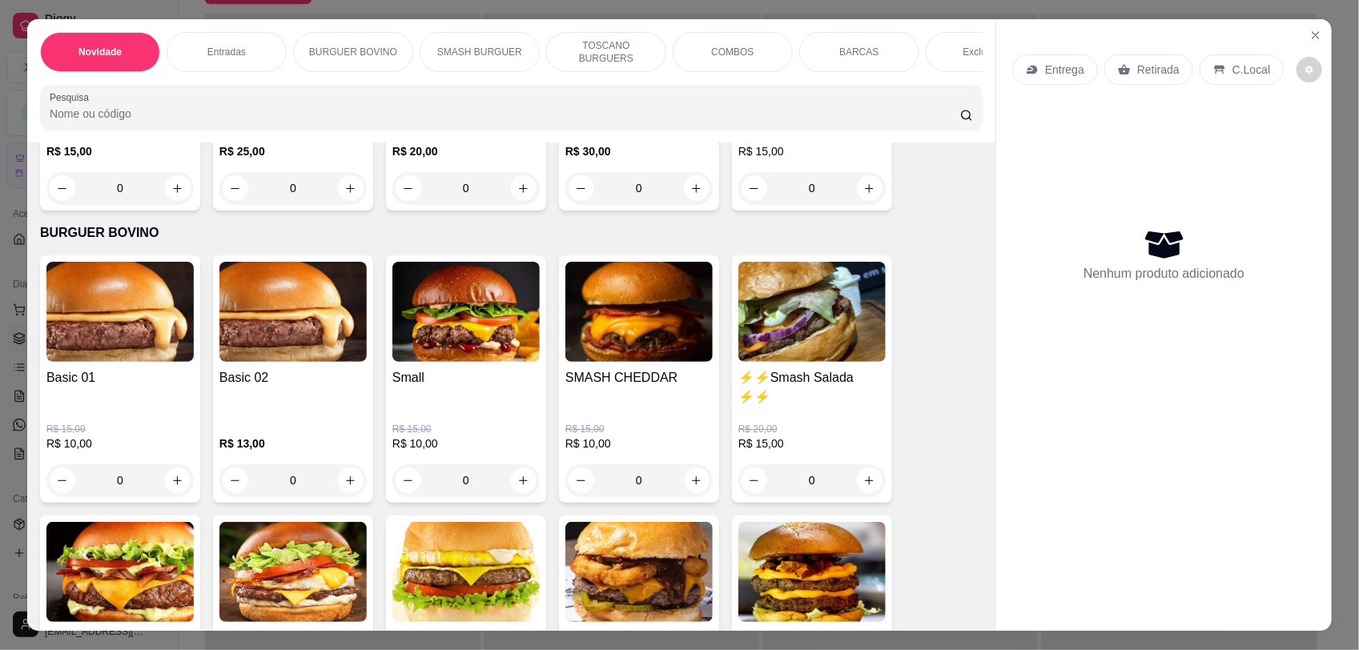
scroll to position [665, 0]
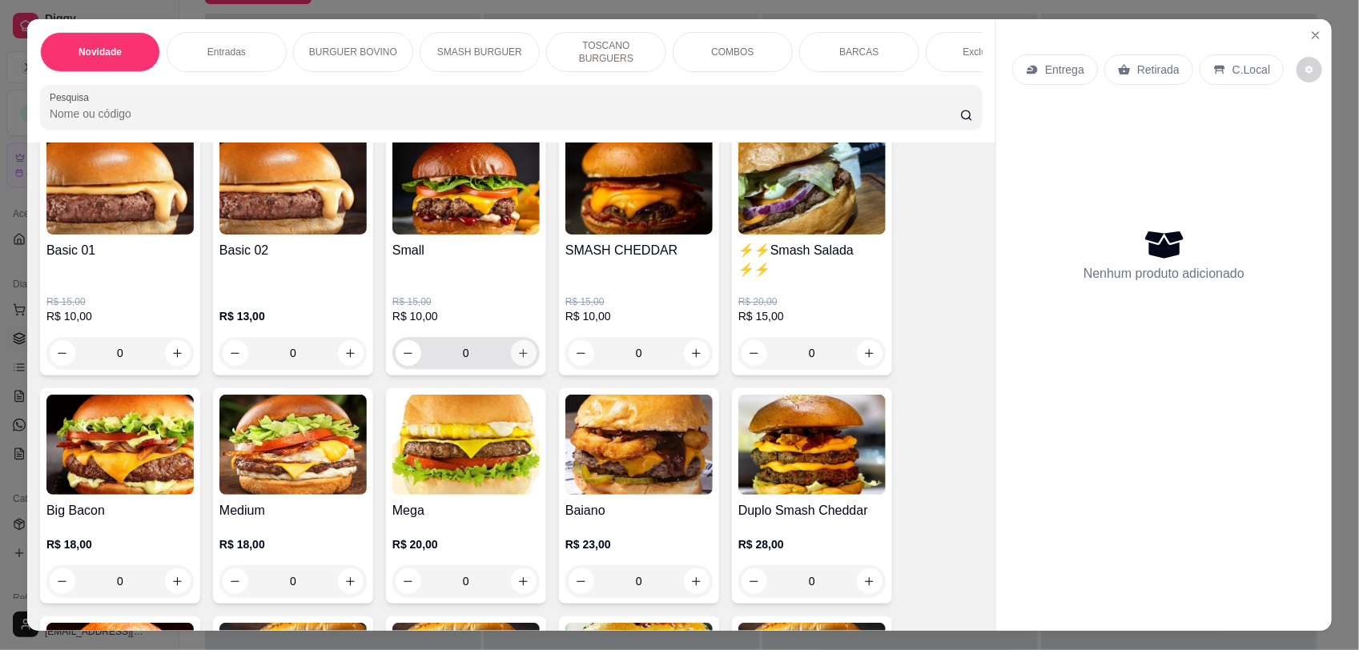
click at [519, 360] on icon "increase-product-quantity" at bounding box center [523, 354] width 12 height 12
click at [518, 360] on icon "increase-product-quantity" at bounding box center [523, 354] width 12 height 12
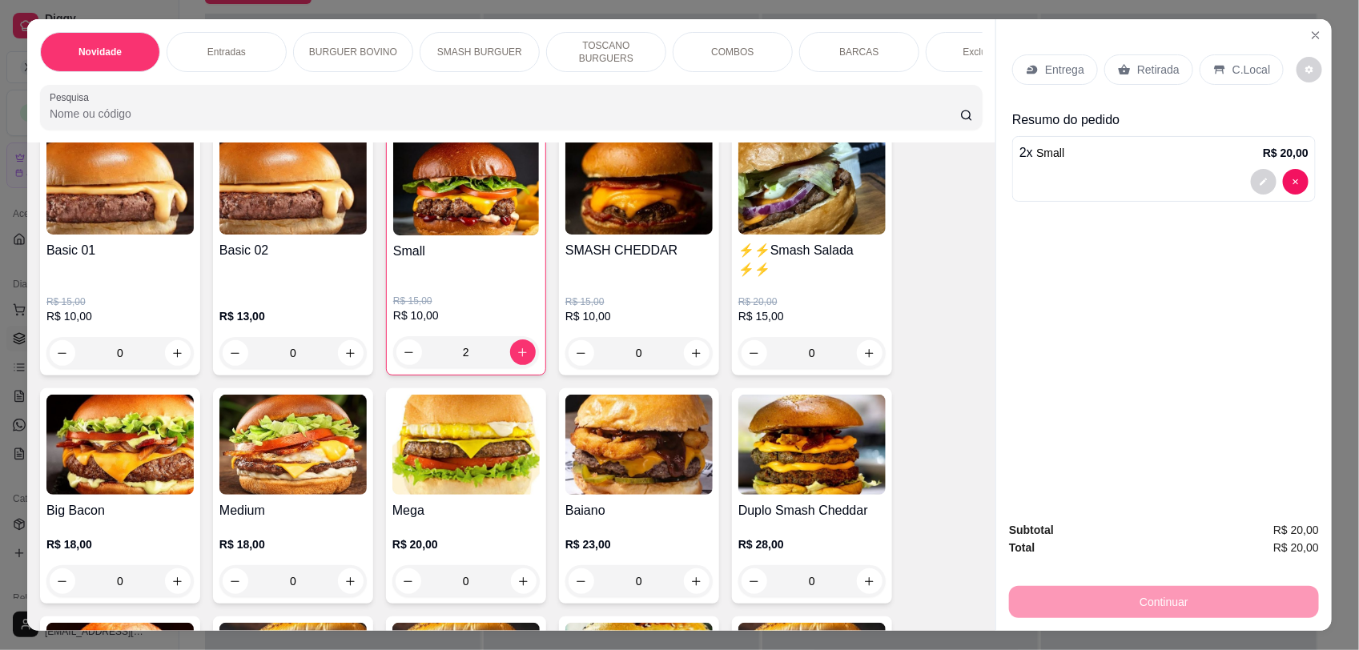
type input "2"
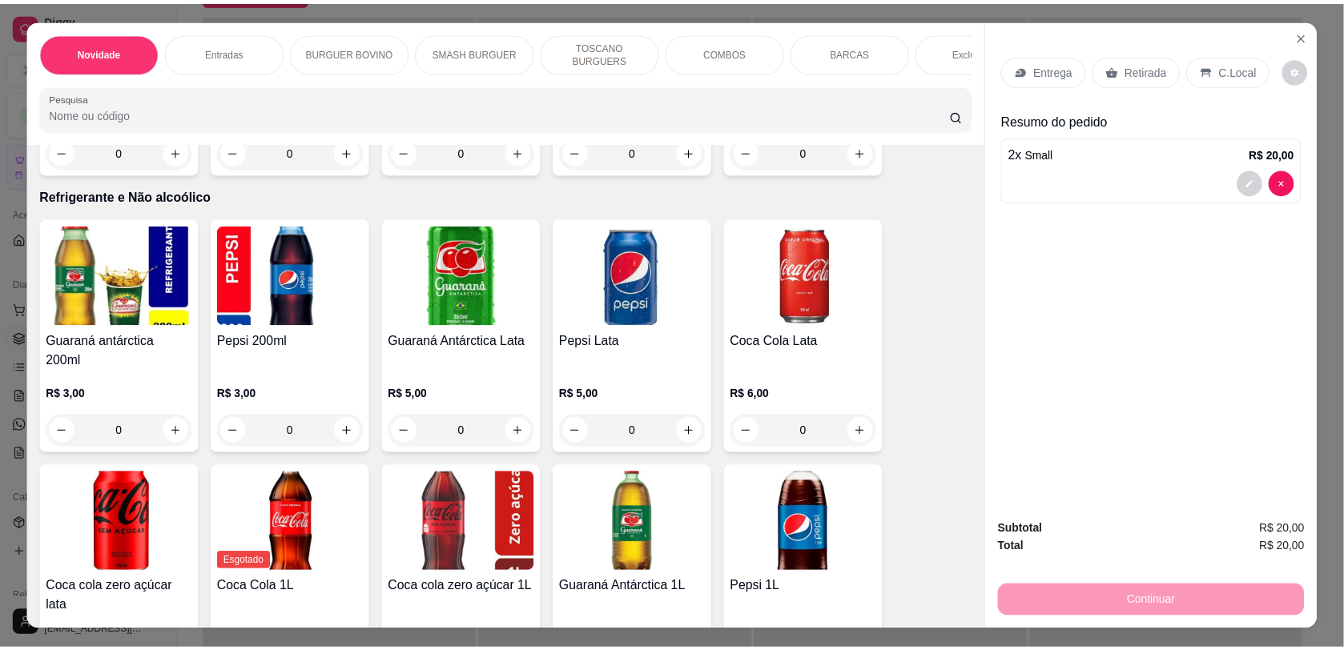
scroll to position [3550, 0]
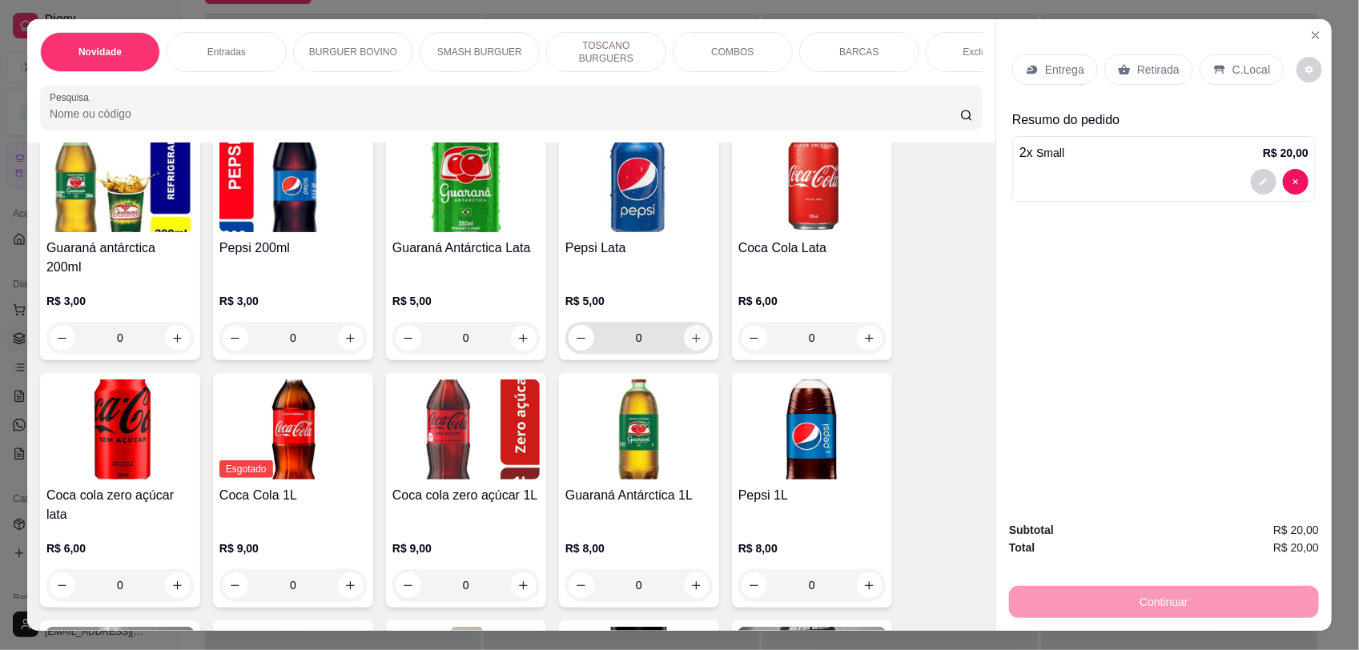
click at [684, 330] on button "increase-product-quantity" at bounding box center [697, 338] width 26 height 26
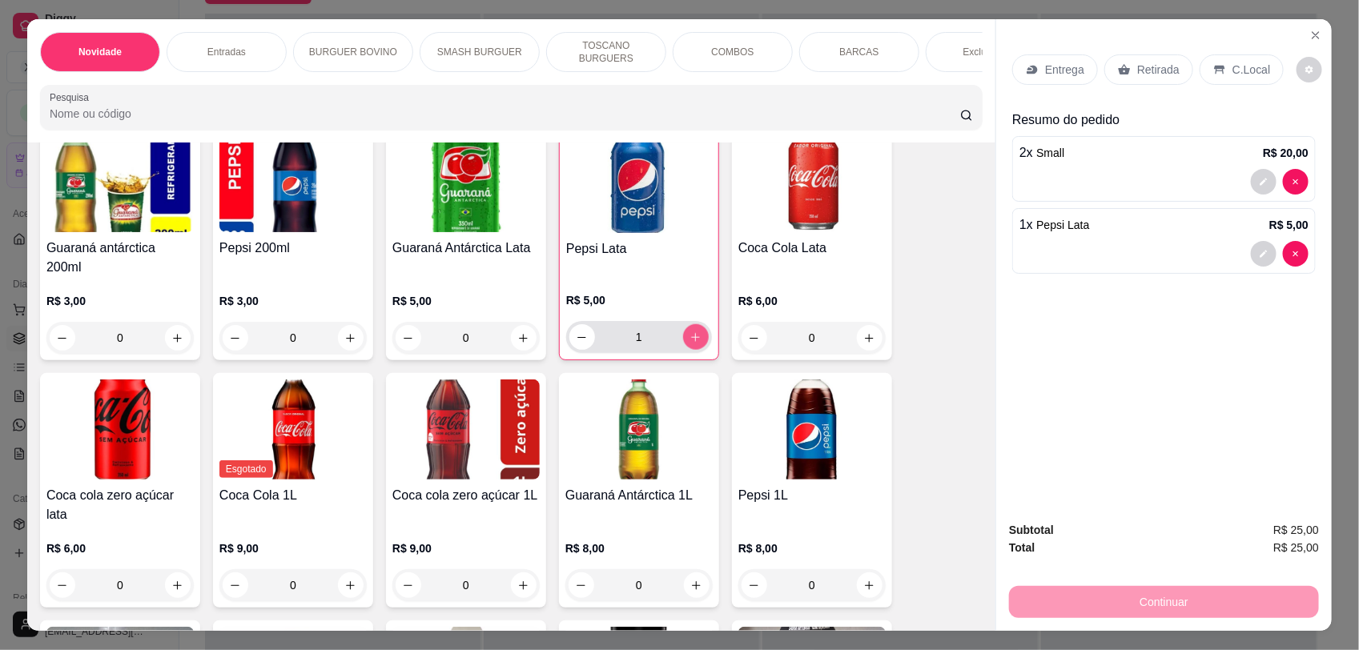
type input "1"
click at [1126, 80] on div "Retirada" at bounding box center [1148, 69] width 89 height 30
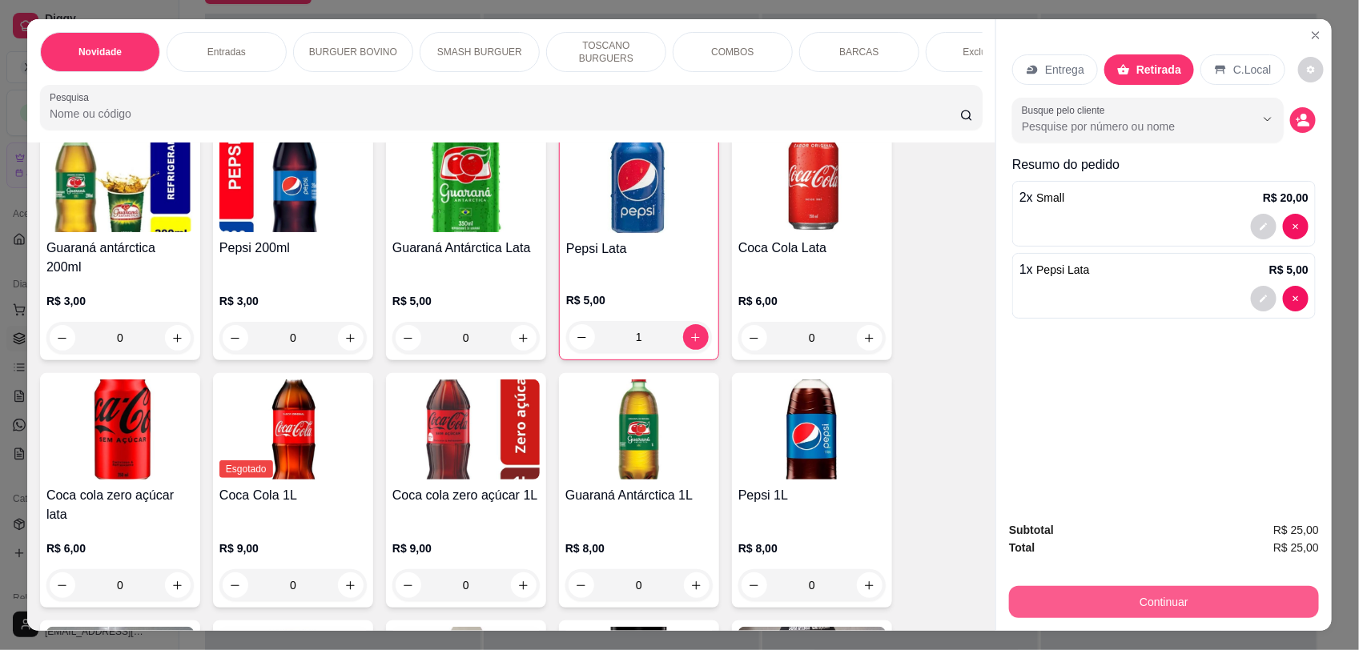
click at [1178, 593] on button "Continuar" at bounding box center [1164, 602] width 310 height 32
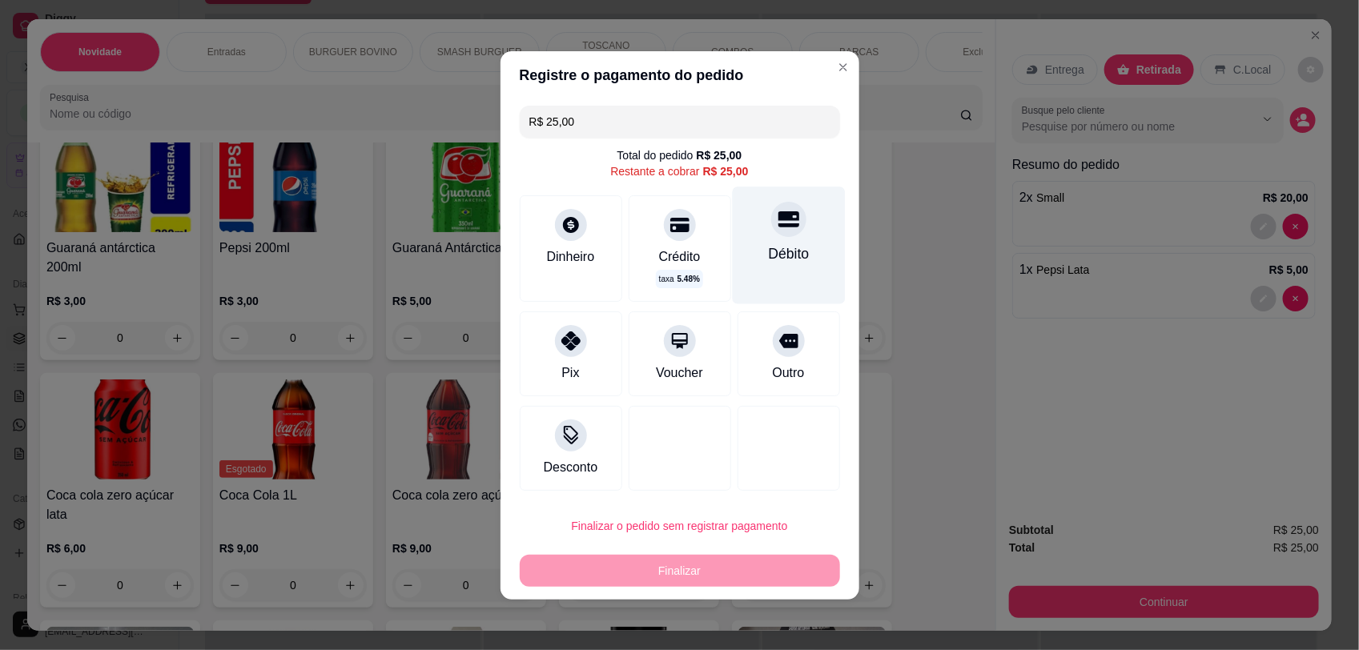
click at [769, 239] on div "Débito" at bounding box center [788, 245] width 113 height 117
type input "R$ 0,00"
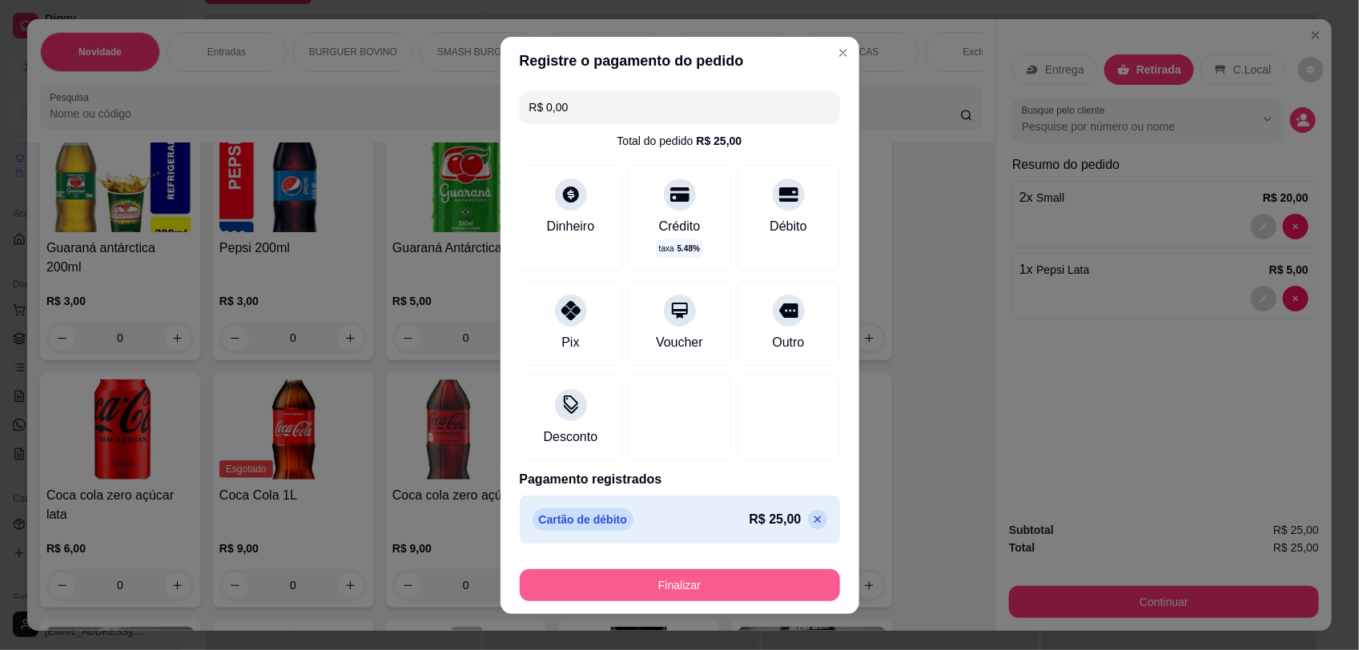
click at [702, 575] on button "Finalizar" at bounding box center [680, 585] width 320 height 32
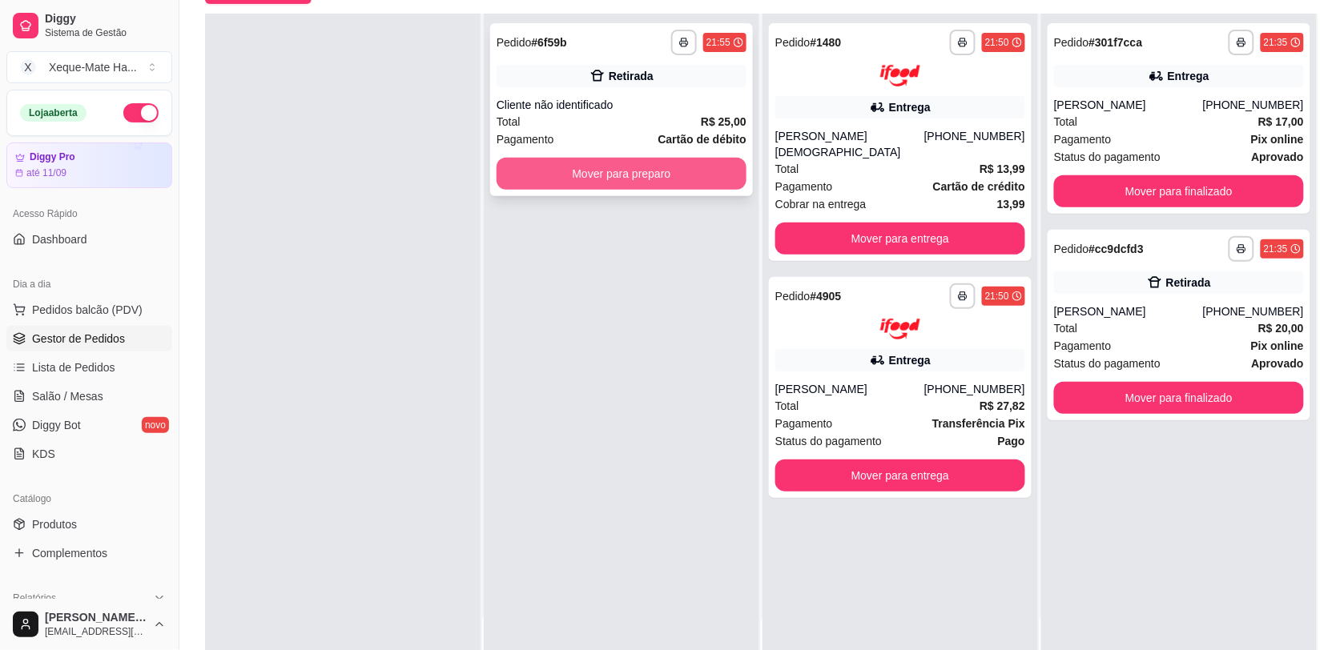
click at [585, 166] on button "Mover para preparo" at bounding box center [622, 174] width 250 height 32
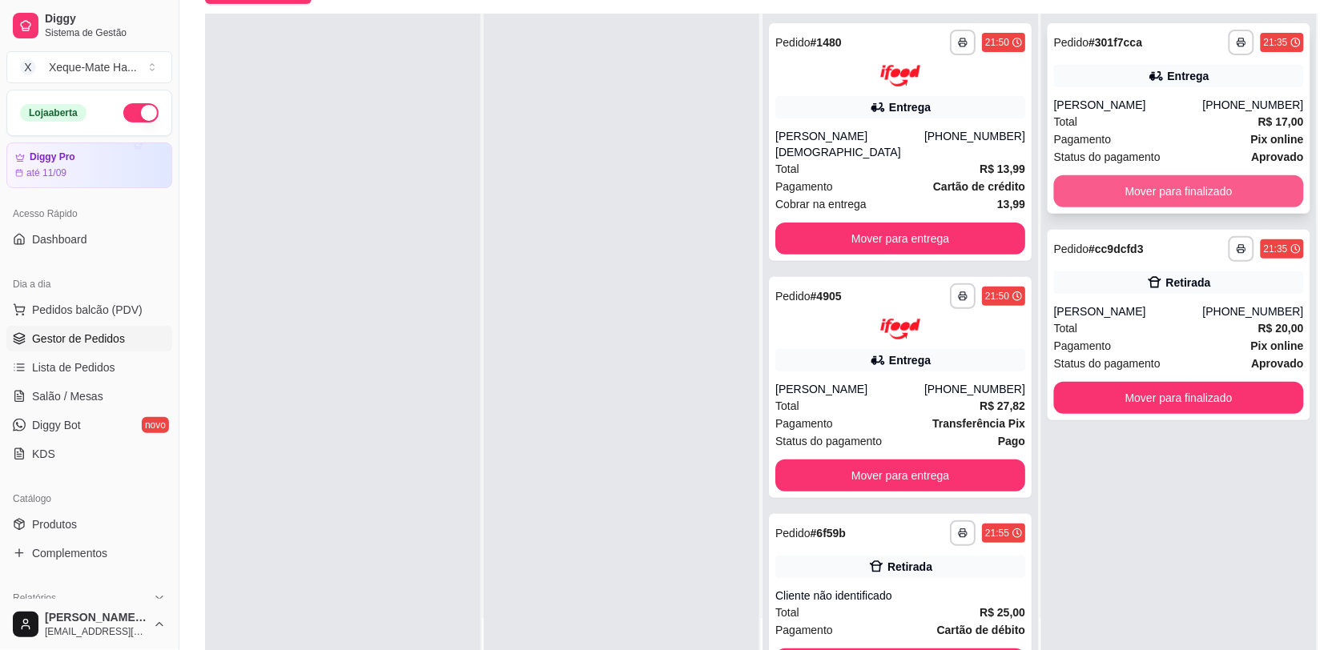
click at [1258, 200] on button "Mover para finalizado" at bounding box center [1179, 191] width 250 height 32
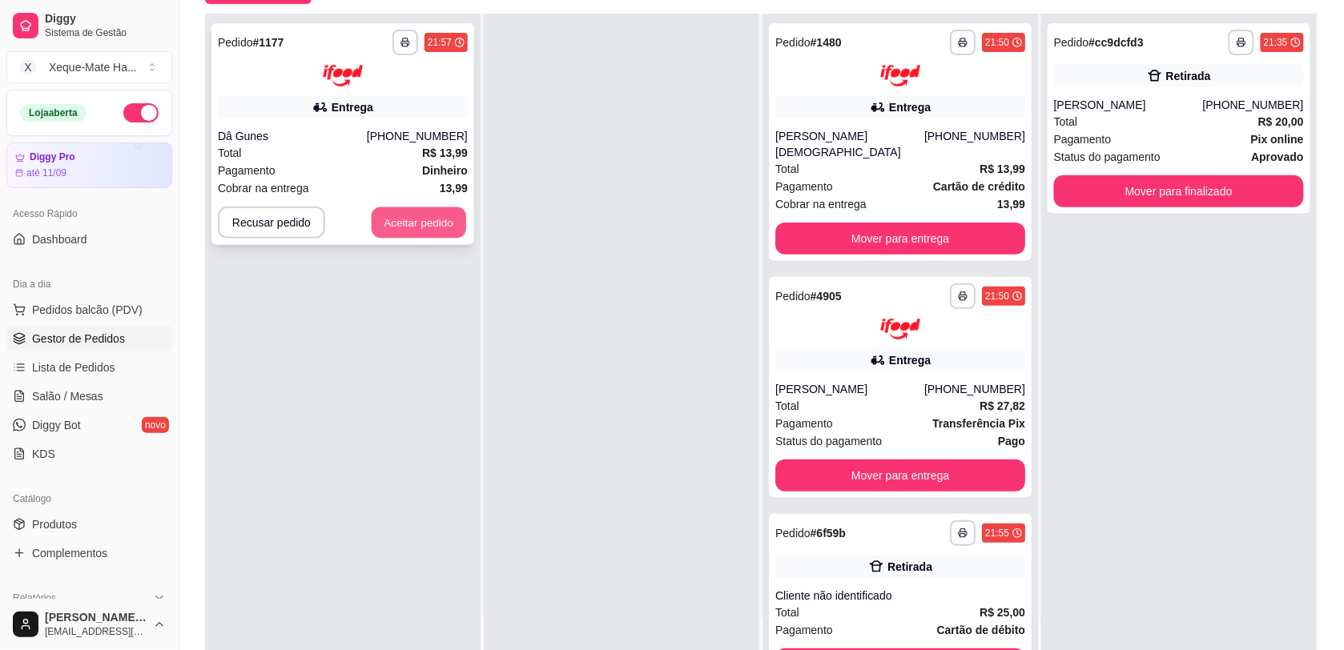
click at [415, 219] on button "Aceitar pedido" at bounding box center [419, 222] width 95 height 31
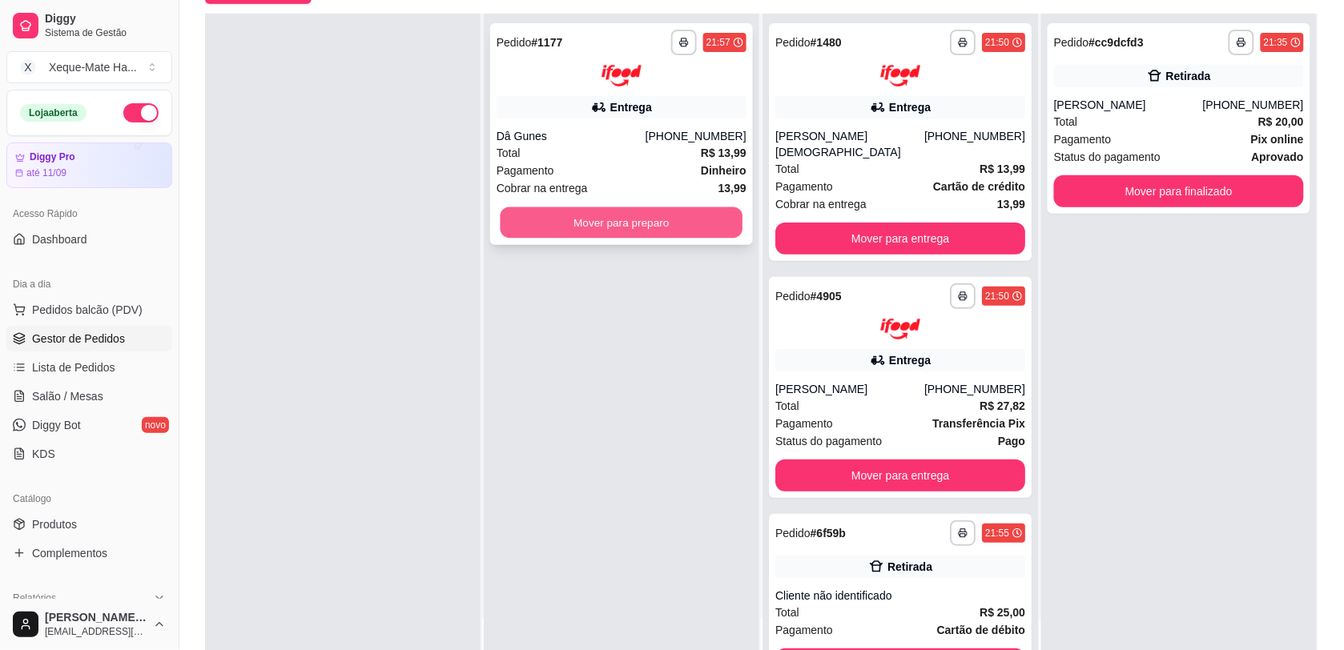
click at [581, 219] on button "Mover para preparo" at bounding box center [622, 222] width 243 height 31
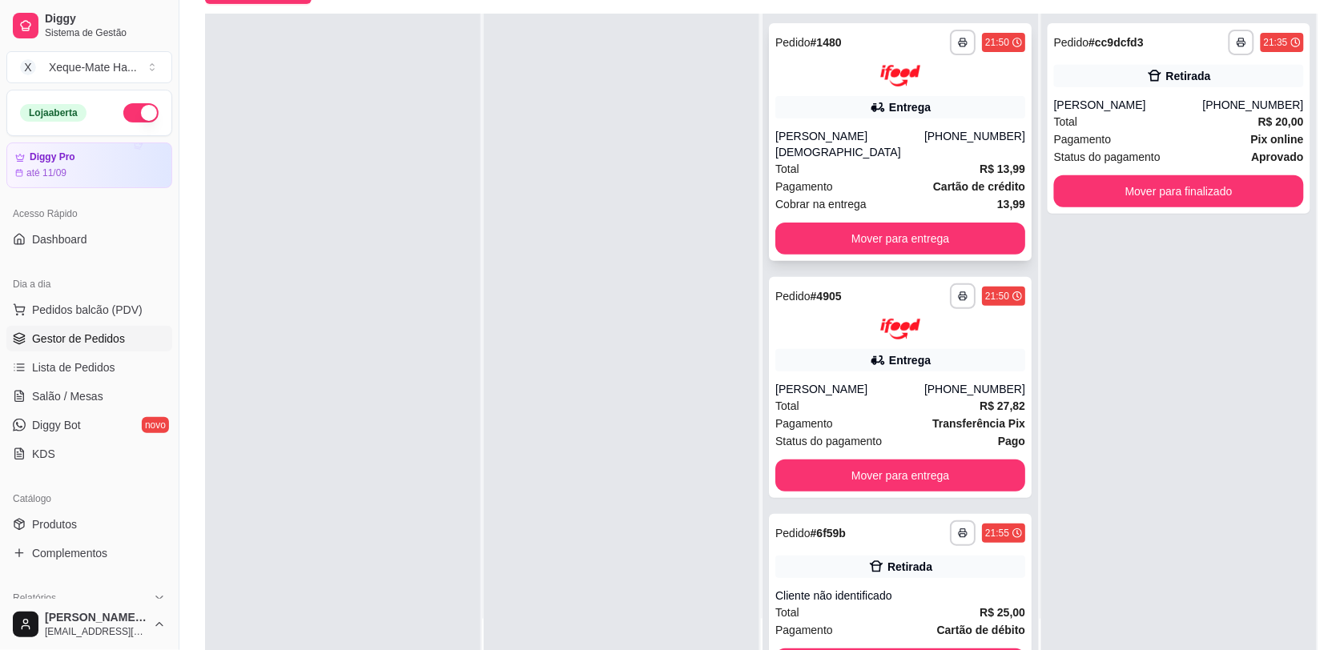
click at [915, 112] on div "Entrega" at bounding box center [900, 107] width 250 height 22
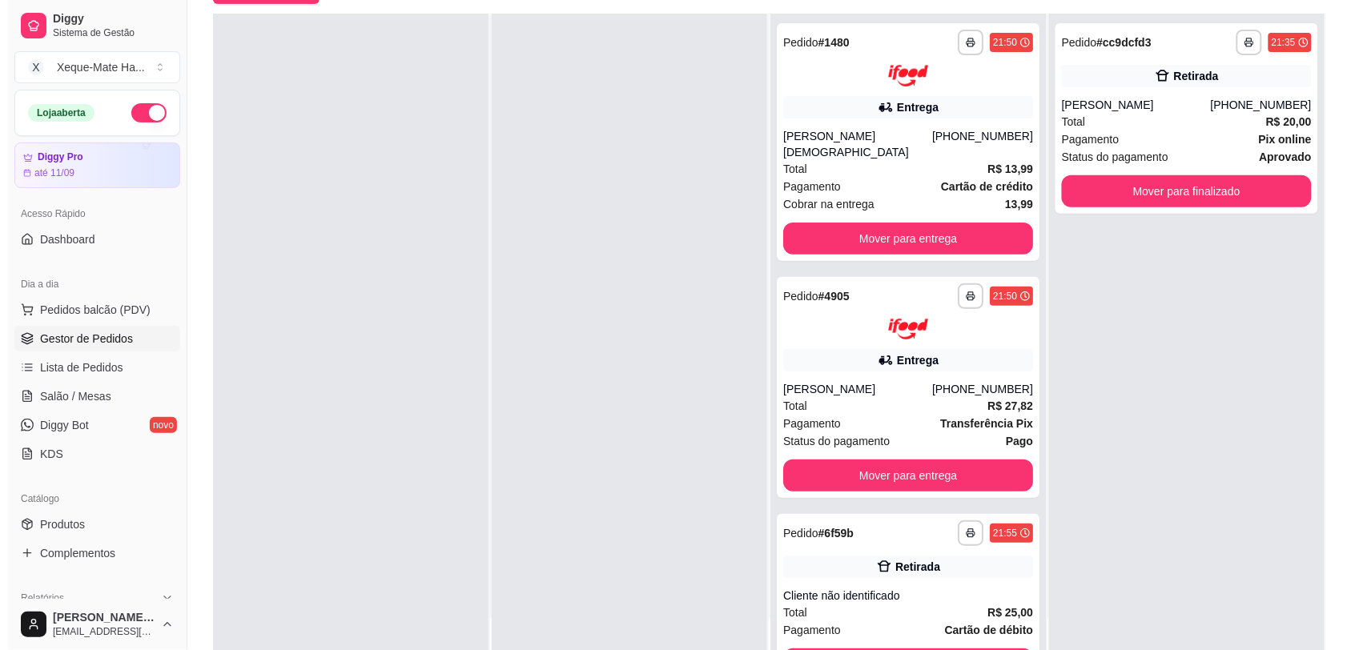
scroll to position [266, 0]
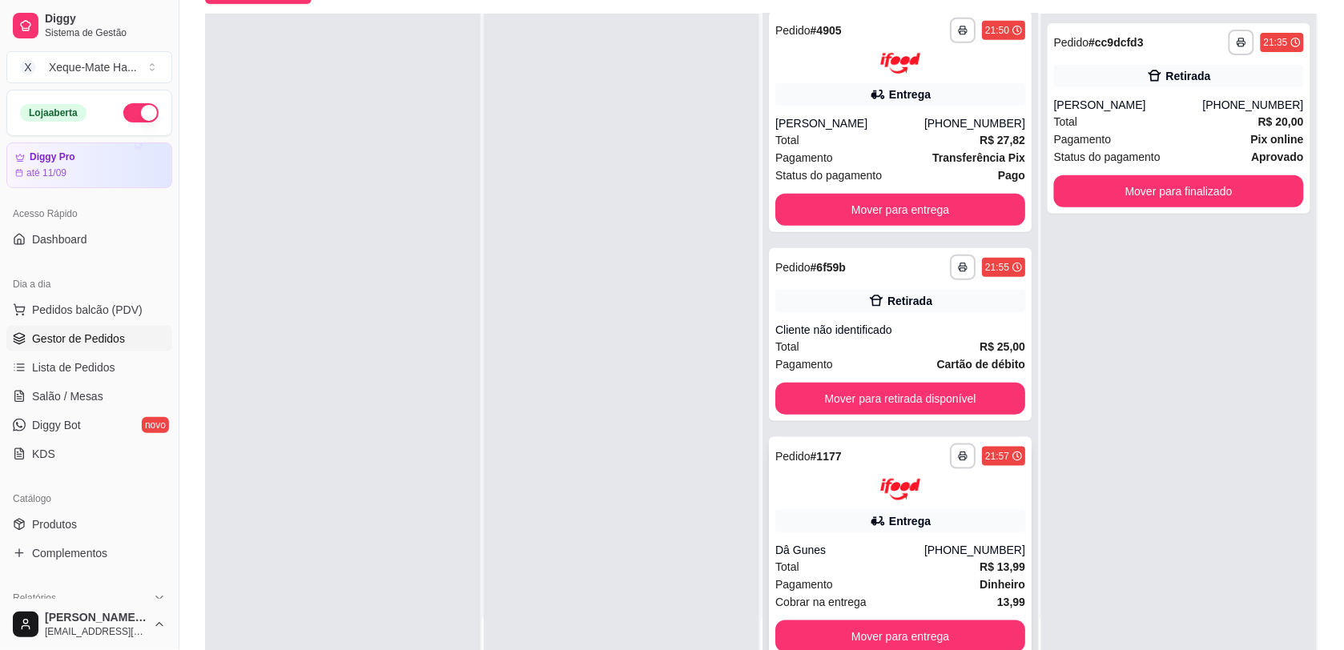
click at [980, 578] on strong "Dinheiro" at bounding box center [1003, 584] width 46 height 13
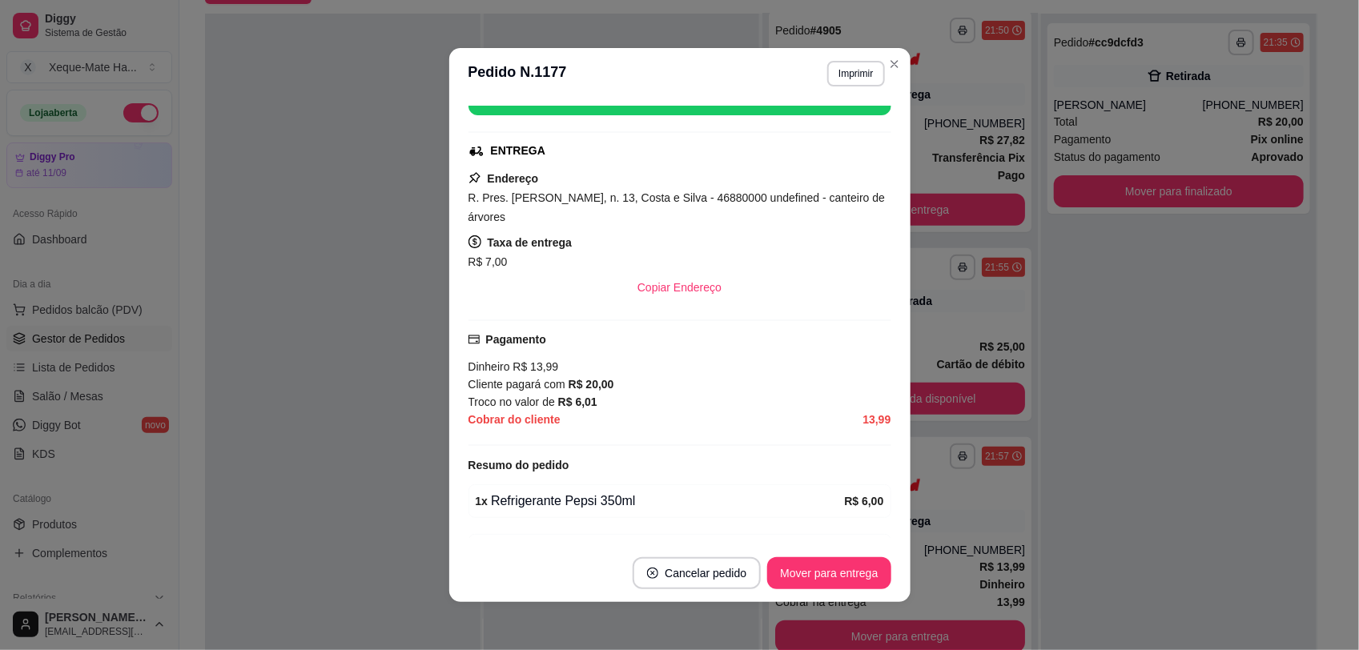
scroll to position [277, 0]
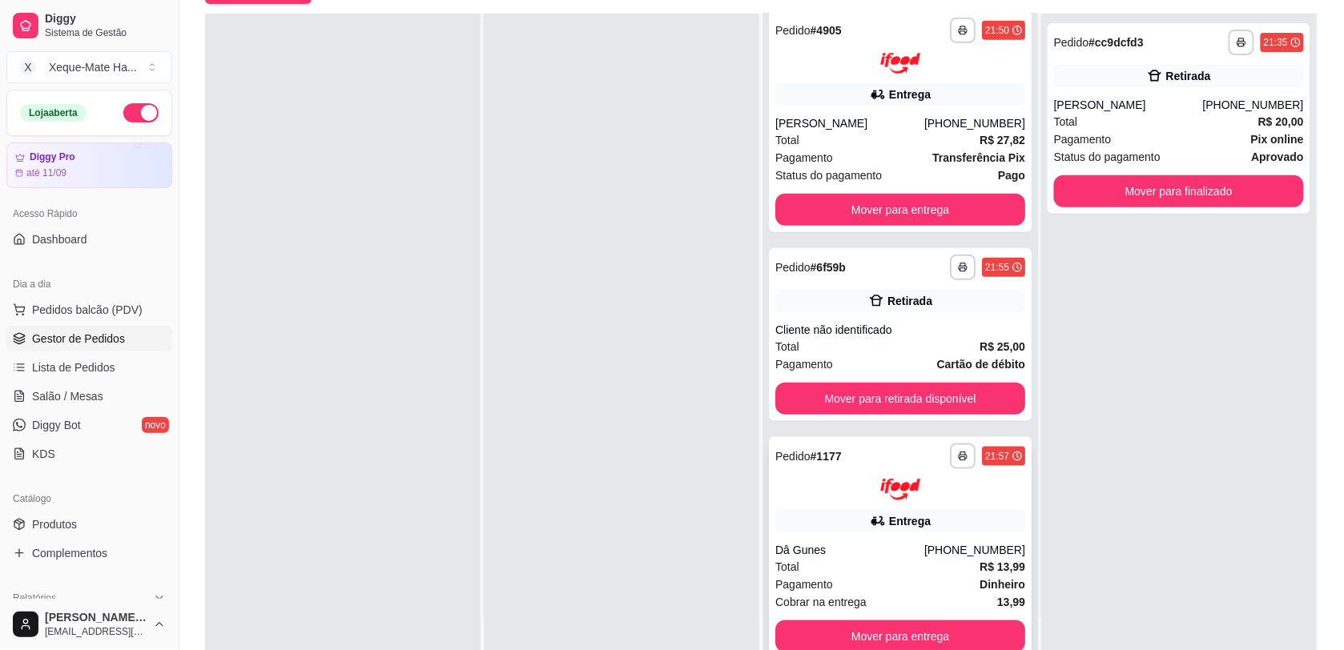
click at [969, 510] on div "Entrega" at bounding box center [900, 521] width 250 height 22
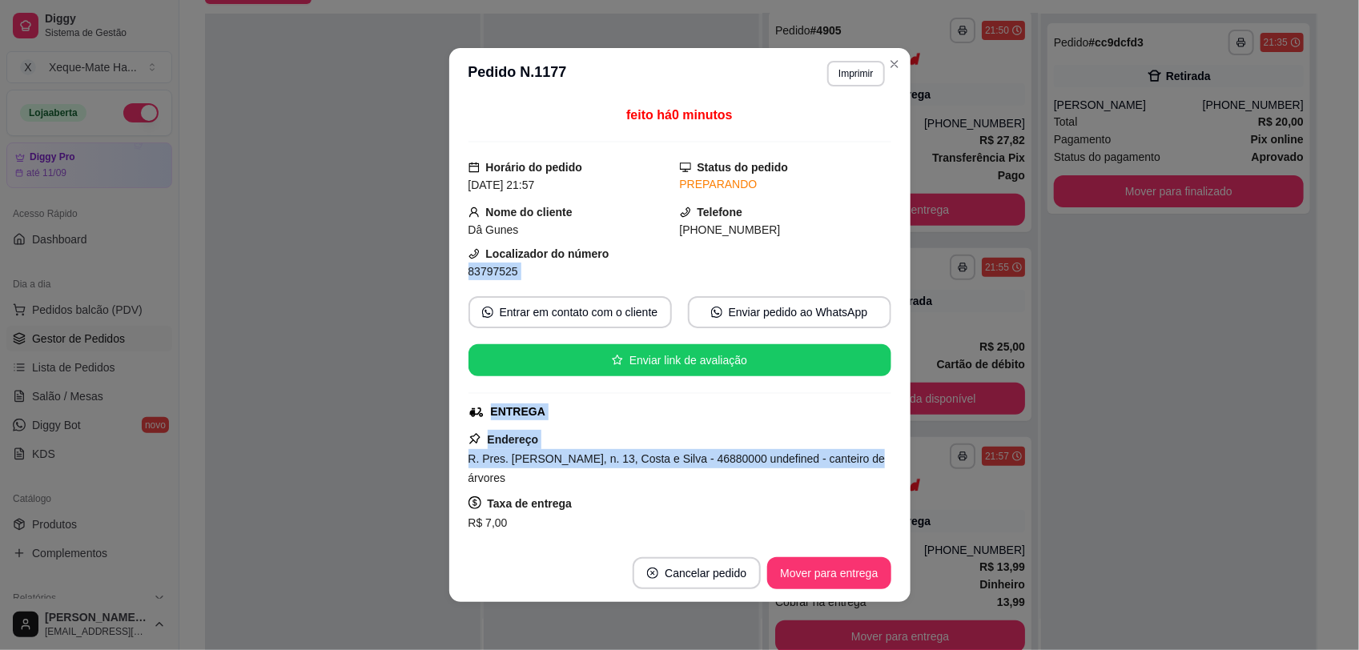
drag, startPoint x: 867, startPoint y: 258, endPoint x: 874, endPoint y: 462, distance: 204.3
click at [874, 462] on div "feito há 0 minutos Horário do pedido [DATE] 21:57 Status do pedido PREPARANDO N…" at bounding box center [680, 322] width 423 height 432
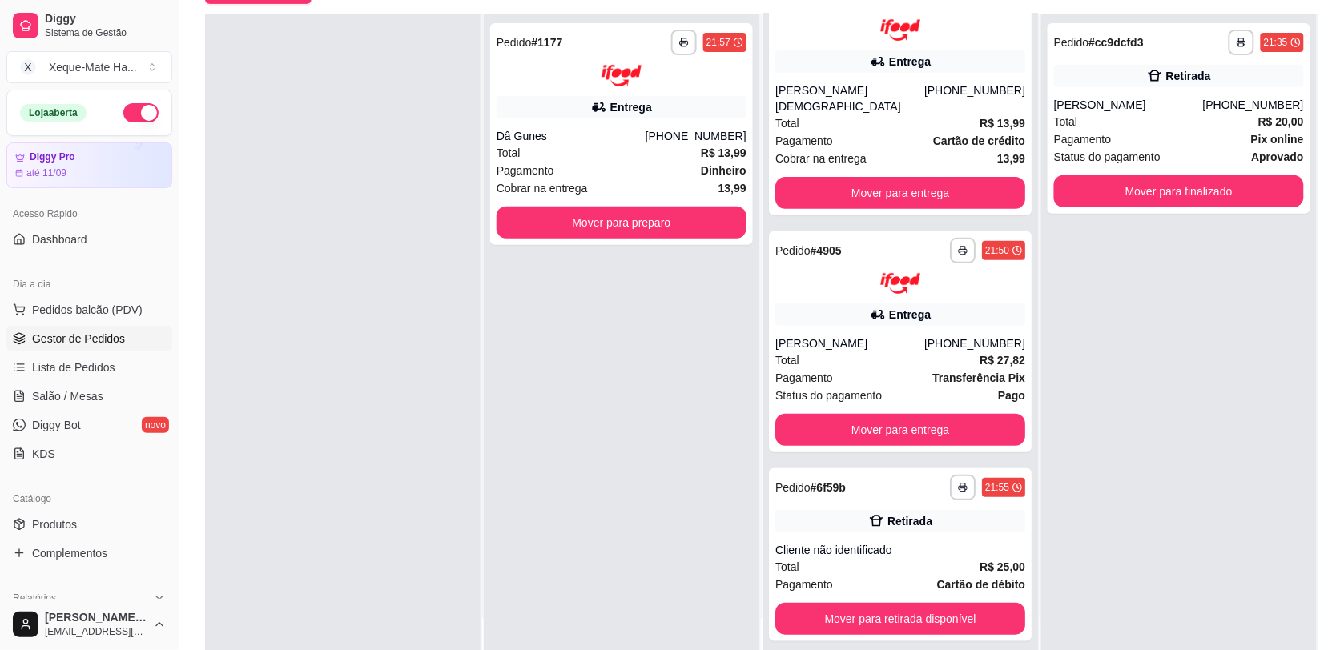
scroll to position [29, 0]
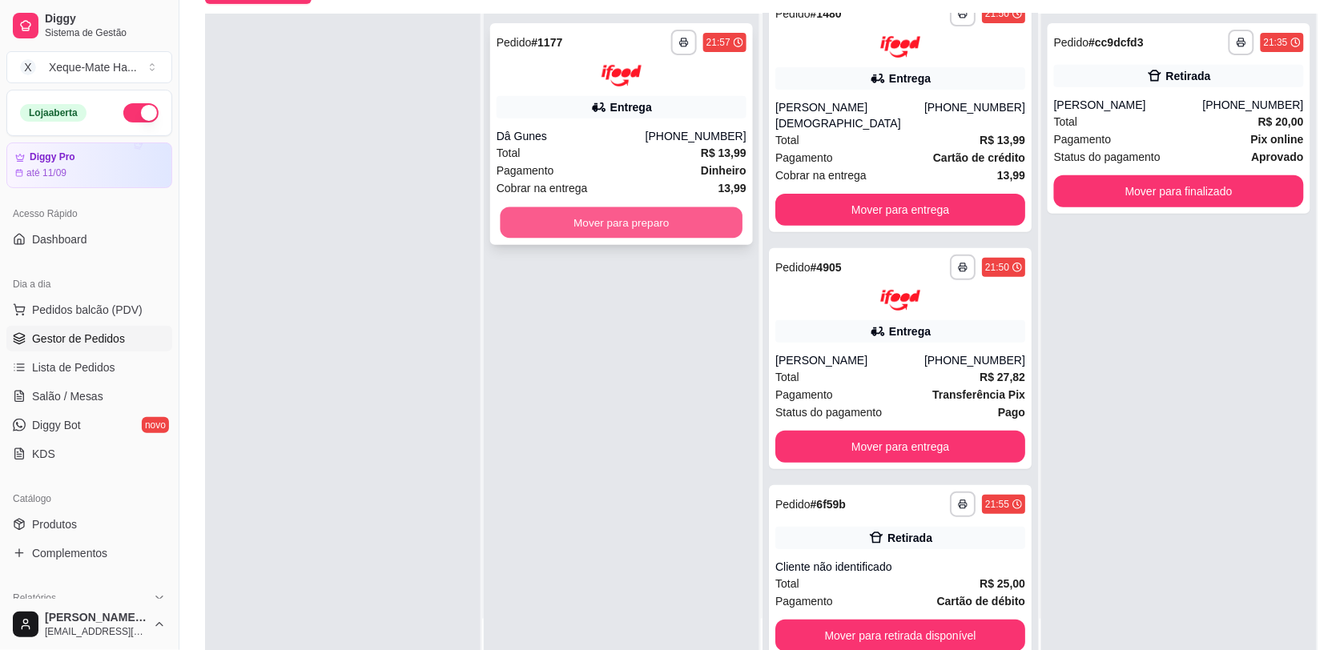
click at [667, 229] on button "Mover para preparo" at bounding box center [622, 222] width 243 height 31
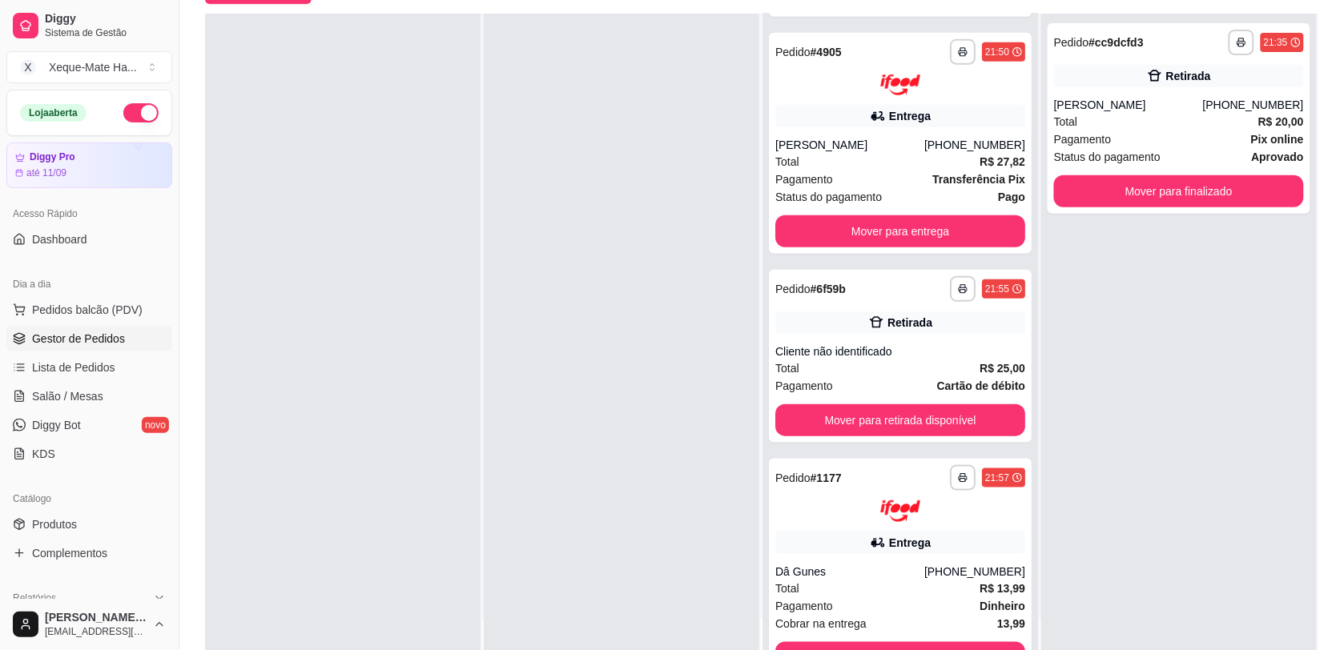
scroll to position [266, 0]
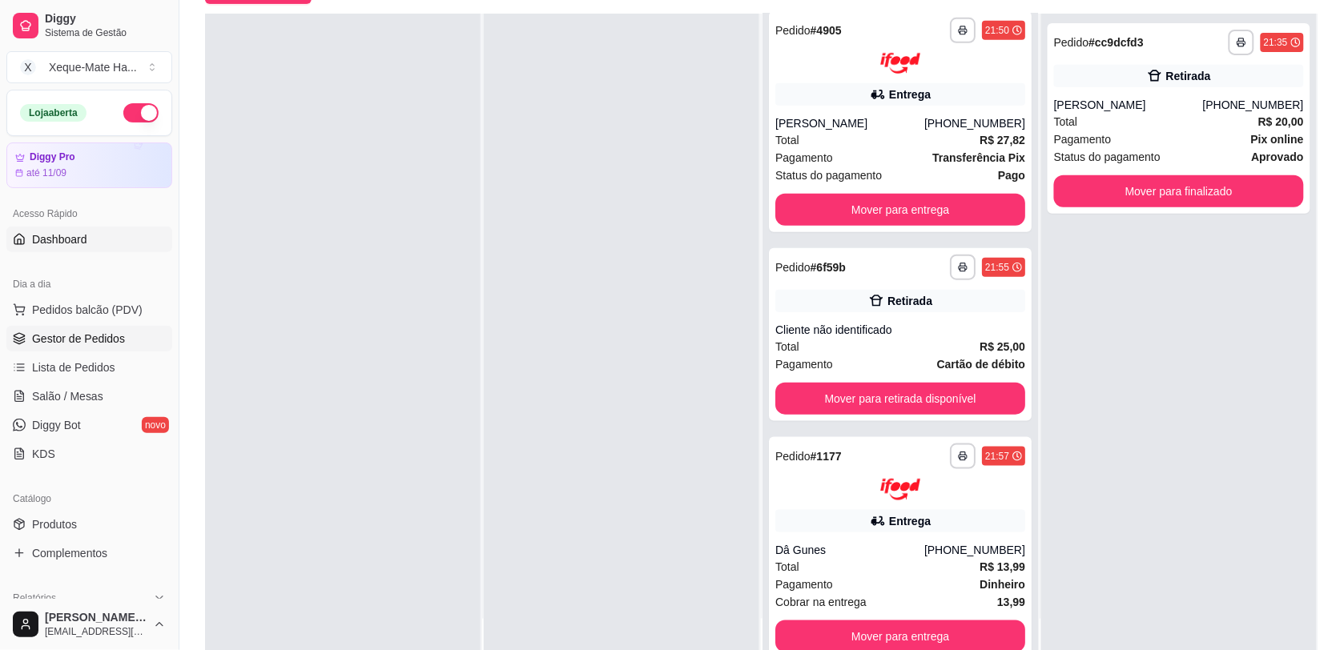
click at [57, 237] on span "Dashboard" at bounding box center [59, 239] width 55 height 16
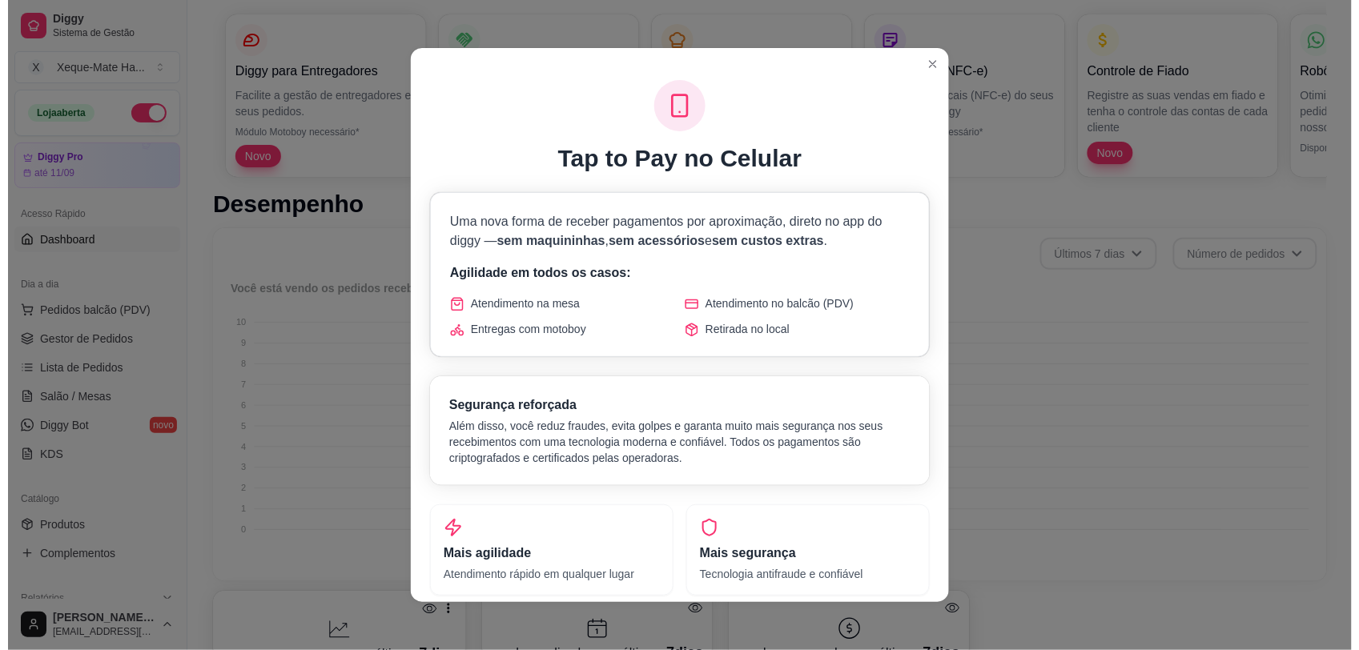
scroll to position [479, 0]
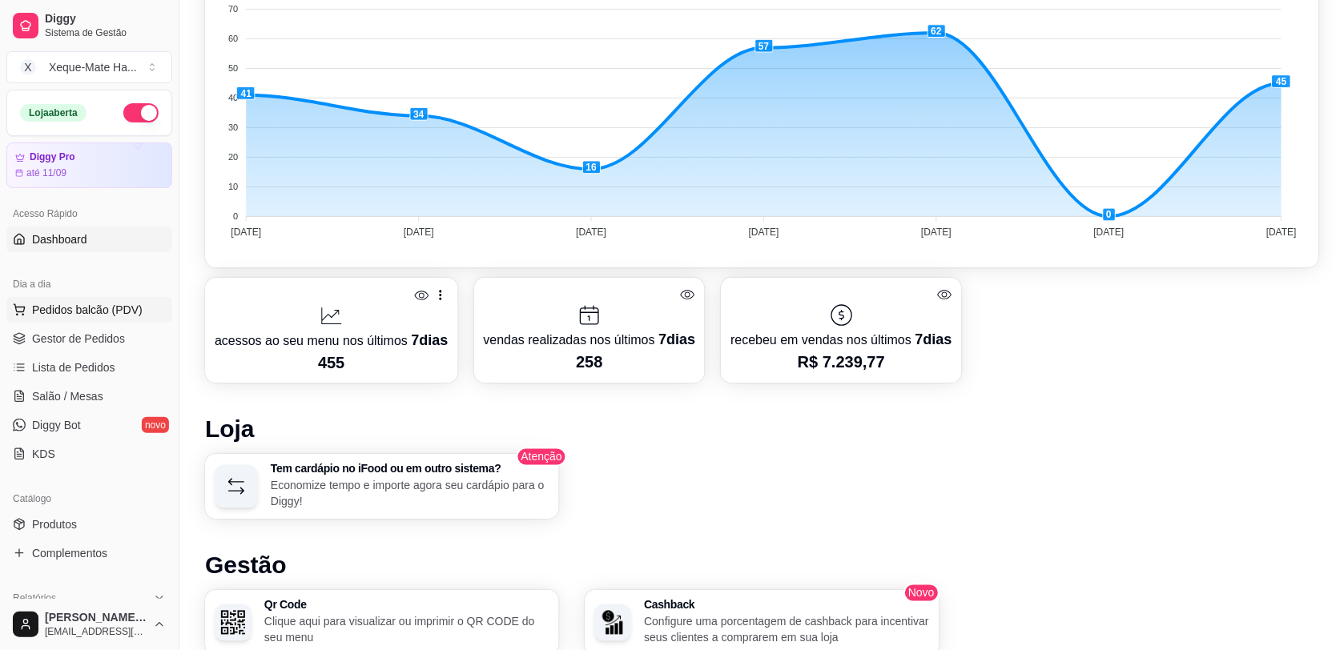
click at [78, 304] on span "Pedidos balcão (PDV)" at bounding box center [87, 310] width 111 height 16
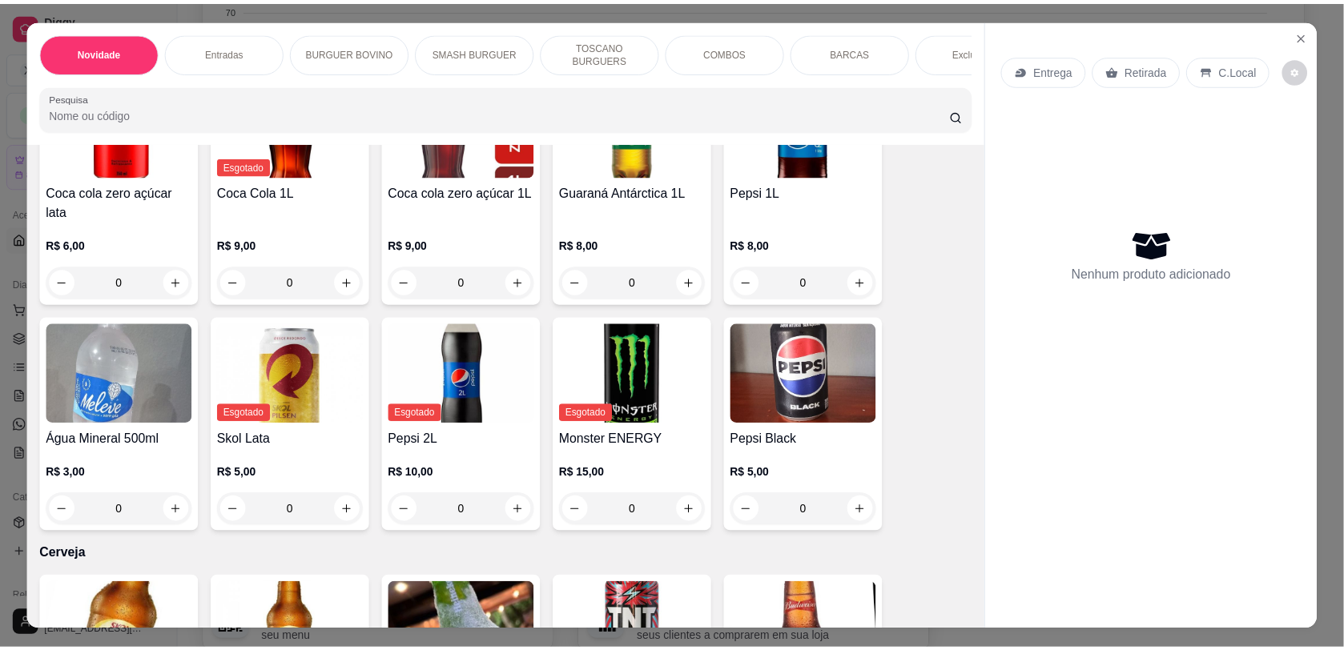
scroll to position [3445, 0]
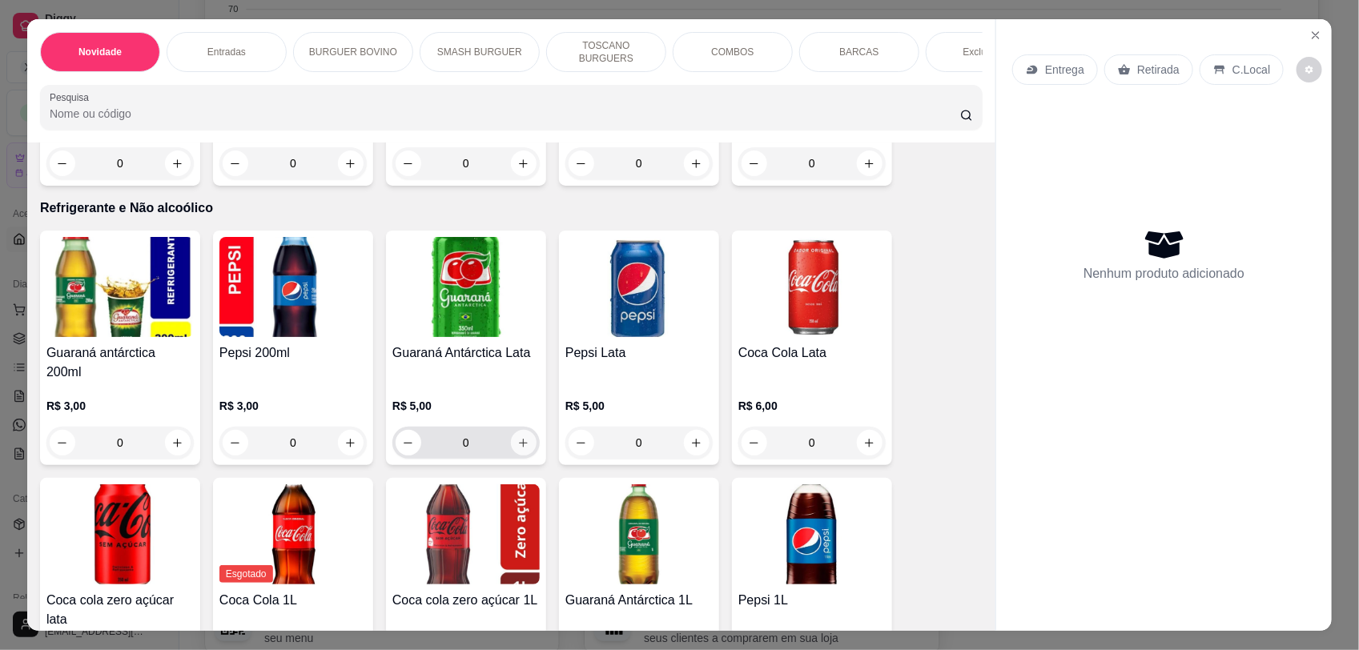
click at [517, 442] on icon "increase-product-quantity" at bounding box center [523, 443] width 12 height 12
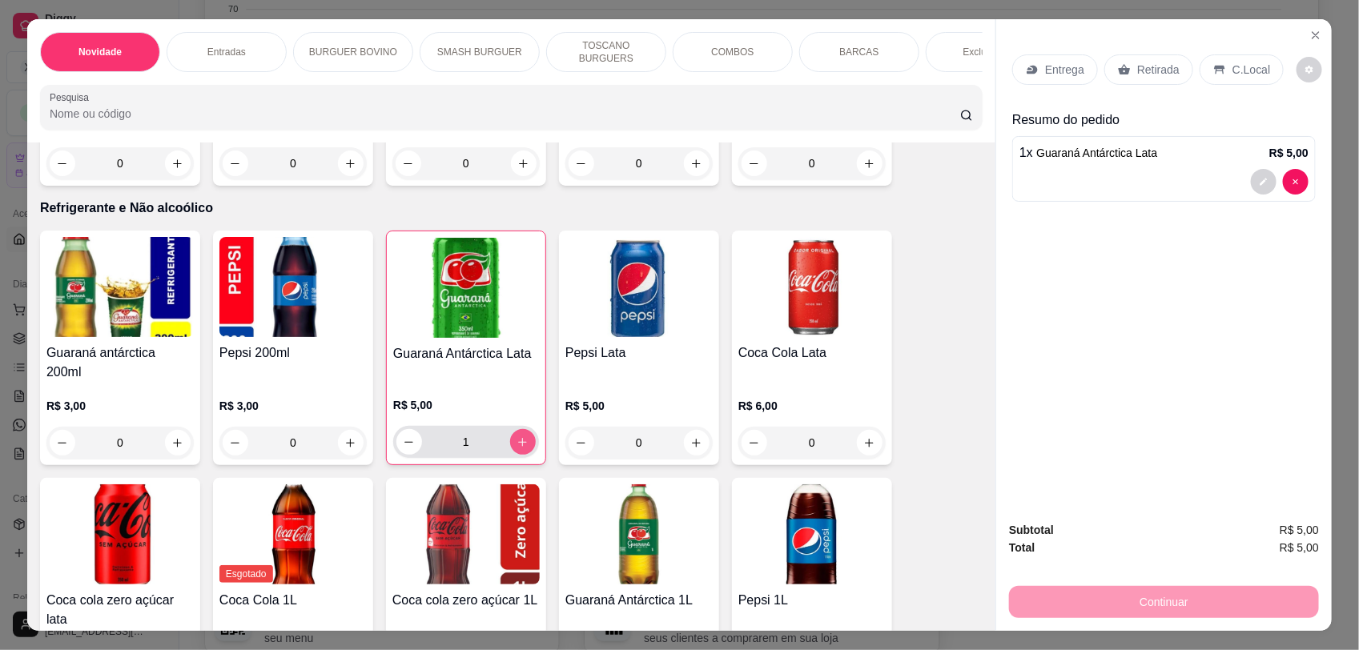
type input "1"
click at [1150, 72] on p "Retirada" at bounding box center [1158, 70] width 42 height 16
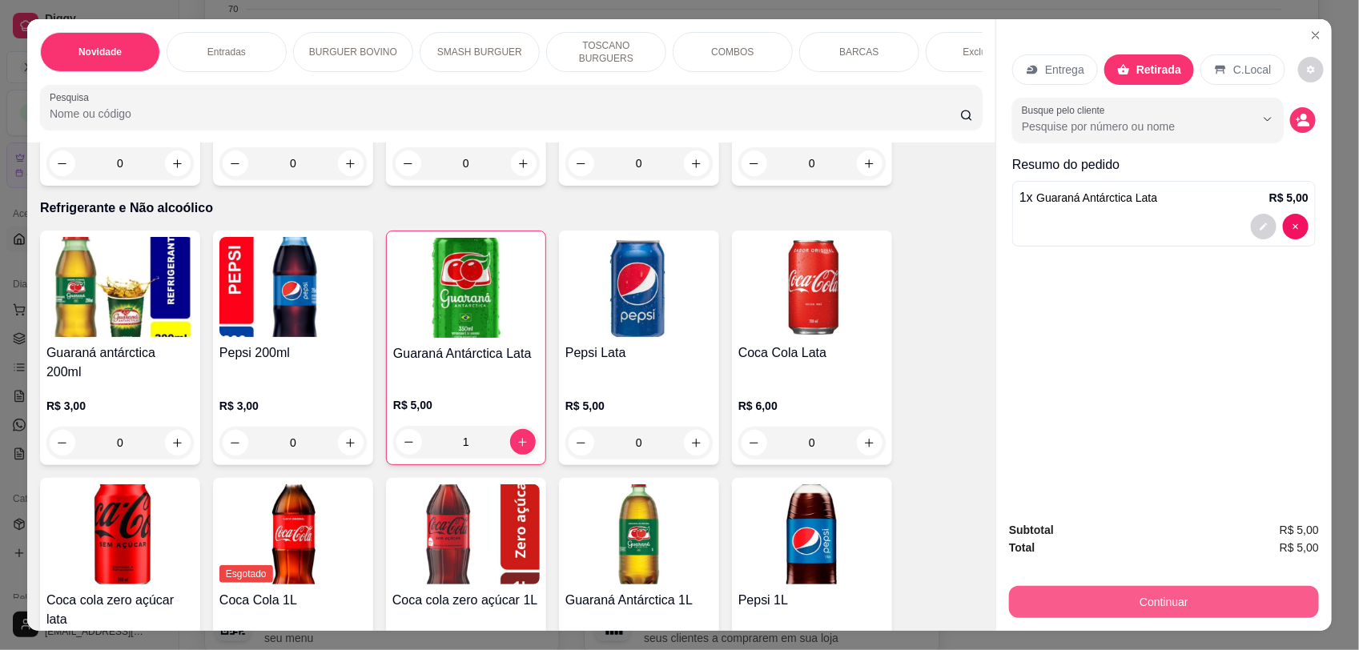
click at [1136, 594] on button "Continuar" at bounding box center [1164, 602] width 310 height 32
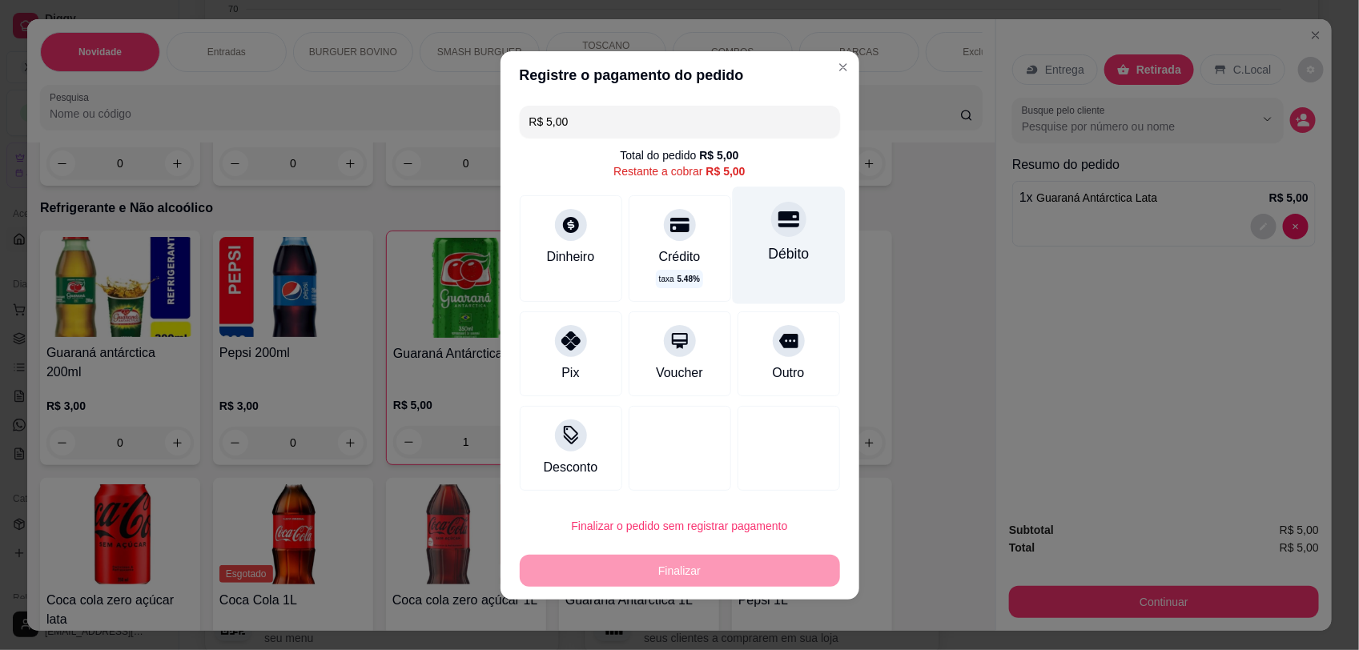
click at [778, 221] on icon at bounding box center [788, 218] width 21 height 21
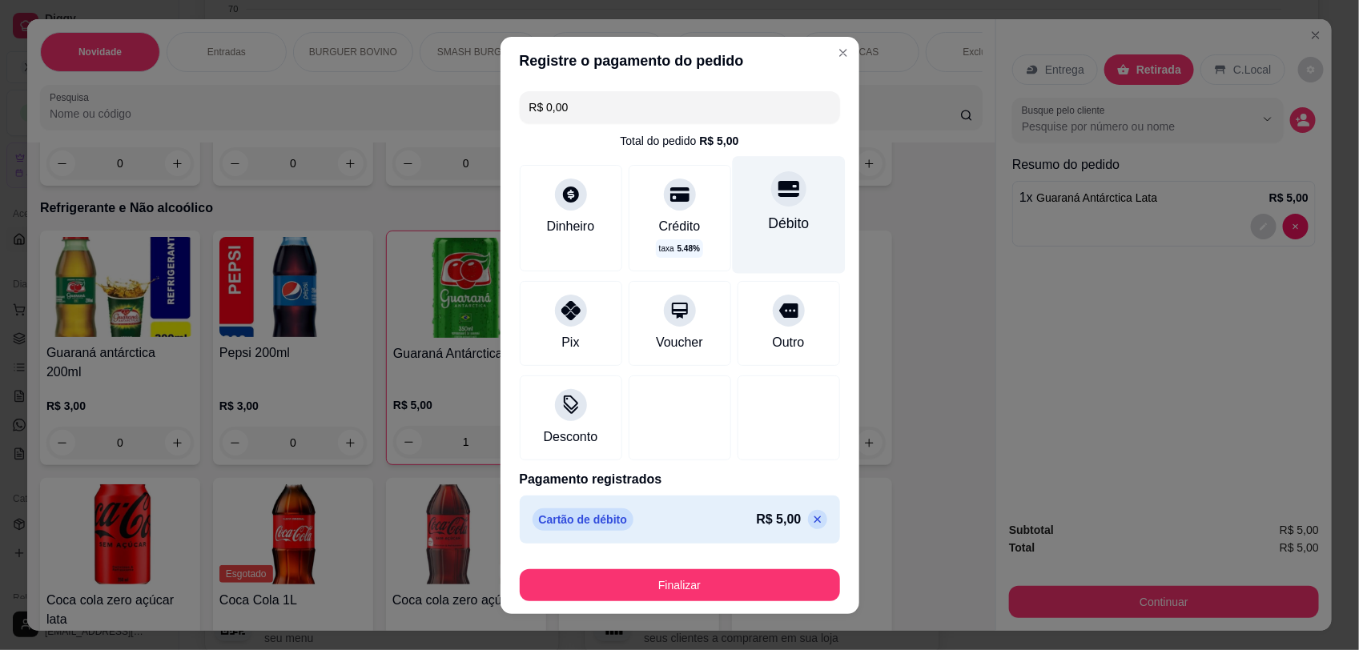
type input "R$ 0,00"
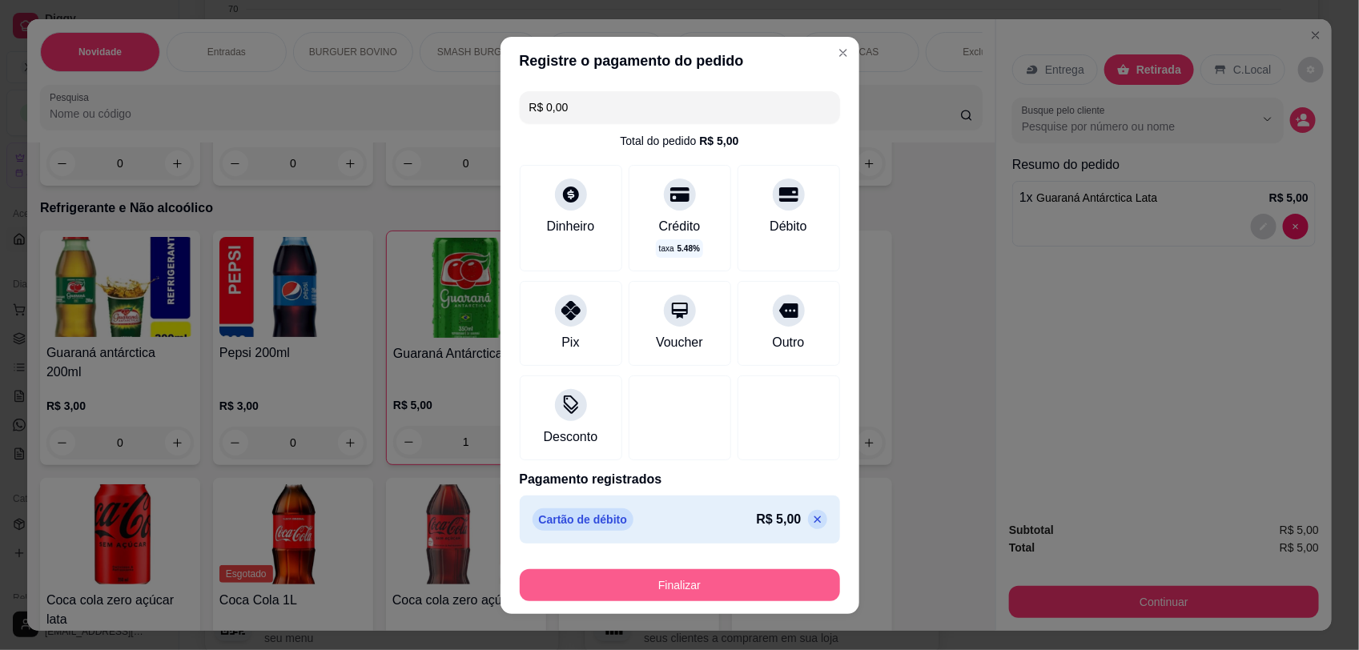
click at [765, 585] on button "Finalizar" at bounding box center [680, 585] width 320 height 32
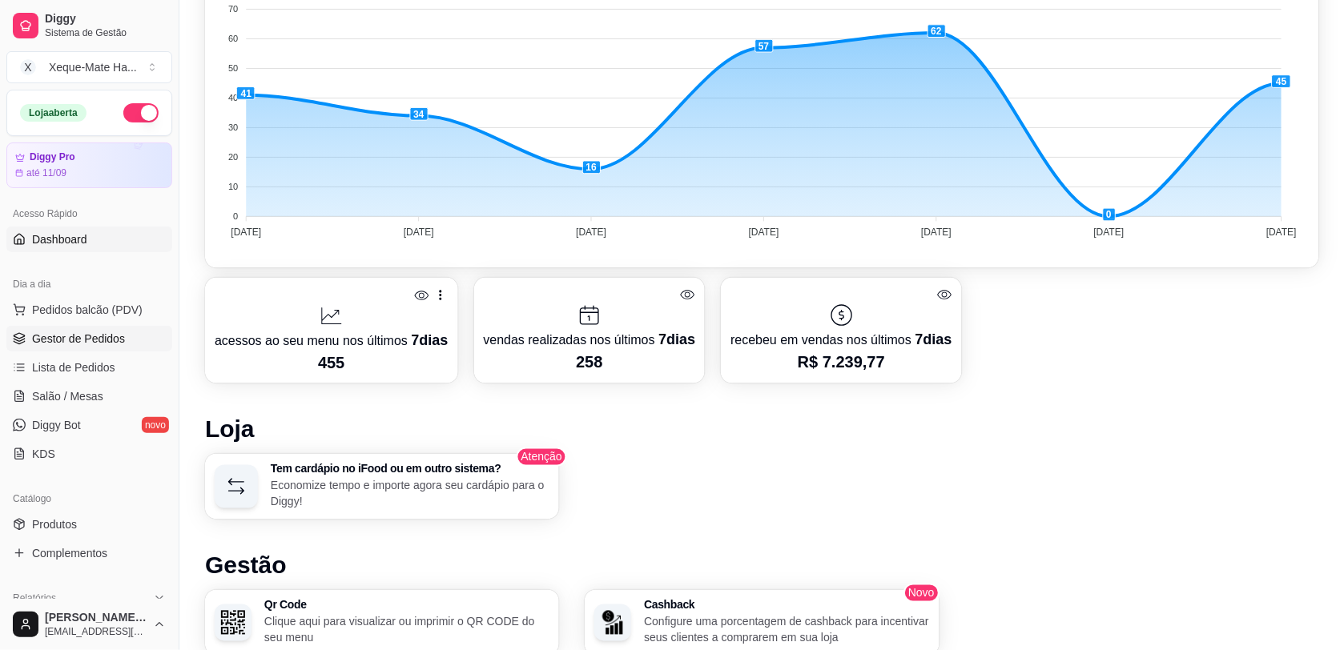
click at [40, 337] on span "Gestor de Pedidos" at bounding box center [78, 339] width 93 height 16
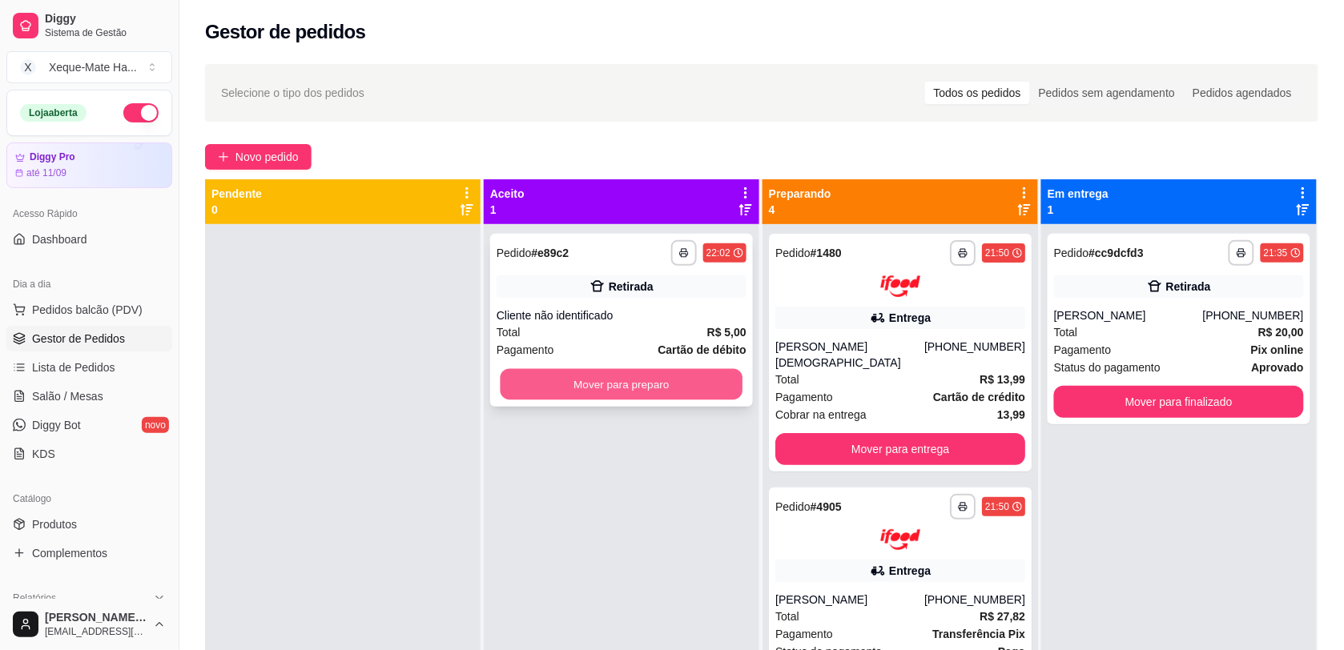
click at [599, 395] on button "Mover para preparo" at bounding box center [622, 384] width 243 height 31
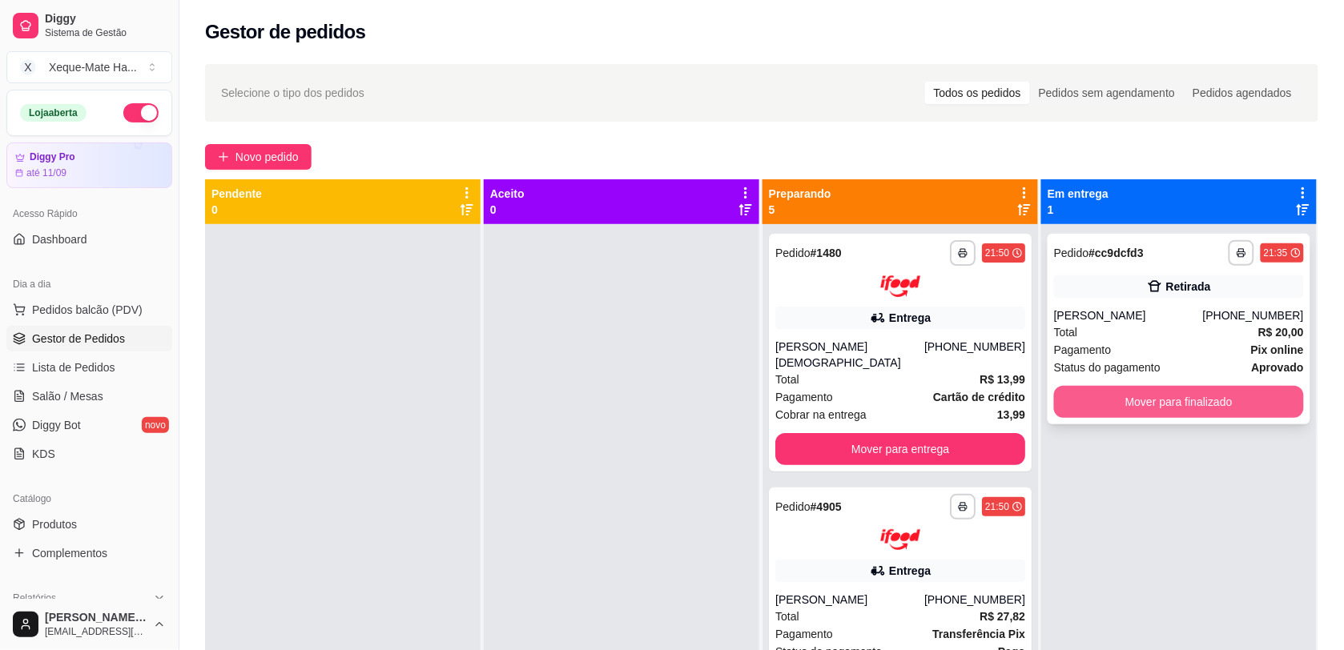
click at [1071, 405] on button "Mover para finalizado" at bounding box center [1179, 402] width 250 height 32
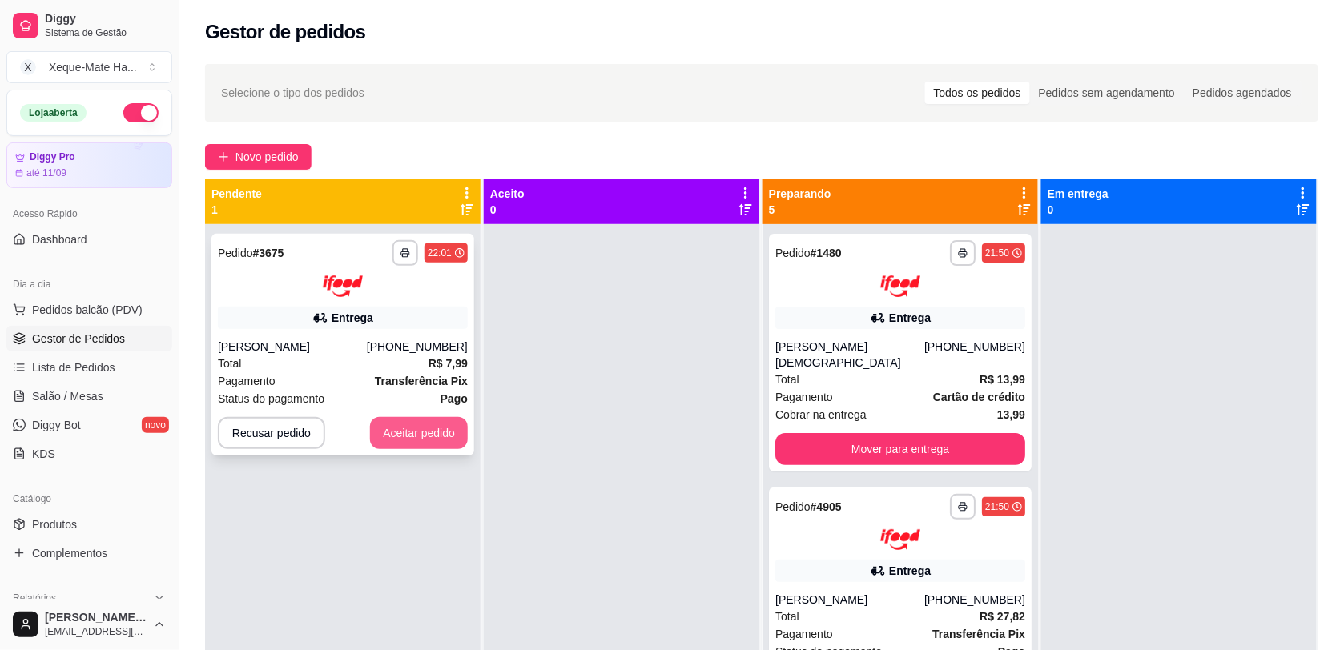
click at [426, 424] on button "Aceitar pedido" at bounding box center [419, 433] width 98 height 32
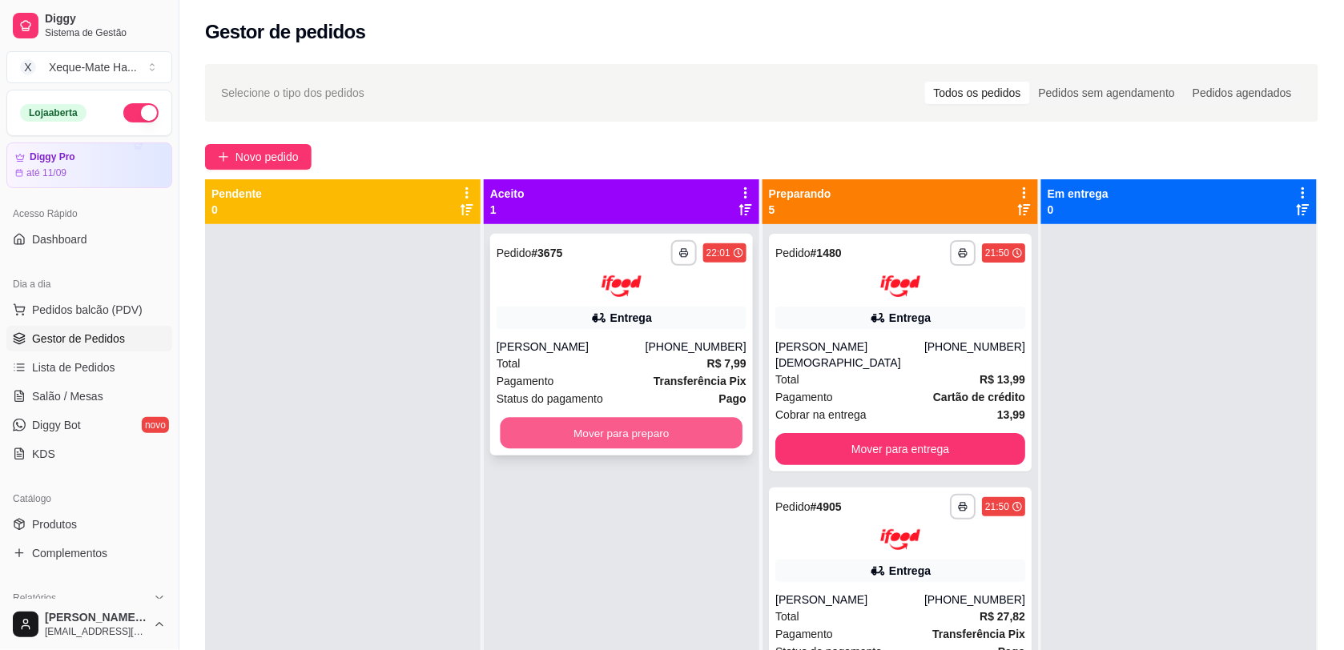
click at [638, 424] on button "Mover para preparo" at bounding box center [622, 432] width 243 height 31
click at [659, 435] on button "Mover para preparo" at bounding box center [622, 432] width 243 height 31
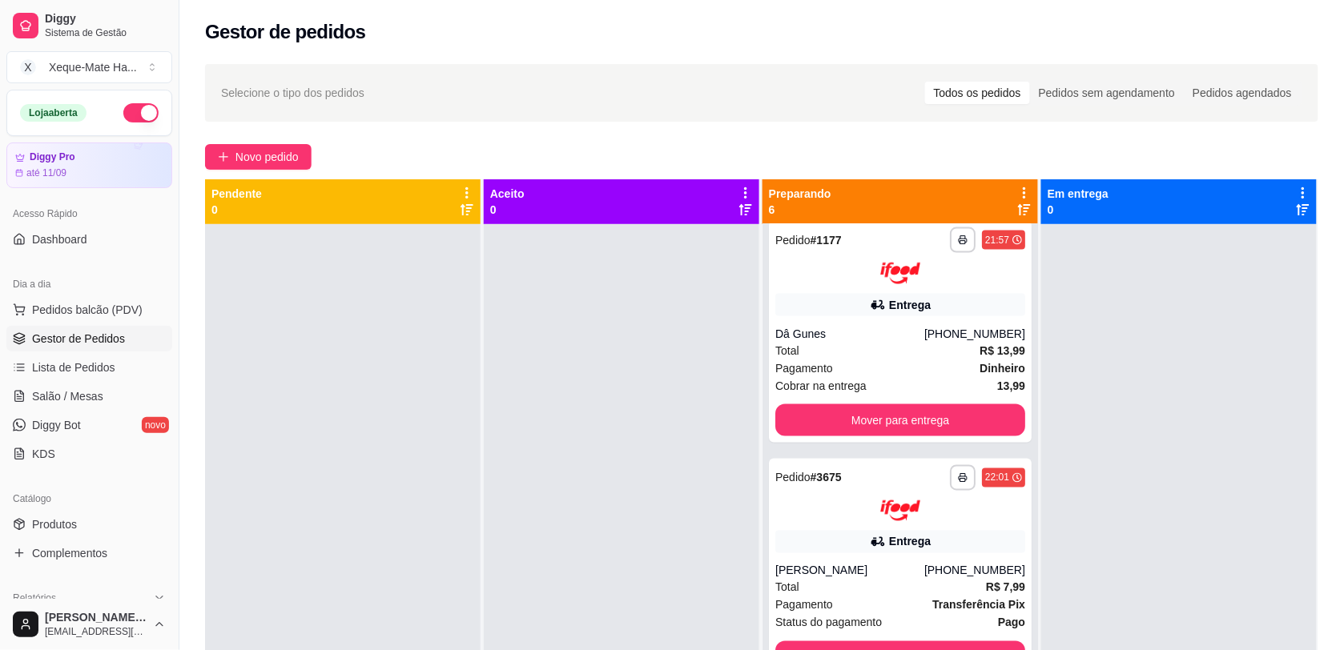
scroll to position [244, 0]
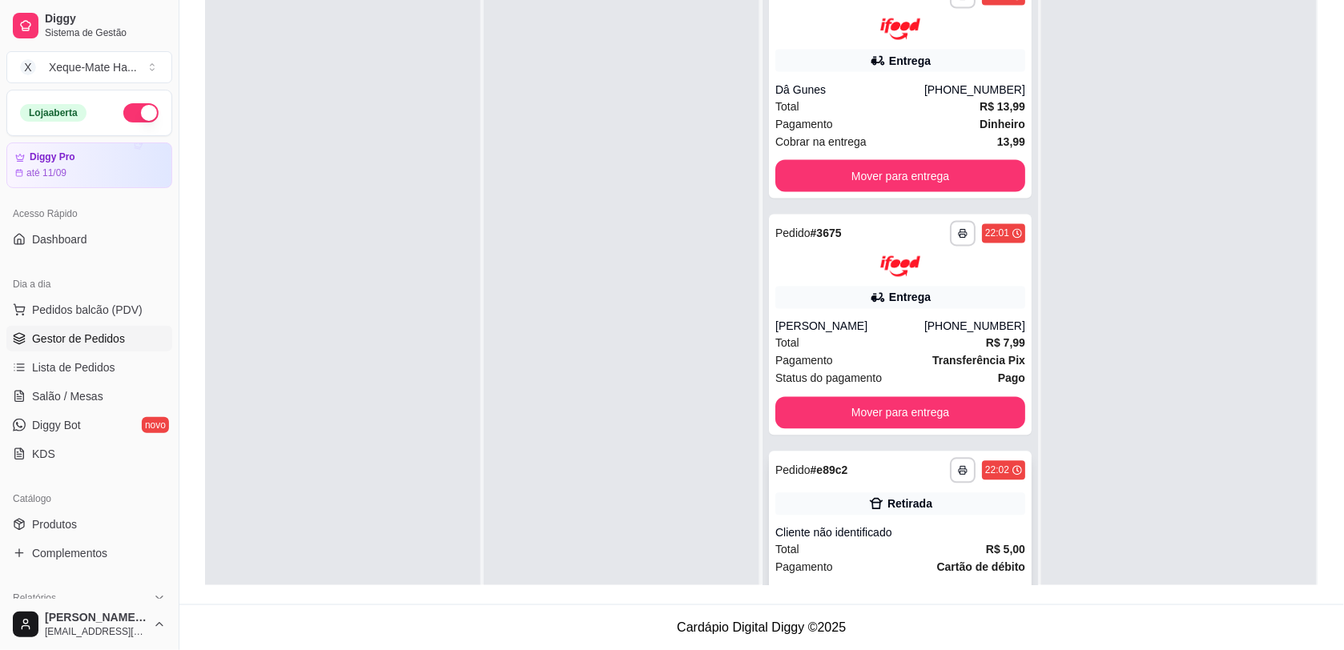
click at [919, 587] on button "Mover para retirada disponível" at bounding box center [900, 602] width 243 height 31
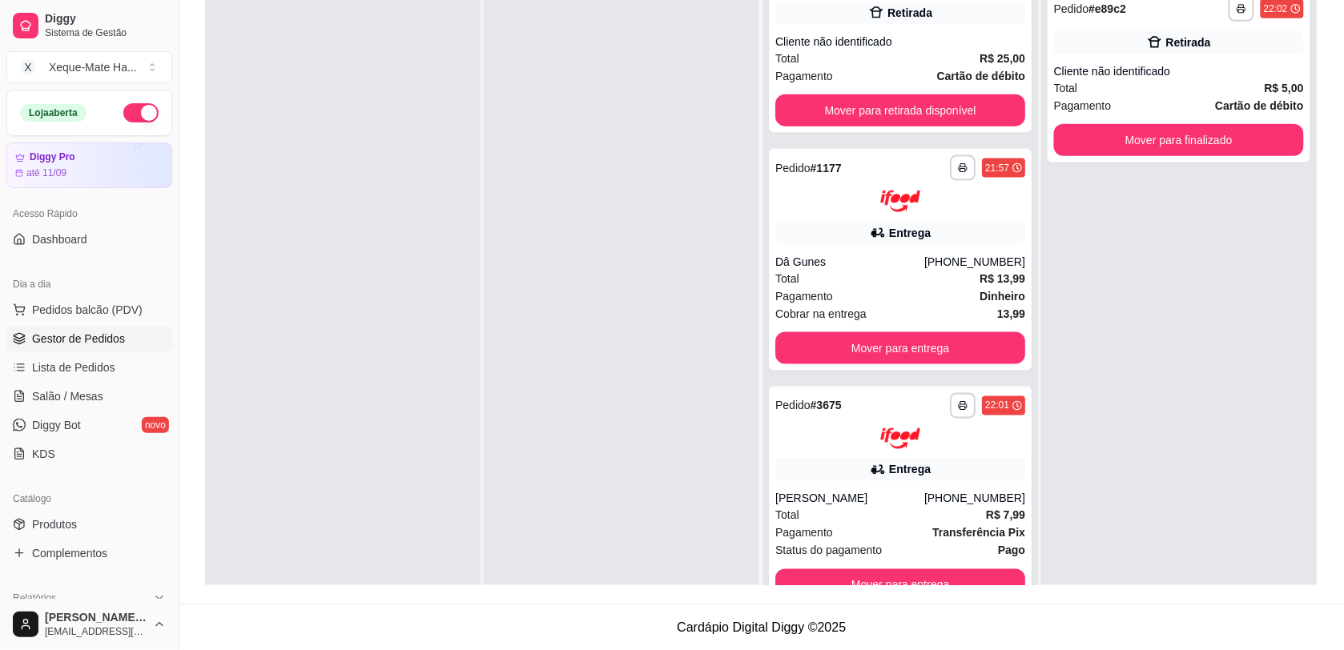
scroll to position [503, 0]
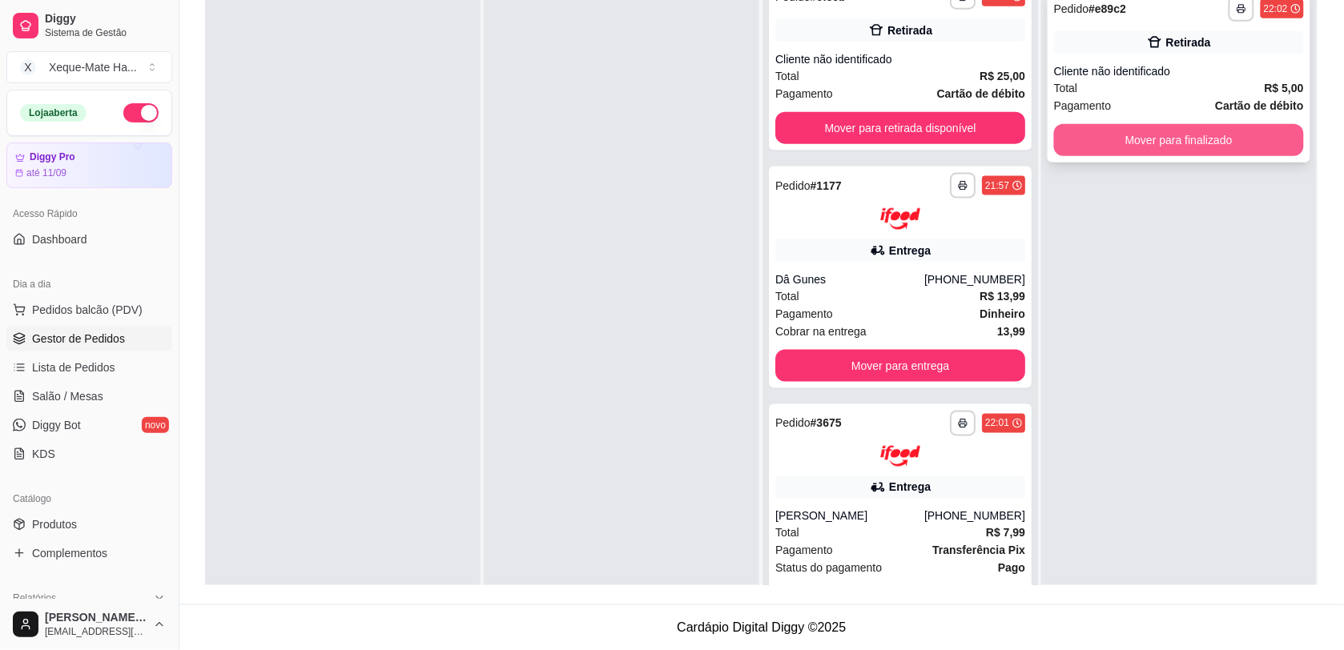
click at [1230, 130] on button "Mover para finalizado" at bounding box center [1179, 140] width 250 height 32
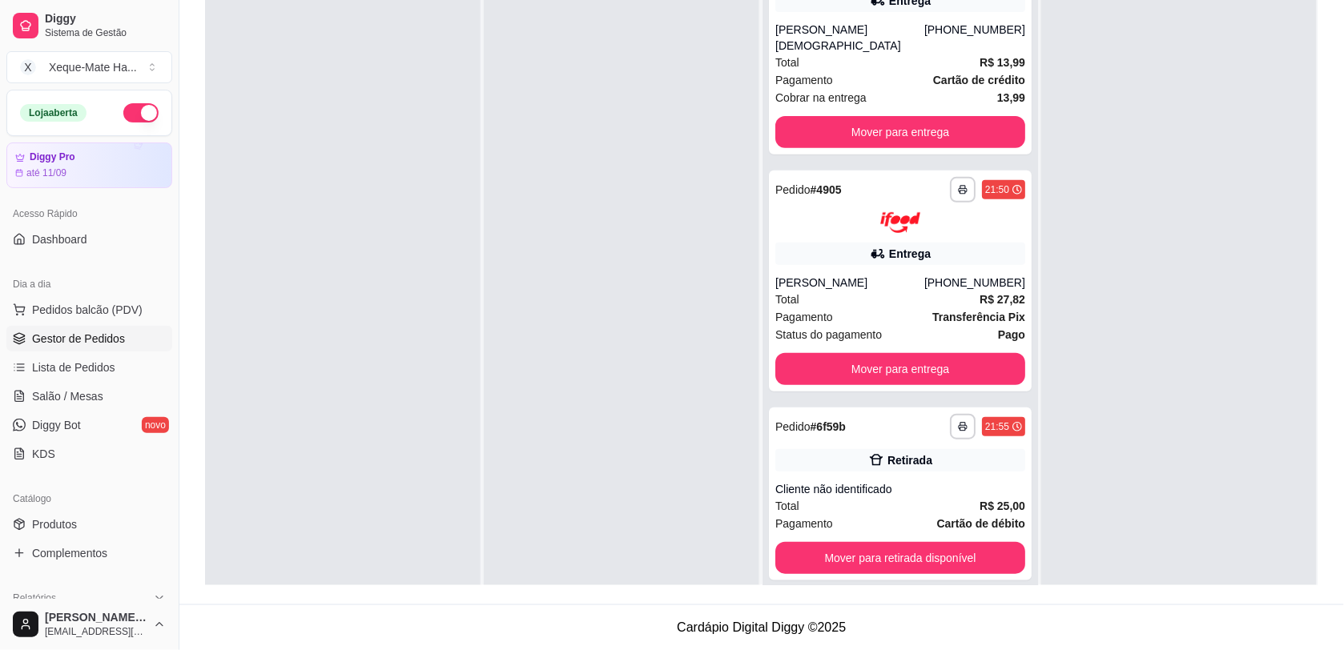
scroll to position [0, 0]
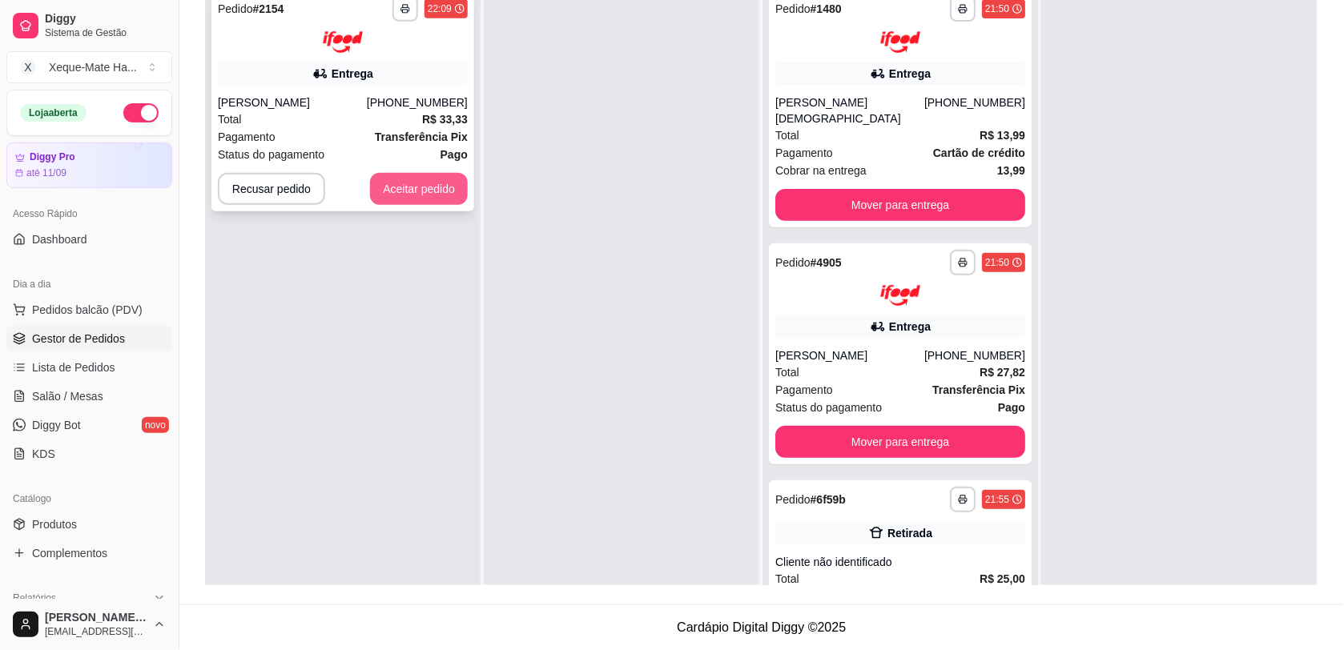
click at [402, 190] on button "Aceitar pedido" at bounding box center [419, 189] width 98 height 32
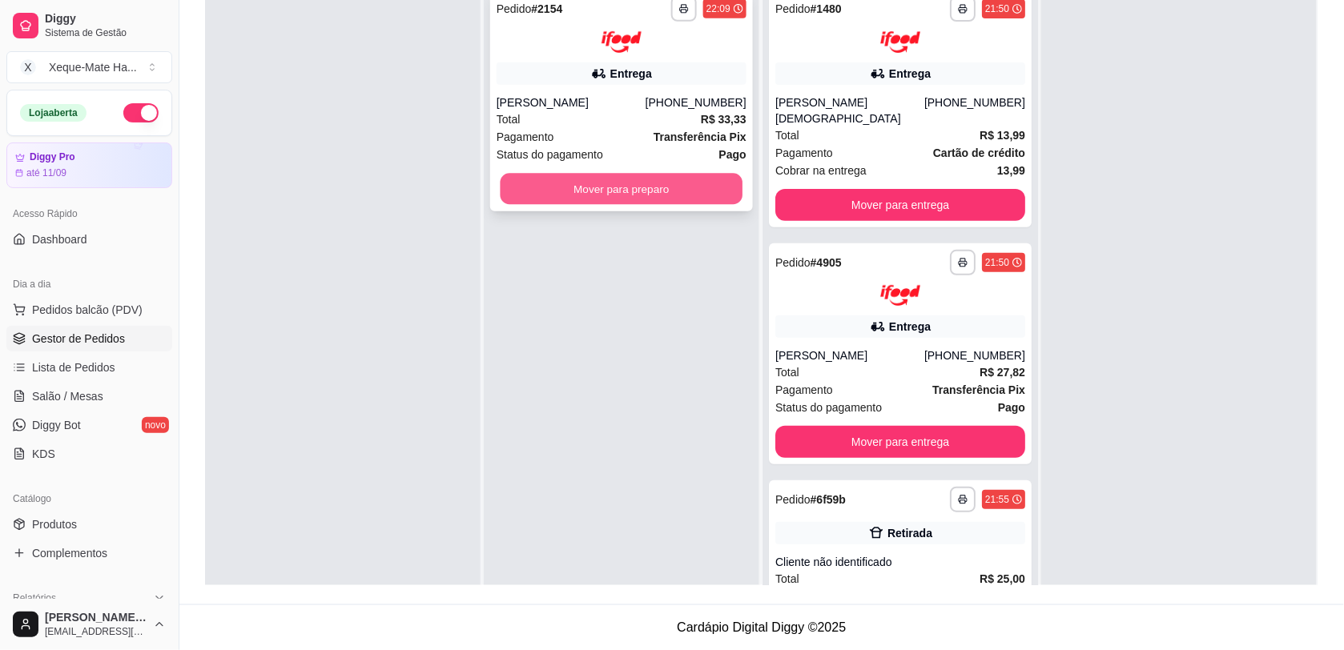
click at [626, 192] on button "Mover para preparo" at bounding box center [622, 188] width 243 height 31
click at [646, 198] on button "Mover para preparo" at bounding box center [622, 188] width 243 height 31
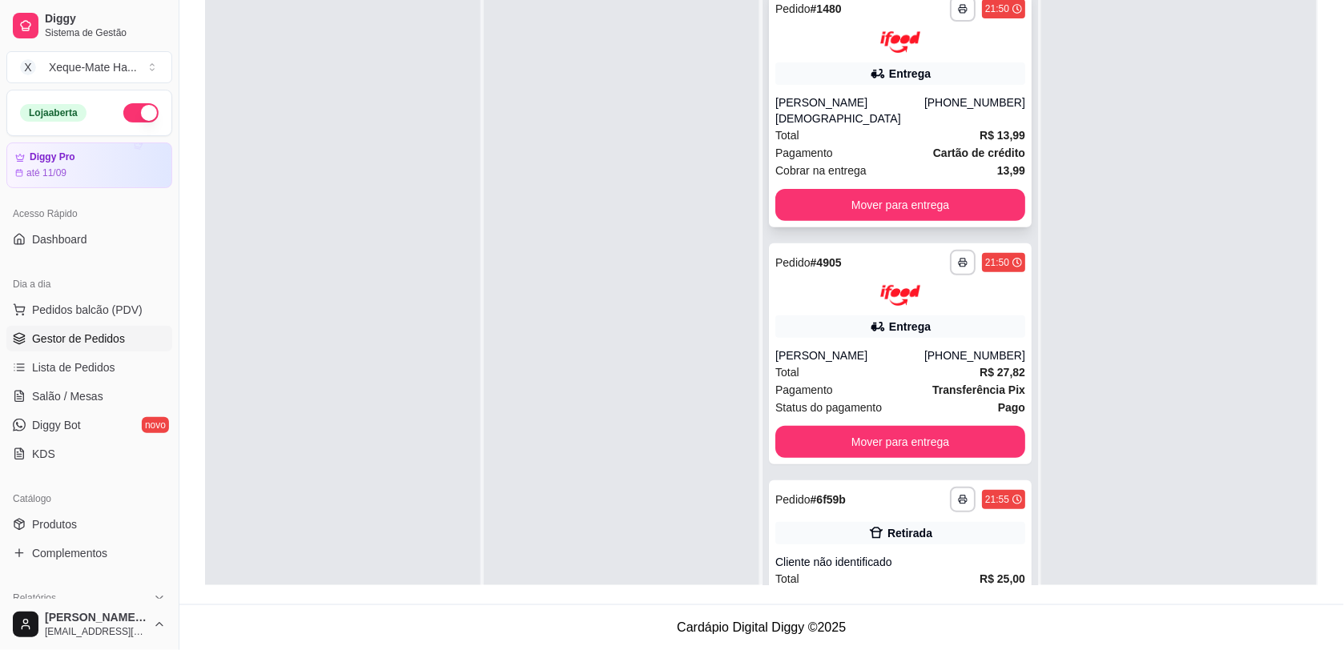
click at [947, 74] on div "Entrega" at bounding box center [900, 73] width 250 height 22
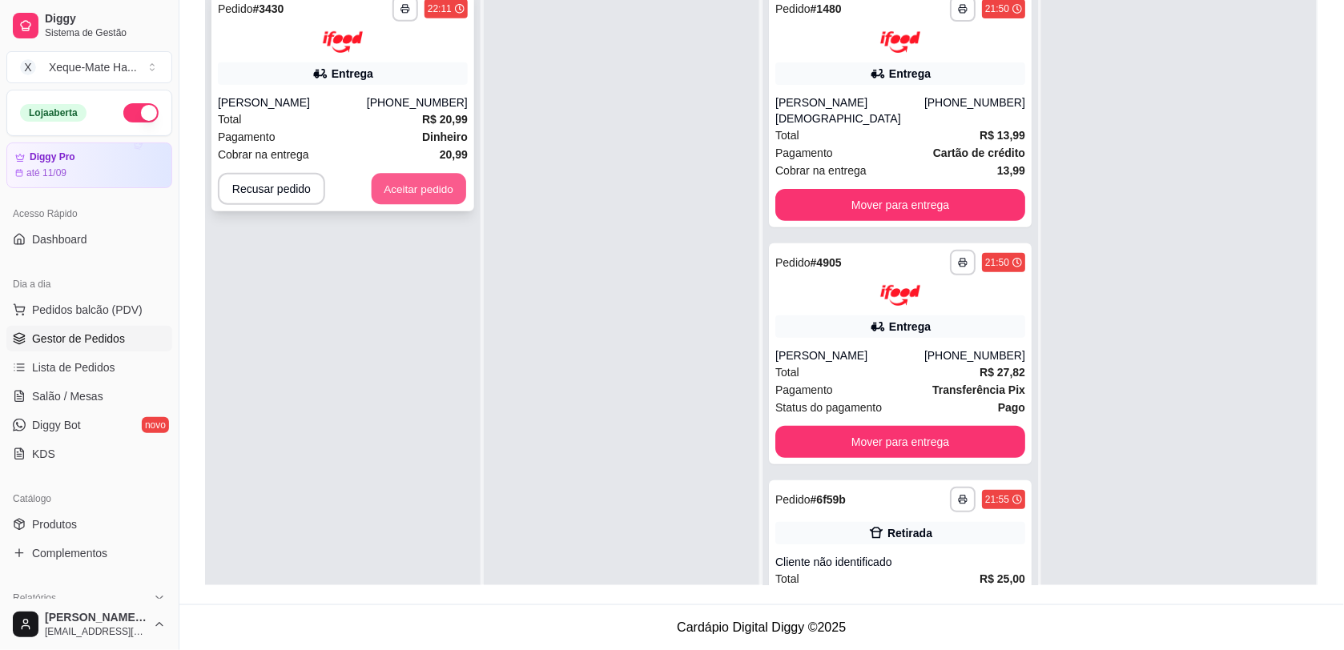
click at [392, 200] on button "Aceitar pedido" at bounding box center [419, 188] width 95 height 31
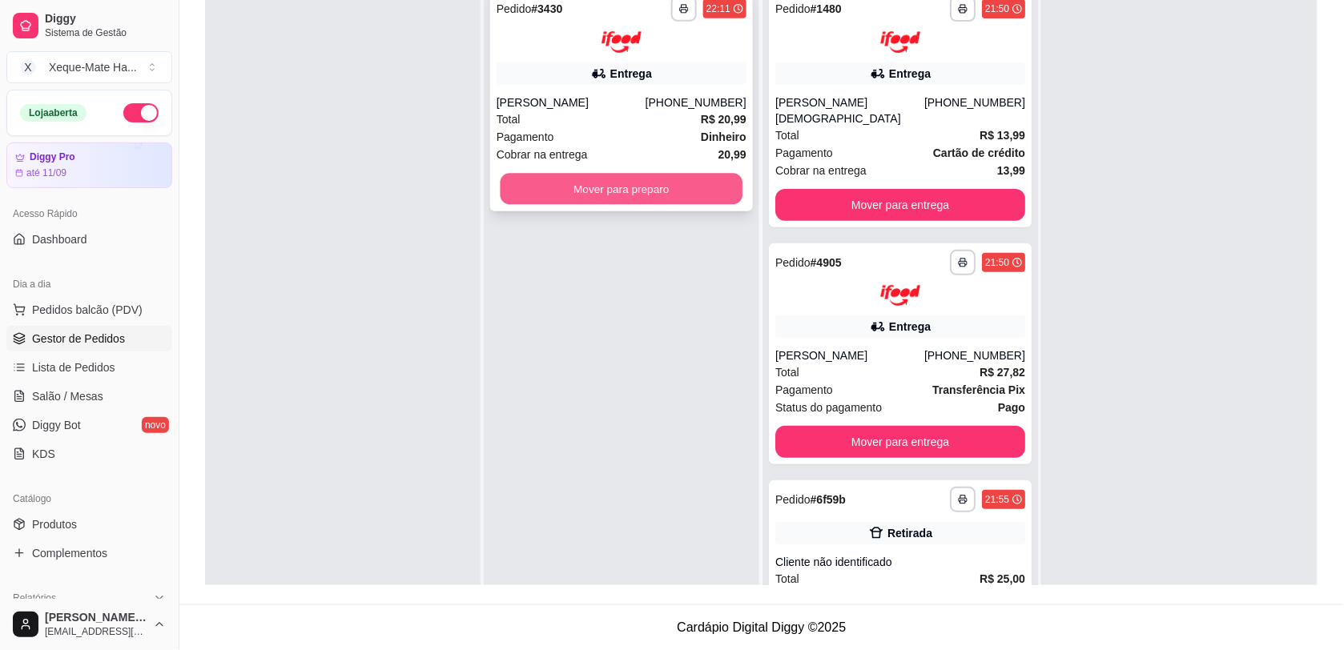
click at [567, 188] on button "Mover para preparo" at bounding box center [622, 188] width 243 height 31
click at [642, 179] on button "Mover para preparo" at bounding box center [622, 188] width 243 height 31
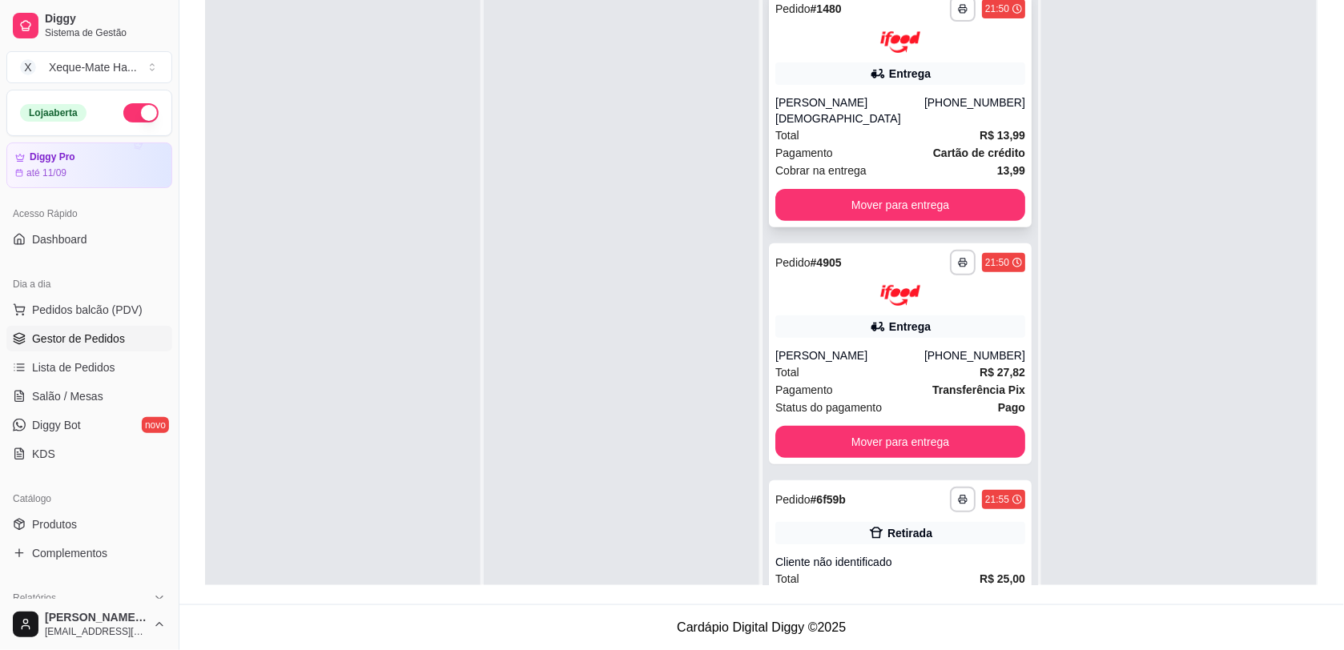
click at [870, 66] on icon at bounding box center [878, 74] width 16 height 16
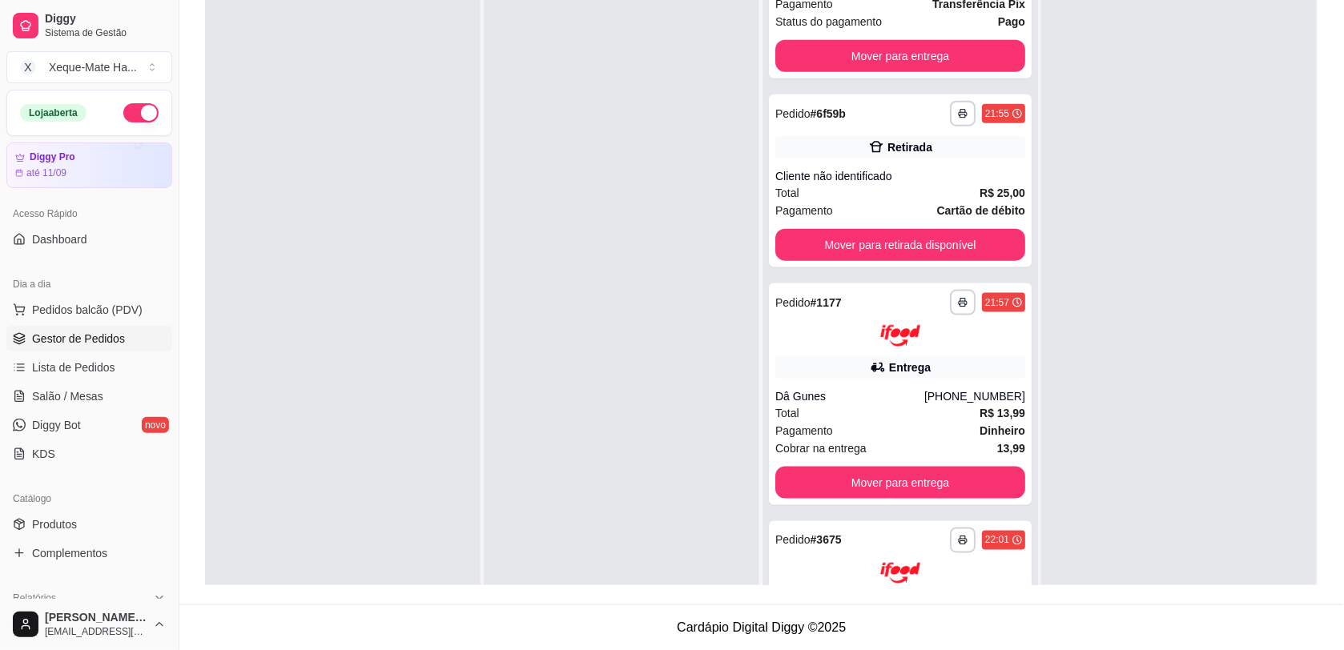
scroll to position [394, 0]
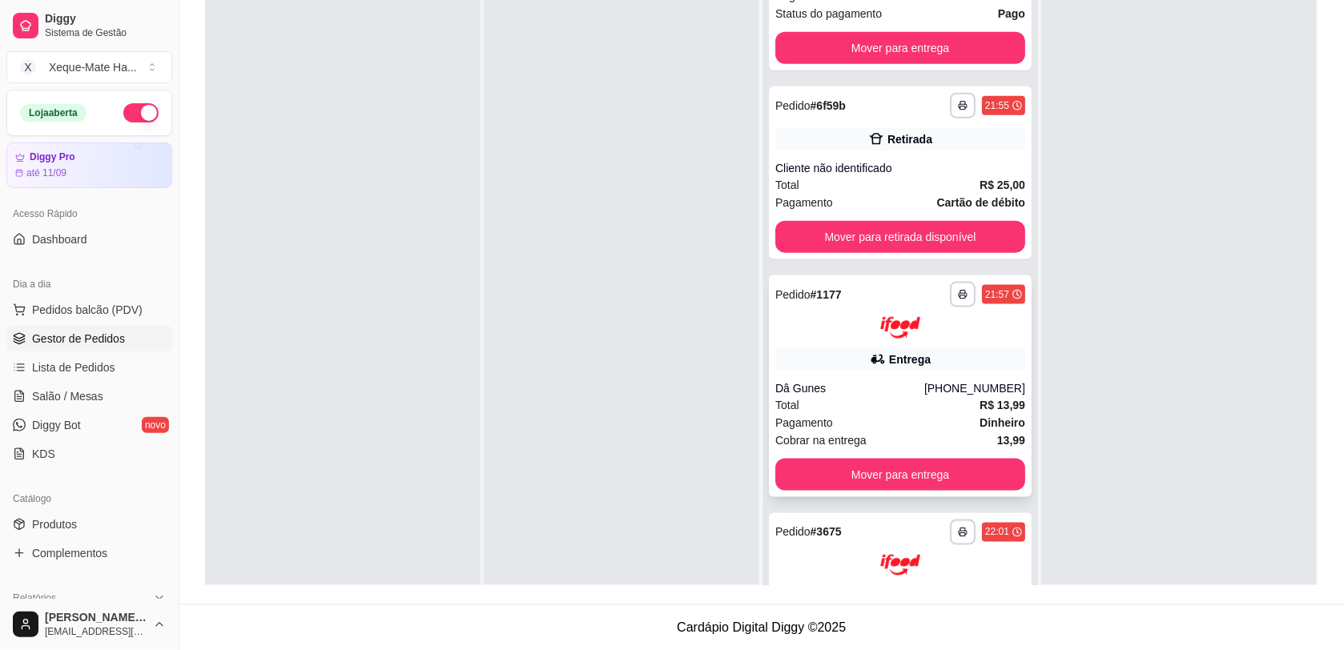
click at [975, 322] on div "**********" at bounding box center [900, 387] width 263 height 222
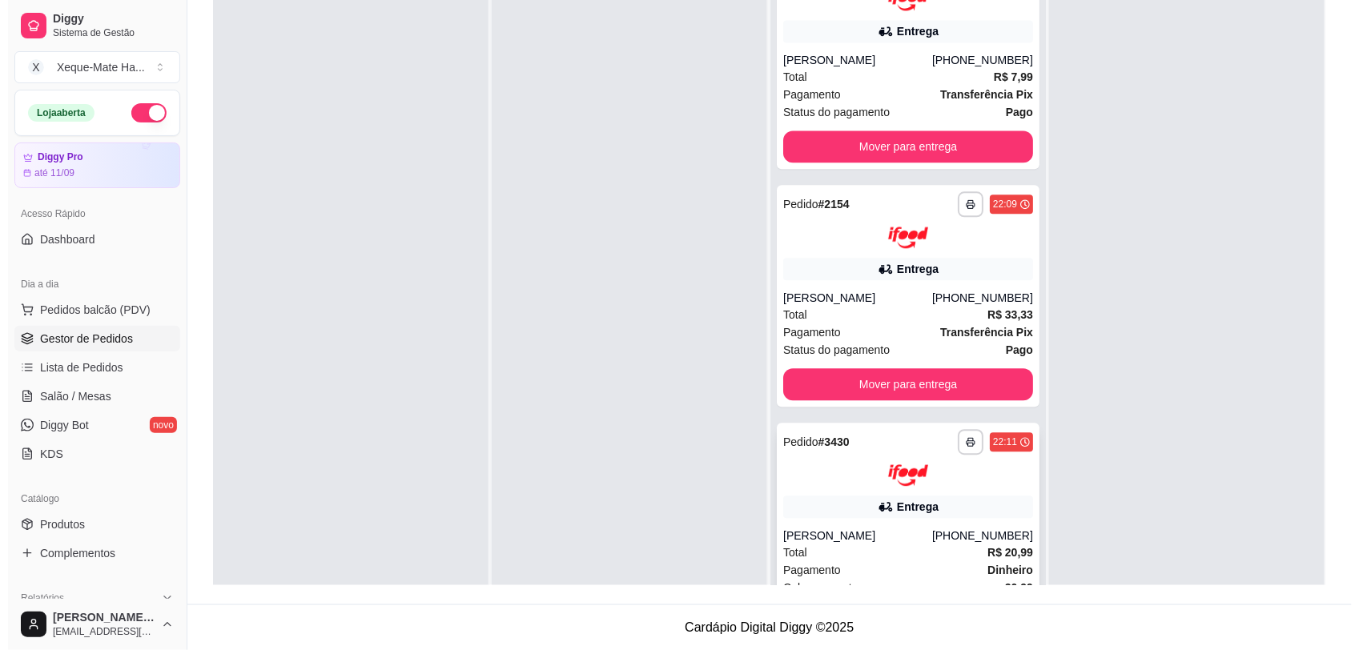
scroll to position [974, 0]
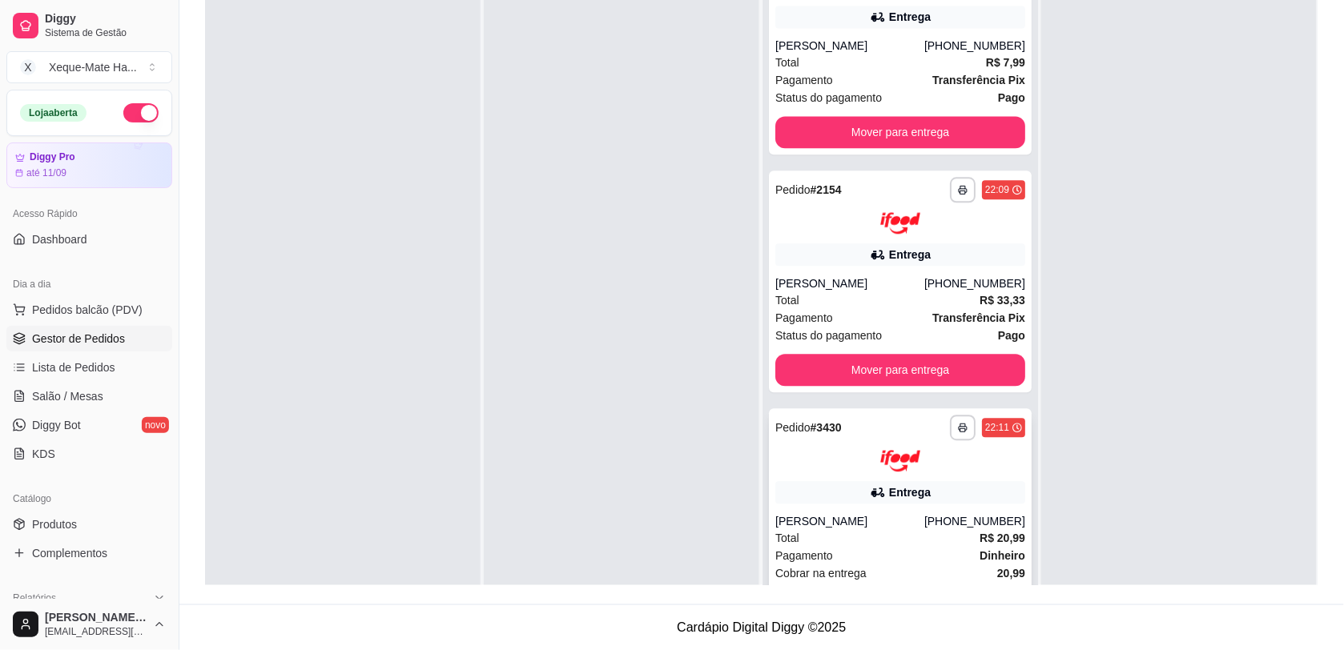
click at [955, 513] on div "[PHONE_NUMBER]" at bounding box center [974, 521] width 101 height 16
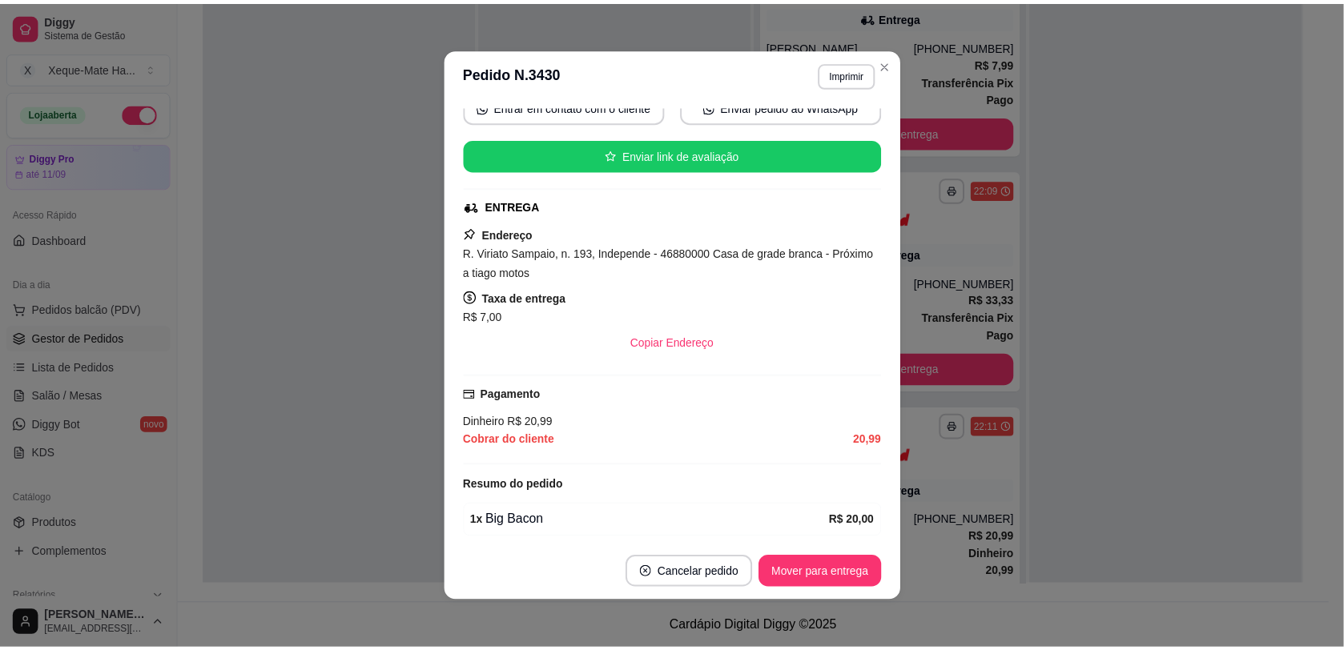
scroll to position [238, 0]
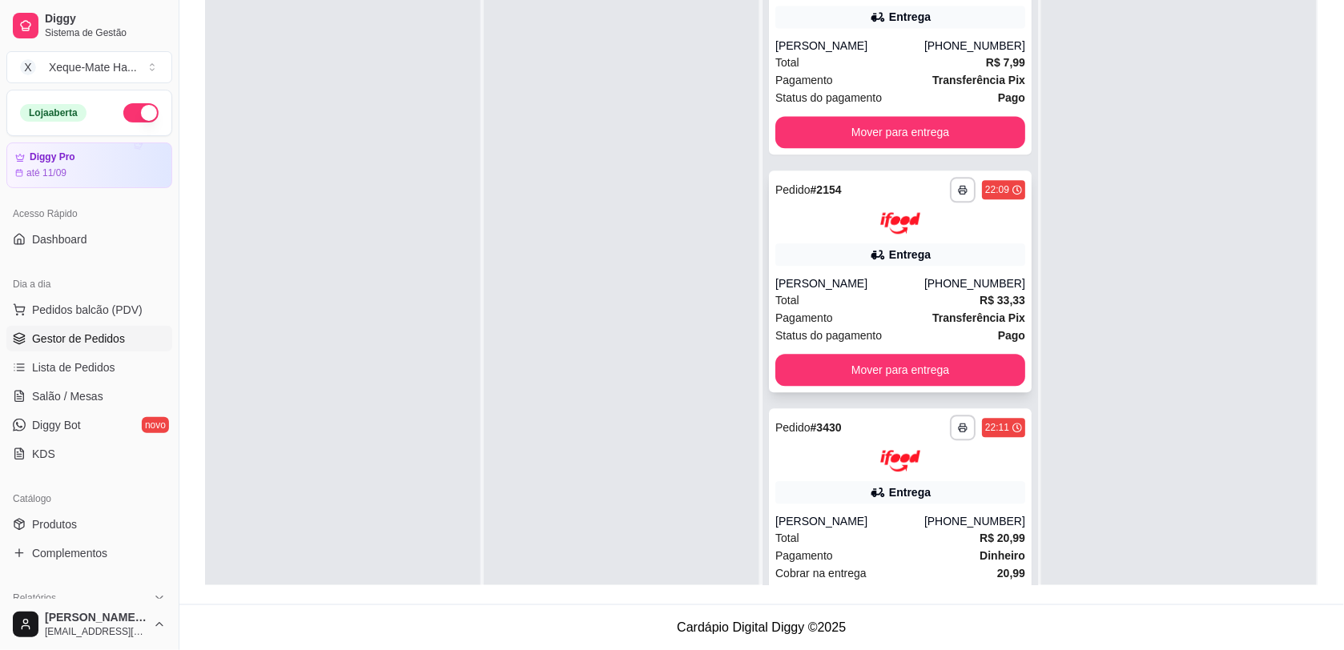
click at [939, 212] on div at bounding box center [900, 223] width 250 height 22
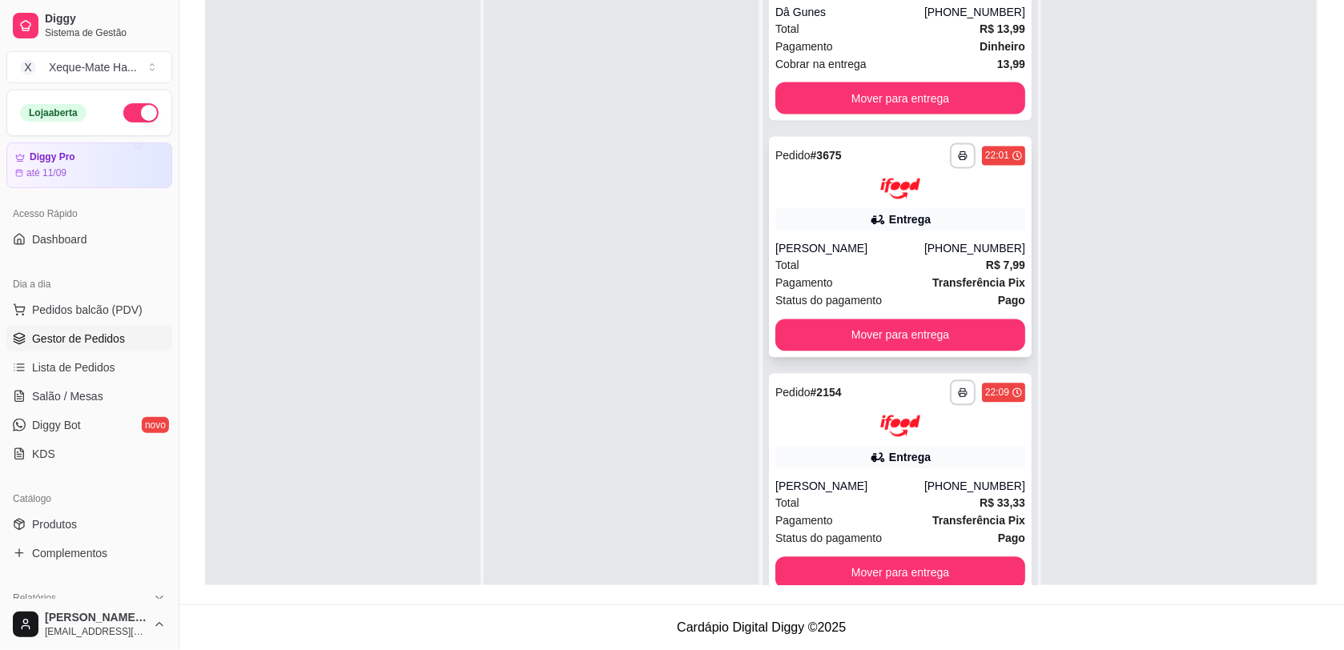
scroll to position [711, 0]
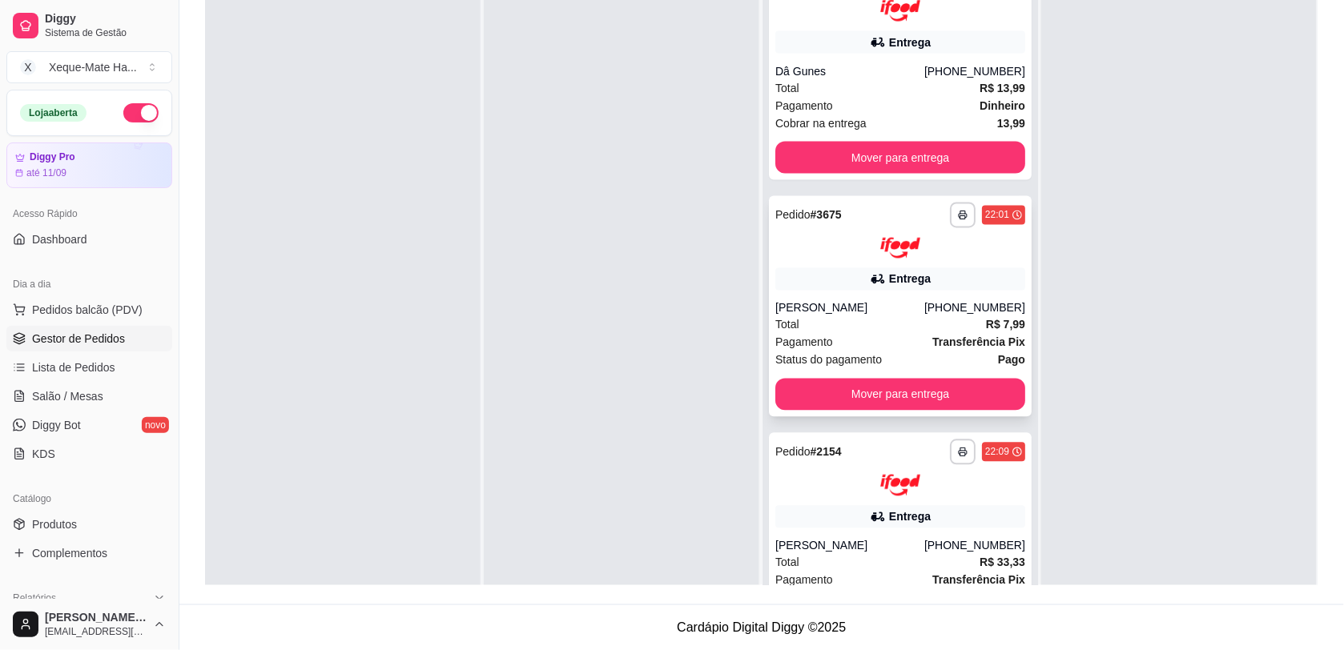
click at [983, 268] on div "Entrega" at bounding box center [900, 279] width 250 height 22
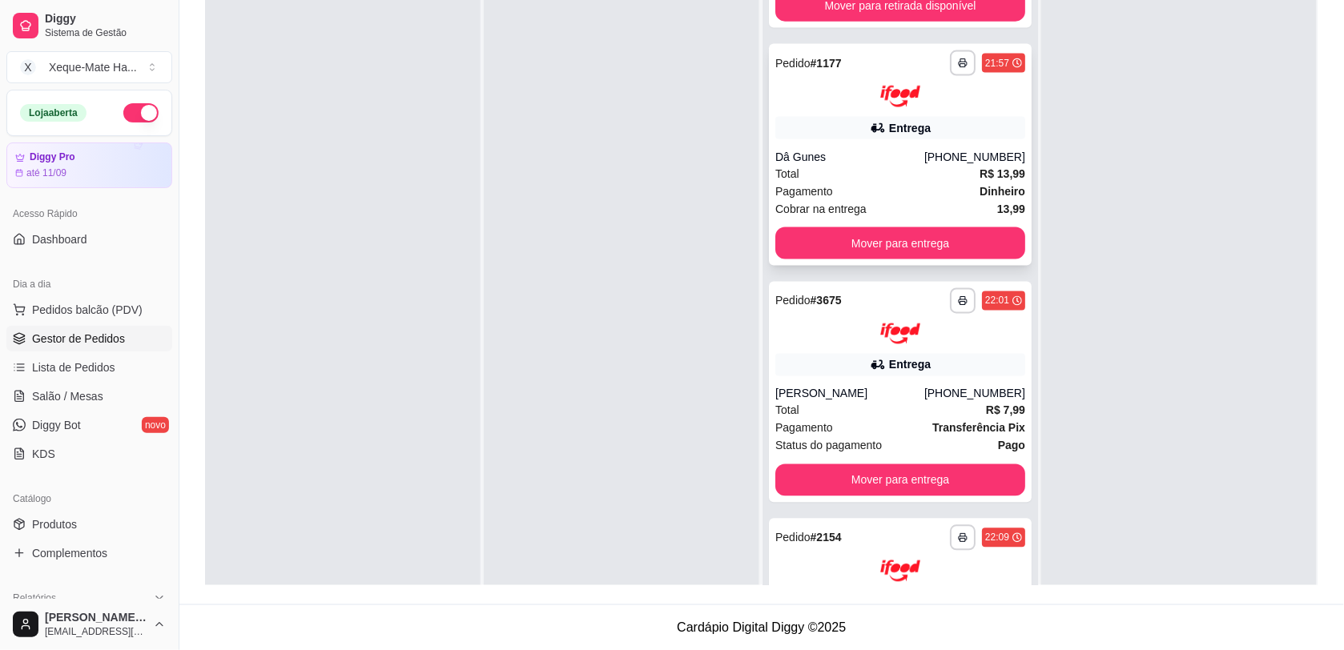
click at [950, 149] on div "[PHONE_NUMBER]" at bounding box center [974, 157] width 101 height 16
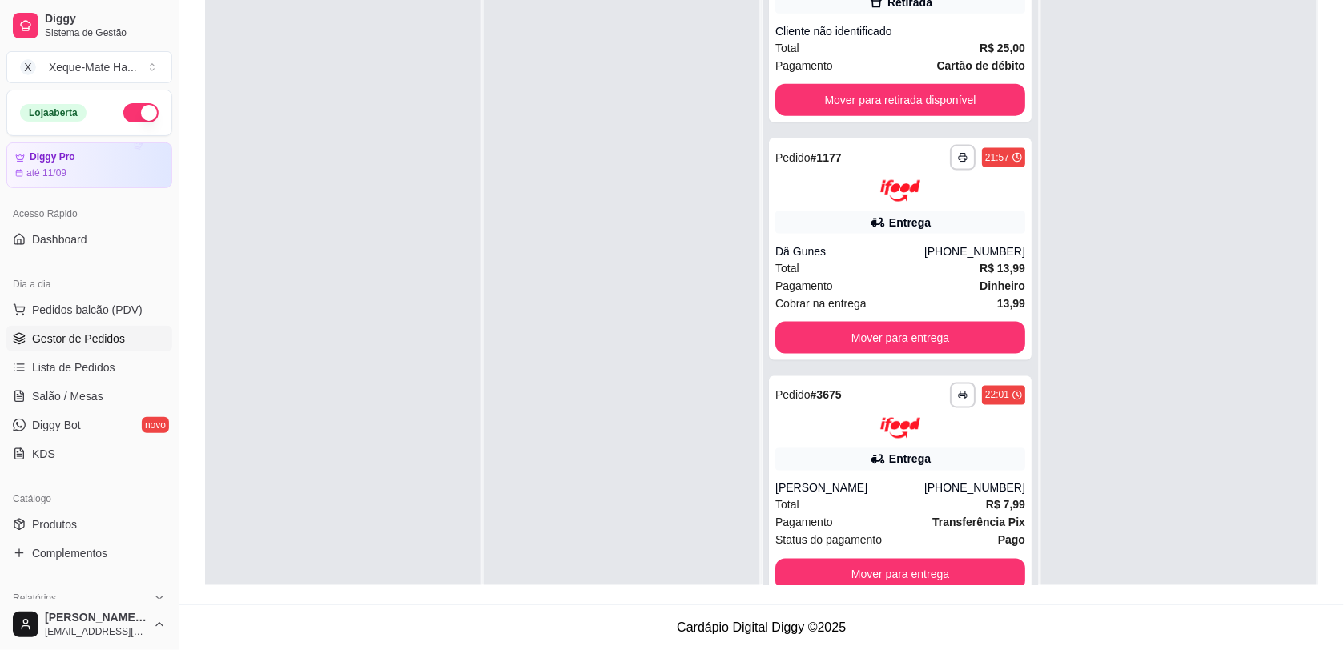
scroll to position [294, 0]
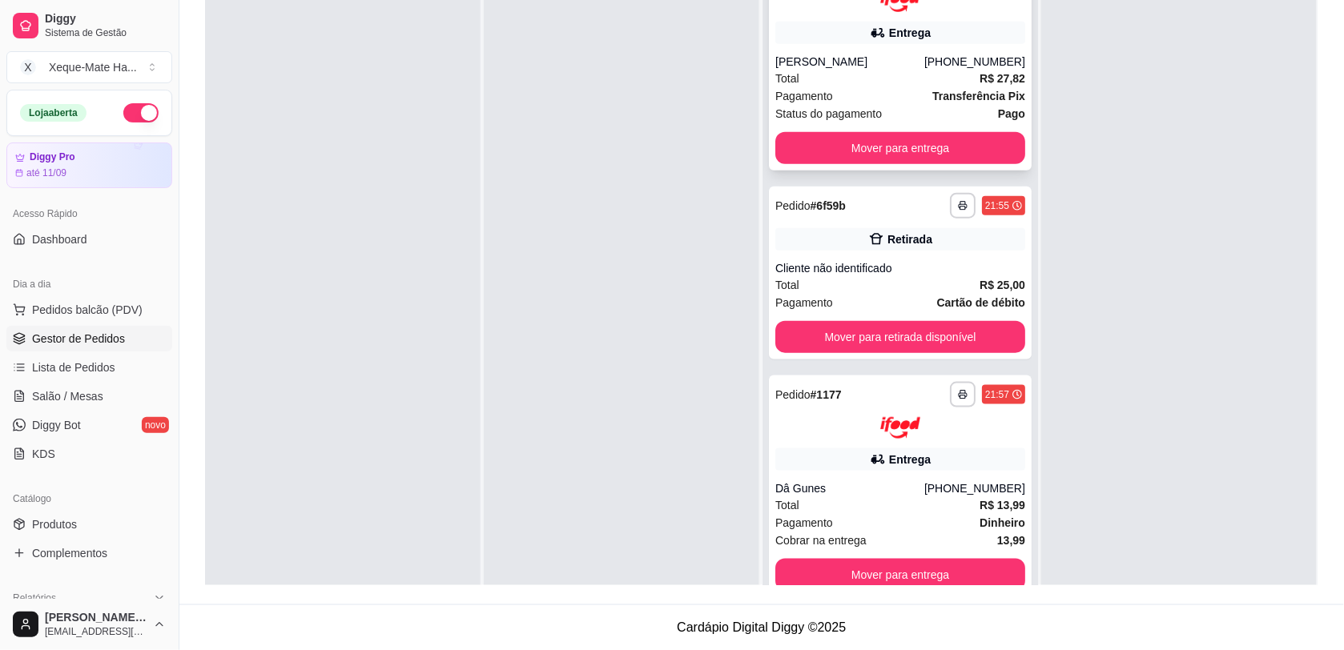
click at [878, 70] on div "Total R$ 27,82" at bounding box center [900, 79] width 250 height 18
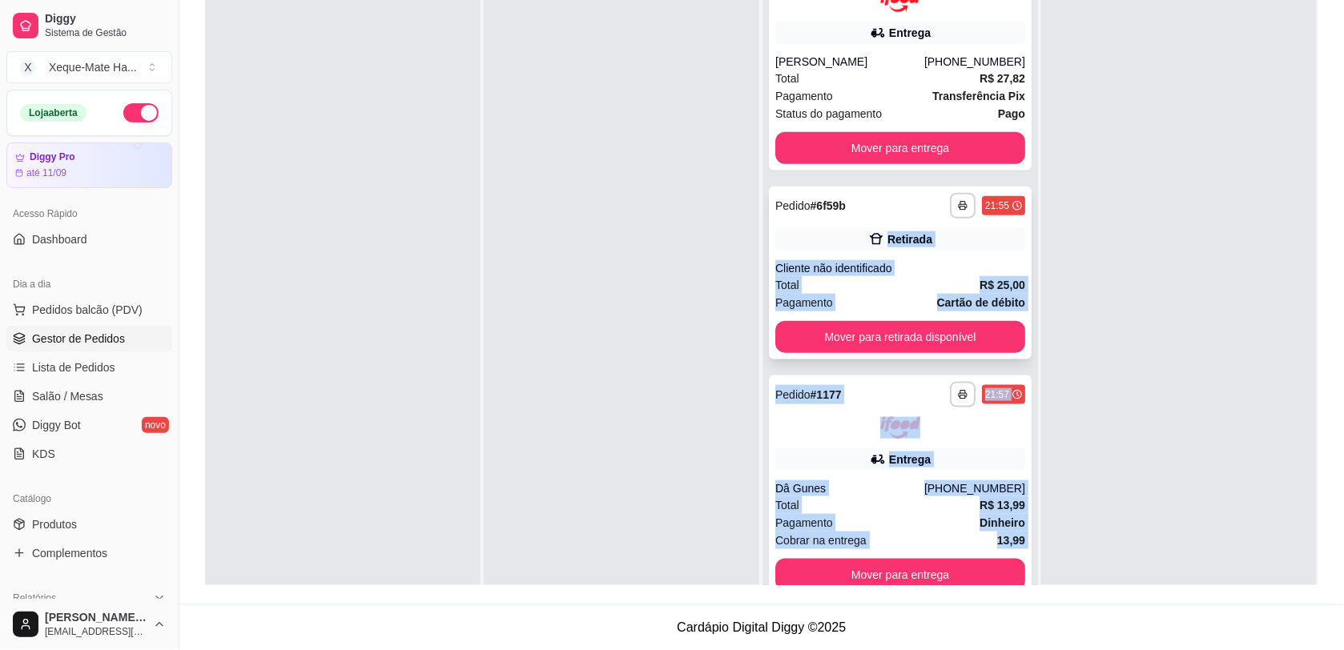
click at [1003, 175] on div "**********" at bounding box center [761, 260] width 1113 height 650
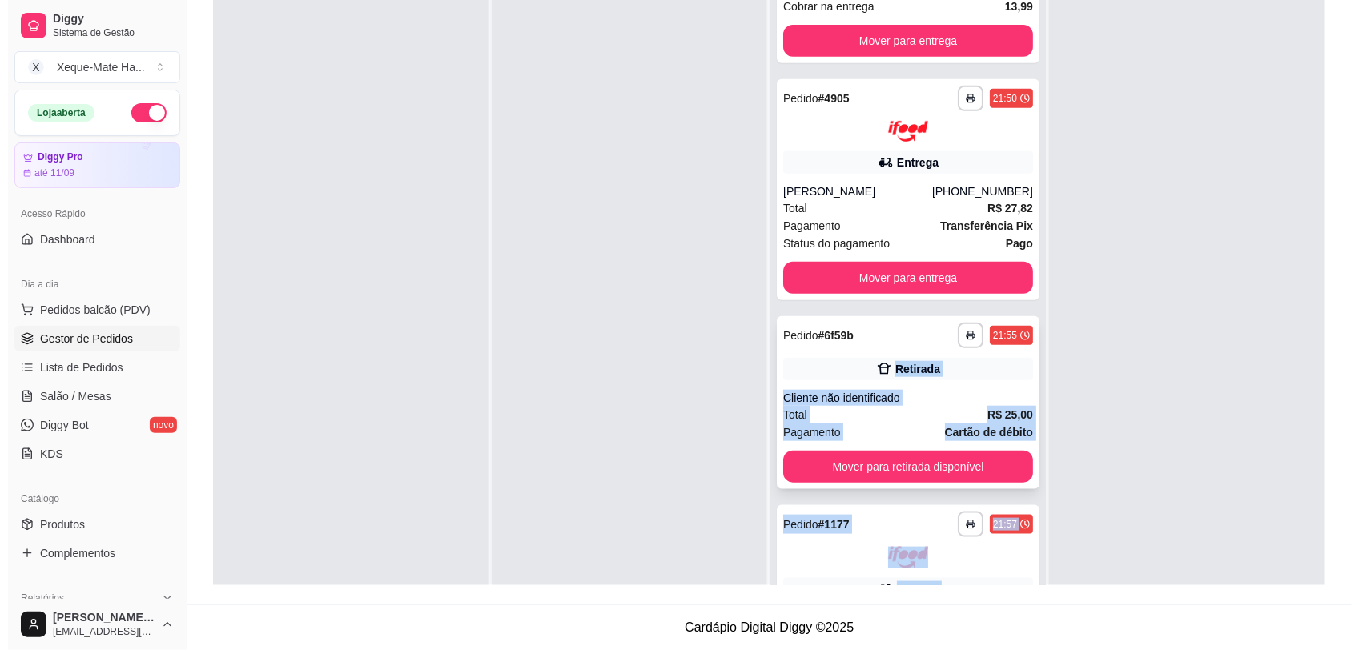
scroll to position [0, 0]
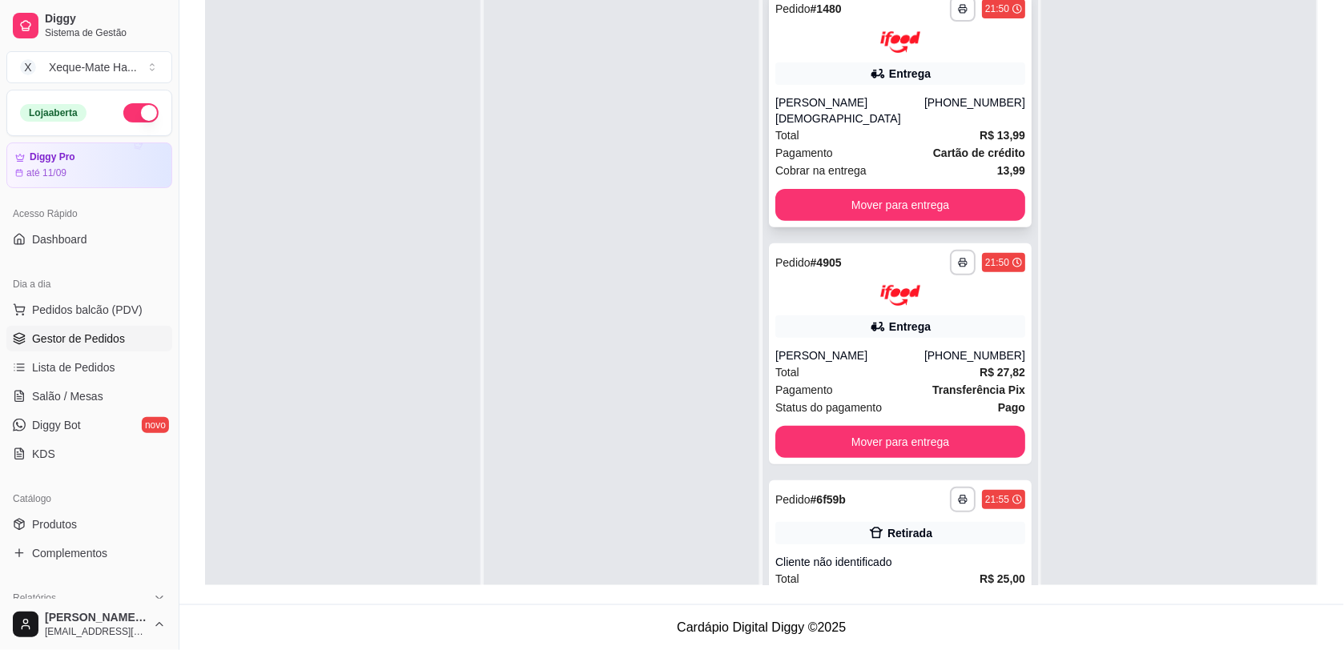
click at [959, 73] on div "Entrega" at bounding box center [900, 73] width 250 height 22
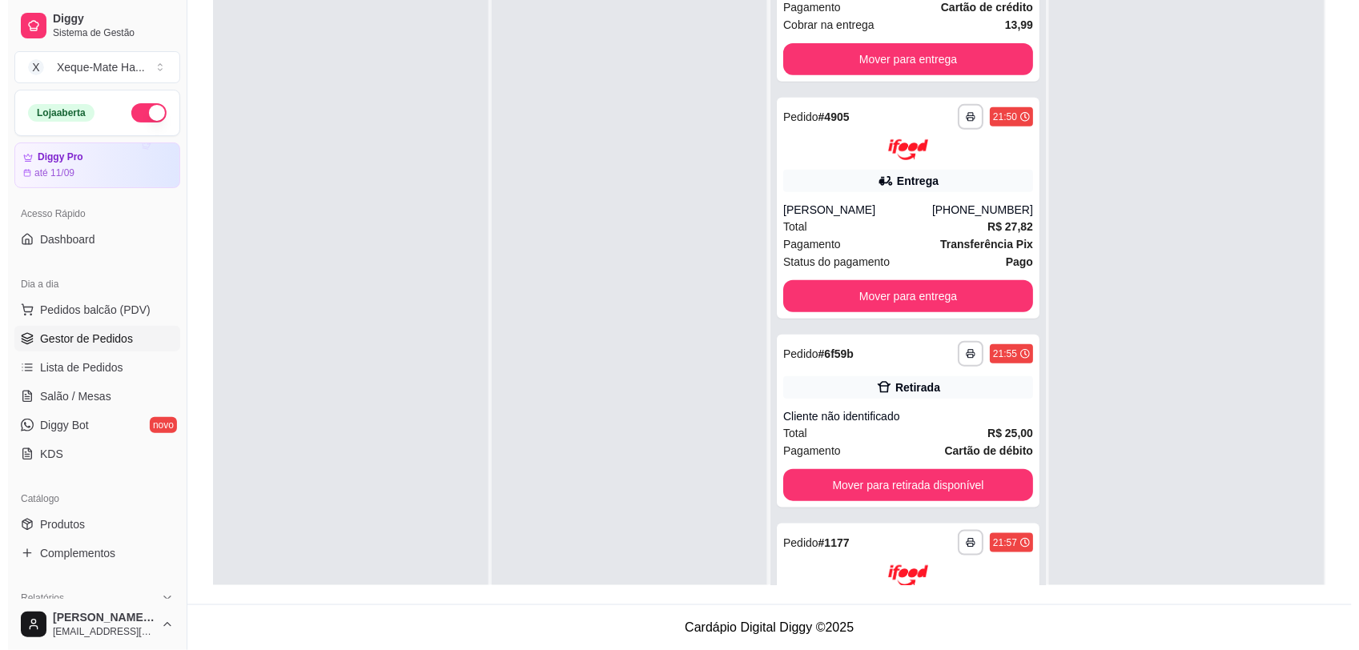
scroll to position [226, 0]
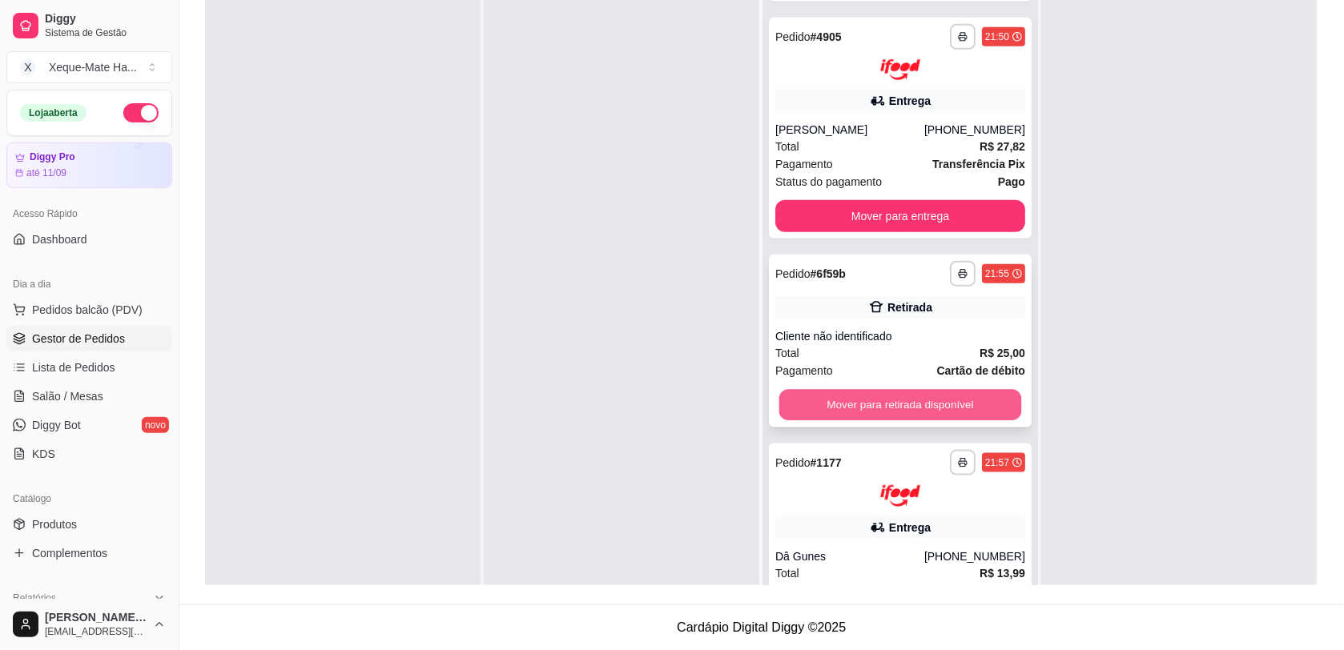
click at [897, 390] on button "Mover para retirada disponível" at bounding box center [900, 405] width 243 height 31
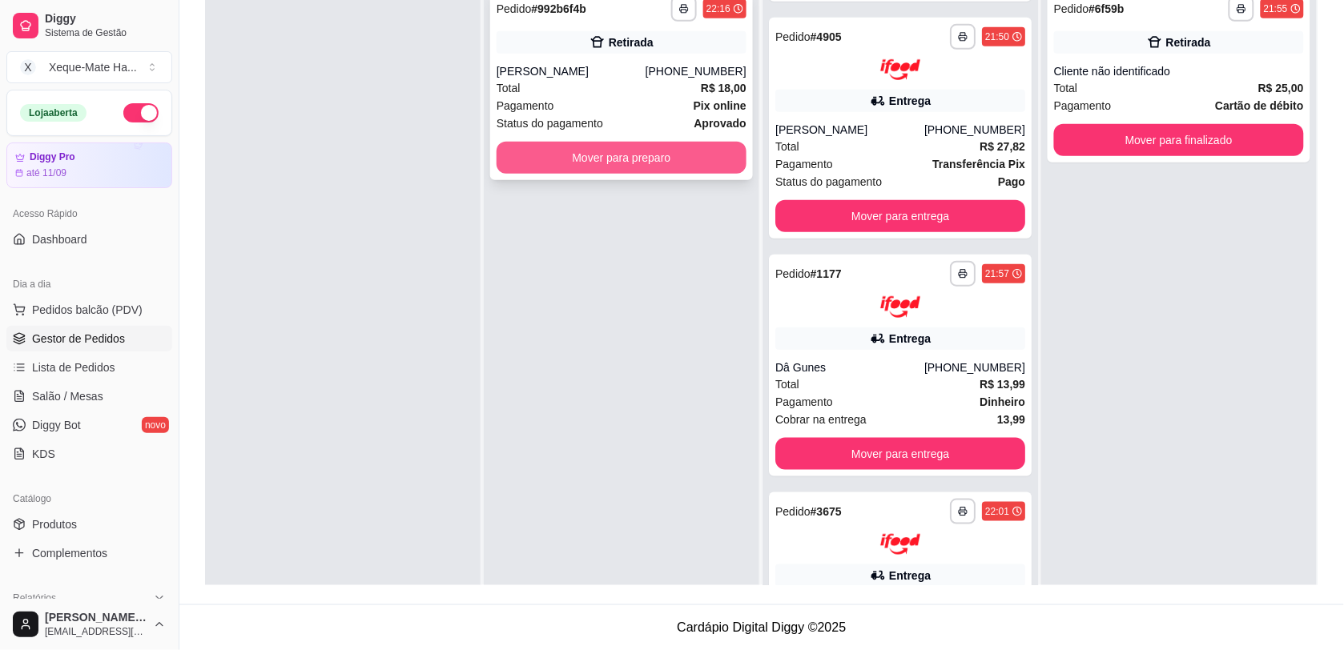
click at [561, 143] on div "**********" at bounding box center [621, 85] width 263 height 191
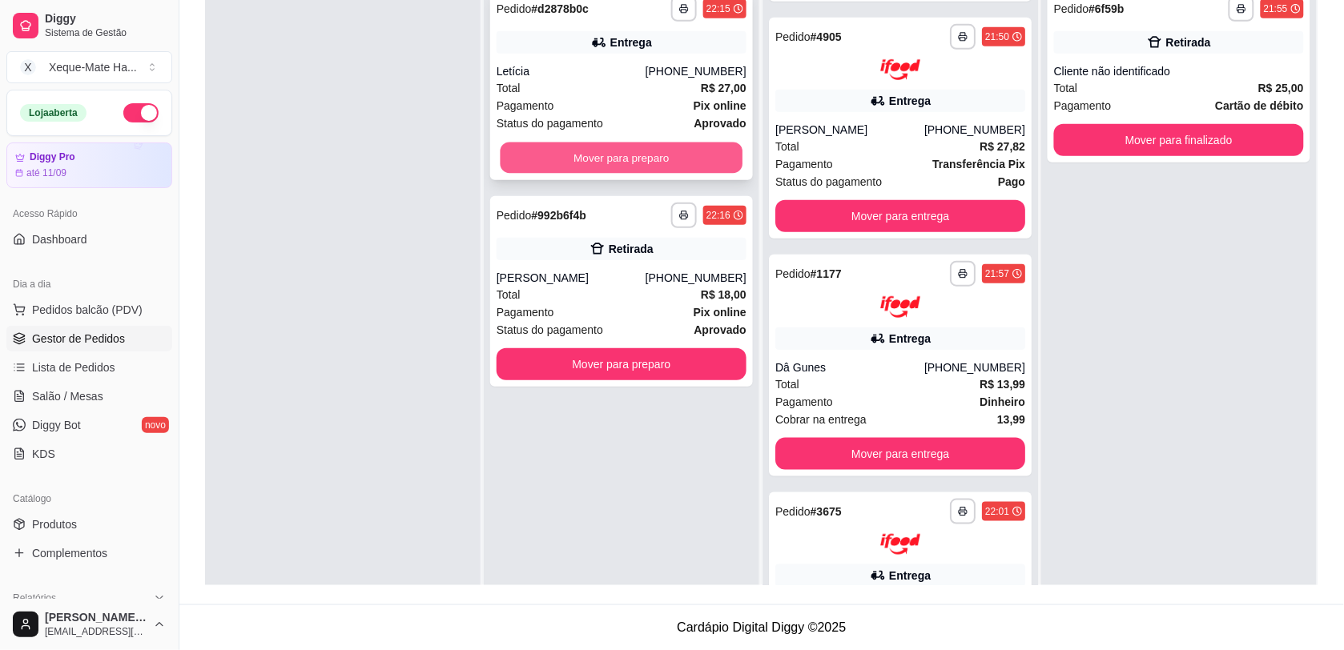
click at [531, 159] on button "Mover para preparo" at bounding box center [622, 158] width 243 height 31
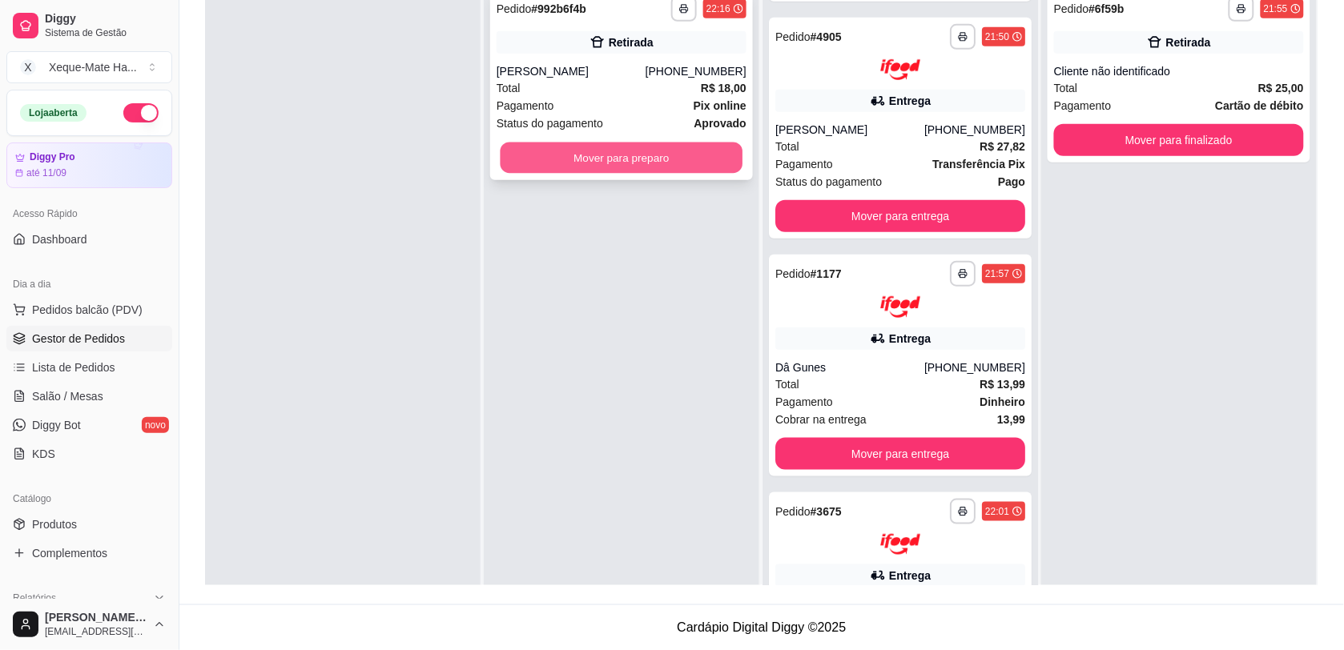
click at [554, 168] on button "Mover para preparo" at bounding box center [622, 158] width 243 height 31
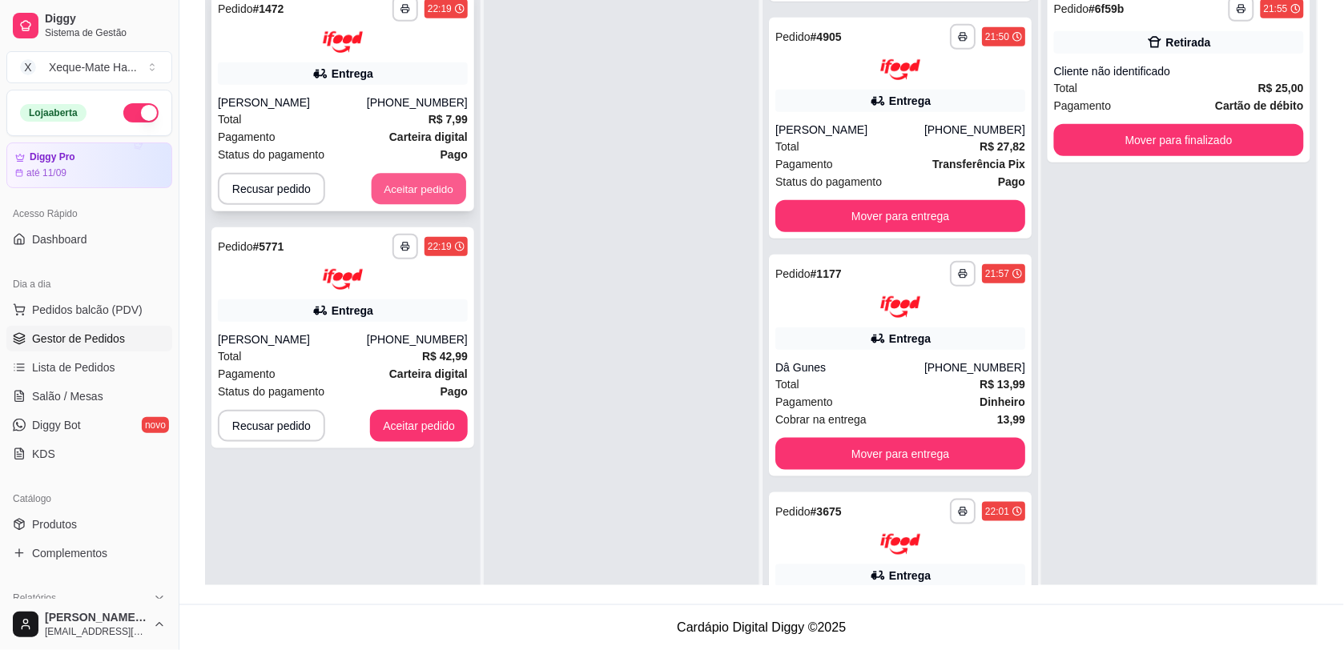
click at [441, 182] on button "Aceitar pedido" at bounding box center [419, 188] width 95 height 31
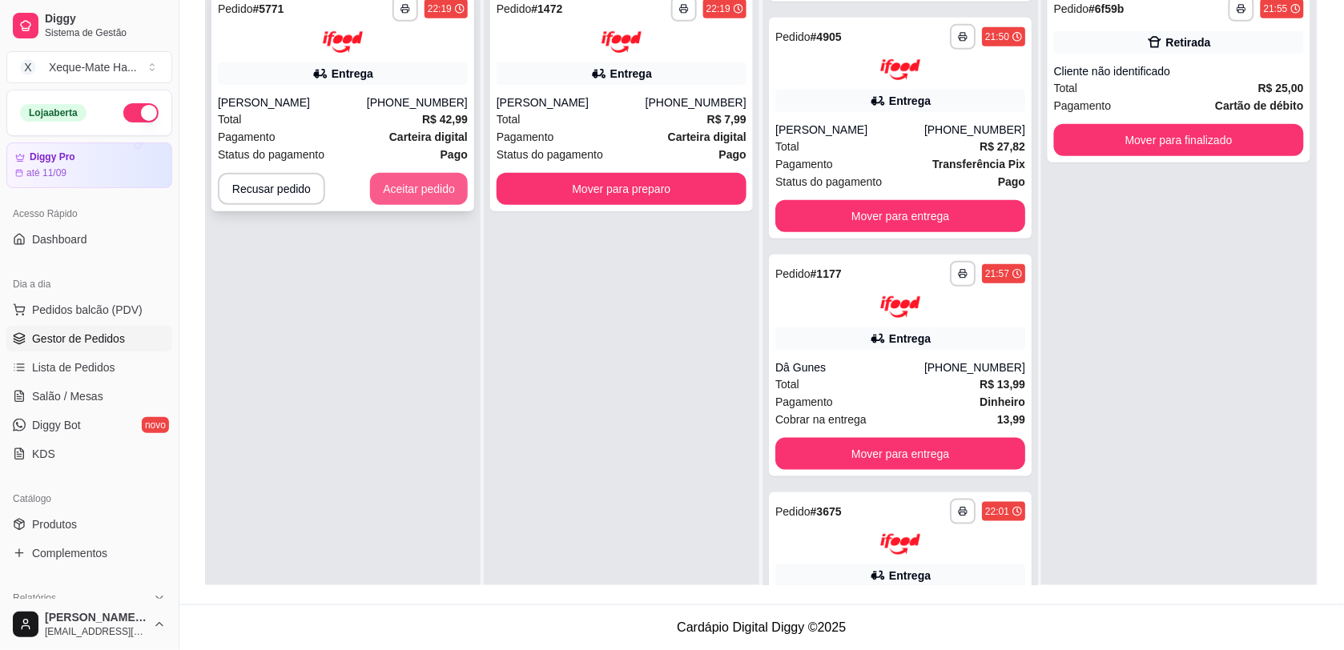
click at [429, 191] on button "Aceitar pedido" at bounding box center [419, 189] width 98 height 32
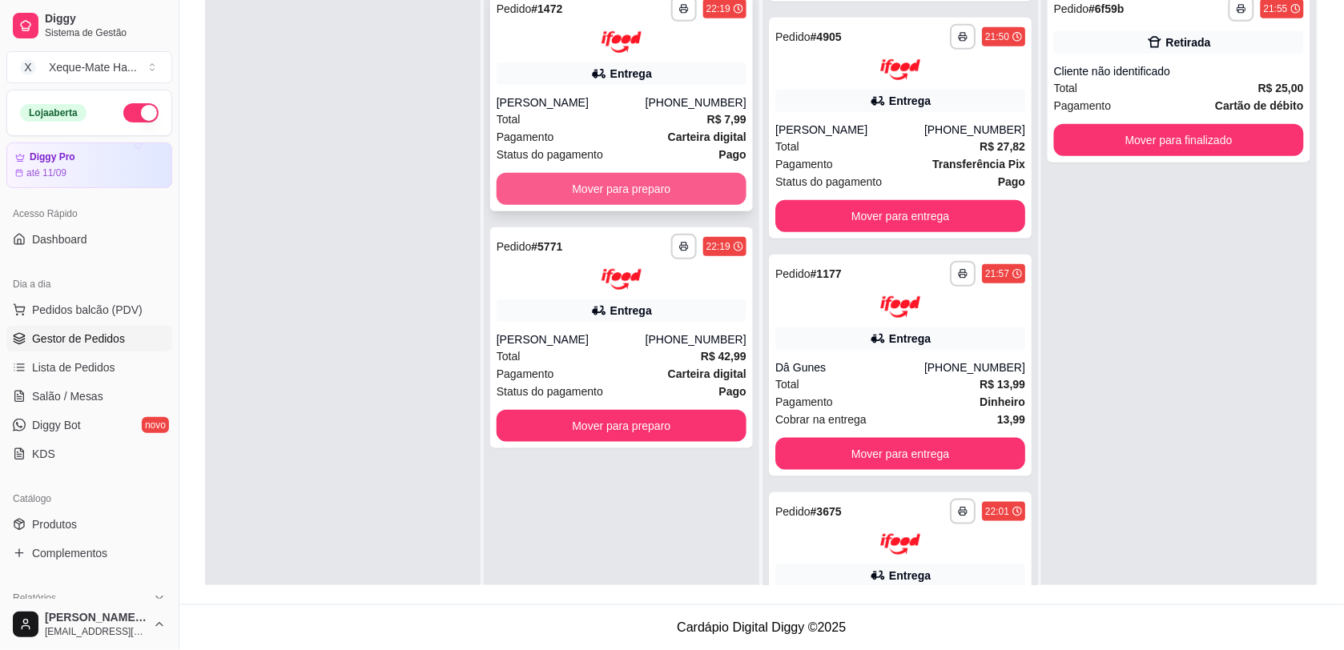
click at [617, 191] on button "Mover para preparo" at bounding box center [622, 189] width 250 height 32
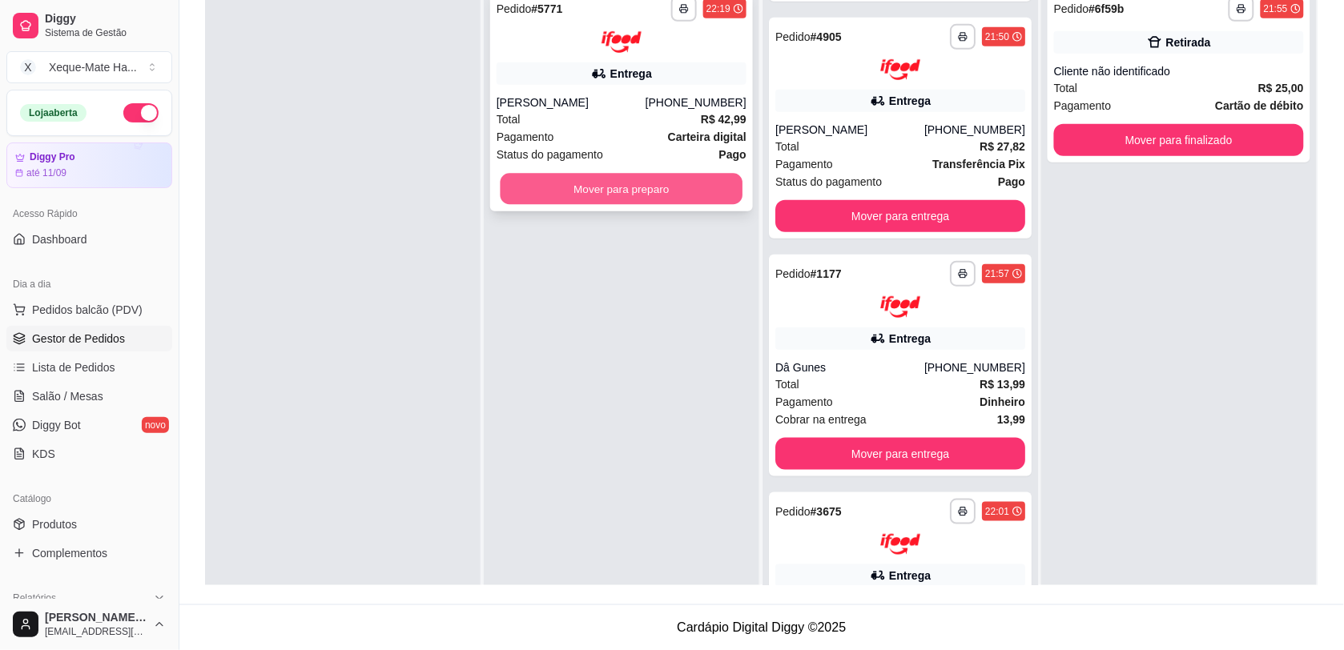
click at [623, 188] on button "Mover para preparo" at bounding box center [622, 188] width 243 height 31
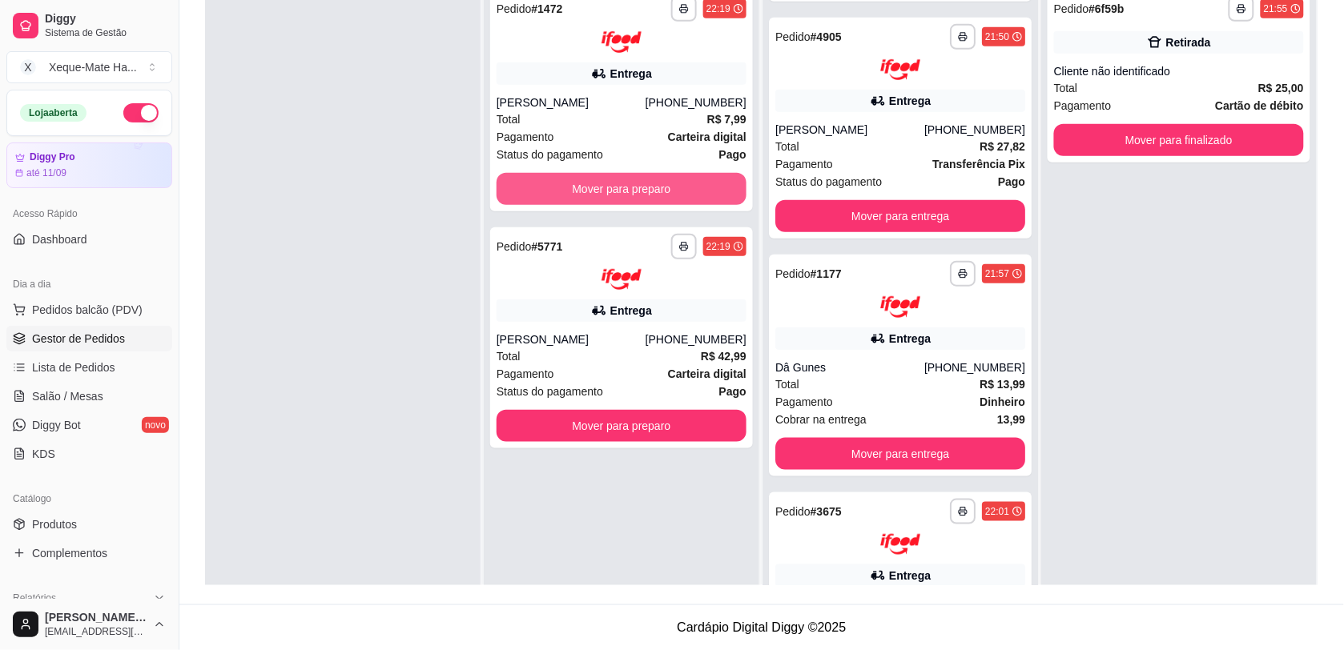
click at [590, 176] on button "Mover para preparo" at bounding box center [622, 189] width 250 height 32
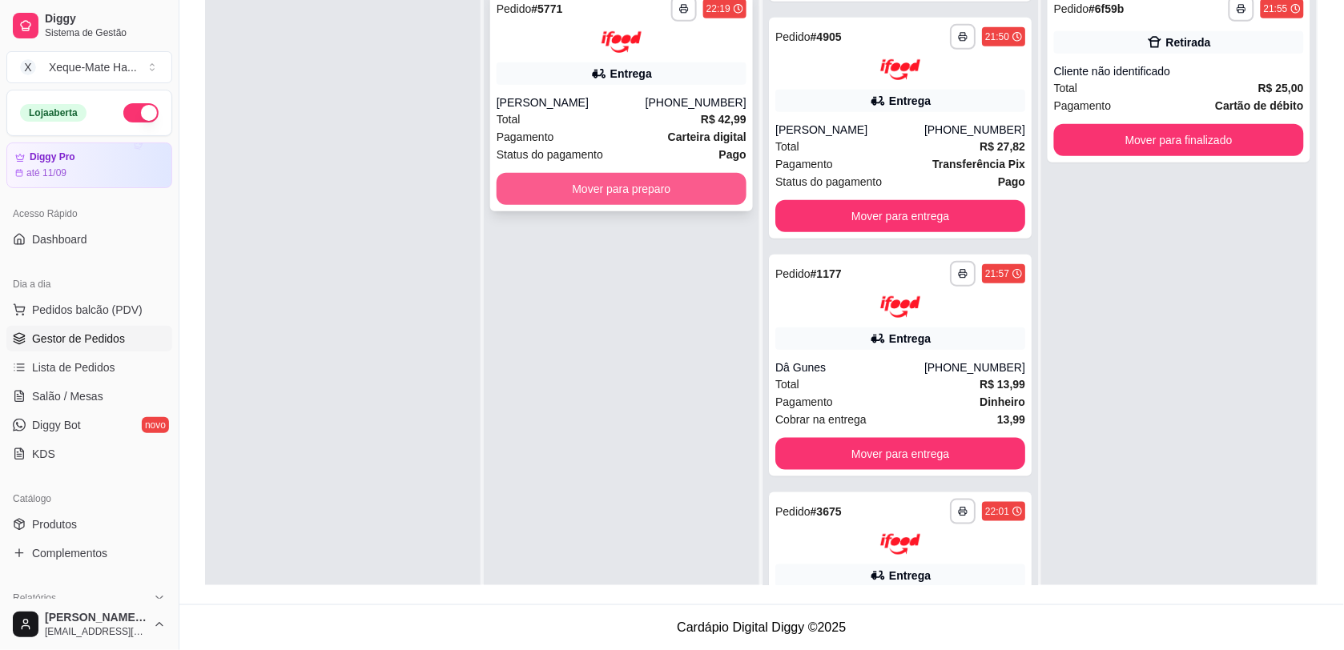
click at [619, 193] on button "Mover para preparo" at bounding box center [622, 189] width 250 height 32
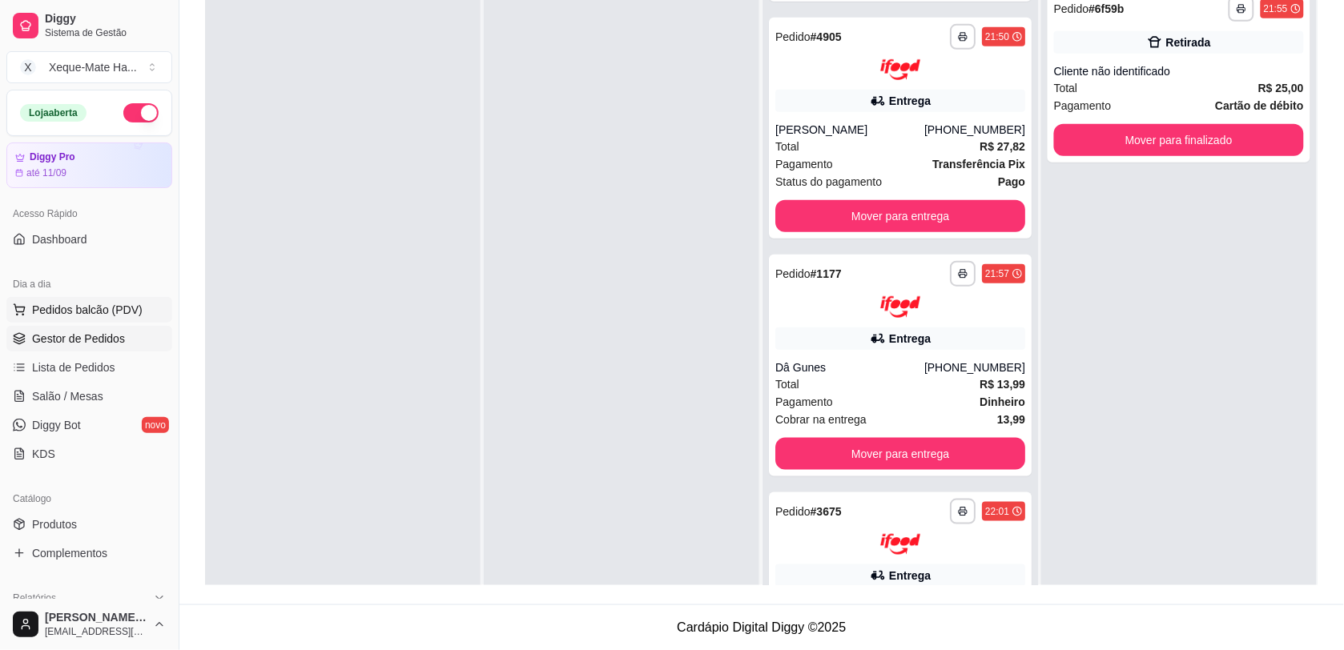
click at [54, 312] on span "Pedidos balcão (PDV)" at bounding box center [87, 310] width 111 height 16
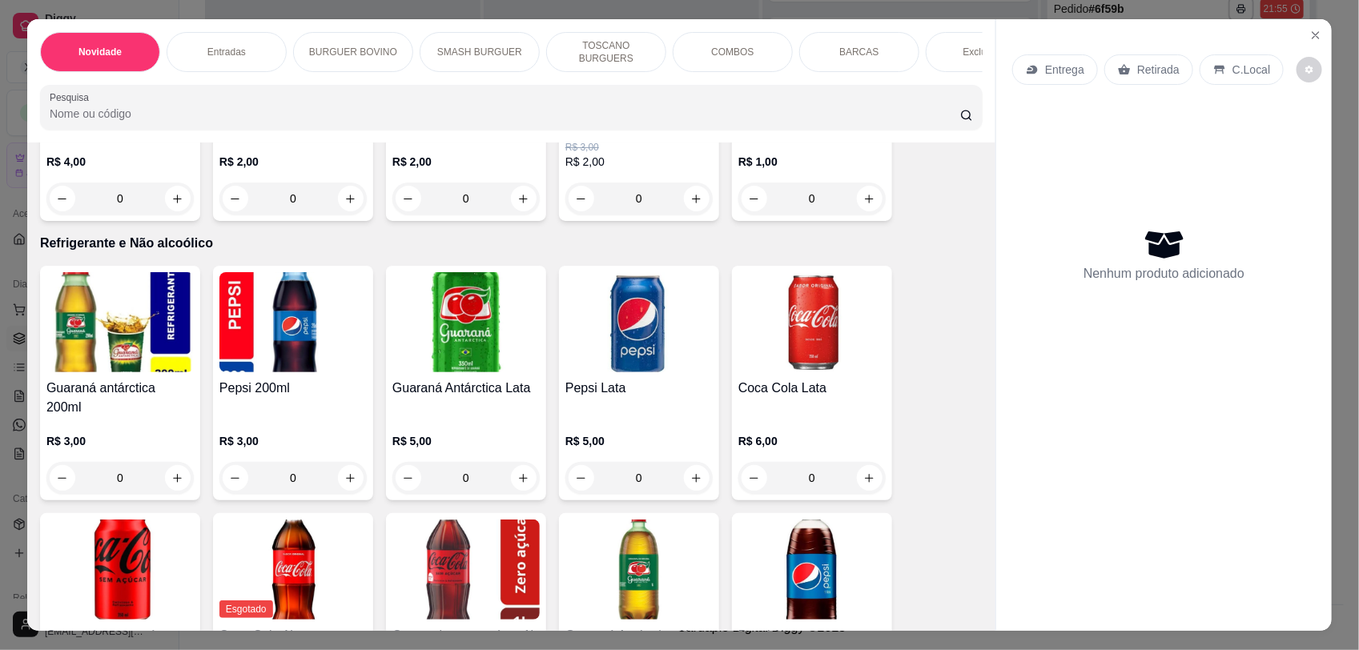
scroll to position [3678, 0]
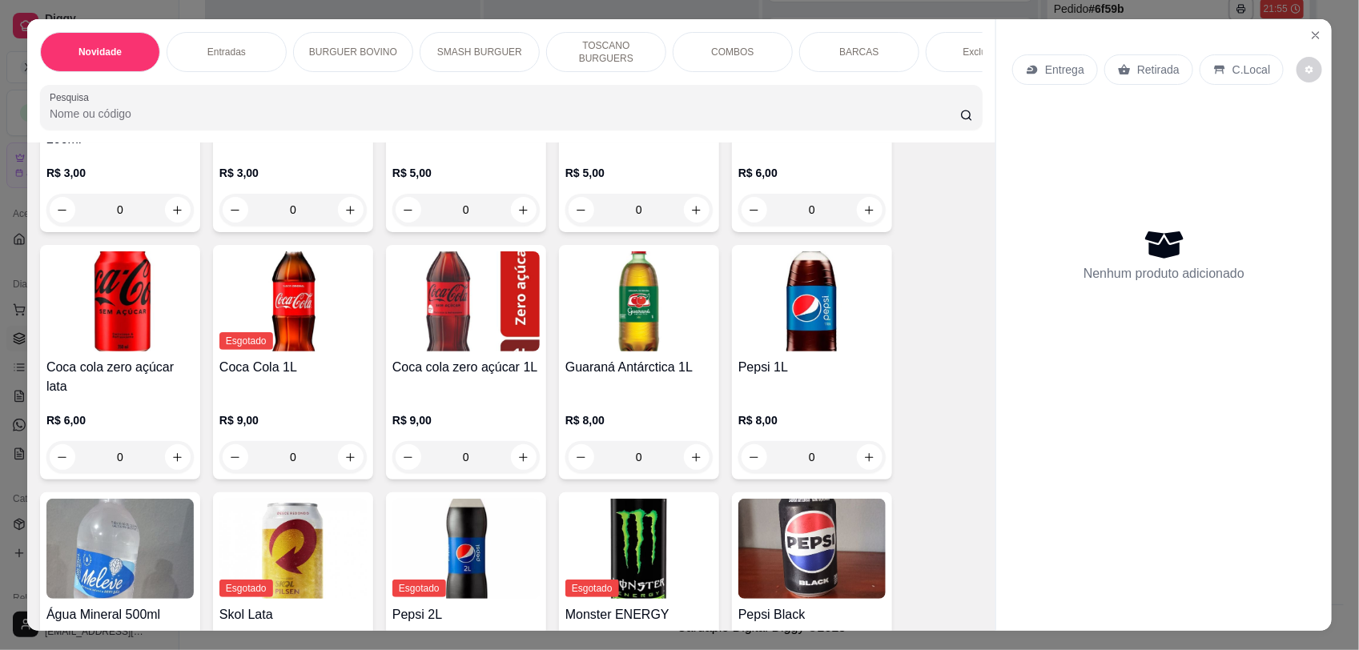
drag, startPoint x: 946, startPoint y: 506, endPoint x: 946, endPoint y: 482, distance: 24.0
click at [946, 482] on div "Guaraná antárctica 200ml R$ 3,00 0 Pepsi 200ml R$ 3,00 0 Guaraná Antárctica Lat…" at bounding box center [511, 353] width 943 height 710
click at [691, 204] on icon "increase-product-quantity" at bounding box center [697, 210] width 12 height 12
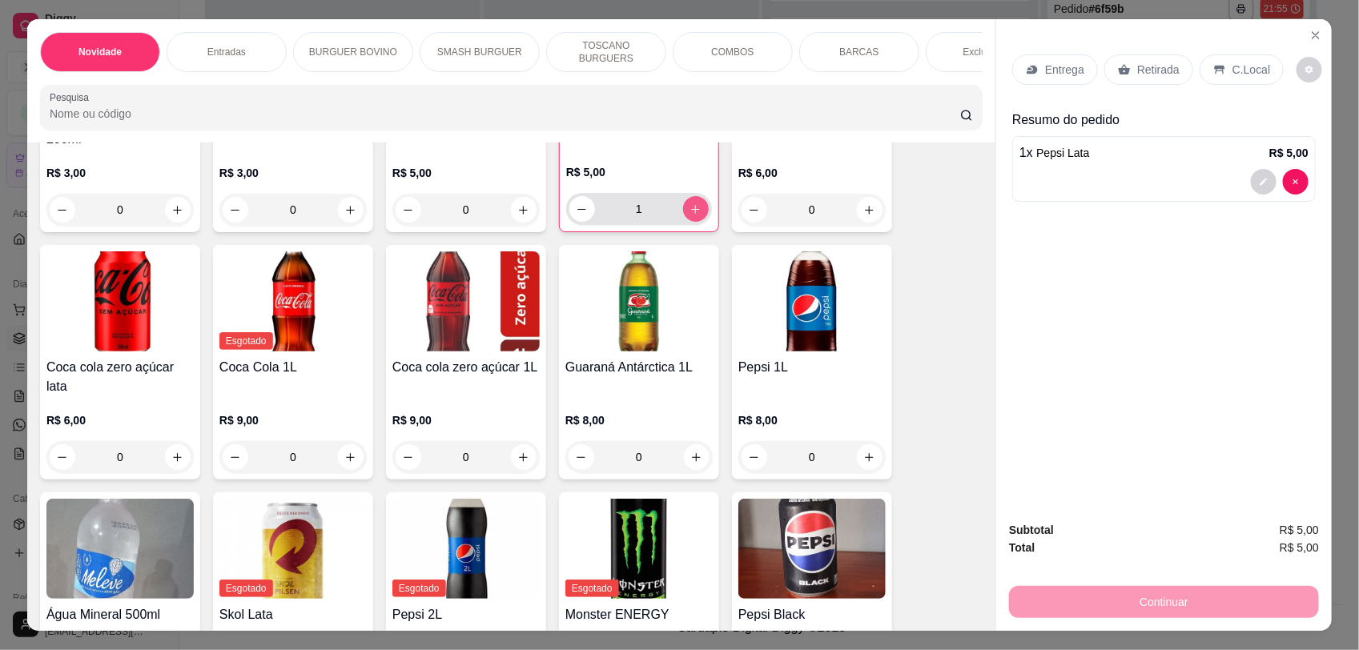
type input "1"
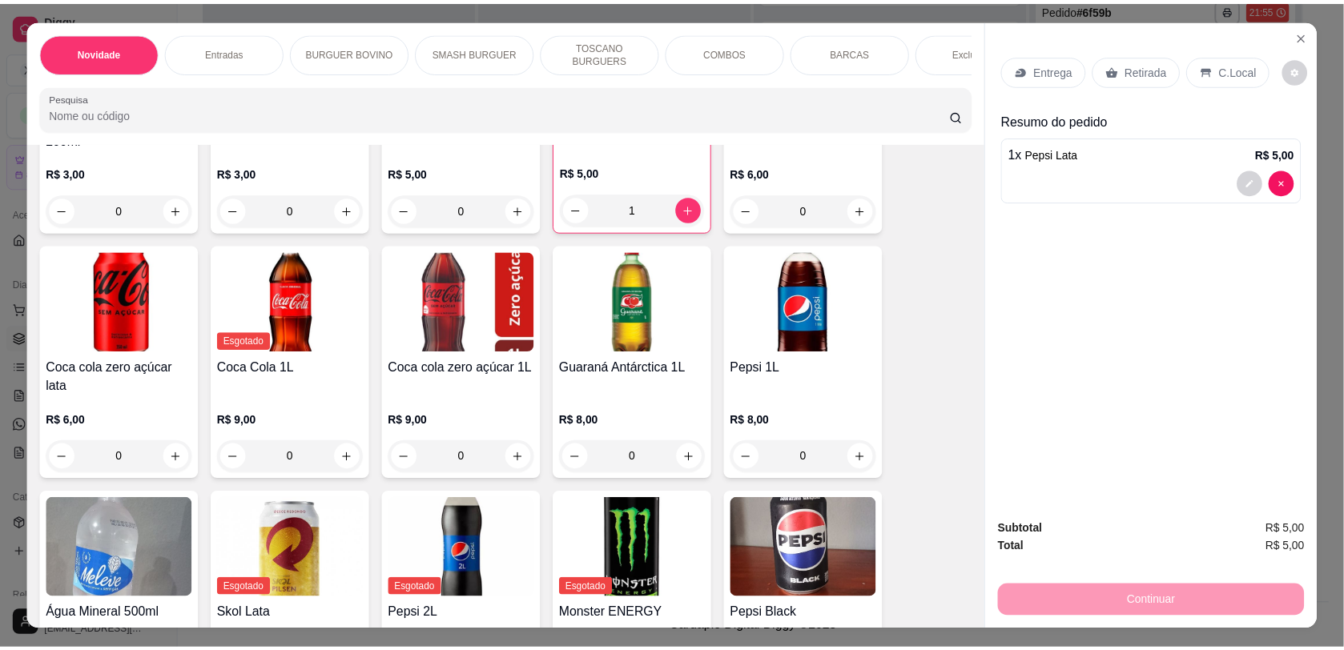
scroll to position [3680, 0]
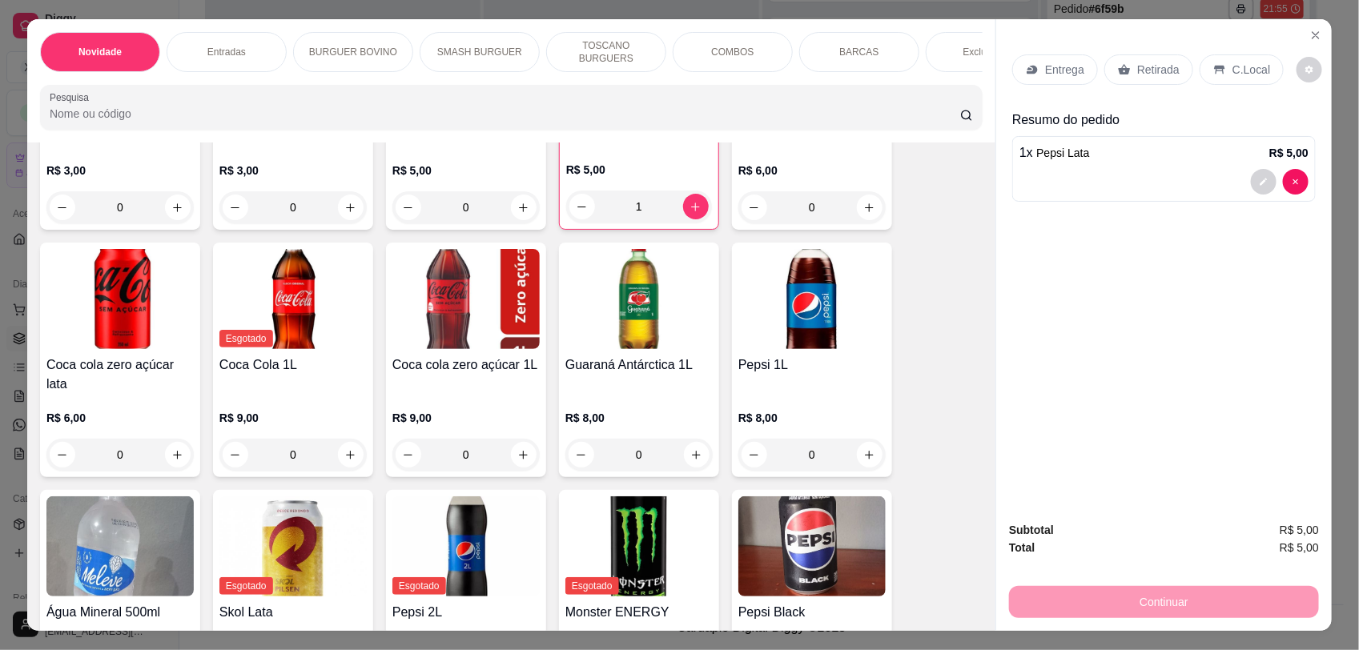
click at [1160, 72] on p "Retirada" at bounding box center [1158, 70] width 42 height 16
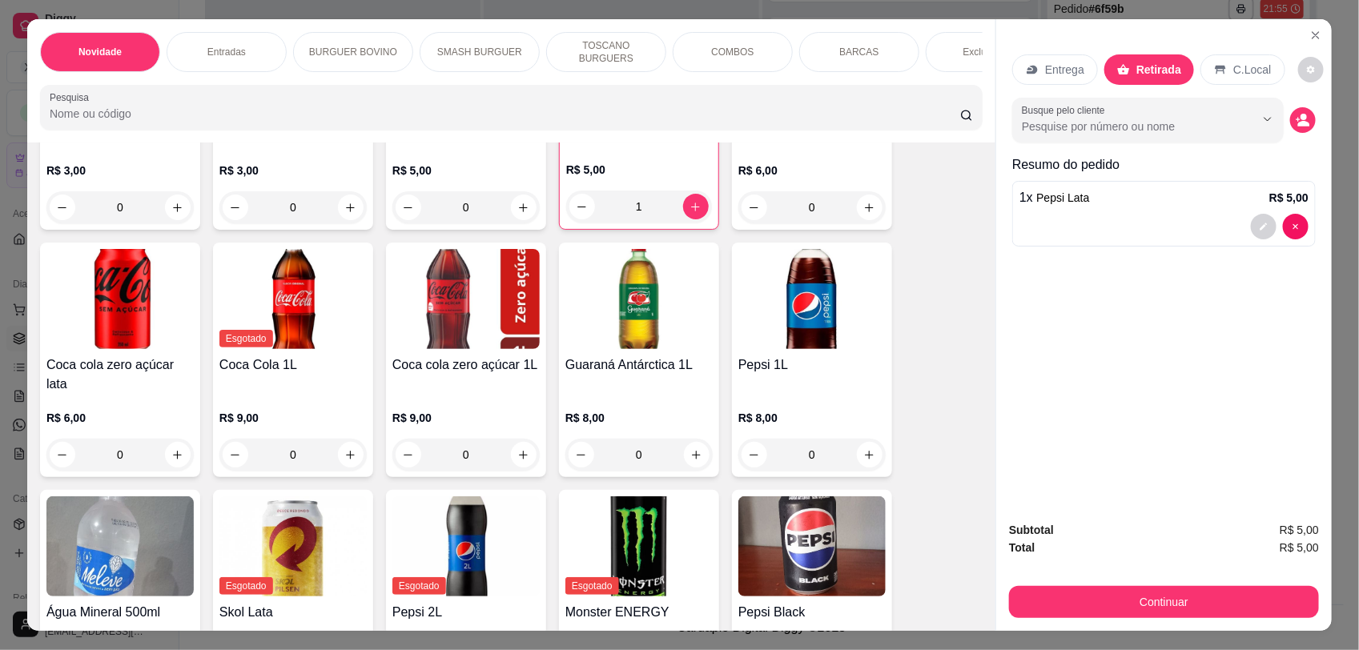
click at [1216, 601] on button "Continuar" at bounding box center [1164, 602] width 310 height 32
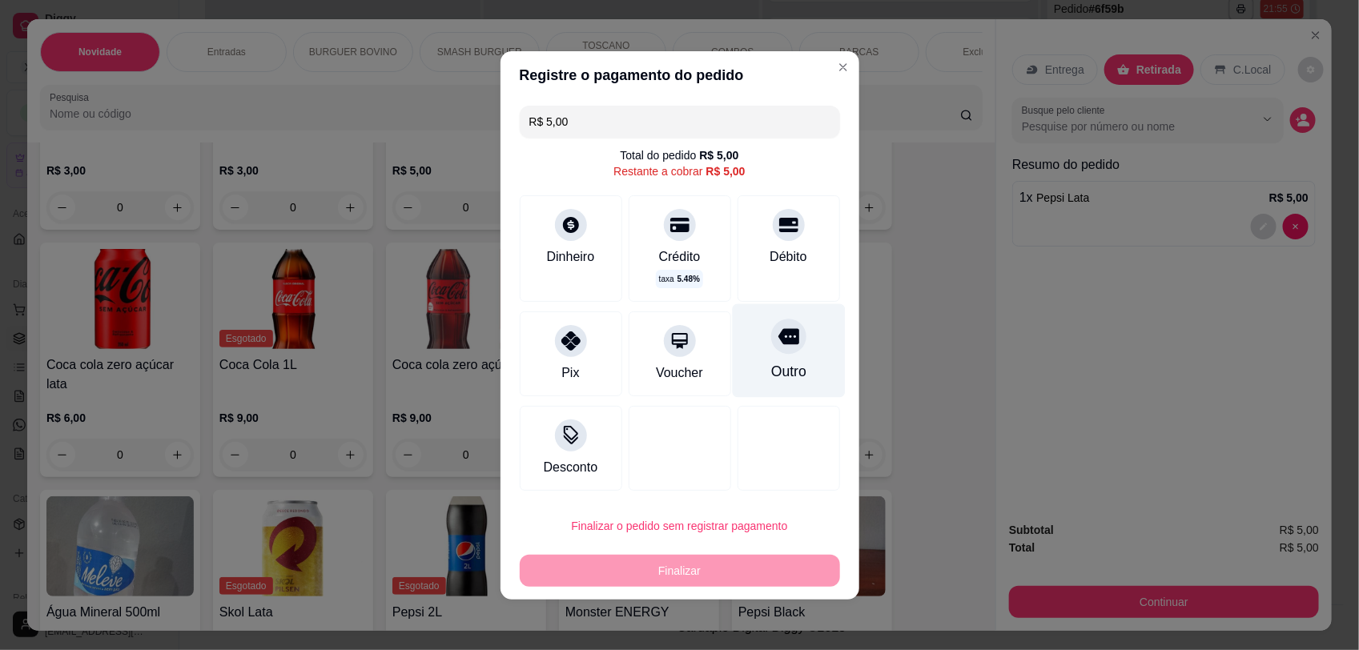
click at [778, 342] on icon at bounding box center [788, 336] width 21 height 16
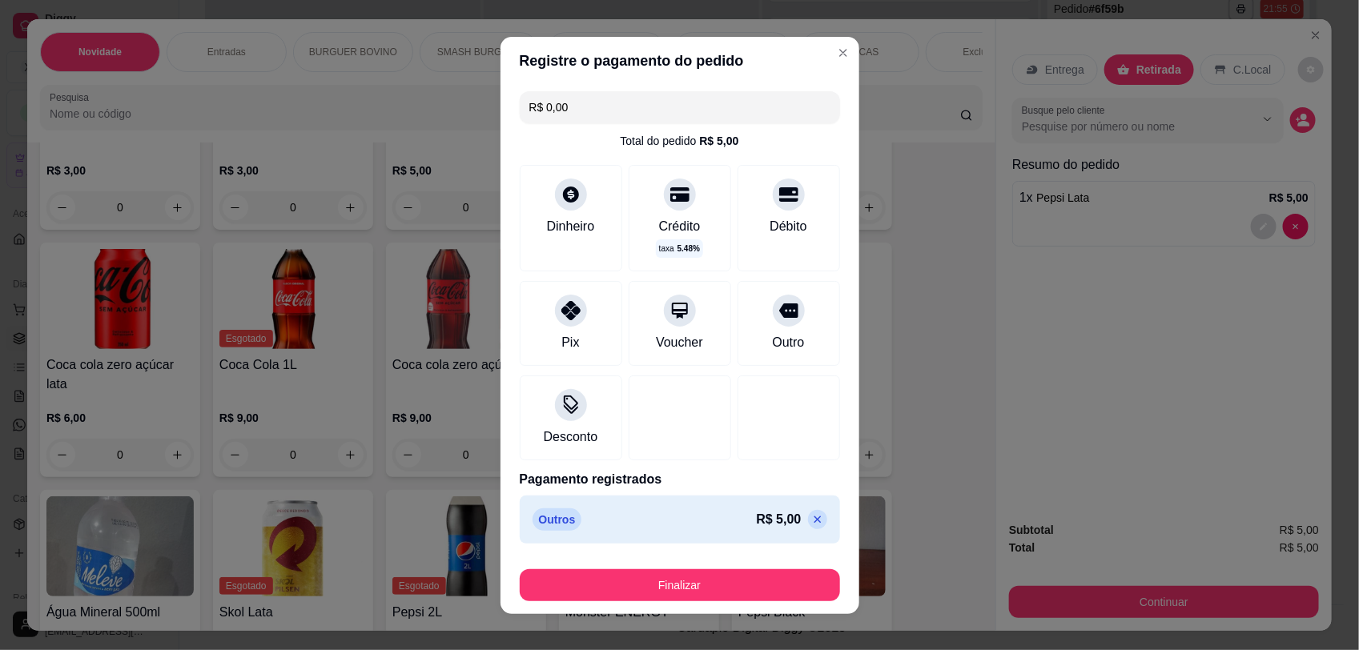
type input "R$ 0,00"
click at [743, 591] on button "Finalizar" at bounding box center [680, 585] width 320 height 32
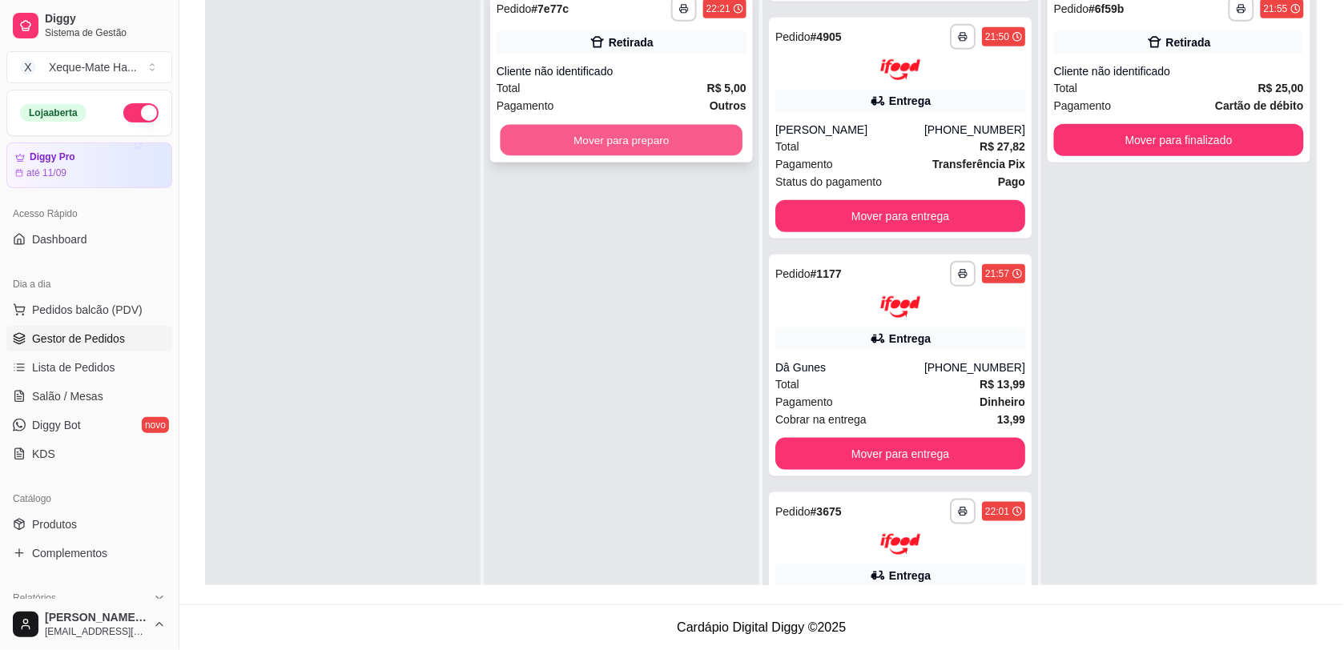
click at [581, 142] on button "Mover para preparo" at bounding box center [622, 140] width 243 height 31
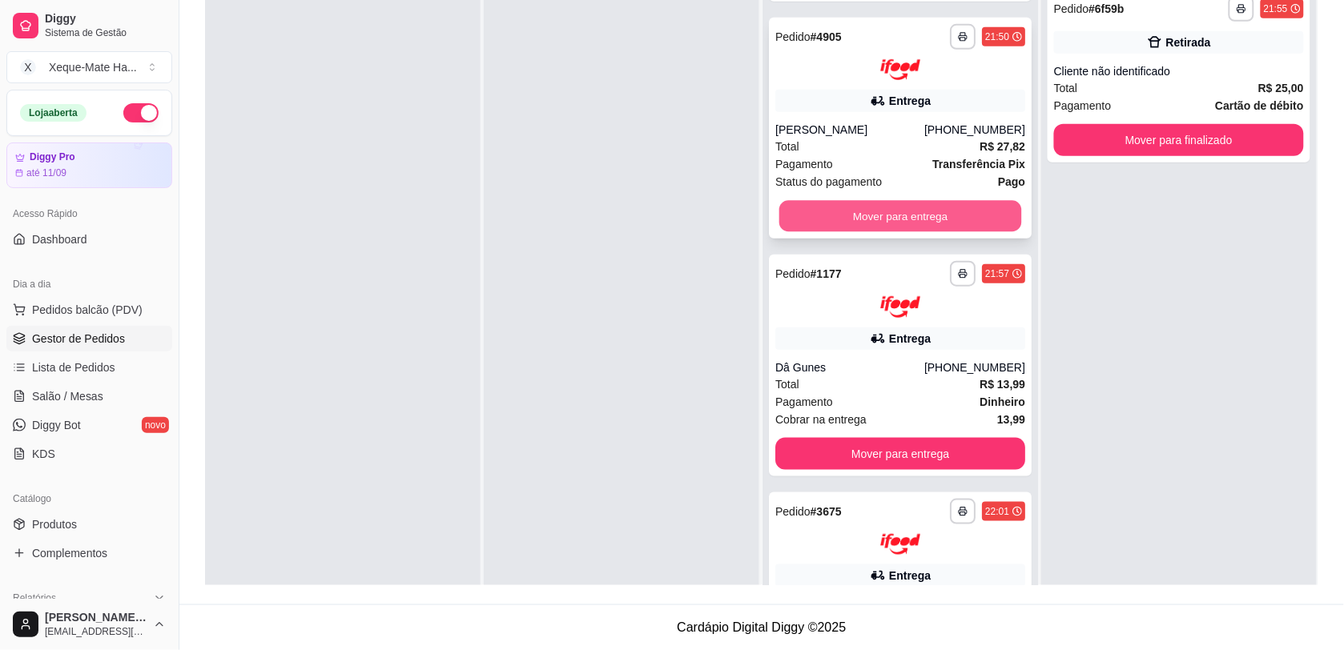
click at [885, 206] on button "Mover para entrega" at bounding box center [900, 216] width 243 height 31
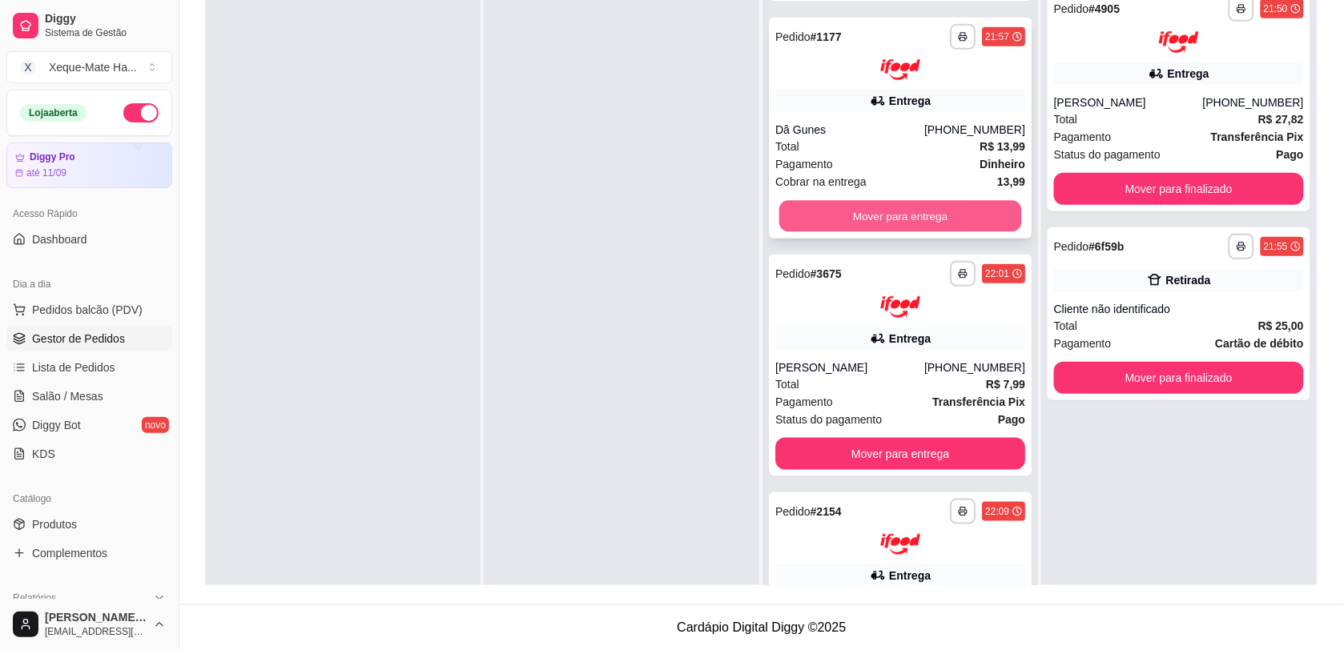
click at [897, 201] on button "Mover para entrega" at bounding box center [900, 216] width 243 height 31
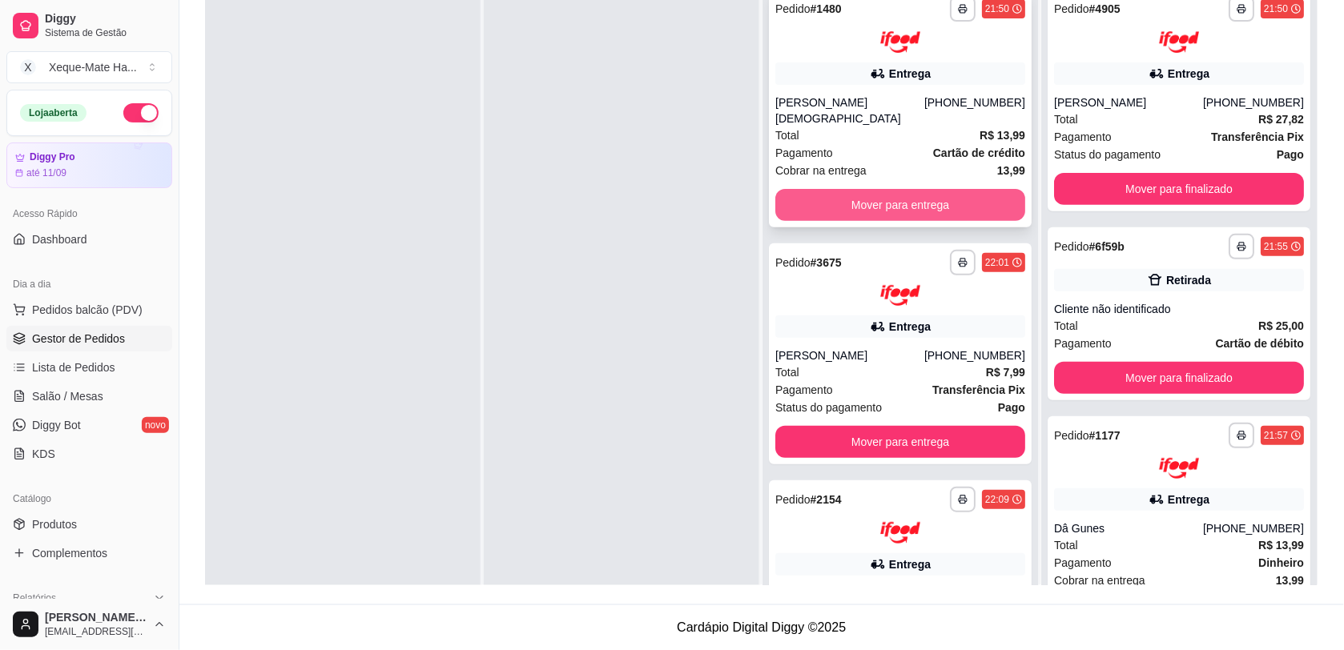
click at [797, 189] on button "Mover para entrega" at bounding box center [900, 205] width 250 height 32
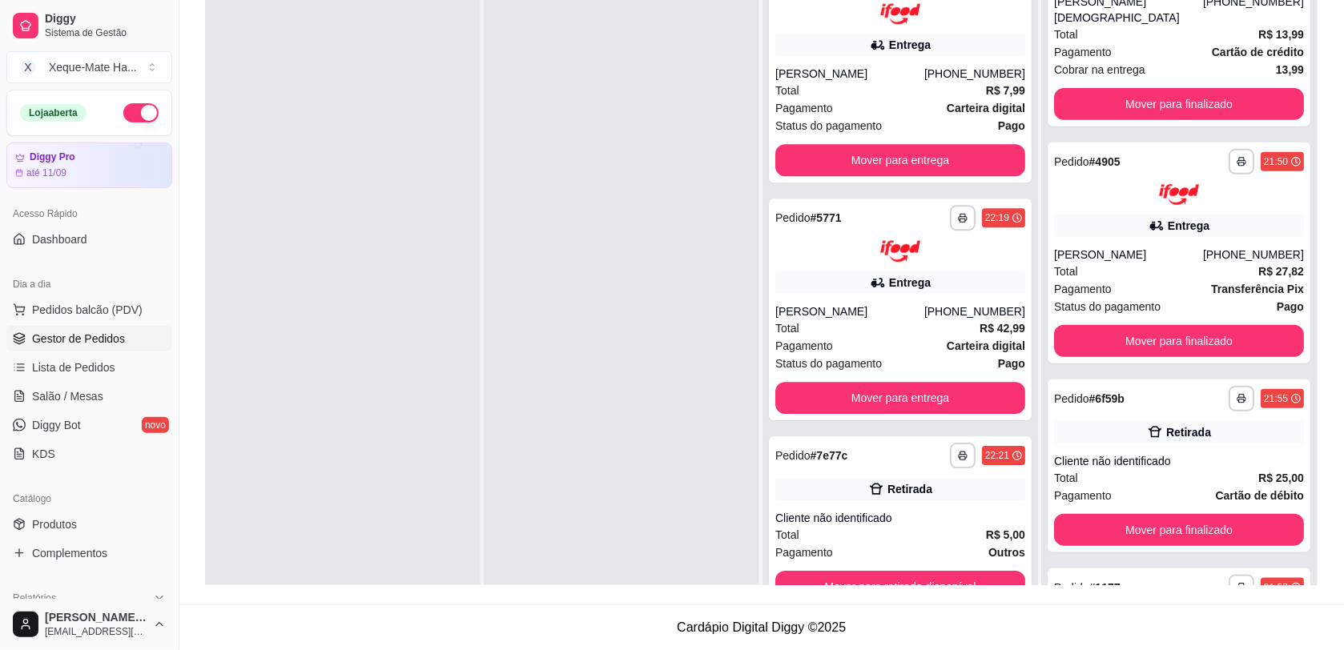
scroll to position [119, 0]
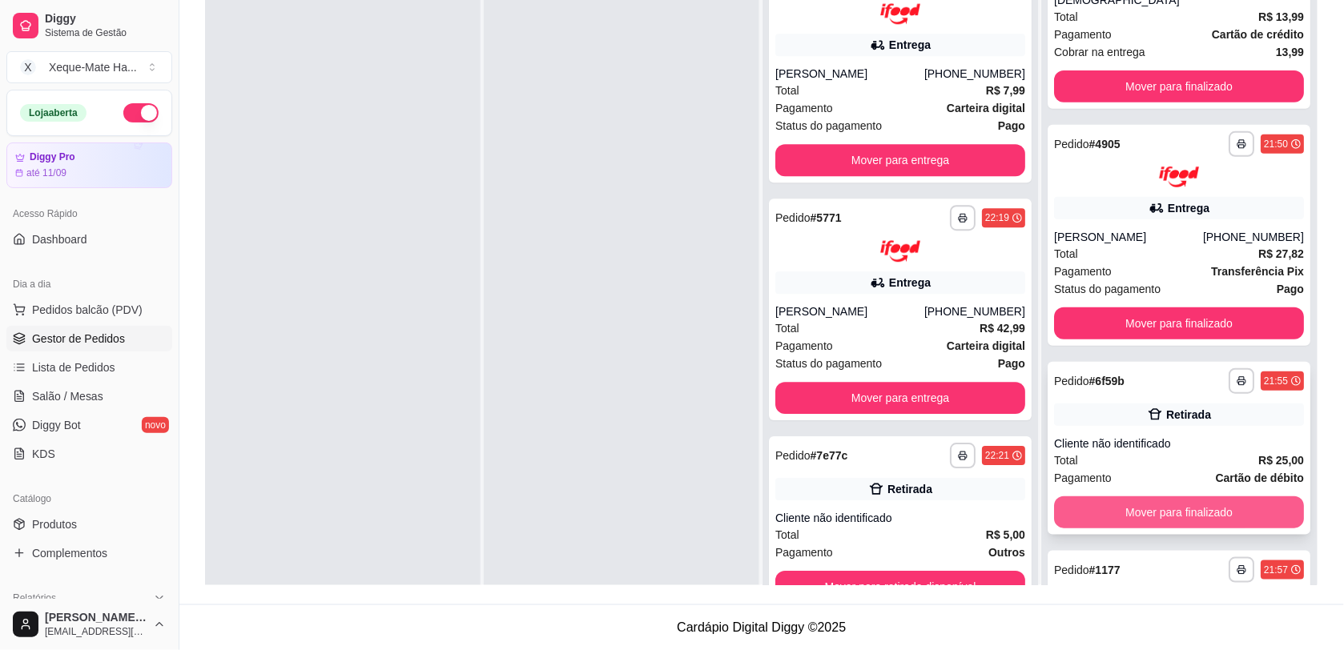
click at [1226, 497] on button "Mover para finalizado" at bounding box center [1179, 513] width 250 height 32
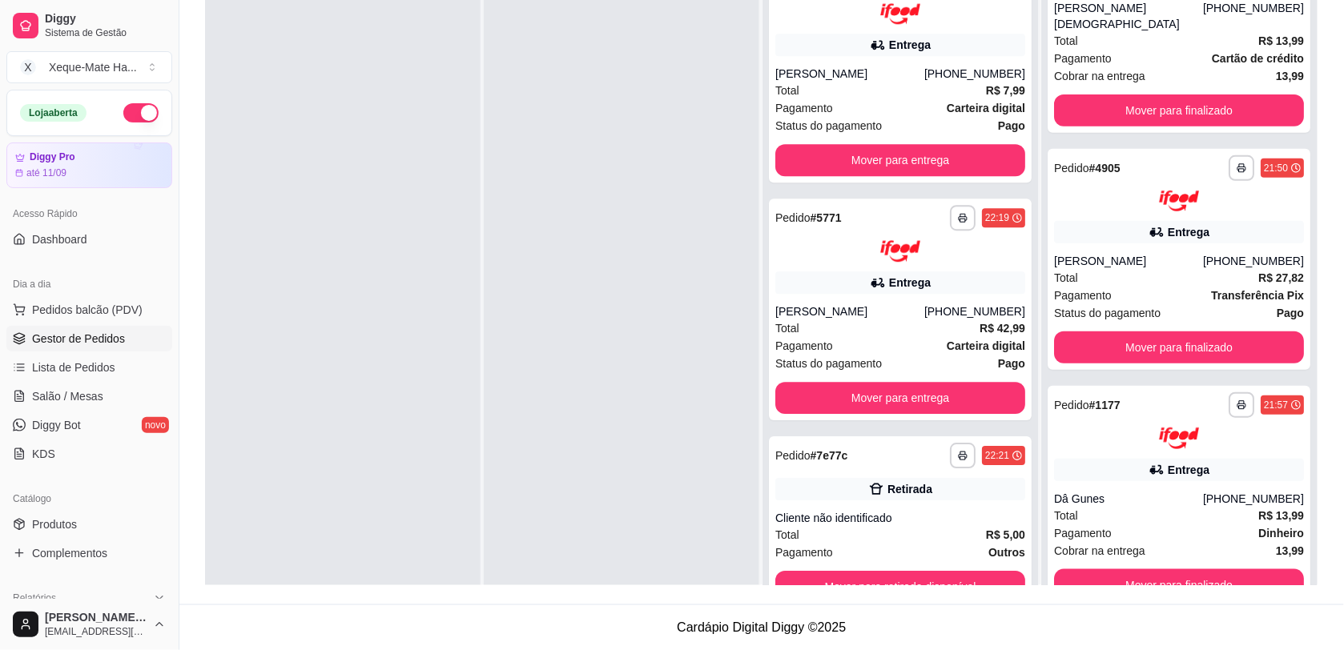
scroll to position [77, 0]
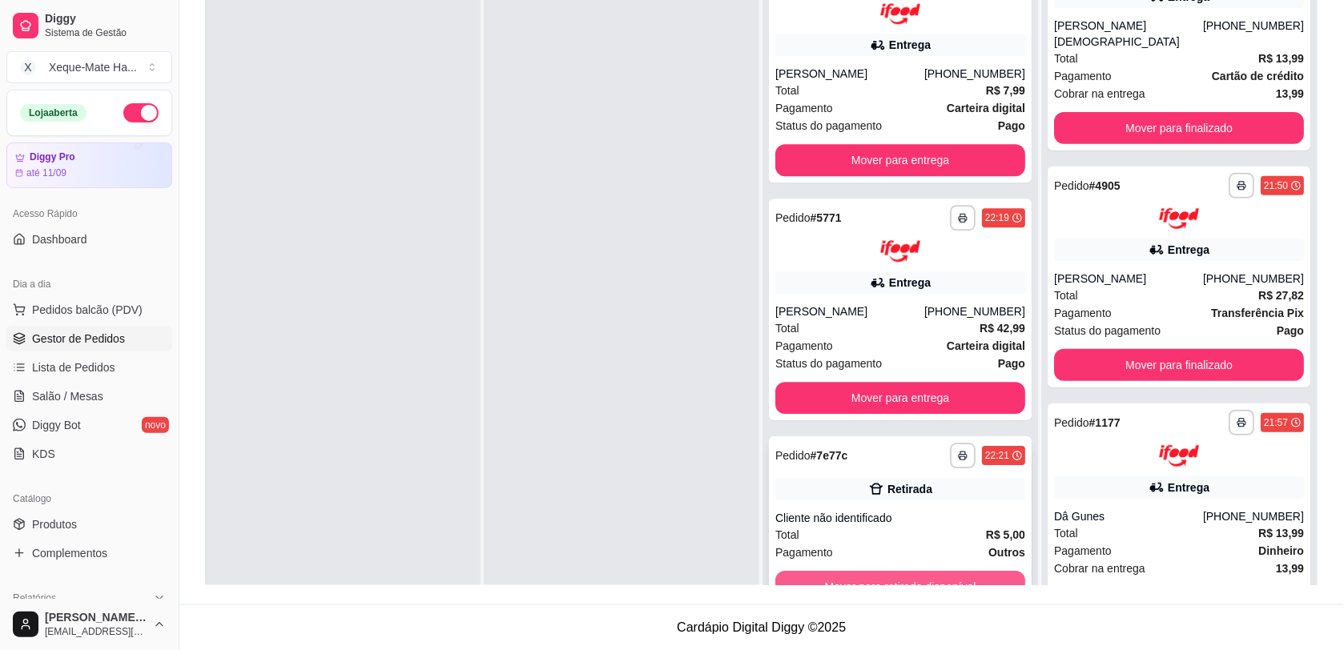
click at [902, 577] on button "Mover para retirada disponível" at bounding box center [900, 587] width 250 height 32
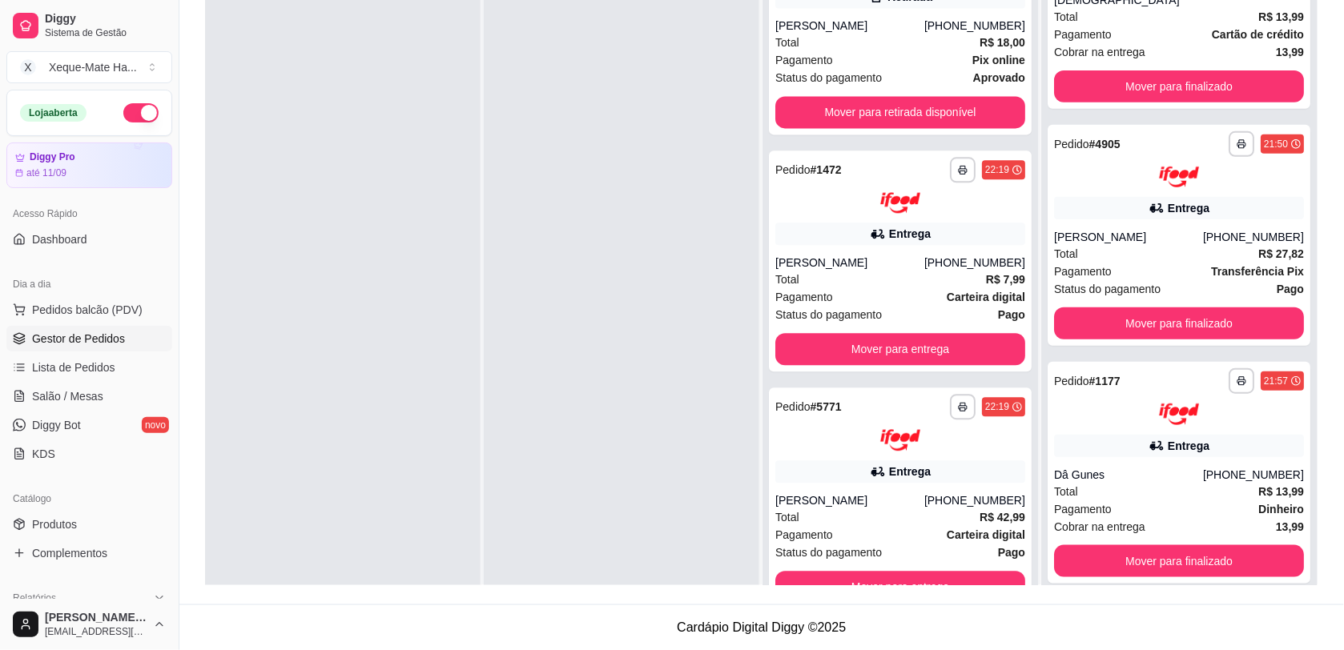
scroll to position [266, 0]
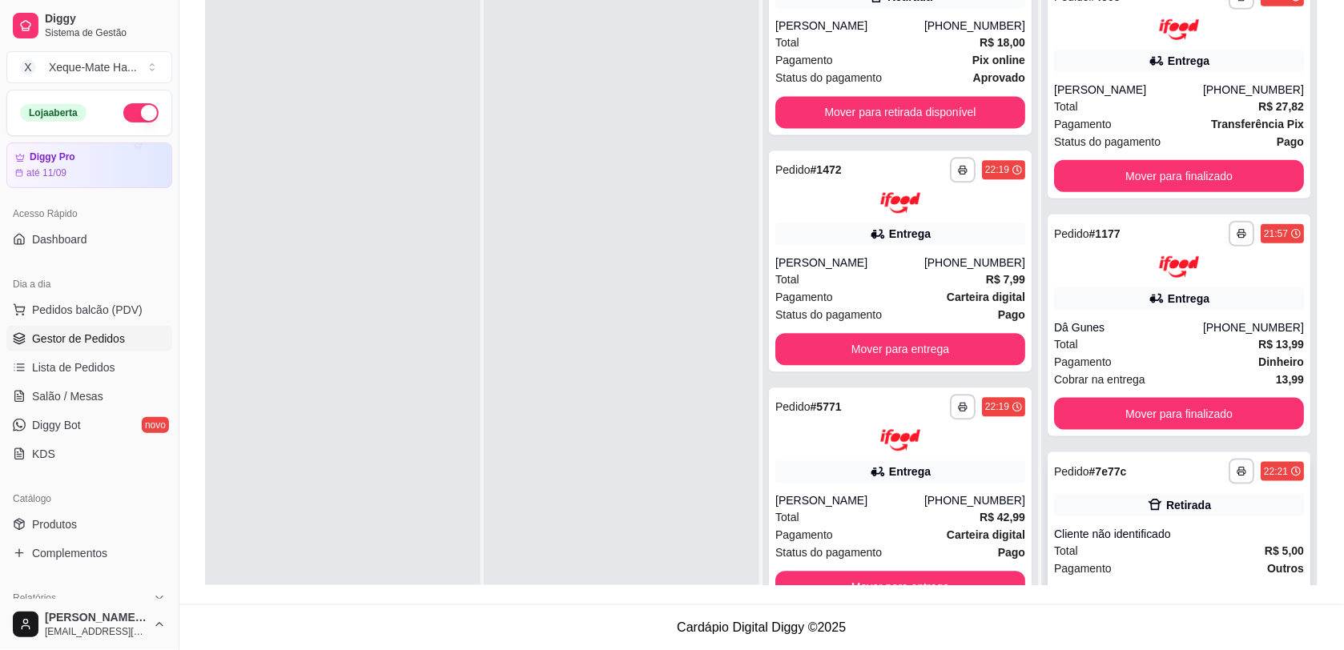
click at [1152, 587] on button "Mover para finalizado" at bounding box center [1179, 603] width 250 height 32
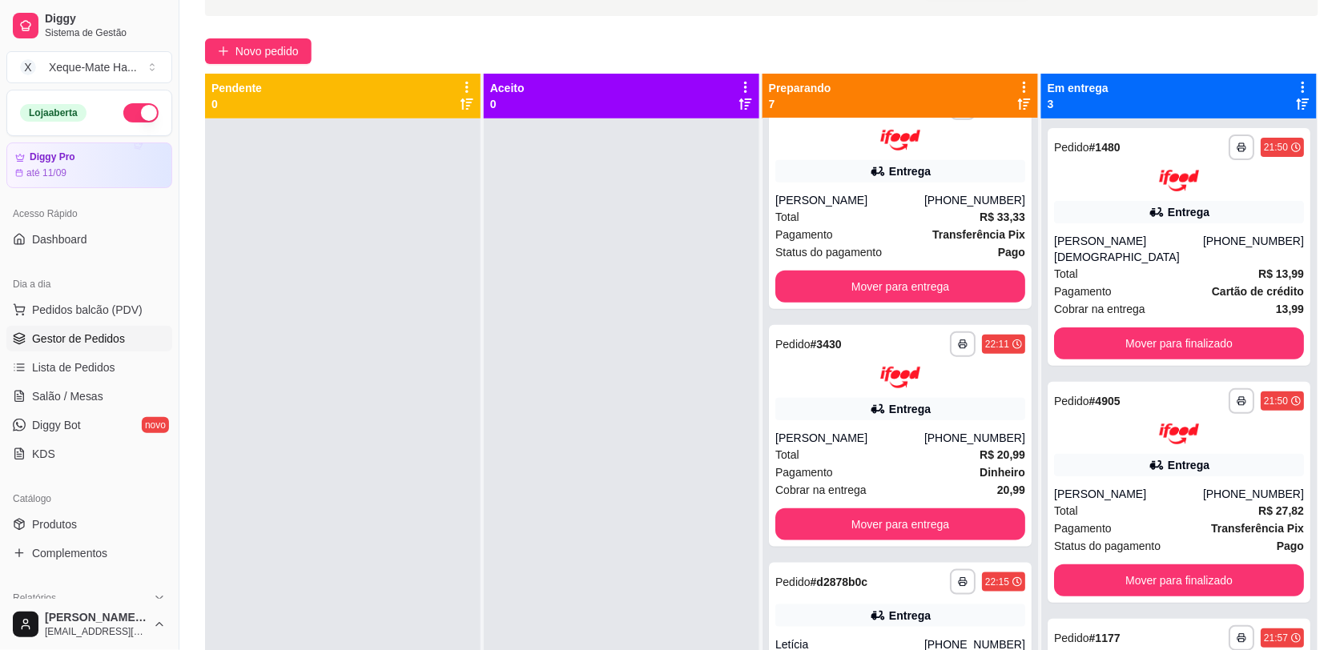
scroll to position [0, 0]
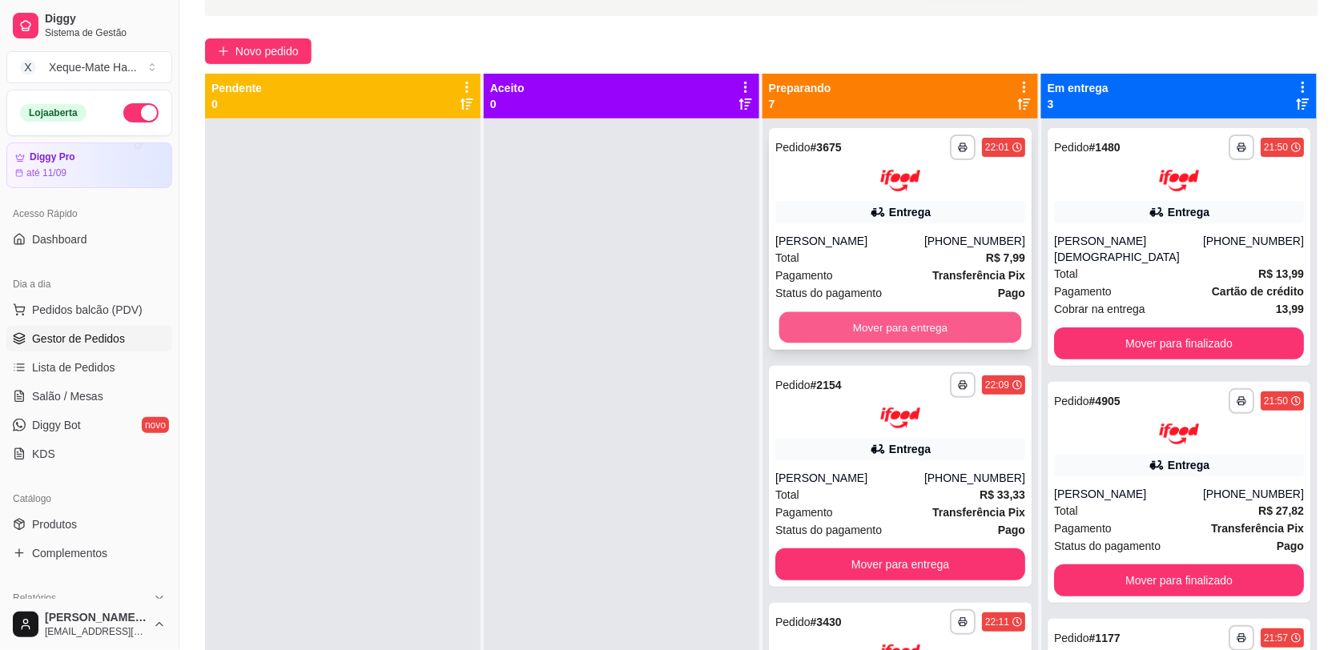
click at [891, 324] on button "Mover para entrega" at bounding box center [900, 327] width 243 height 31
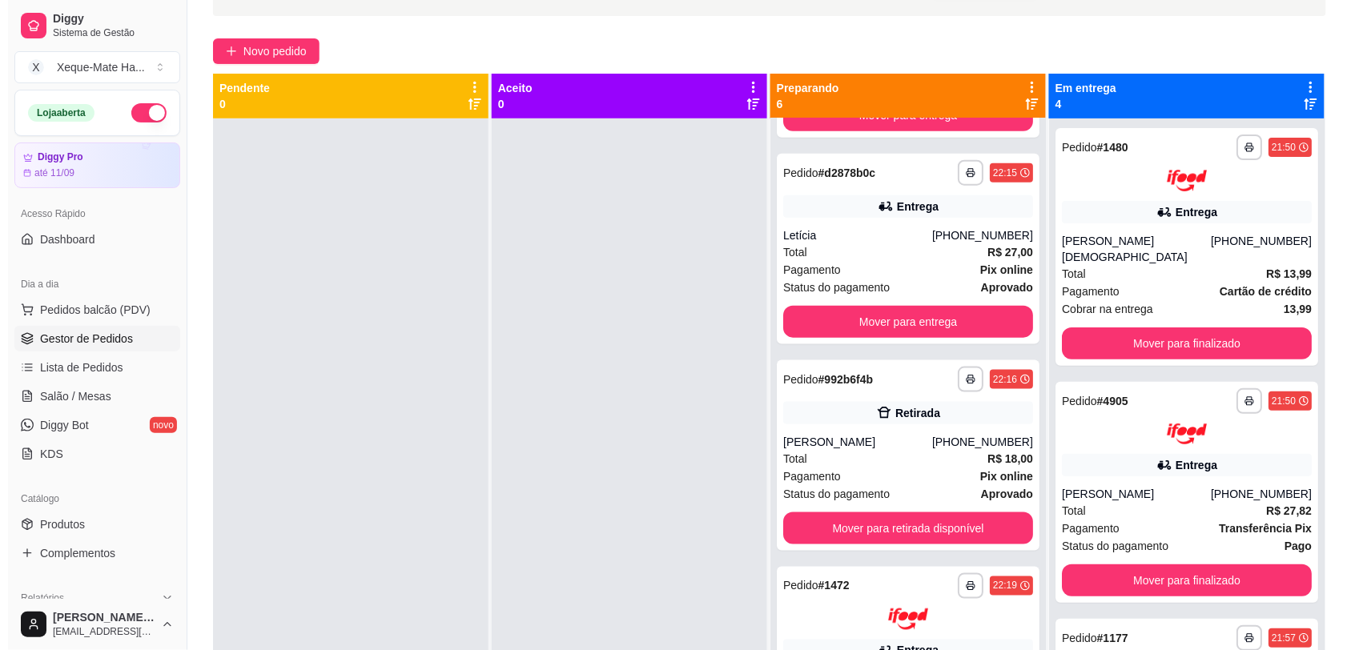
scroll to position [442, 0]
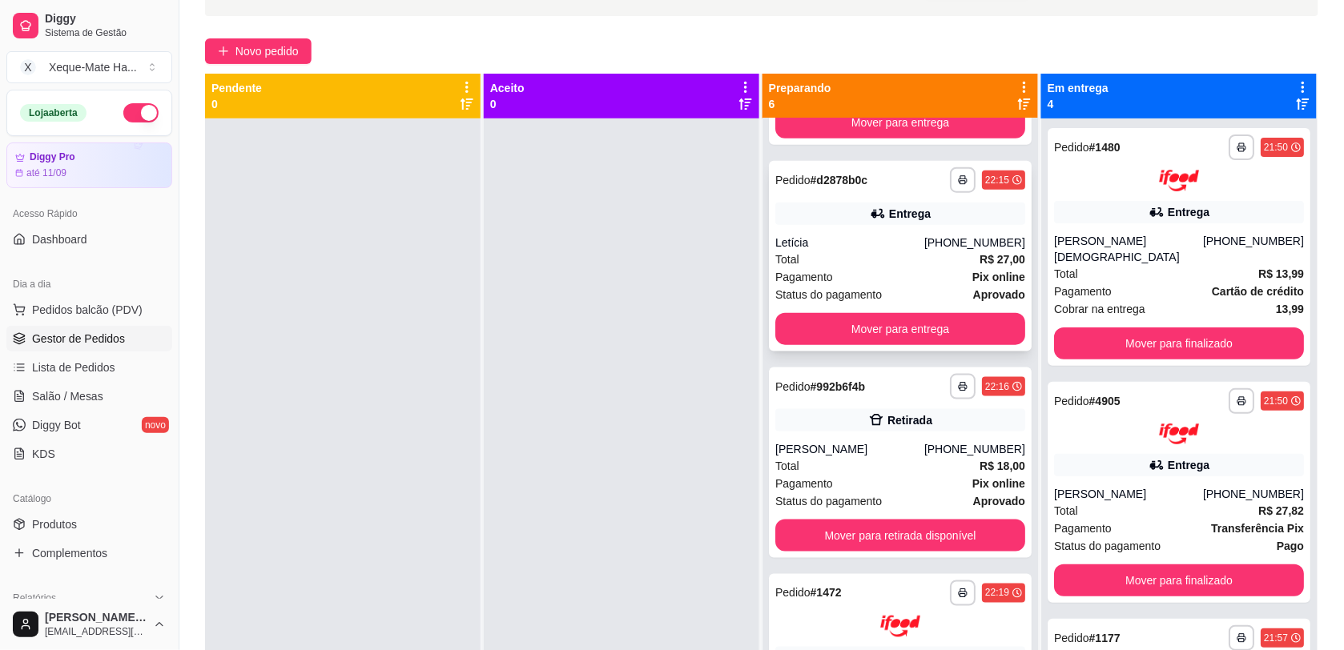
click at [980, 253] on strong "R$ 27,00" at bounding box center [1003, 259] width 46 height 13
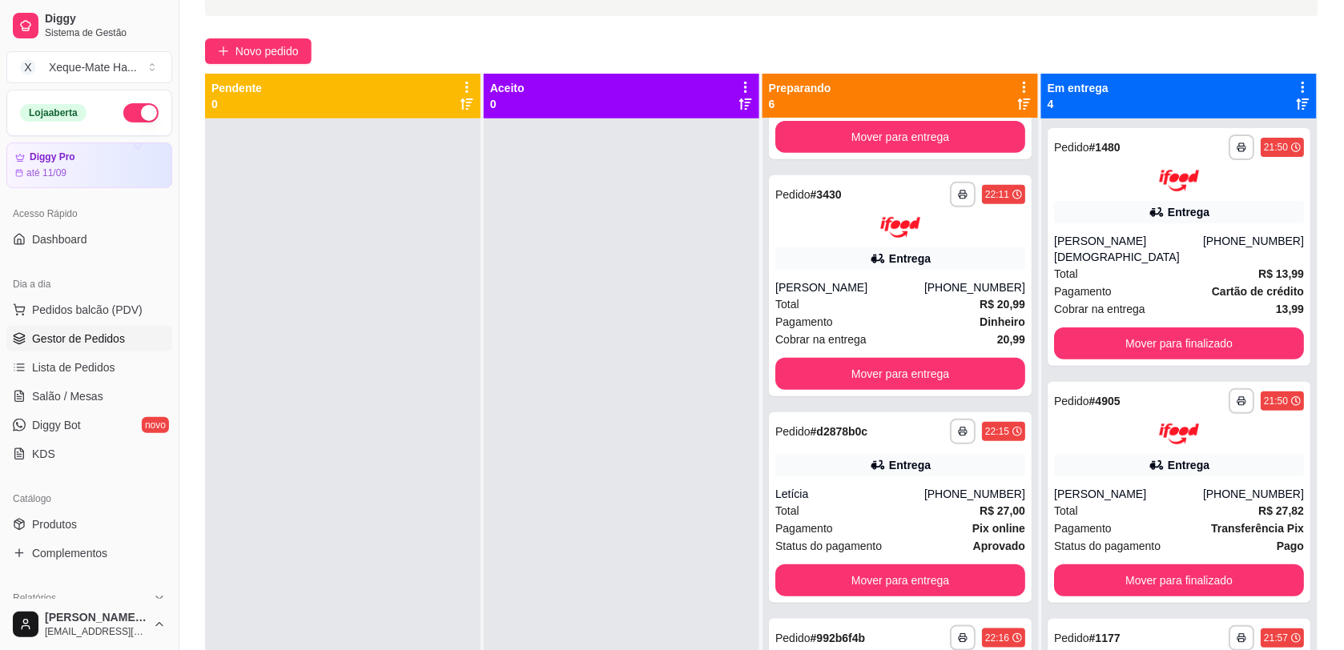
scroll to position [0, 0]
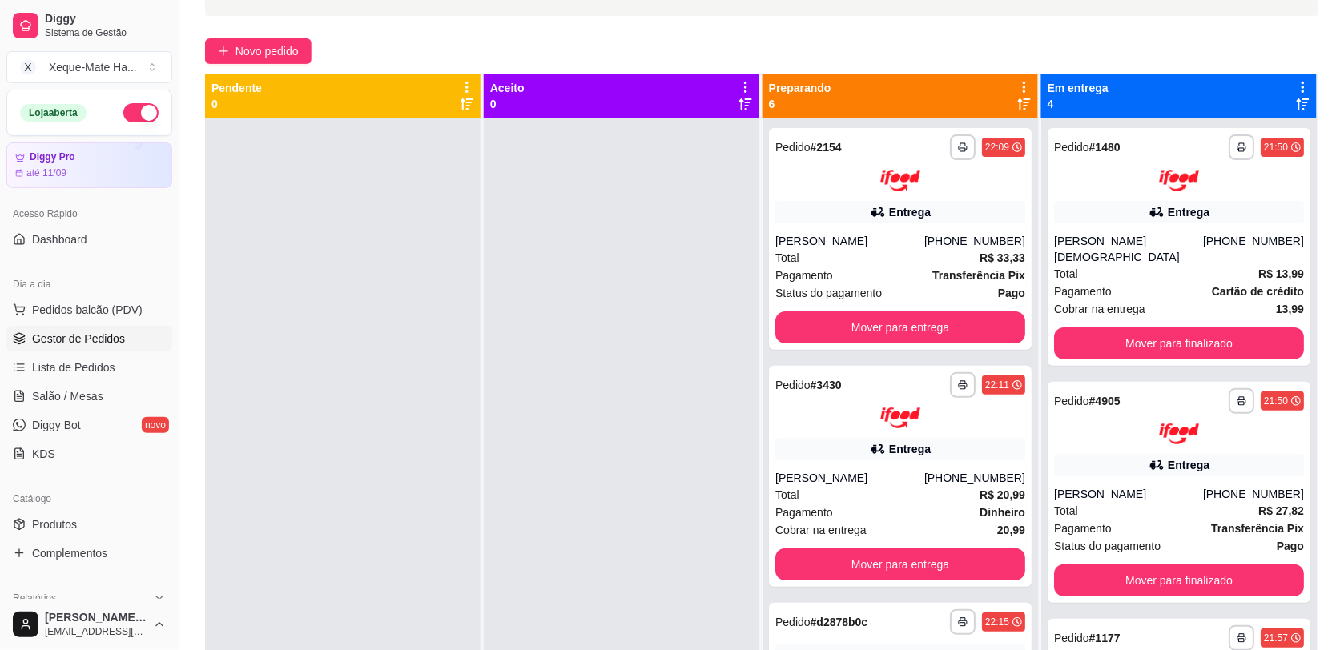
drag, startPoint x: 990, startPoint y: 88, endPoint x: 1023, endPoint y: 103, distance: 35.9
click at [1023, 103] on div "Preparando 6" at bounding box center [900, 96] width 276 height 45
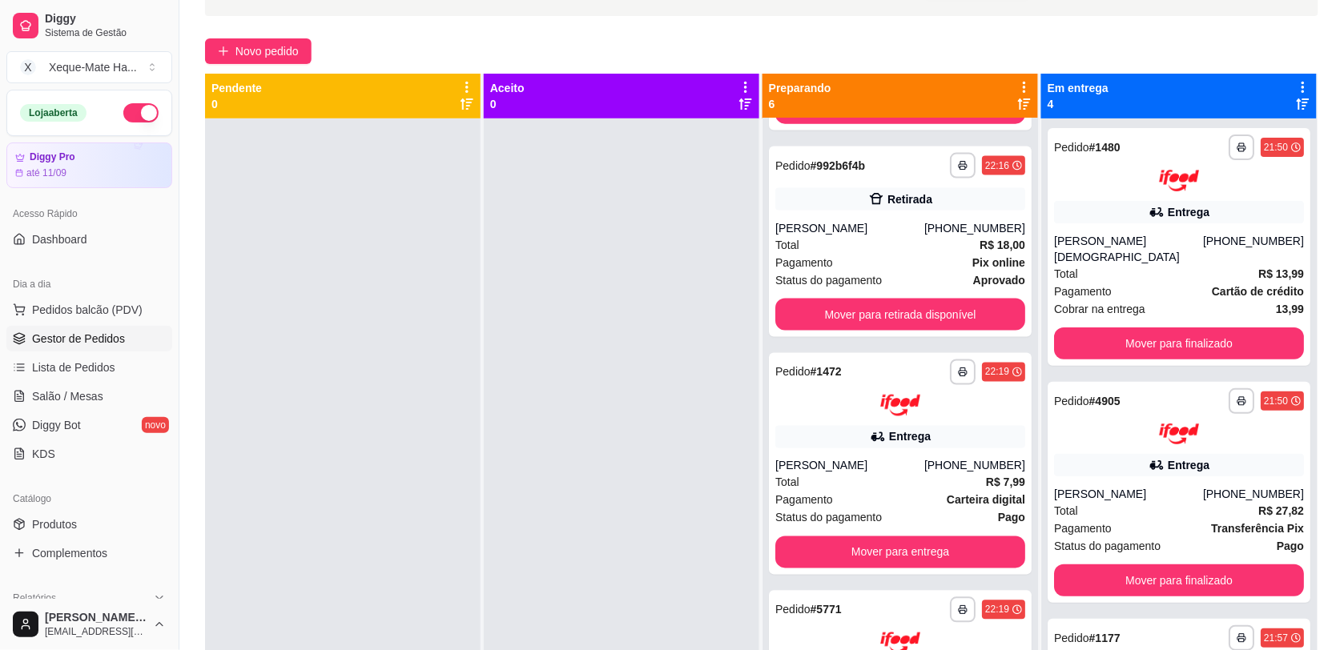
scroll to position [727, 0]
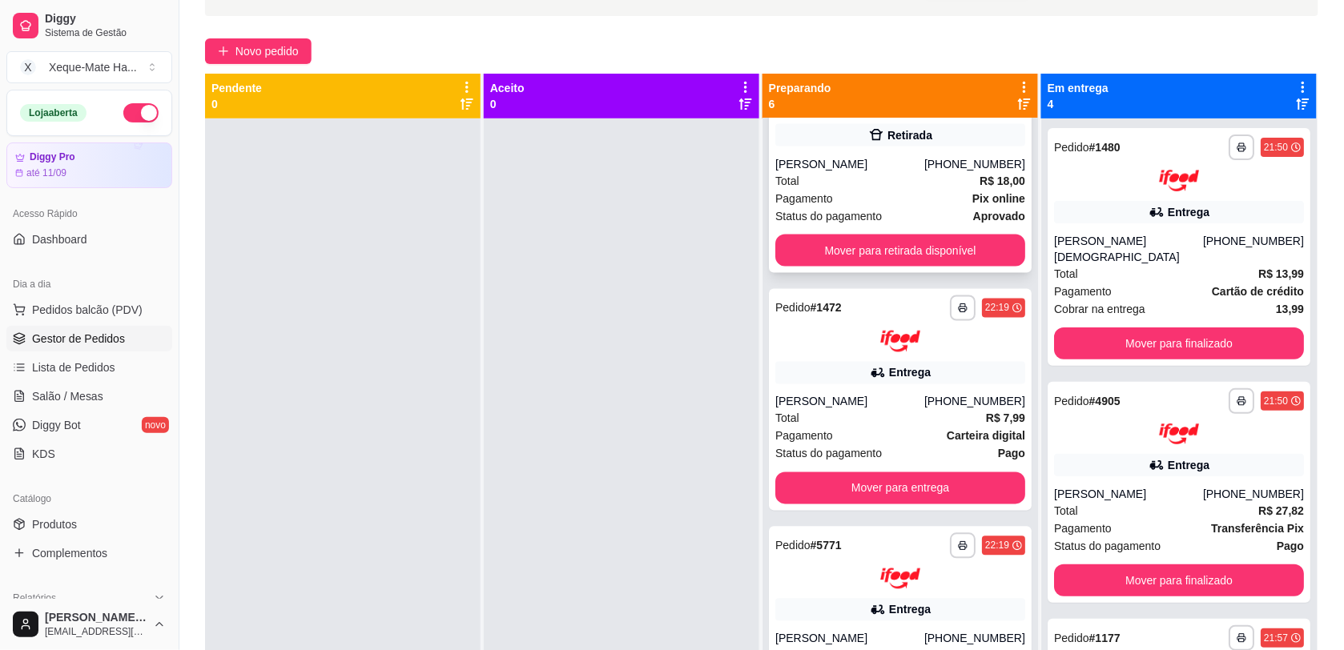
click at [893, 175] on div "Total R$ 18,00" at bounding box center [900, 181] width 250 height 18
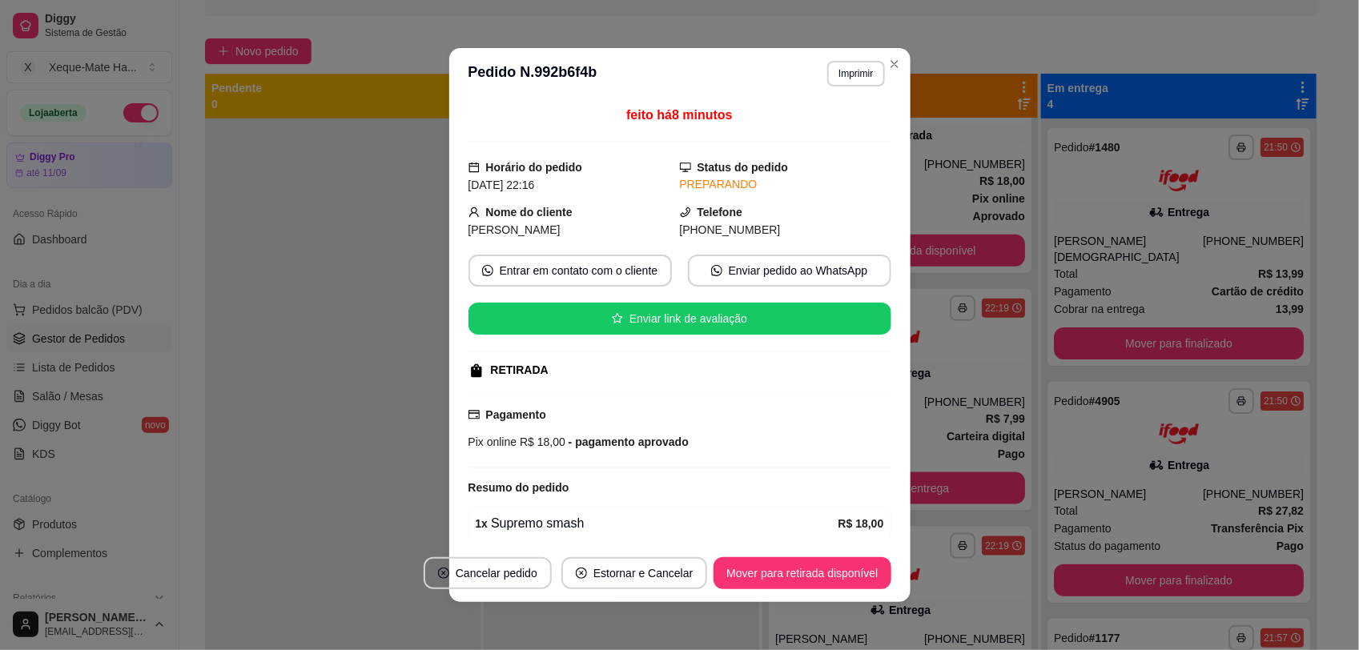
drag, startPoint x: 867, startPoint y: 224, endPoint x: 875, endPoint y: 395, distance: 170.8
click at [875, 395] on div "feito há 8 minutos Horário do pedido [DATE] 22:16 Status do pedido PREPARANDO N…" at bounding box center [680, 322] width 423 height 432
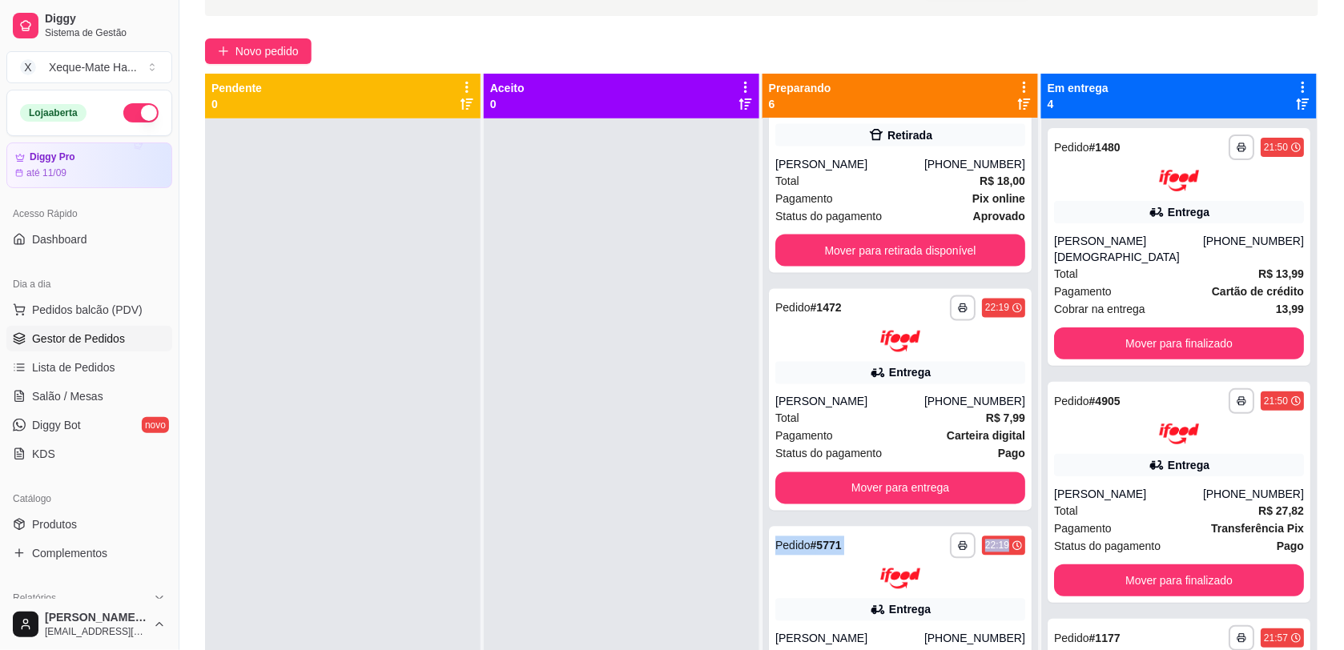
drag, startPoint x: 1014, startPoint y: 490, endPoint x: 1009, endPoint y: 549, distance: 58.7
click at [1009, 549] on div "**********" at bounding box center [900, 444] width 276 height 650
click at [589, 473] on div at bounding box center [622, 444] width 276 height 650
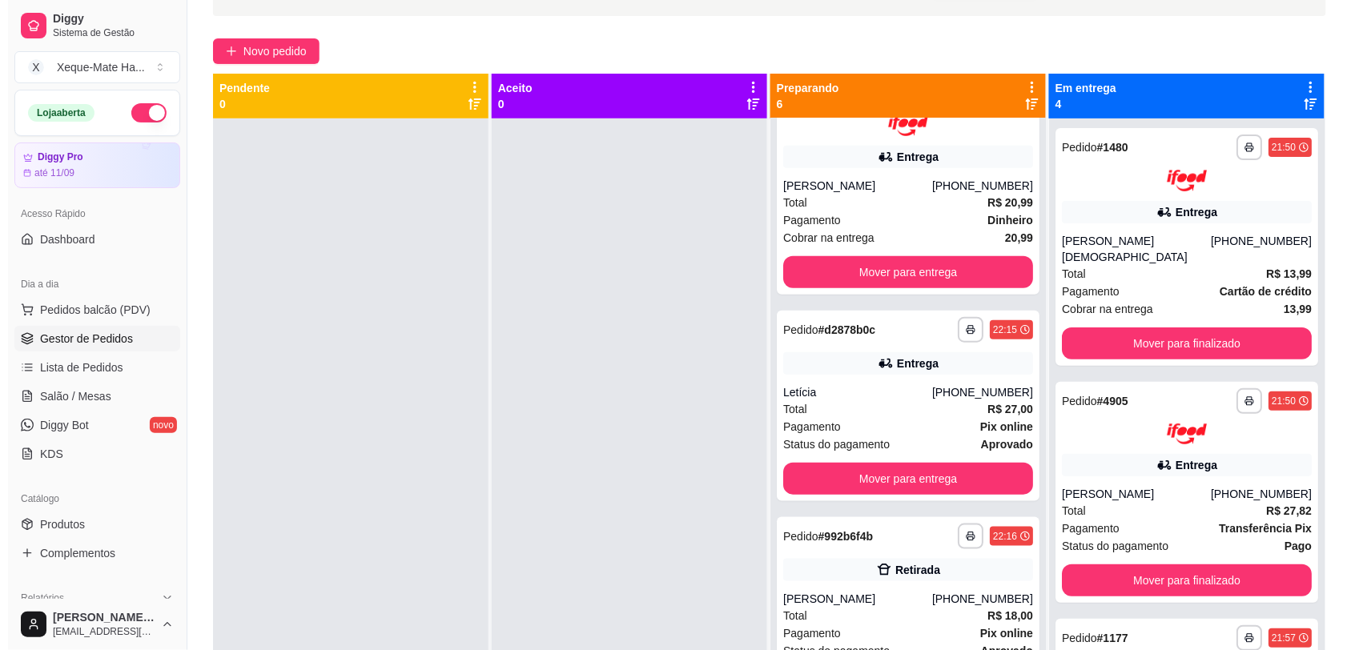
scroll to position [257, 0]
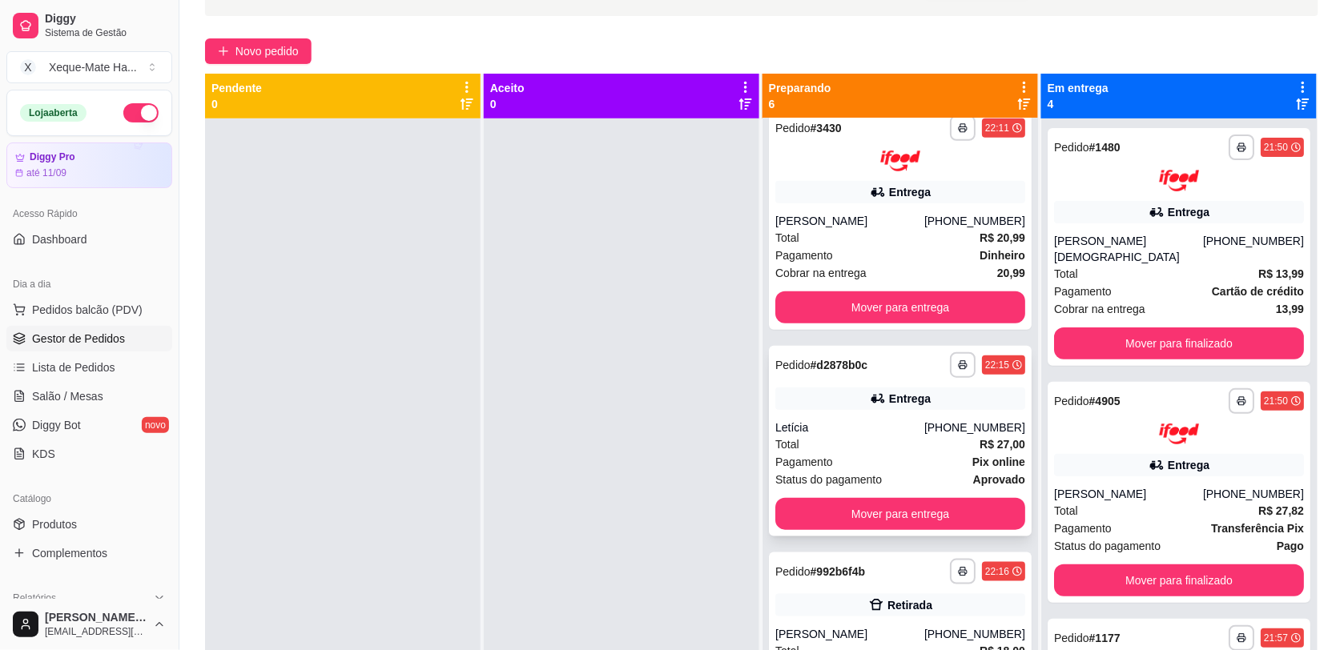
click at [930, 394] on div "Entrega" at bounding box center [900, 399] width 250 height 22
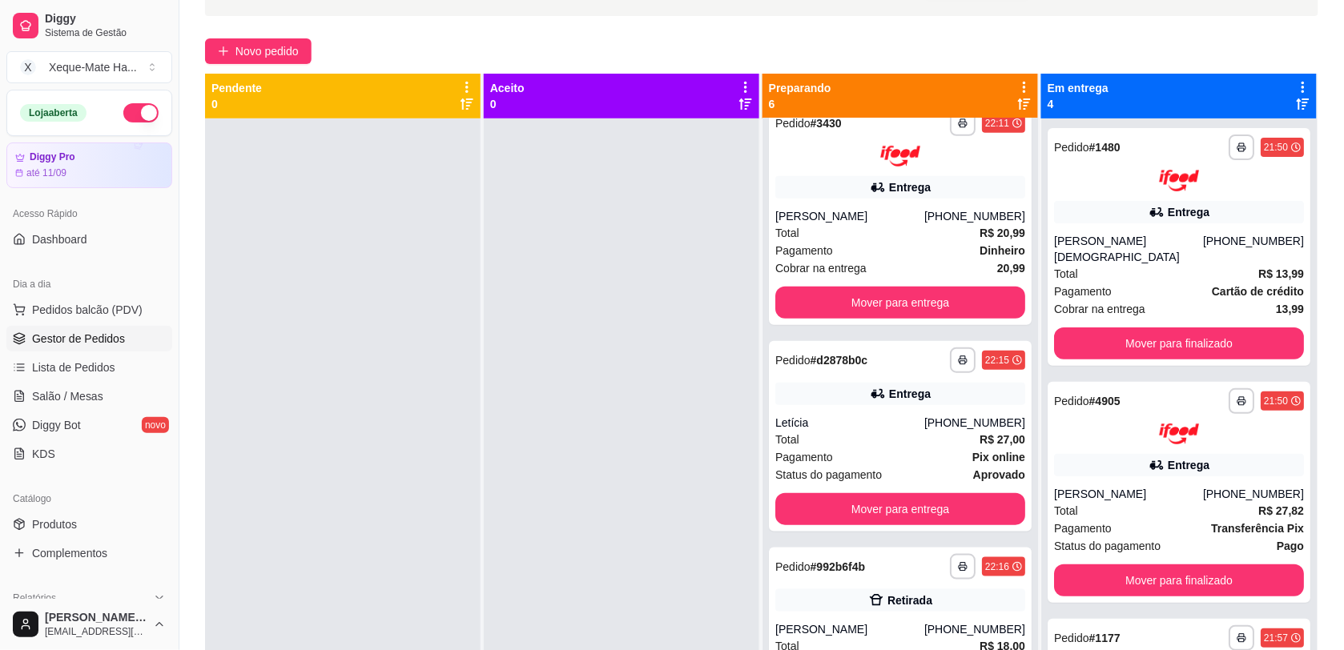
scroll to position [0, 0]
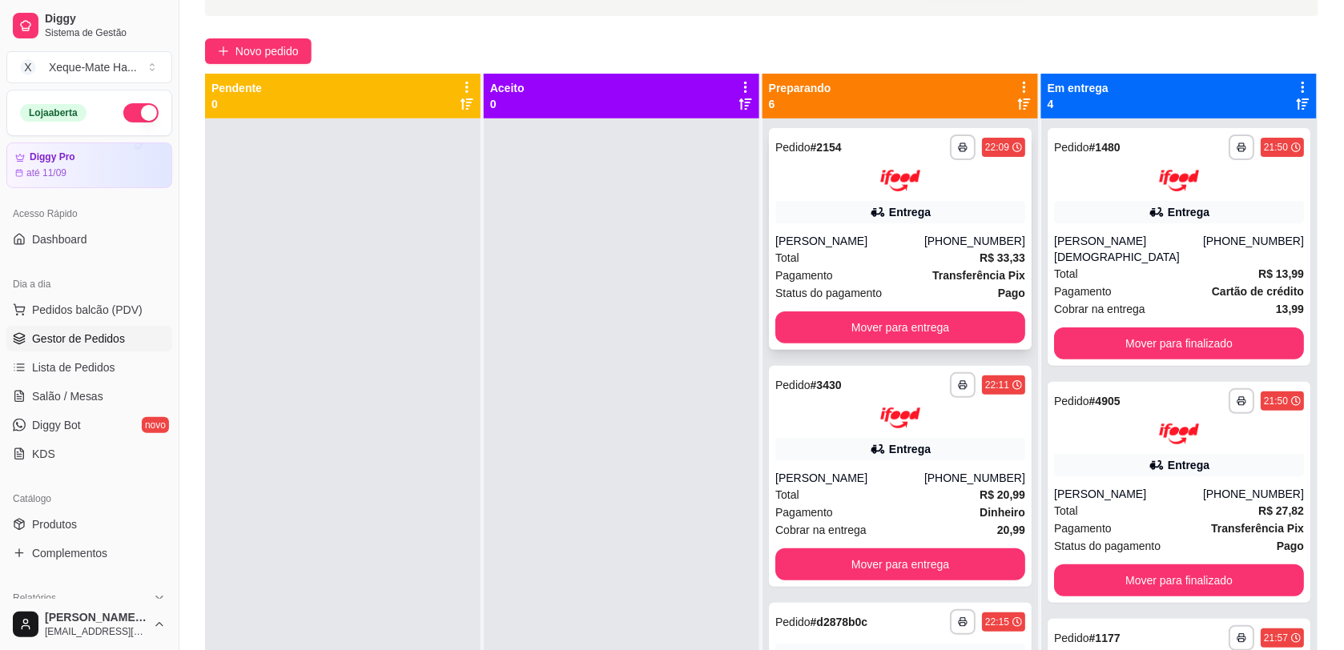
click at [950, 182] on div at bounding box center [900, 181] width 250 height 22
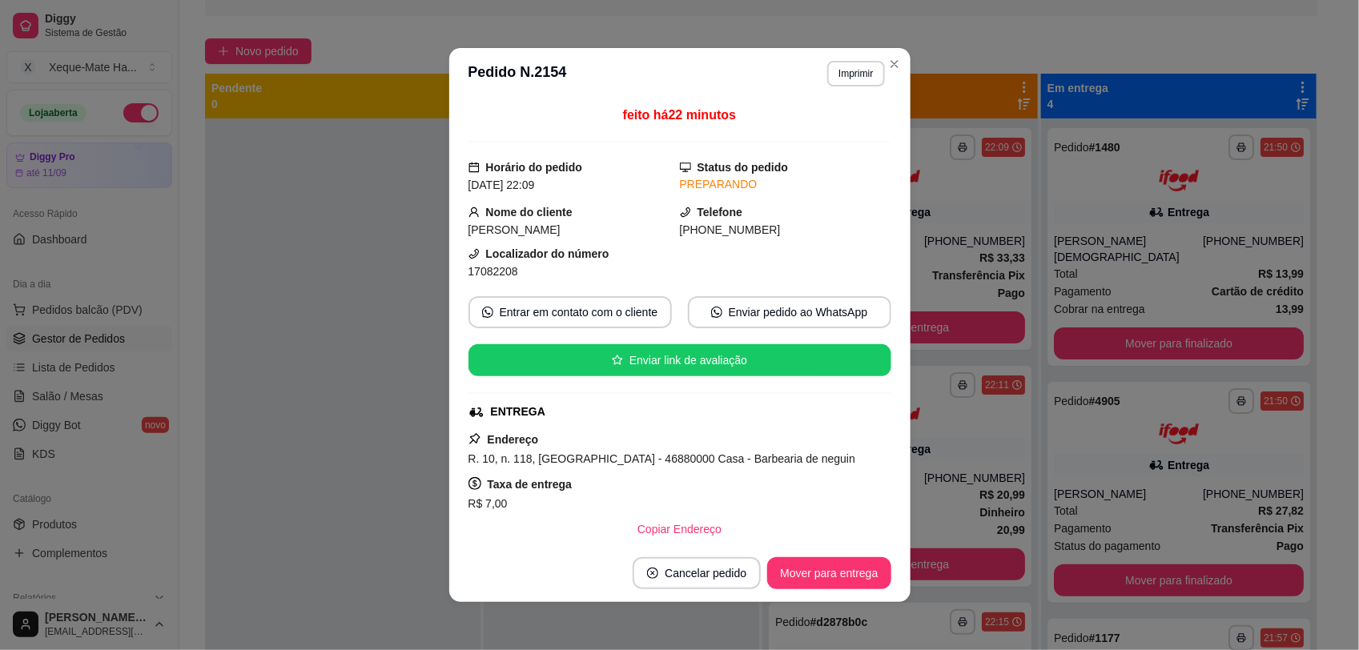
click at [488, 441] on strong "Endereço" at bounding box center [513, 439] width 51 height 13
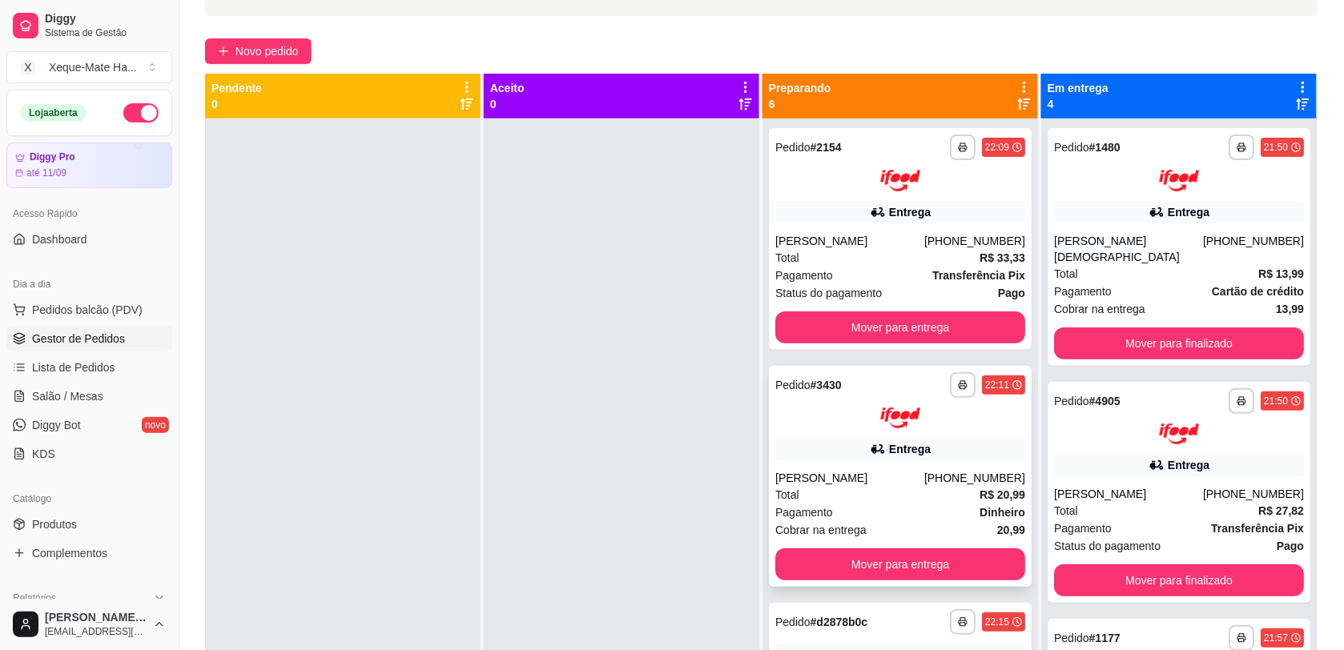
click at [874, 449] on div "Entrega" at bounding box center [900, 449] width 250 height 22
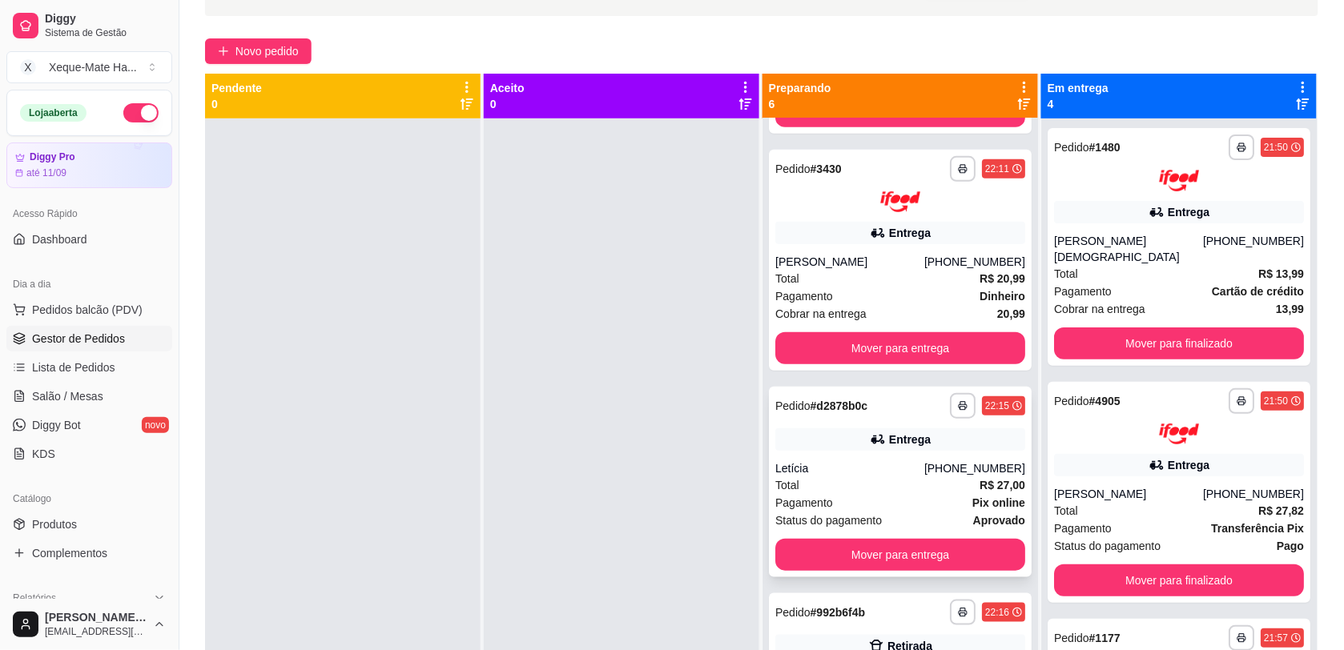
scroll to position [217, 0]
click at [902, 469] on div "Letícia" at bounding box center [849, 468] width 149 height 16
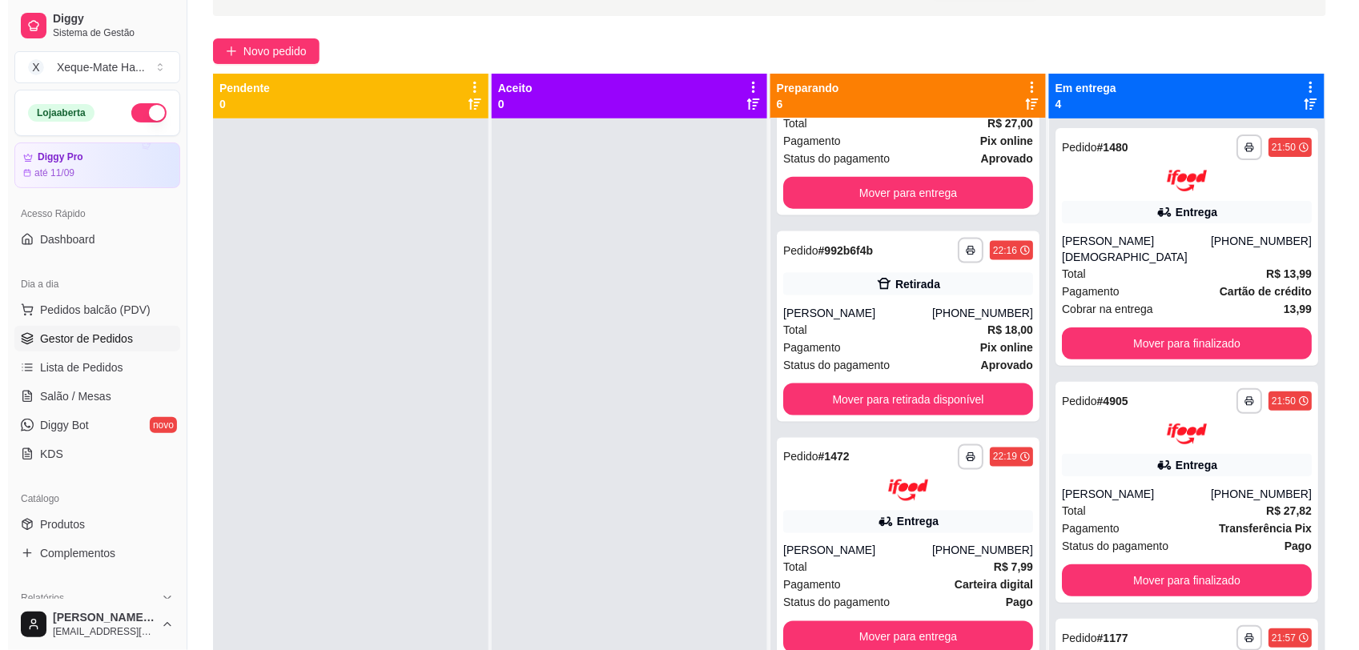
scroll to position [561, 0]
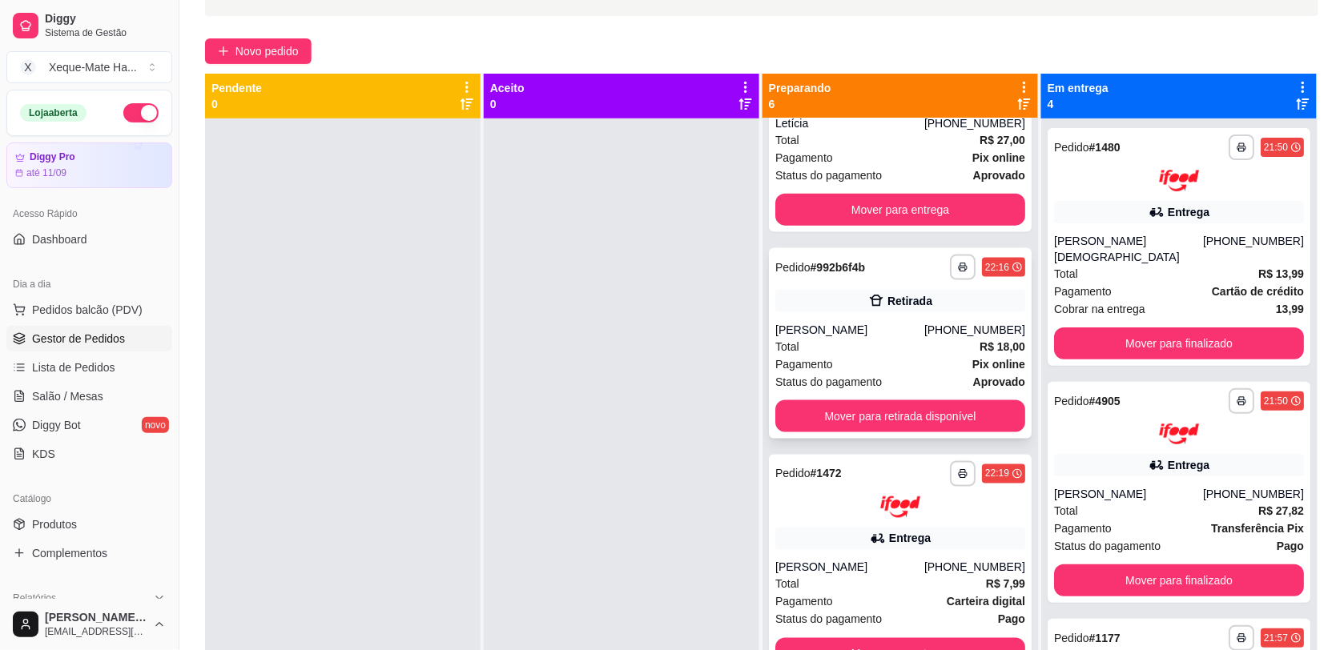
click at [927, 351] on div "Total R$ 18,00" at bounding box center [900, 347] width 250 height 18
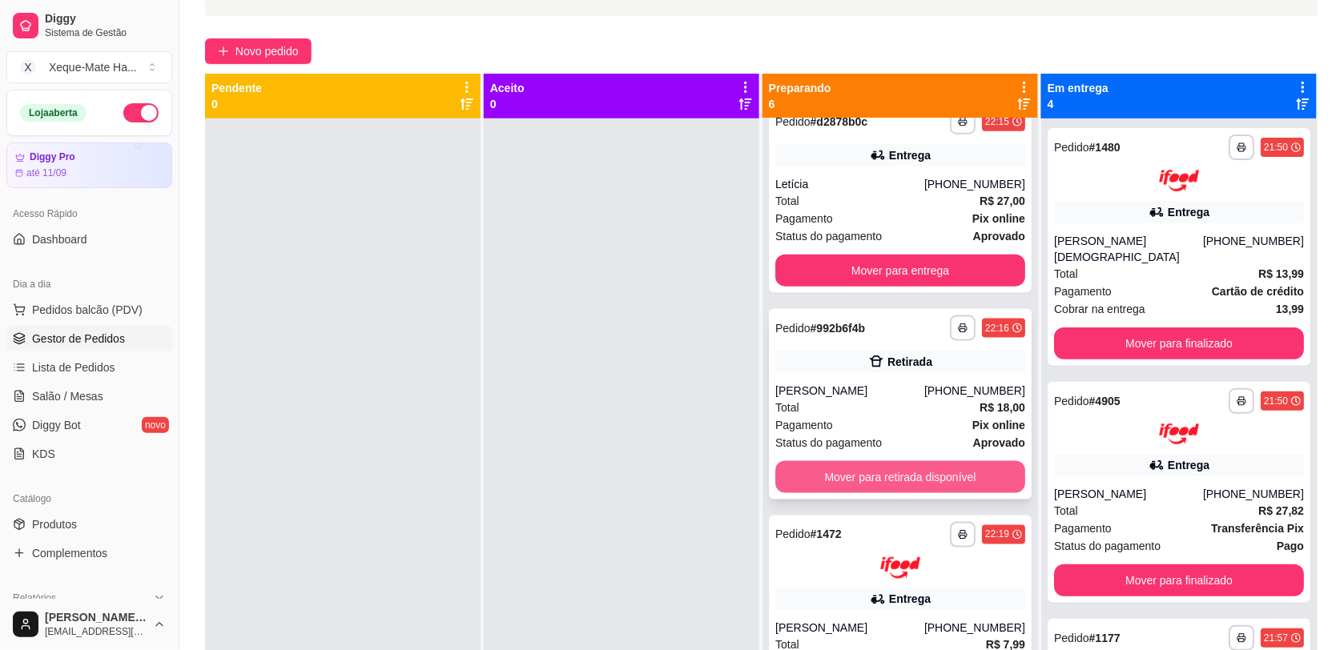
scroll to position [489, 0]
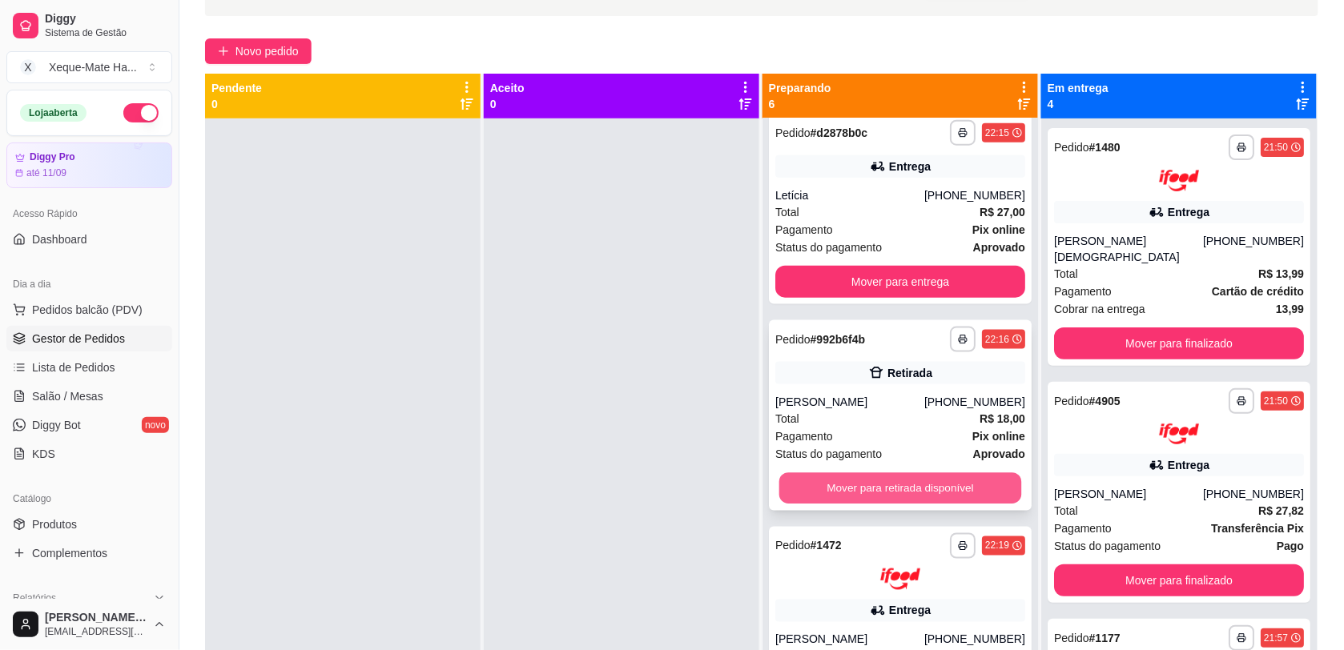
click at [961, 483] on button "Mover para retirada disponível" at bounding box center [900, 488] width 243 height 31
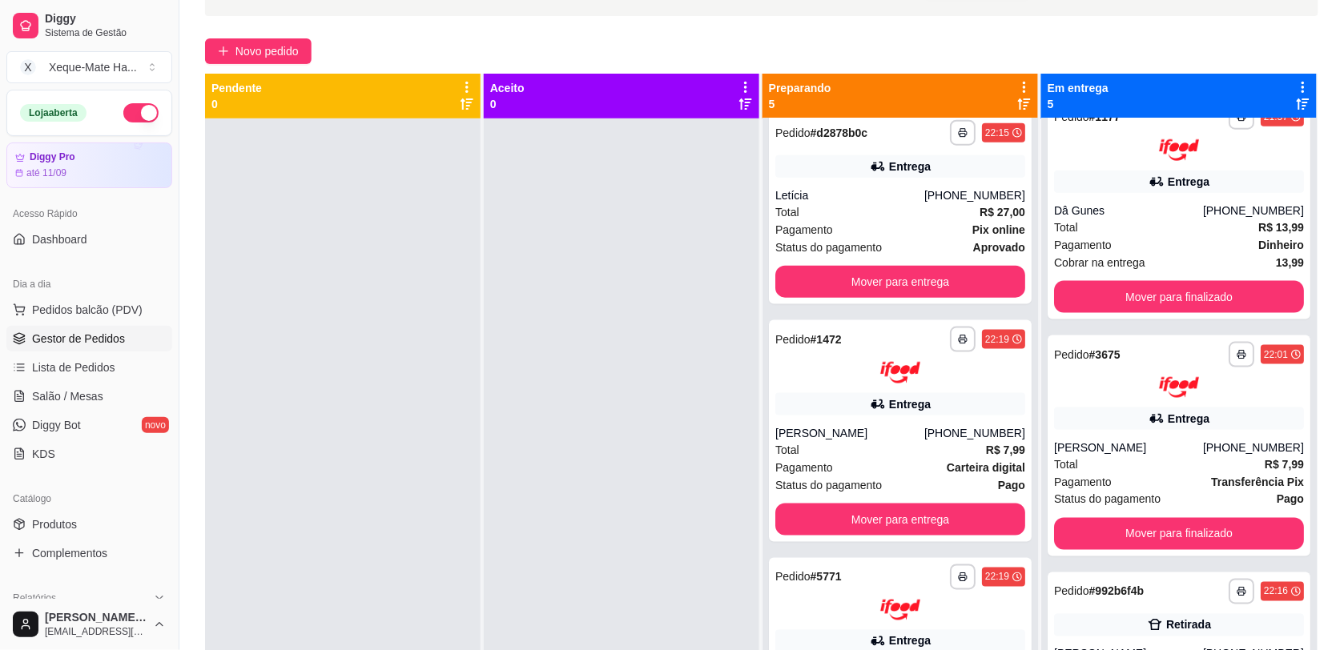
scroll to position [244, 0]
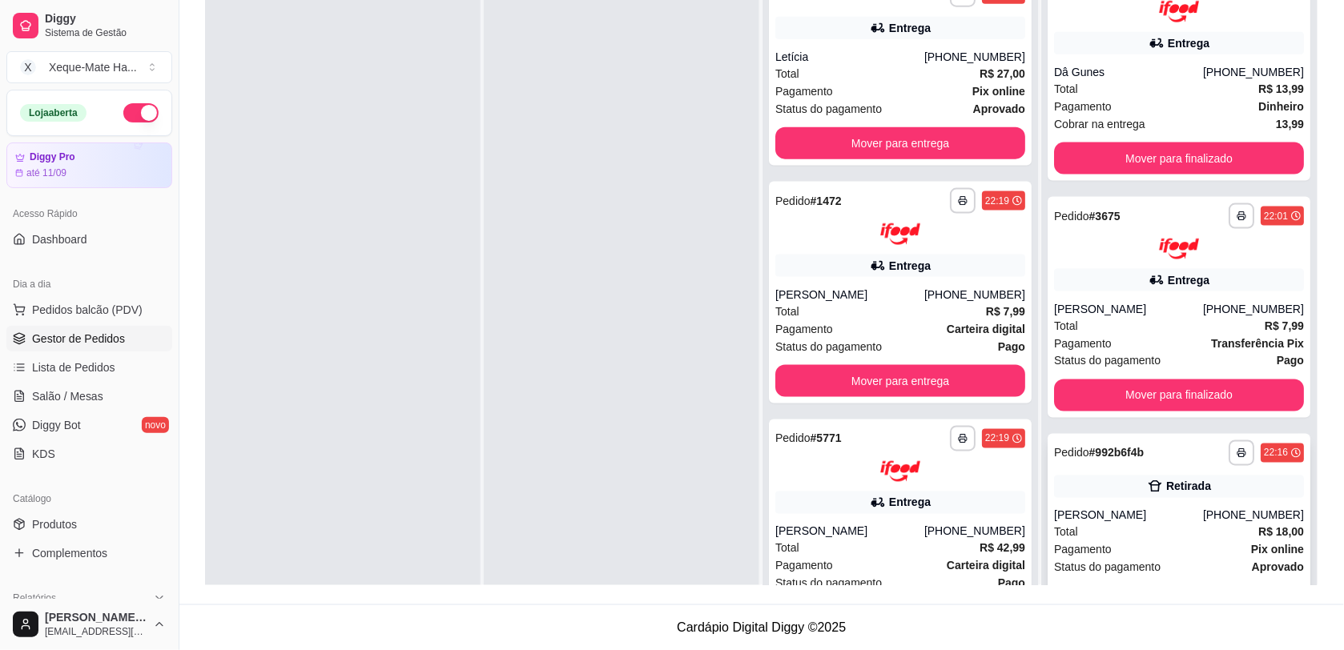
click at [1070, 587] on button "Mover para finalizado" at bounding box center [1179, 602] width 243 height 31
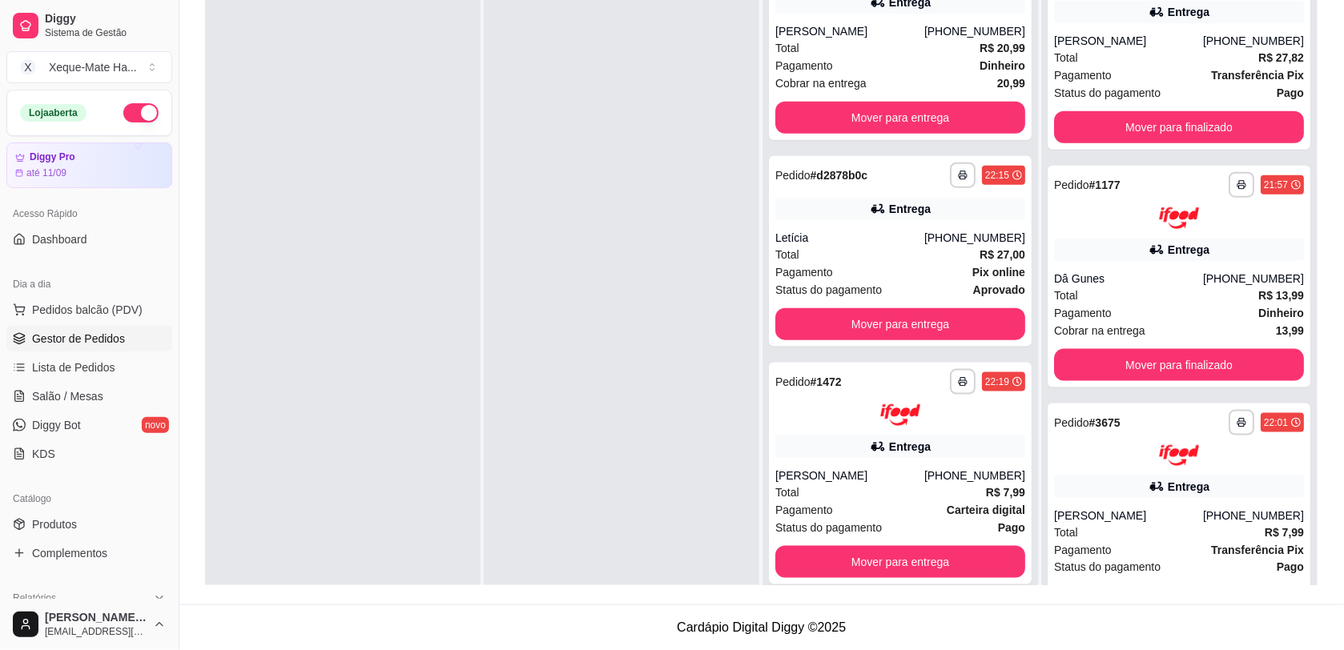
scroll to position [0, 0]
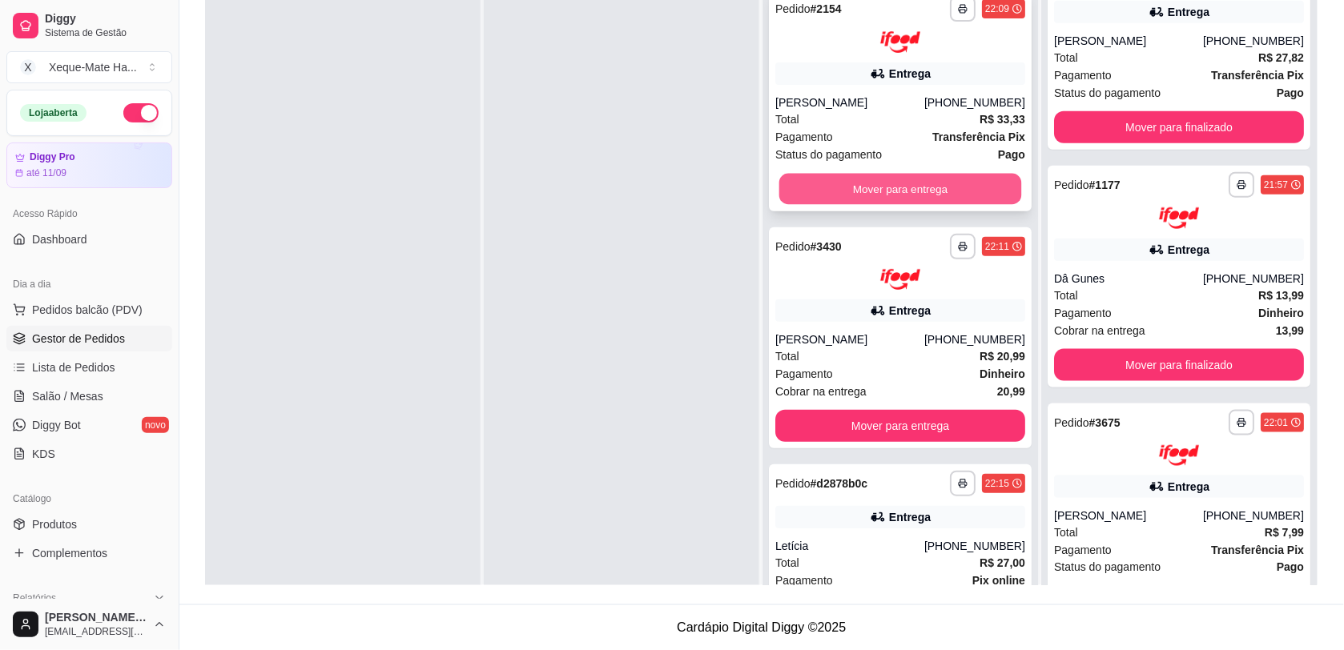
click at [919, 183] on button "Mover para entrega" at bounding box center [900, 188] width 243 height 31
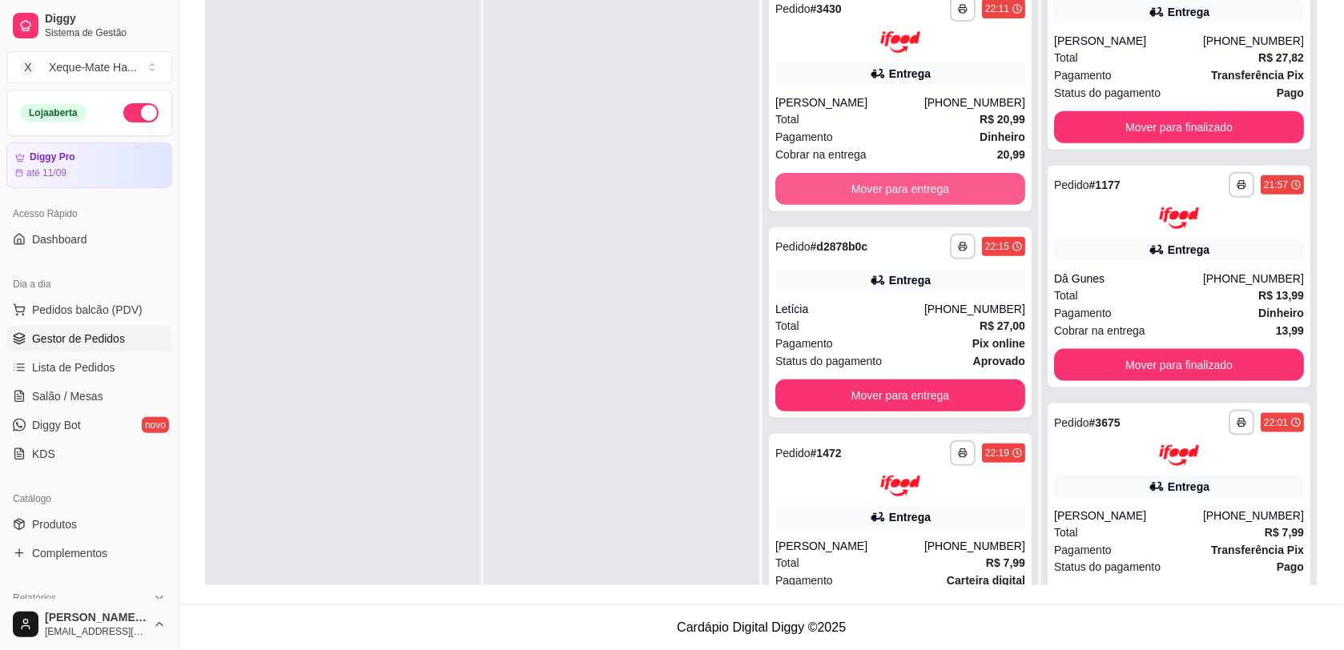
scroll to position [521, 0]
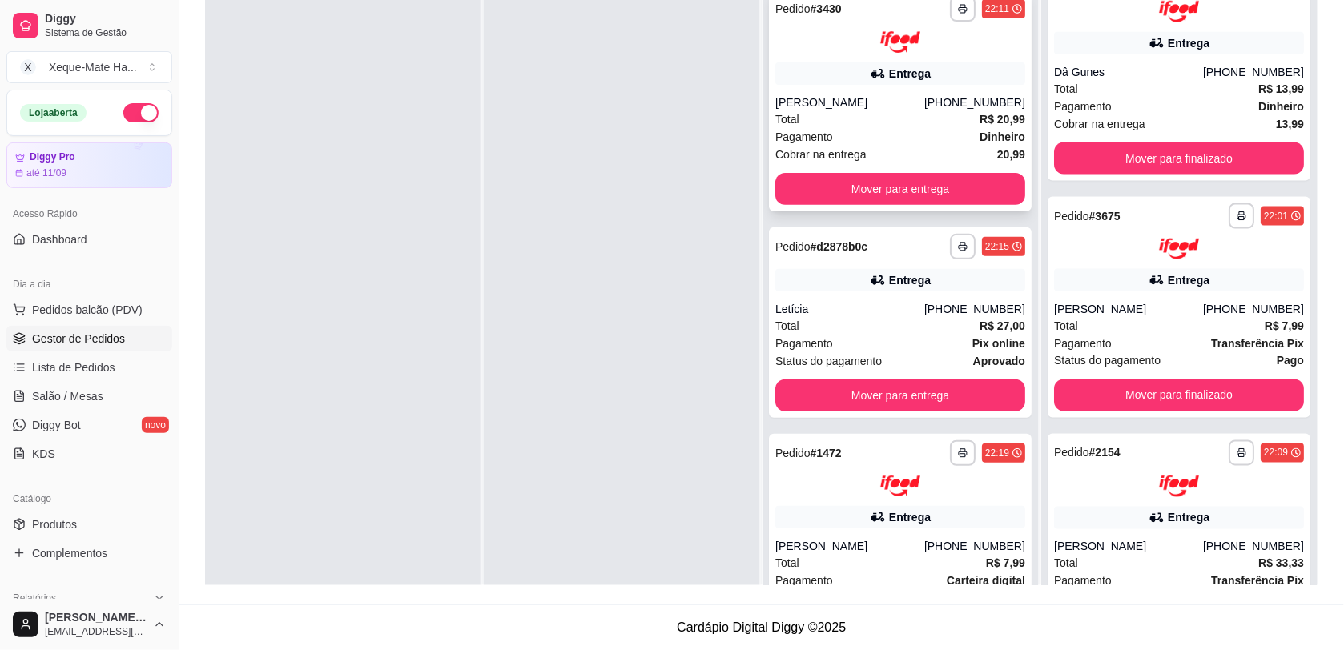
click at [889, 106] on div "[PERSON_NAME]" at bounding box center [849, 103] width 149 height 16
click at [951, 181] on button "Mover para entrega" at bounding box center [900, 188] width 243 height 31
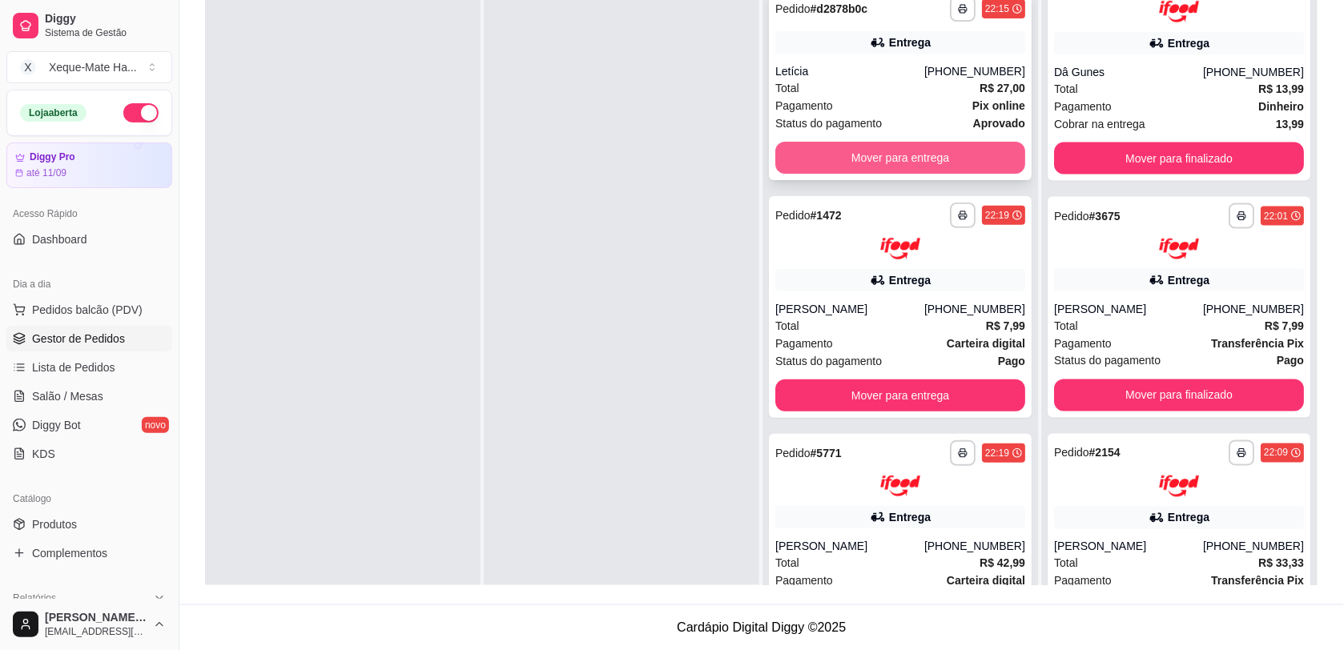
click at [947, 149] on button "Mover para entrega" at bounding box center [900, 158] width 250 height 32
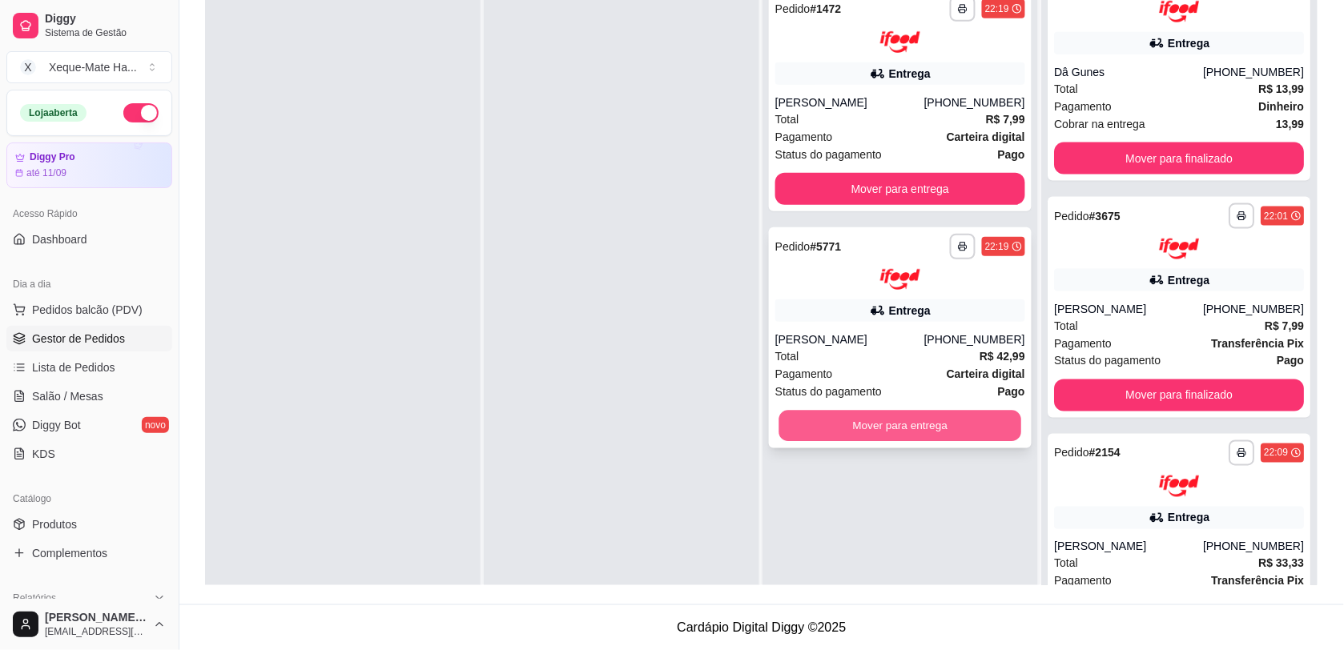
click at [865, 419] on button "Mover para entrega" at bounding box center [900, 426] width 243 height 31
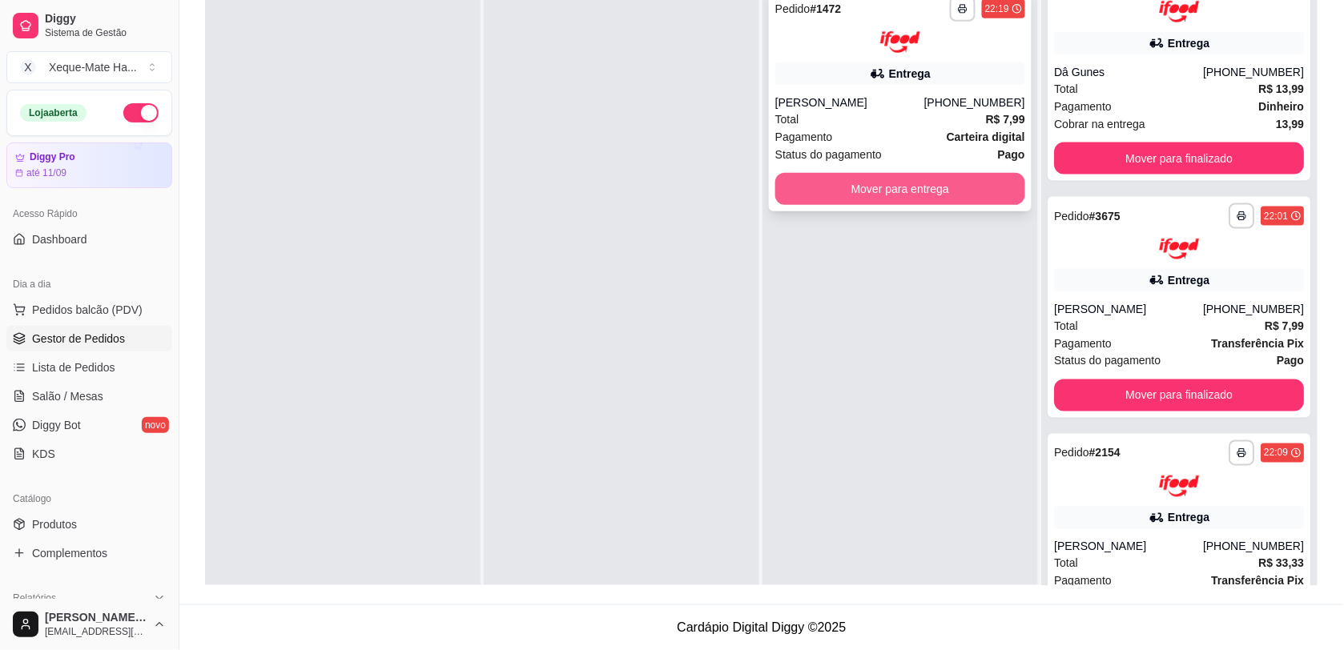
click at [863, 204] on div "**********" at bounding box center [900, 101] width 263 height 222
click at [946, 205] on div "**********" at bounding box center [900, 101] width 263 height 222
click at [996, 181] on button "Mover para entrega" at bounding box center [900, 188] width 243 height 31
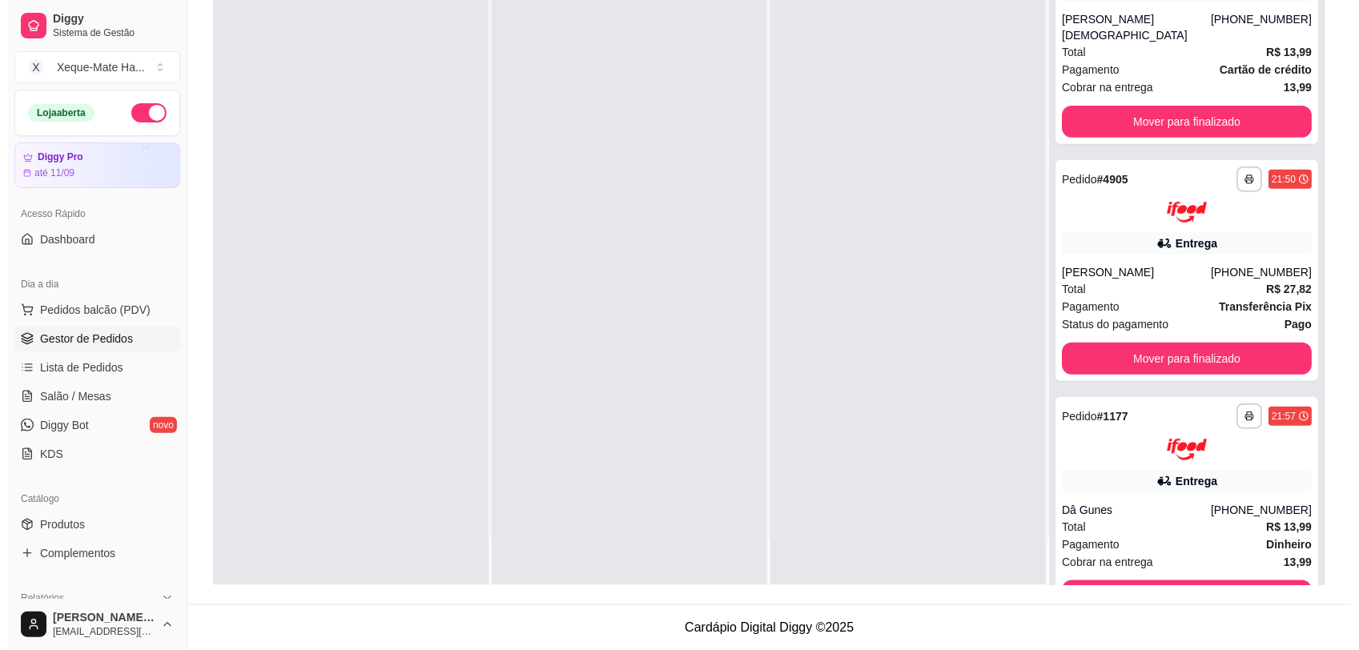
scroll to position [0, 0]
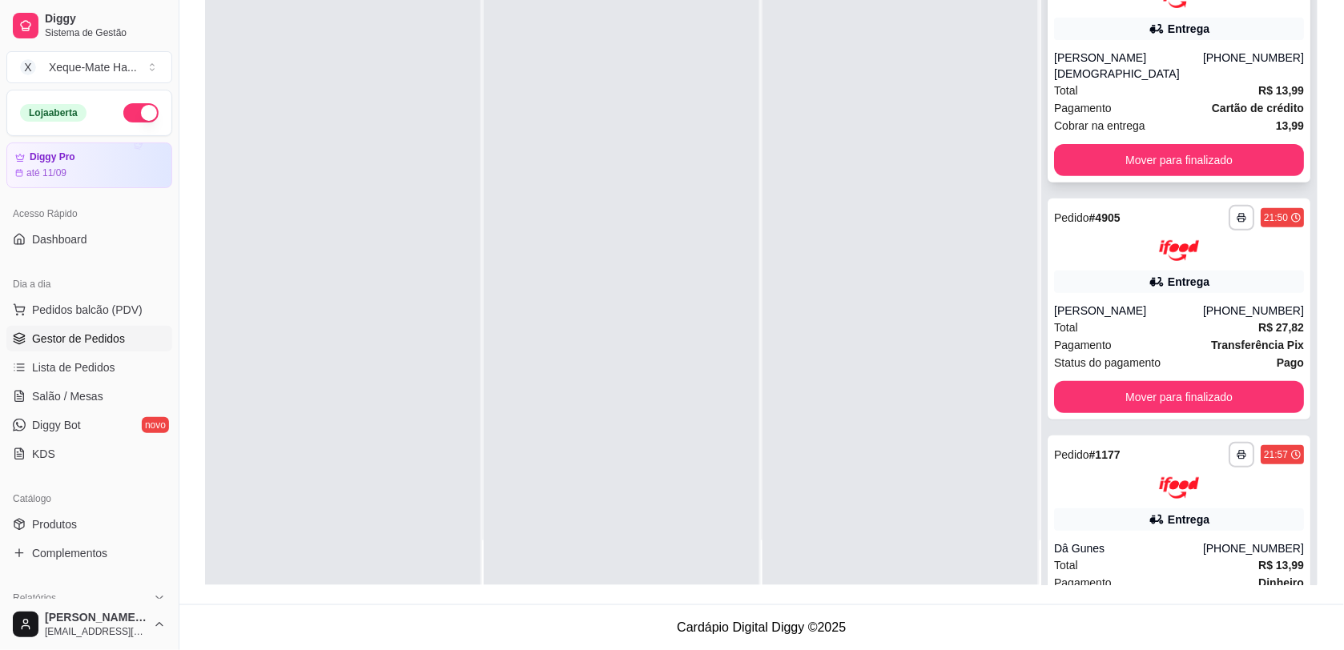
click at [1245, 56] on div "[PHONE_NUMBER]" at bounding box center [1253, 66] width 101 height 32
click at [1237, 450] on icon "button" at bounding box center [1242, 455] width 10 height 10
click at [975, 501] on div at bounding box center [900, 260] width 276 height 650
click at [1072, 509] on div "Entrega" at bounding box center [1179, 520] width 250 height 22
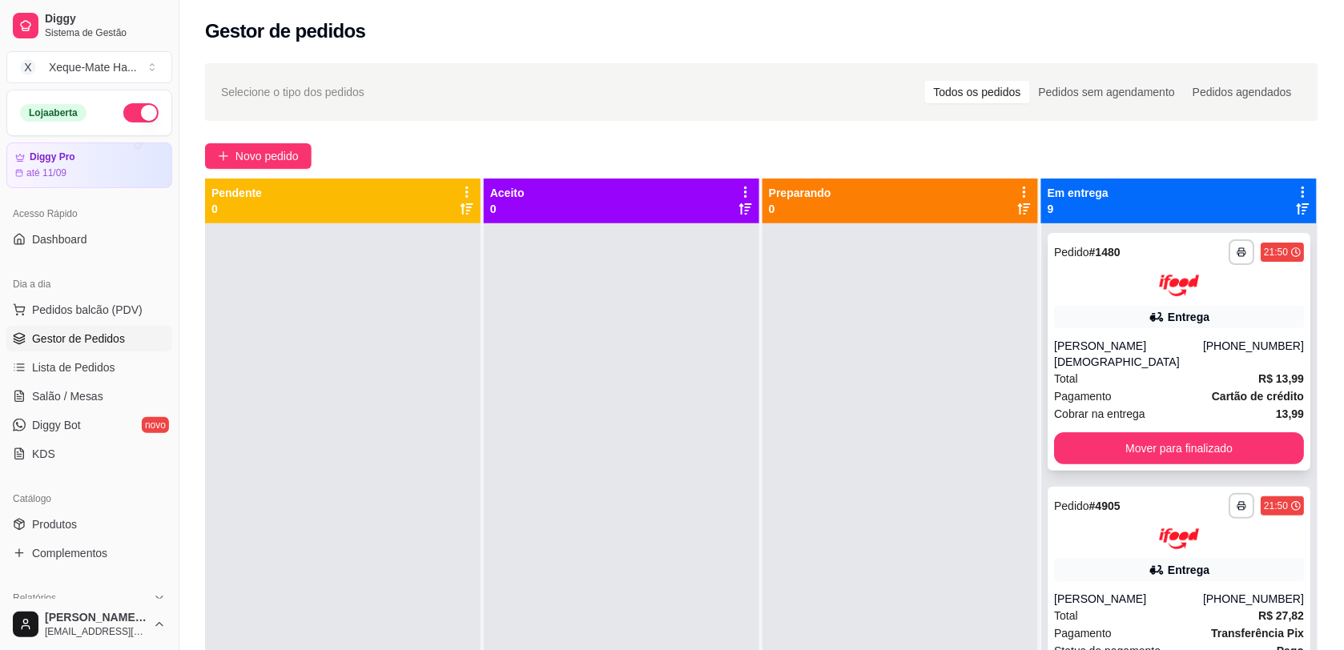
click at [1209, 339] on div "[PHONE_NUMBER]" at bounding box center [1253, 354] width 101 height 32
click at [1292, 331] on div "**********" at bounding box center [1179, 548] width 276 height 650
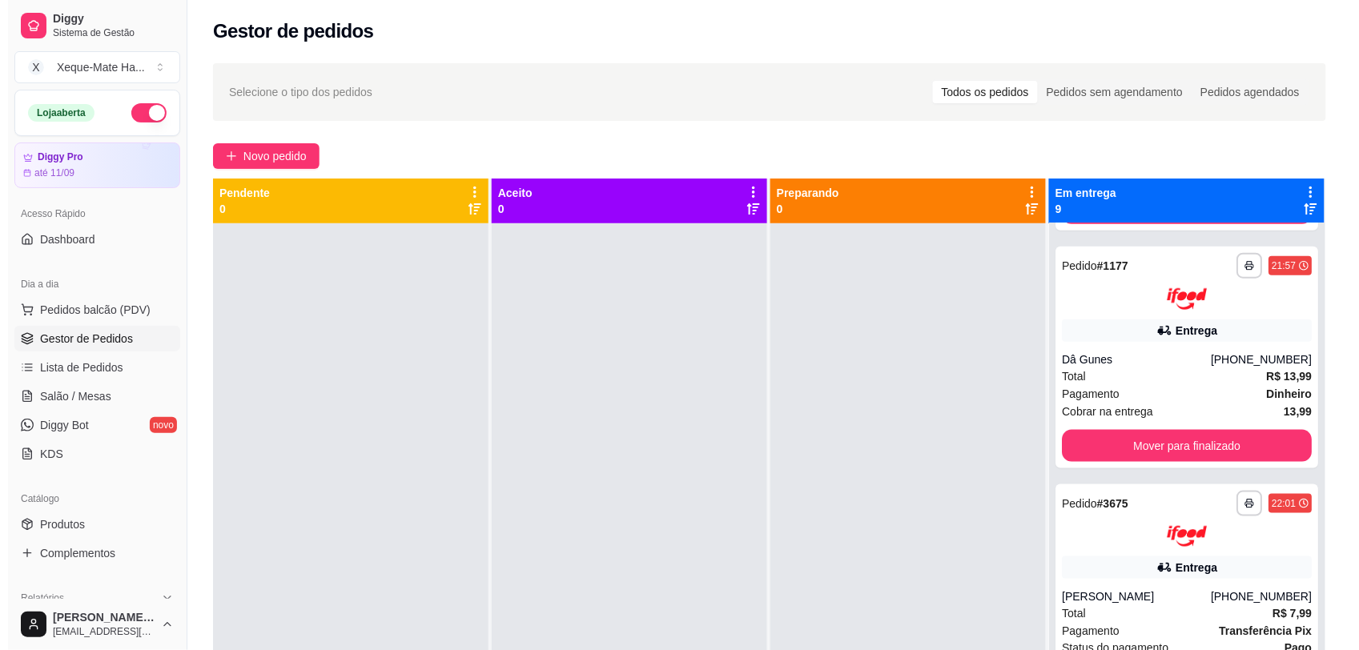
scroll to position [481, 0]
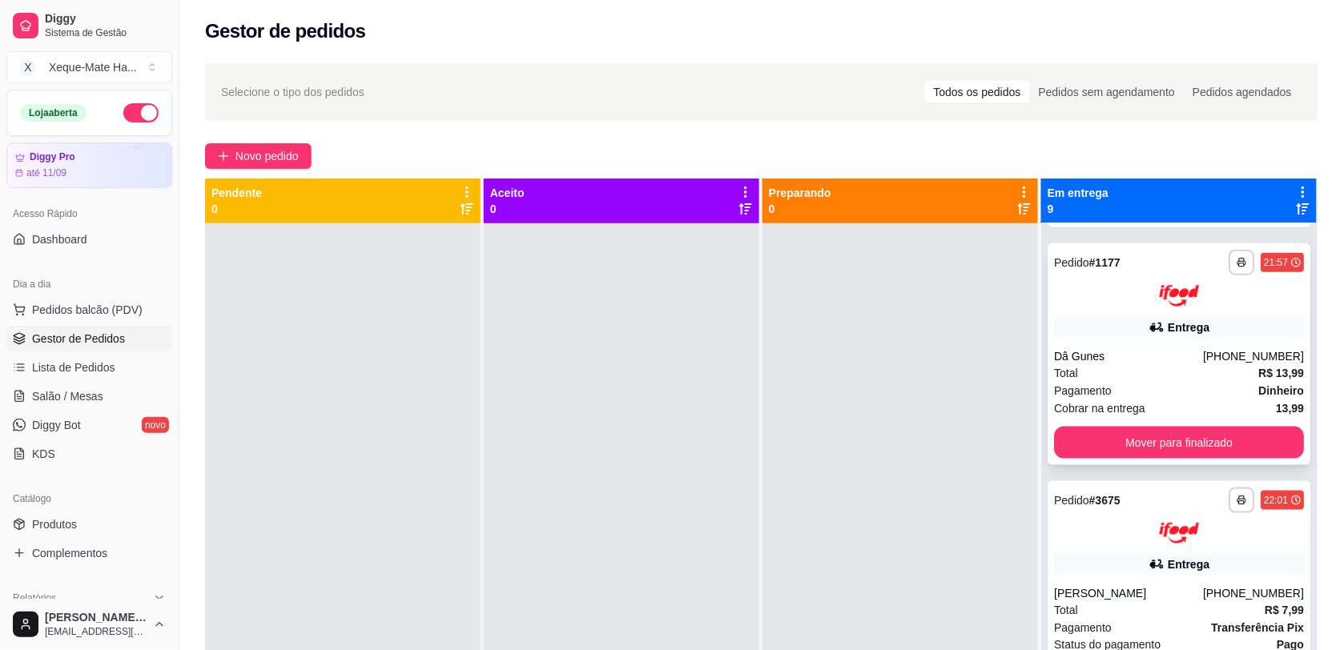
click at [1220, 348] on div "[PHONE_NUMBER]" at bounding box center [1253, 356] width 101 height 16
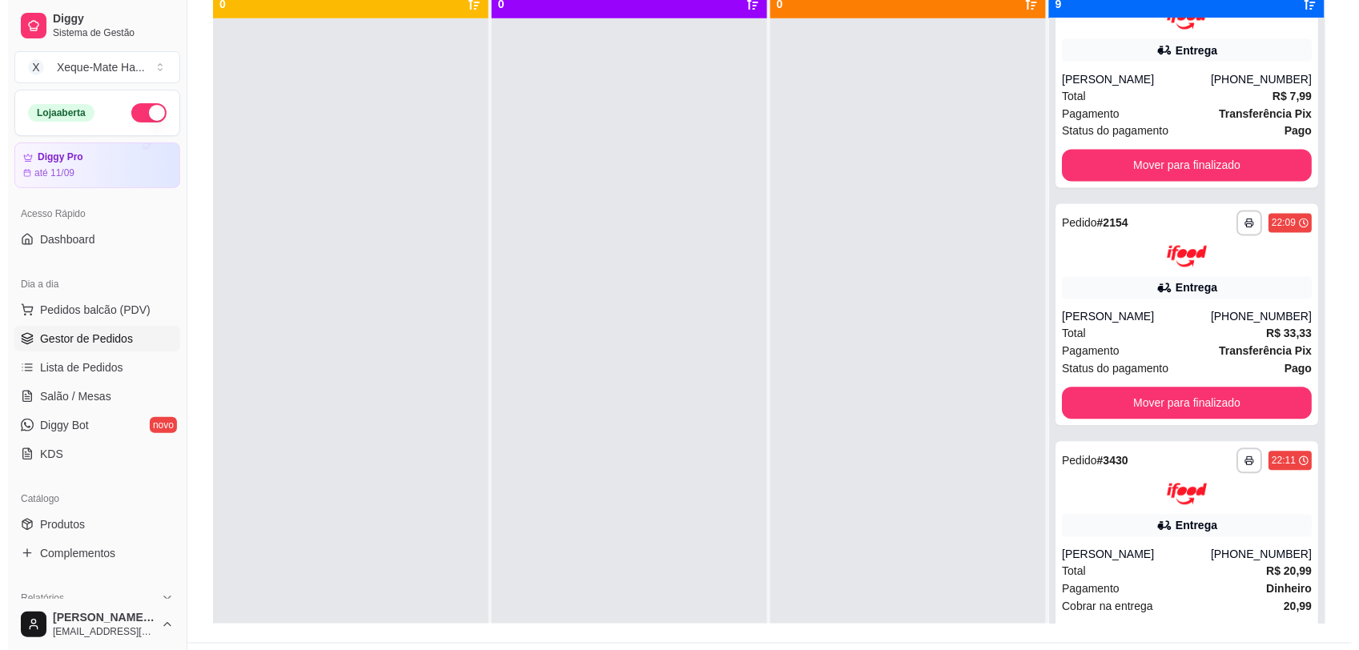
scroll to position [853, 0]
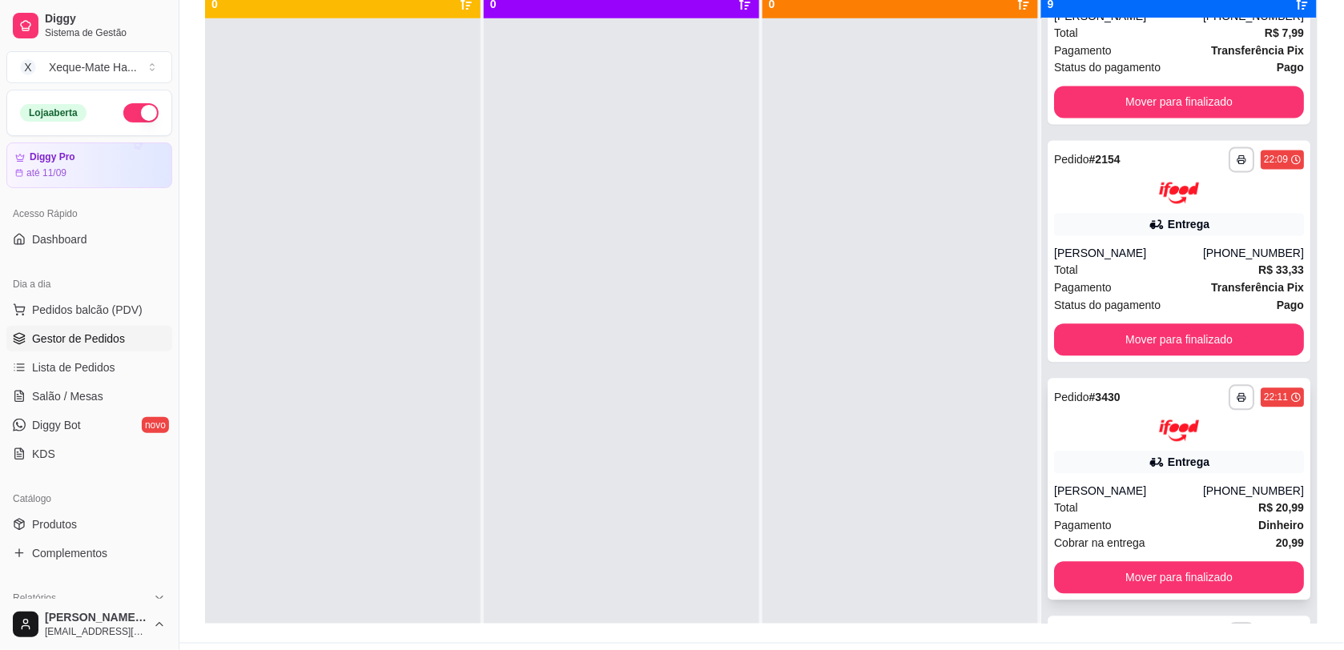
click at [1208, 500] on div "Total R$ 20,99" at bounding box center [1179, 509] width 250 height 18
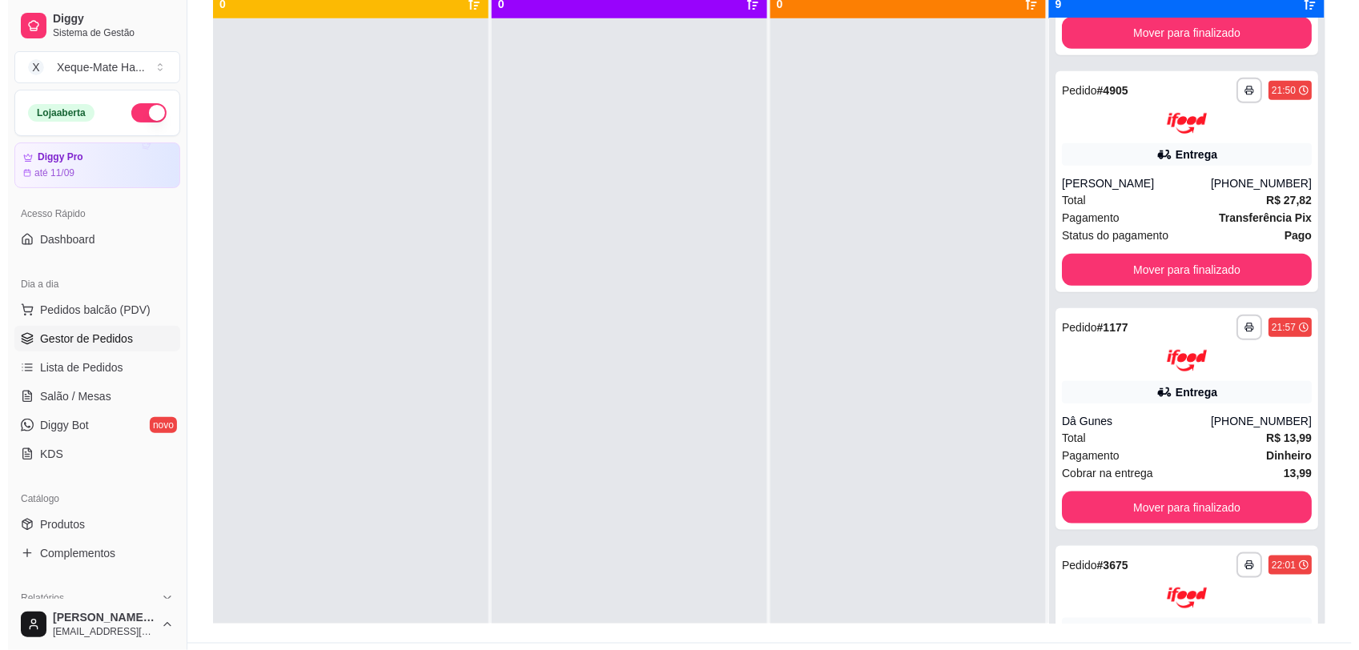
scroll to position [214, 0]
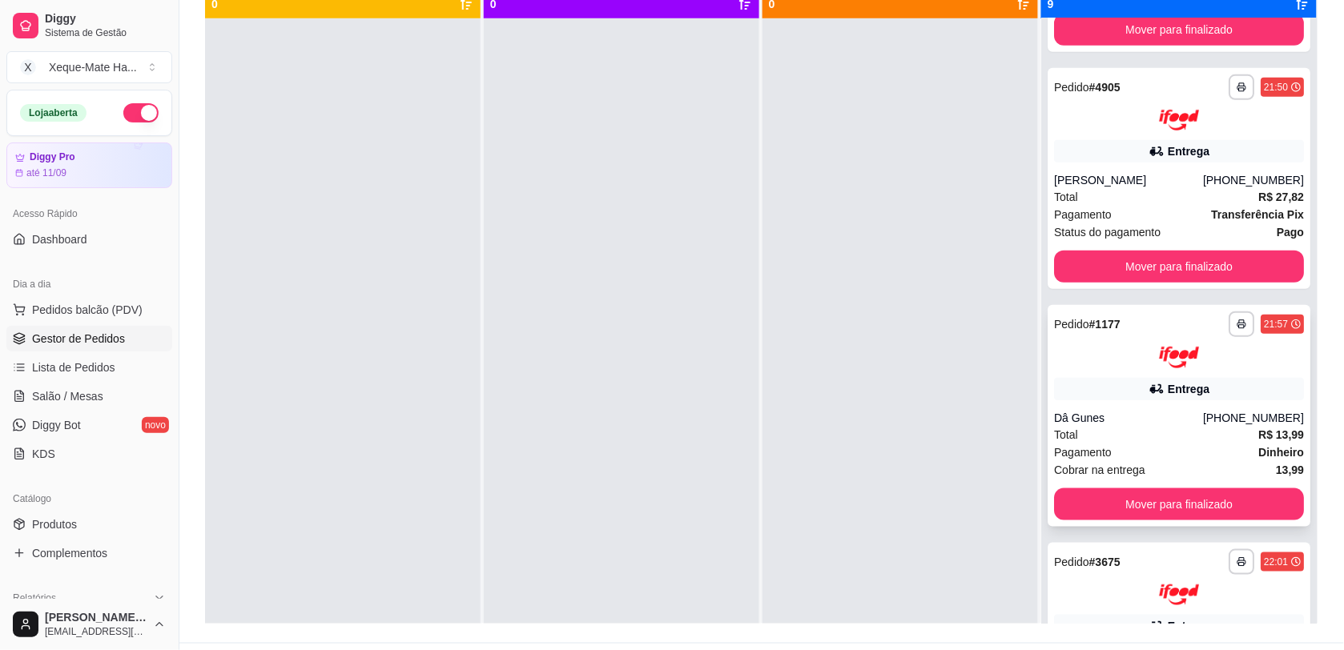
click at [1220, 378] on div "Entrega" at bounding box center [1179, 389] width 250 height 22
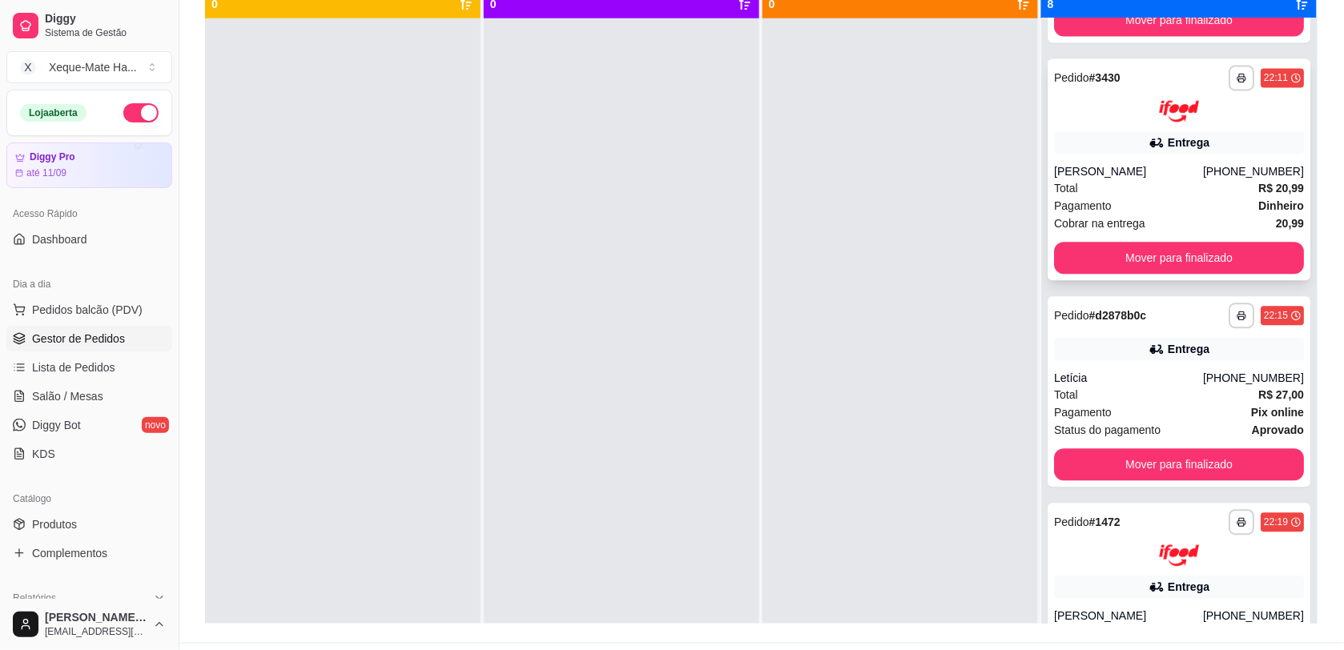
scroll to position [698, 0]
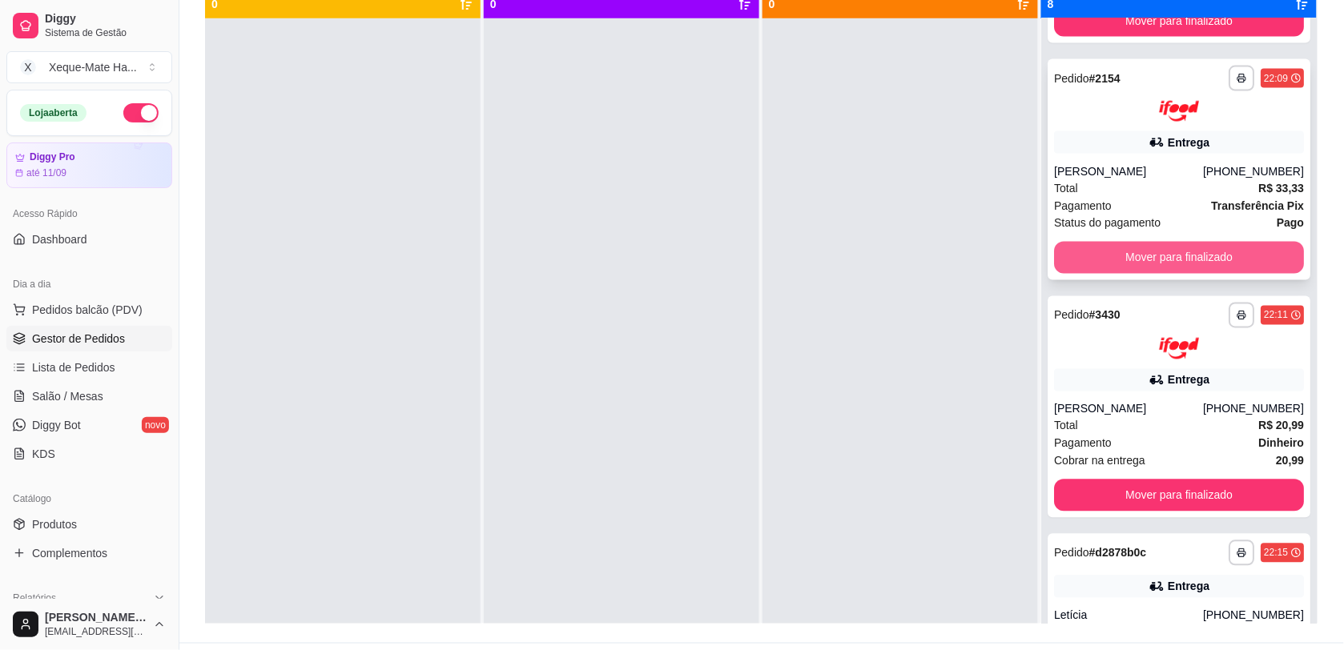
click at [1187, 248] on button "Mover para finalizado" at bounding box center [1179, 258] width 250 height 32
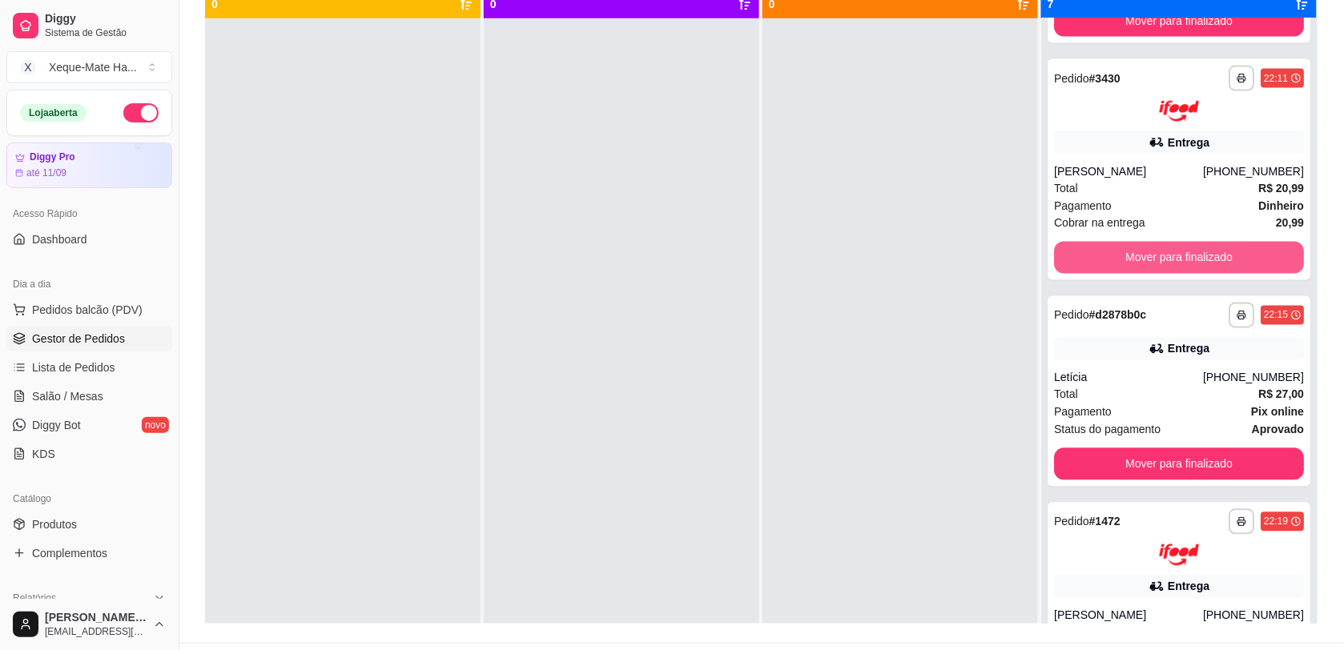
click at [1187, 248] on button "Mover para finalizado" at bounding box center [1179, 258] width 250 height 32
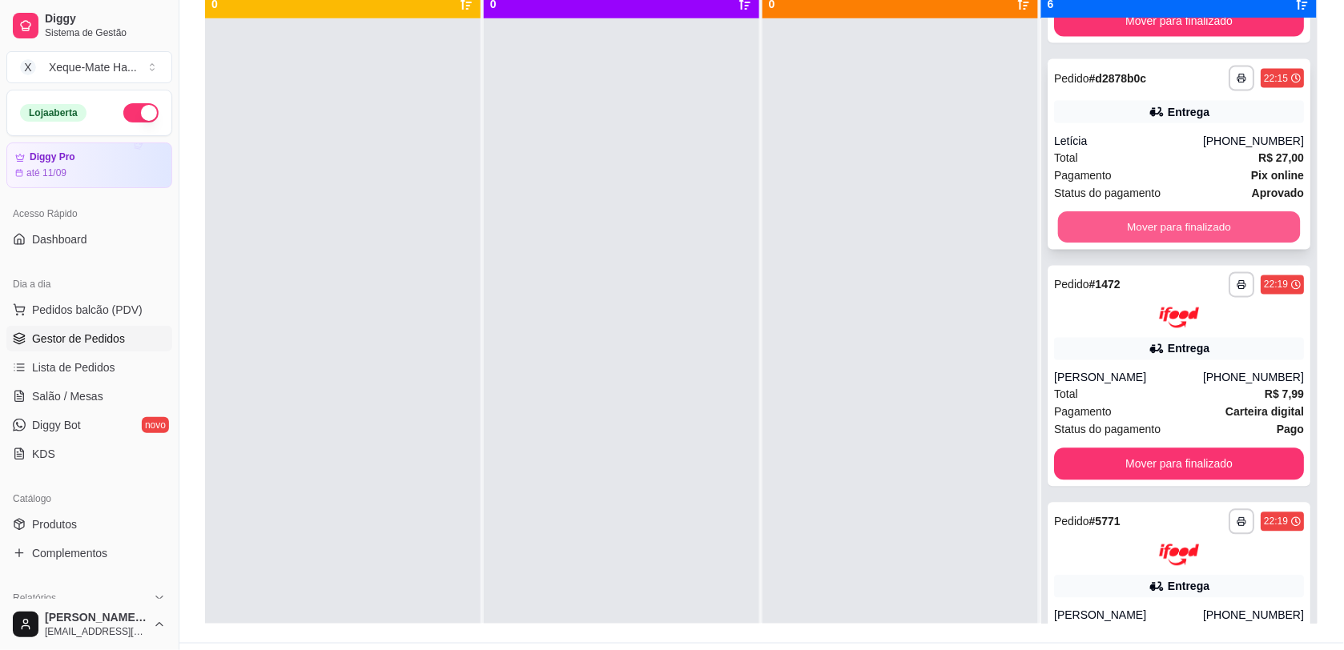
click at [1202, 211] on button "Mover para finalizado" at bounding box center [1179, 226] width 243 height 31
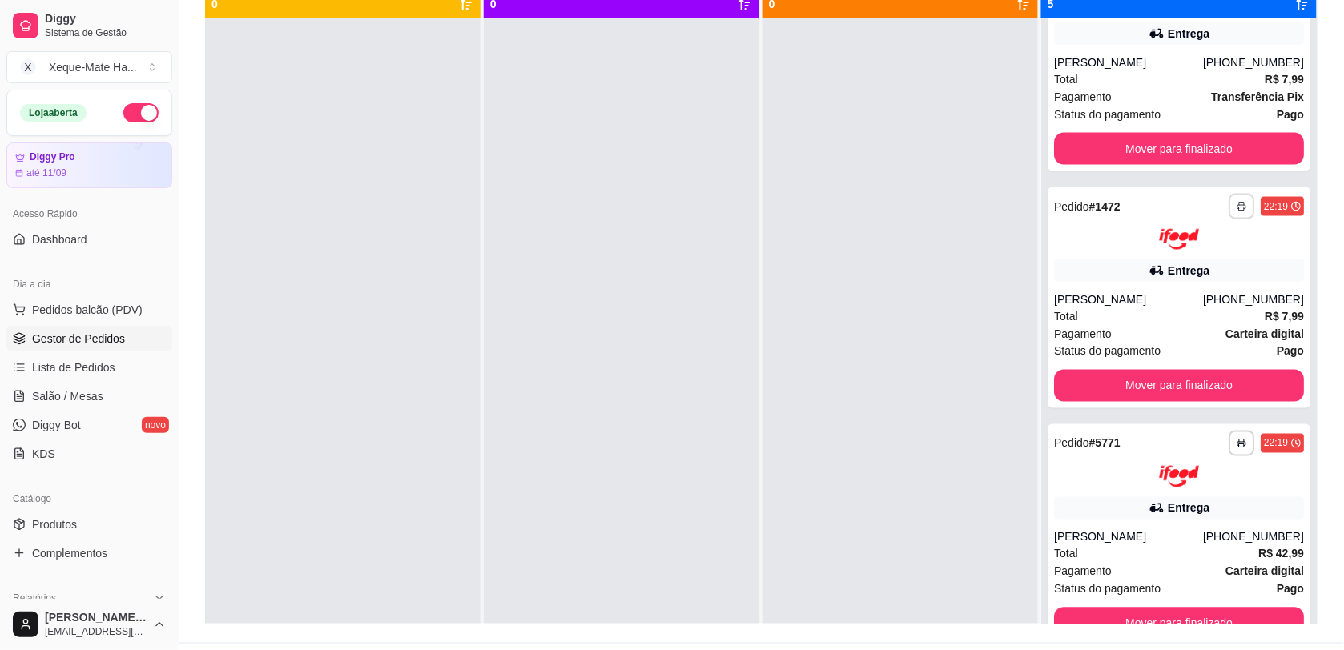
scroll to position [553, 0]
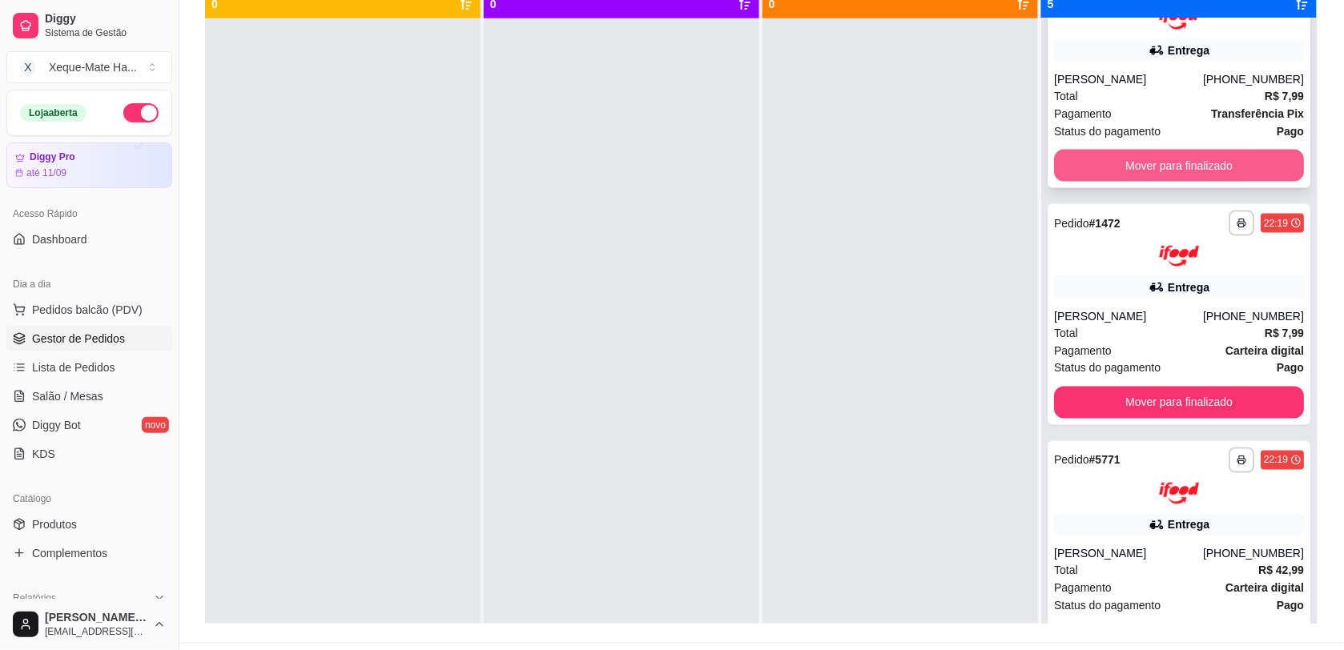
click at [1188, 150] on button "Mover para finalizado" at bounding box center [1179, 166] width 250 height 32
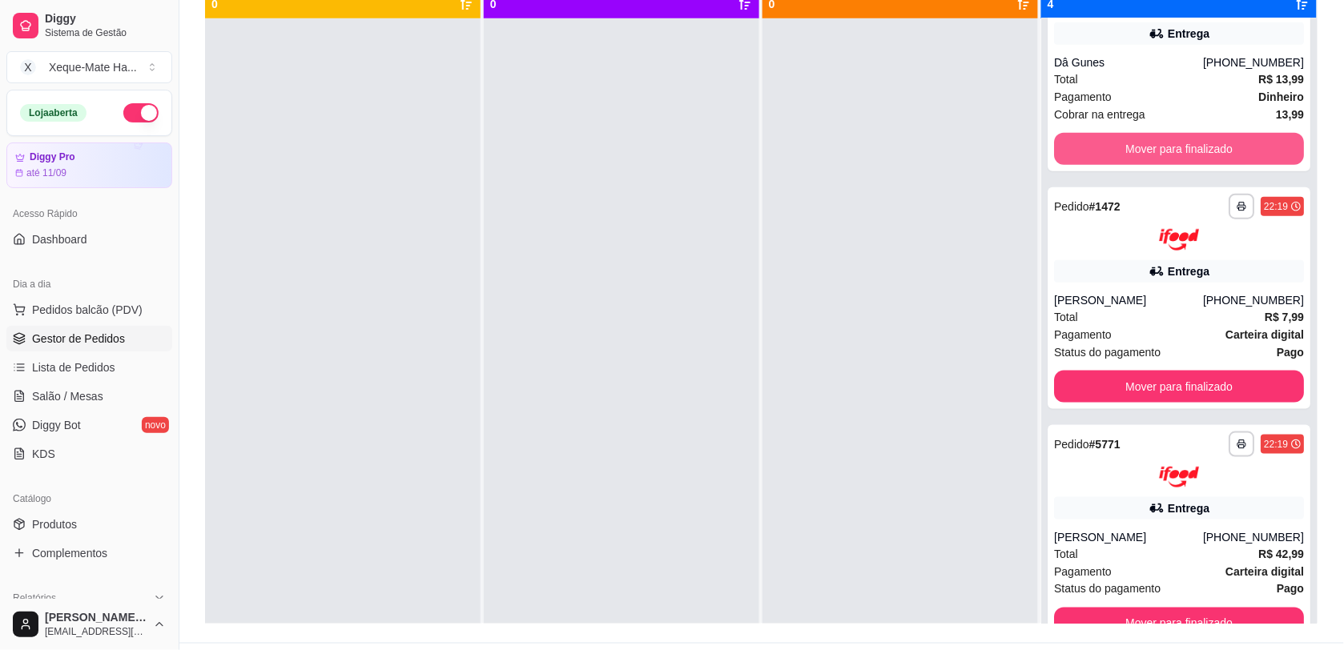
scroll to position [315, 0]
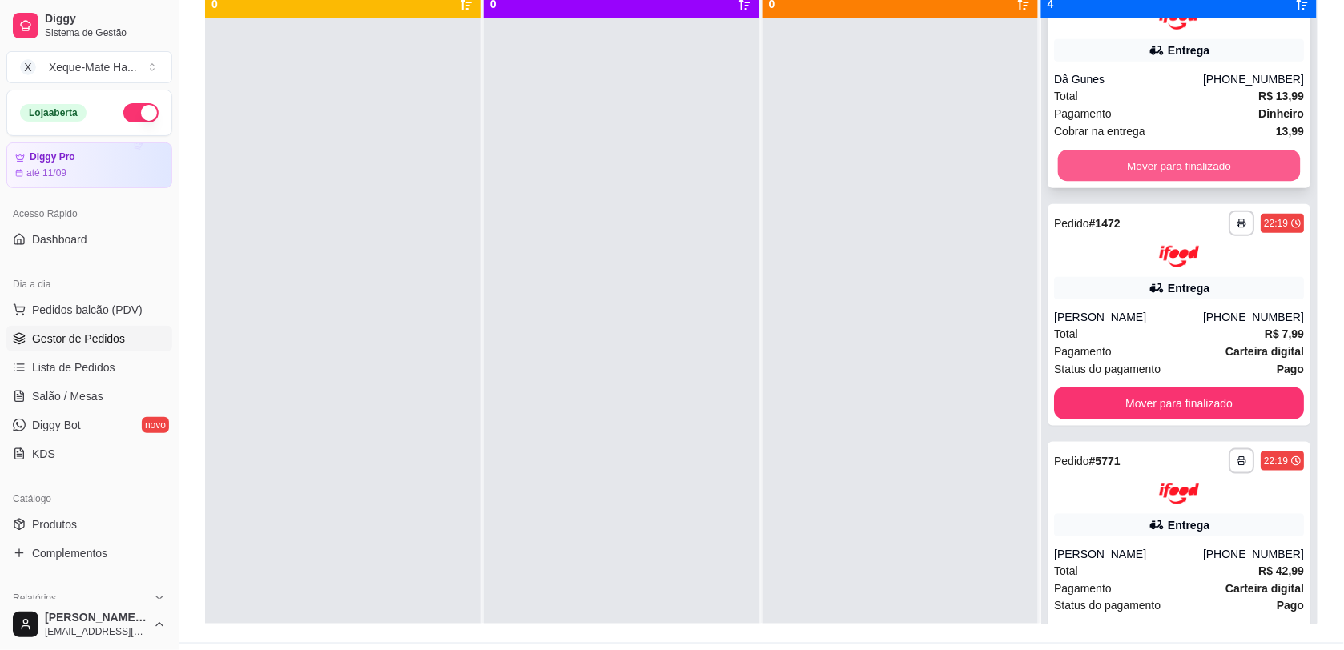
click at [1188, 151] on button "Mover para finalizado" at bounding box center [1179, 166] width 243 height 31
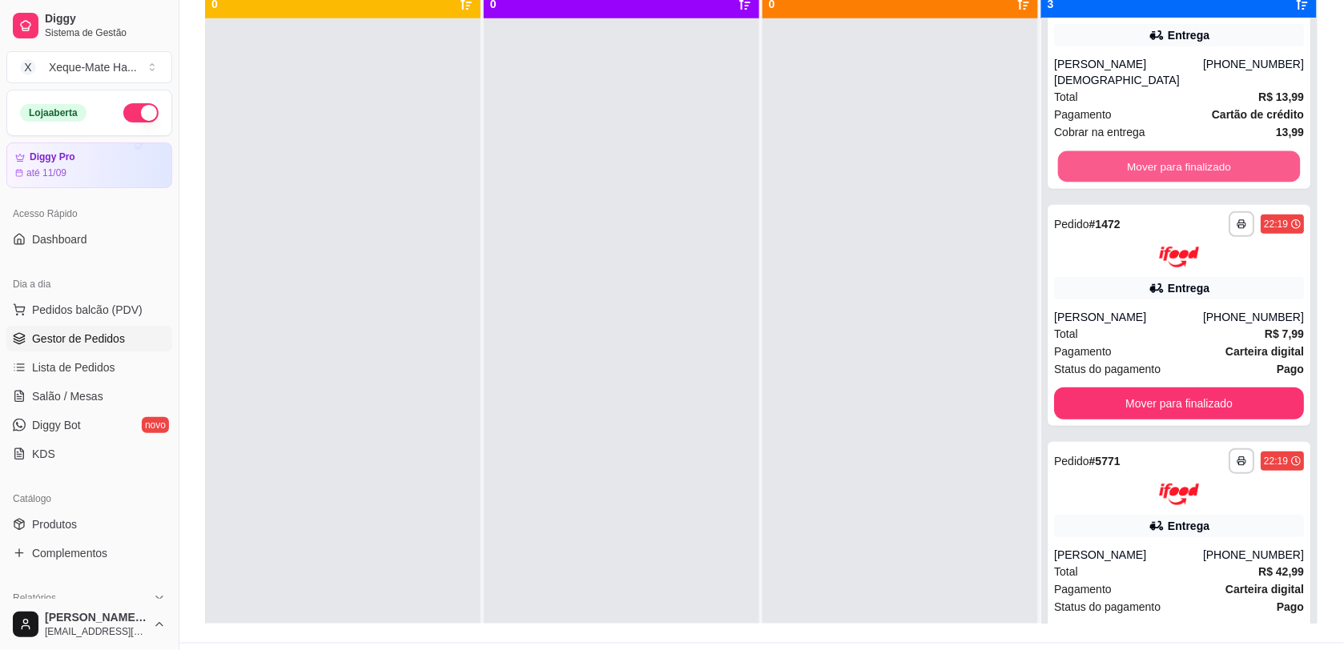
click at [1188, 151] on button "Mover para finalizado" at bounding box center [1179, 166] width 243 height 31
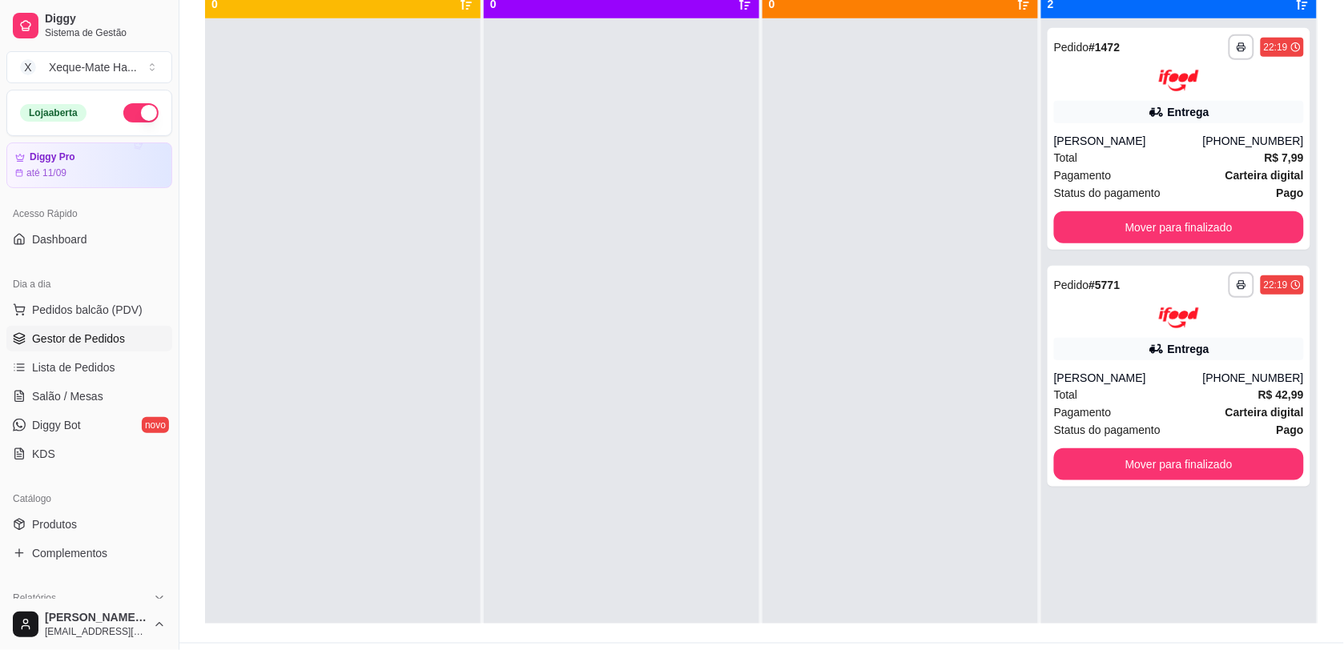
scroll to position [0, 0]
click at [1135, 216] on button "Mover para finalizado" at bounding box center [1179, 227] width 250 height 32
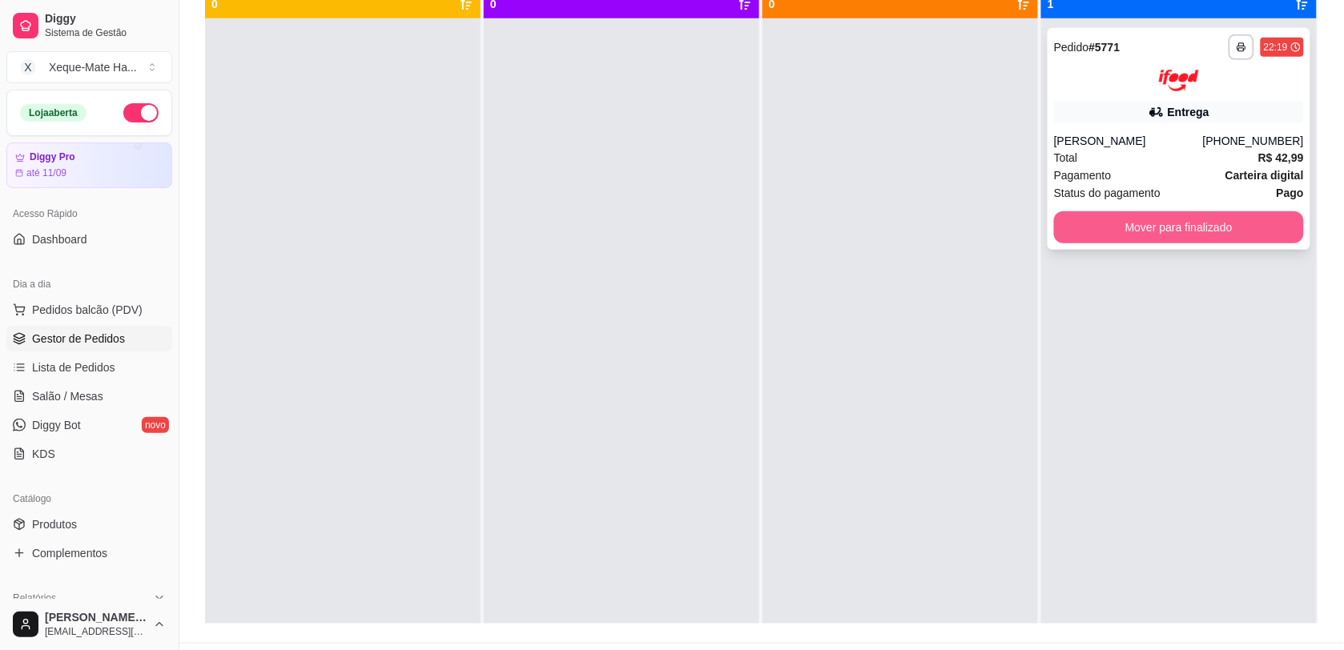
click at [1216, 221] on button "Mover para finalizado" at bounding box center [1179, 227] width 250 height 32
